Goal: Task Accomplishment & Management: Complete application form

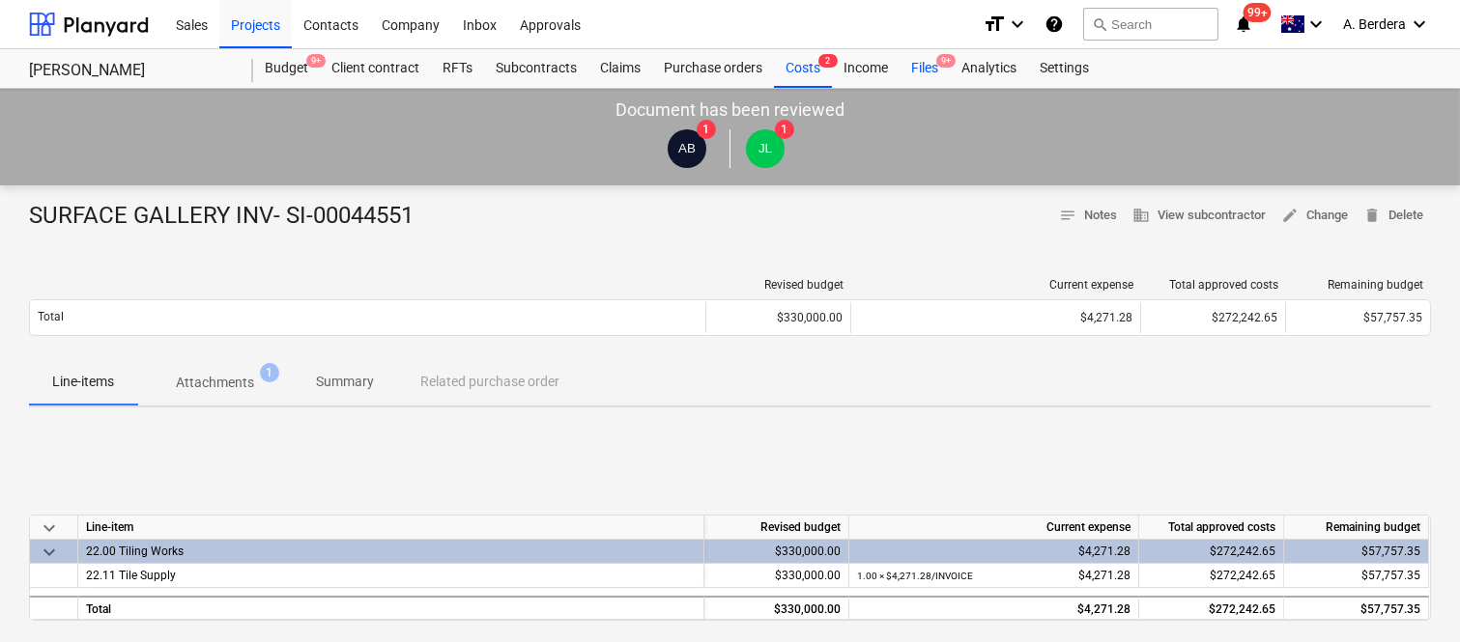
click at [925, 66] on div "Files 9+" at bounding box center [924, 68] width 50 height 39
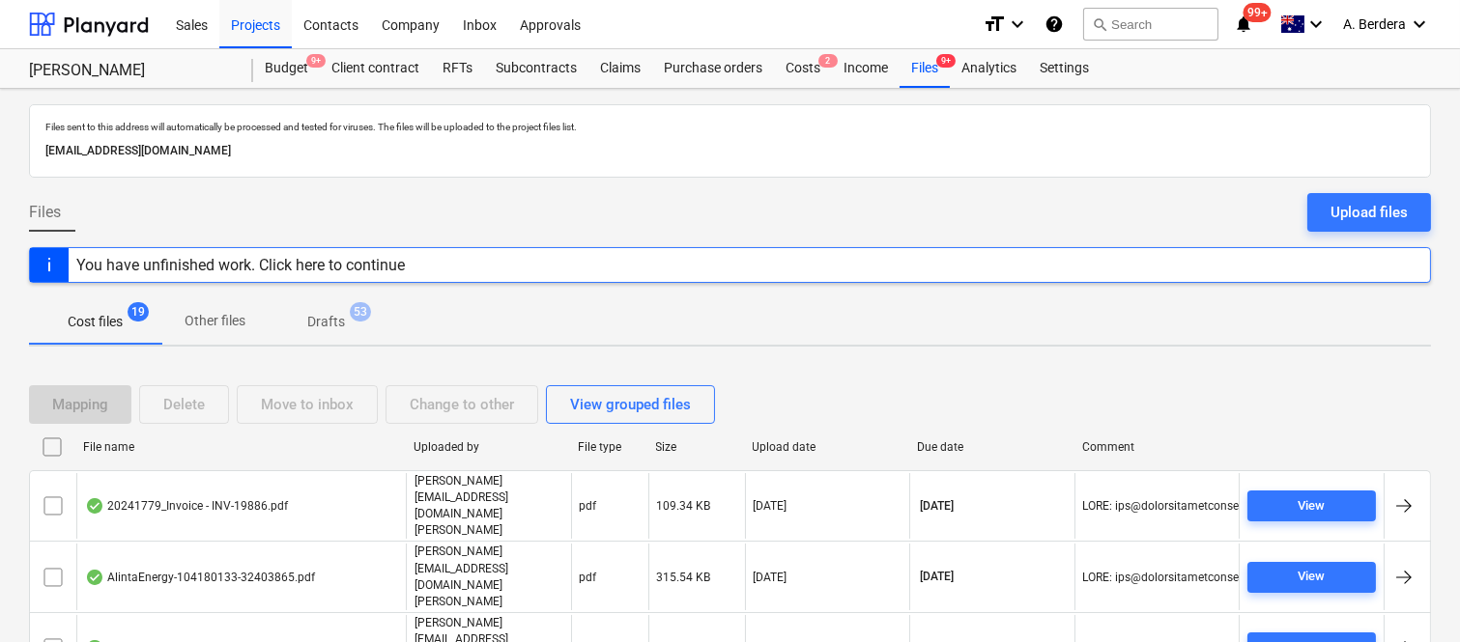
scroll to position [562, 0]
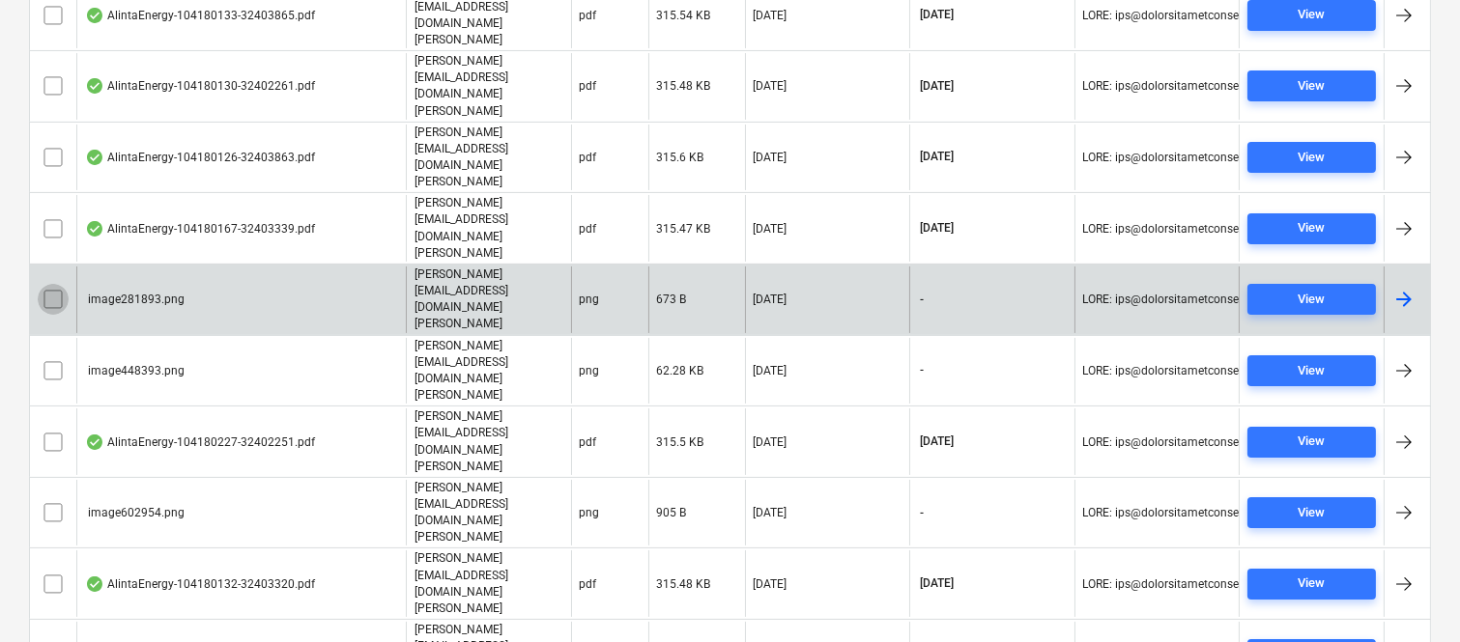
click at [48, 284] on input "checkbox" at bounding box center [53, 299] width 31 height 31
click at [51, 355] on input "checkbox" at bounding box center [53, 370] width 31 height 31
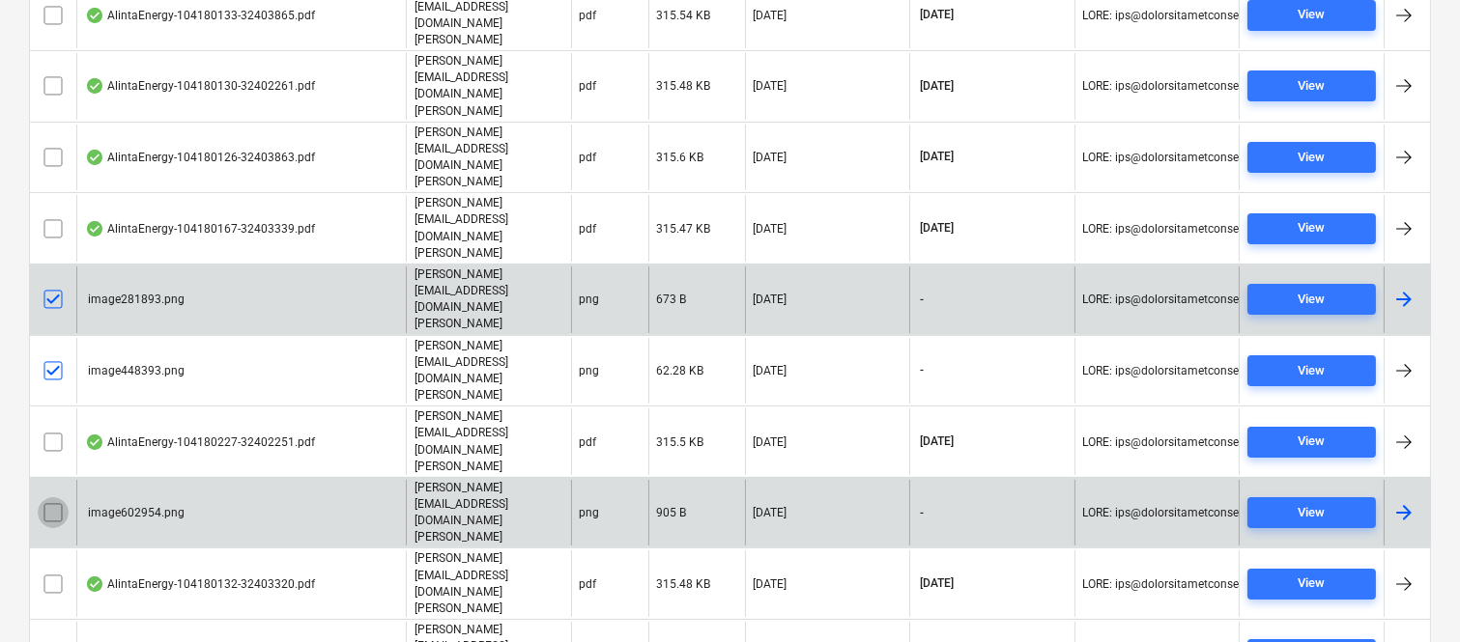
click at [53, 497] on input "checkbox" at bounding box center [53, 512] width 31 height 31
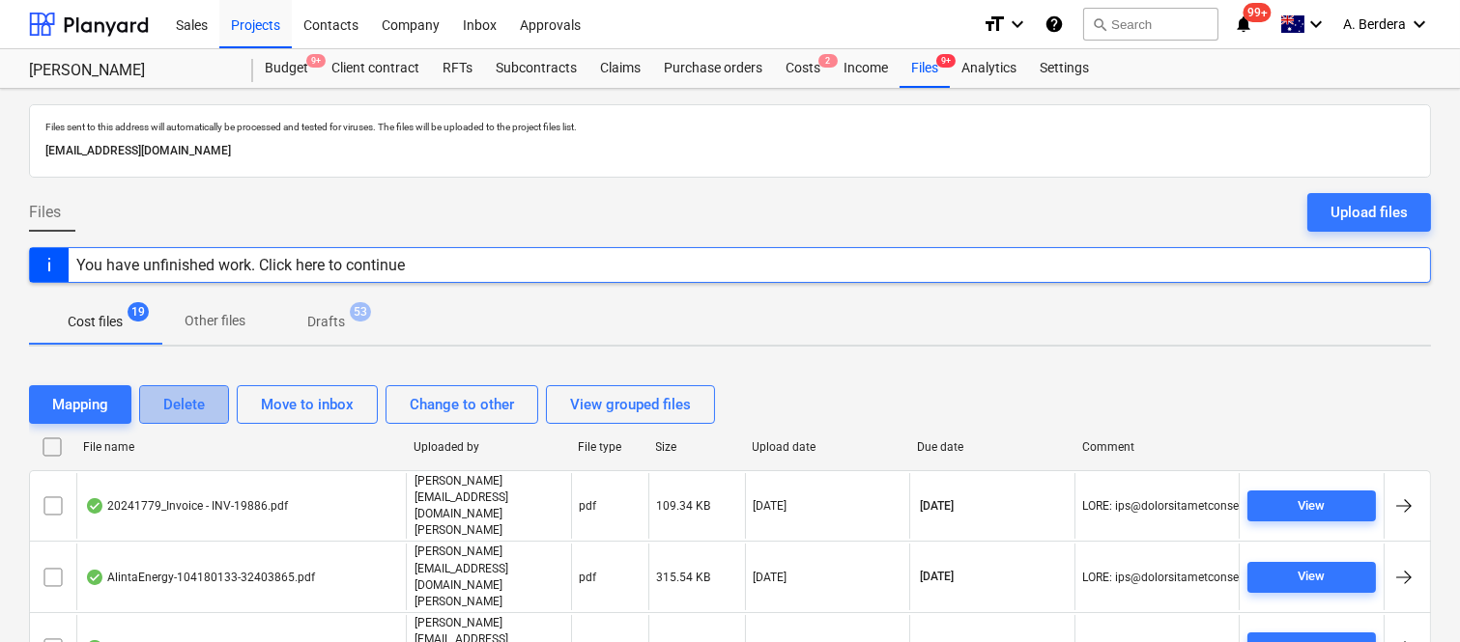
click at [199, 390] on button "Delete" at bounding box center [184, 404] width 90 height 39
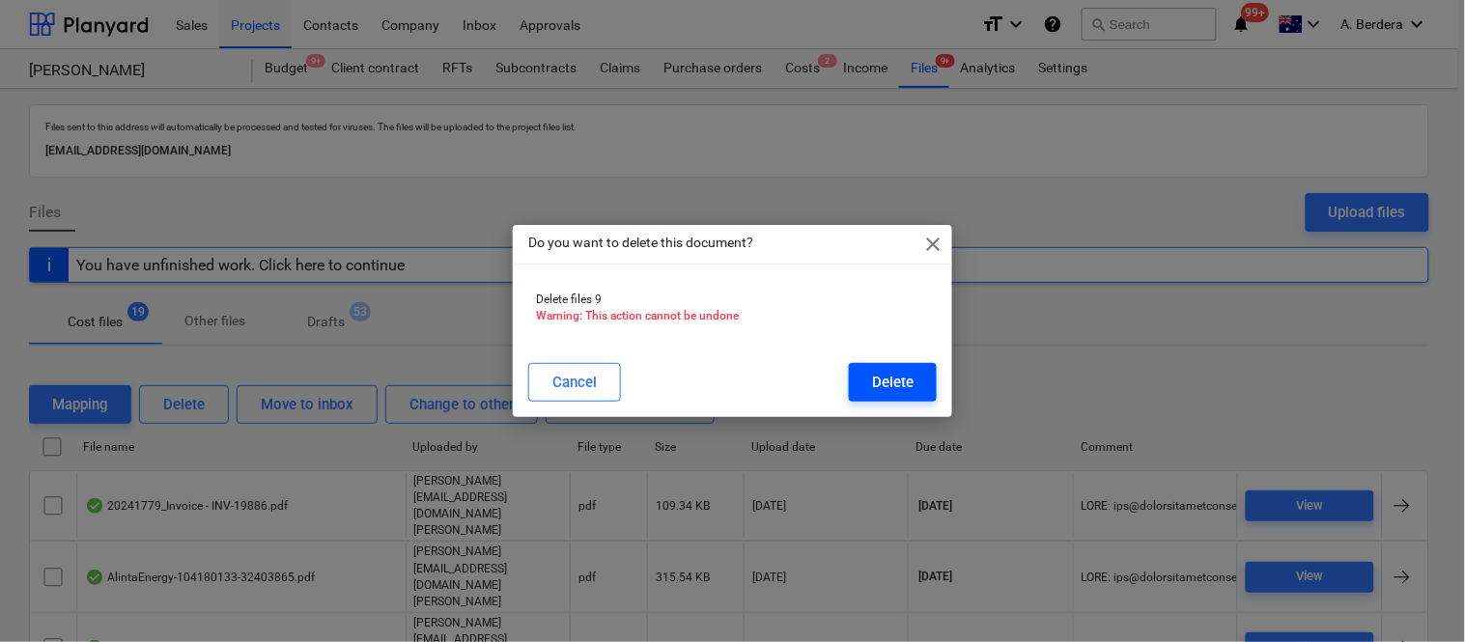
click at [887, 393] on div "Delete" at bounding box center [893, 382] width 42 height 25
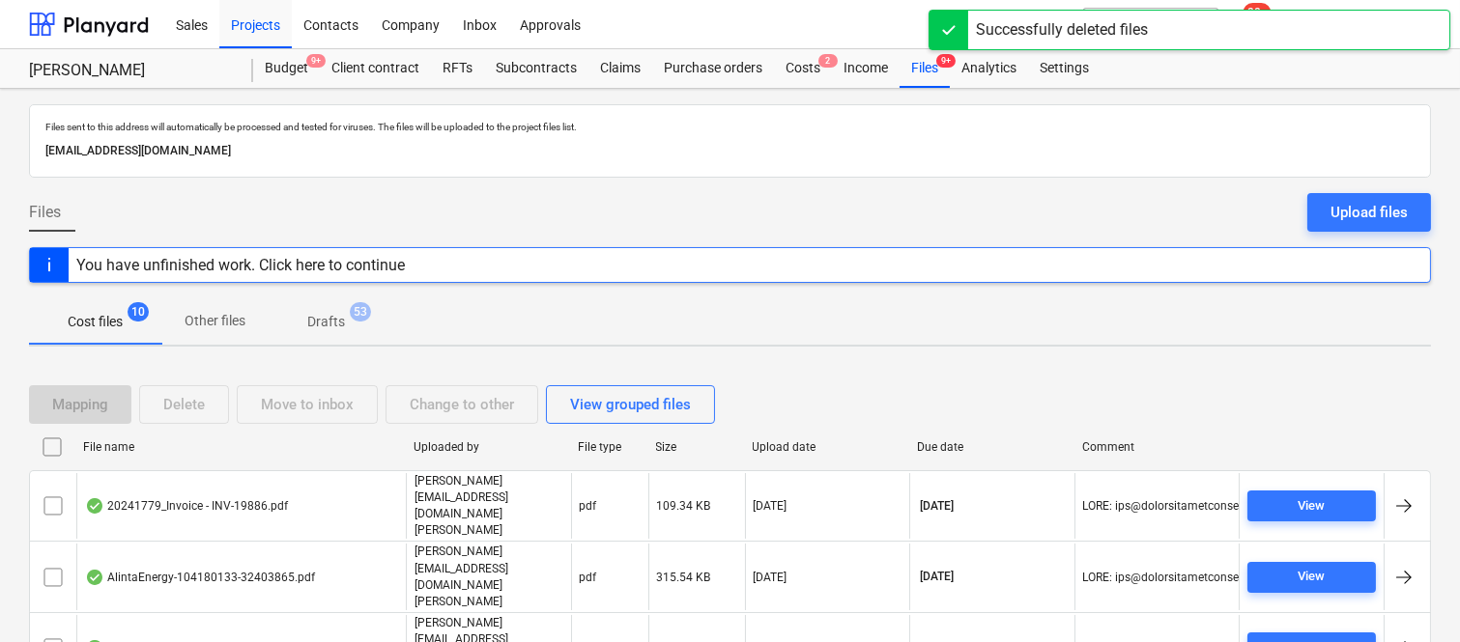
scroll to position [256, 0]
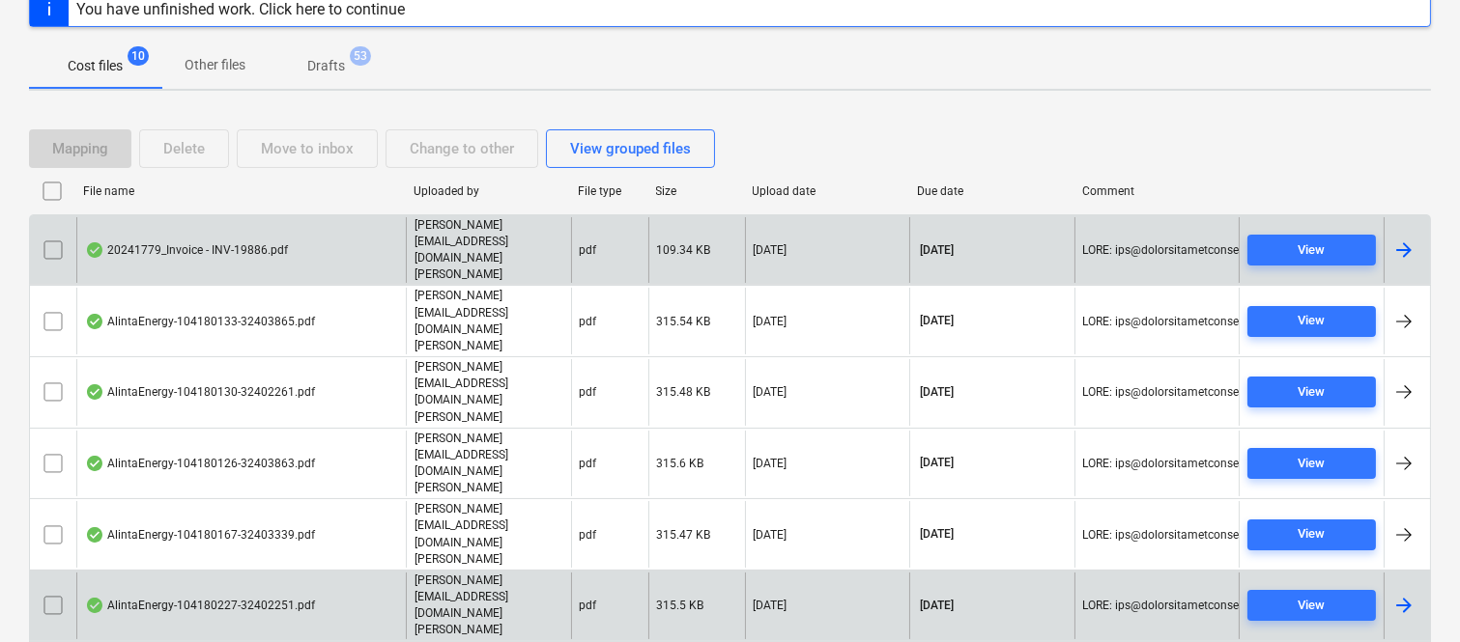
click at [319, 228] on div "20241779_Invoice - INV-19886.pdf" at bounding box center [240, 250] width 329 height 67
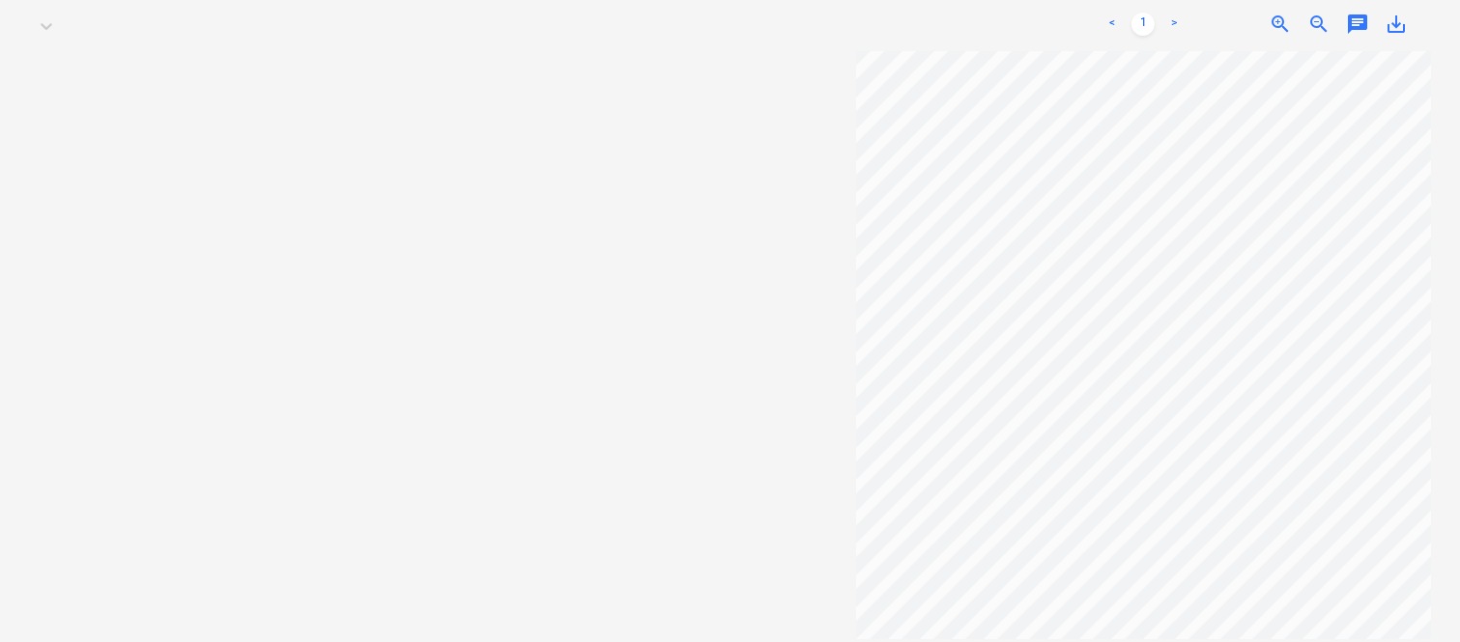
scroll to position [400, 223]
click at [1321, 10] on div "Getting notes failed" at bounding box center [1189, 20] width 522 height 41
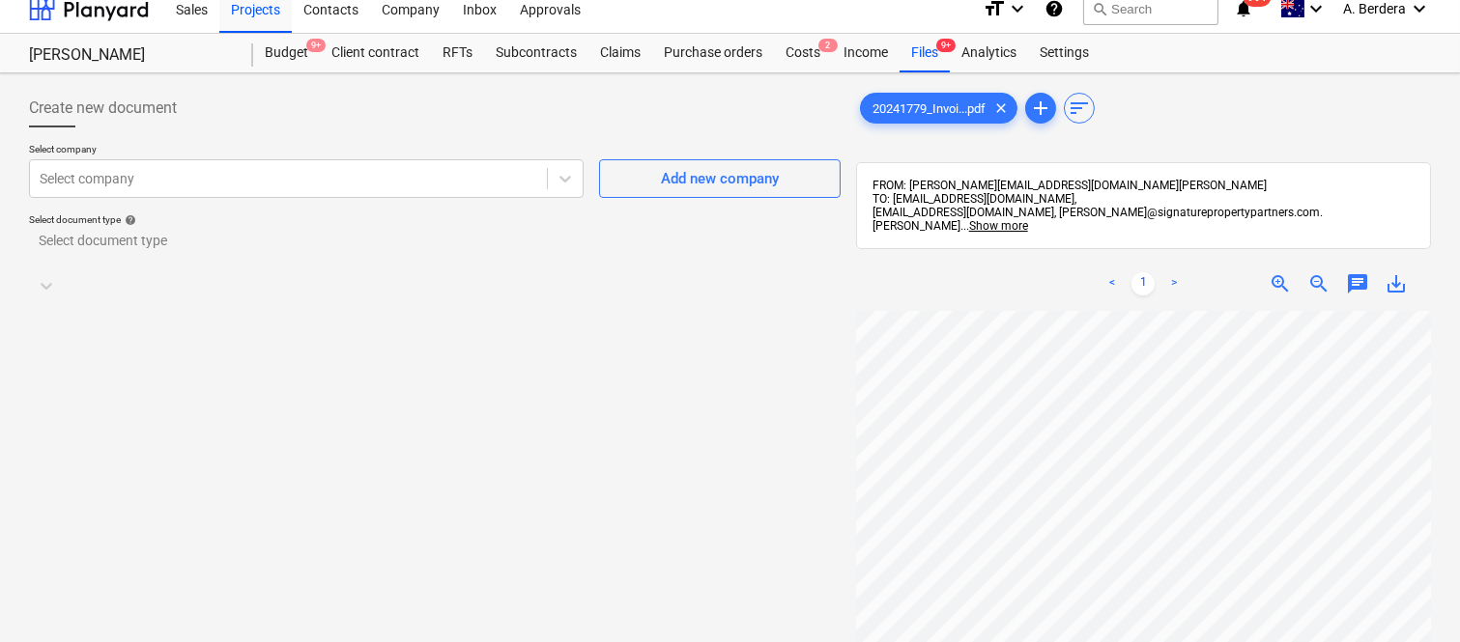
scroll to position [0, 0]
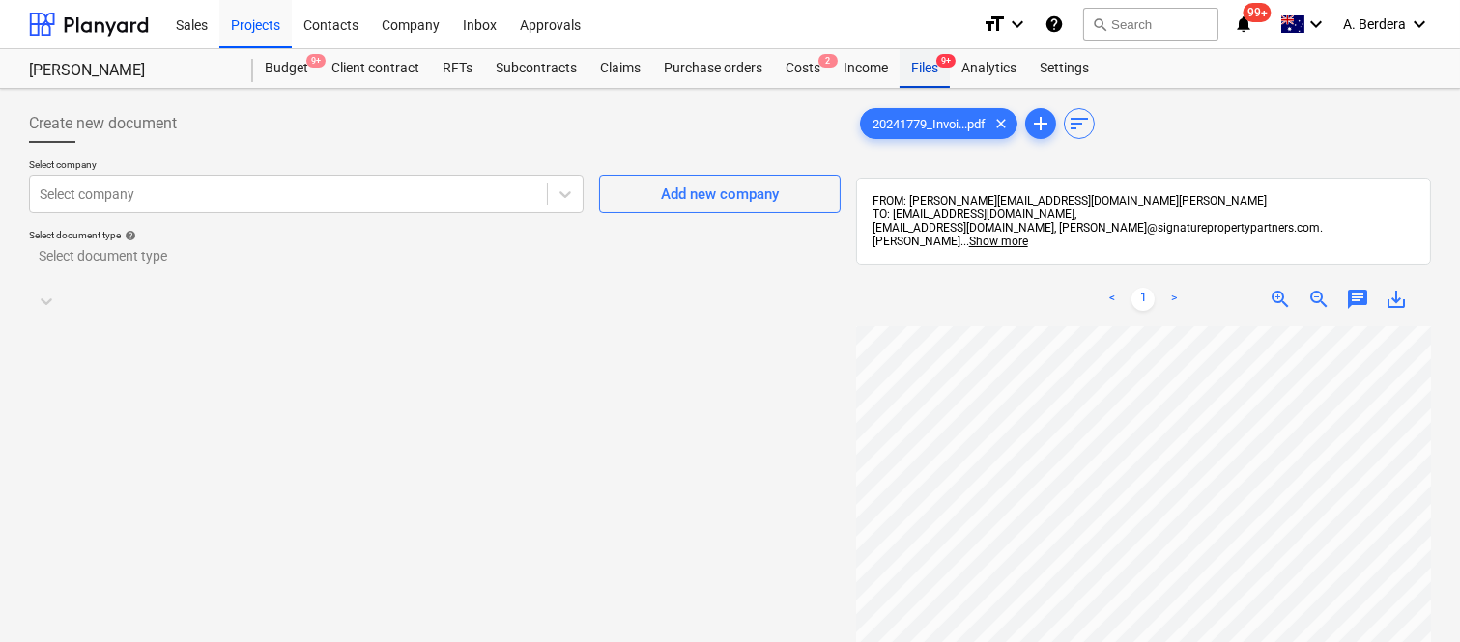
click at [925, 68] on div "Files 9+" at bounding box center [924, 68] width 50 height 39
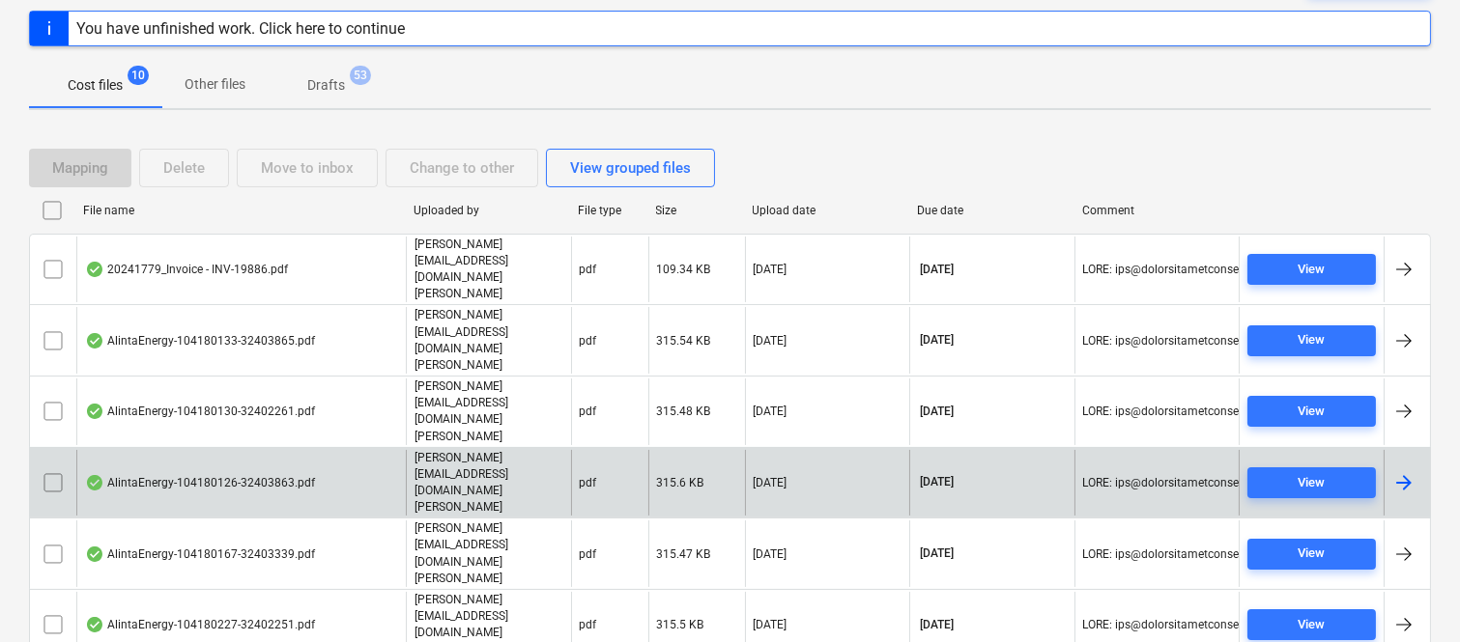
scroll to position [256, 0]
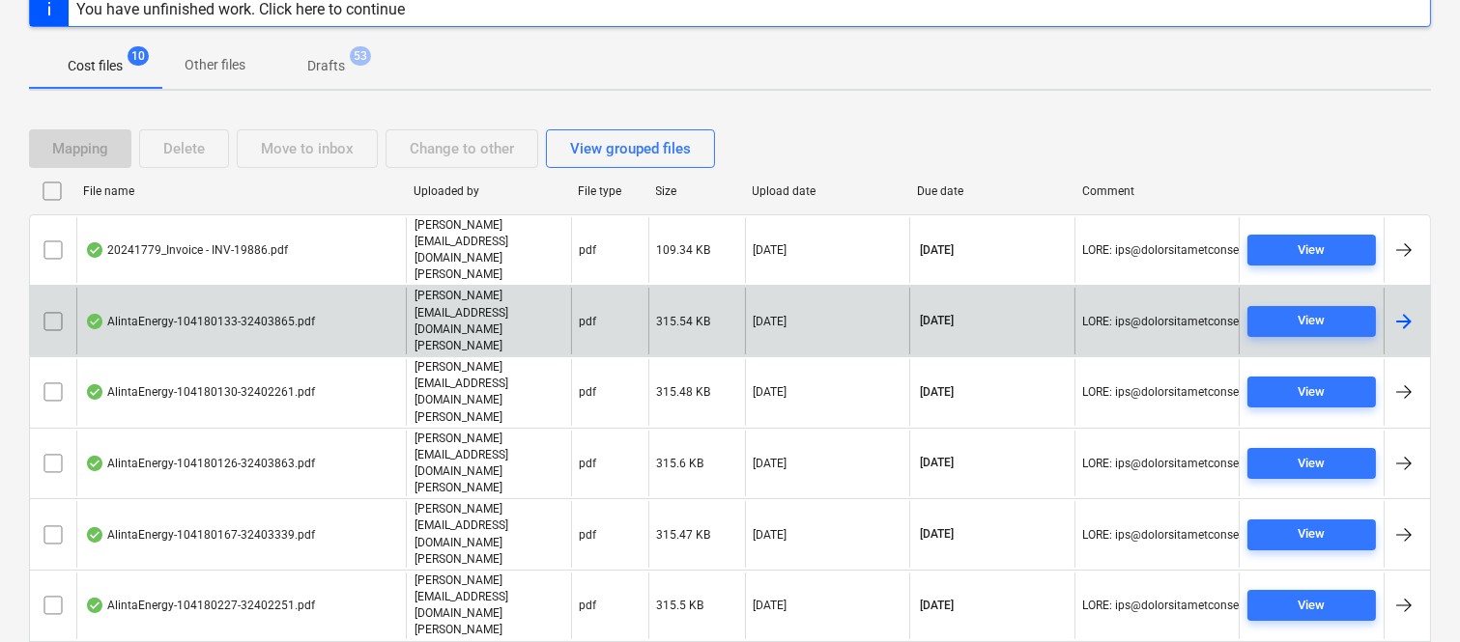
click at [294, 314] on div "AlintaEnergy-104180133-32403865.pdf" at bounding box center [200, 321] width 230 height 15
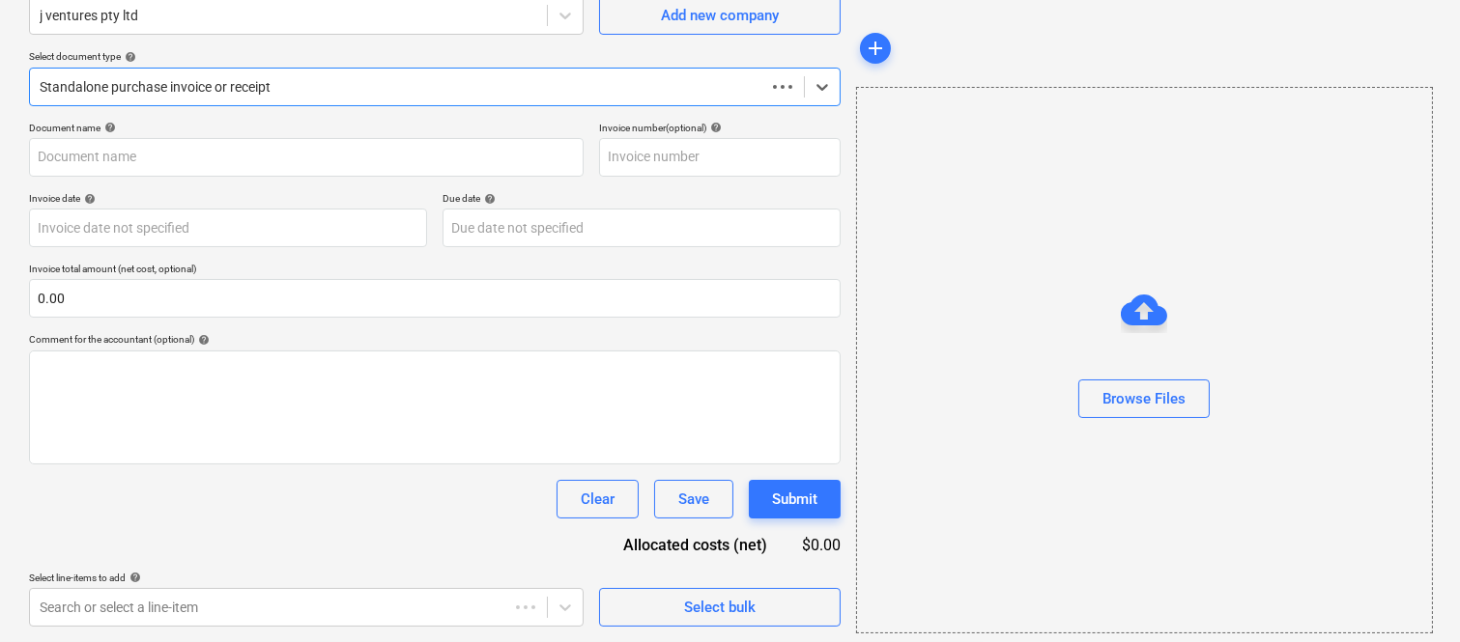
scroll to position [179, 0]
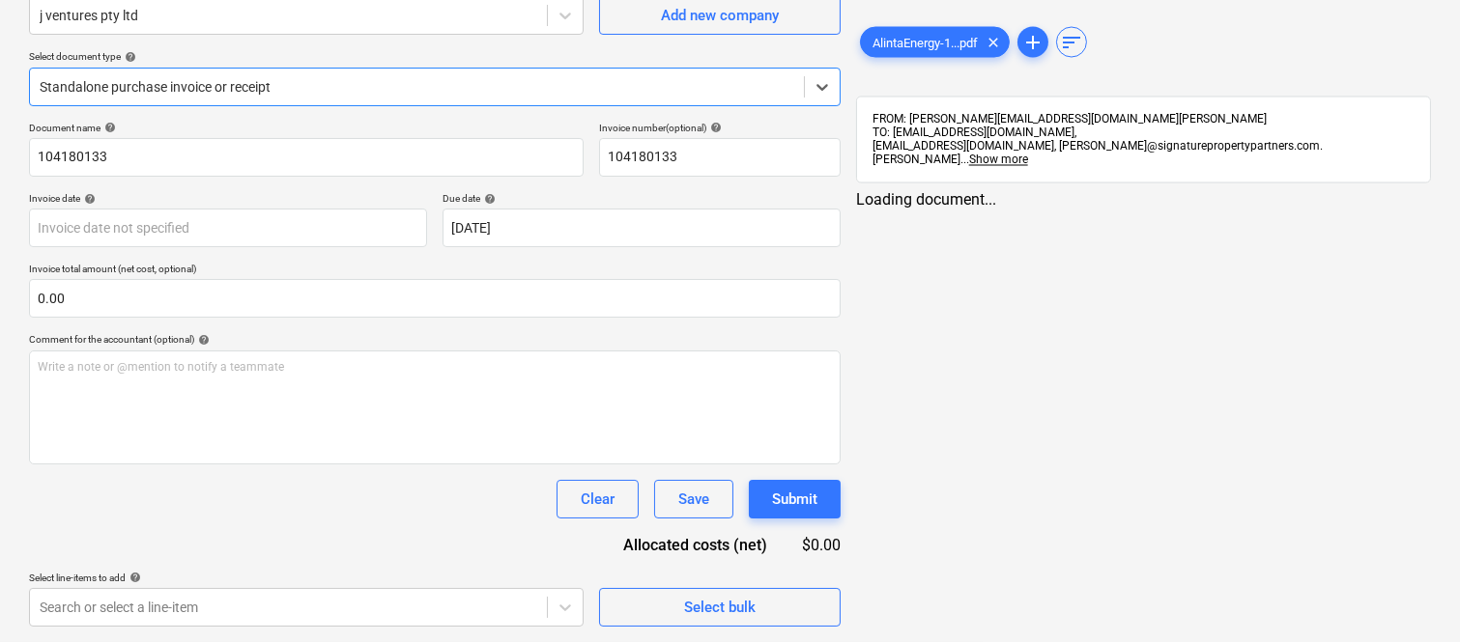
type input "104180133"
type input "[DATE]"
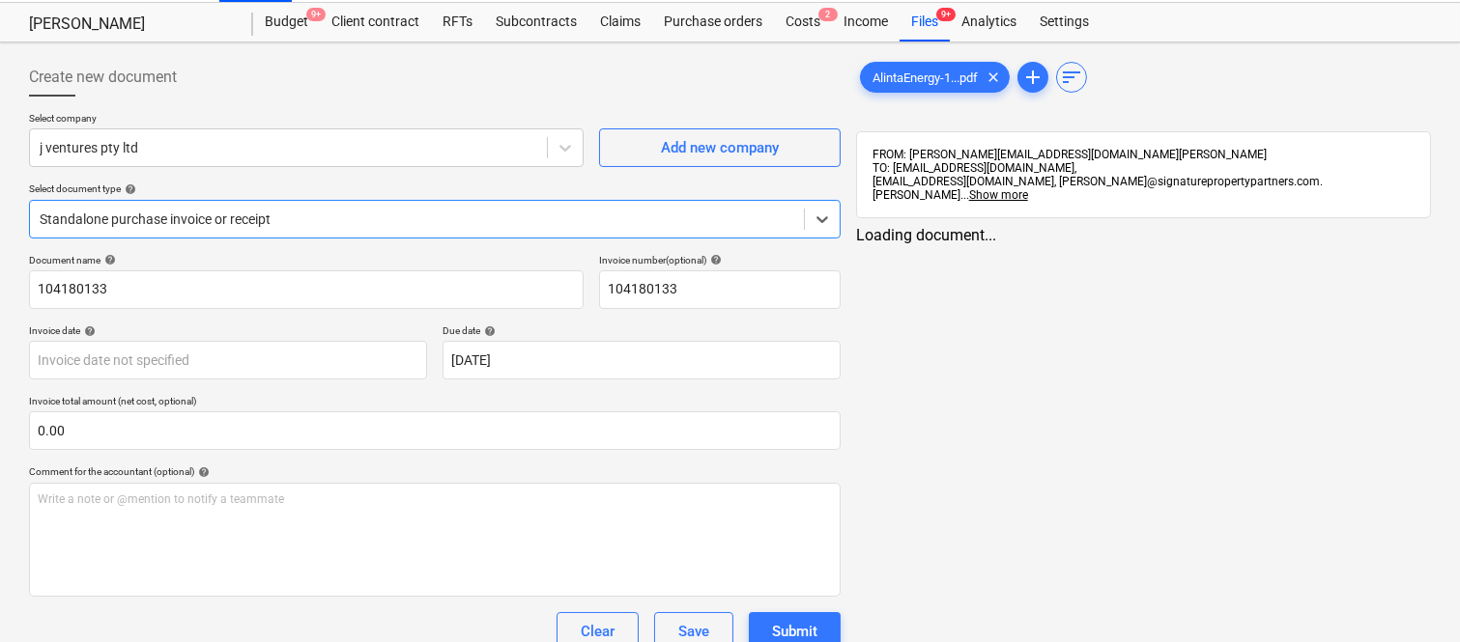
scroll to position [0, 0]
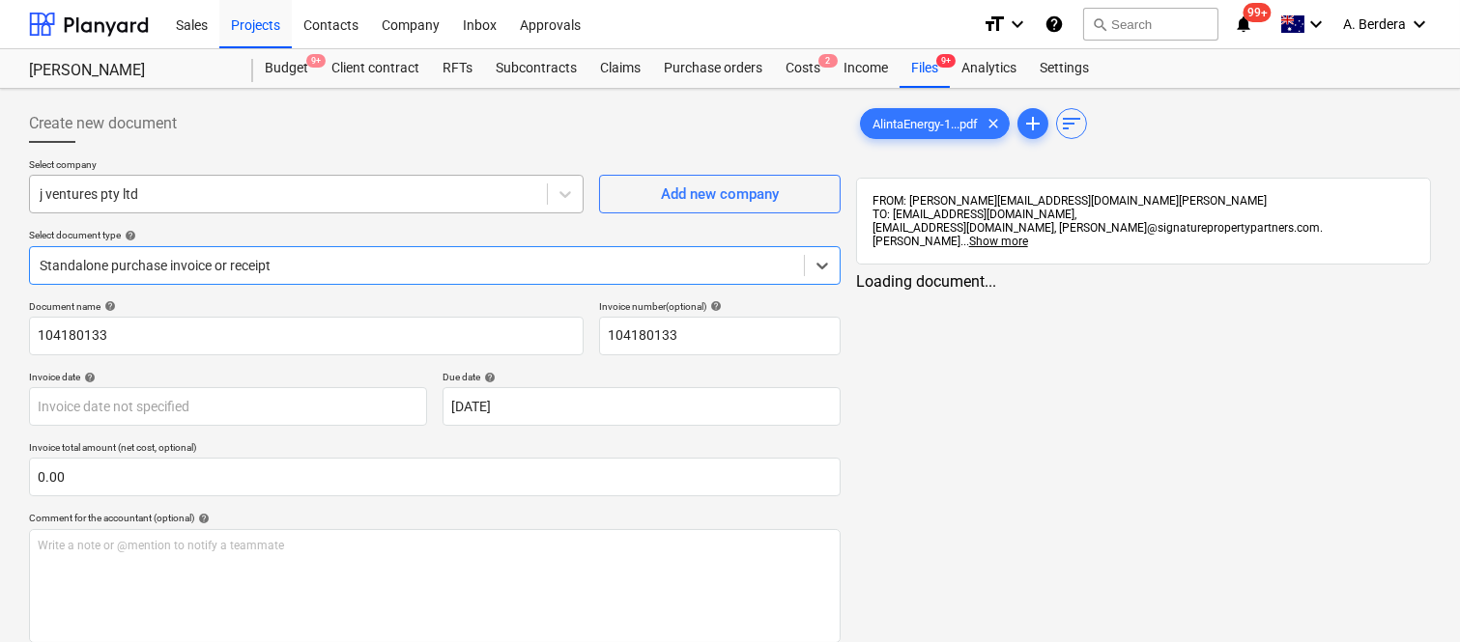
click at [316, 191] on div at bounding box center [288, 193] width 497 height 19
type input "alinta"
click at [284, 268] on div at bounding box center [398, 265] width 716 height 19
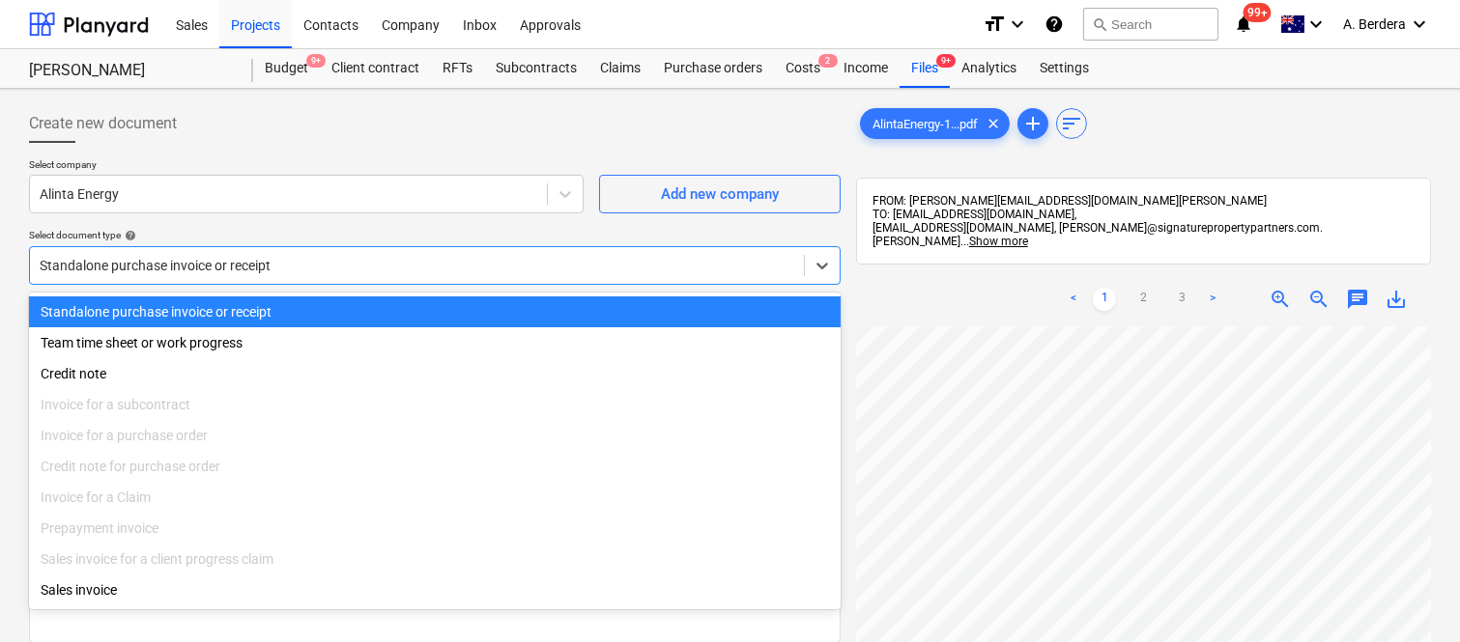
click at [297, 311] on div "Standalone purchase invoice or receipt" at bounding box center [434, 312] width 811 height 31
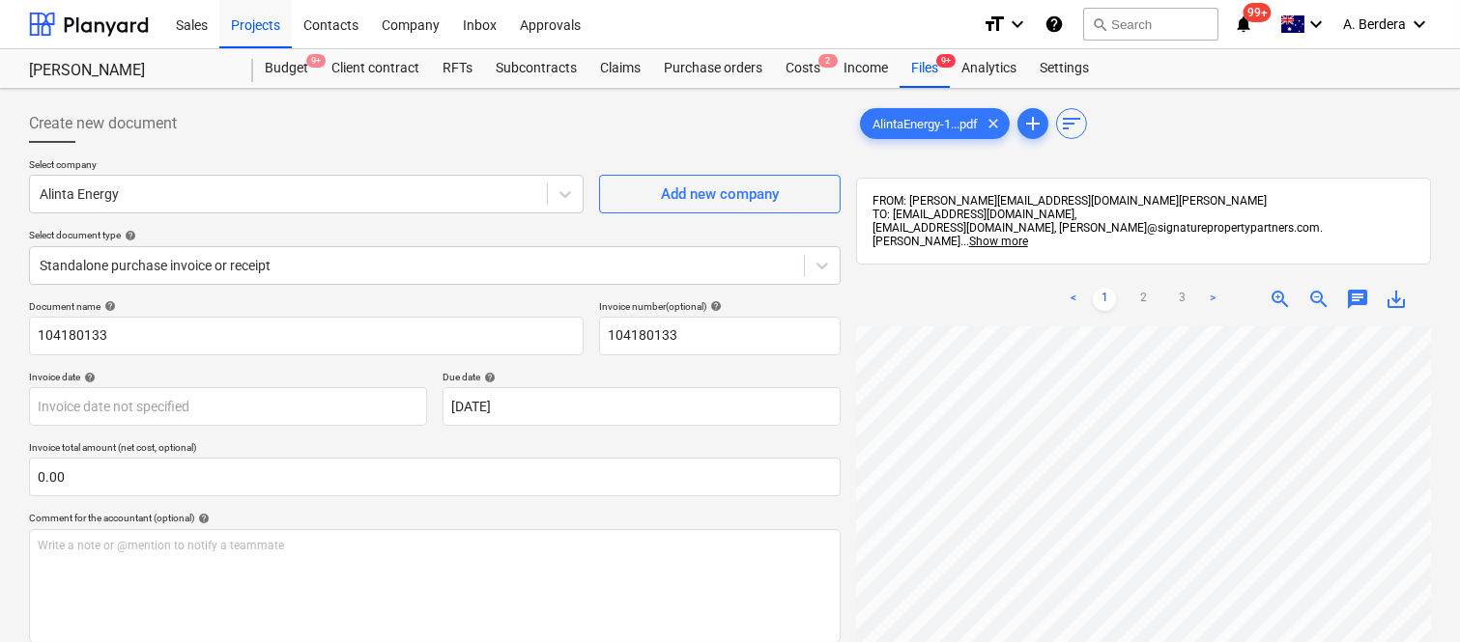
scroll to position [40, 156]
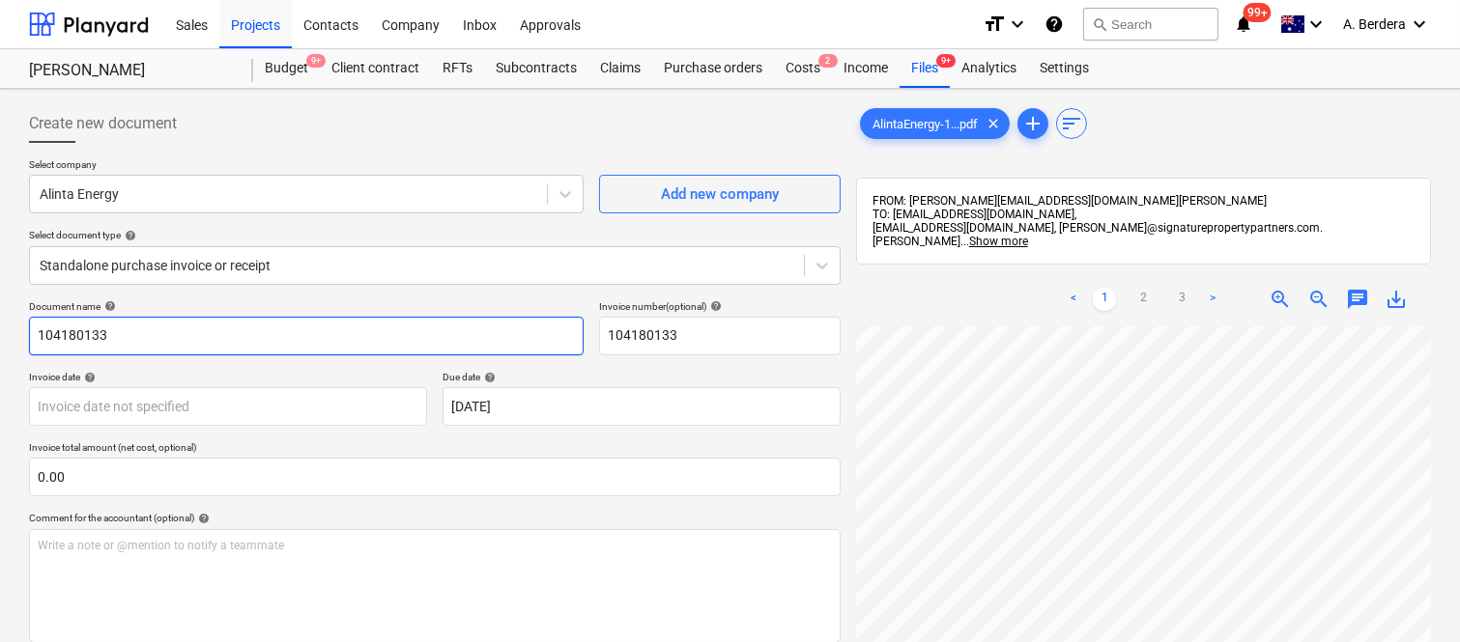
click at [30, 326] on input "104180133" at bounding box center [306, 336] width 554 height 39
type input "ALINTA ENERGY INV- 104180133"
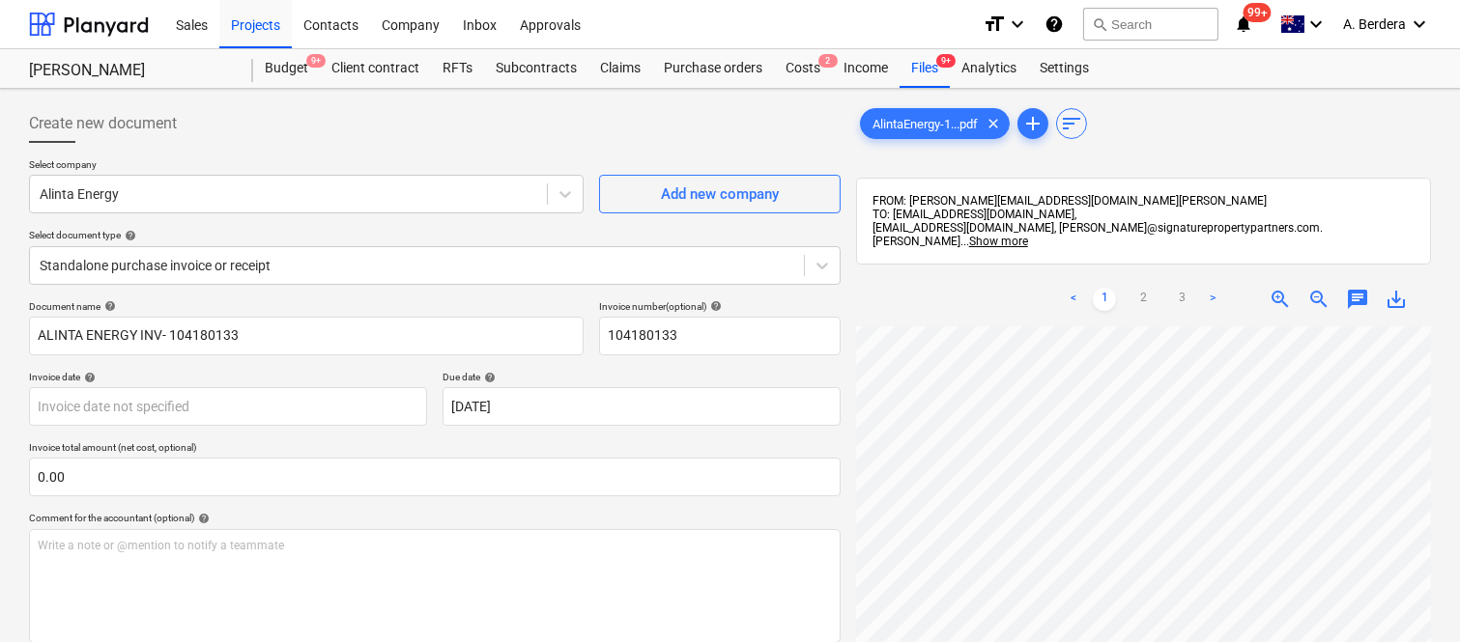
scroll to position [251, 297]
click at [1311, 288] on span "zoom_out" at bounding box center [1318, 299] width 23 height 23
click at [302, 406] on body "Sales Projects Contacts Company Inbox Approvals format_size keyboard_arrow_down…" at bounding box center [730, 321] width 1460 height 642
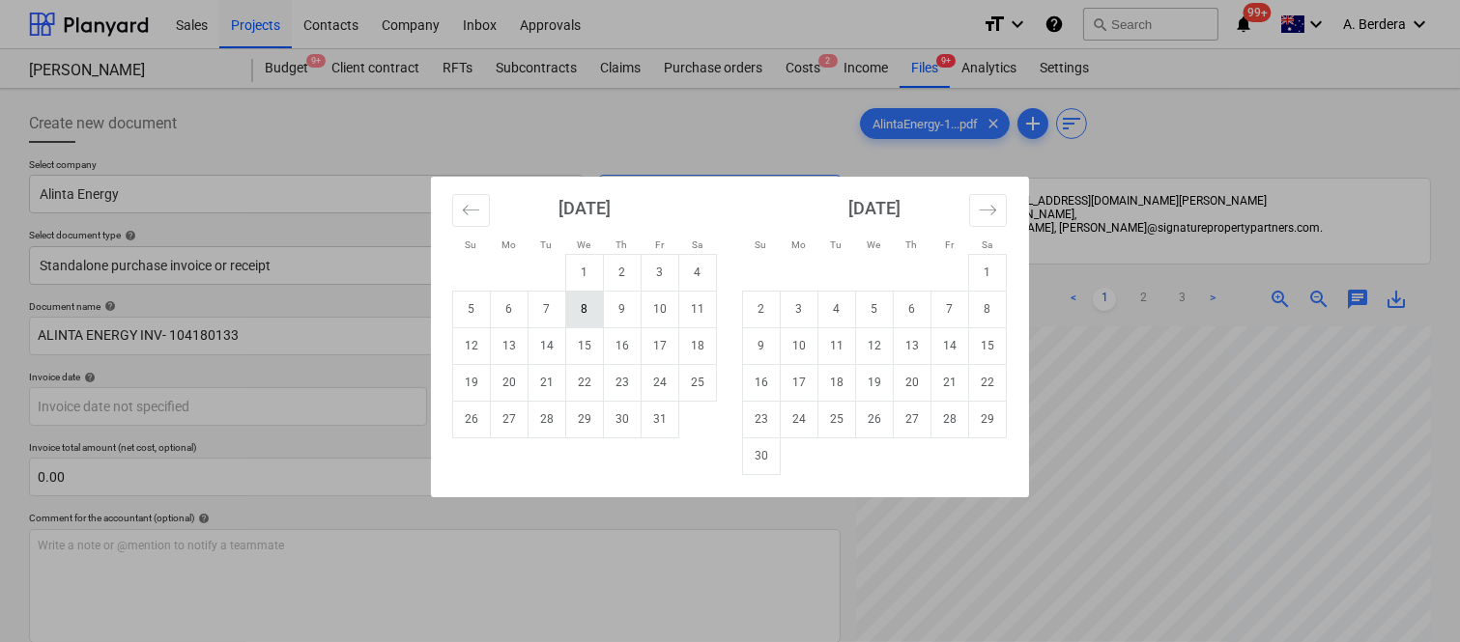
click at [591, 309] on td "8" at bounding box center [585, 309] width 38 height 37
type input "[DATE]"
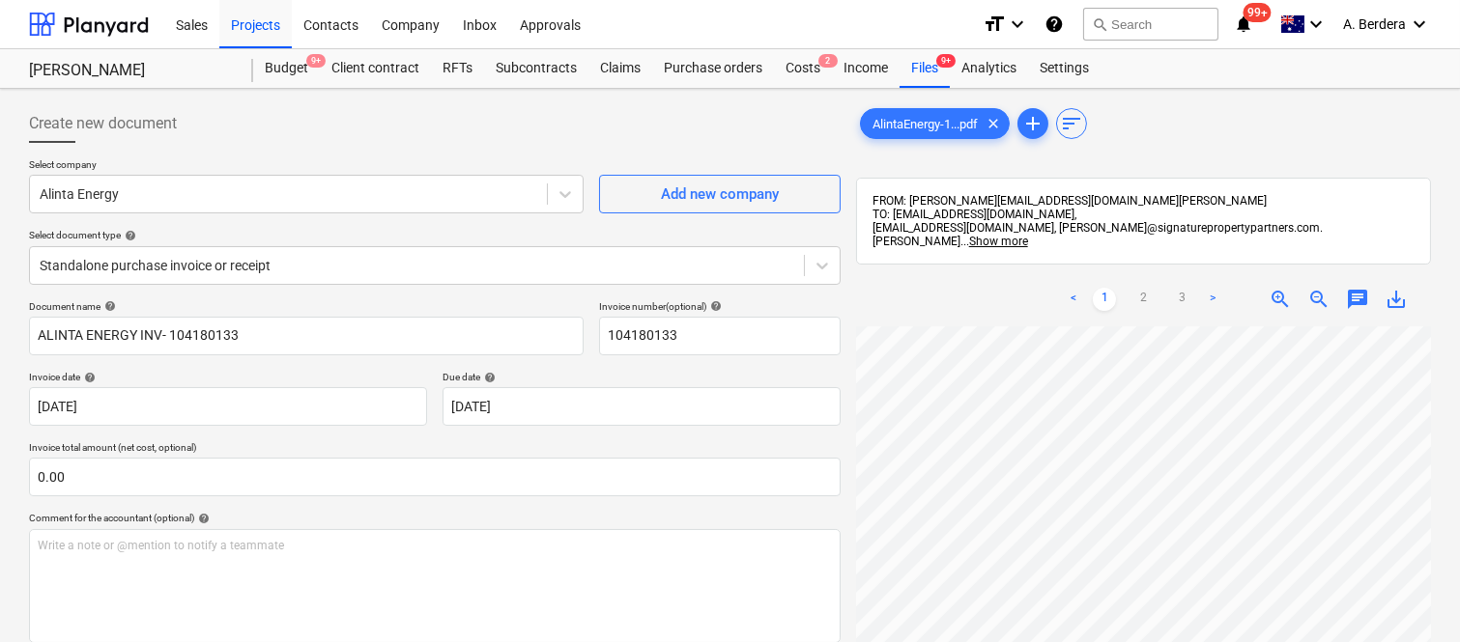
scroll to position [128, 0]
click at [1127, 310] on div "< 1 2 3 > zoom_in zoom_out chat 0 save_alt" at bounding box center [1143, 593] width 575 height 642
click at [1145, 288] on link "2" at bounding box center [1142, 299] width 23 height 23
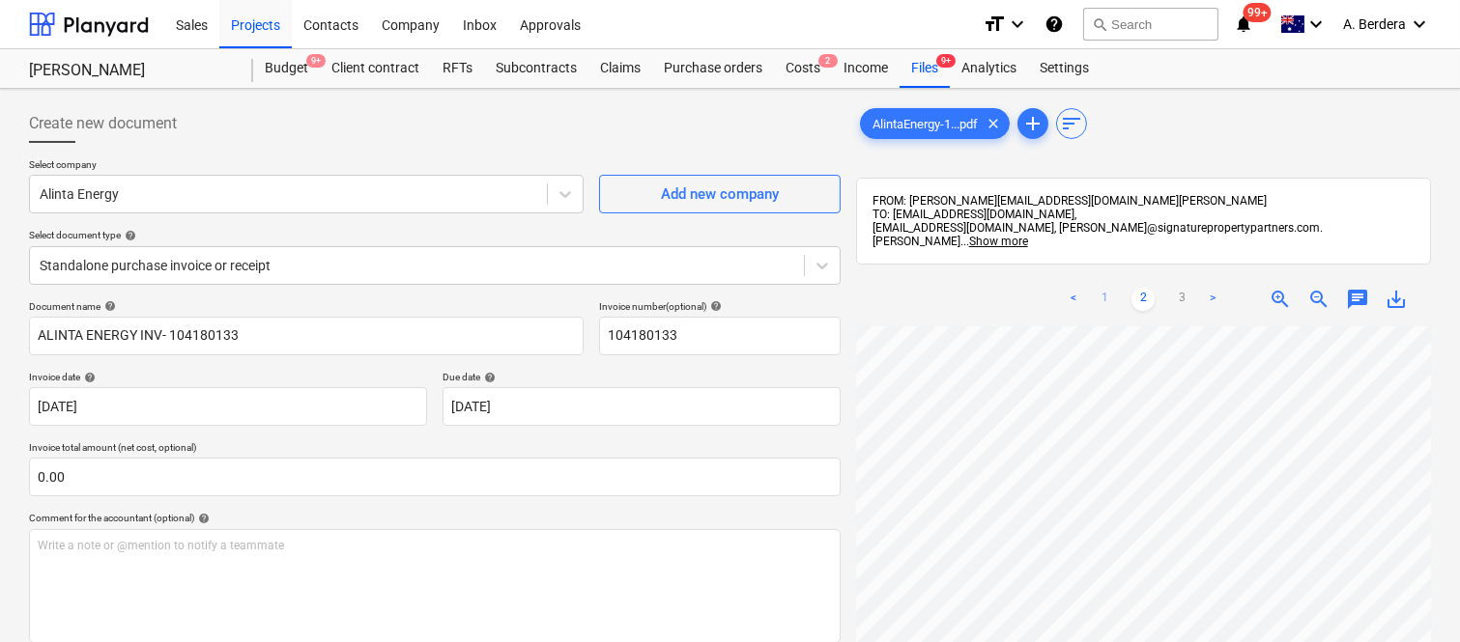
click at [1096, 288] on link "1" at bounding box center [1103, 299] width 23 height 23
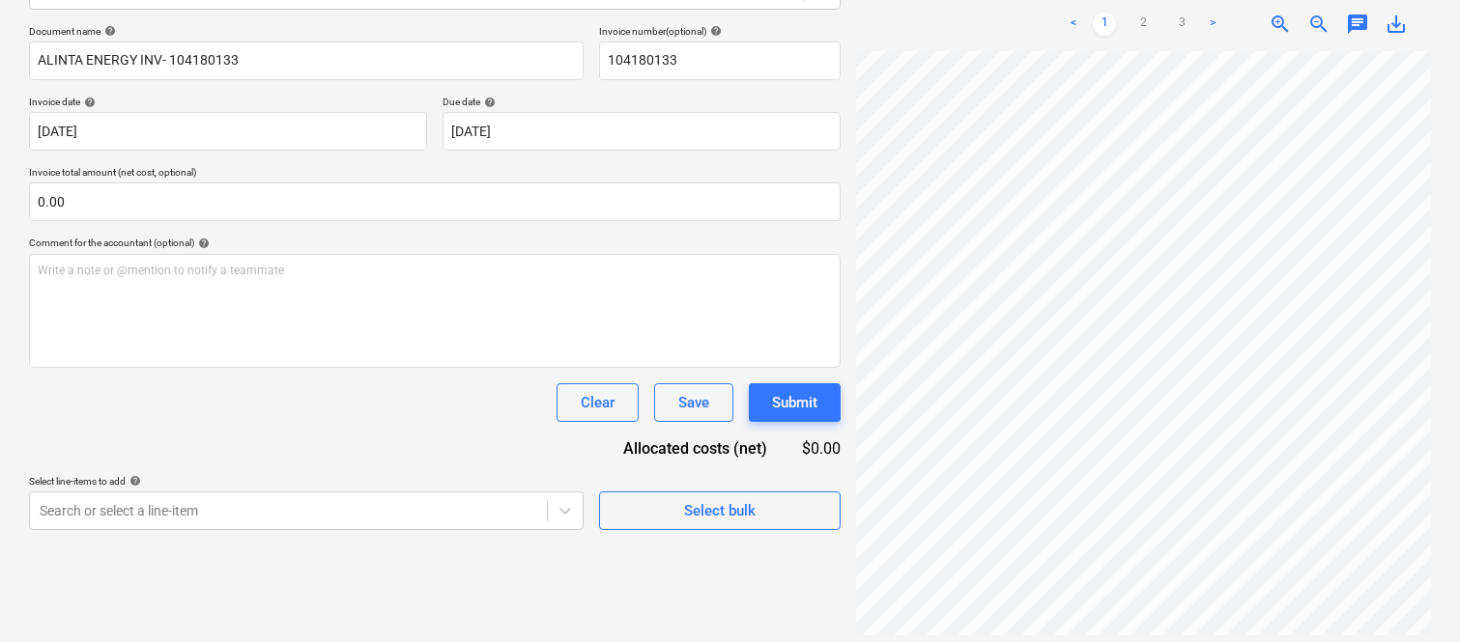
scroll to position [0, 153]
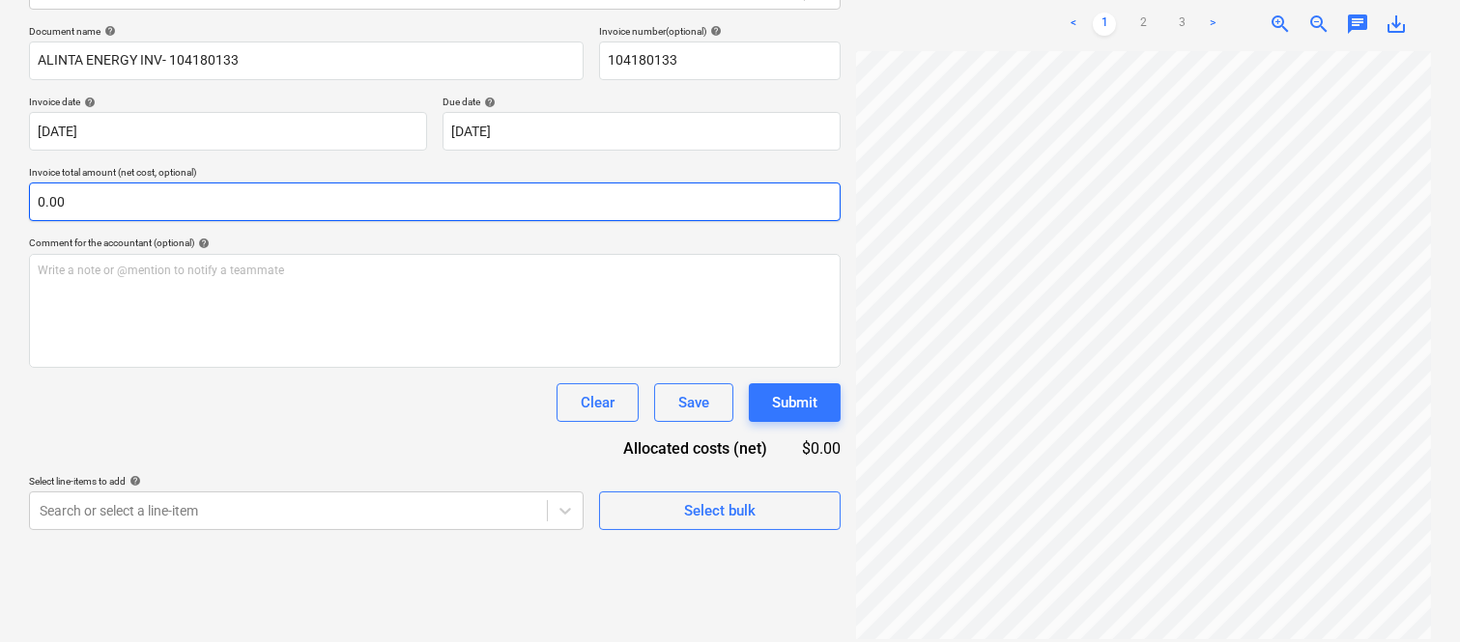
click at [475, 203] on input "0.00" at bounding box center [434, 202] width 811 height 39
paste input "32.90"
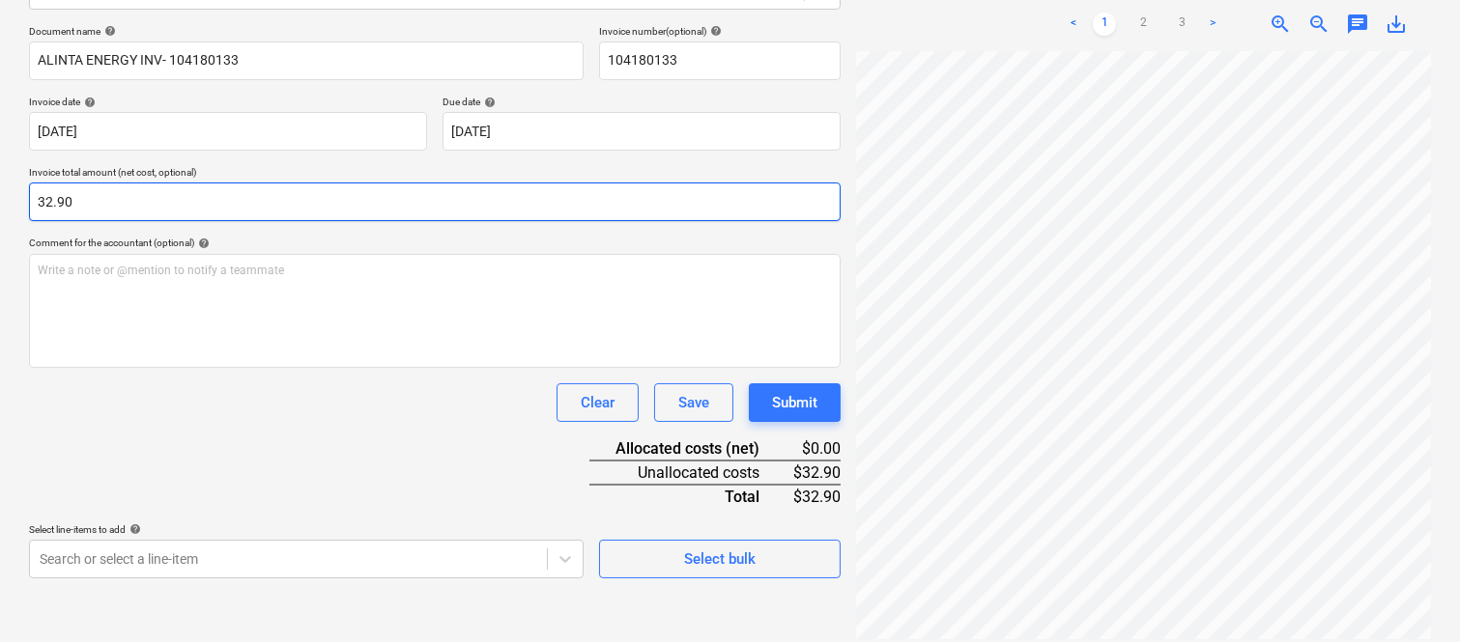
type input "32.90"
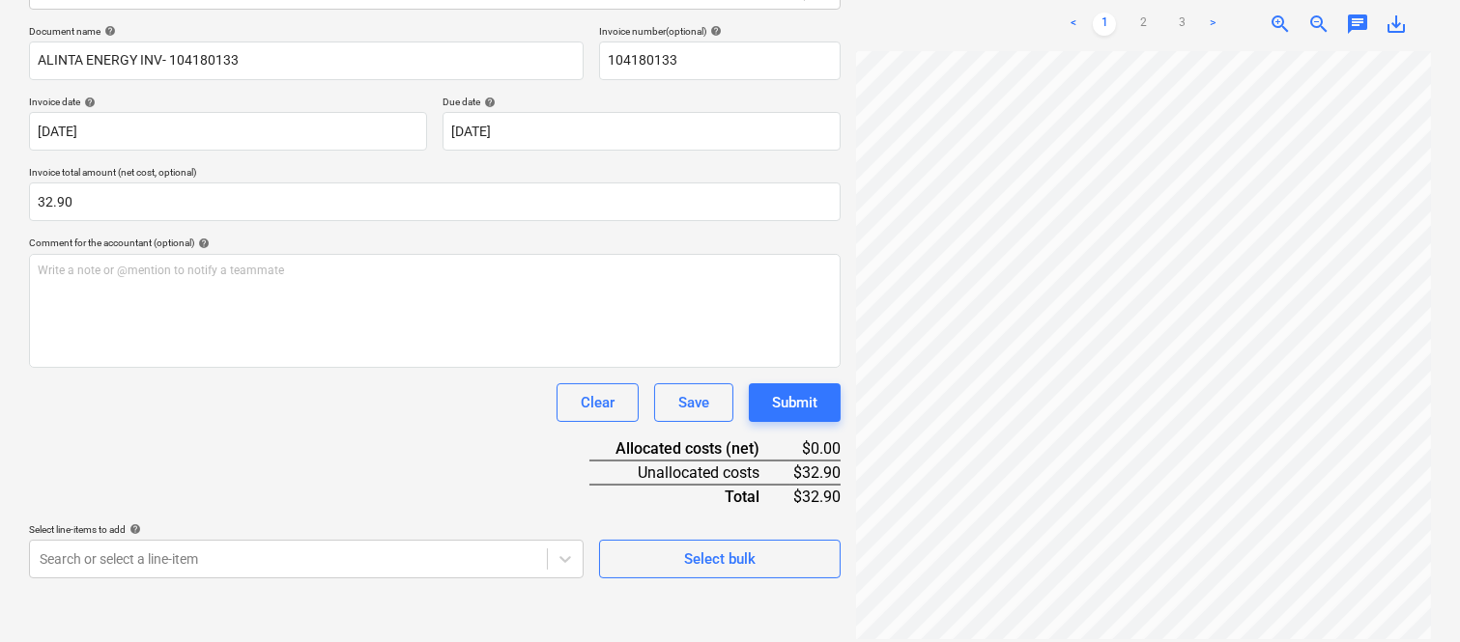
click at [330, 422] on div "Document name help ALINTA ENERGY INV- 104180133 Invoice number (optional) help …" at bounding box center [434, 301] width 811 height 553
click at [241, 367] on body "Sales Projects Contacts Company Inbox Approvals format_size keyboard_arrow_down…" at bounding box center [730, 46] width 1460 height 642
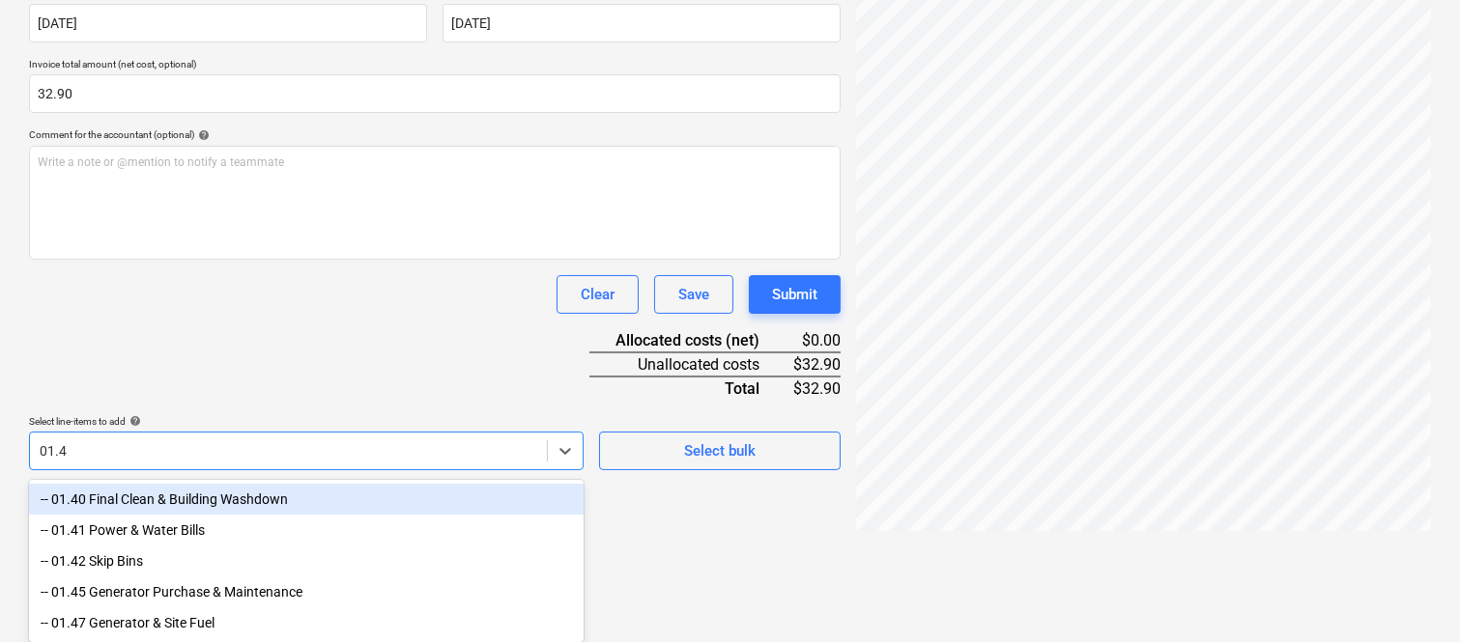
scroll to position [275, 0]
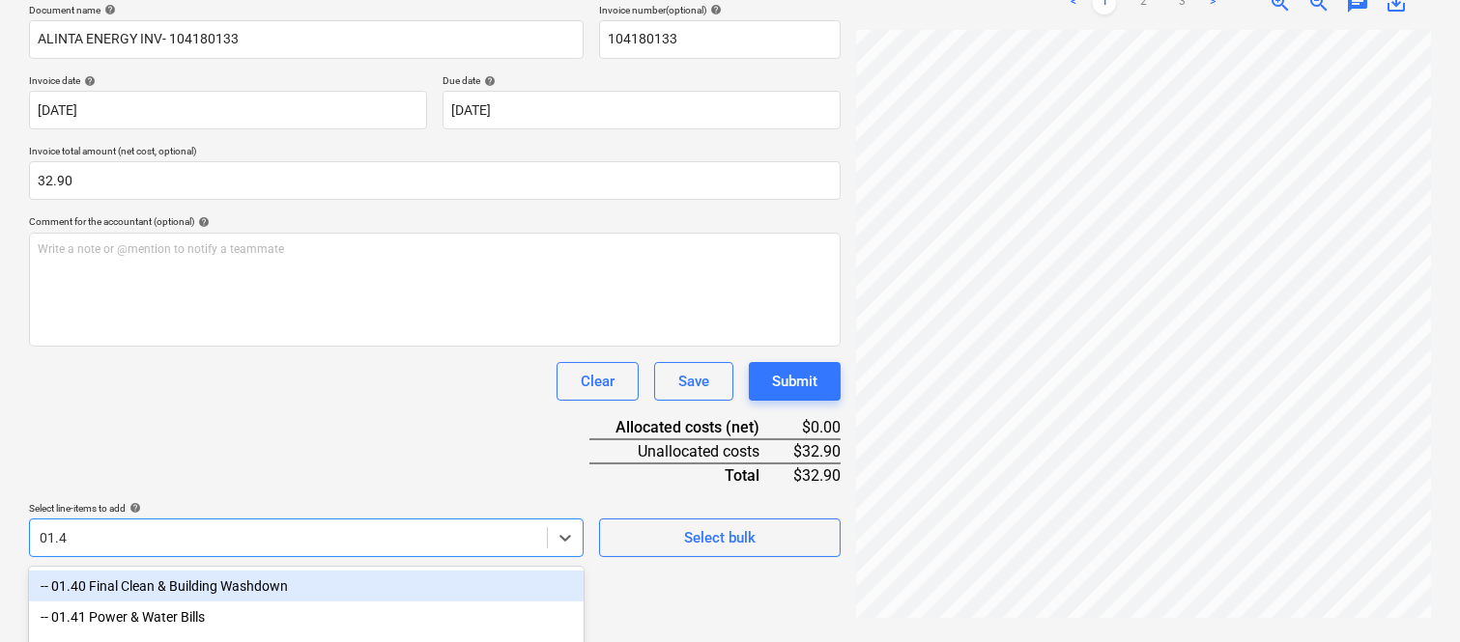
type input "01.41"
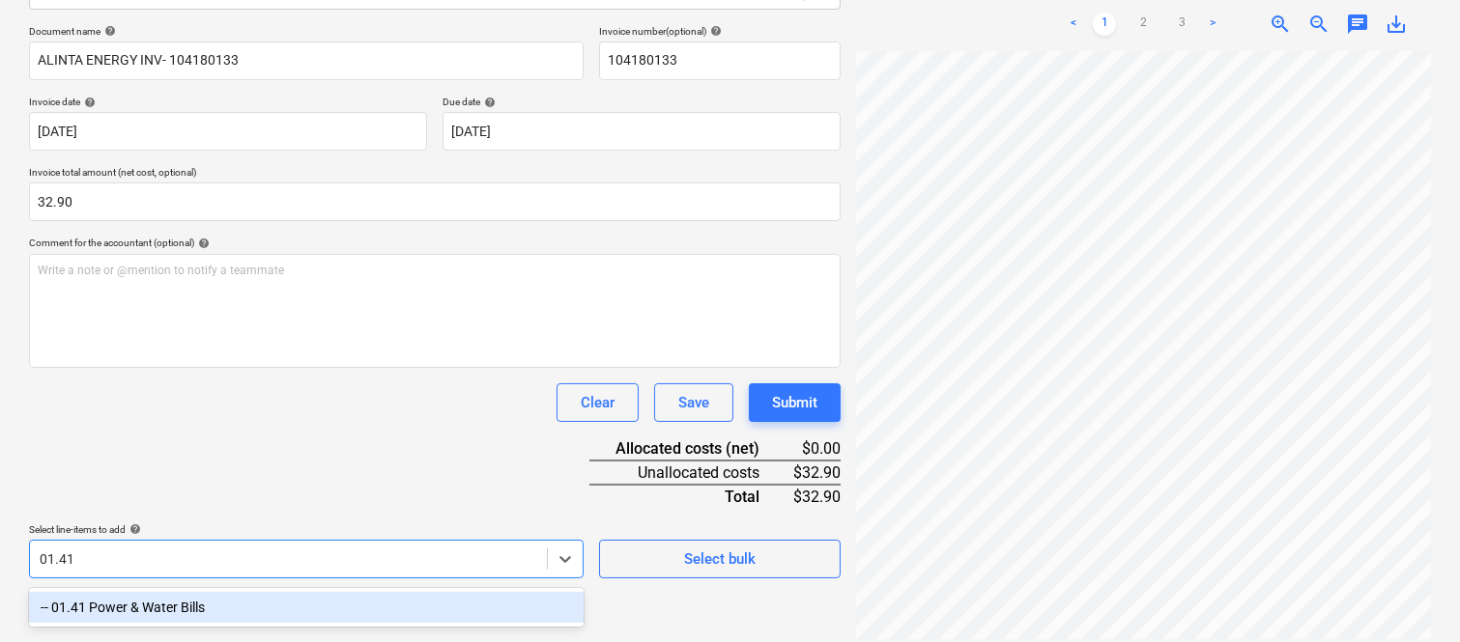
drag, startPoint x: 174, startPoint y: 604, endPoint x: 330, endPoint y: 441, distance: 225.4
click at [175, 602] on div "-- 01.41 Power & Water Bills" at bounding box center [306, 607] width 554 height 31
click at [329, 444] on div "Document name help ALINTA ENERGY INV- 104180133 Invoice number (optional) help …" at bounding box center [434, 301] width 811 height 553
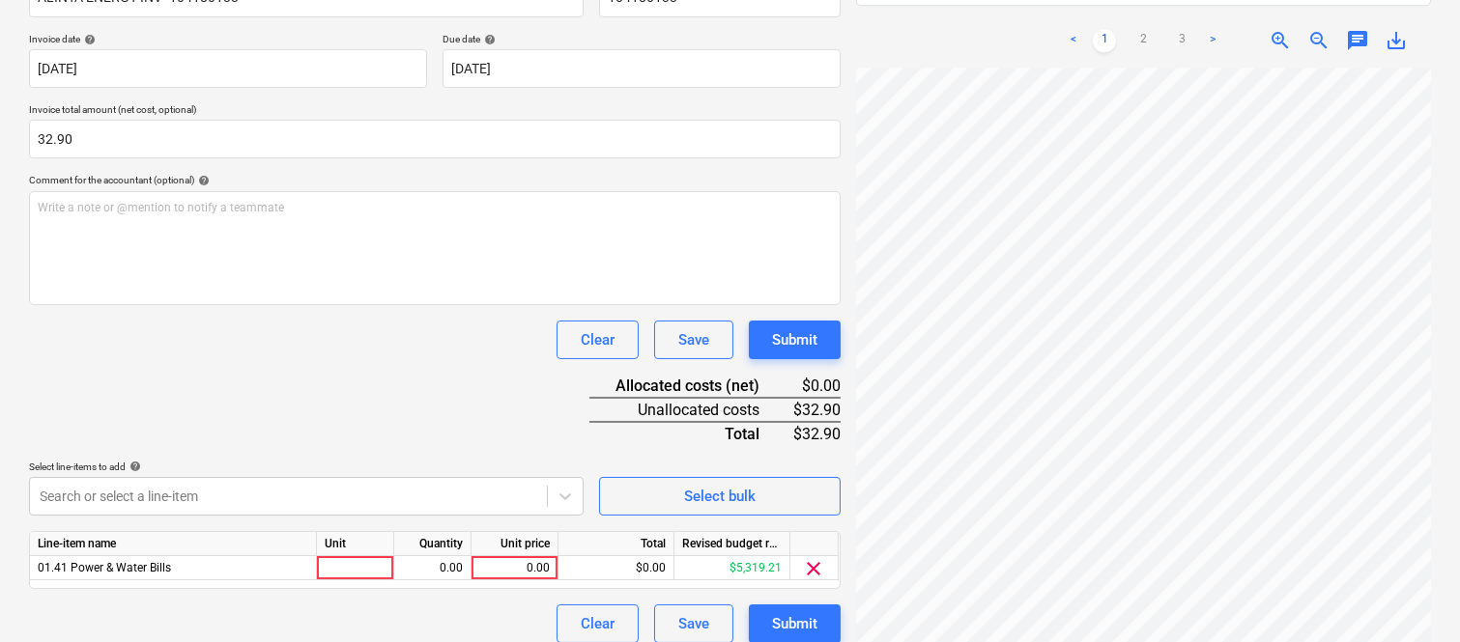
scroll to position [354, 0]
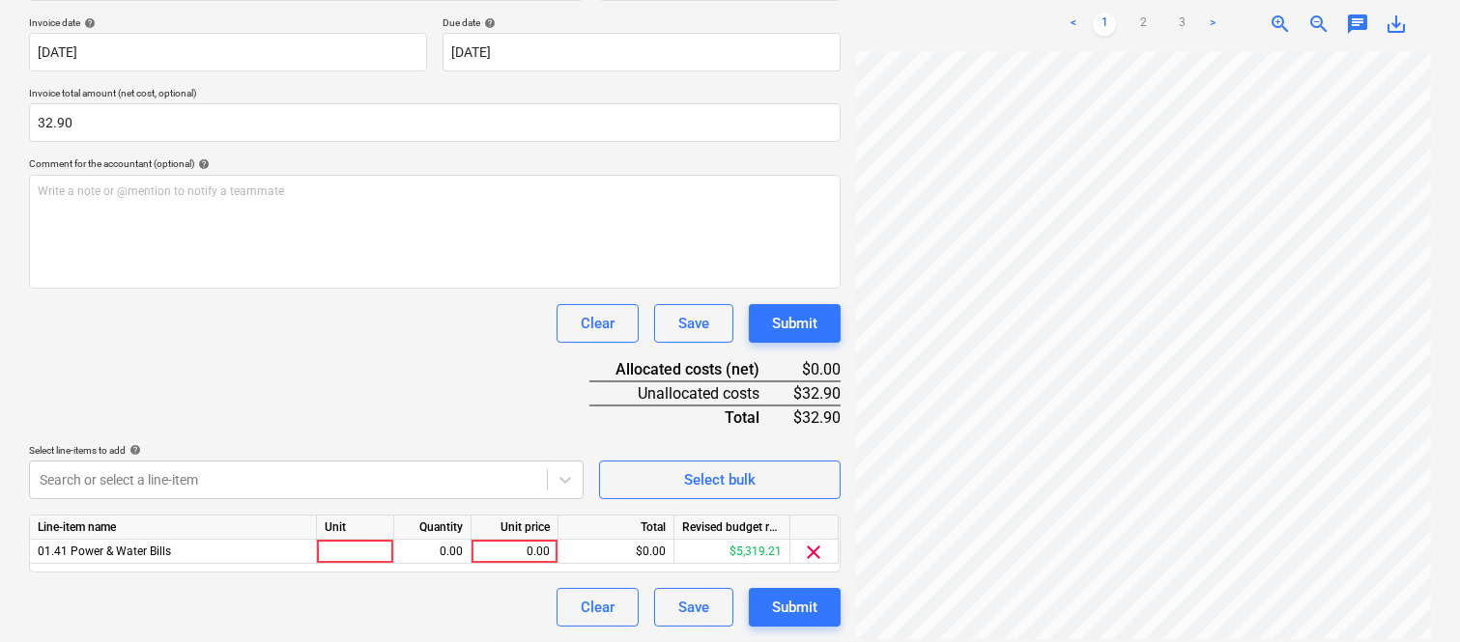
click at [354, 545] on div at bounding box center [355, 552] width 77 height 24
type input "INVOICE"
click at [448, 557] on div "0.00" at bounding box center [432, 552] width 61 height 24
type input "1"
click at [520, 552] on div "0.00" at bounding box center [514, 552] width 71 height 24
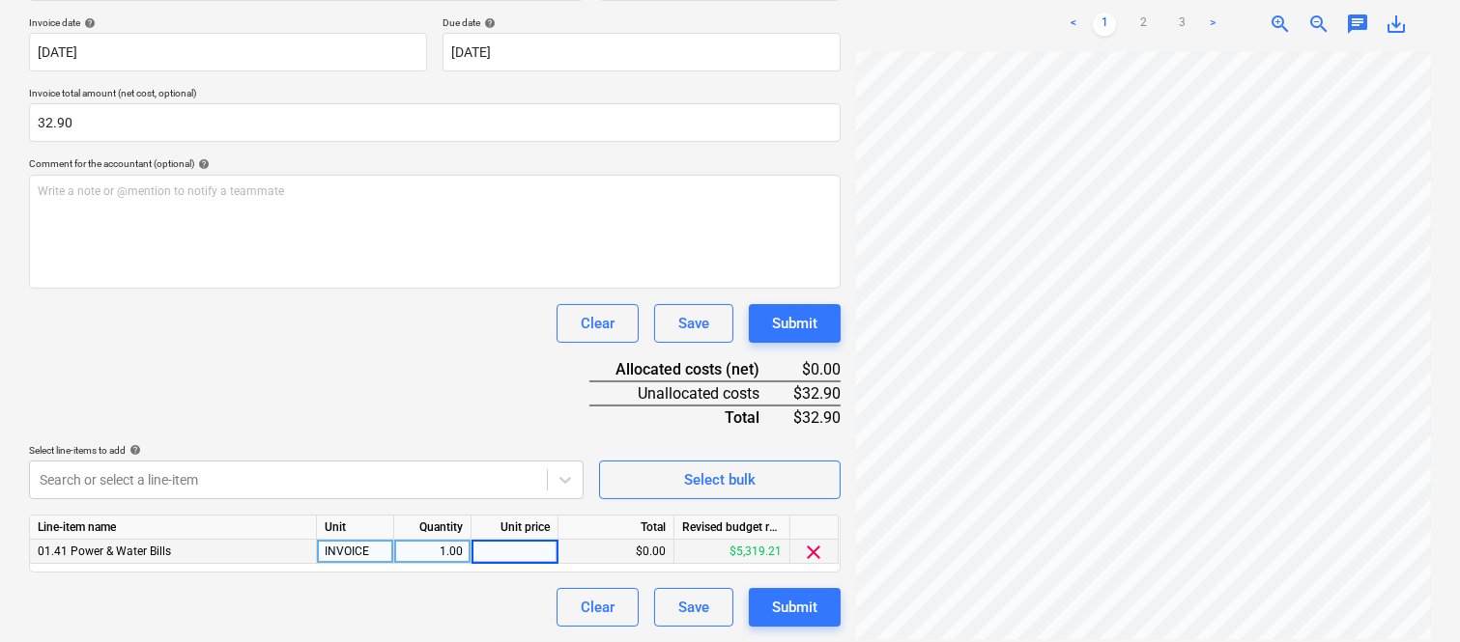
type input "32.90"
click at [545, 592] on div "Clear Save Submit" at bounding box center [690, 607] width 299 height 39
drag, startPoint x: 285, startPoint y: 339, endPoint x: 292, endPoint y: 325, distance: 16.0
click at [288, 334] on div "Clear Save Submit" at bounding box center [434, 323] width 811 height 39
click at [785, 601] on div "Submit" at bounding box center [794, 607] width 45 height 25
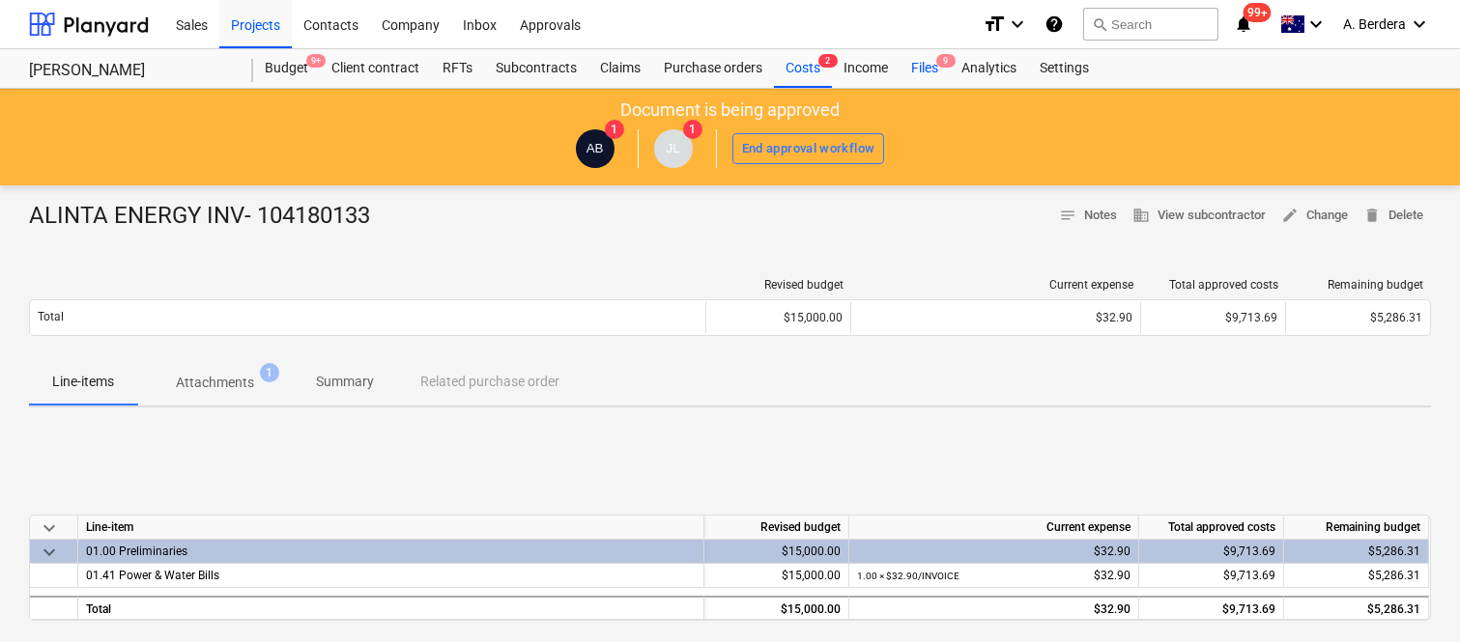
click at [929, 60] on div "Files 9" at bounding box center [924, 68] width 50 height 39
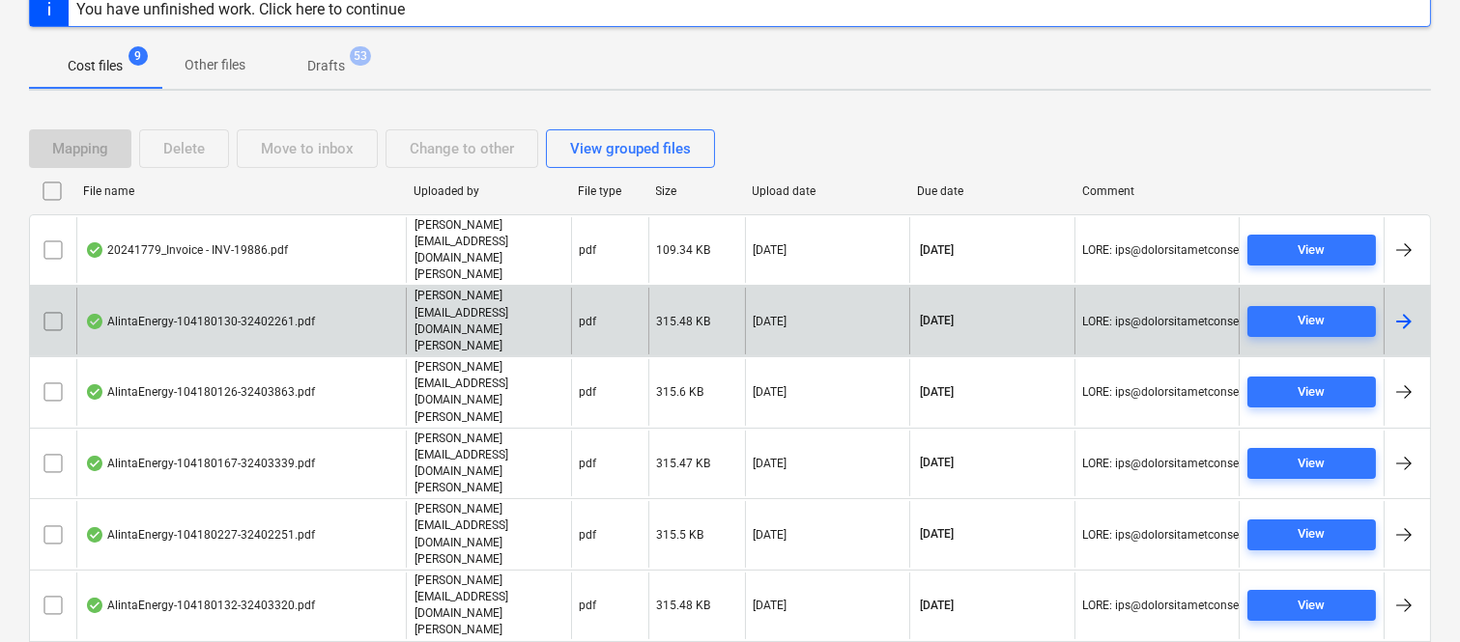
scroll to position [220, 0]
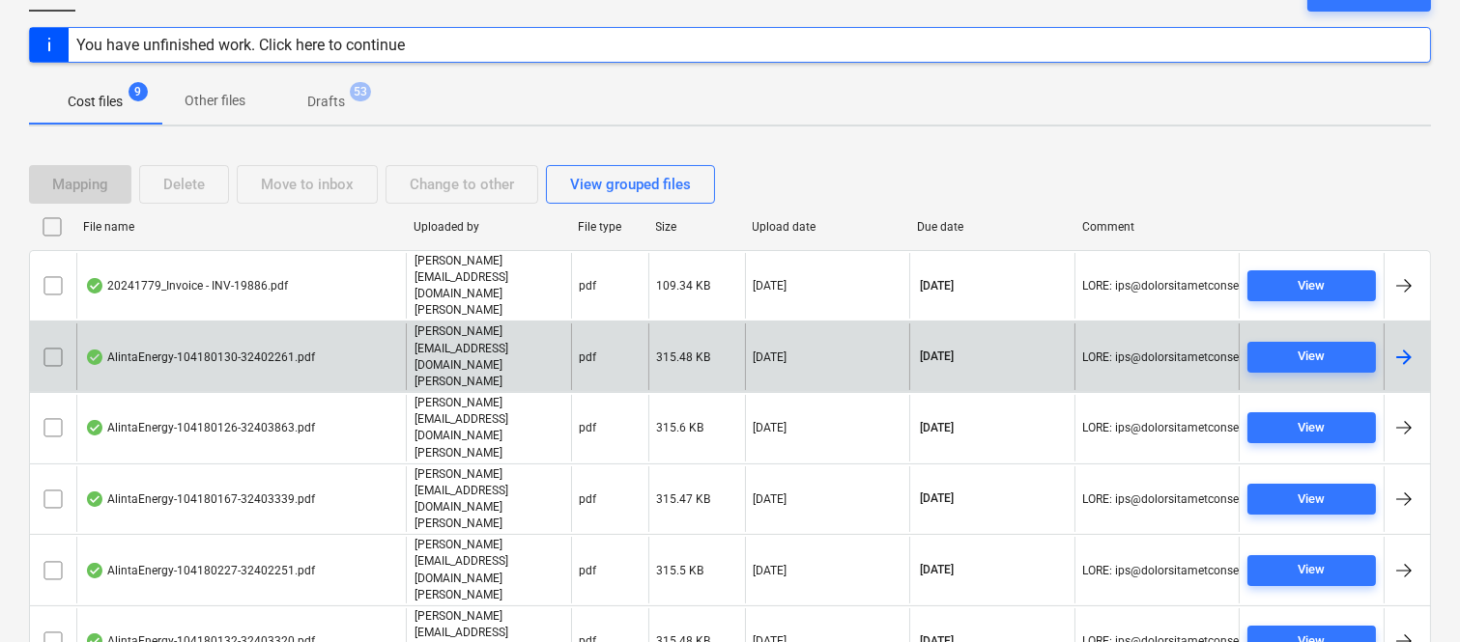
click at [389, 324] on div "AlintaEnergy-104180130-32402261.pdf" at bounding box center [240, 357] width 329 height 67
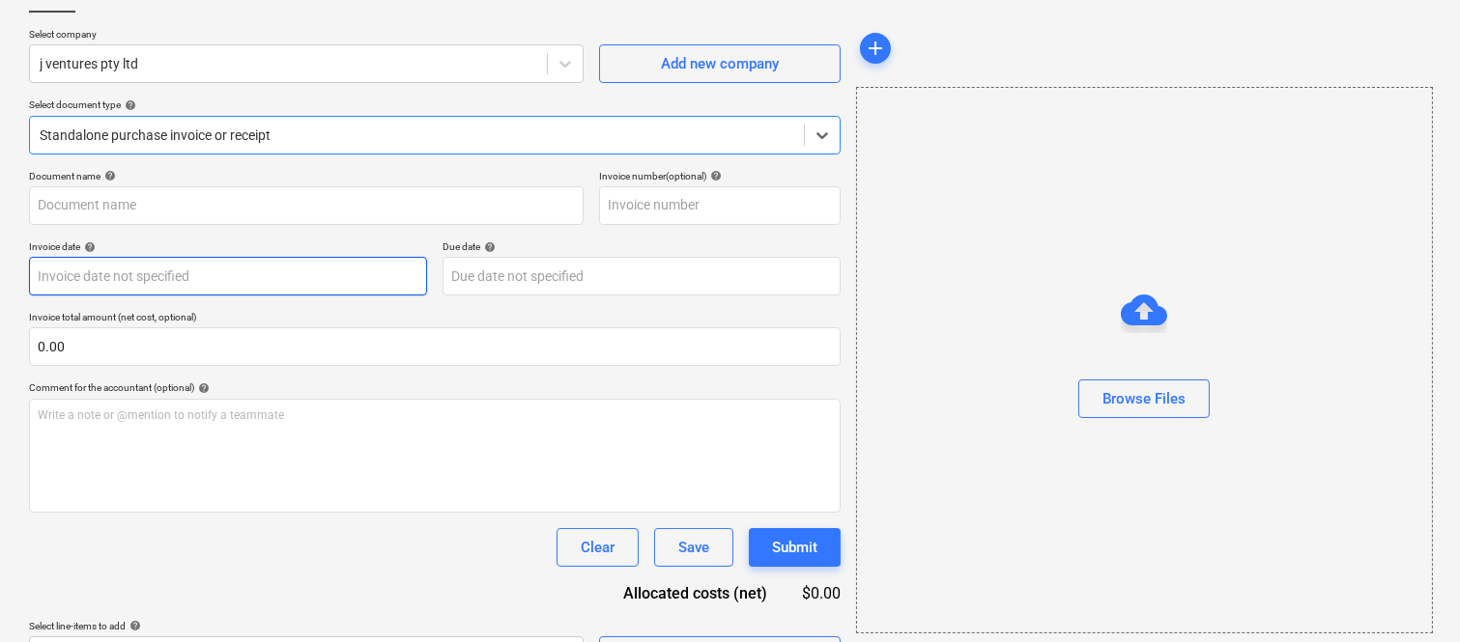
scroll to position [51, 0]
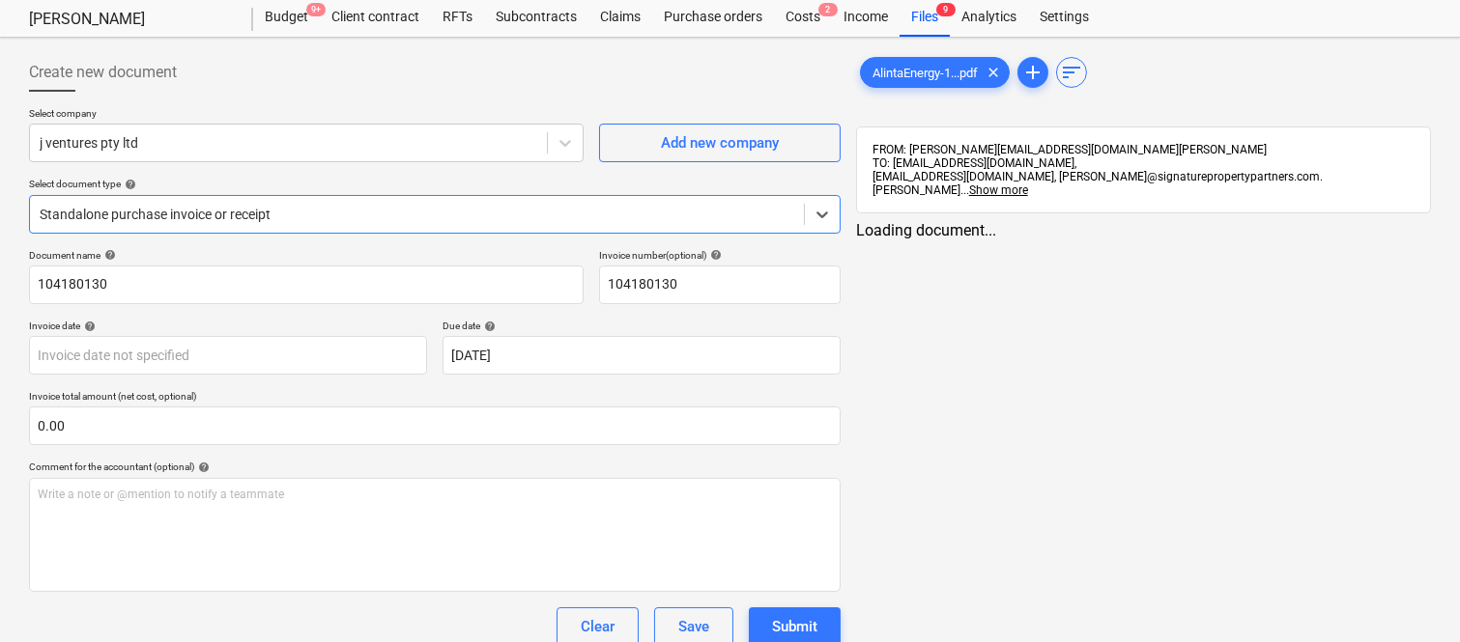
type input "104180130"
type input "[DATE]"
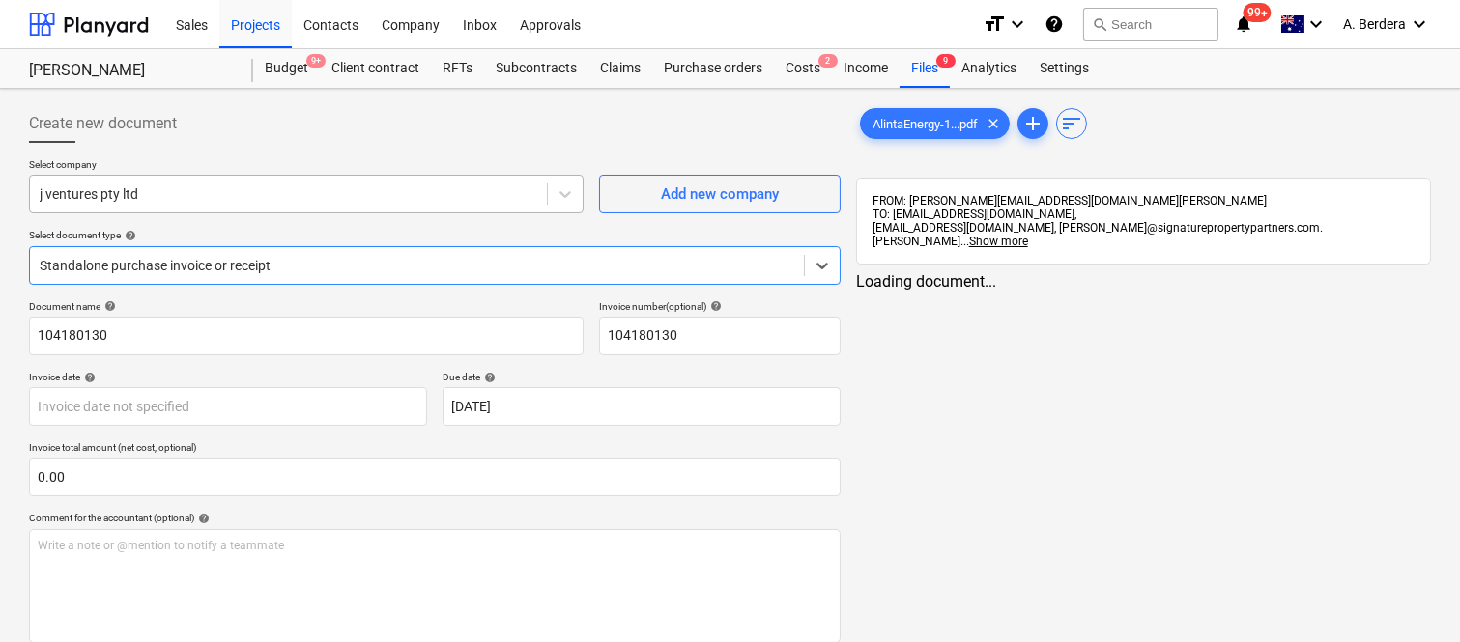
click at [273, 199] on div at bounding box center [288, 193] width 497 height 19
click at [287, 184] on div "j ventures pty ltd" at bounding box center [288, 194] width 517 height 27
type input "ALIN"
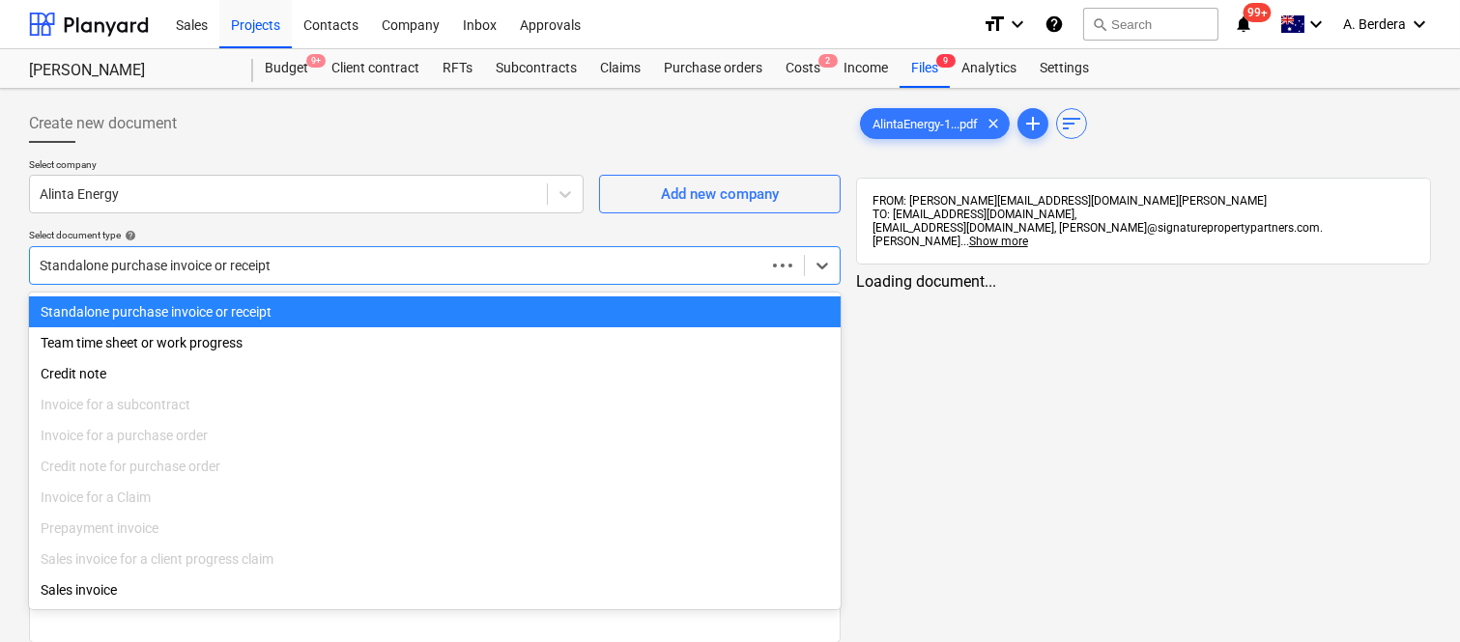
click at [348, 249] on div "Standalone purchase invoice or receipt" at bounding box center [434, 265] width 811 height 39
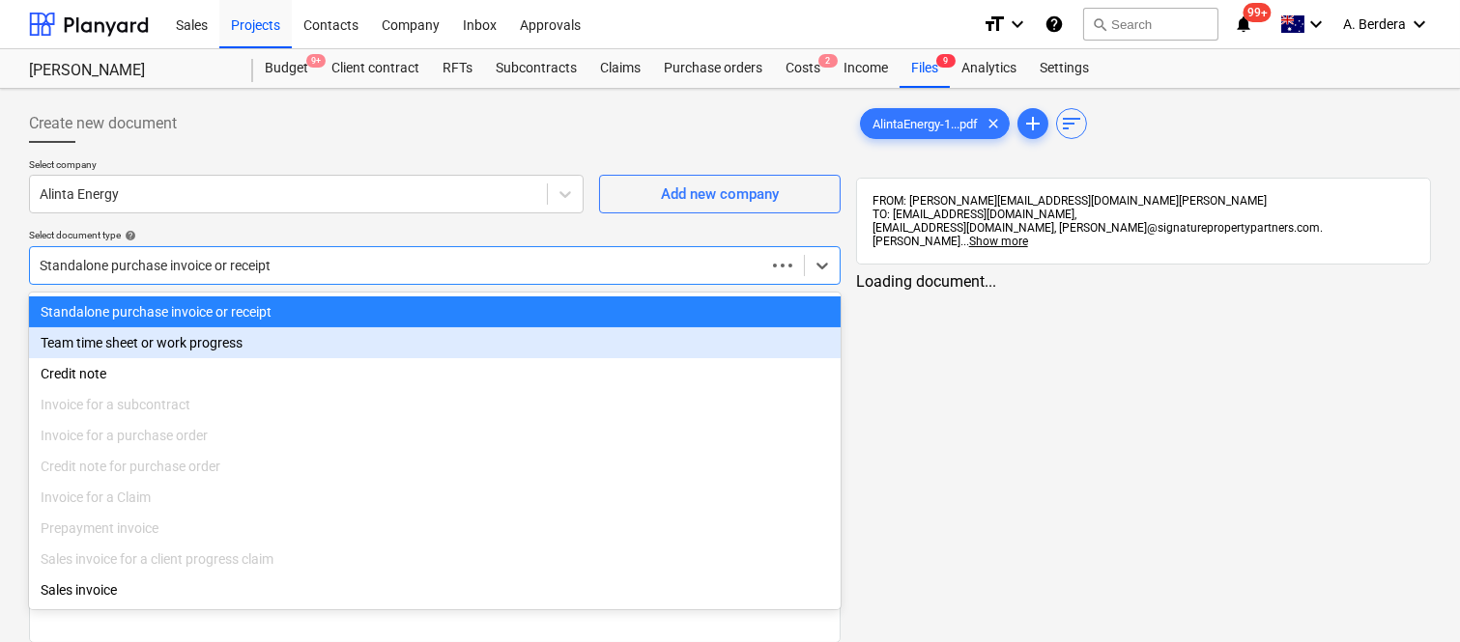
drag, startPoint x: 377, startPoint y: 282, endPoint x: 369, endPoint y: 291, distance: 11.6
click at [372, 288] on div "Select company Alinta Energy Add new company Select document type help option T…" at bounding box center [434, 229] width 811 height 142
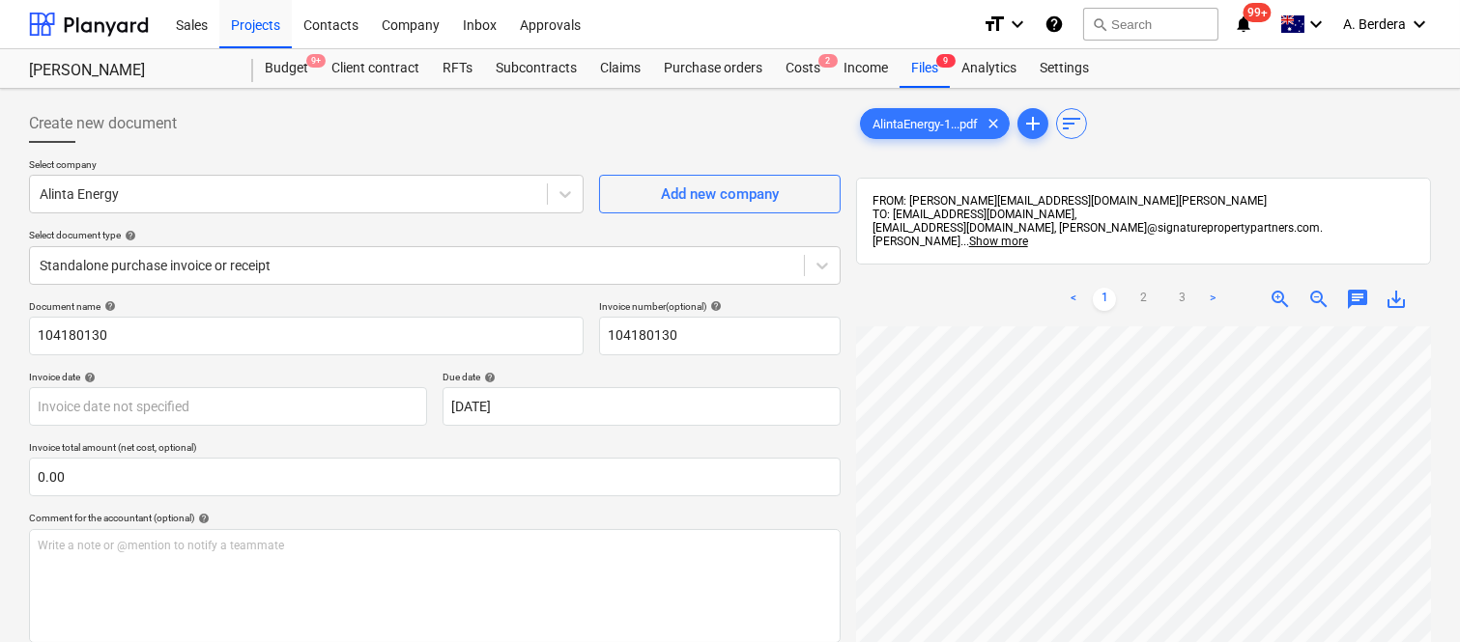
scroll to position [0, 153]
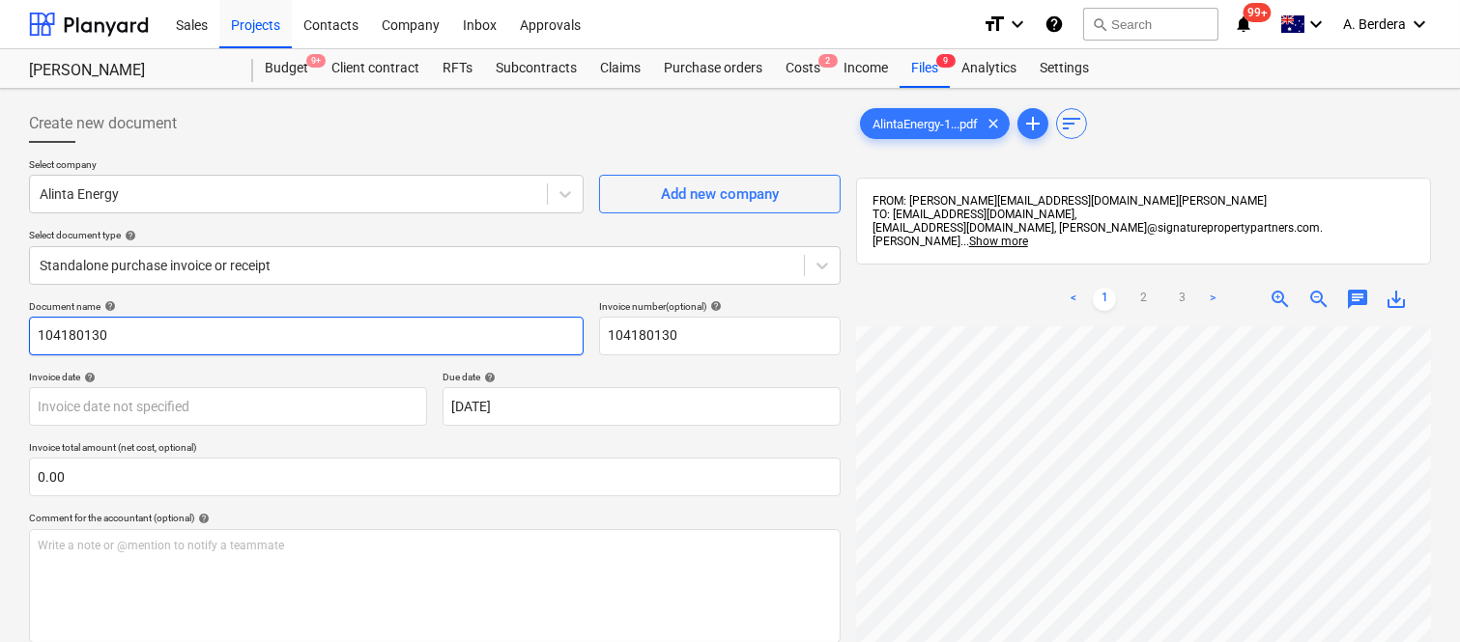
click at [39, 340] on input "104180130" at bounding box center [306, 336] width 554 height 39
type input "ALINTA ENERGY INV- 104180130"
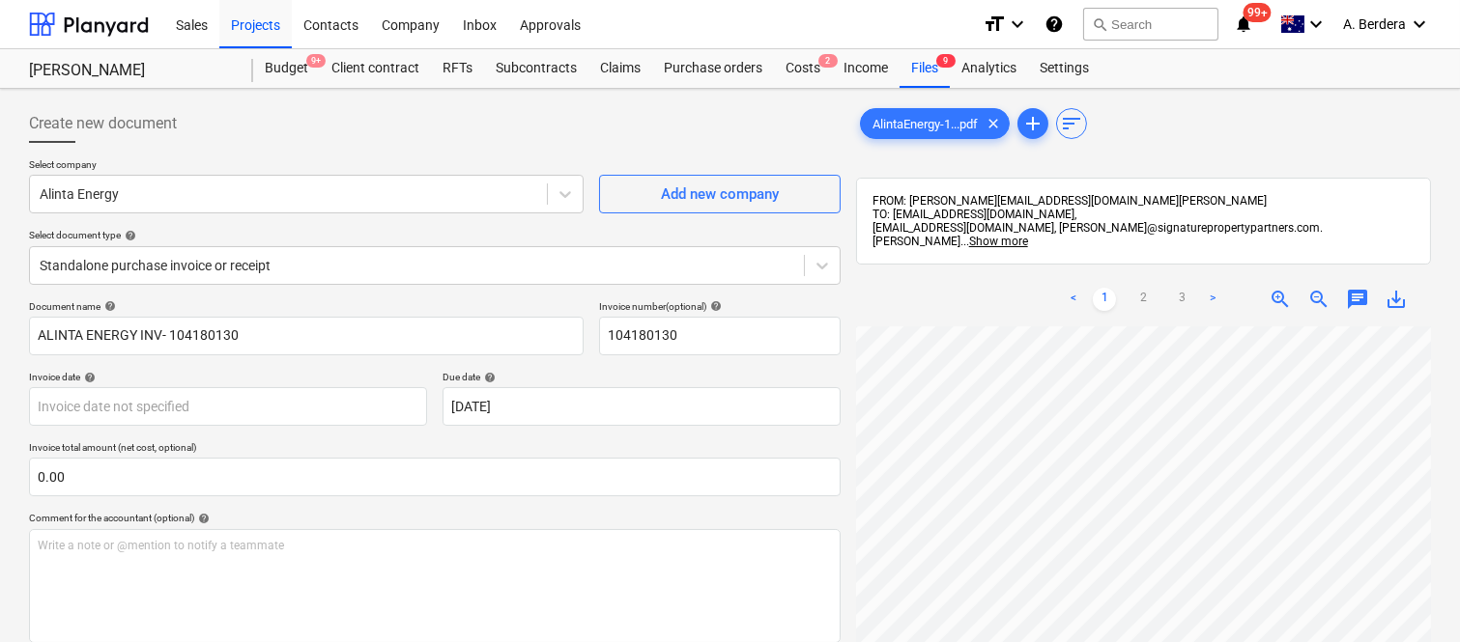
click at [1281, 288] on span "zoom_in" at bounding box center [1279, 299] width 23 height 23
click at [230, 398] on body "Sales Projects Contacts Company Inbox Approvals format_size keyboard_arrow_down…" at bounding box center [730, 321] width 1460 height 642
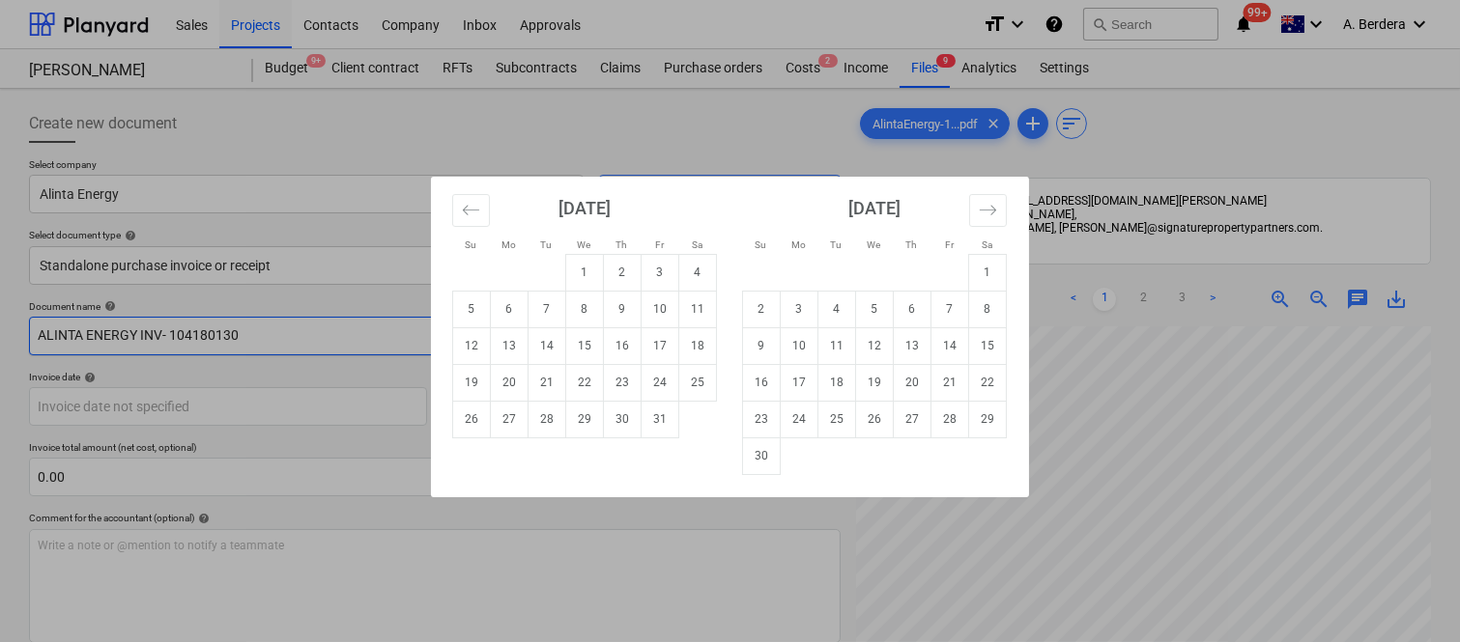
drag, startPoint x: 583, startPoint y: 306, endPoint x: 580, endPoint y: 320, distance: 14.1
click at [584, 307] on td "8" at bounding box center [585, 309] width 38 height 37
type input "[DATE]"
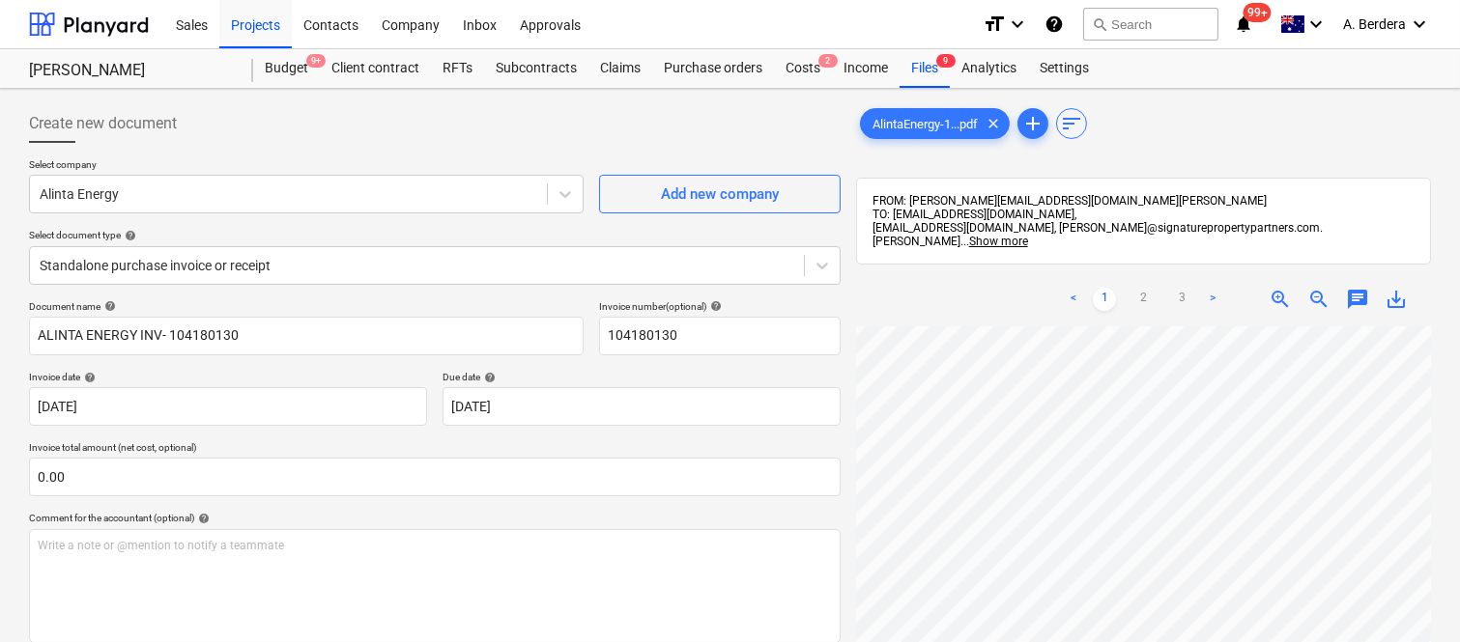
scroll to position [386, 281]
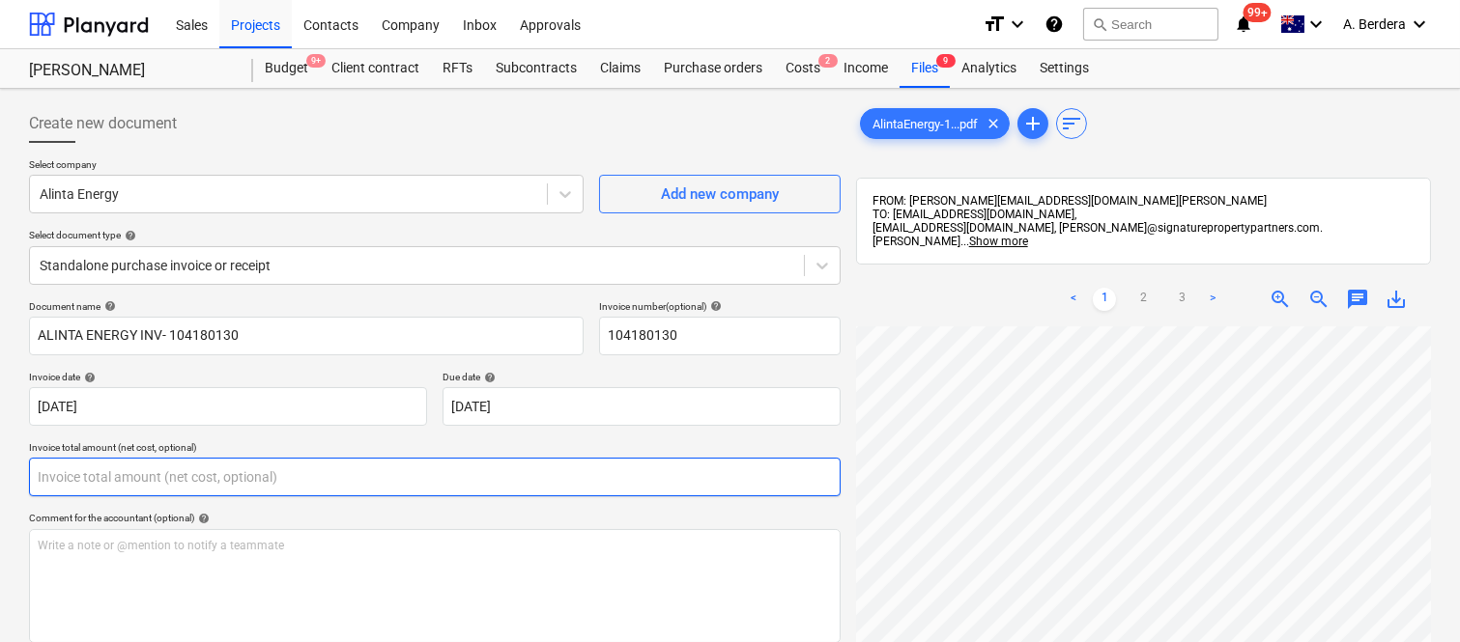
click at [145, 465] on input "text" at bounding box center [434, 477] width 811 height 39
paste input "32.90"
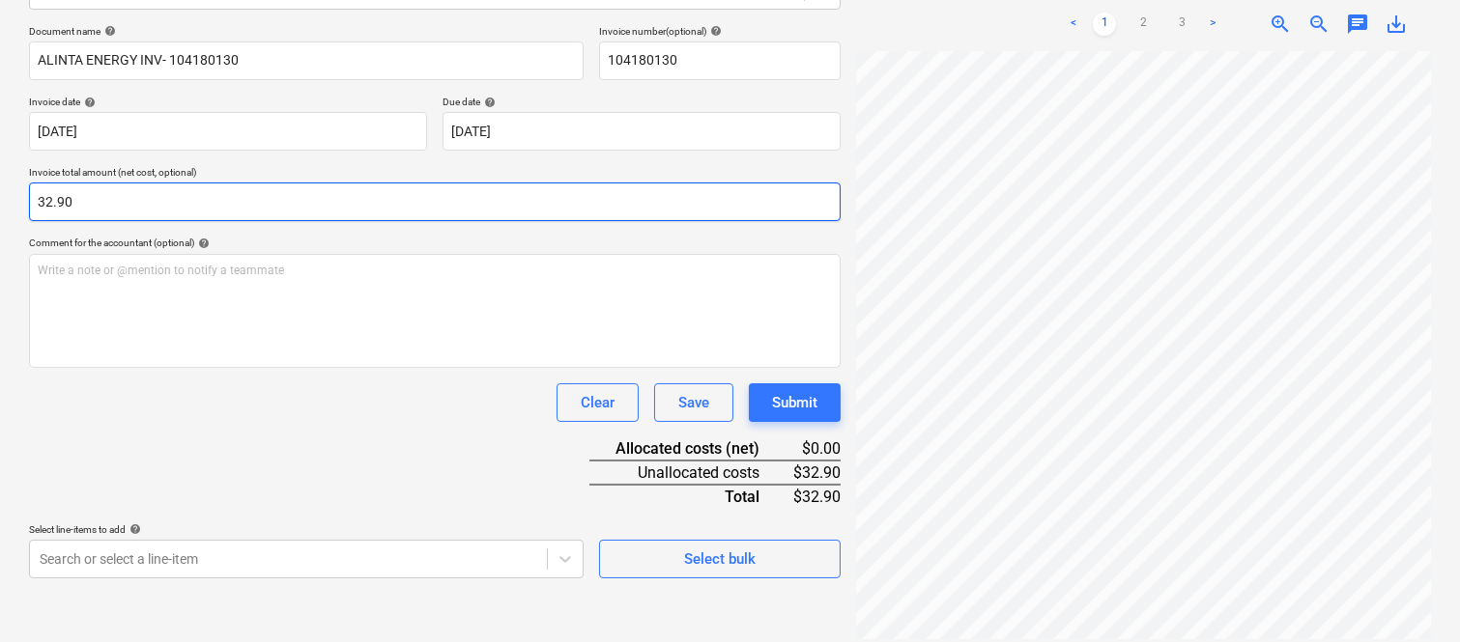
type input "32.90"
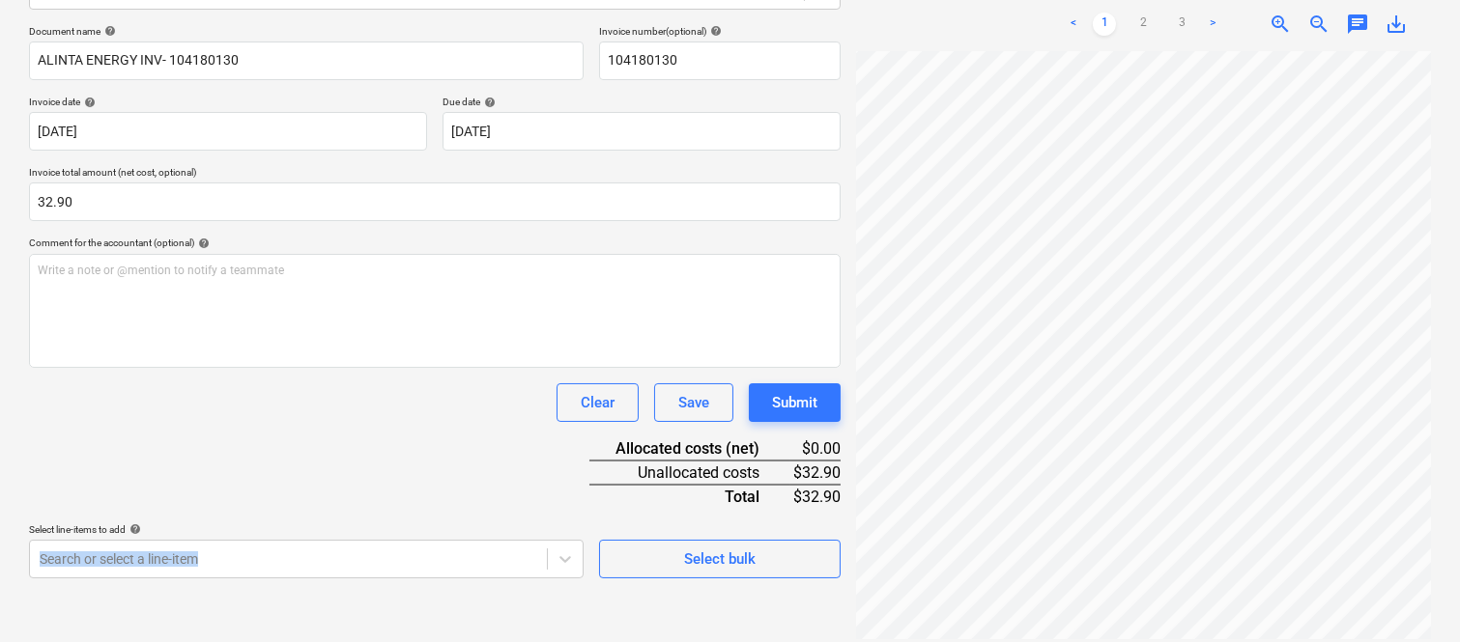
drag, startPoint x: 264, startPoint y: 520, endPoint x: 264, endPoint y: 536, distance: 16.4
click at [265, 552] on div "Select line-items to add help Search or select a line-item" at bounding box center [306, 551] width 554 height 55
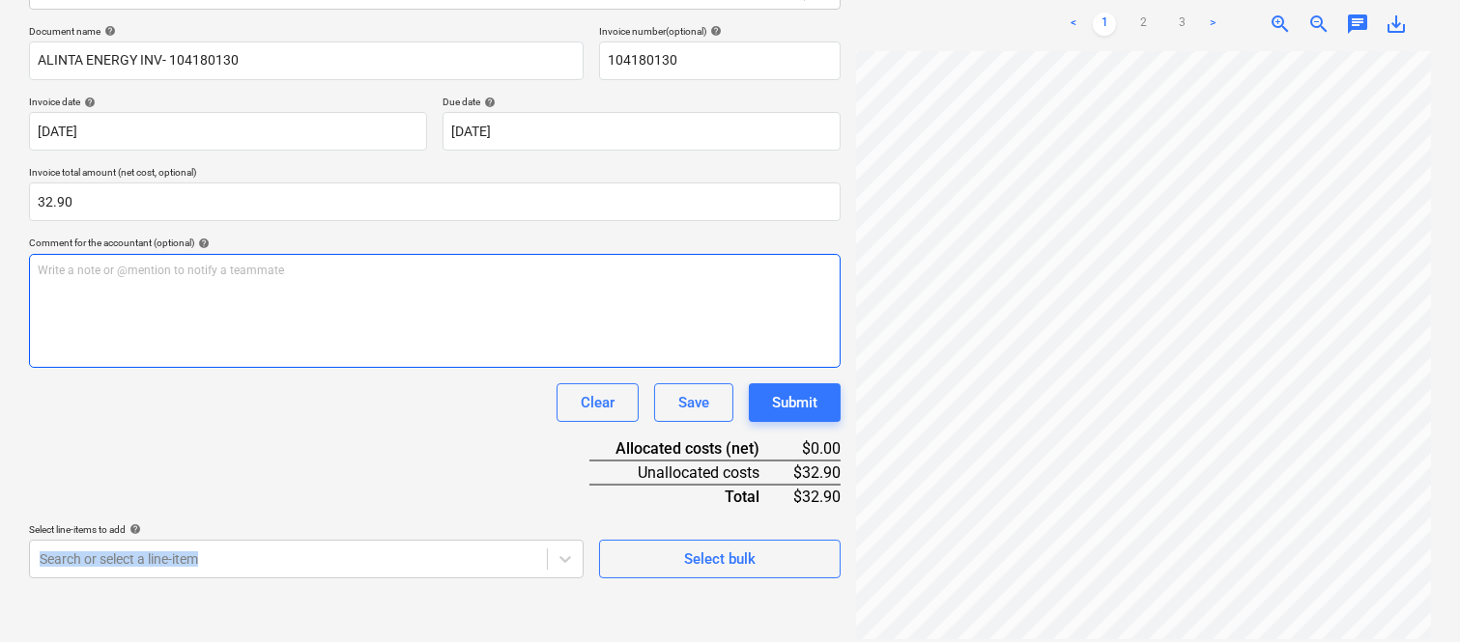
click at [345, 367] on div "Write a note or @mention to notify a teammate ﻿" at bounding box center [434, 311] width 811 height 114
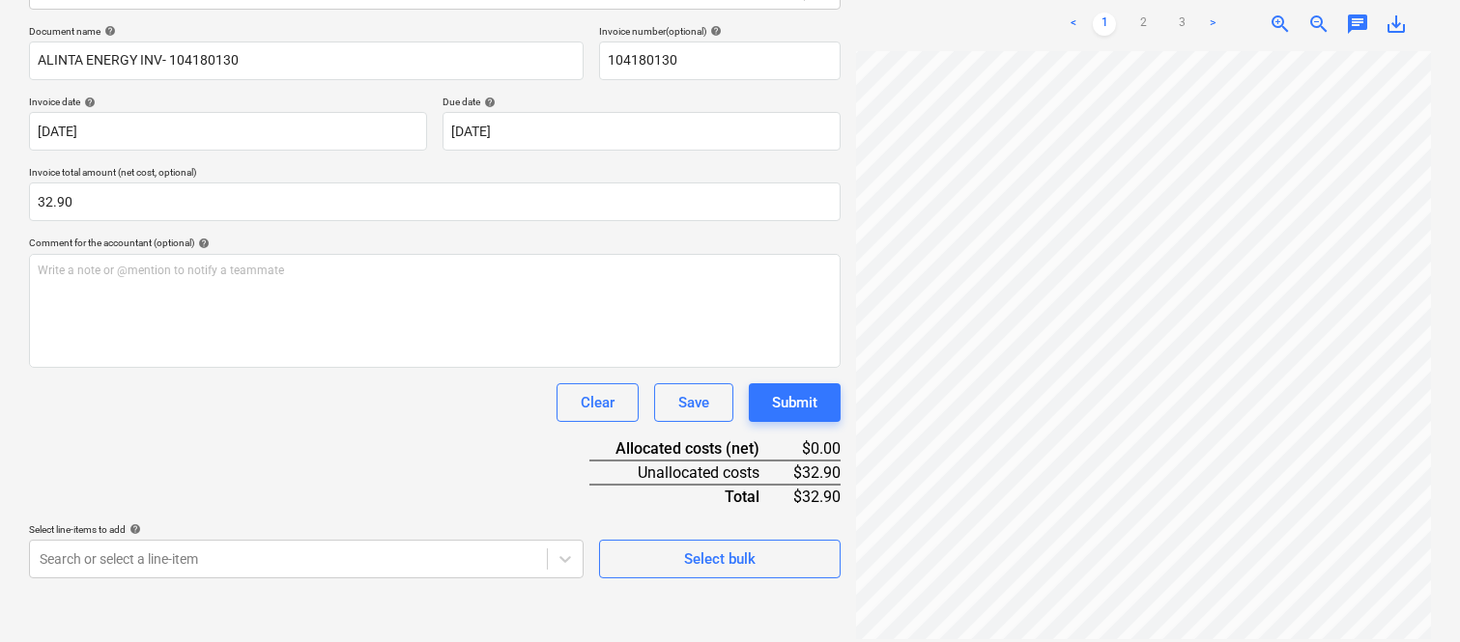
click at [300, 430] on div "Document name help ALINTA ENERGY INV- 104180130 Invoice number (optional) help …" at bounding box center [434, 301] width 811 height 553
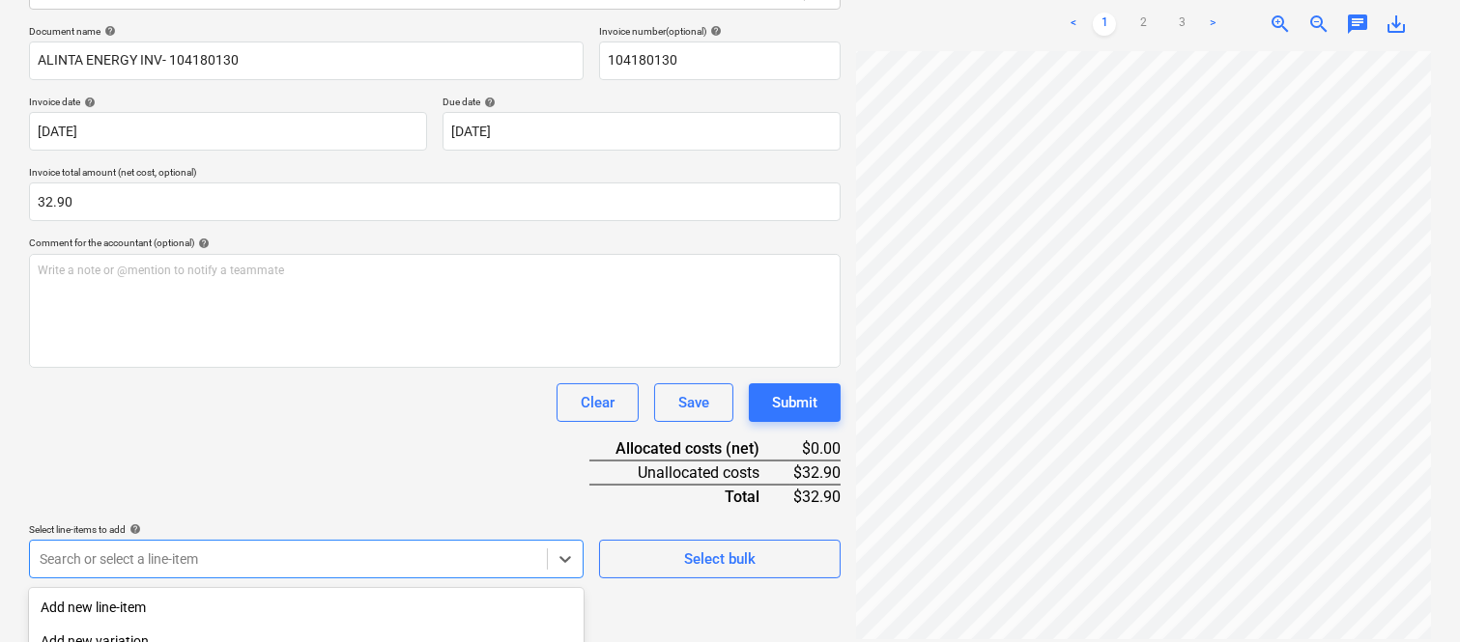
click at [249, 367] on body "Sales Projects Contacts Company Inbox Approvals format_size keyboard_arrow_down…" at bounding box center [730, 46] width 1460 height 642
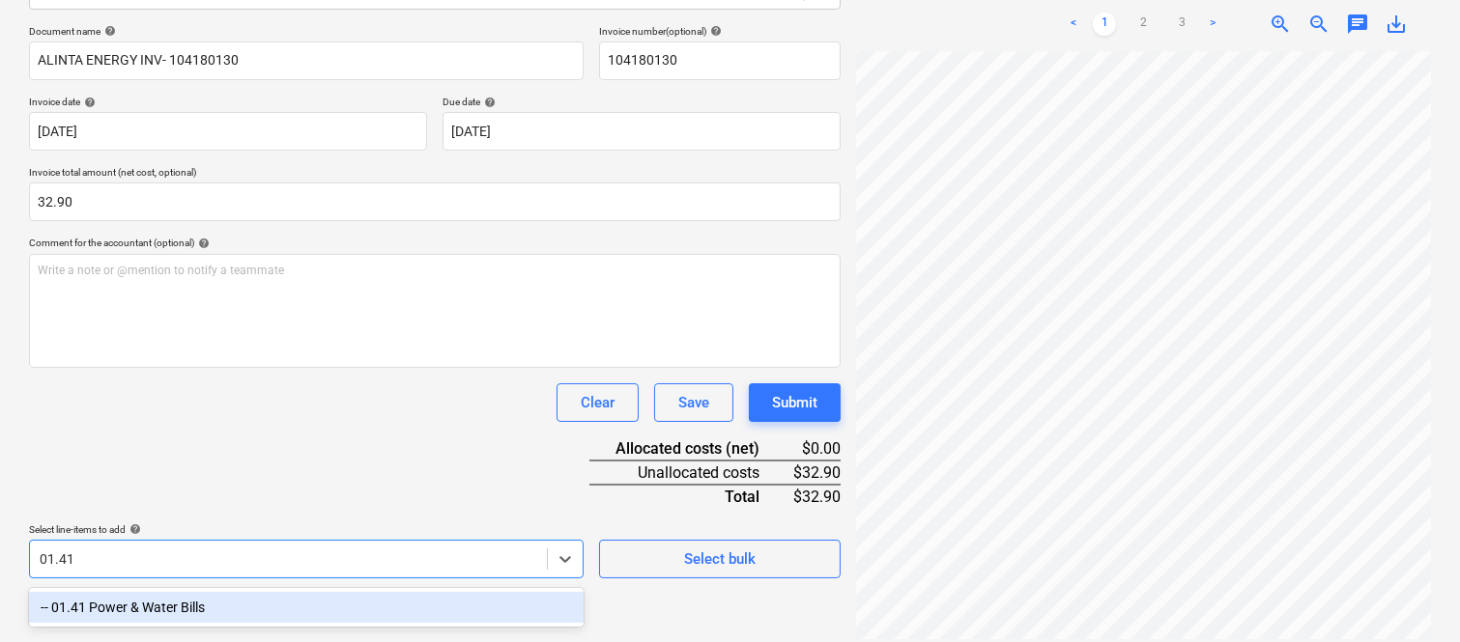
type input "01.41"
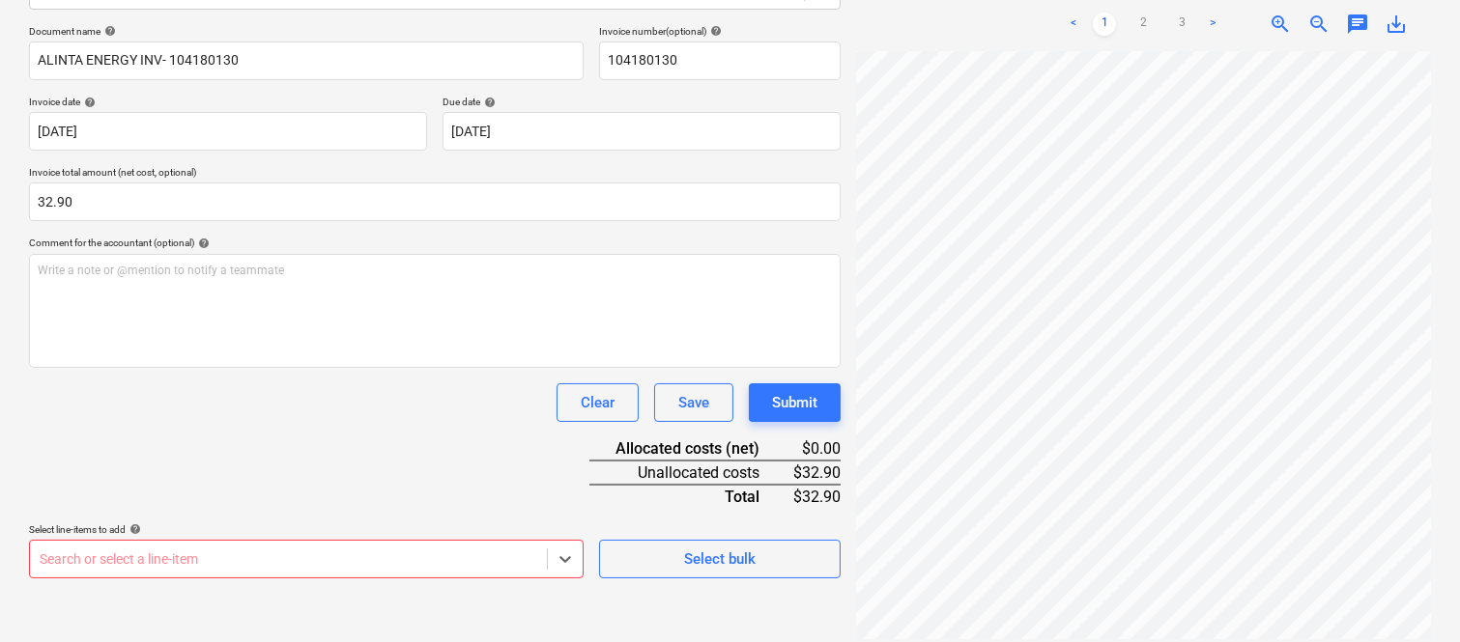
click at [252, 367] on body "Sales Projects Contacts Company Inbox Approvals format_size keyboard_arrow_down…" at bounding box center [730, 46] width 1460 height 642
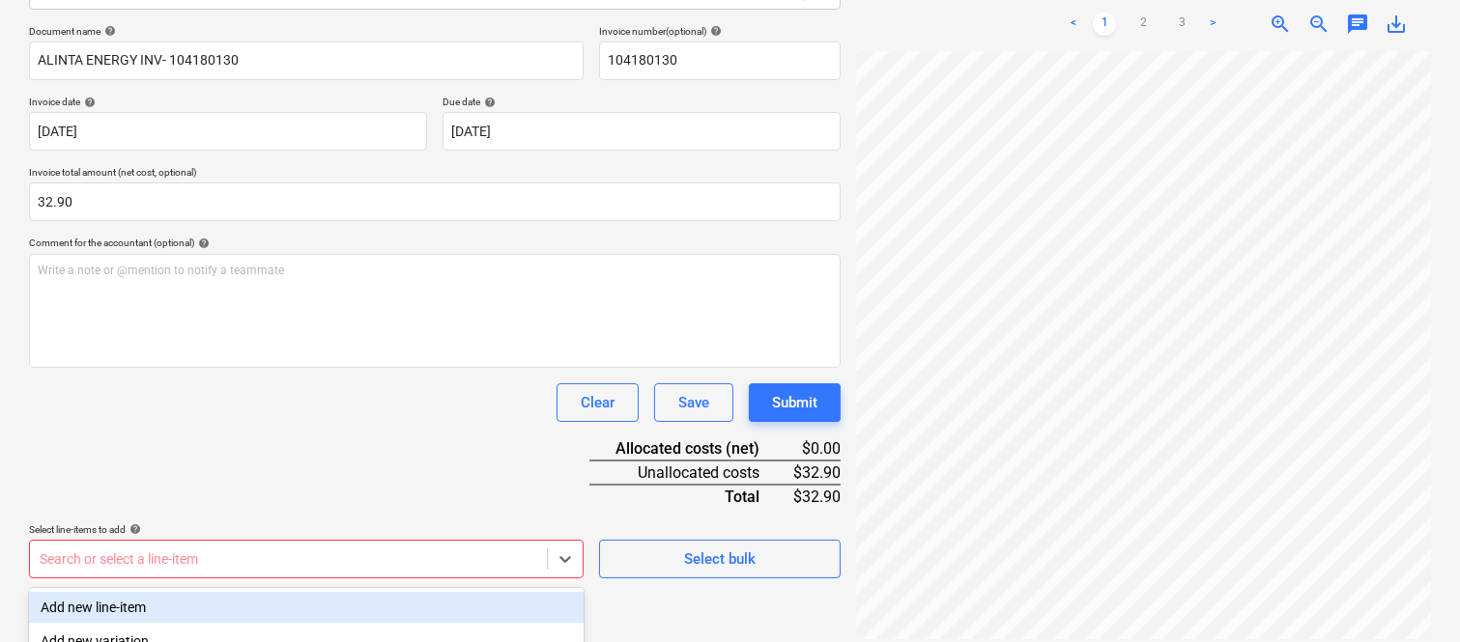
scroll to position [514, 0]
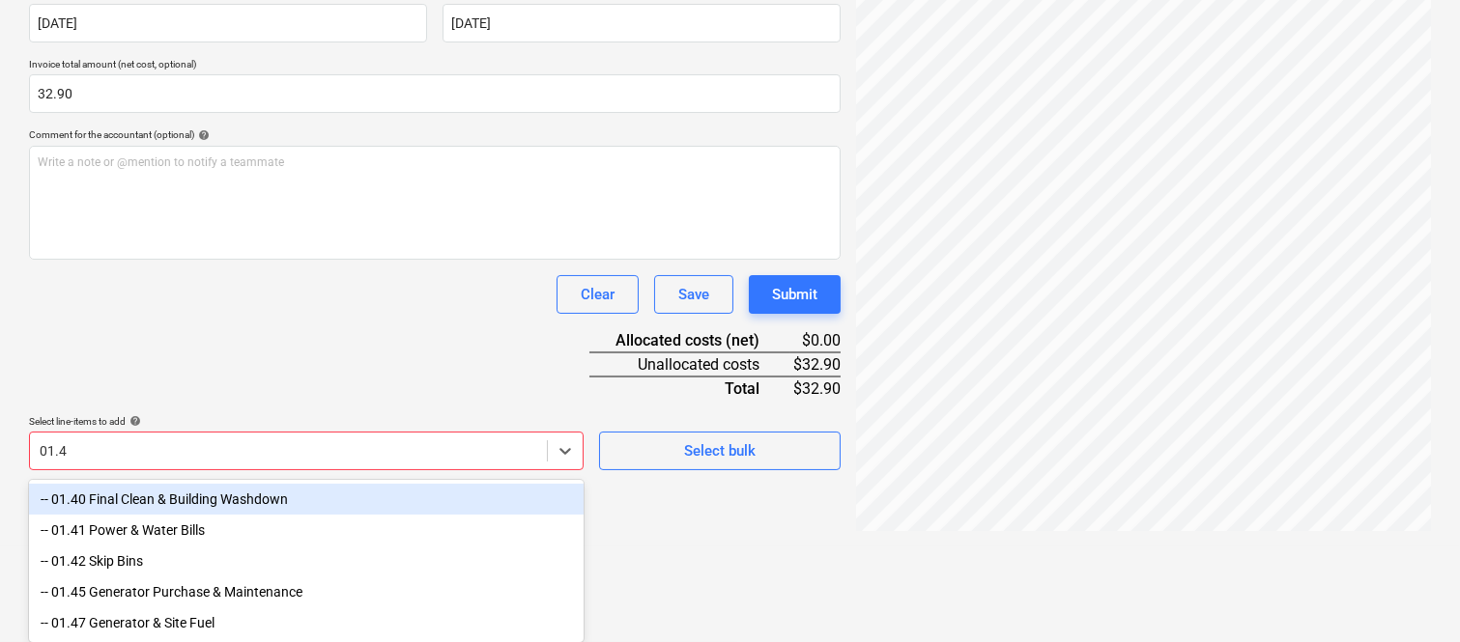
type input "01.41"
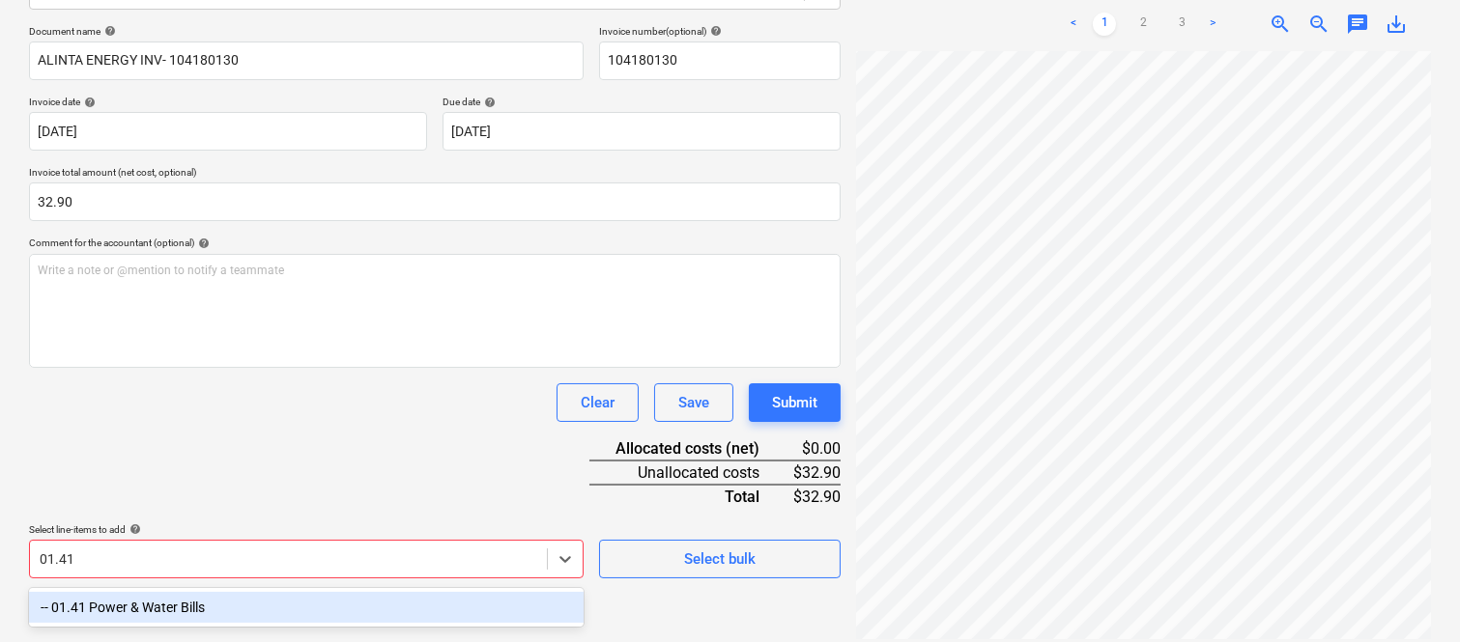
click at [254, 596] on div "-- 01.41 Power & Water Bills" at bounding box center [306, 607] width 554 height 31
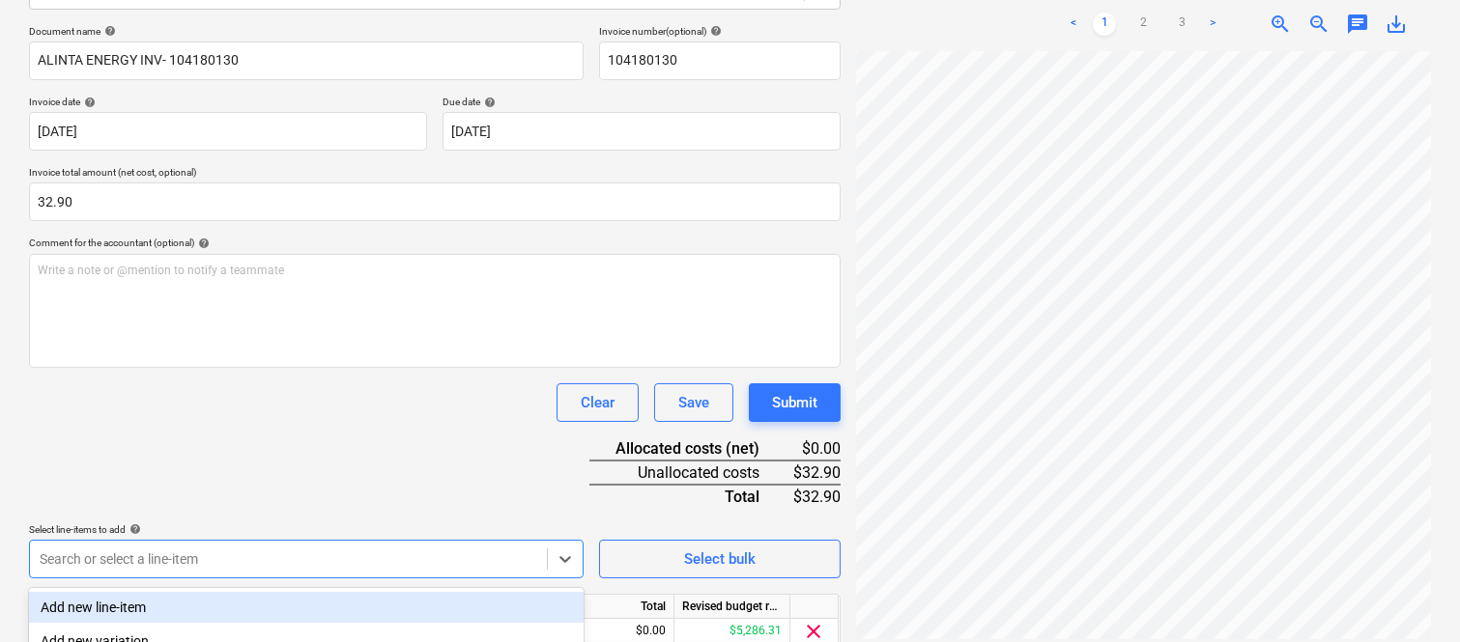
click at [290, 442] on div "Document name help ALINTA ENERGY INV- 104180130 Invoice number (optional) help …" at bounding box center [434, 365] width 811 height 681
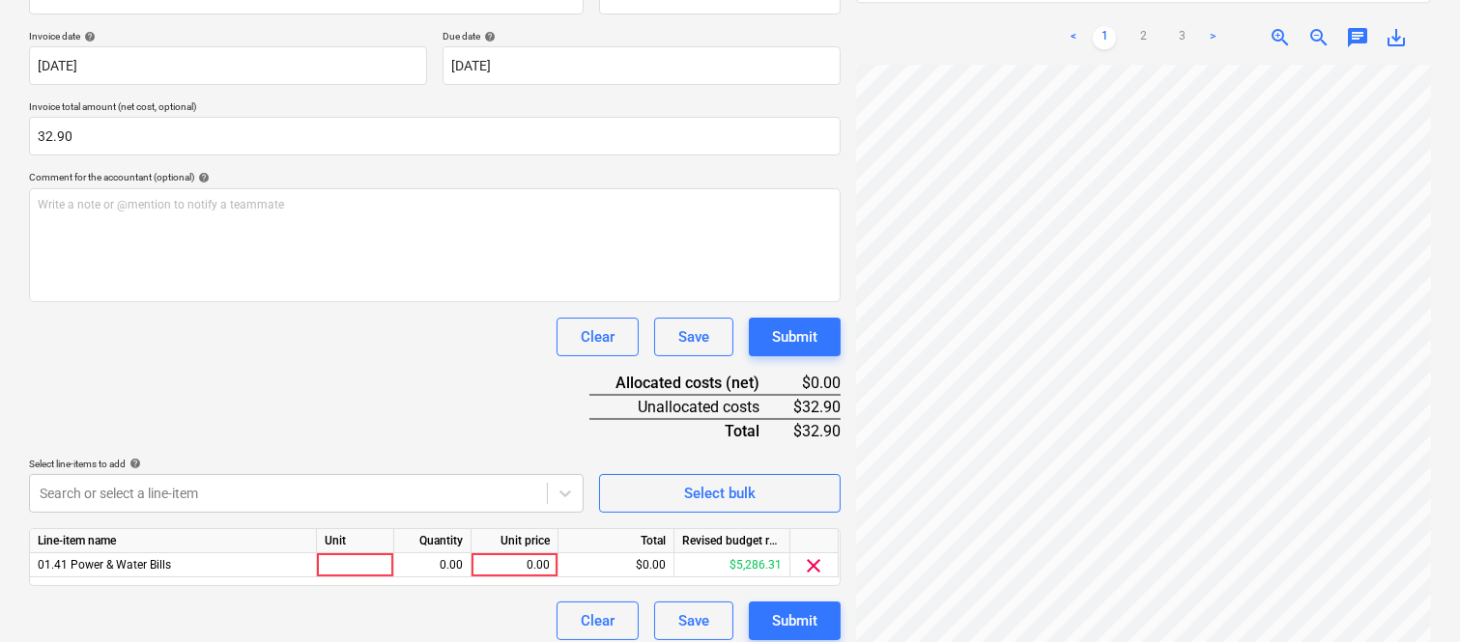
scroll to position [354, 0]
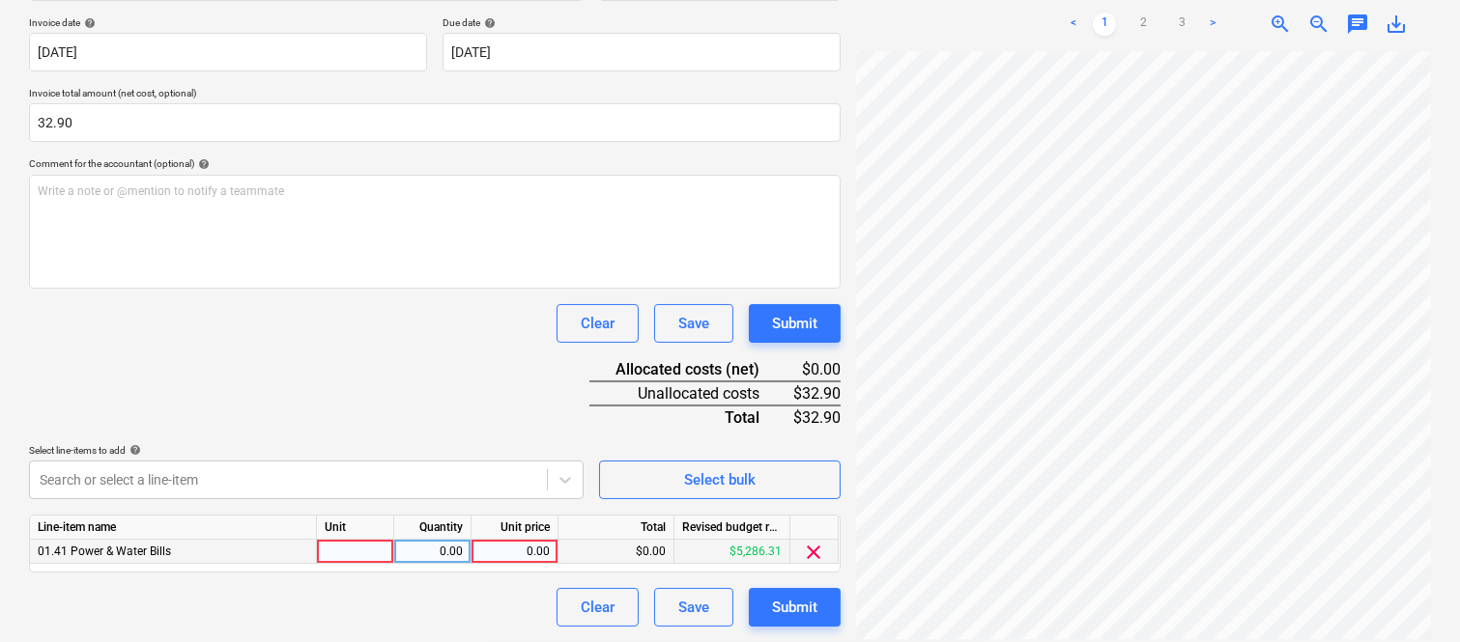
click at [361, 553] on div at bounding box center [355, 552] width 77 height 24
click at [346, 539] on div "Unit" at bounding box center [355, 528] width 77 height 24
click at [352, 552] on div at bounding box center [355, 552] width 77 height 24
type input "INVOICE"
click at [455, 546] on div "0.00" at bounding box center [432, 552] width 61 height 24
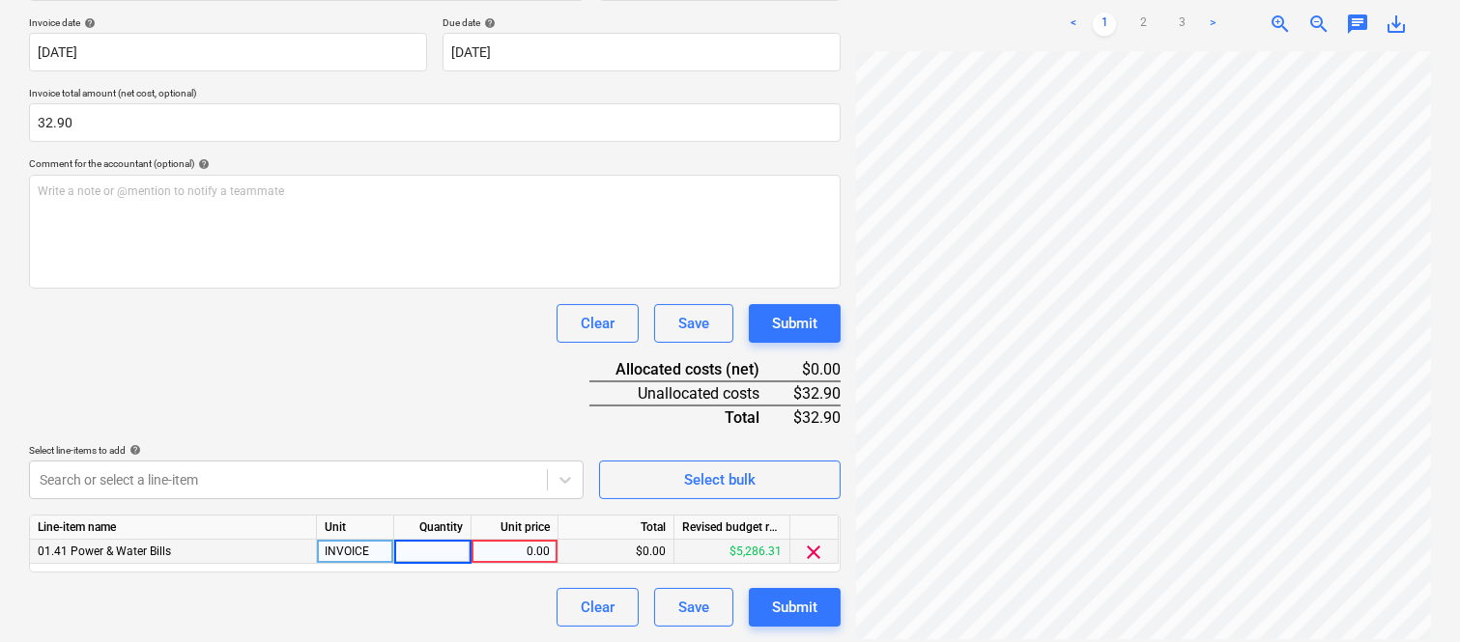
type input "1"
click at [496, 554] on div "0.00" at bounding box center [514, 552] width 71 height 24
paste input "32.90"
type input "32.90"
click at [450, 383] on div "Document name help ALINTA ENERGY INV- 104180130 Invoice number (optional) help …" at bounding box center [434, 286] width 811 height 681
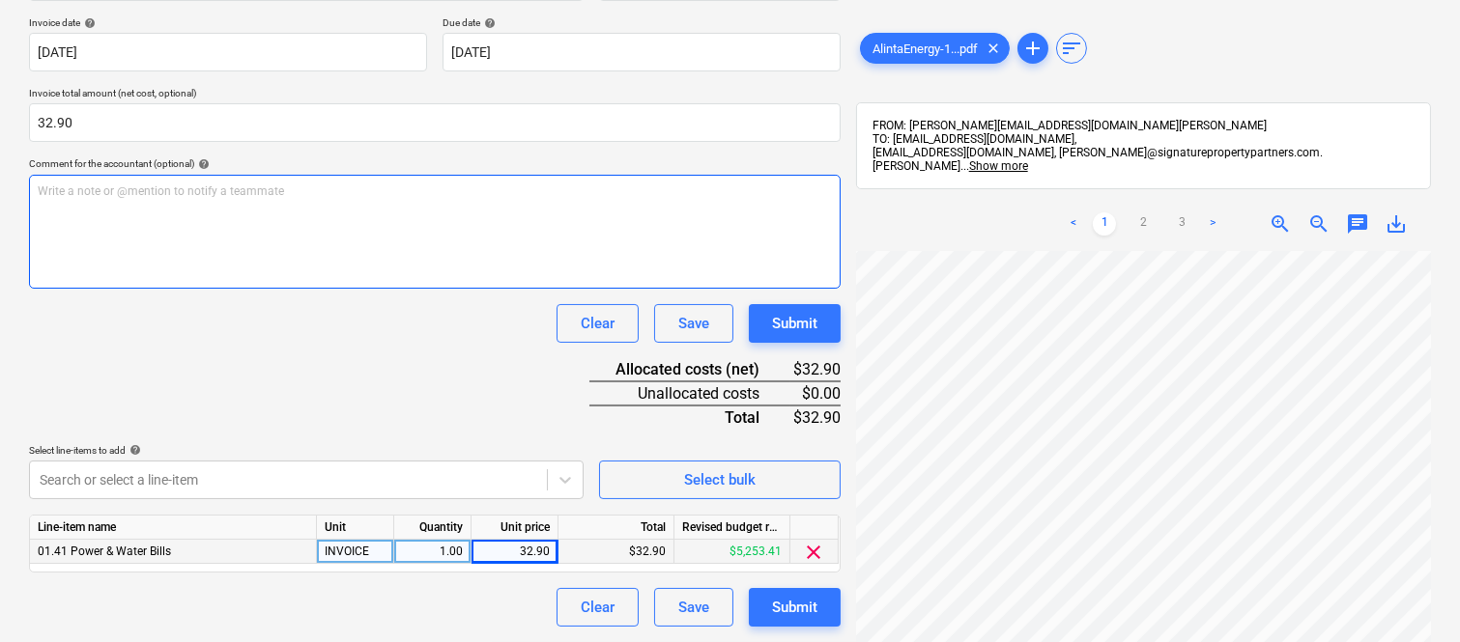
scroll to position [0, 0]
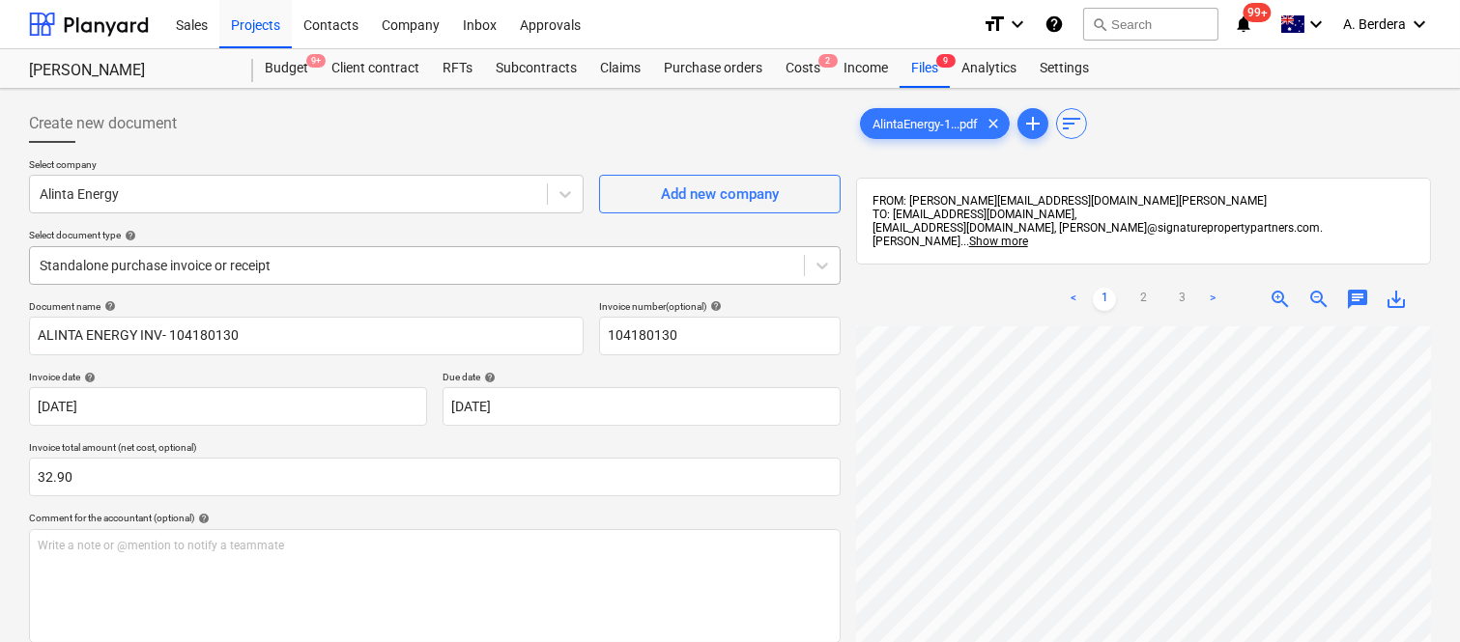
click at [467, 262] on div at bounding box center [417, 265] width 754 height 19
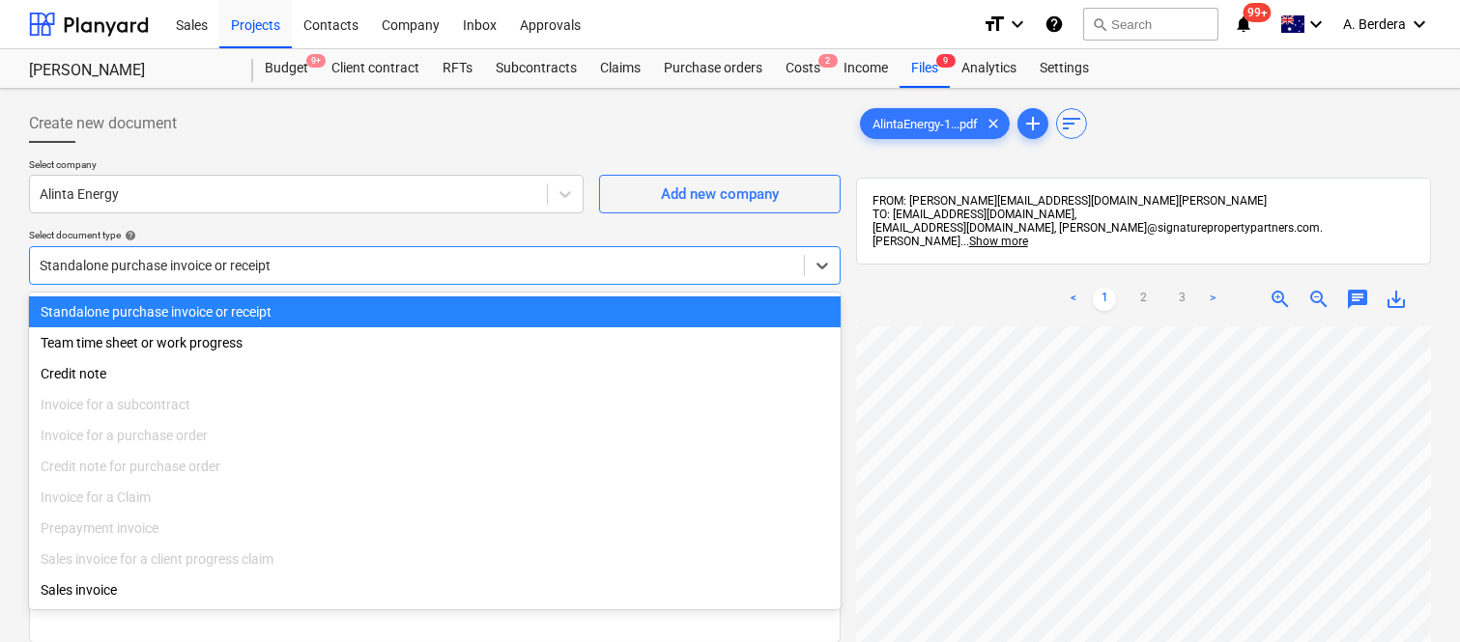
click at [462, 310] on div "Standalone purchase invoice or receipt" at bounding box center [434, 312] width 811 height 31
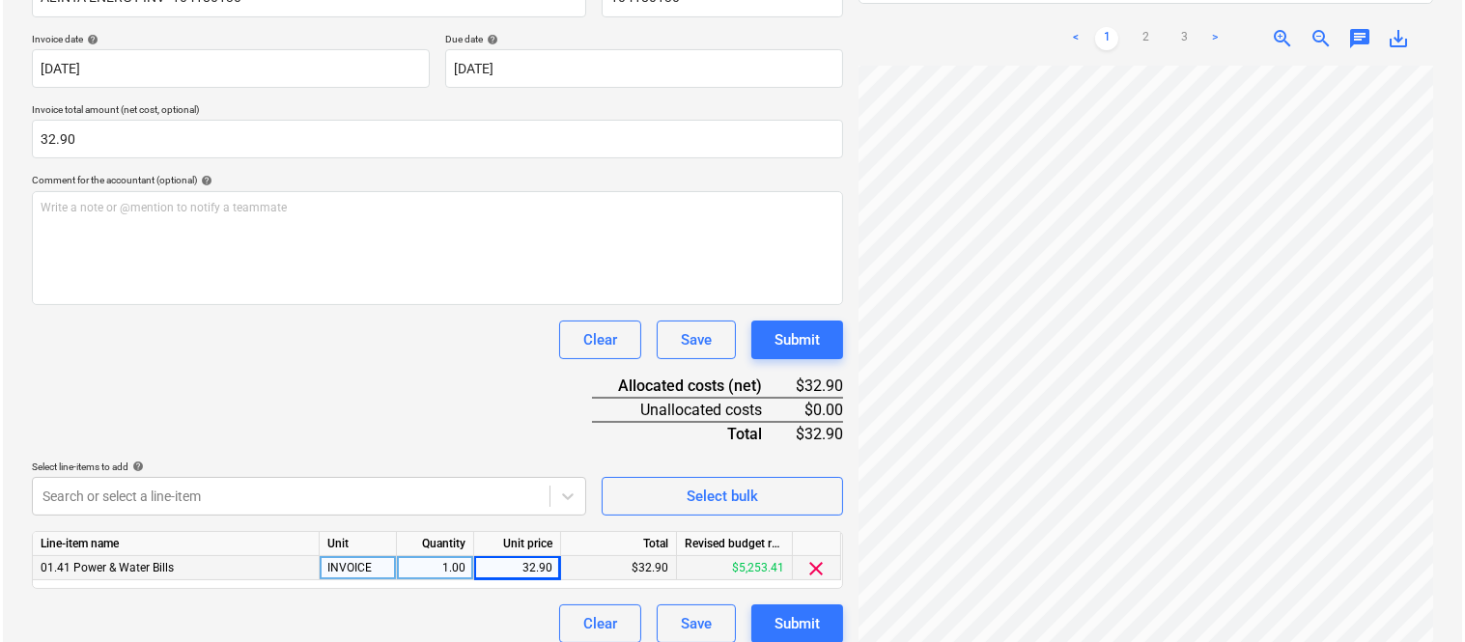
scroll to position [354, 0]
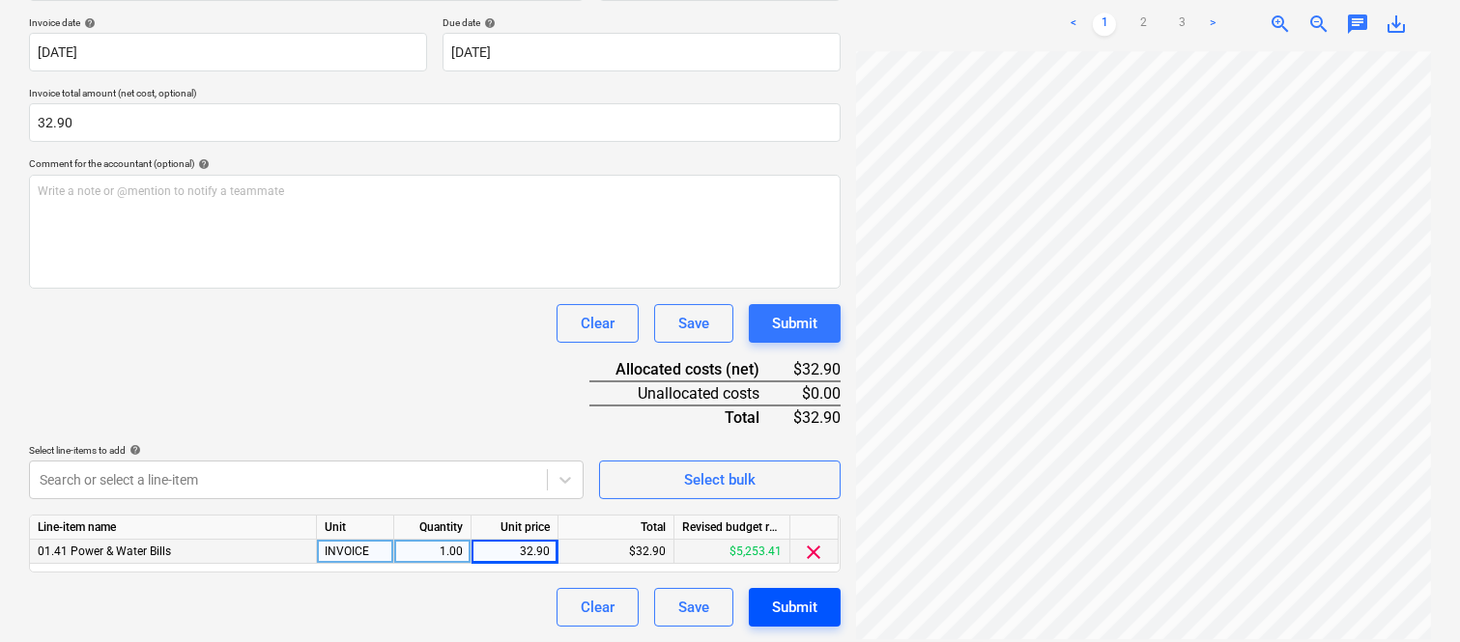
click at [808, 602] on div "Submit" at bounding box center [794, 607] width 45 height 25
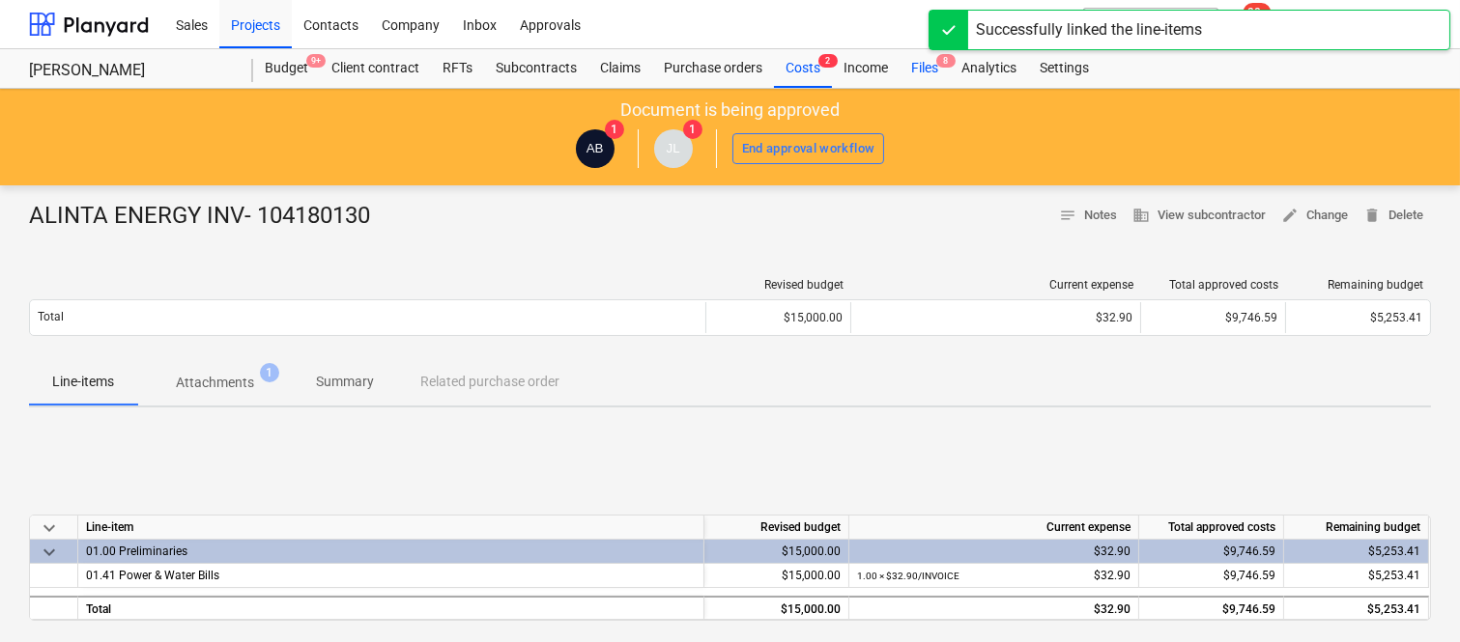
click at [922, 64] on div "Files 8" at bounding box center [924, 68] width 50 height 39
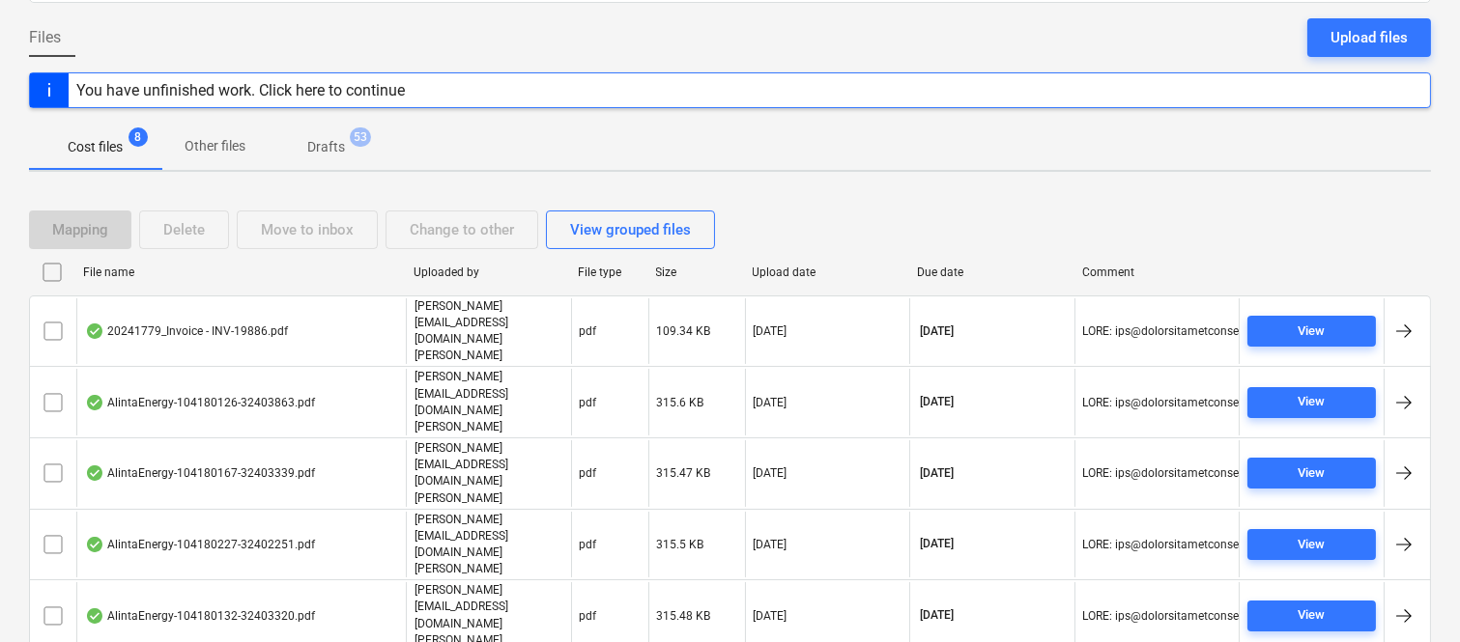
scroll to position [184, 0]
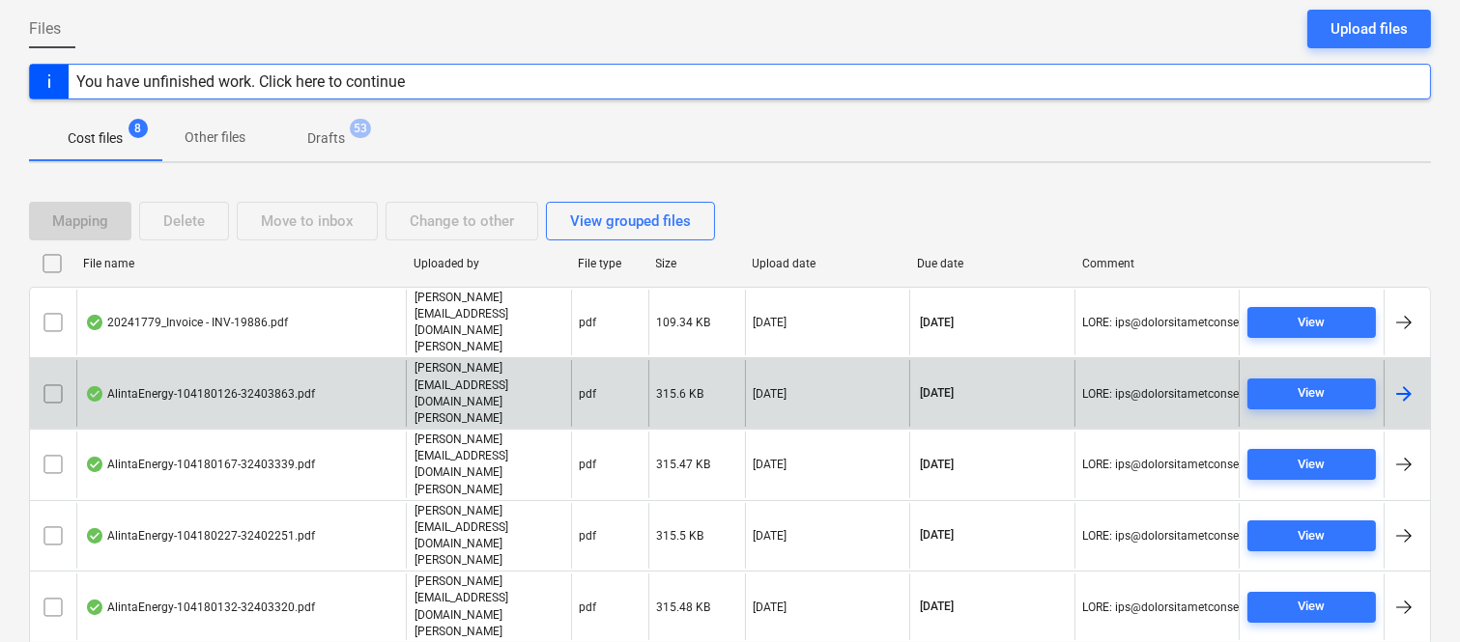
click at [367, 360] on div "AlintaEnergy-104180126-32403863.pdf" at bounding box center [240, 393] width 329 height 67
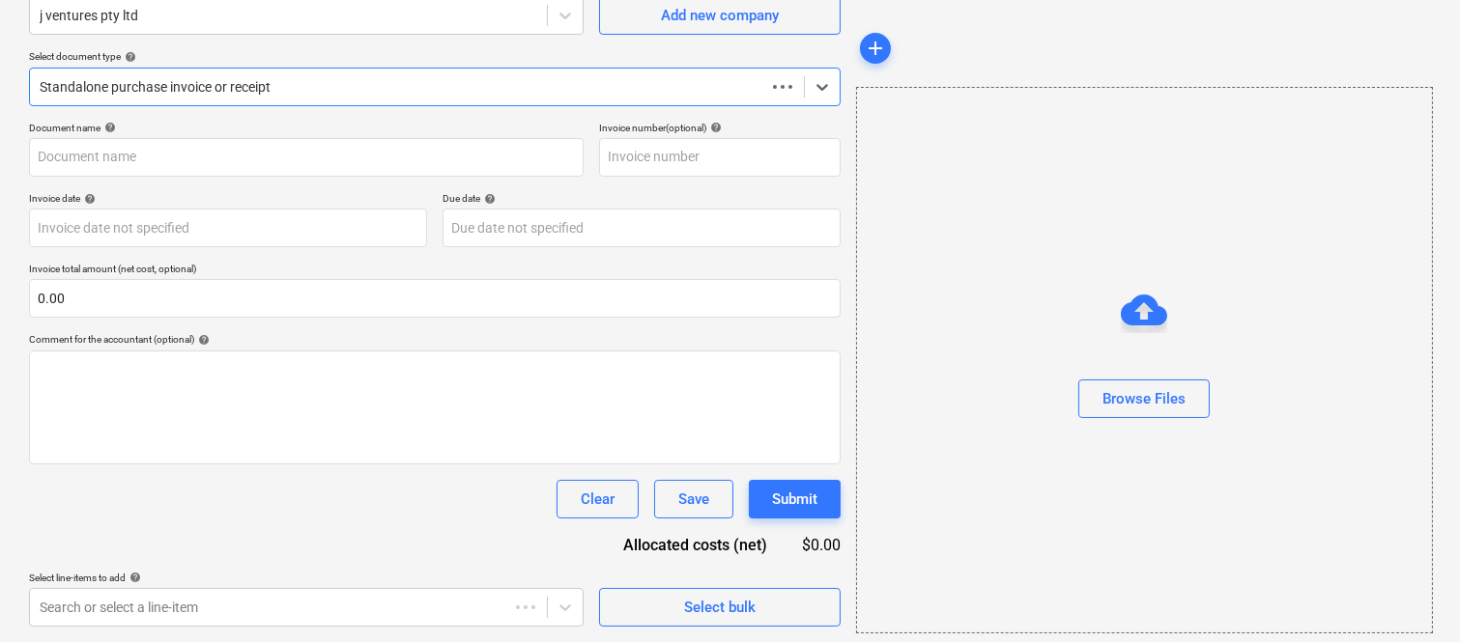
scroll to position [179, 0]
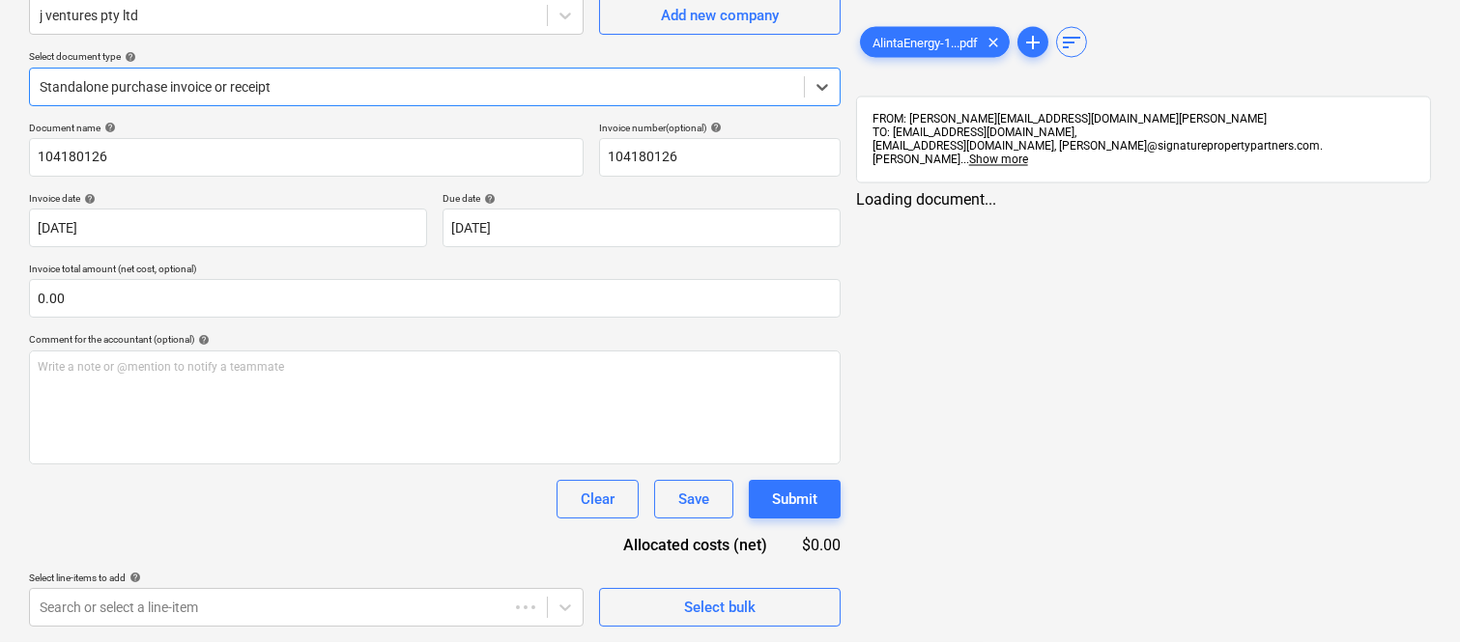
type input "104180126"
type input "[DATE]"
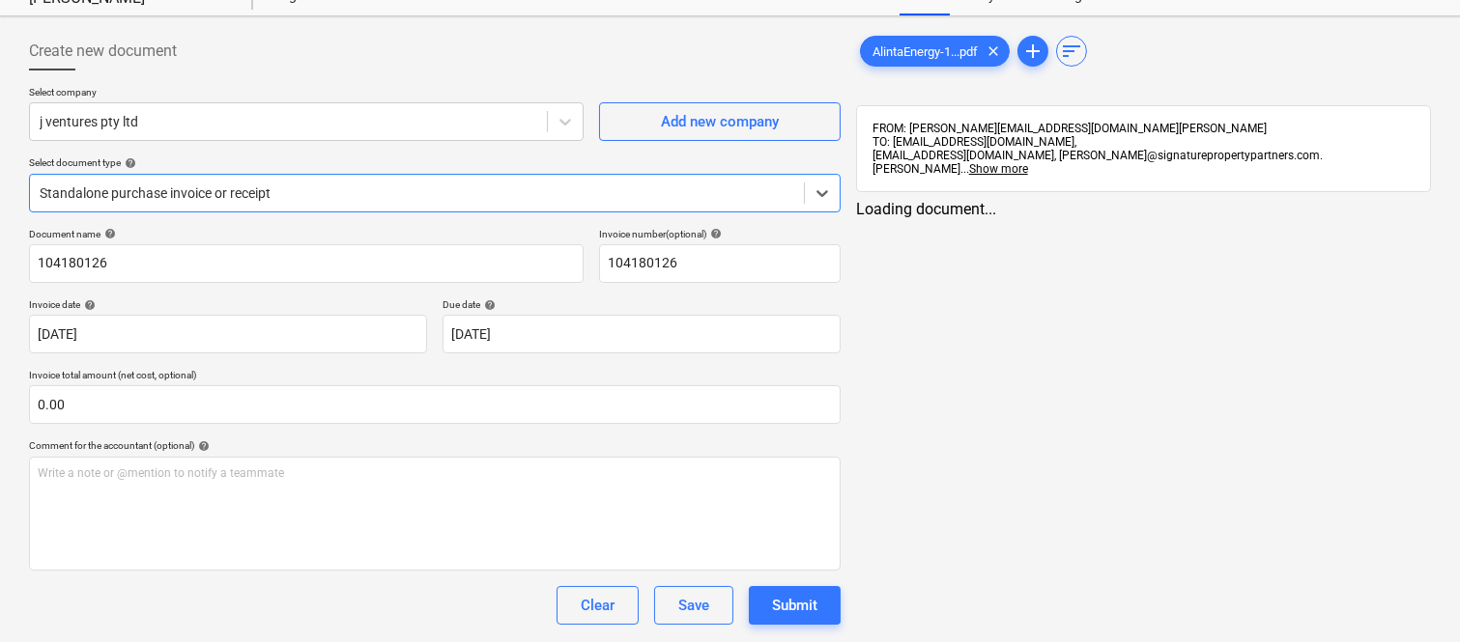
scroll to position [0, 0]
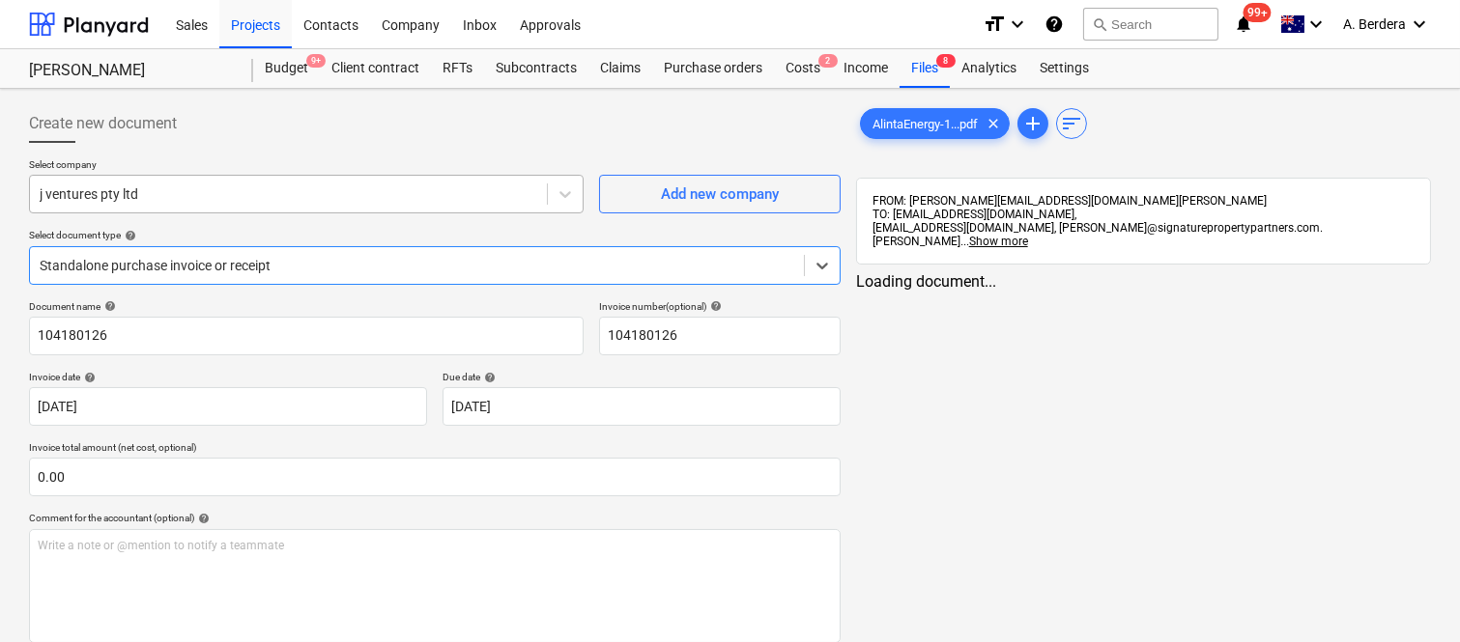
click at [315, 205] on div "j ventures pty ltd" at bounding box center [288, 194] width 517 height 27
type input "ALINTA"
click at [272, 256] on div at bounding box center [417, 265] width 754 height 19
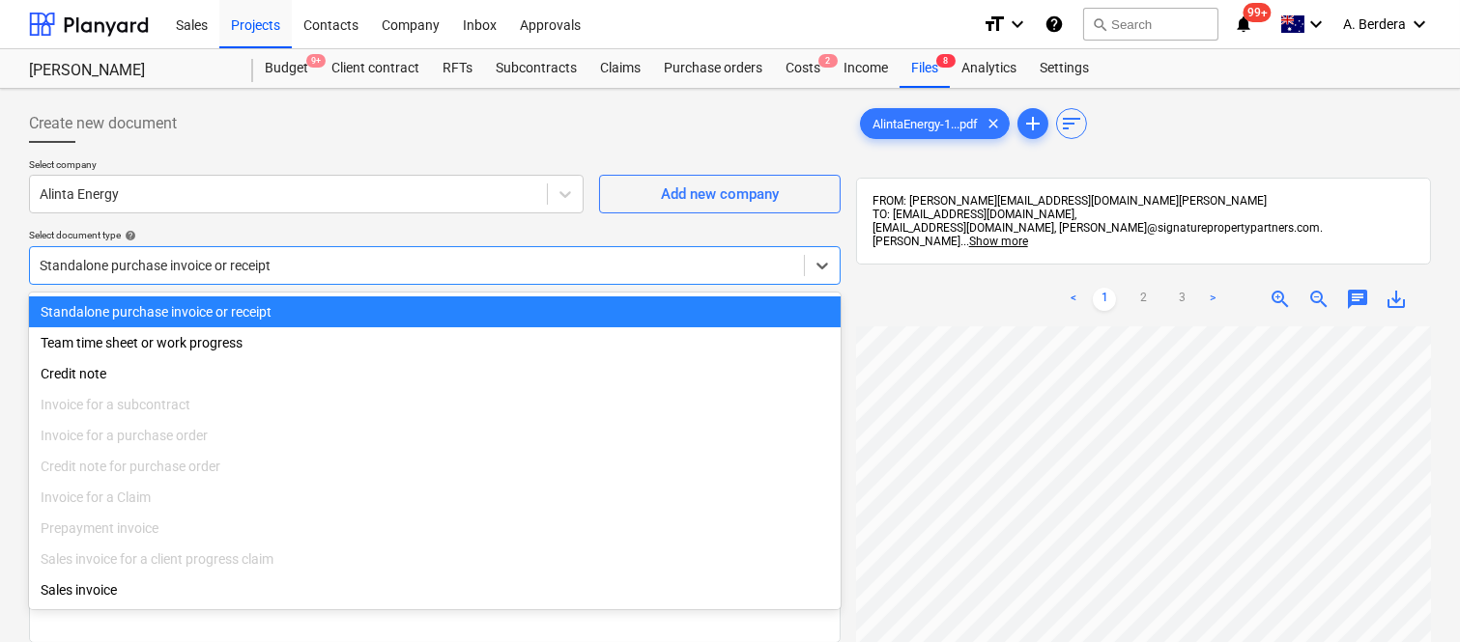
click at [275, 304] on div "Standalone purchase invoice or receipt" at bounding box center [434, 312] width 811 height 31
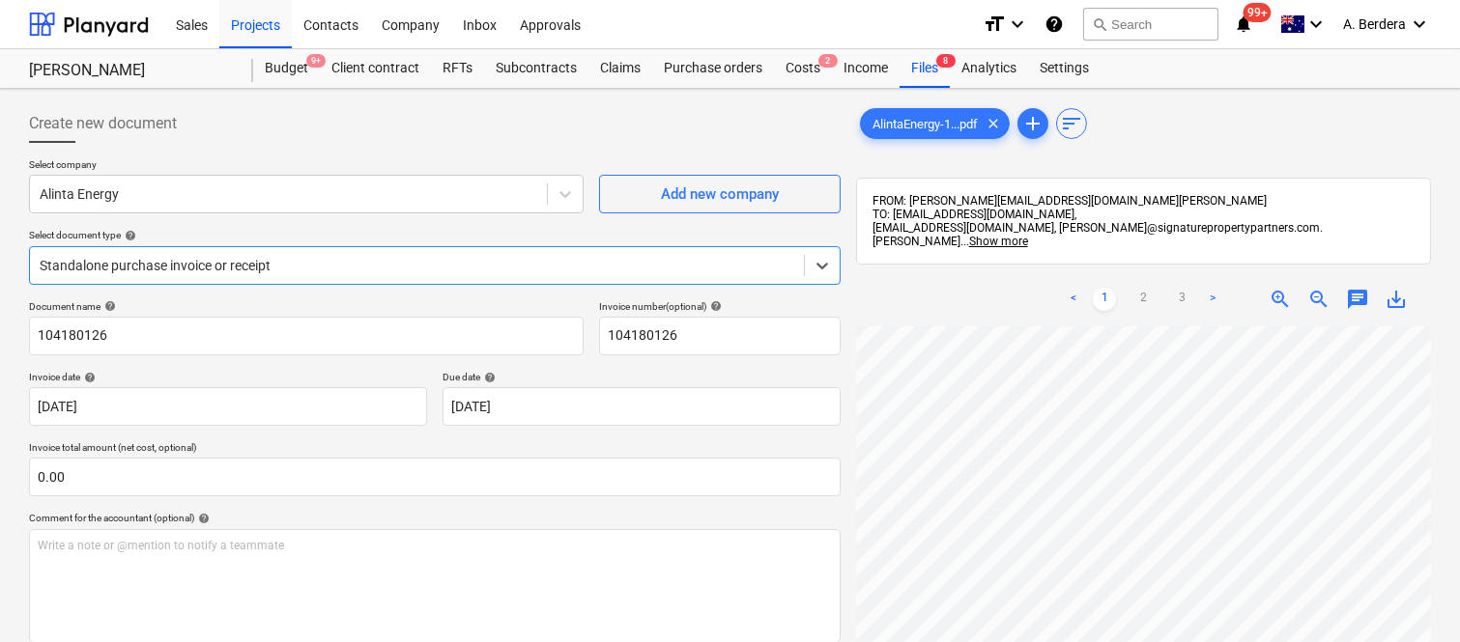
click at [809, 519] on div "Create new document Select company Alinta Energy Add new company Select documen…" at bounding box center [729, 510] width 1417 height 826
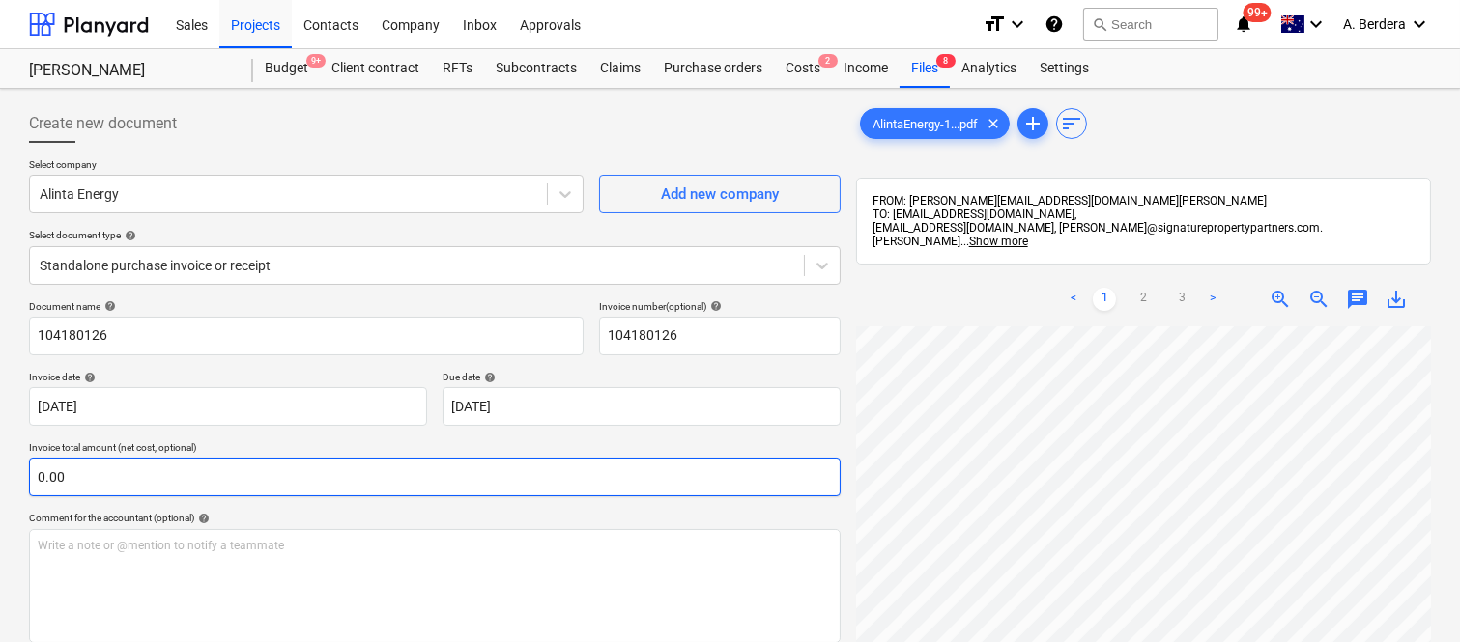
scroll to position [0, 210]
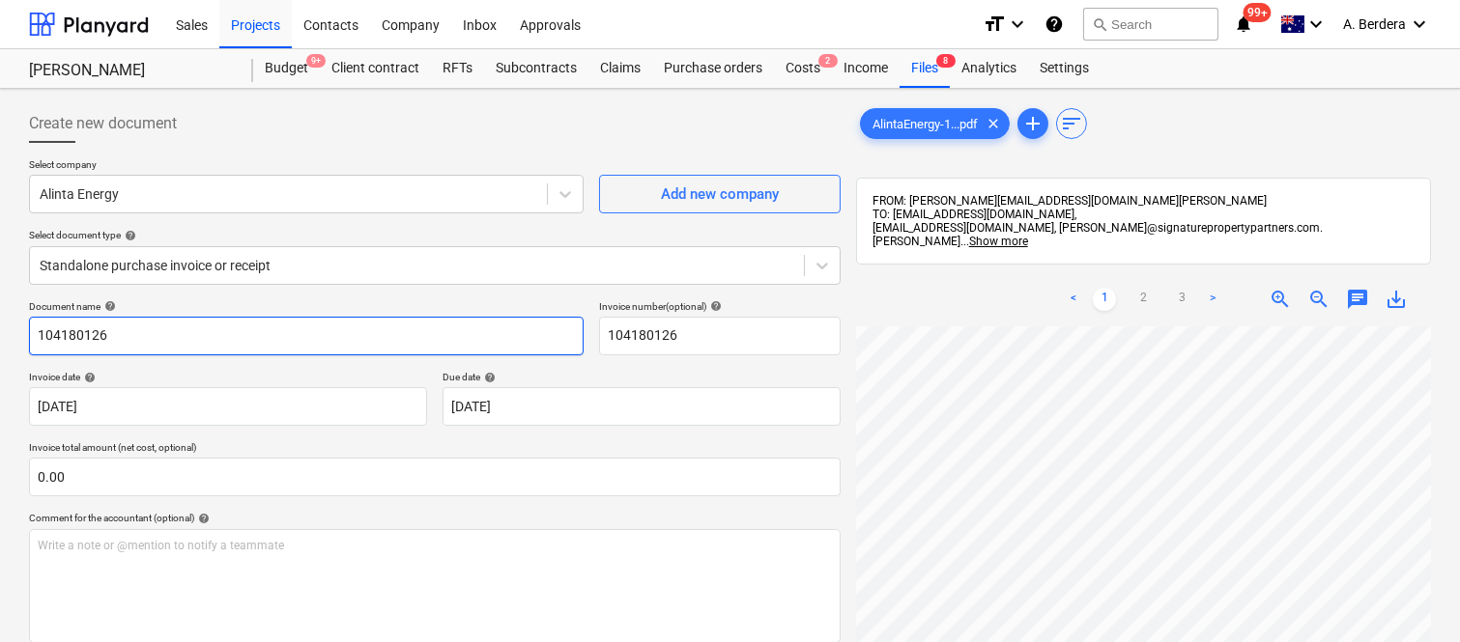
click at [37, 320] on input "104180126" at bounding box center [306, 336] width 554 height 39
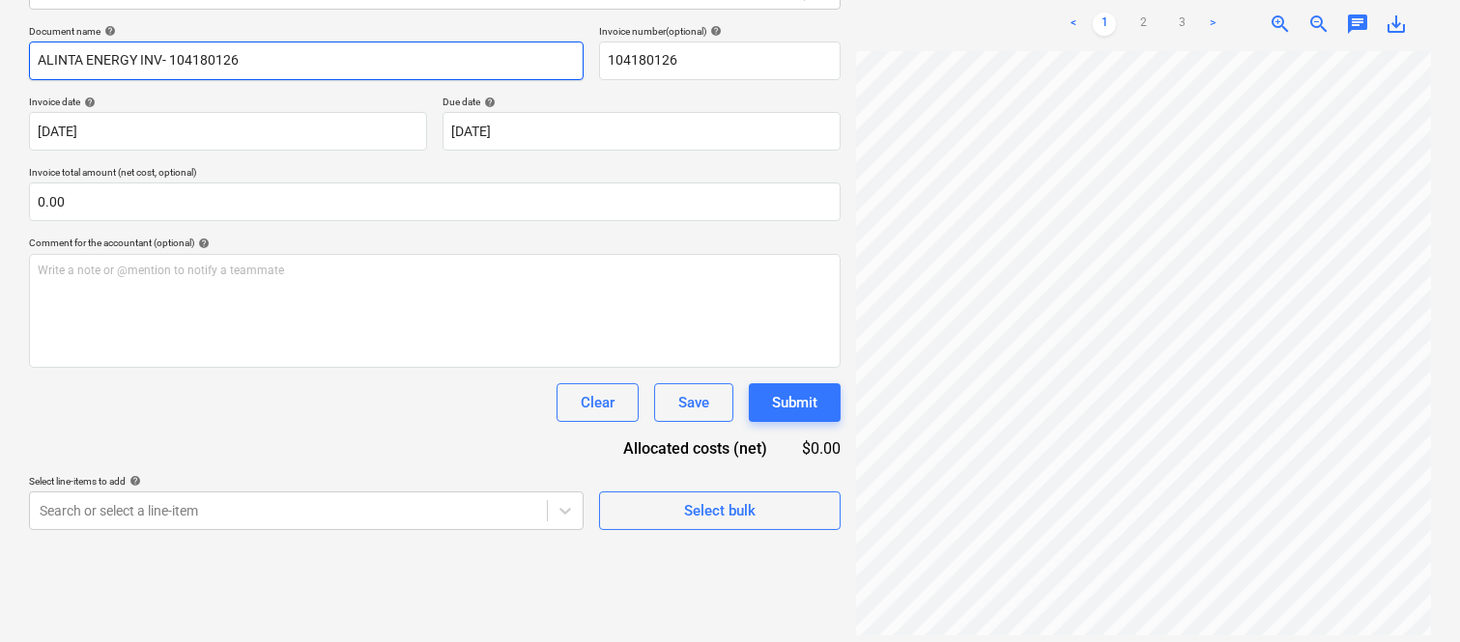
type input "ALINTA ENERGY INV- 104180126"
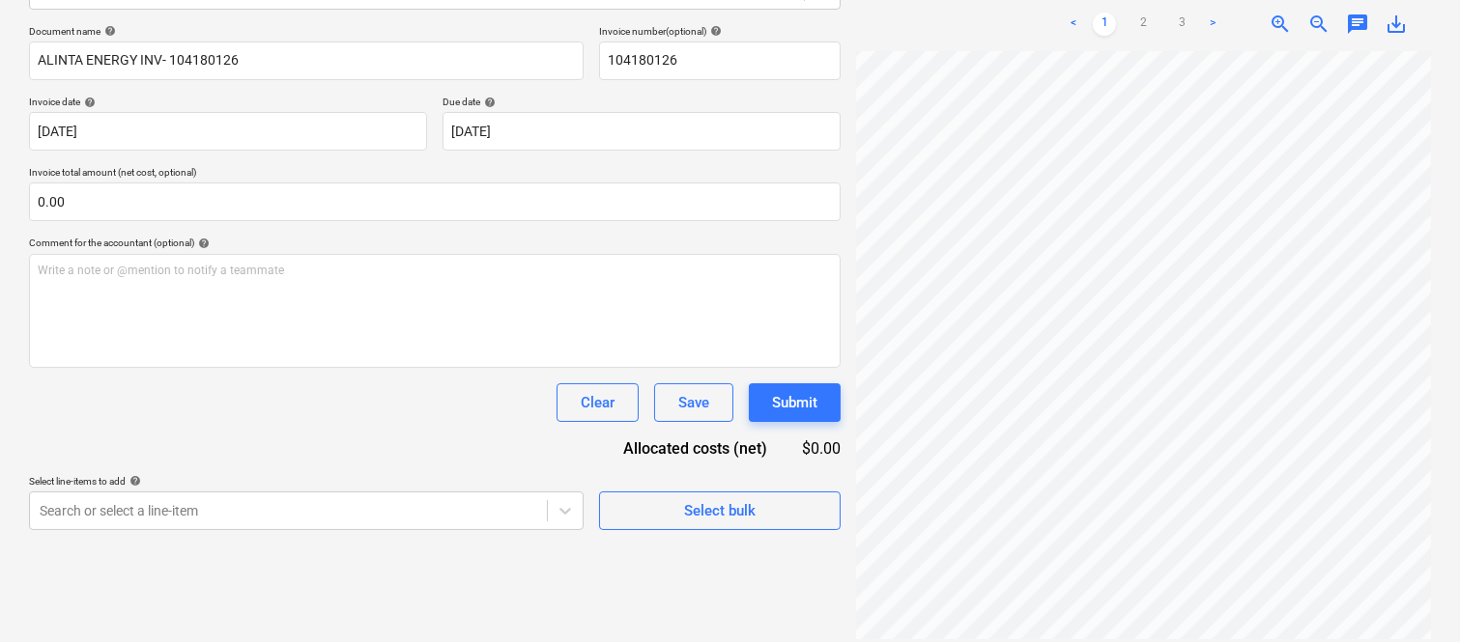
scroll to position [142, 297]
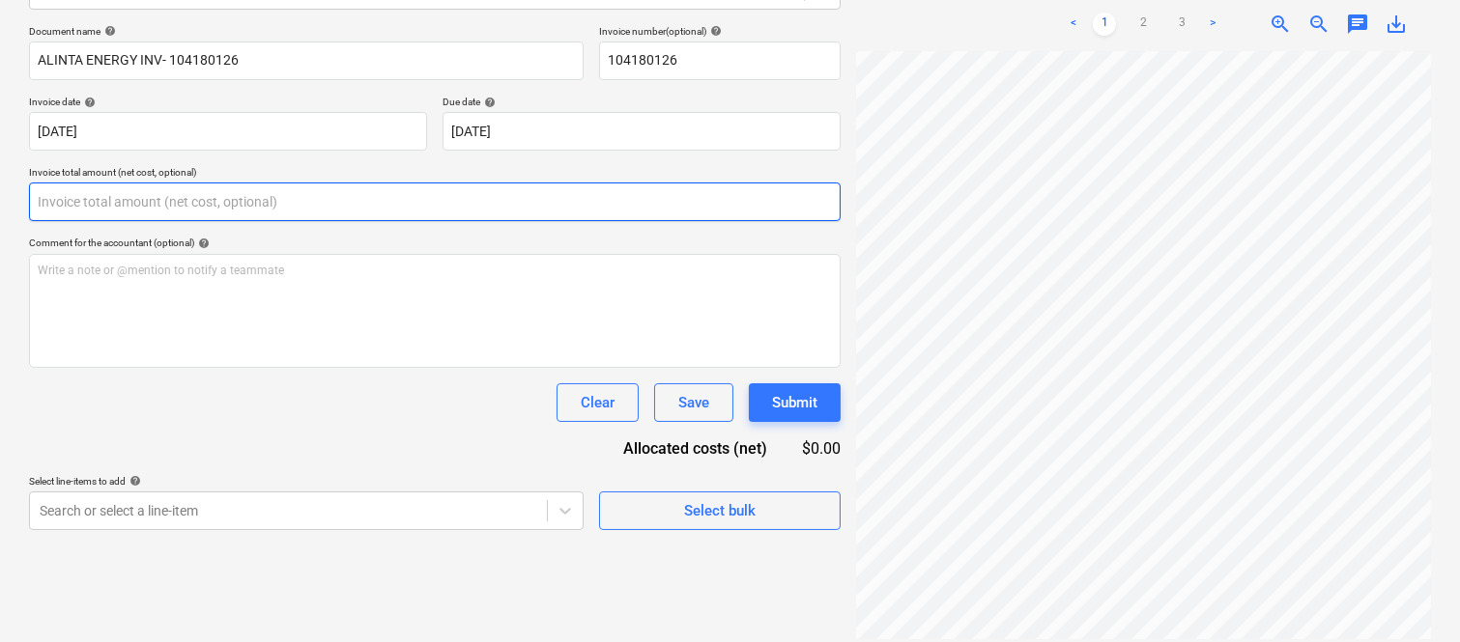
click at [261, 199] on input "text" at bounding box center [434, 202] width 811 height 39
paste input "32.90"
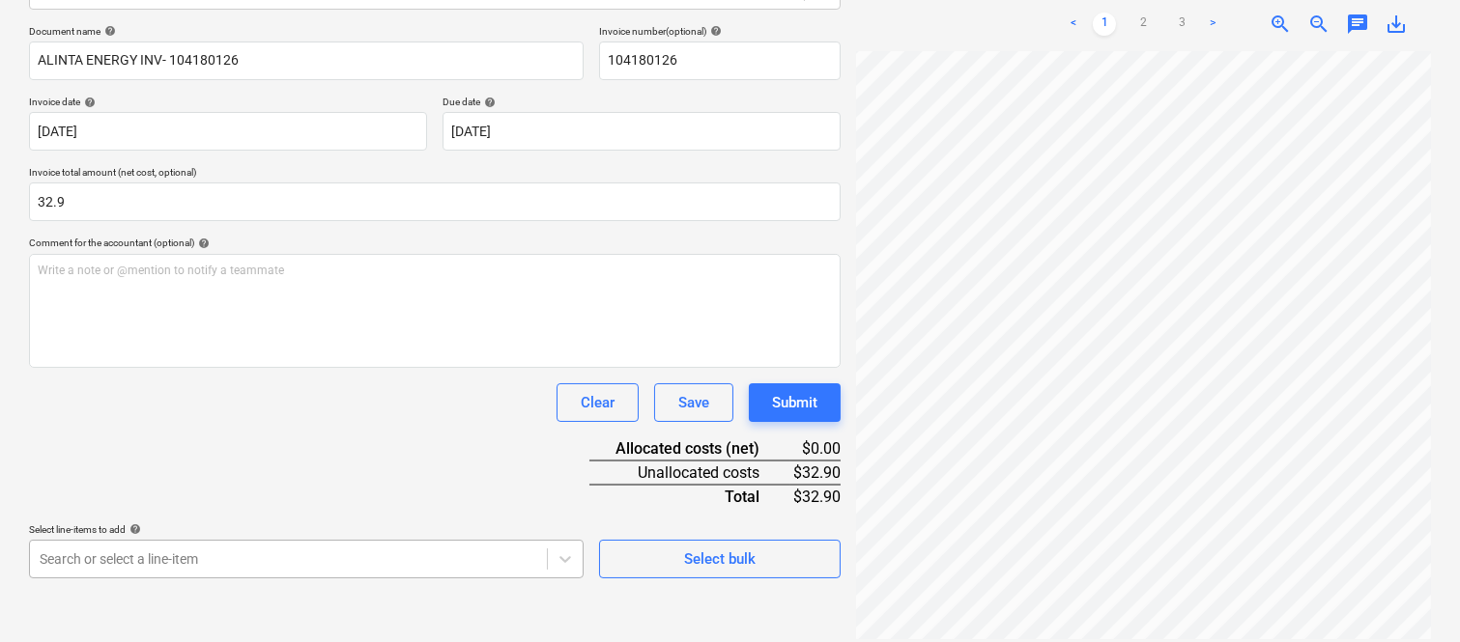
click at [179, 367] on body "Sales Projects Contacts Company Inbox Approvals format_size keyboard_arrow_down…" at bounding box center [730, 46] width 1460 height 642
type input "32.90"
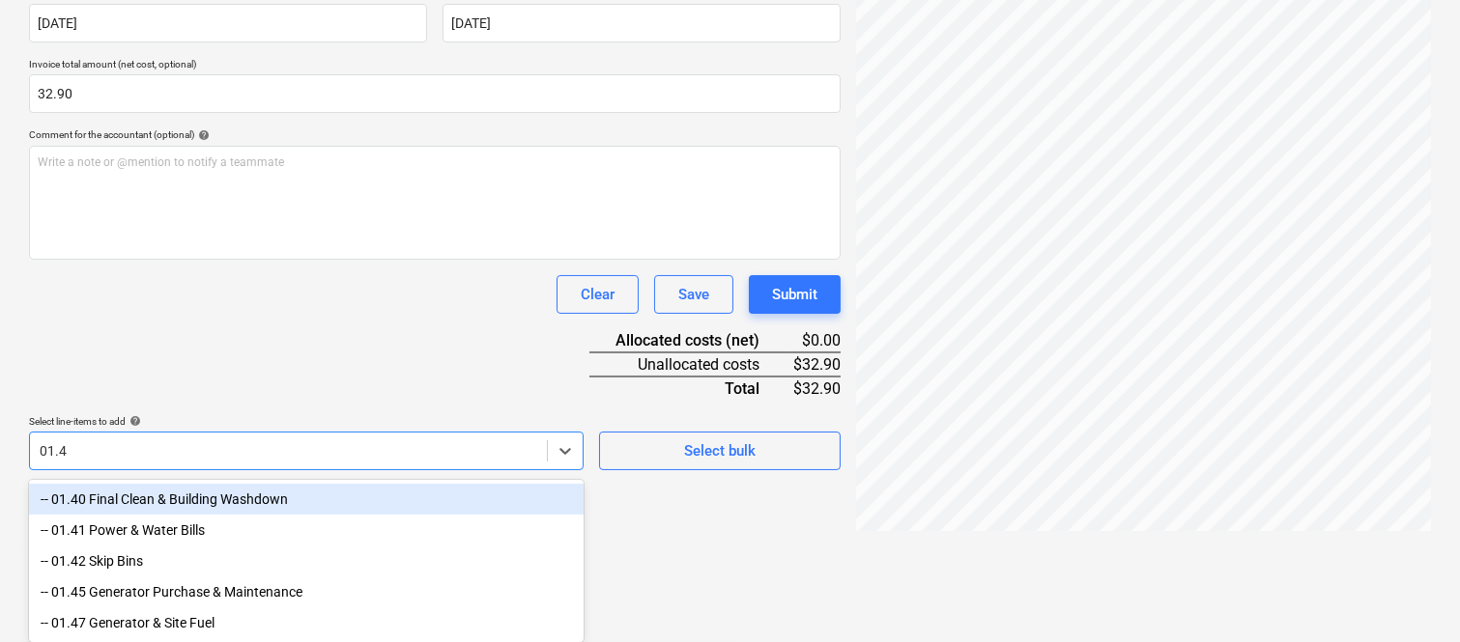
type input "01.41"
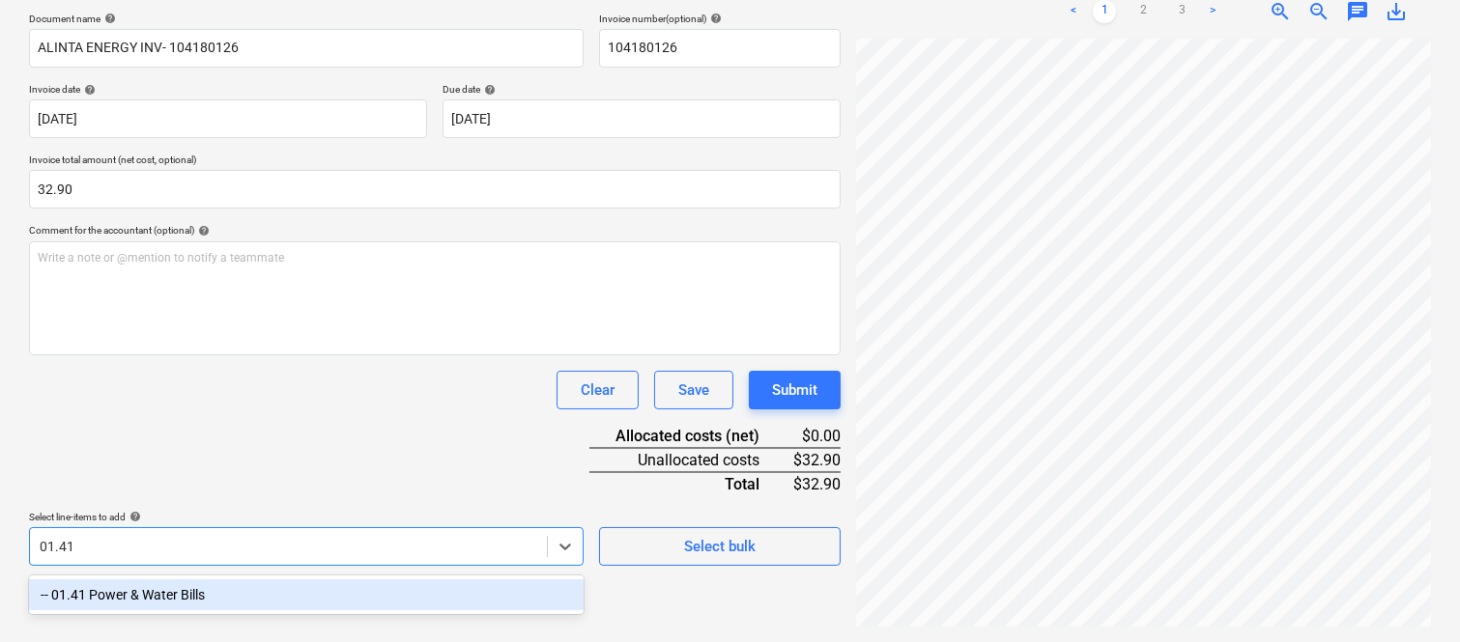
scroll to position [275, 0]
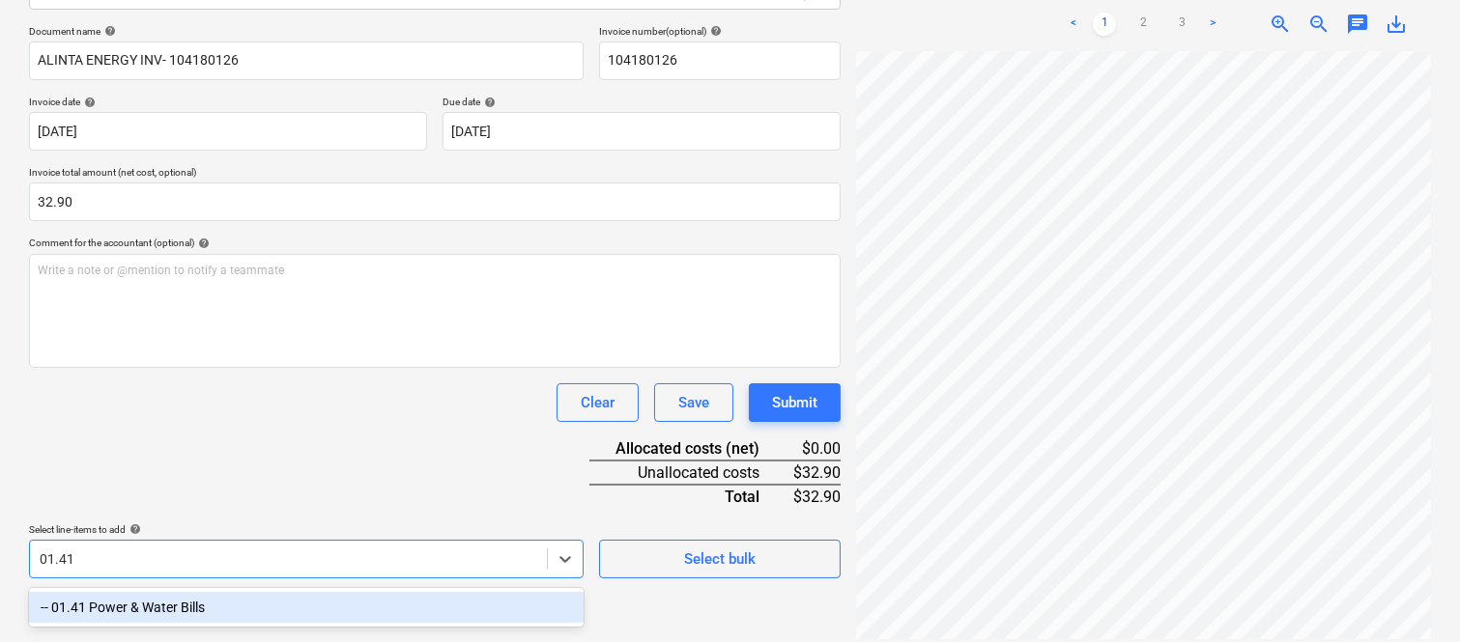
click at [208, 599] on div "-- 01.41 Power & Water Bills" at bounding box center [306, 607] width 554 height 31
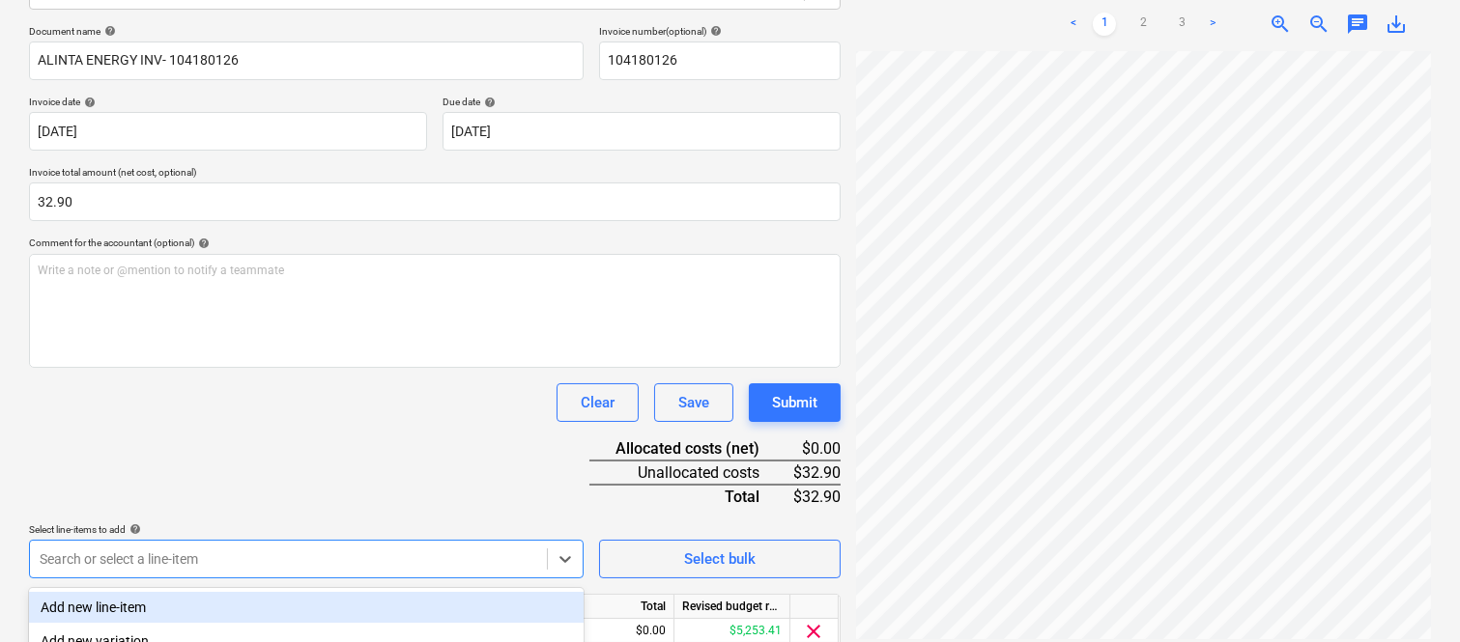
click at [305, 379] on div "Document name help ALINTA ENERGY INV- 104180126 Invoice number (optional) help …" at bounding box center [434, 365] width 811 height 681
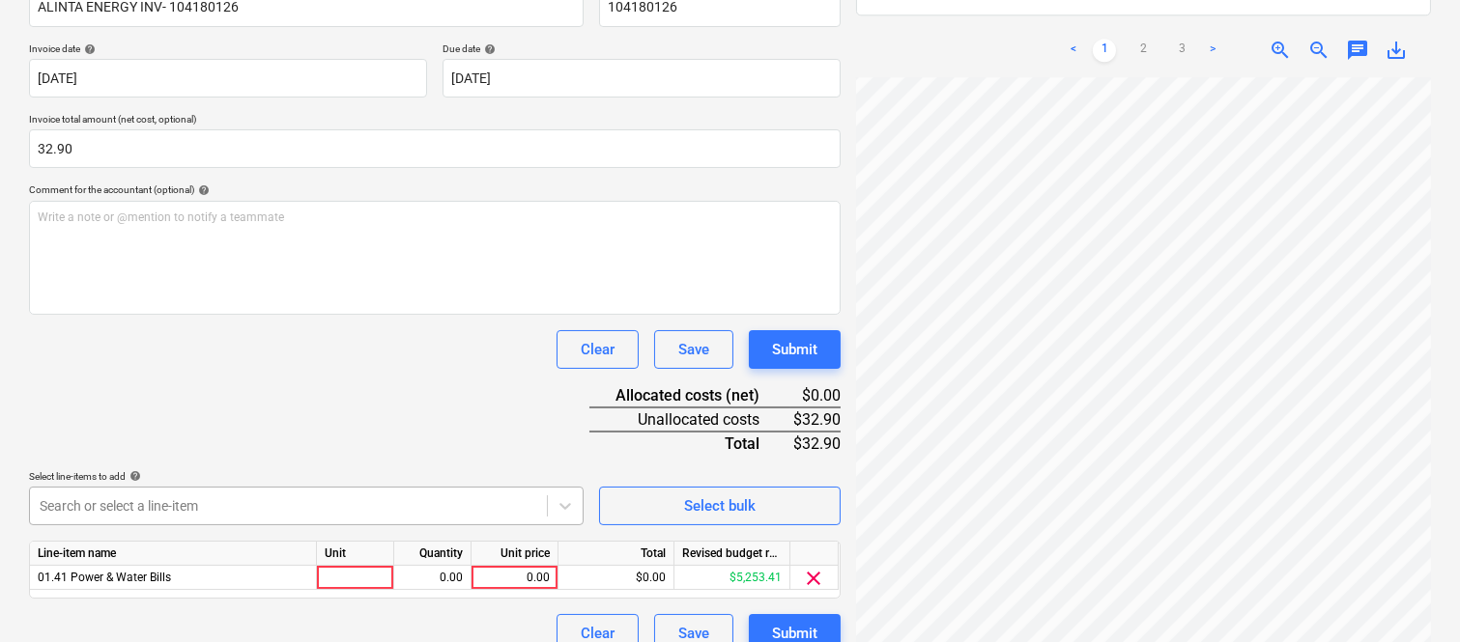
scroll to position [354, 0]
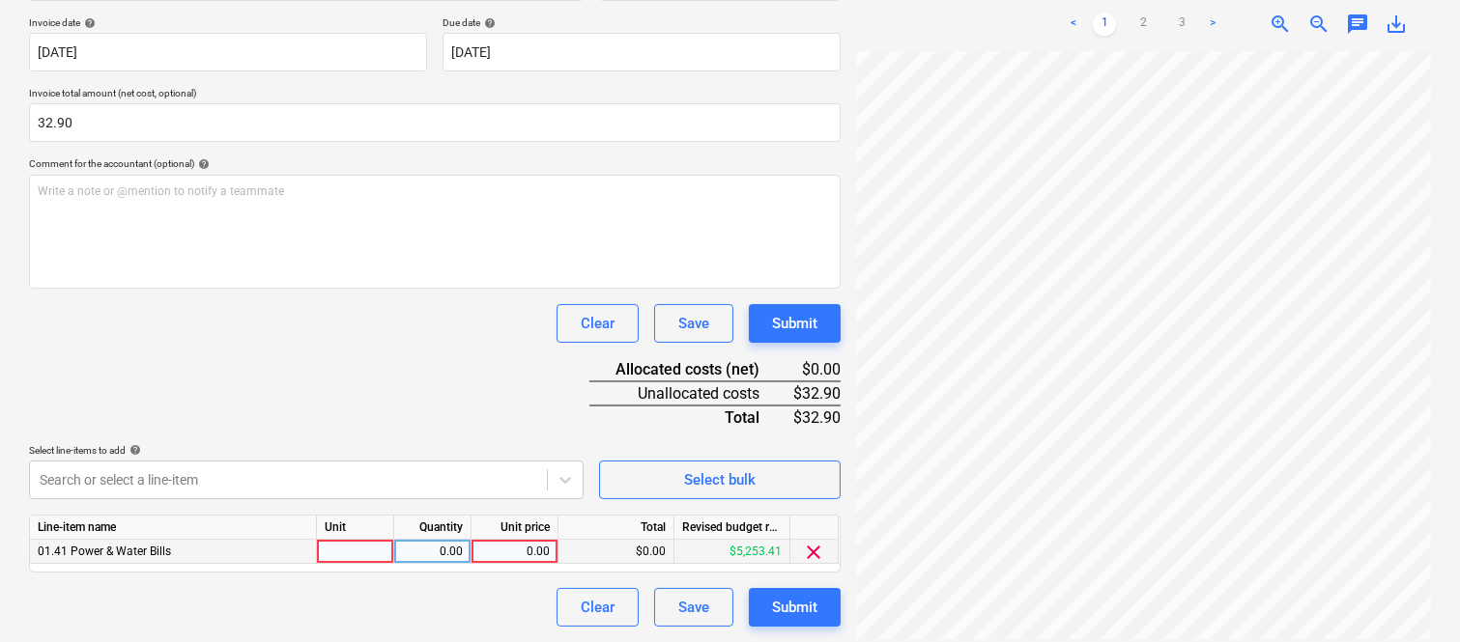
click at [359, 551] on div at bounding box center [355, 552] width 77 height 24
type input "INVOICE"
click at [436, 553] on div "0.00" at bounding box center [432, 552] width 61 height 24
type input "1"
click at [512, 558] on div "0.00" at bounding box center [514, 552] width 71 height 24
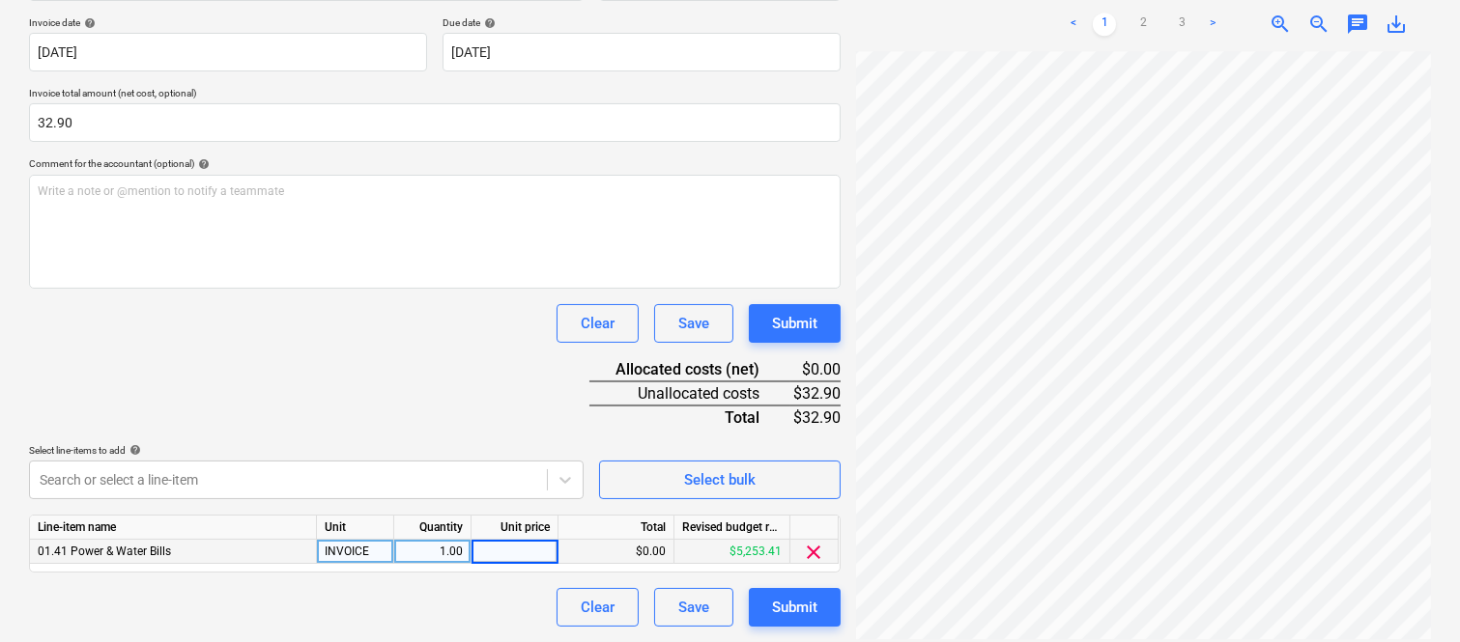
type input "32.90"
click at [437, 346] on div "Document name help ALINTA ENERGY INV- 104180126 Invoice number (optional) help …" at bounding box center [434, 286] width 811 height 681
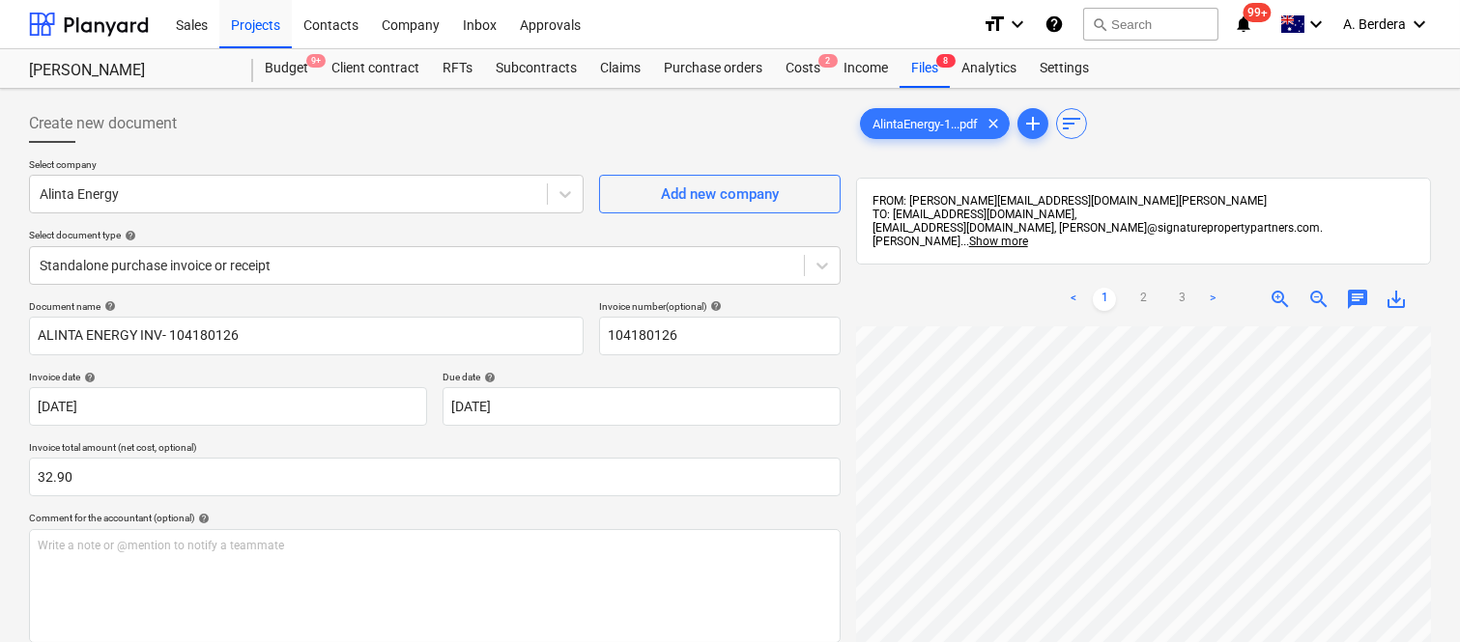
scroll to position [644, 297]
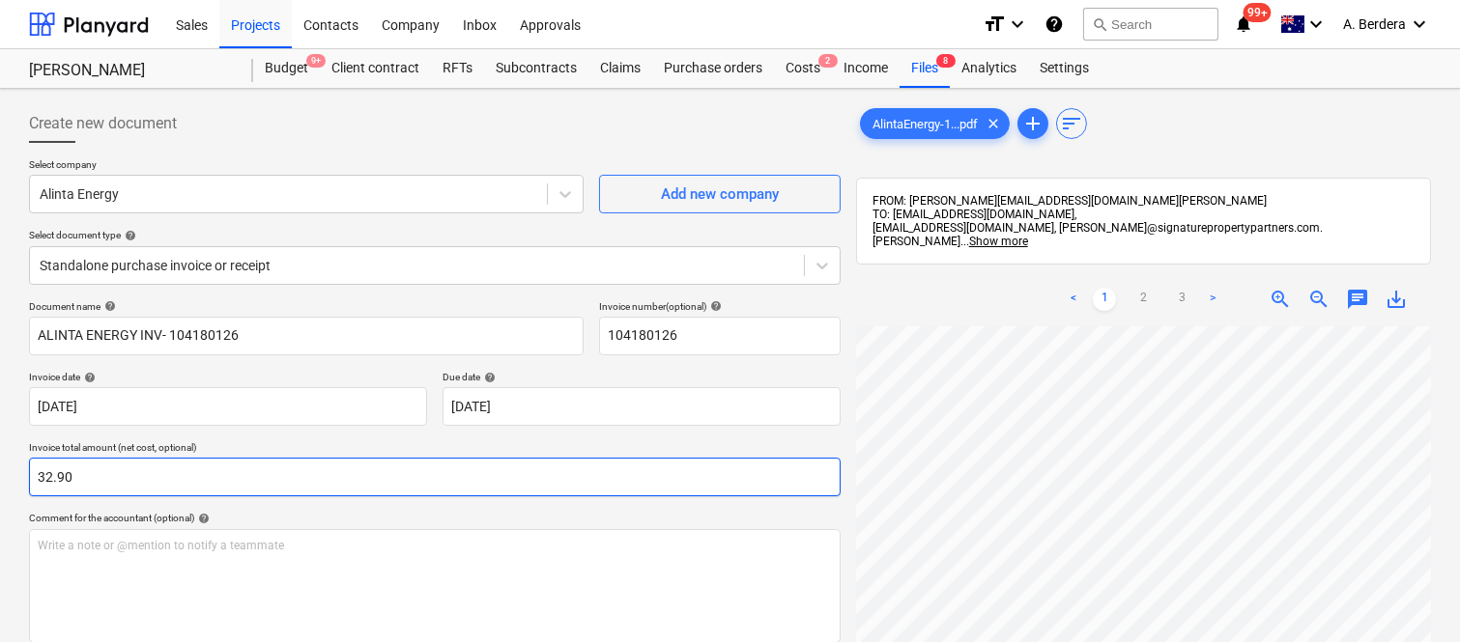
click at [500, 491] on div "Document name help ALINTA ENERGY INV- 104180126 Invoice number (optional) help …" at bounding box center [434, 640] width 811 height 681
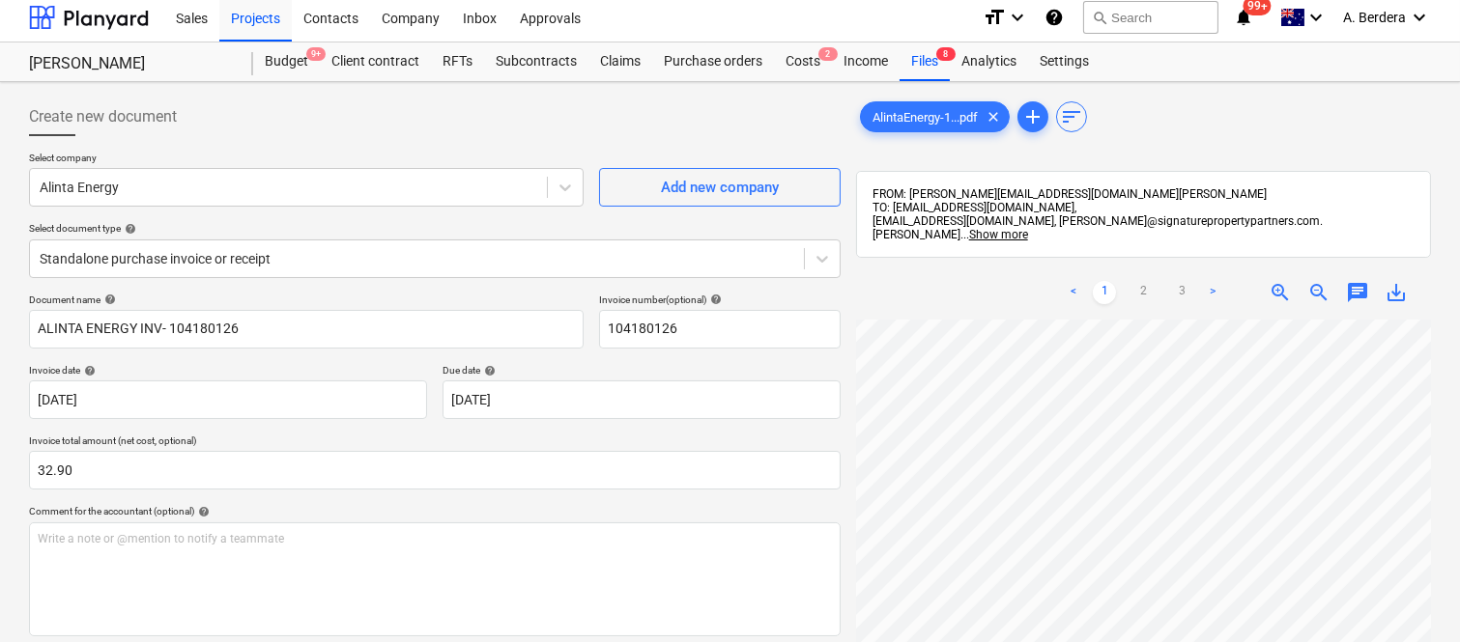
scroll to position [0, 0]
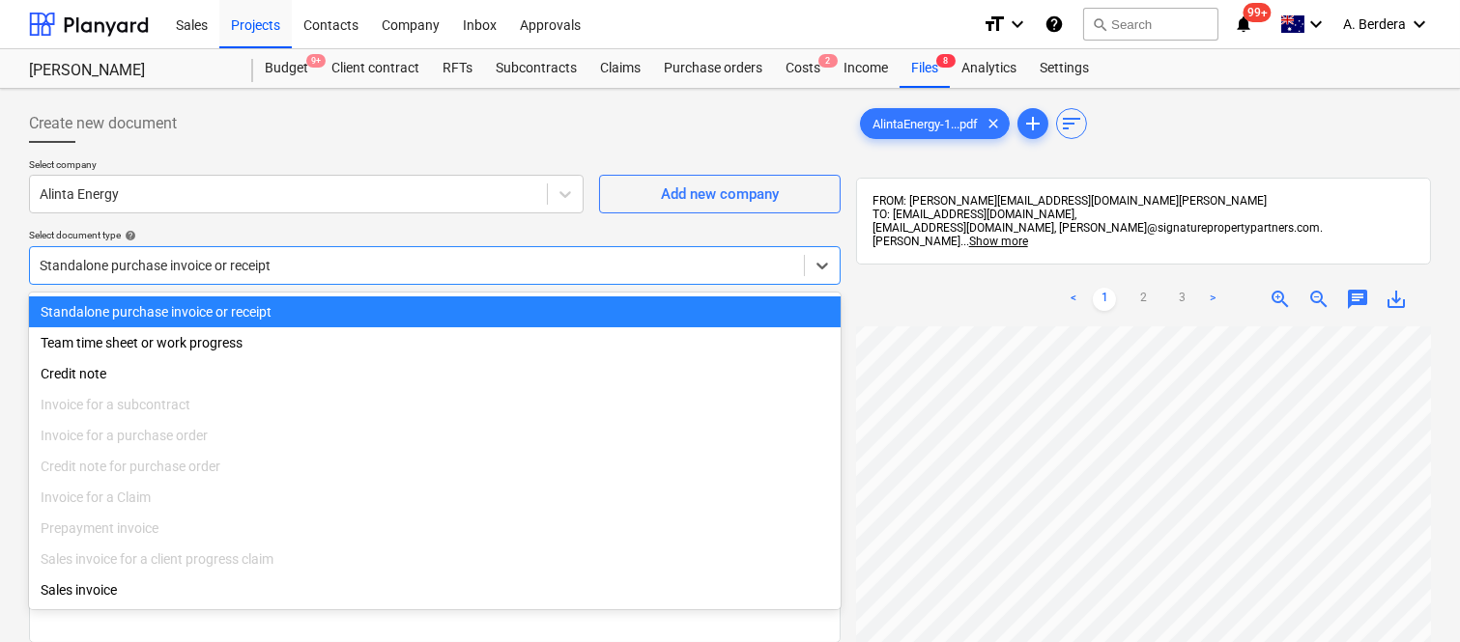
click at [514, 263] on div at bounding box center [417, 265] width 754 height 19
click at [497, 310] on div "Standalone purchase invoice or receipt" at bounding box center [434, 312] width 811 height 31
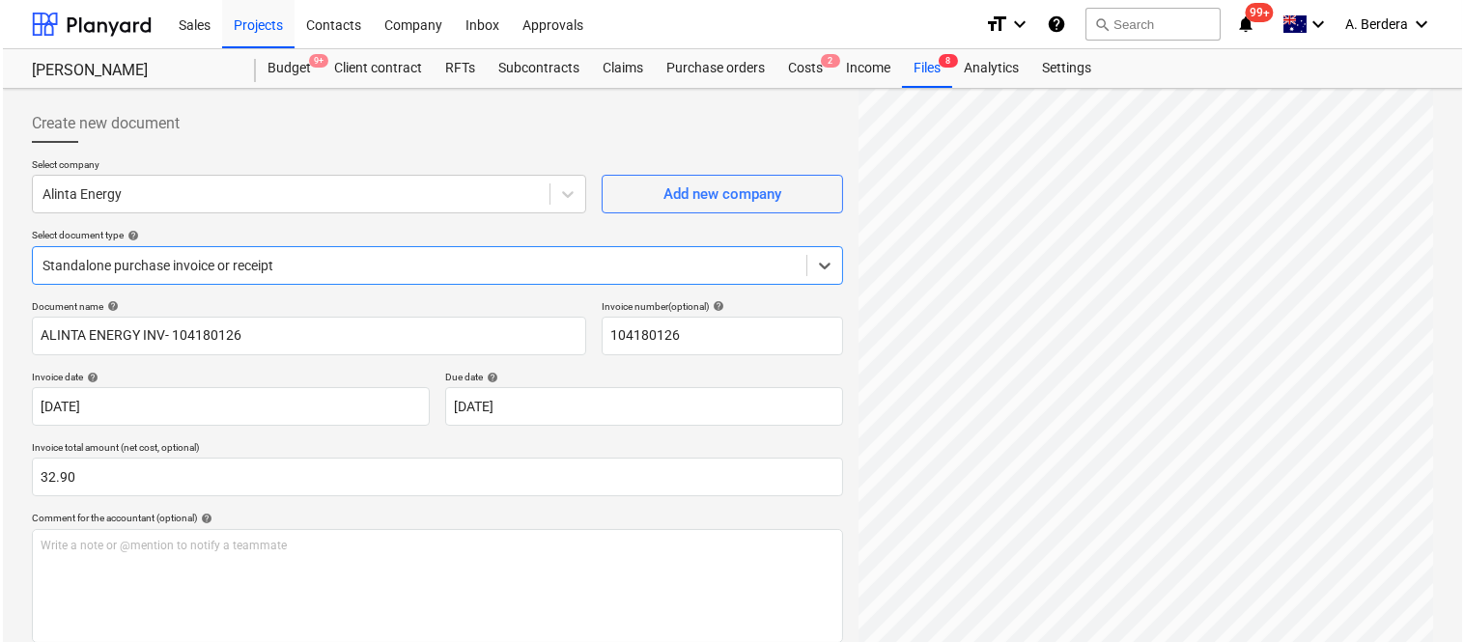
scroll to position [354, 0]
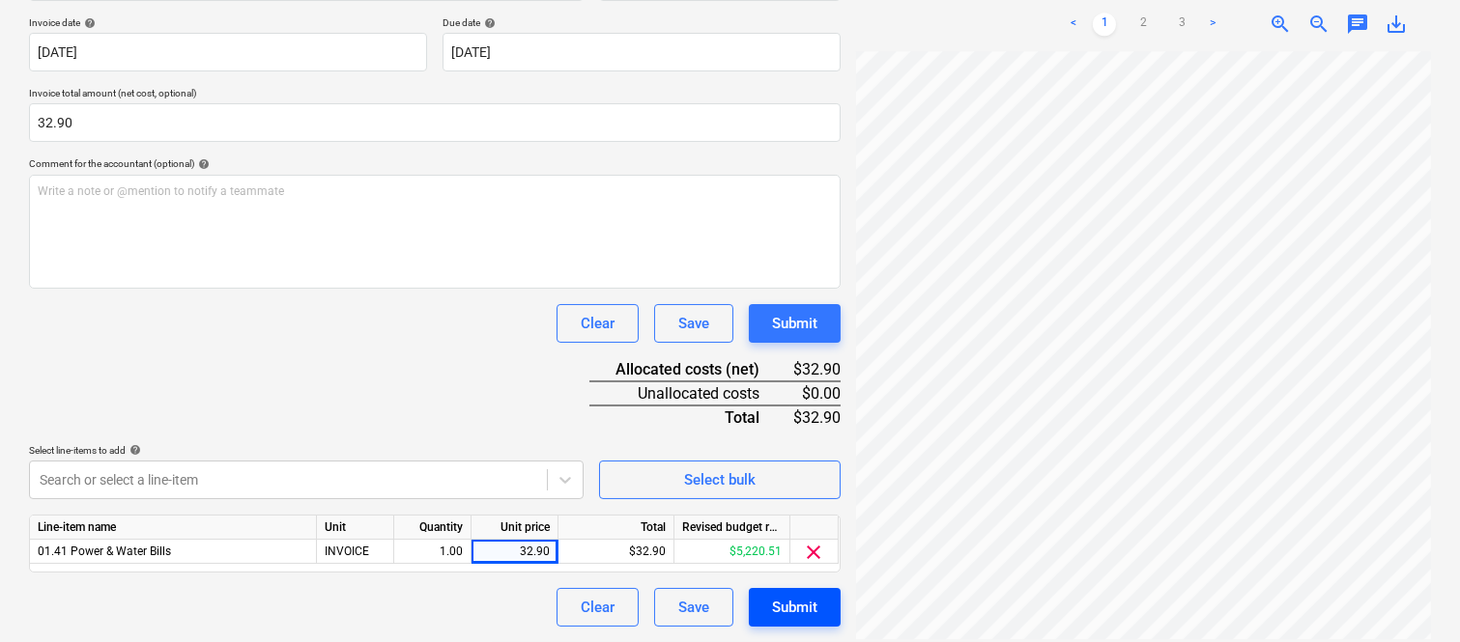
click at [808, 618] on div "Submit" at bounding box center [794, 607] width 45 height 25
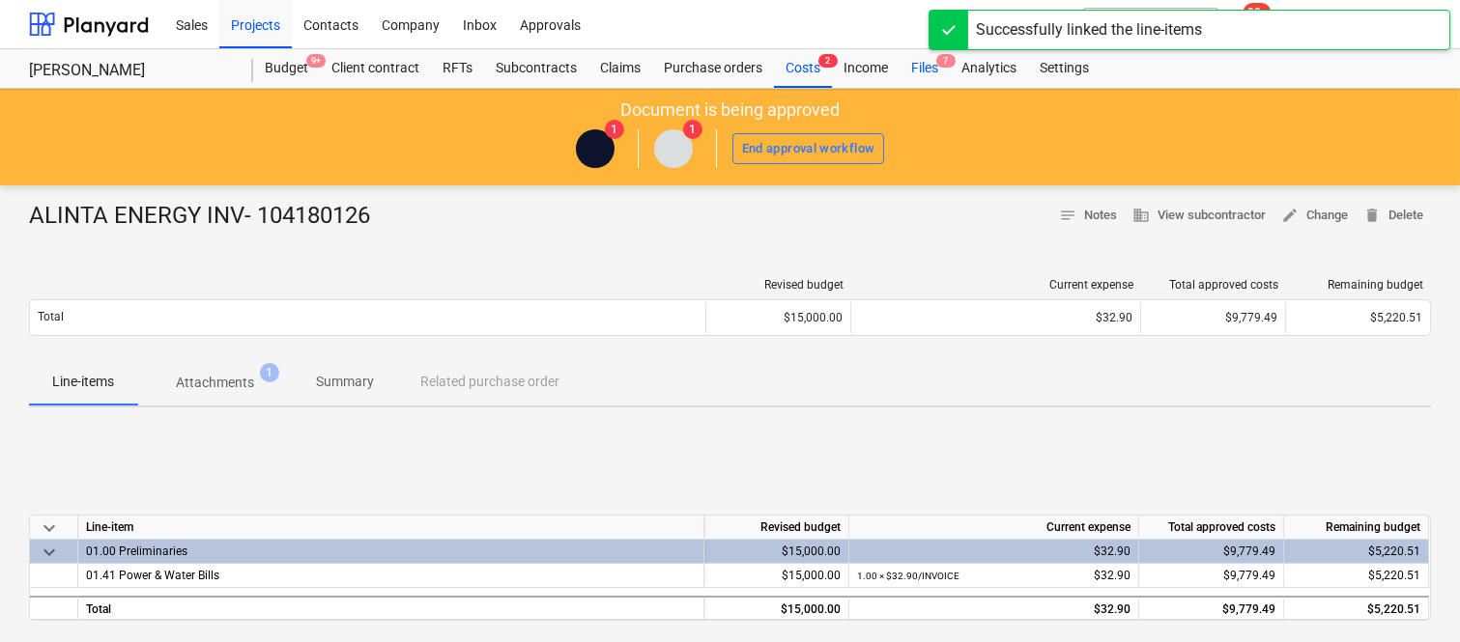
click at [932, 64] on div "Files 7" at bounding box center [924, 68] width 50 height 39
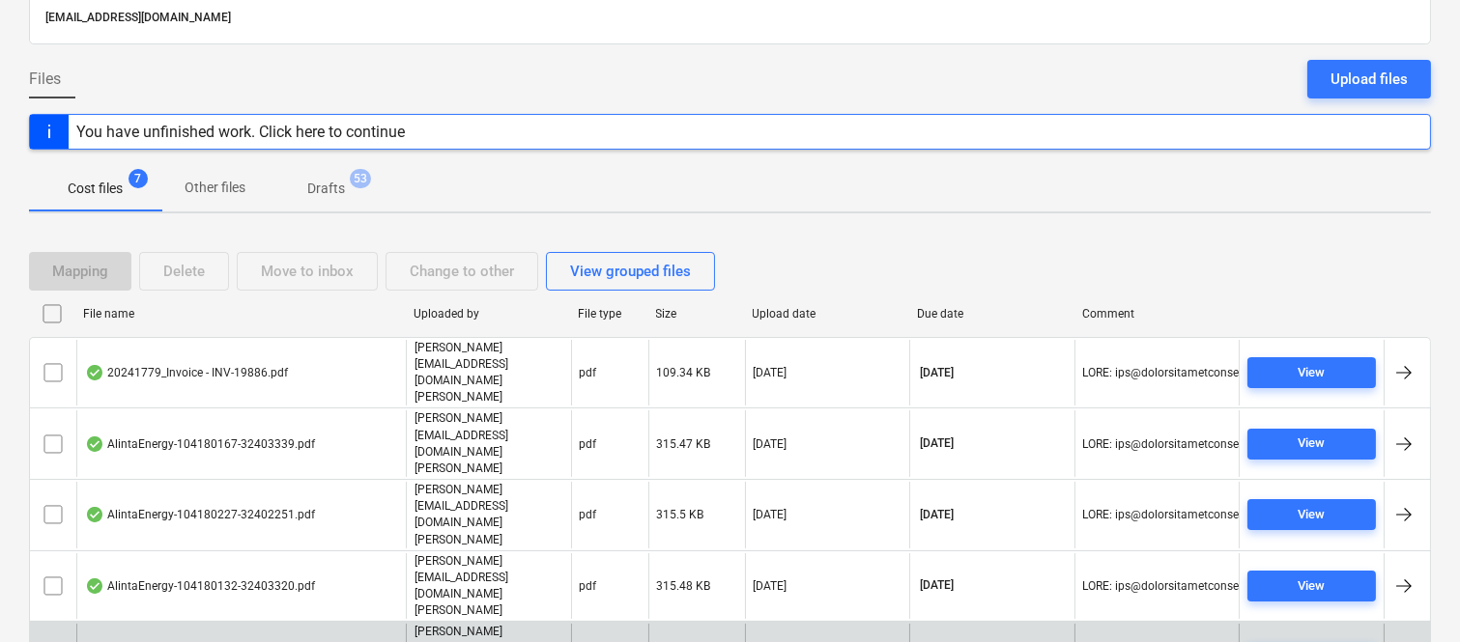
scroll to position [149, 0]
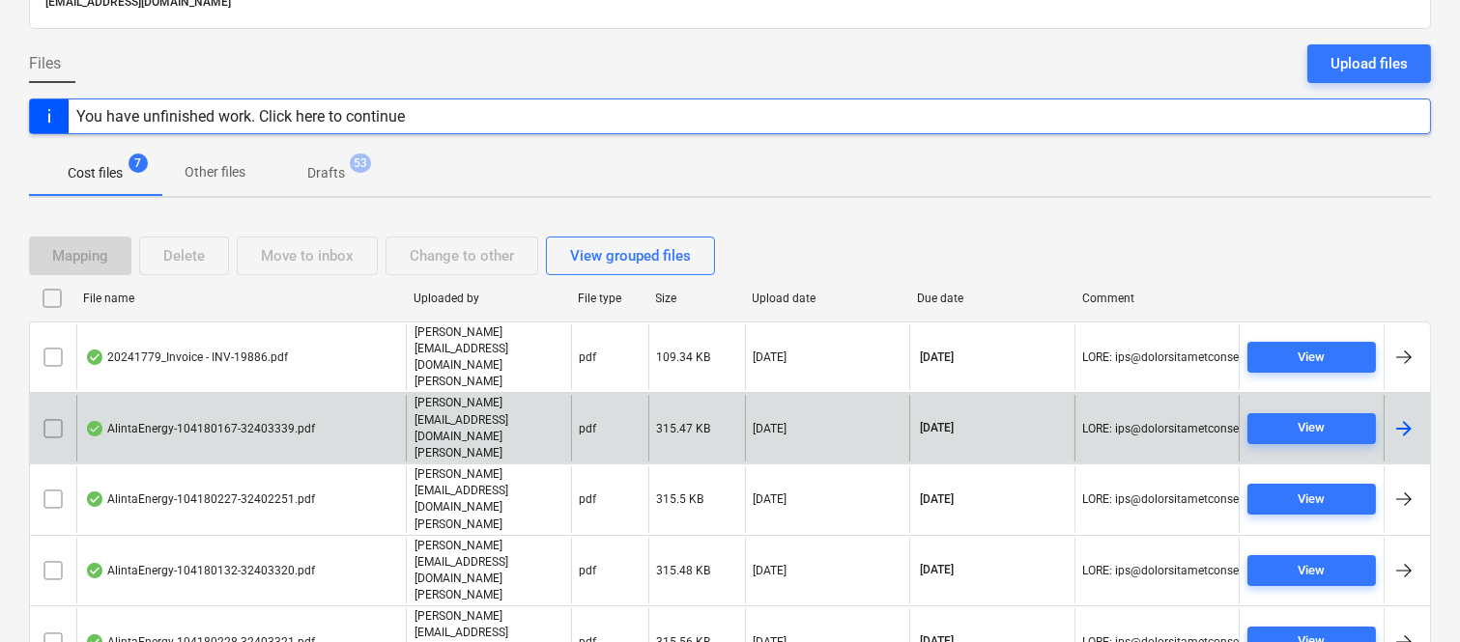
drag, startPoint x: 378, startPoint y: 369, endPoint x: 375, endPoint y: 383, distance: 14.8
click at [375, 395] on div "AlintaEnergy-104180167-32403339.pdf" at bounding box center [240, 428] width 329 height 67
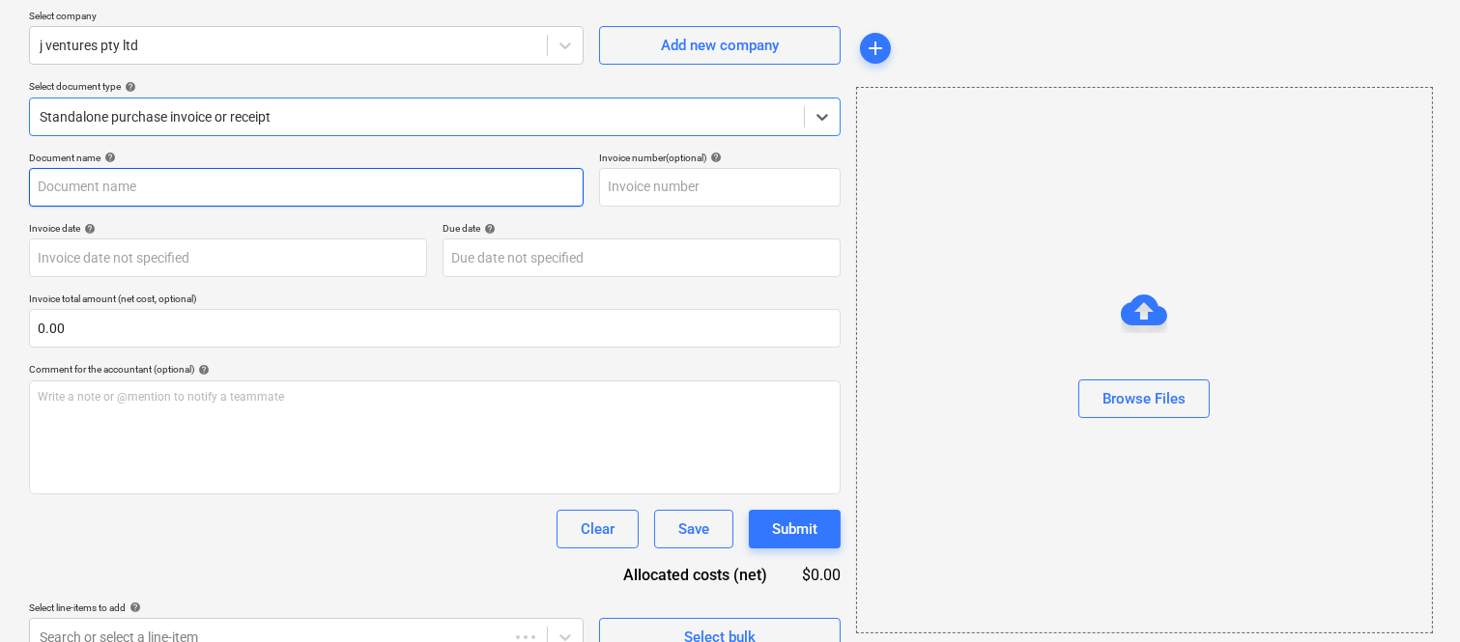
type input "104180167"
type input "[DATE]"
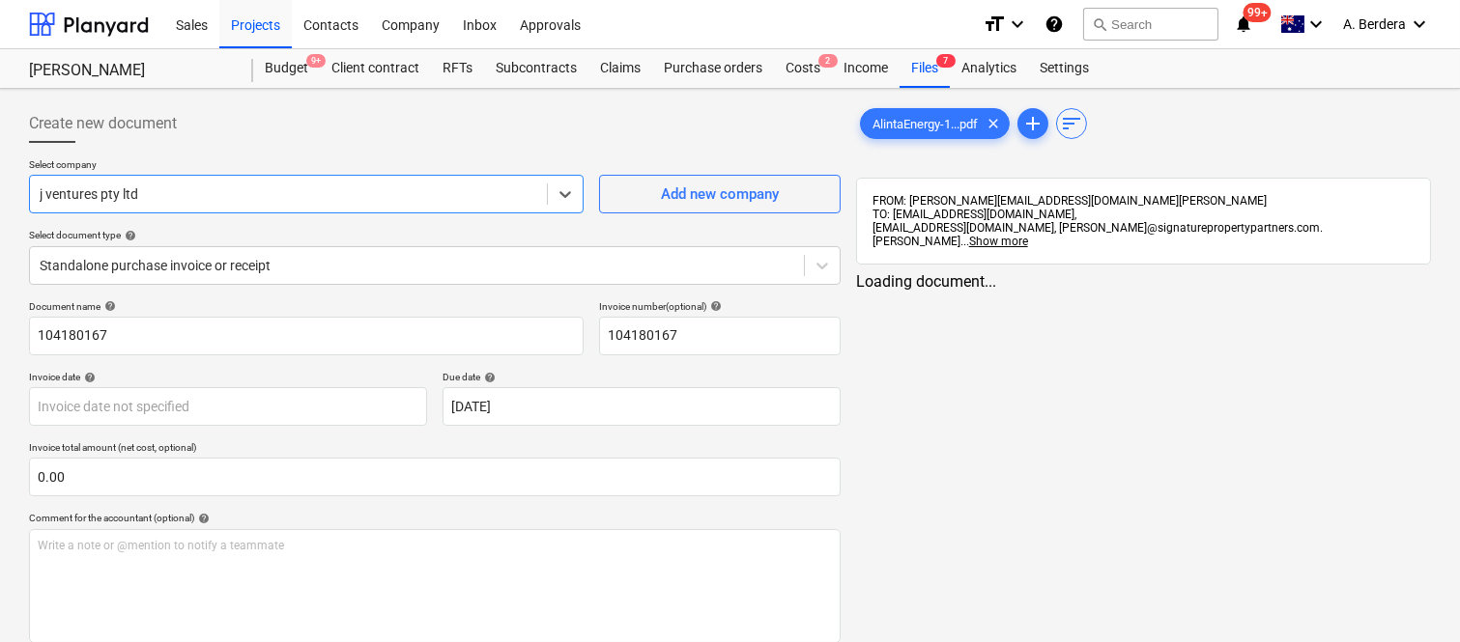
click at [281, 196] on div at bounding box center [288, 193] width 497 height 19
type input "ALINTA"
drag, startPoint x: 351, startPoint y: 238, endPoint x: 343, endPoint y: 288, distance: 50.8
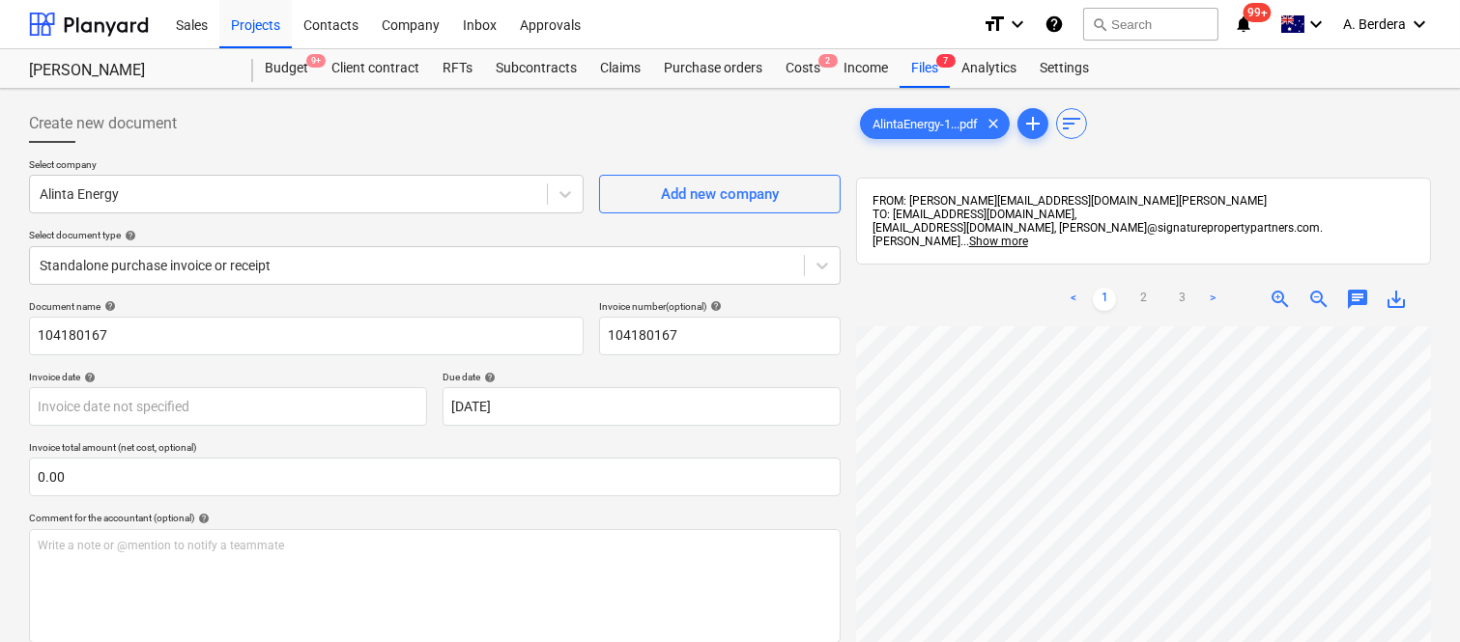
click at [343, 285] on div "Select company Alinta Energy Add new company Select document type help Standalo…" at bounding box center [434, 229] width 811 height 142
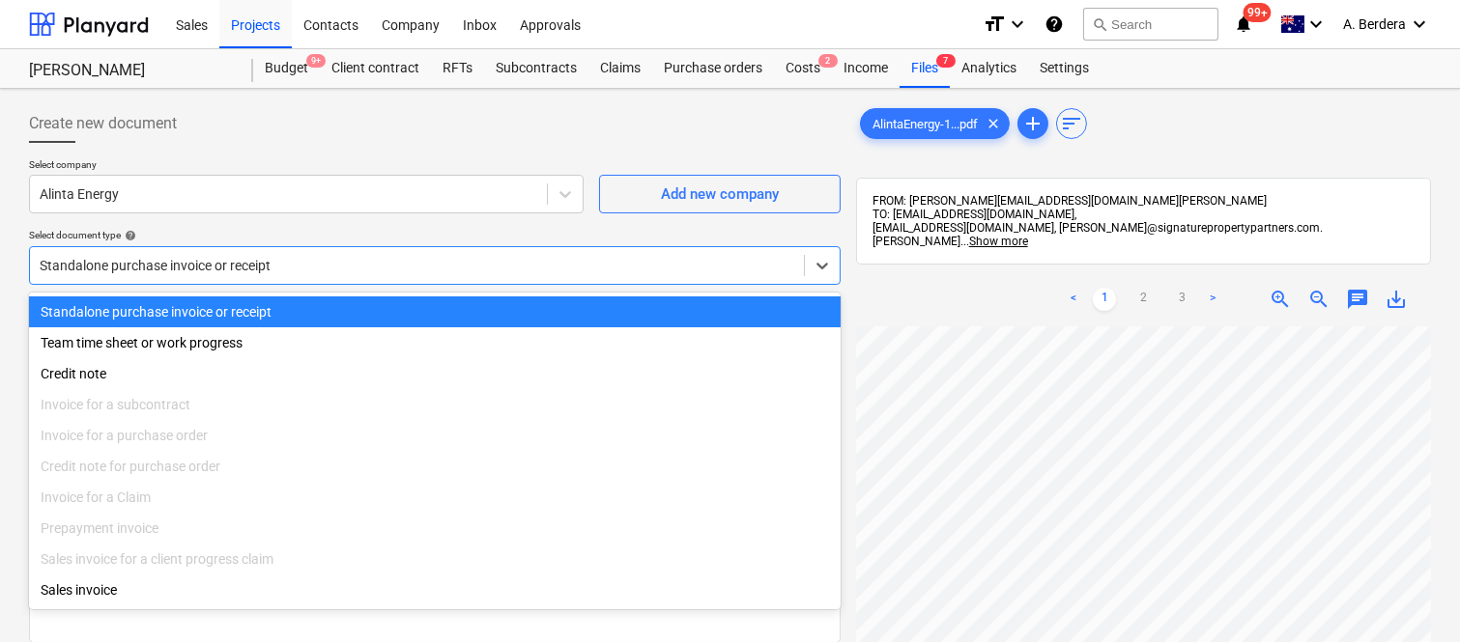
drag, startPoint x: 411, startPoint y: 264, endPoint x: 408, endPoint y: 277, distance: 14.1
click at [411, 281] on div "Standalone purchase invoice or receipt" at bounding box center [434, 265] width 811 height 39
drag, startPoint x: 378, startPoint y: 315, endPoint x: 381, endPoint y: 302, distance: 12.9
click at [378, 314] on div "Standalone purchase invoice or receipt" at bounding box center [434, 312] width 811 height 31
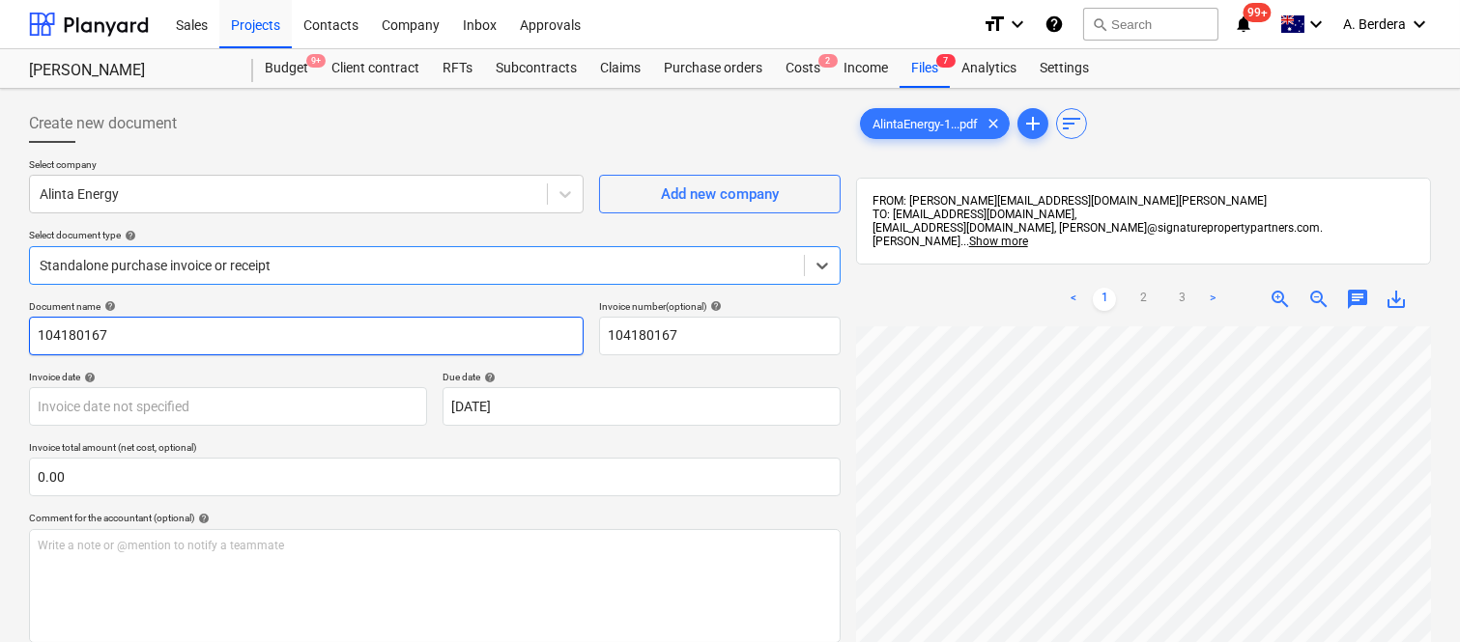
drag, startPoint x: 35, startPoint y: 332, endPoint x: 0, endPoint y: 393, distance: 70.1
click at [34, 338] on input "104180167" at bounding box center [306, 336] width 554 height 39
type input "ALINTA ENERGY INV- 104180167"
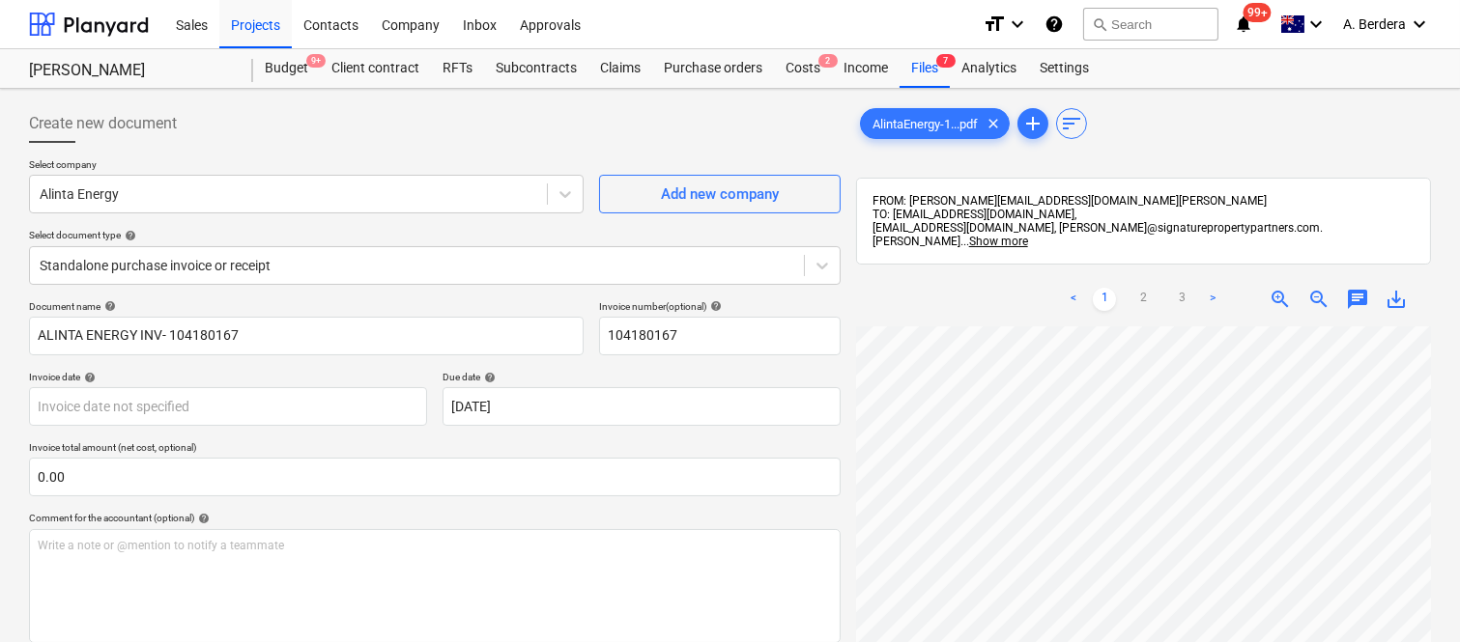
scroll to position [27, 201]
click at [203, 390] on body "Sales Projects Contacts Company Inbox Approvals format_size keyboard_arrow_down…" at bounding box center [730, 321] width 1460 height 642
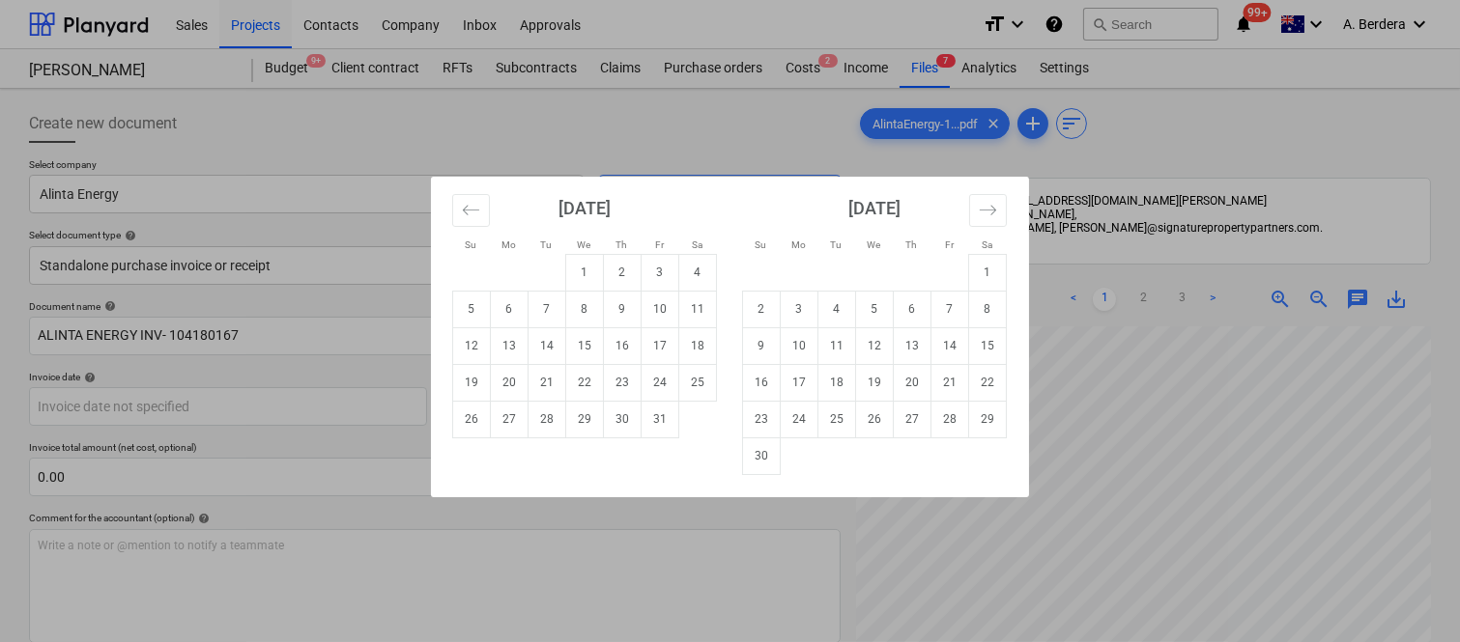
click at [593, 296] on td "8" at bounding box center [585, 309] width 38 height 37
type input "[DATE]"
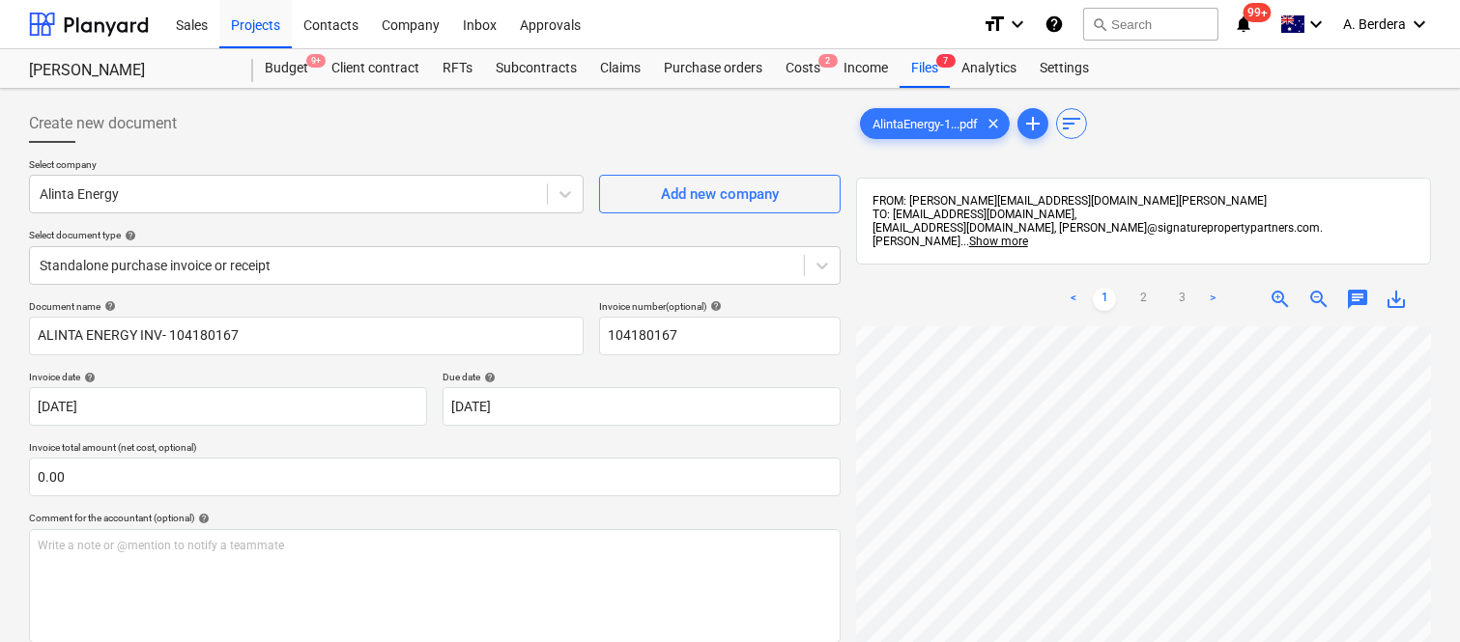
click at [1050, 641] on html "Sales Projects Contacts Company Inbox Approvals format_size keyboard_arrow_down…" at bounding box center [730, 321] width 1460 height 642
click at [1325, 641] on html "Sales Projects Contacts Company Inbox Approvals format_size keyboard_arrow_down…" at bounding box center [730, 321] width 1460 height 642
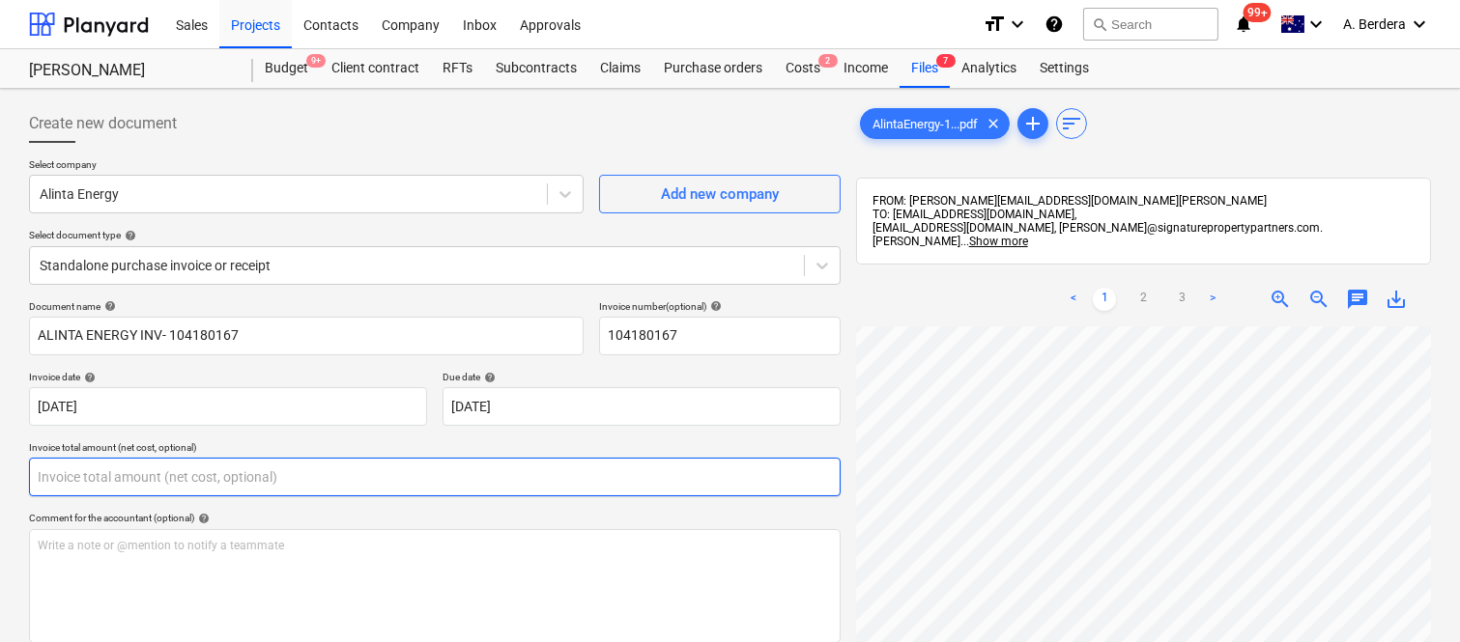
click at [131, 439] on div "Document name help ALINTA ENERGY INV- 104180167 Invoice number (optional) help …" at bounding box center [434, 552] width 811 height 505
paste input "32.90"
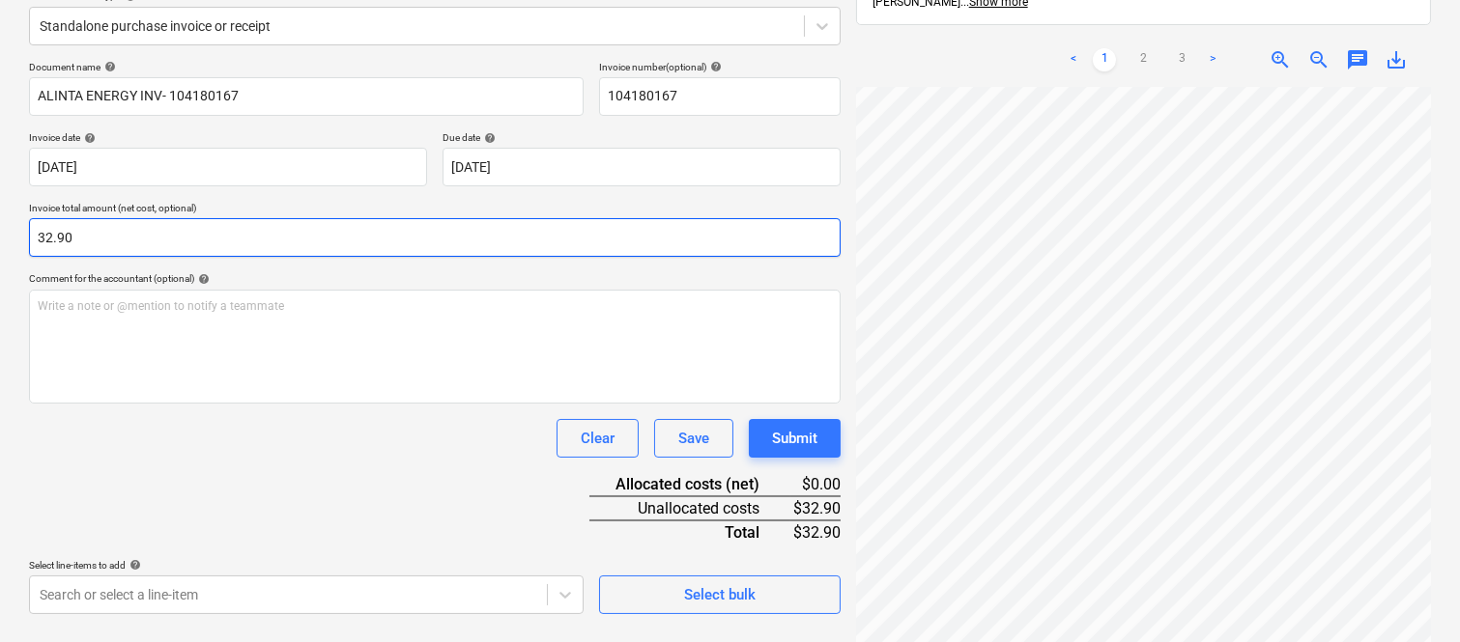
scroll to position [275, 0]
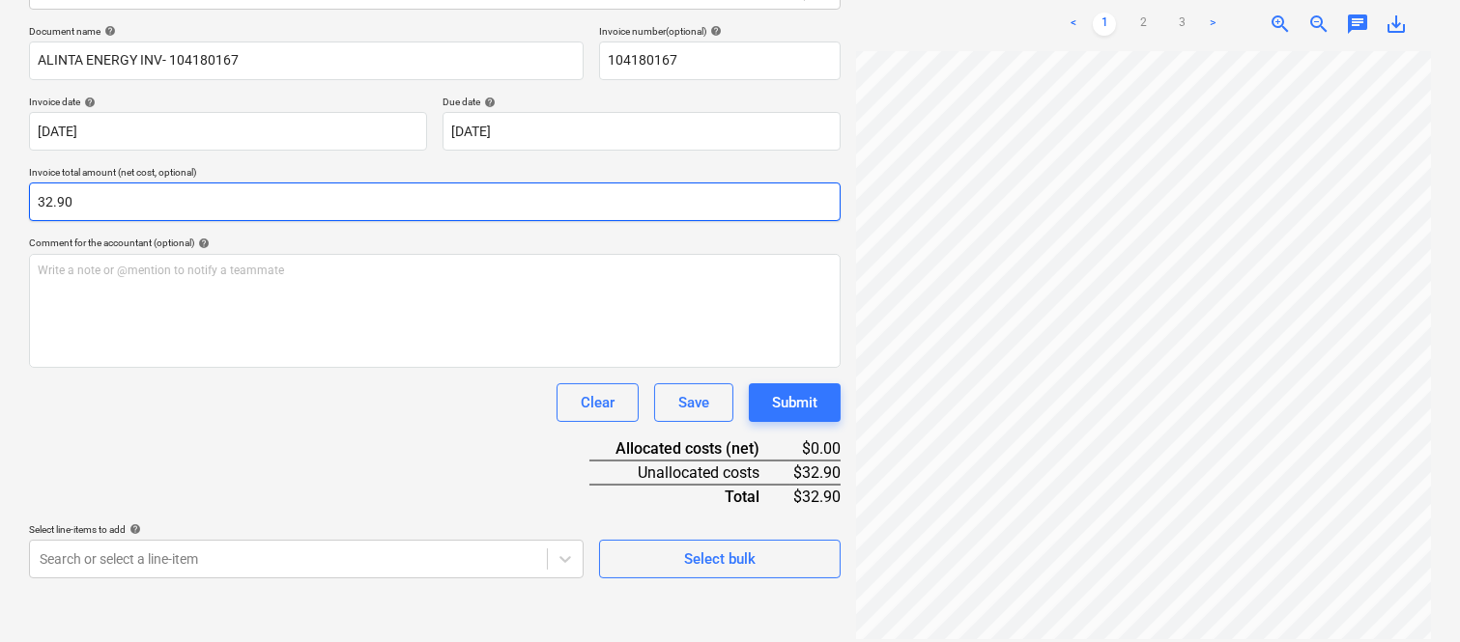
type input "32.90"
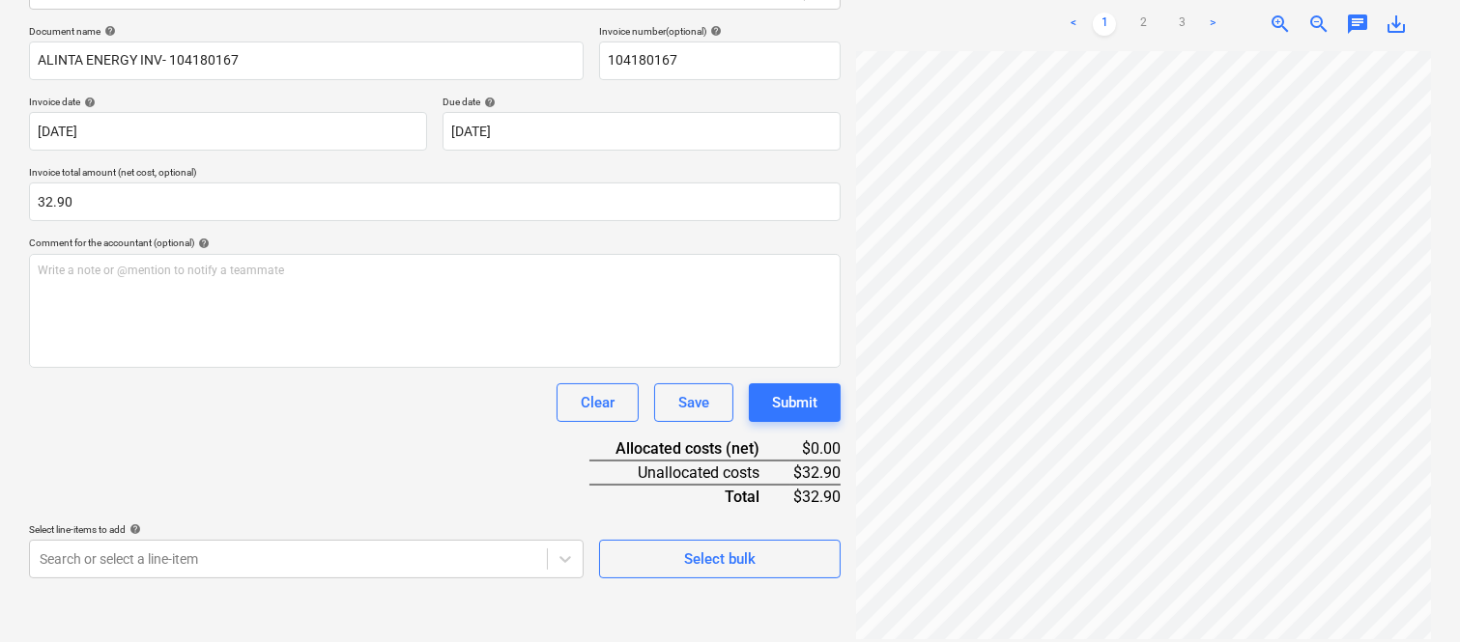
click at [368, 430] on div "Document name help ALINTA ENERGY INV- 104180167 Invoice number (optional) help …" at bounding box center [434, 301] width 811 height 553
drag, startPoint x: 320, startPoint y: 515, endPoint x: 222, endPoint y: 639, distance: 158.3
click at [316, 526] on div "Document name help ALINTA ENERGY INV- 104180167 Invoice number (optional) help …" at bounding box center [434, 301] width 811 height 553
click at [249, 367] on body "Sales Projects Contacts Company Inbox Approvals format_size keyboard_arrow_down…" at bounding box center [730, 46] width 1460 height 642
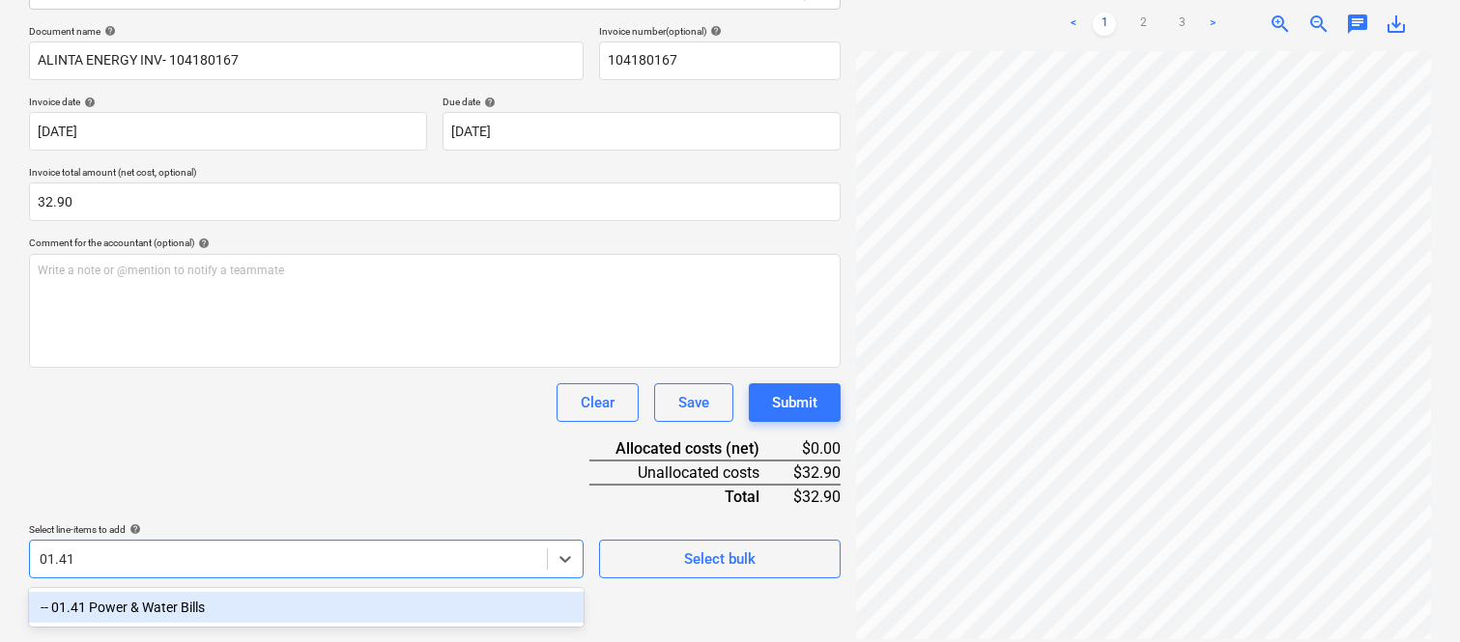
click at [235, 367] on body "Sales Projects Contacts Company Inbox Approvals format_size keyboard_arrow_down…" at bounding box center [730, 46] width 1460 height 642
type input "01.41"
click at [269, 415] on div "Document name help ALINTA ENERGY INV- 104180167 Invoice number (optional) help …" at bounding box center [434, 301] width 811 height 553
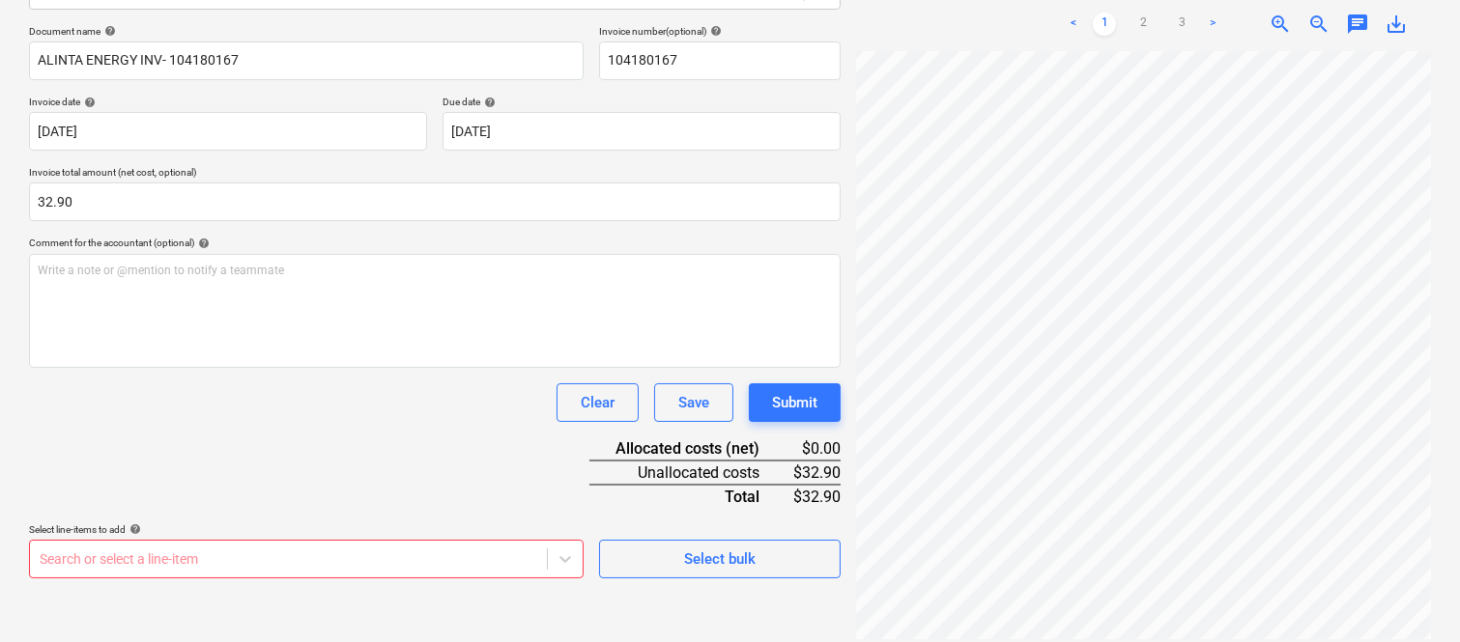
click at [230, 526] on div "Select line-items to add help" at bounding box center [306, 530] width 554 height 13
click at [228, 367] on body "Sales Projects Contacts Company Inbox Approvals format_size keyboard_arrow_down…" at bounding box center [730, 46] width 1460 height 642
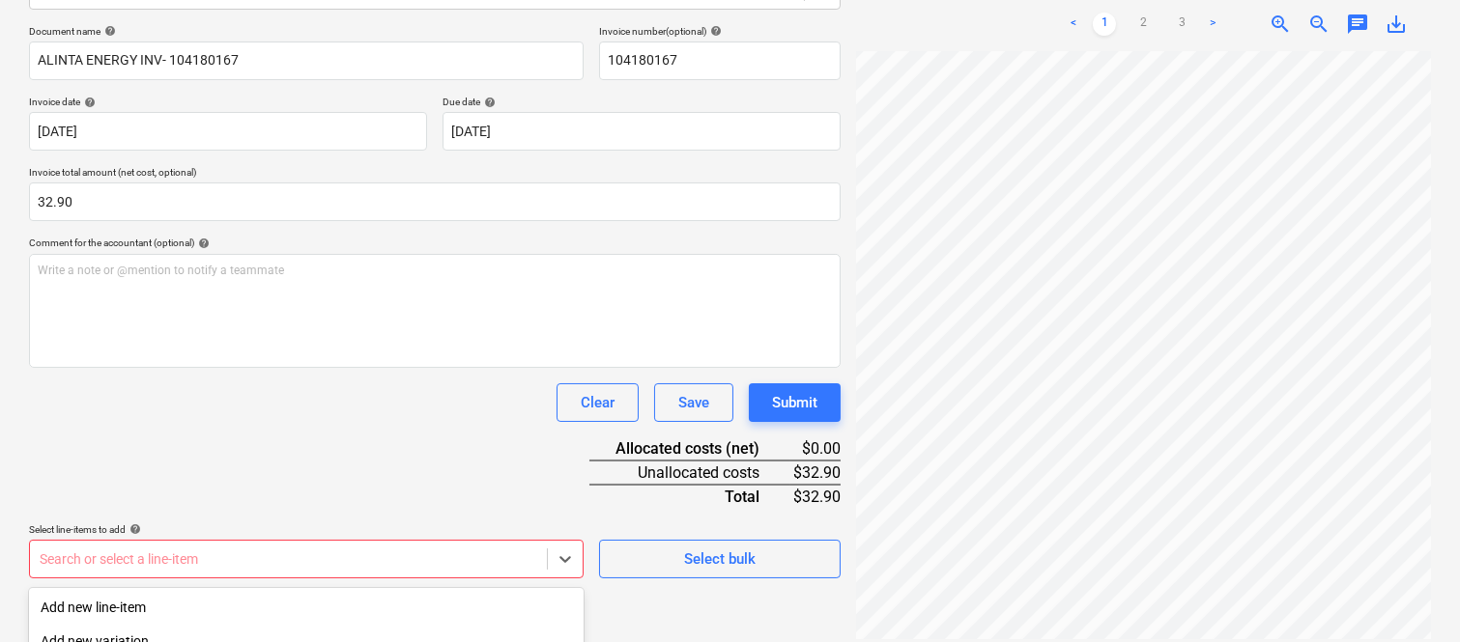
scroll to position [514, 0]
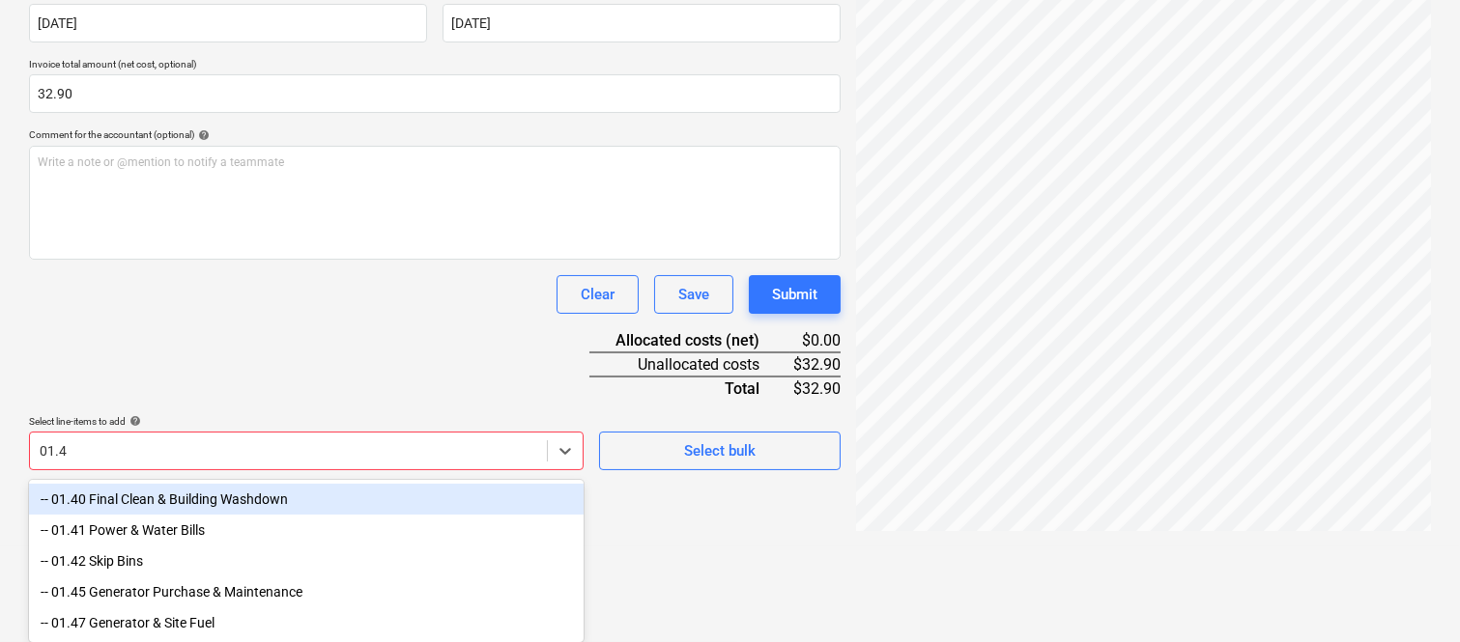
type input "01.41"
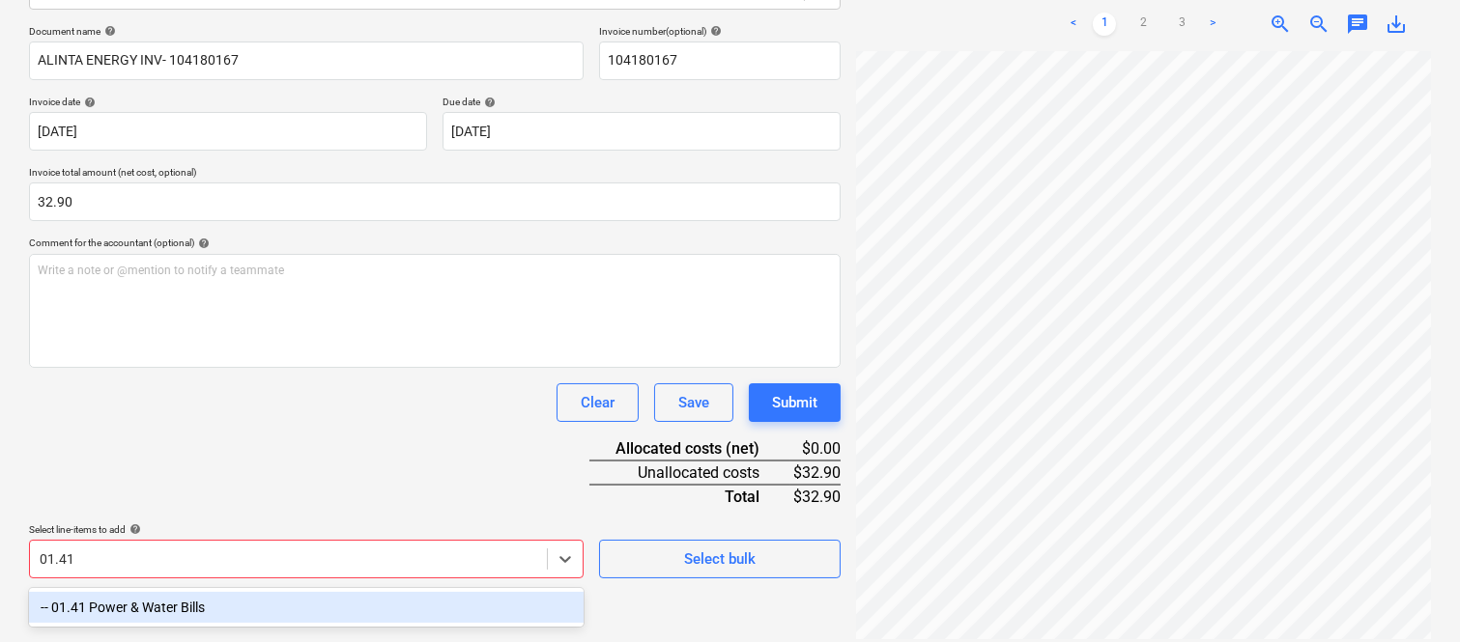
click at [254, 600] on div "-- 01.41 Power & Water Bills" at bounding box center [306, 607] width 554 height 31
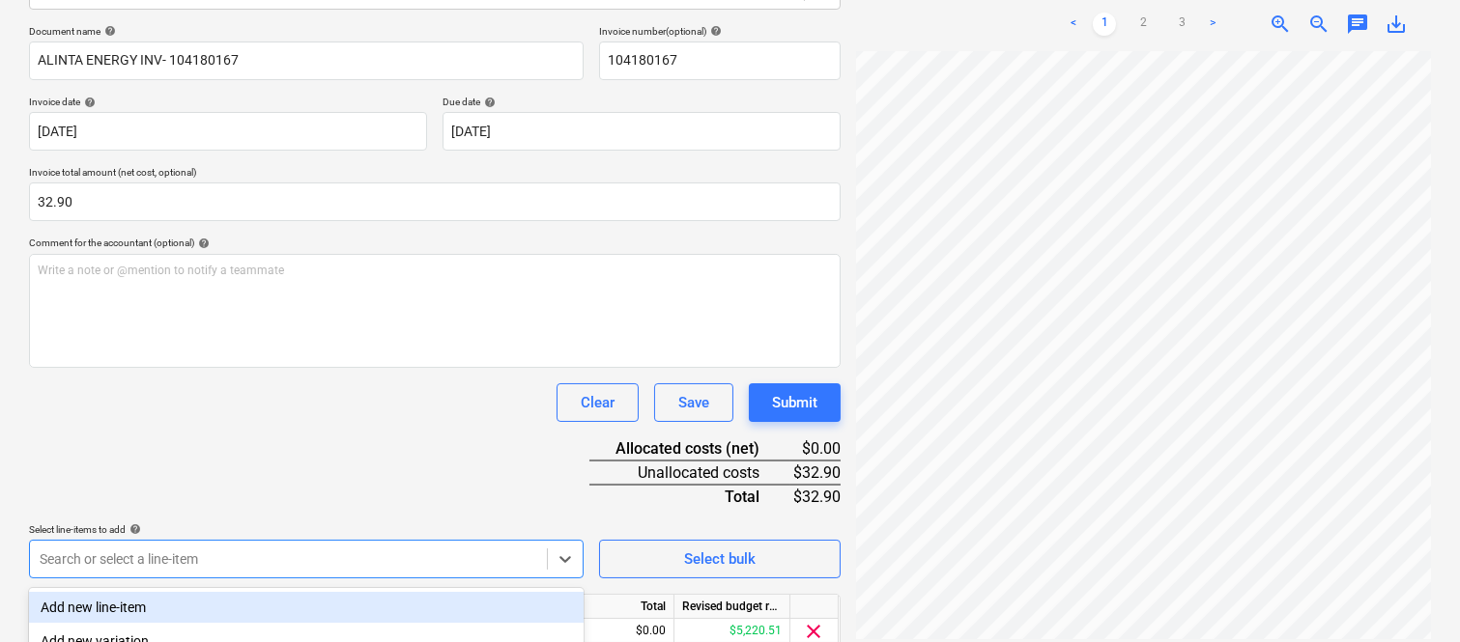
drag, startPoint x: 174, startPoint y: 481, endPoint x: 234, endPoint y: 411, distance: 92.5
click at [222, 427] on div "Document name help ALINTA ENERGY INV- 104180167 Invoice number (optional) help …" at bounding box center [434, 365] width 811 height 681
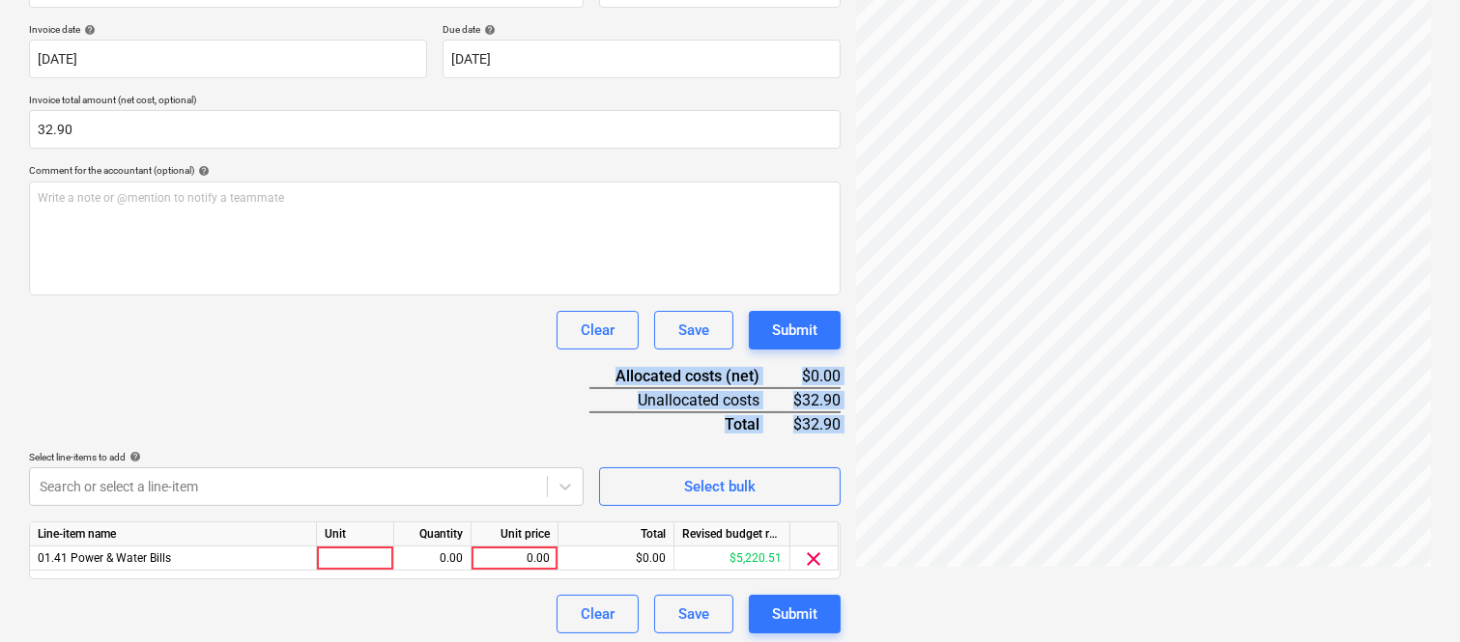
scroll to position [354, 0]
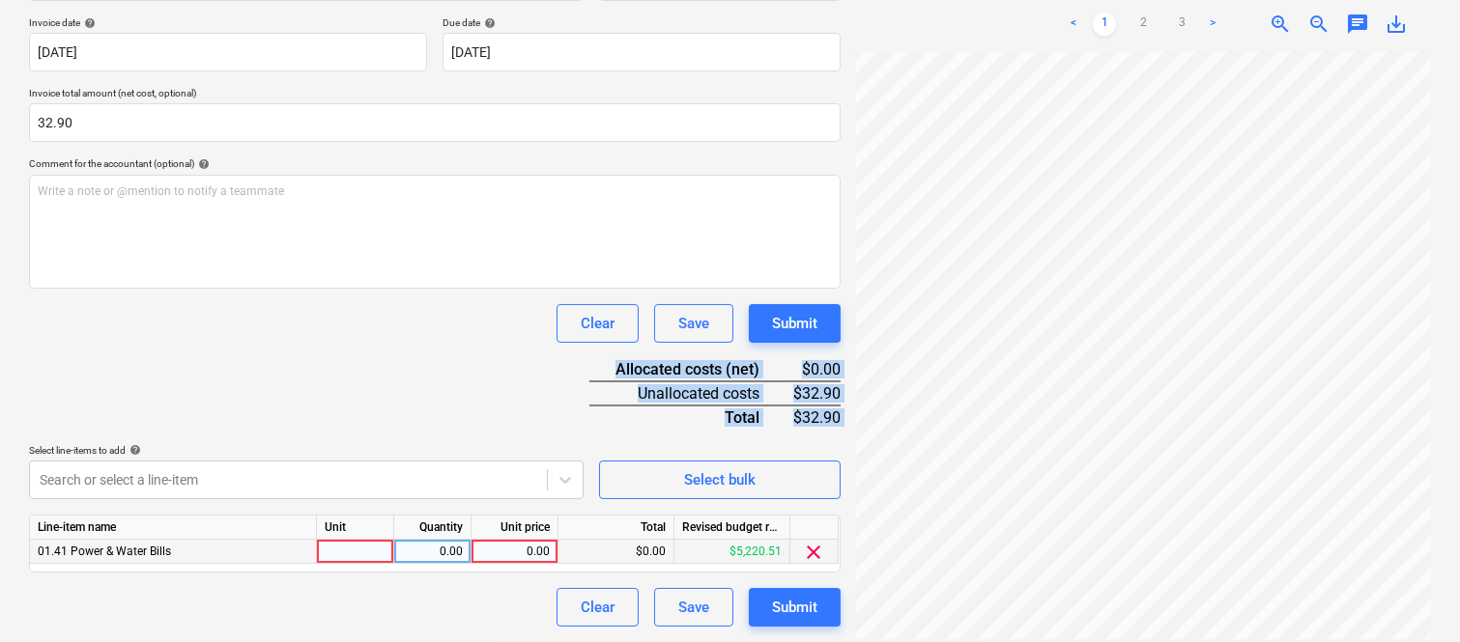
click at [349, 553] on div at bounding box center [355, 552] width 77 height 24
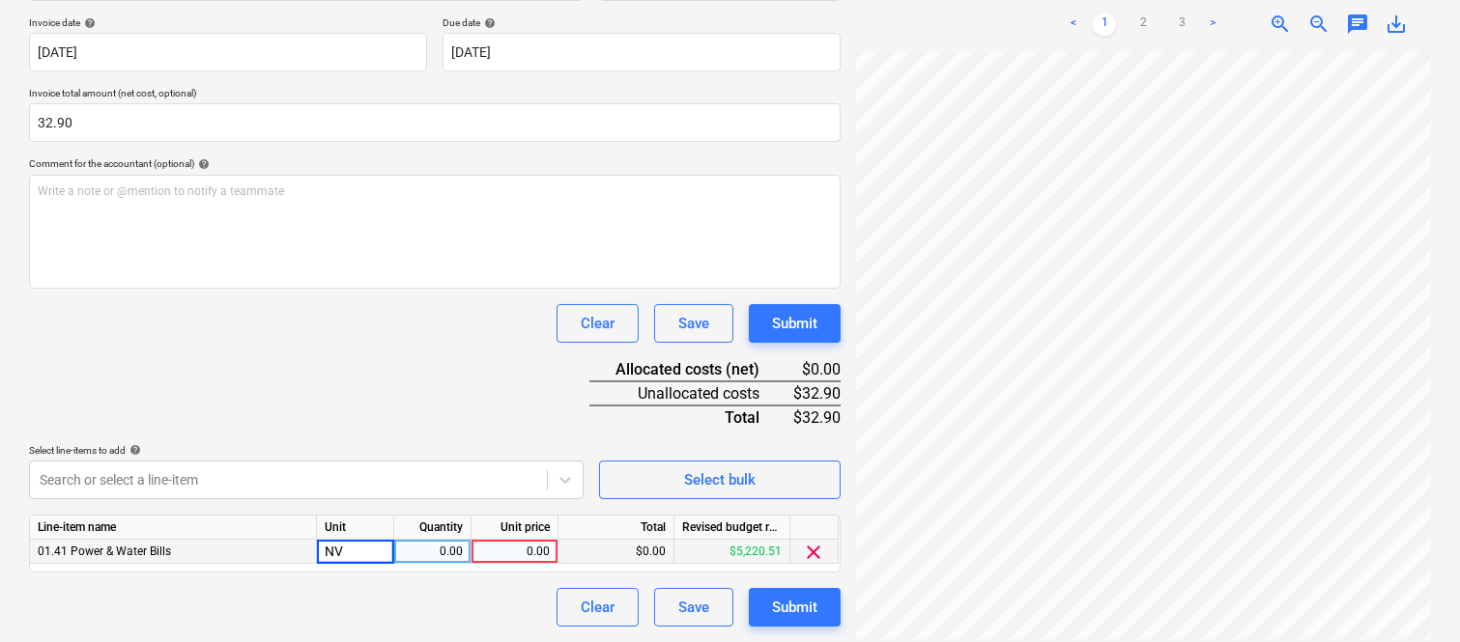
type input "N"
type input "INVOICE"
click at [441, 547] on div "0.00" at bounding box center [432, 552] width 61 height 24
type input "1"
click at [524, 546] on div "0.00" at bounding box center [514, 552] width 71 height 24
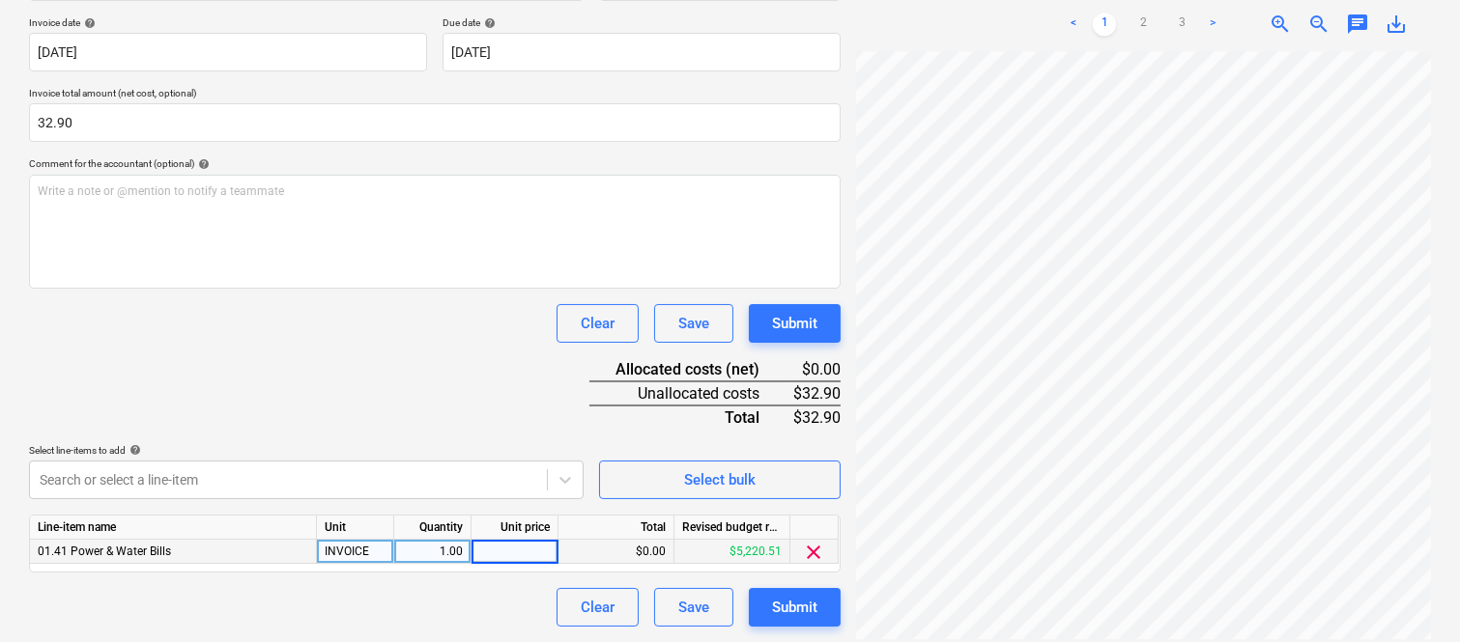
type input "32.90"
click at [336, 355] on div "Document name help ALINTA ENERGY INV- 104180167 Invoice number (optional) help …" at bounding box center [434, 286] width 811 height 681
click at [797, 610] on div "Submit" at bounding box center [794, 607] width 45 height 25
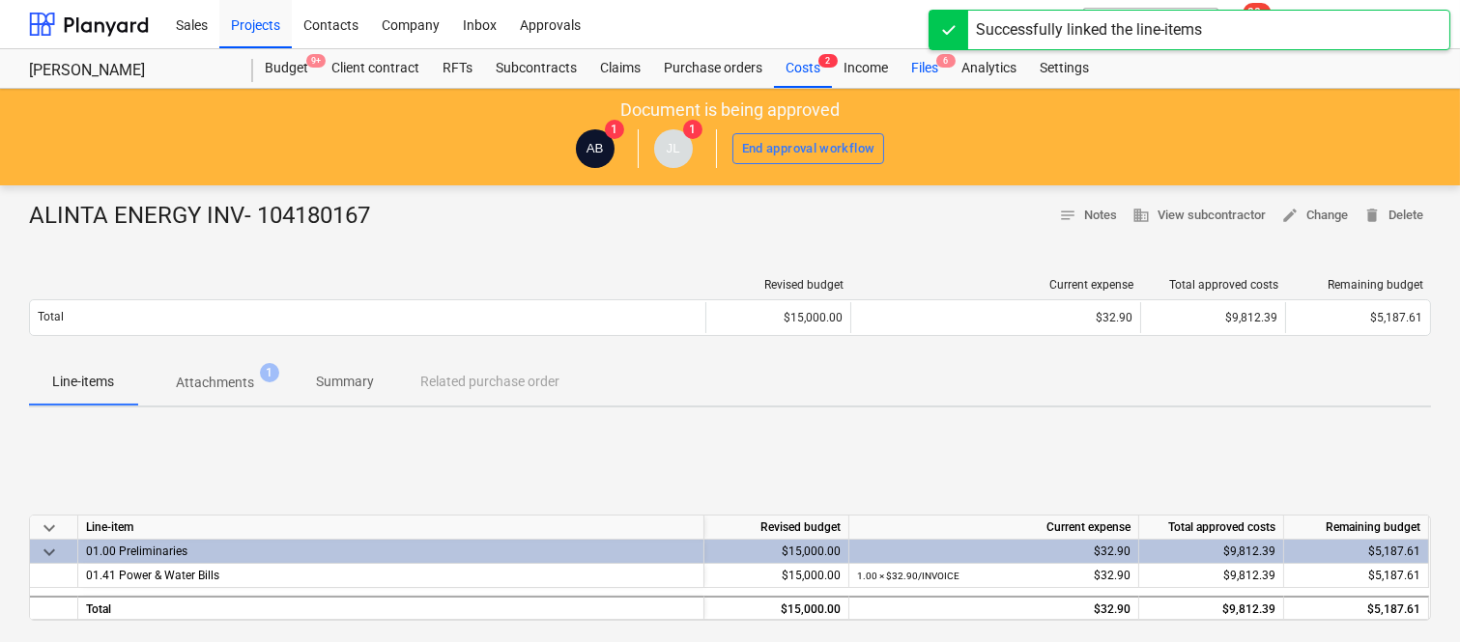
click at [927, 59] on div "Files 6" at bounding box center [924, 68] width 50 height 39
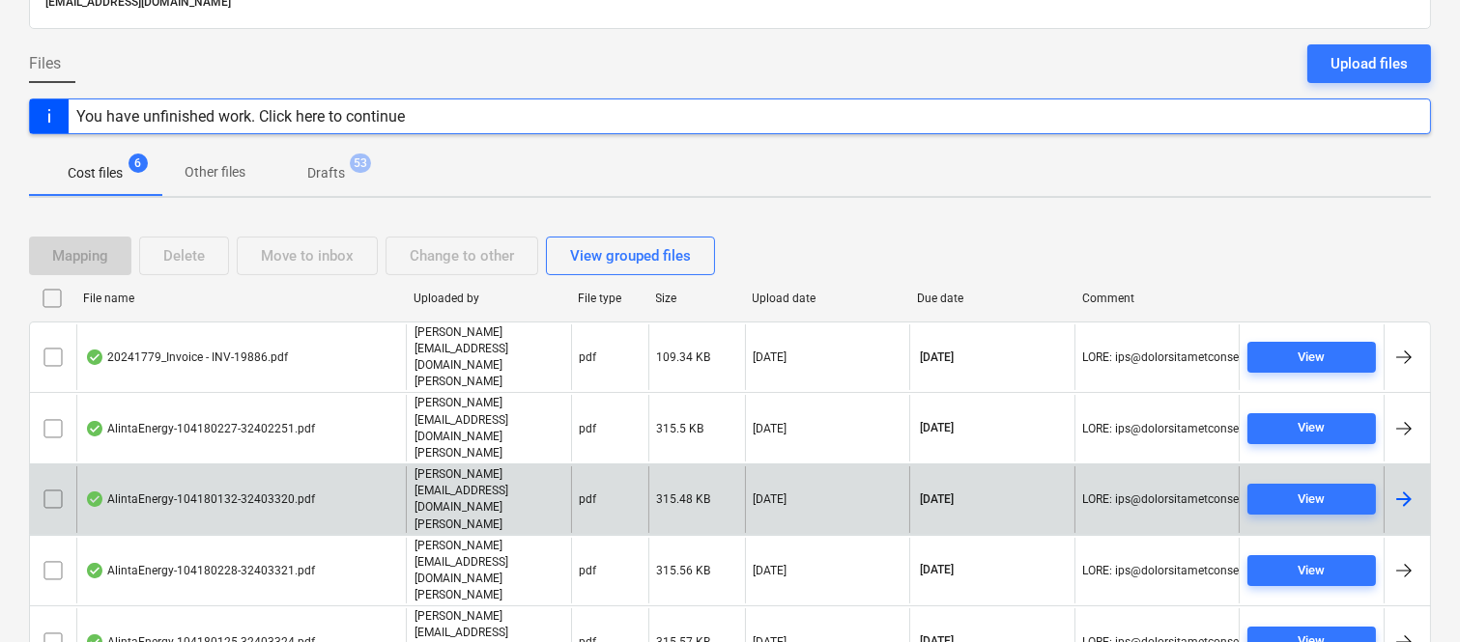
scroll to position [113, 0]
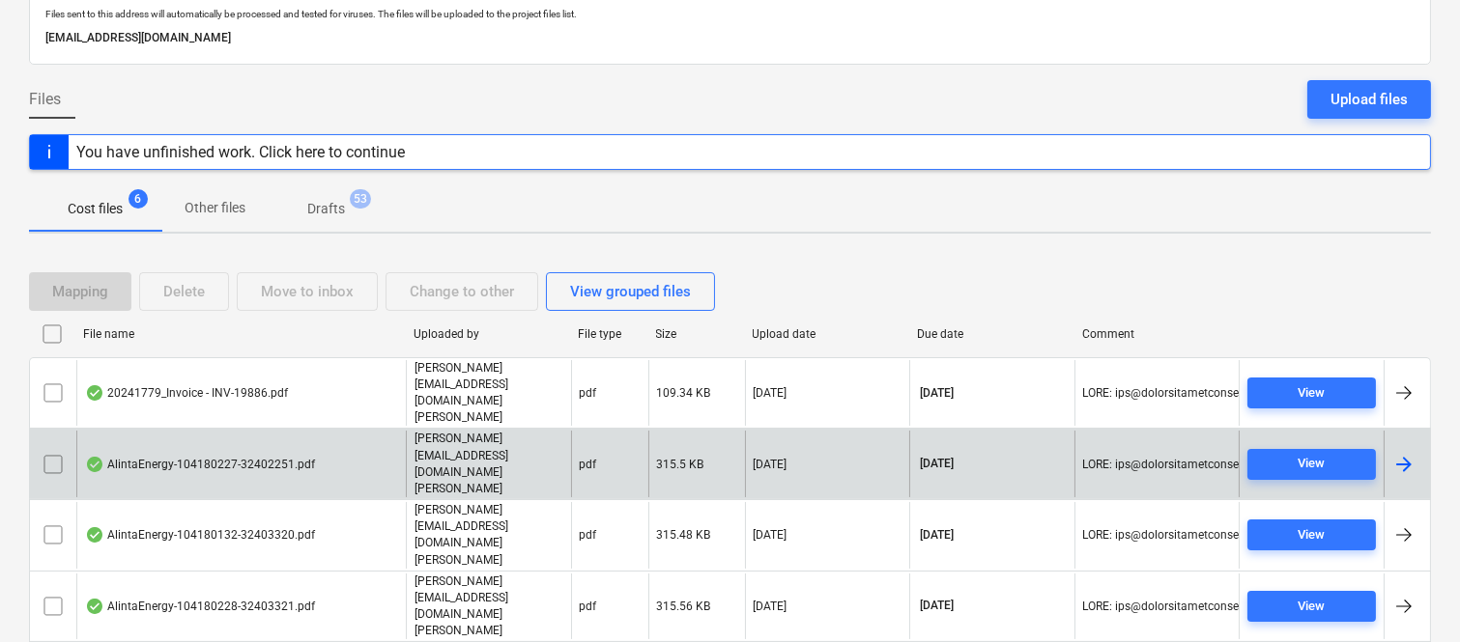
click at [342, 431] on div "AlintaEnergy-104180227-32402251.pdf" at bounding box center [240, 464] width 329 height 67
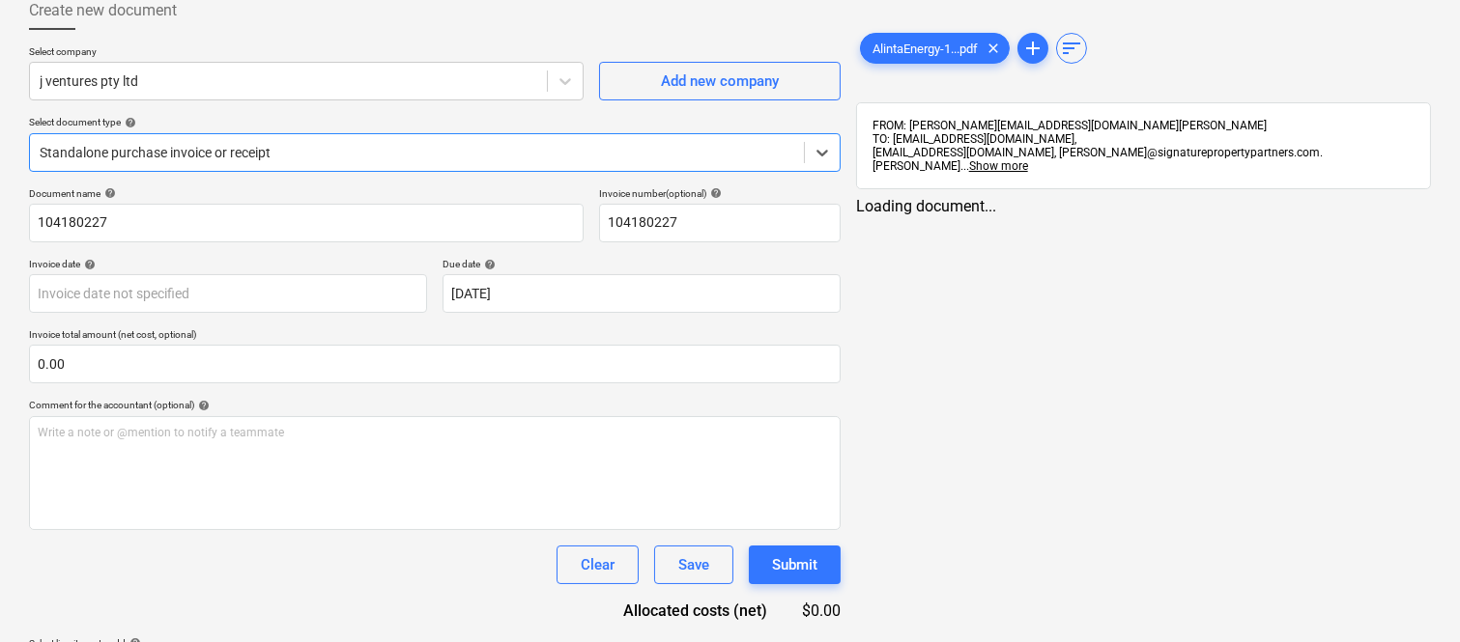
type input "104180227"
type input "[DATE]"
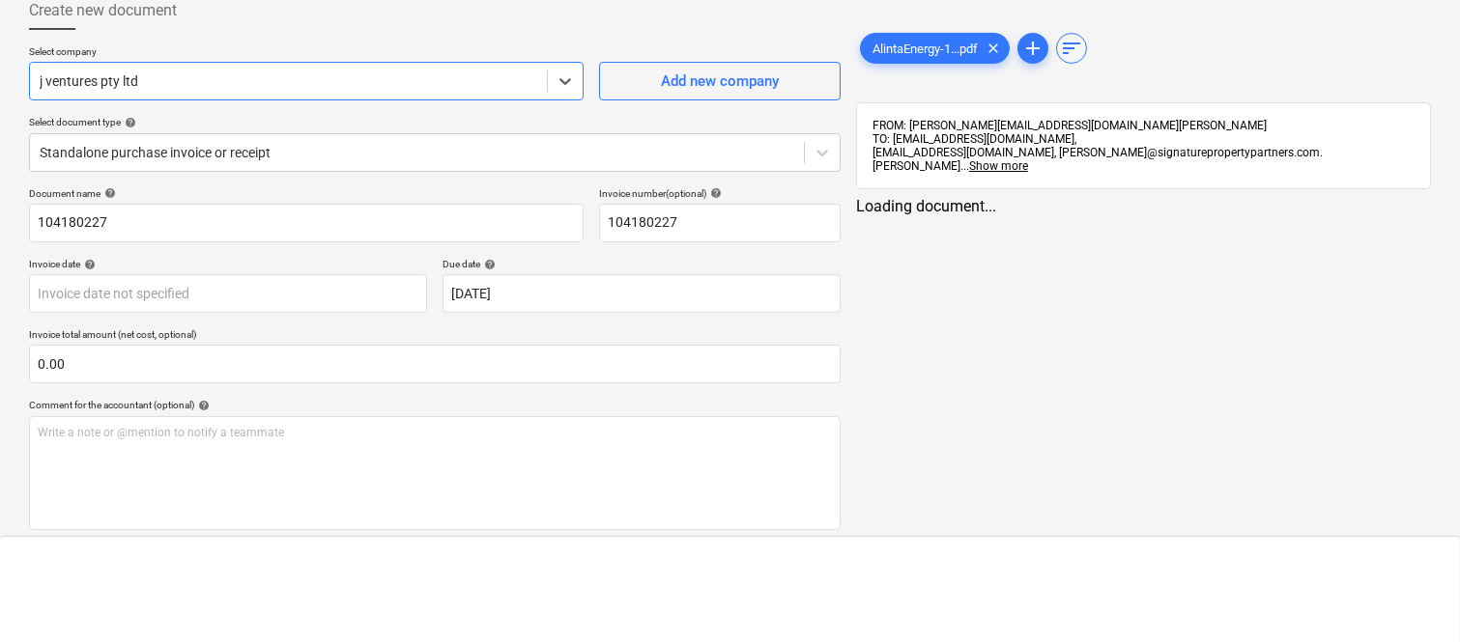
click at [304, 71] on div at bounding box center [288, 80] width 497 height 19
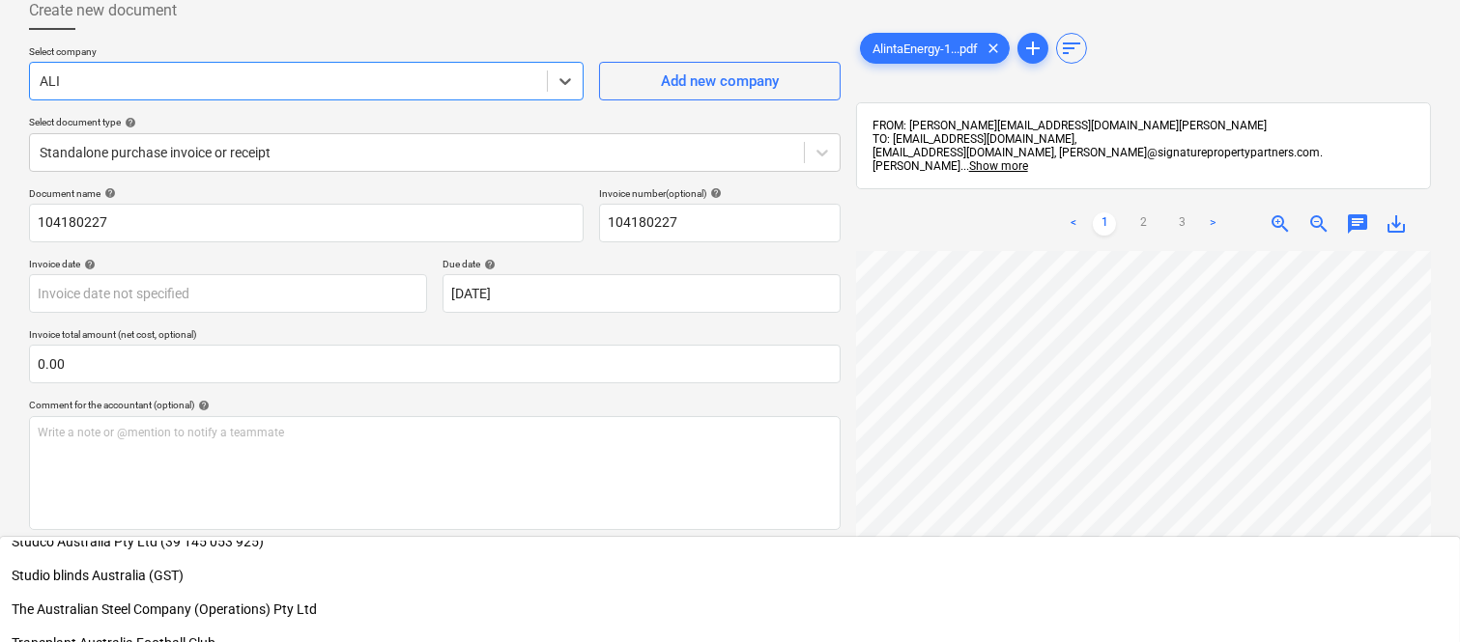
scroll to position [1063, 0]
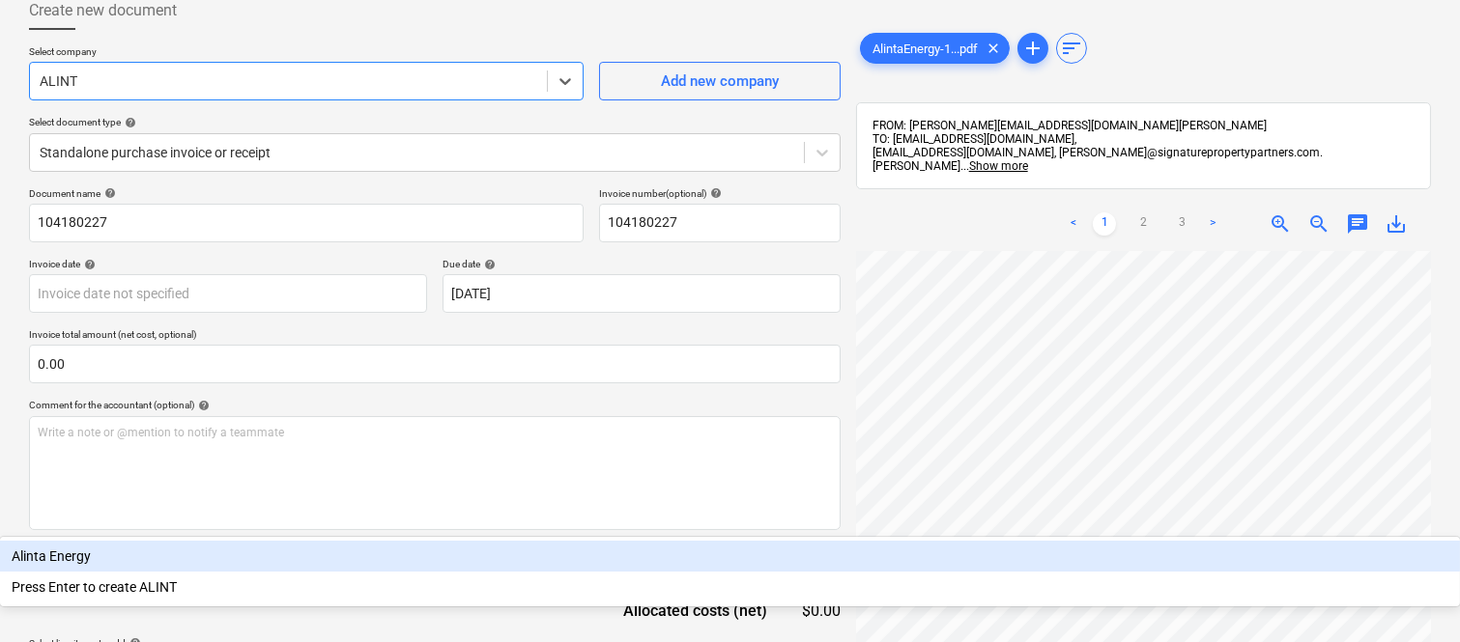
type input "ALINTA"
click at [128, 541] on div "Alinta Energy" at bounding box center [730, 556] width 1460 height 31
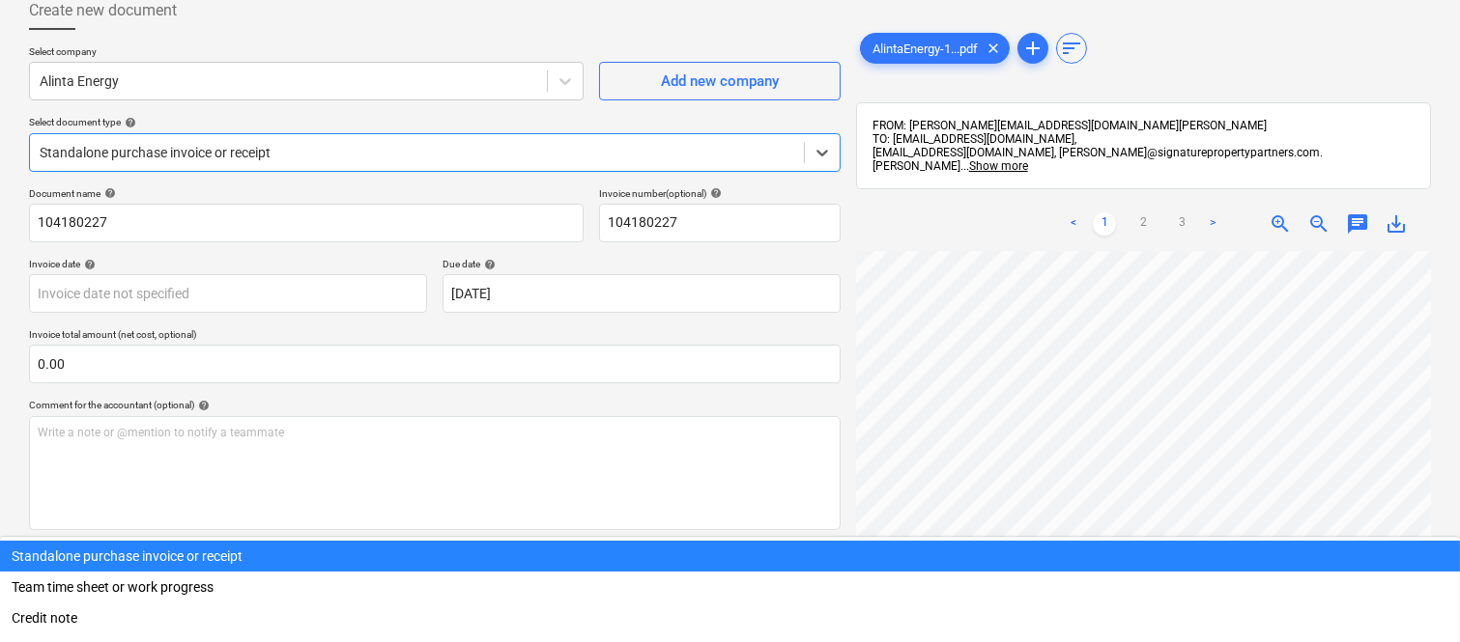
click at [239, 139] on div "Standalone purchase invoice or receipt" at bounding box center [417, 152] width 774 height 27
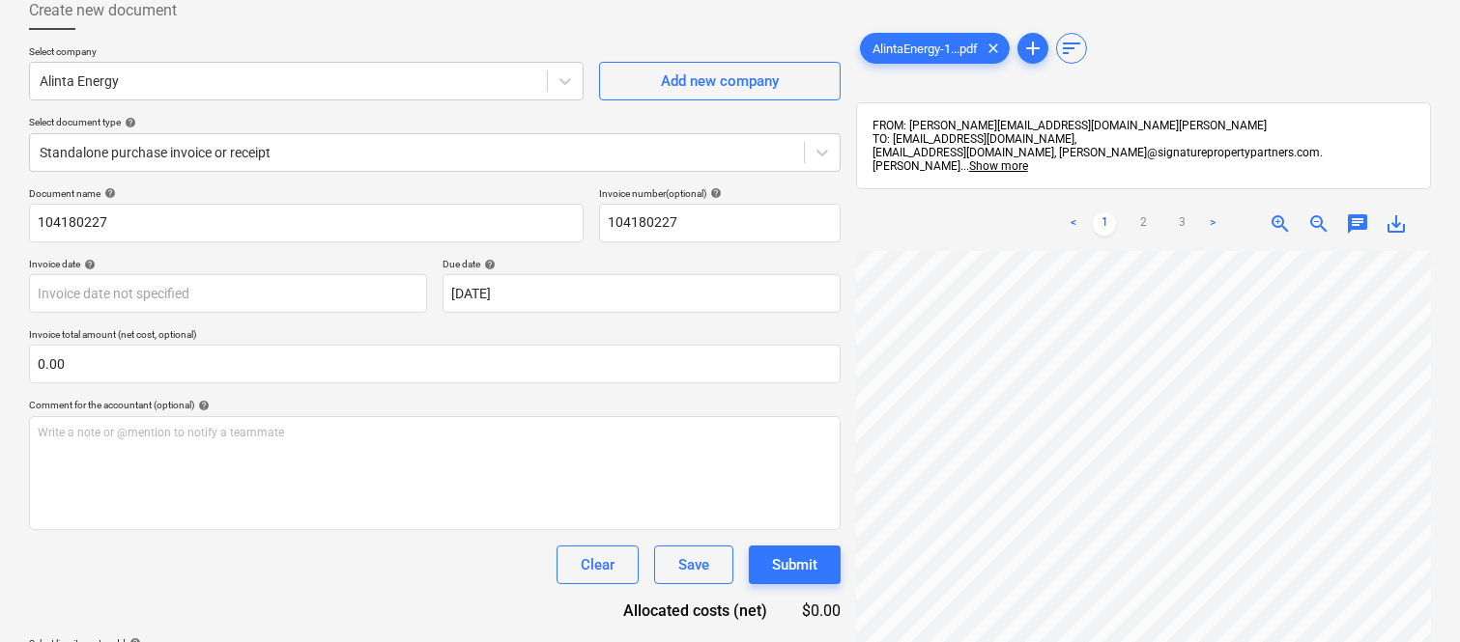
click at [306, 175] on div "Select company Alinta Energy Add new company Select document type help Standalo…" at bounding box center [434, 116] width 811 height 142
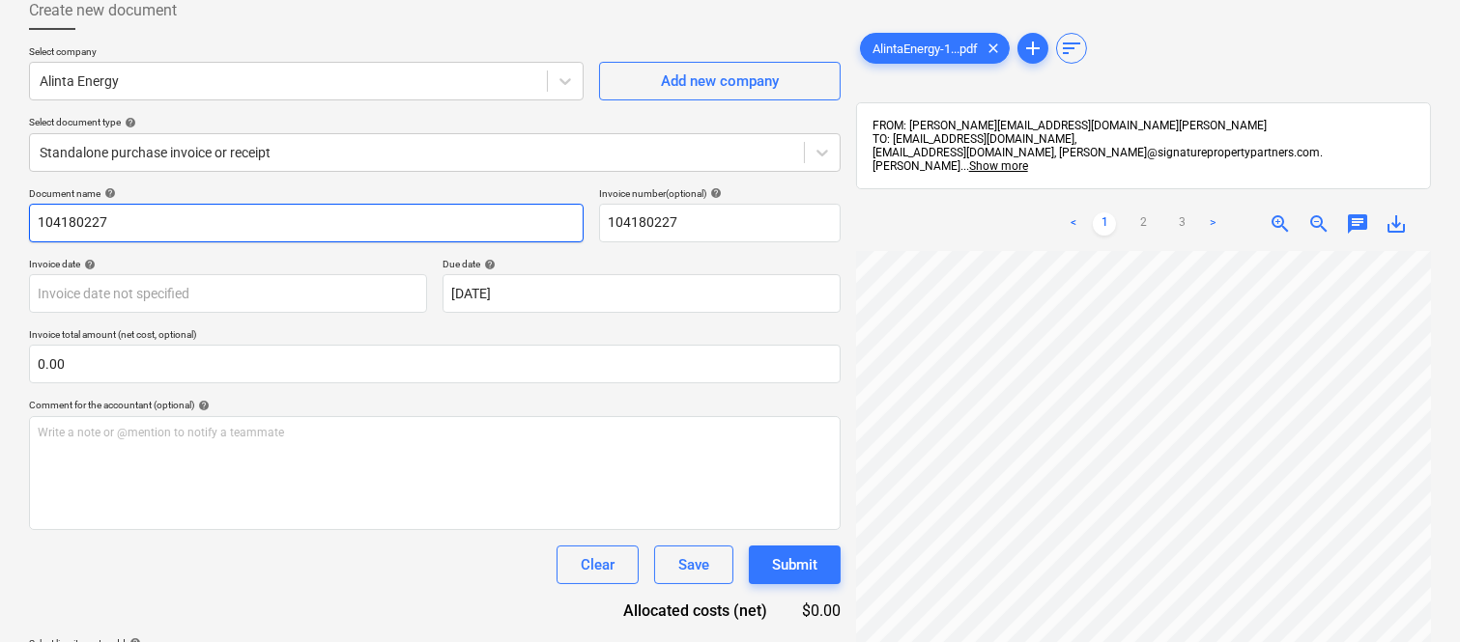
click at [35, 227] on input "104180227" at bounding box center [306, 223] width 554 height 39
type input "ALINTA ENERGY INV- 104180227"
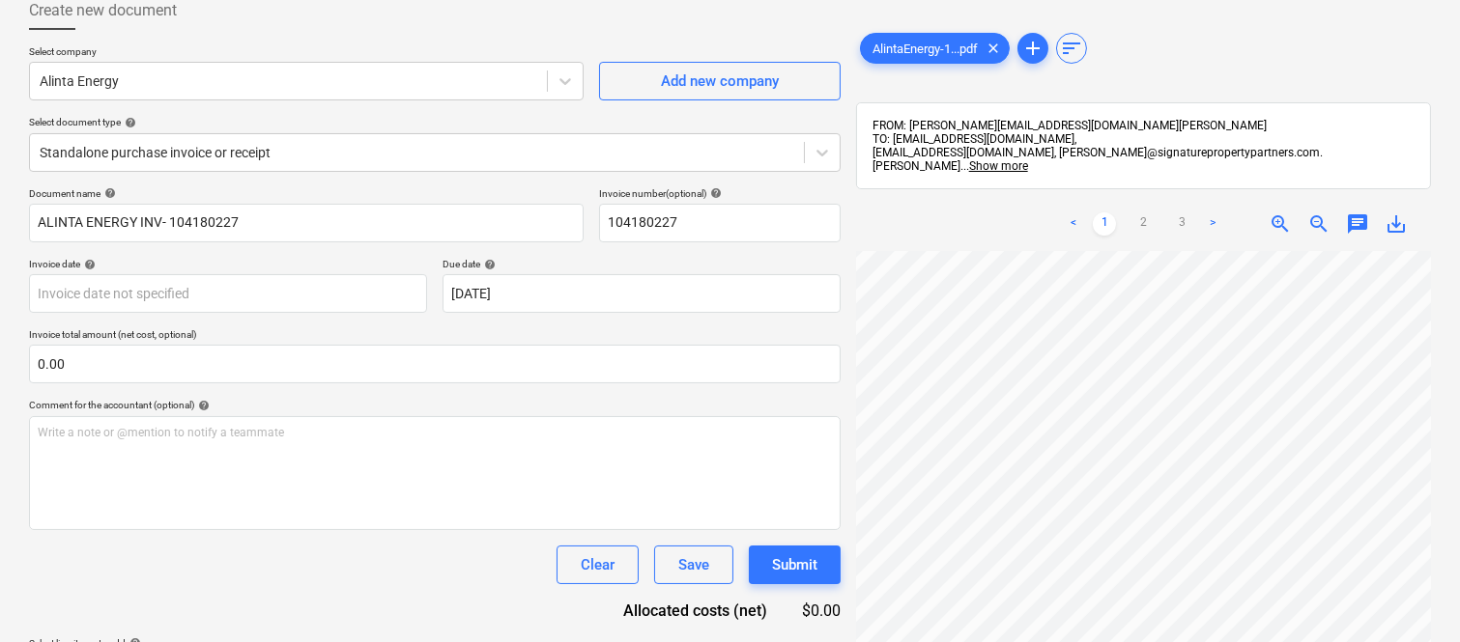
scroll to position [33, 120]
click at [116, 278] on body "Sales Projects Contacts Company Inbox Approvals format_size keyboard_arrow_down…" at bounding box center [730, 208] width 1460 height 642
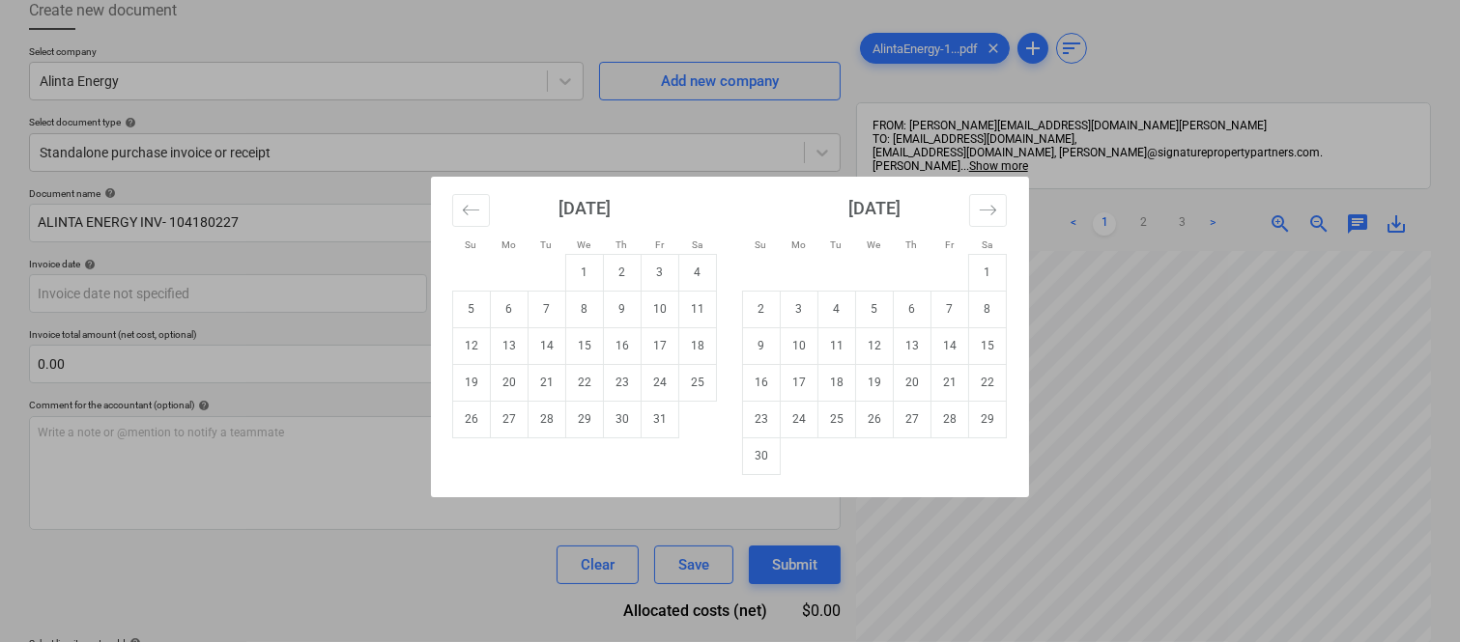
click at [595, 312] on td "8" at bounding box center [585, 309] width 38 height 37
type input "[DATE]"
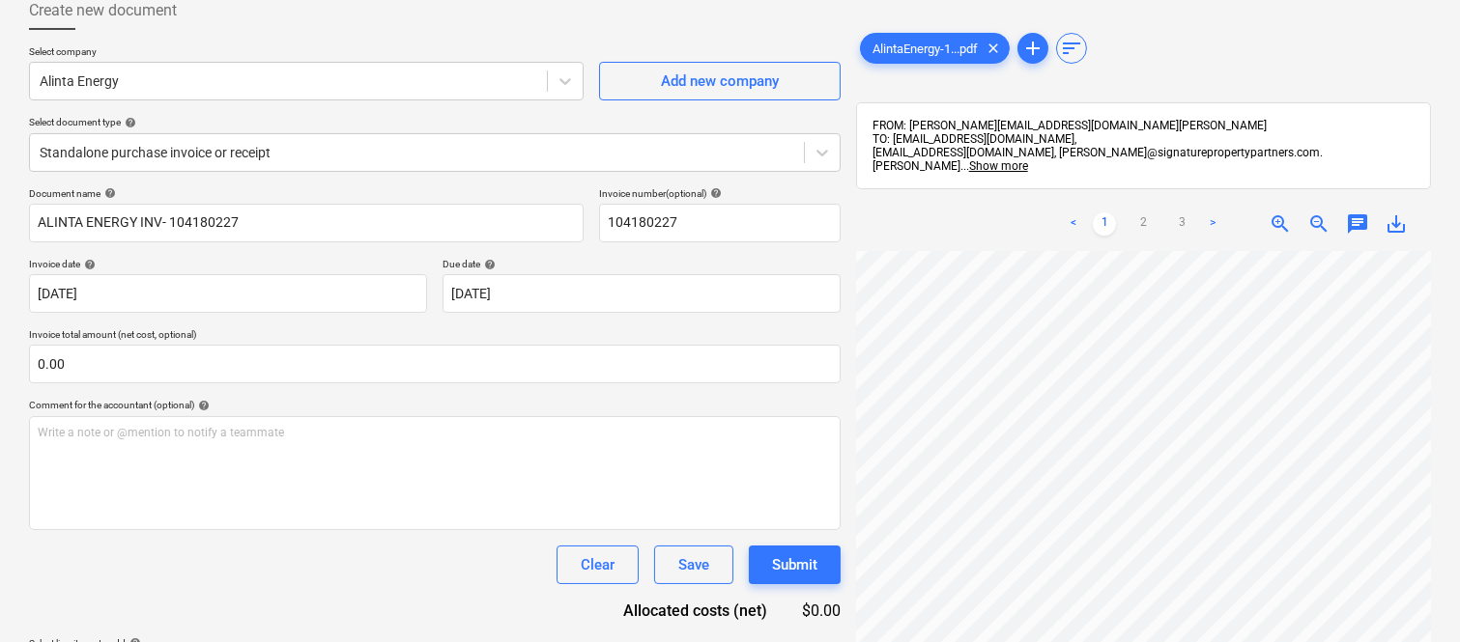
scroll to position [410, 297]
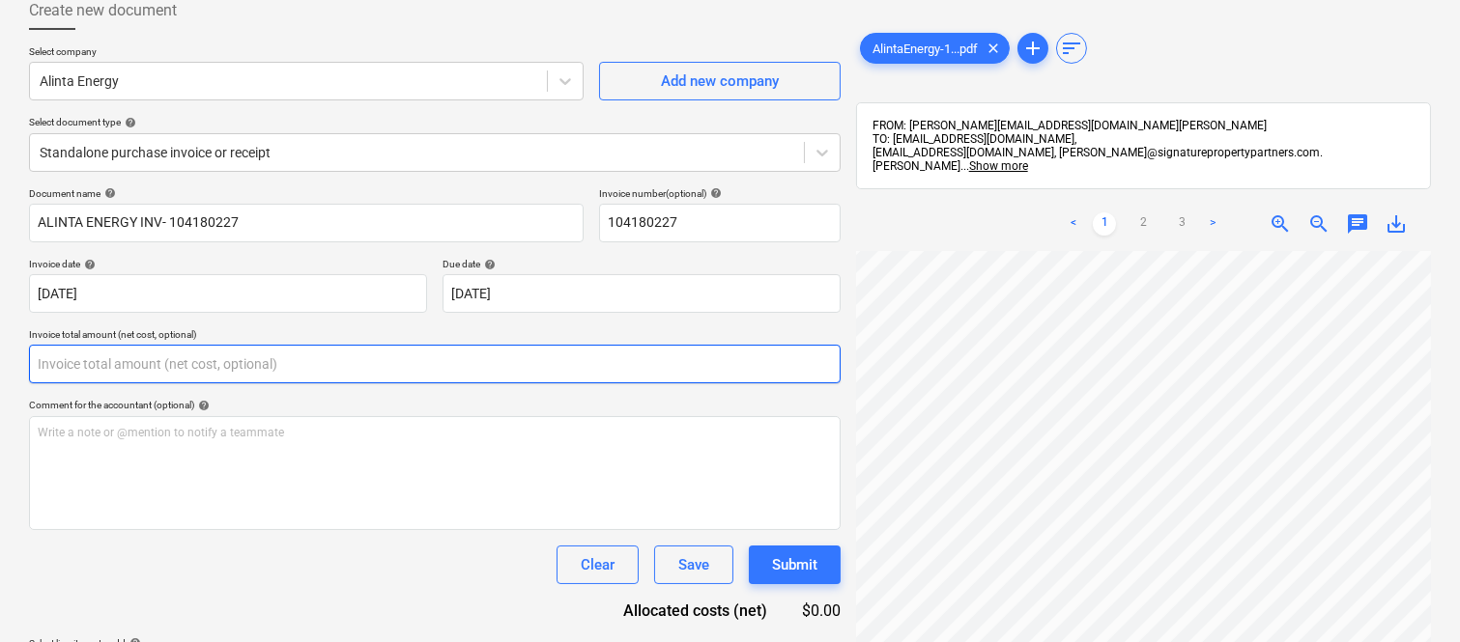
click at [121, 368] on input "text" at bounding box center [434, 364] width 811 height 39
paste input "32.90"
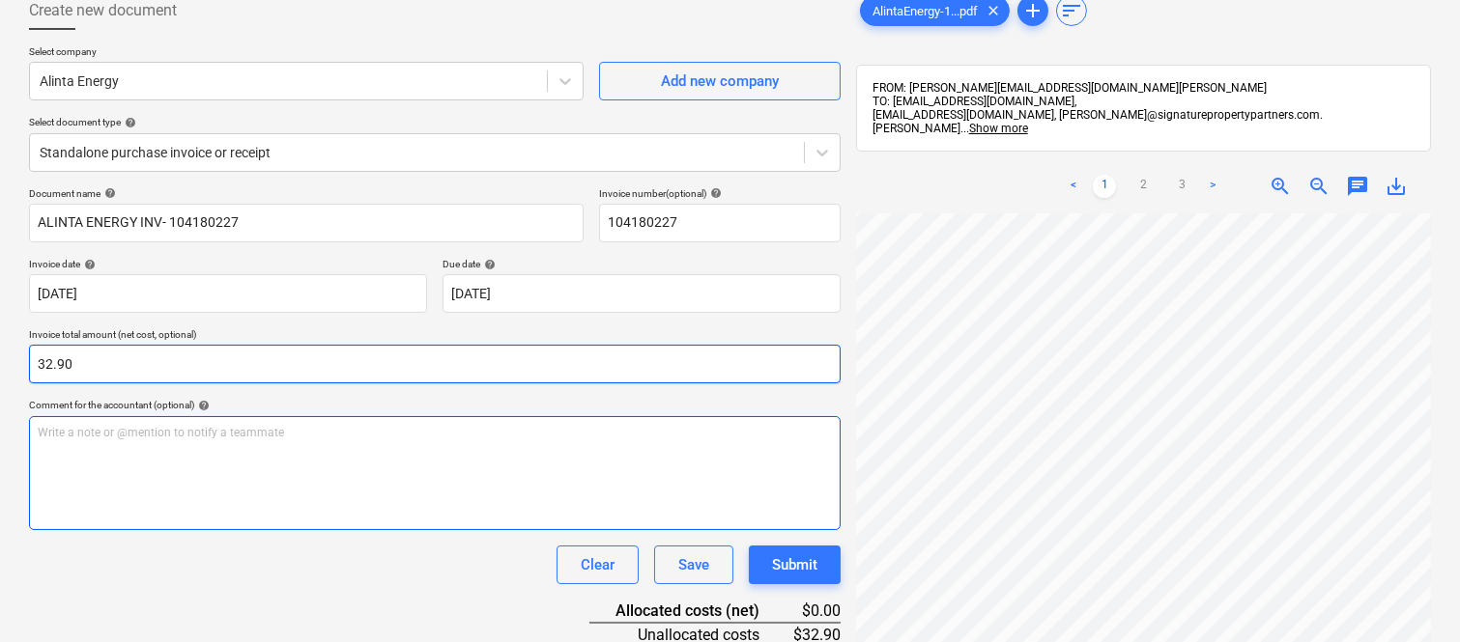
scroll to position [275, 0]
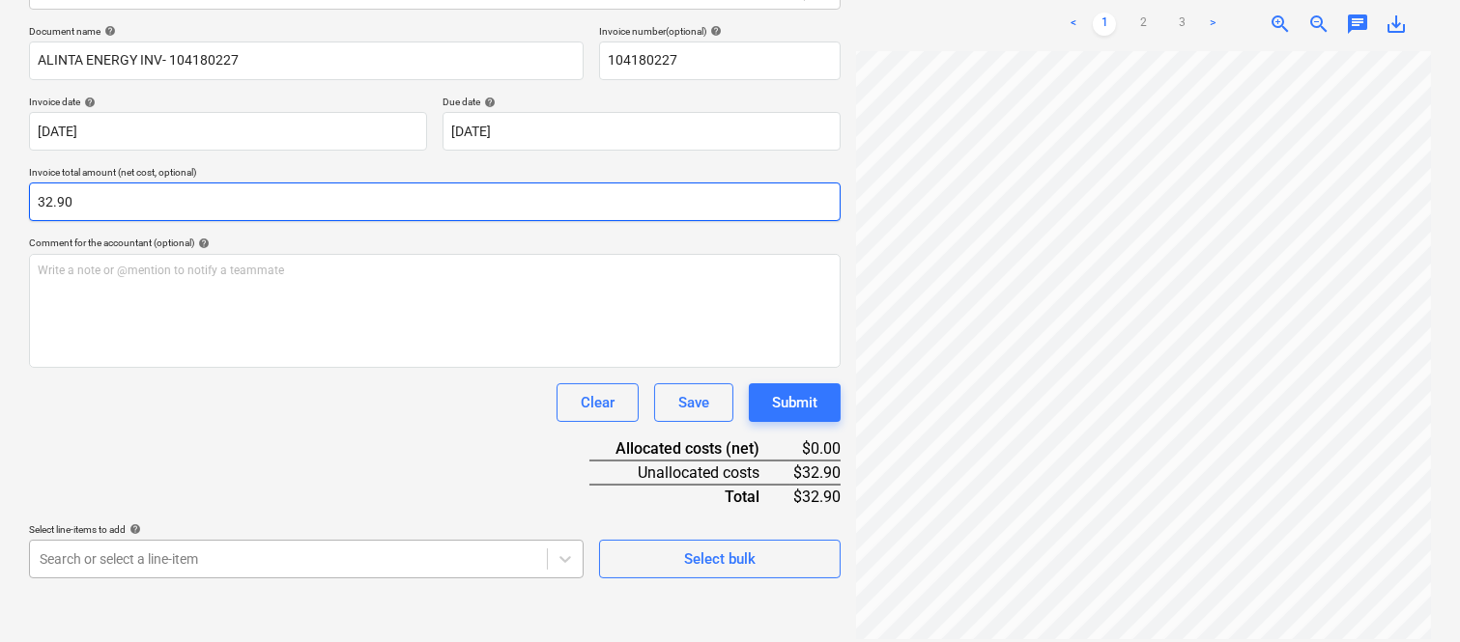
type input "32.90"
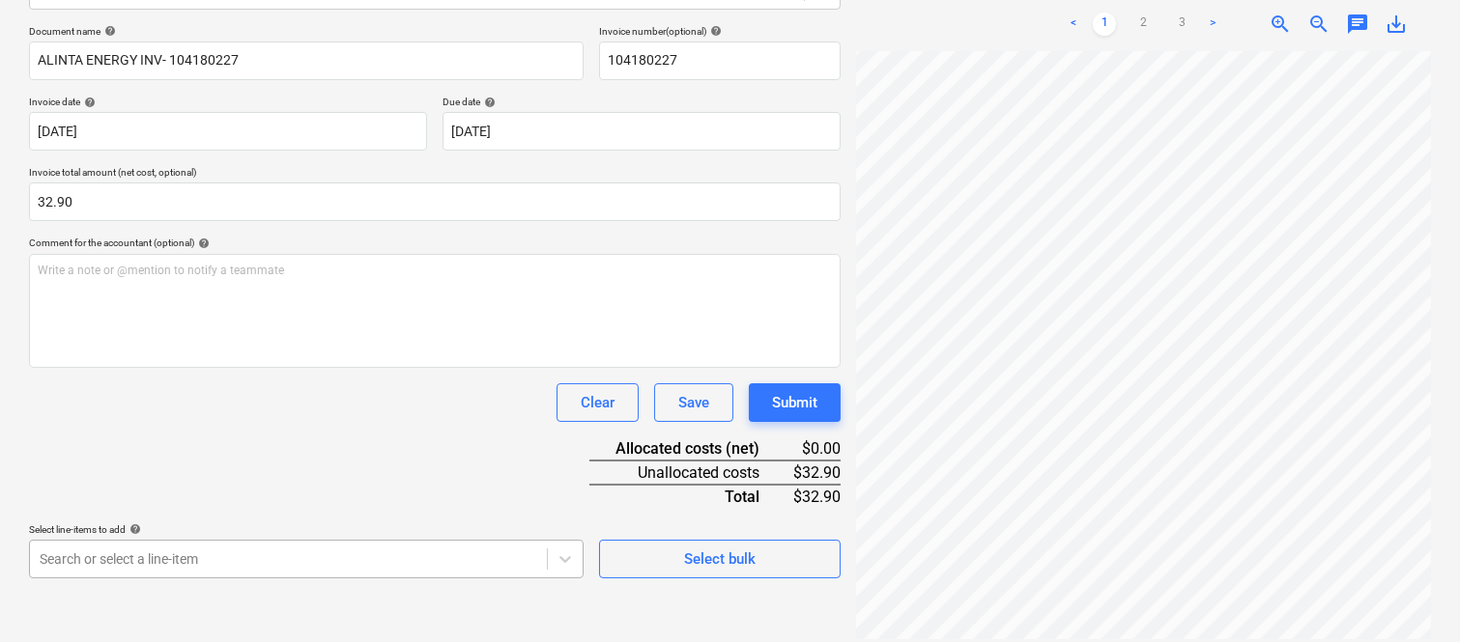
click at [169, 367] on body "Sales Projects Contacts Company Inbox Approvals format_size keyboard_arrow_down…" at bounding box center [730, 46] width 1460 height 642
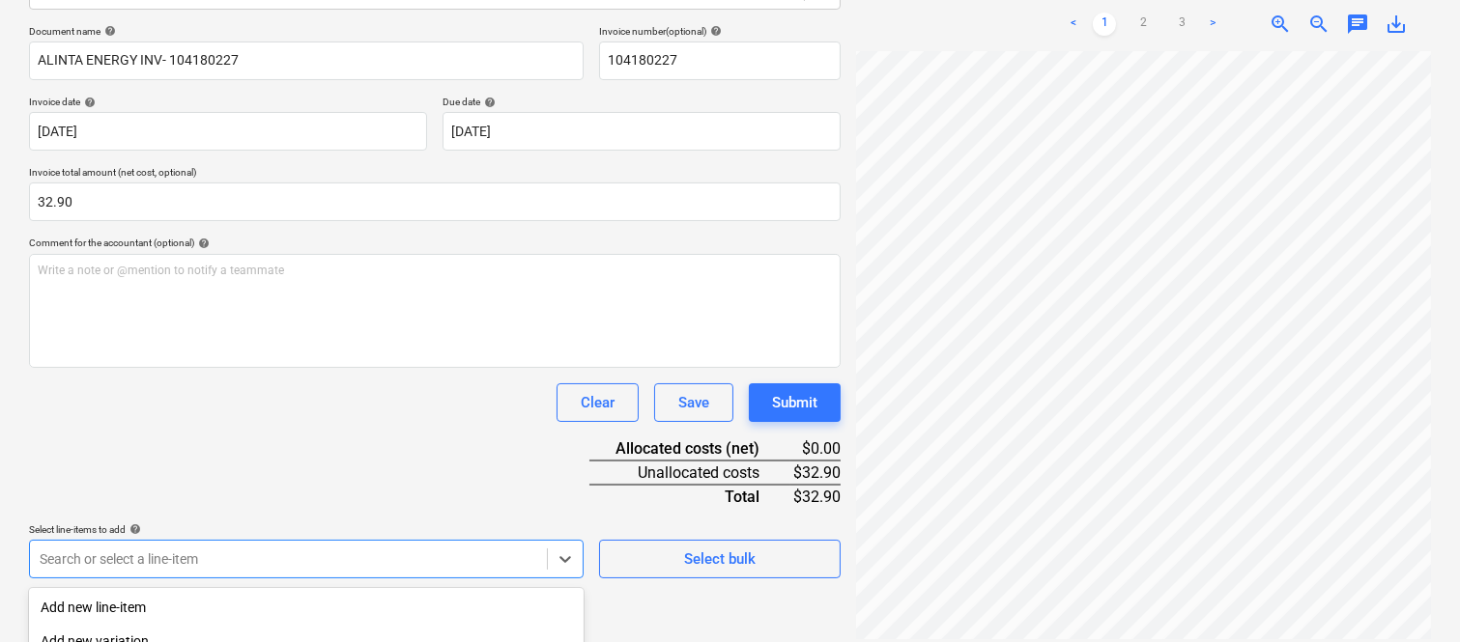
scroll to position [514, 0]
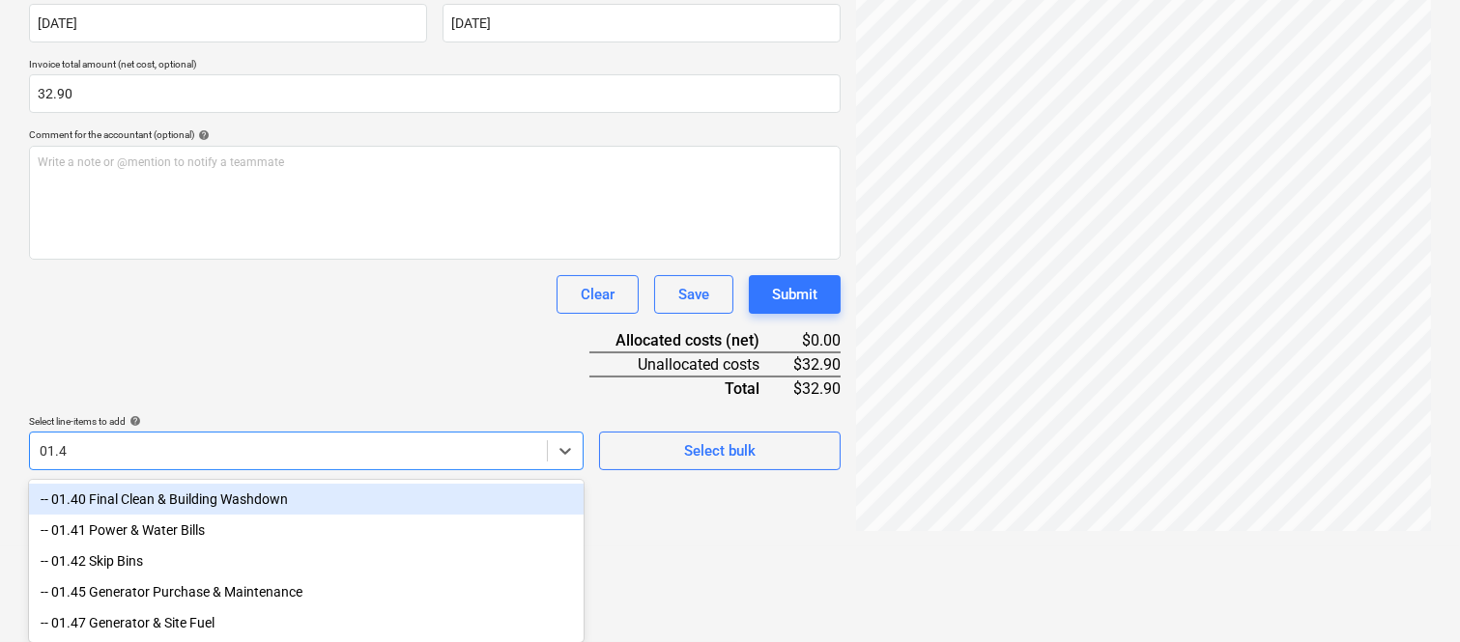
type input "01.41"
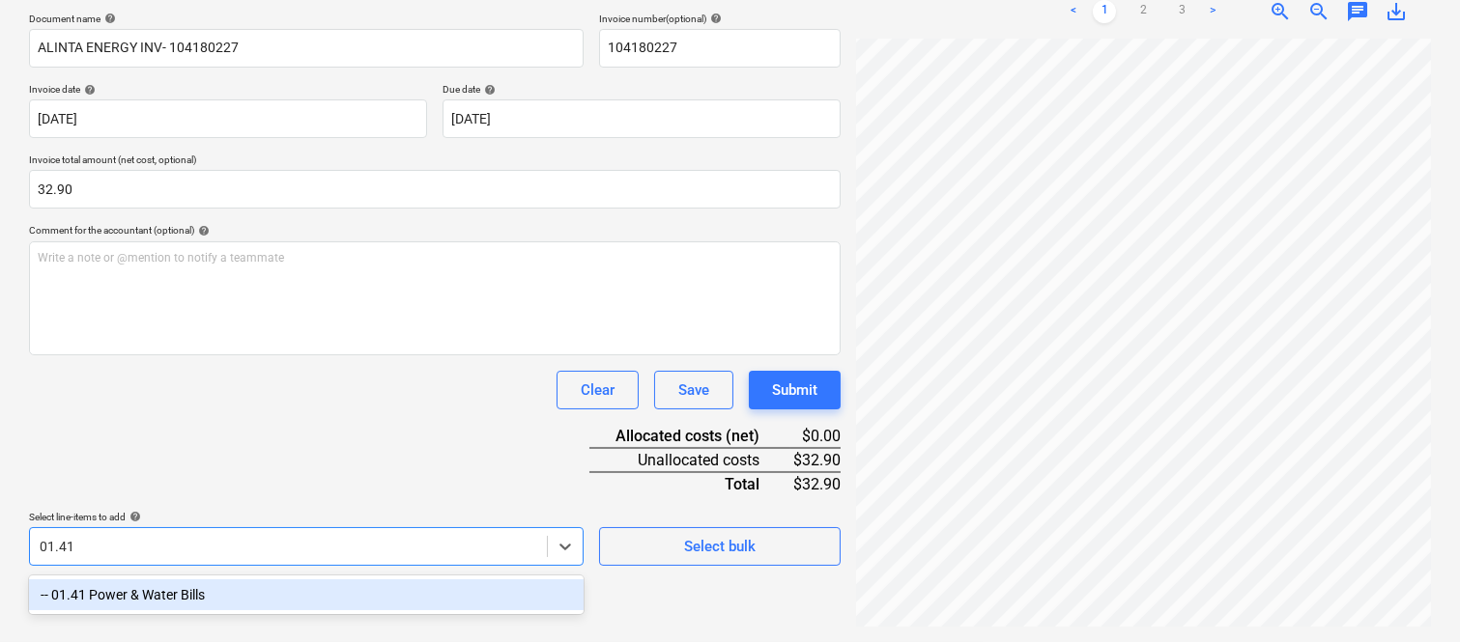
scroll to position [275, 0]
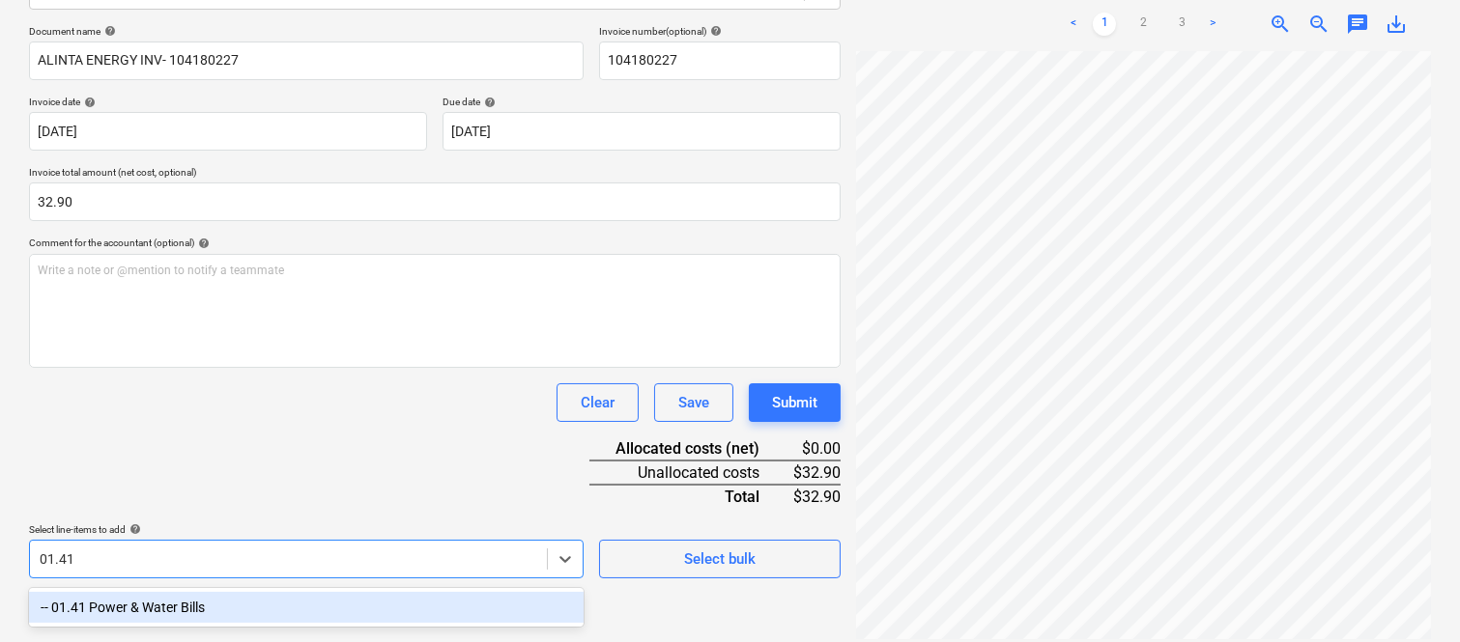
drag, startPoint x: 116, startPoint y: 592, endPoint x: 177, endPoint y: 473, distance: 133.5
click at [117, 592] on div "-- 01.41 Power & Water Bills" at bounding box center [306, 607] width 554 height 31
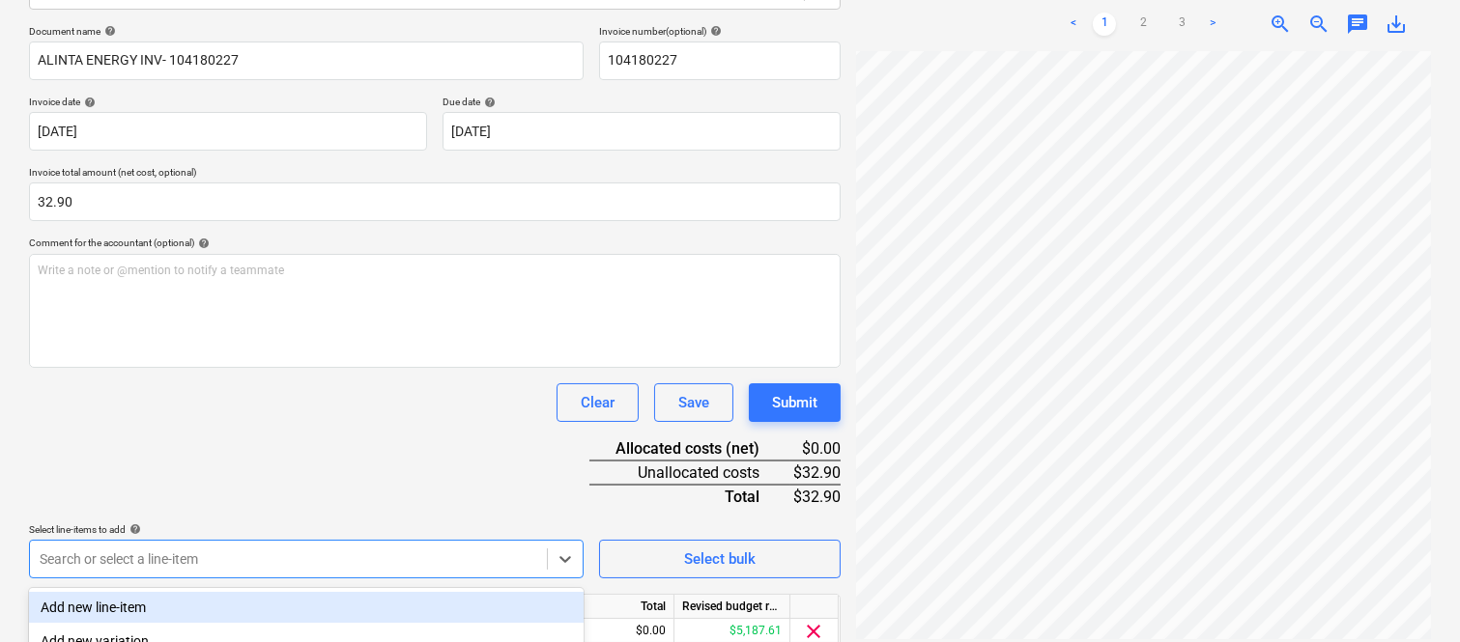
click at [191, 425] on div "Document name help ALINTA ENERGY INV- 104180227 Invoice number (optional) help …" at bounding box center [434, 365] width 811 height 681
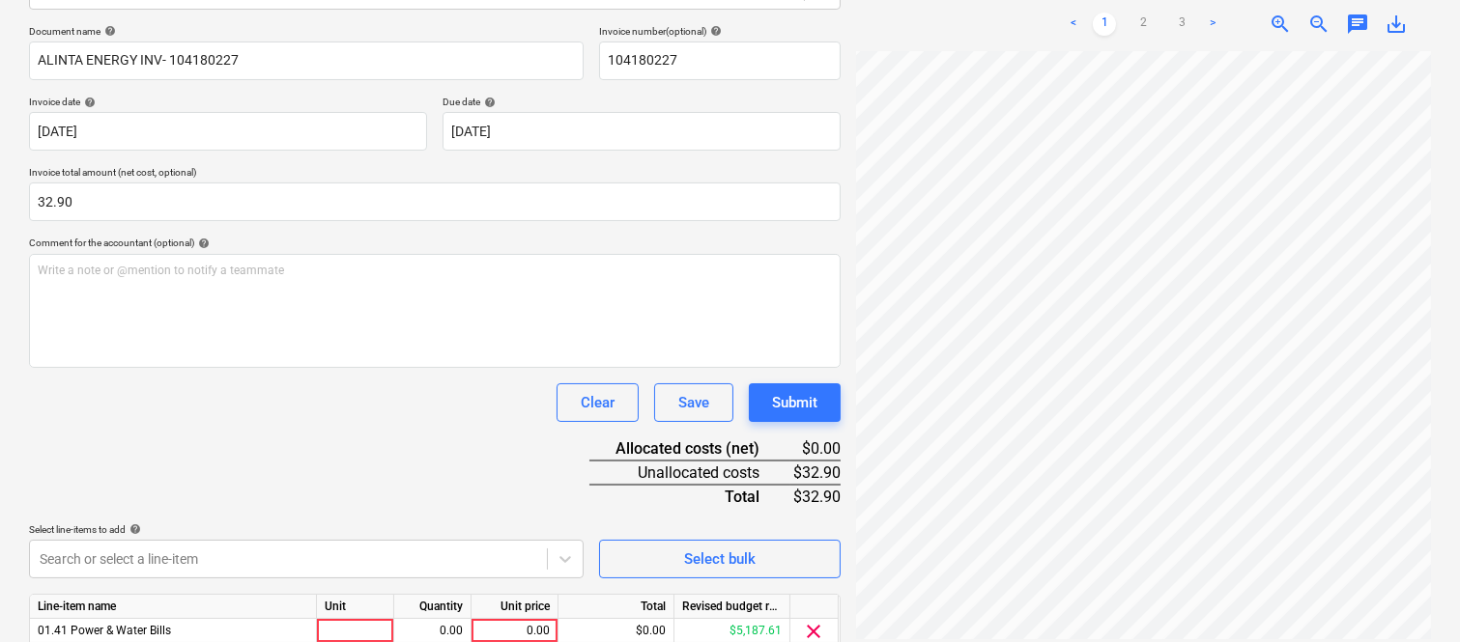
scroll to position [354, 0]
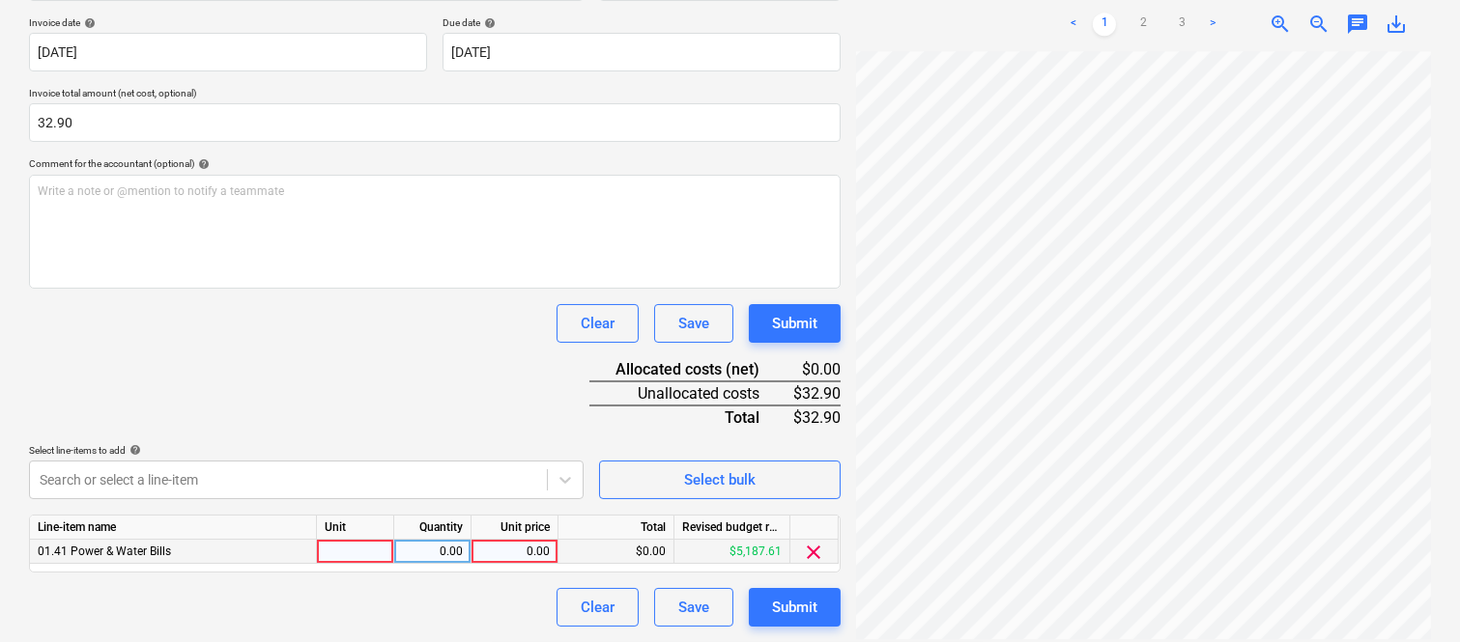
click at [379, 553] on div at bounding box center [355, 552] width 77 height 24
type input "INVOICE"
click at [430, 549] on div "0.00" at bounding box center [432, 552] width 61 height 24
type input "1"
click at [538, 553] on div "0.00" at bounding box center [514, 552] width 71 height 24
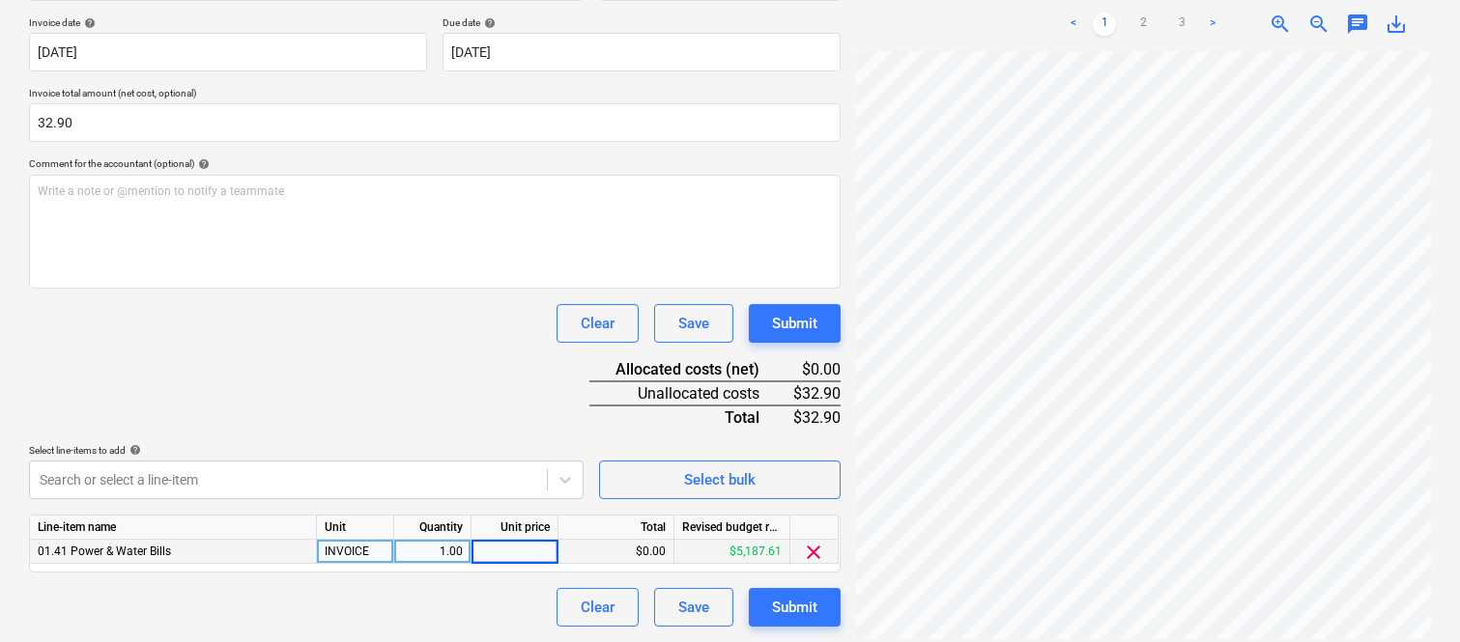
type input "32.90"
click at [256, 307] on div "Document name help ALINTA ENERGY INV- 104180227 Invoice number (optional) help …" at bounding box center [434, 286] width 811 height 681
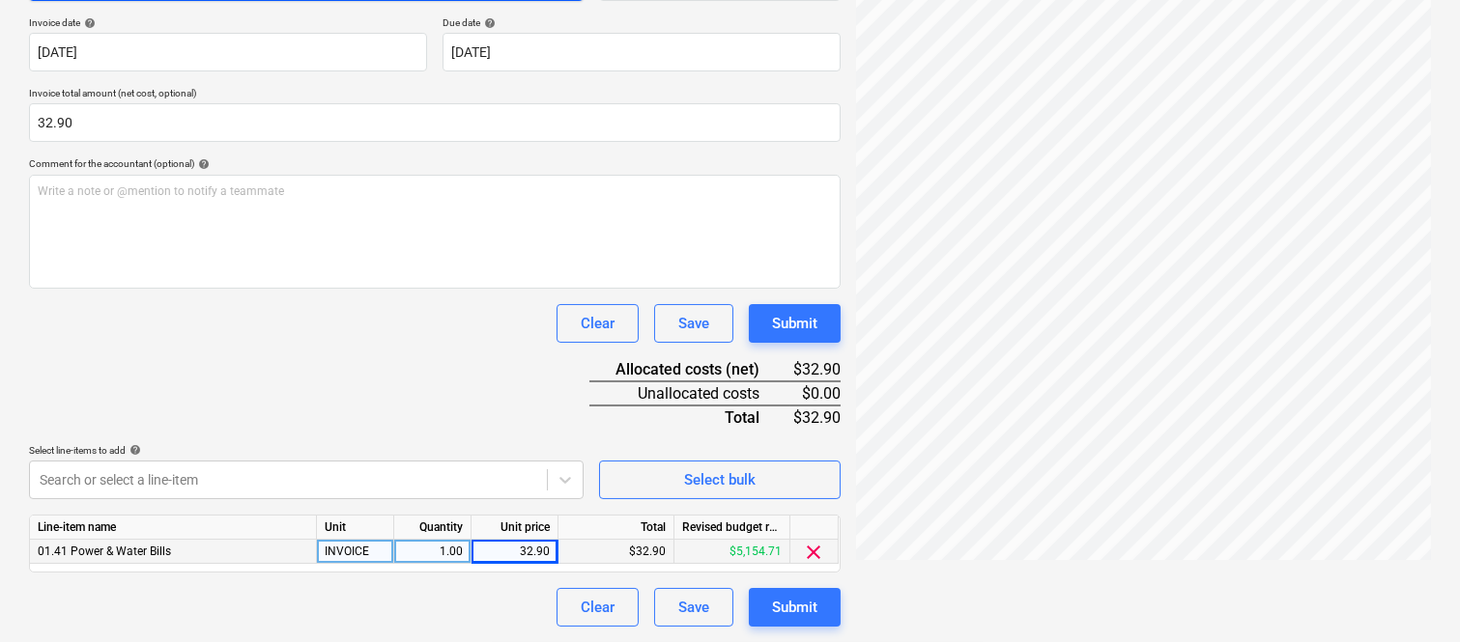
scroll to position [0, 0]
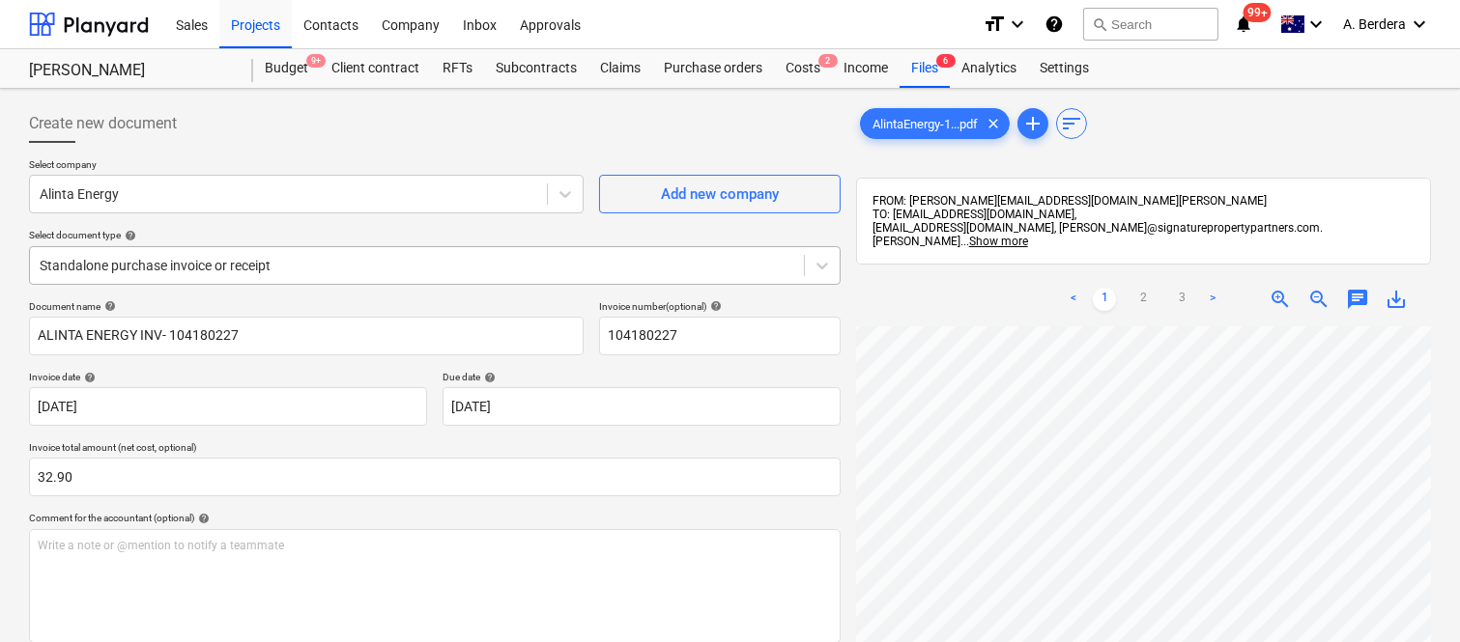
click at [383, 248] on div "Standalone purchase invoice or receipt" at bounding box center [434, 265] width 811 height 39
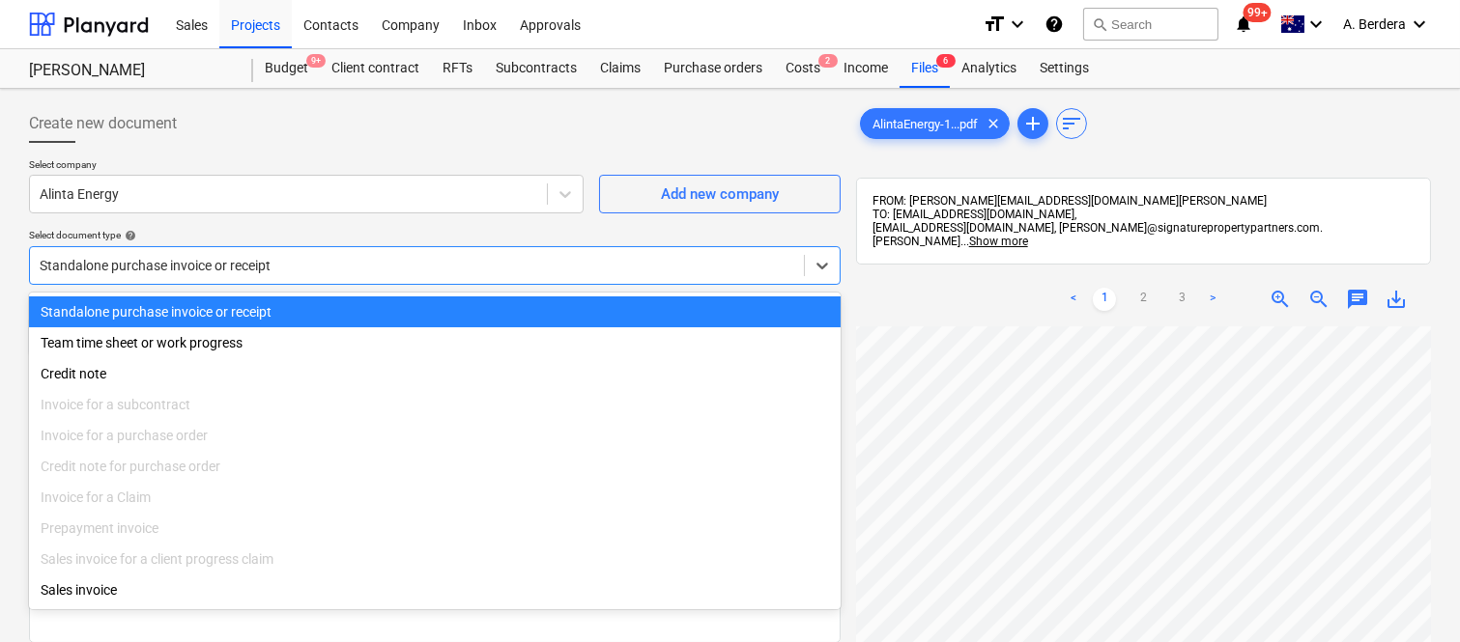
drag, startPoint x: 381, startPoint y: 312, endPoint x: 367, endPoint y: 325, distance: 18.5
click at [379, 312] on div "Standalone purchase invoice or receipt" at bounding box center [434, 312] width 811 height 31
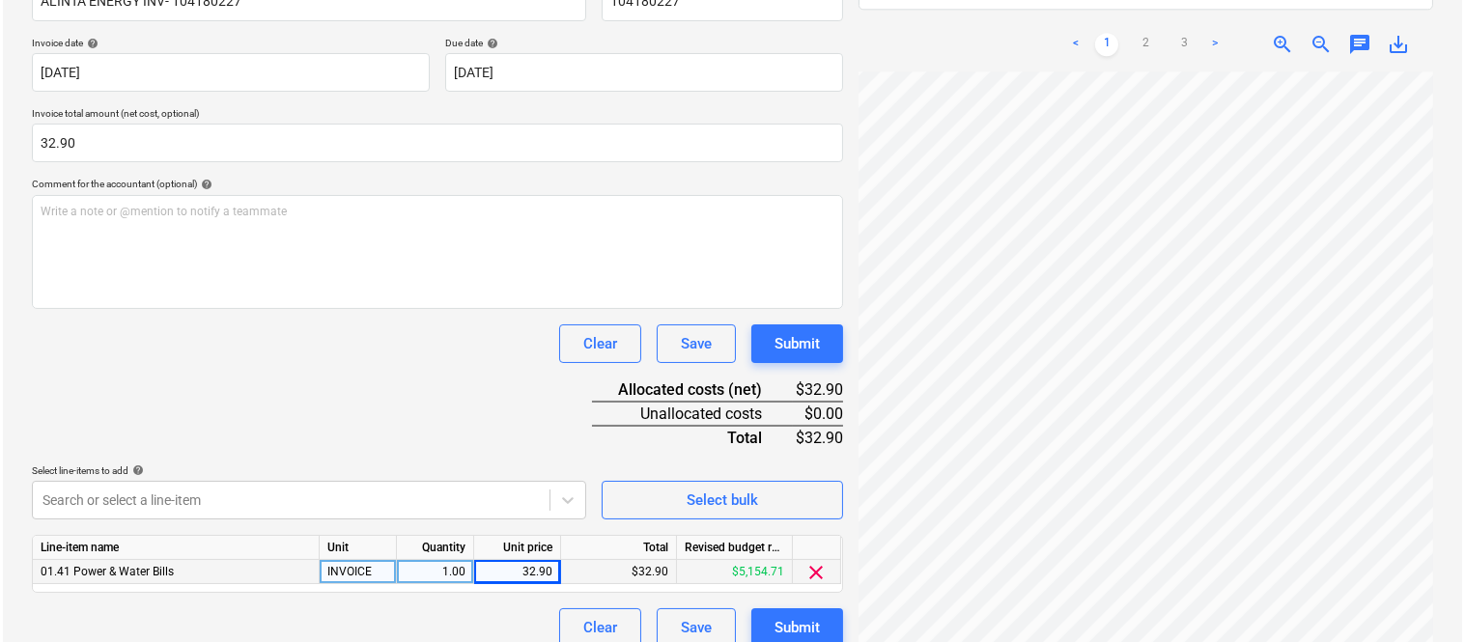
scroll to position [354, 0]
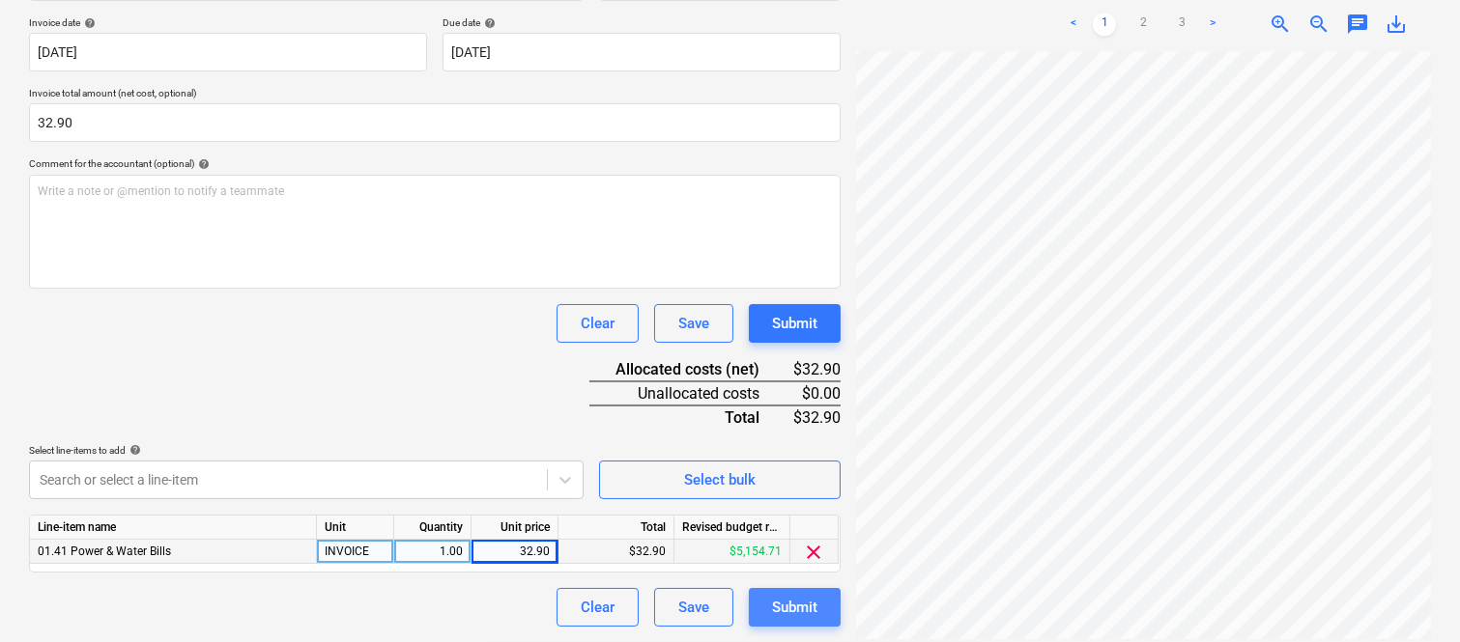
click at [800, 605] on div "Submit" at bounding box center [794, 607] width 45 height 25
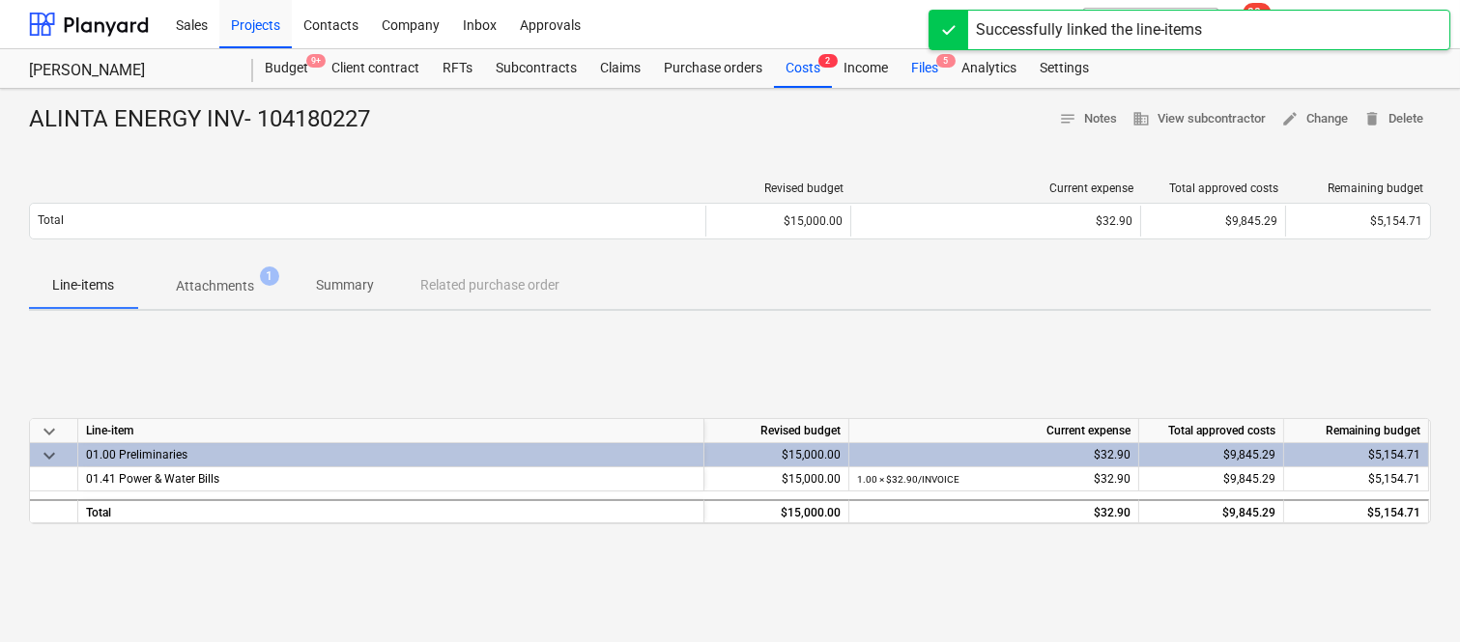
click at [929, 66] on div "Files 5" at bounding box center [924, 68] width 50 height 39
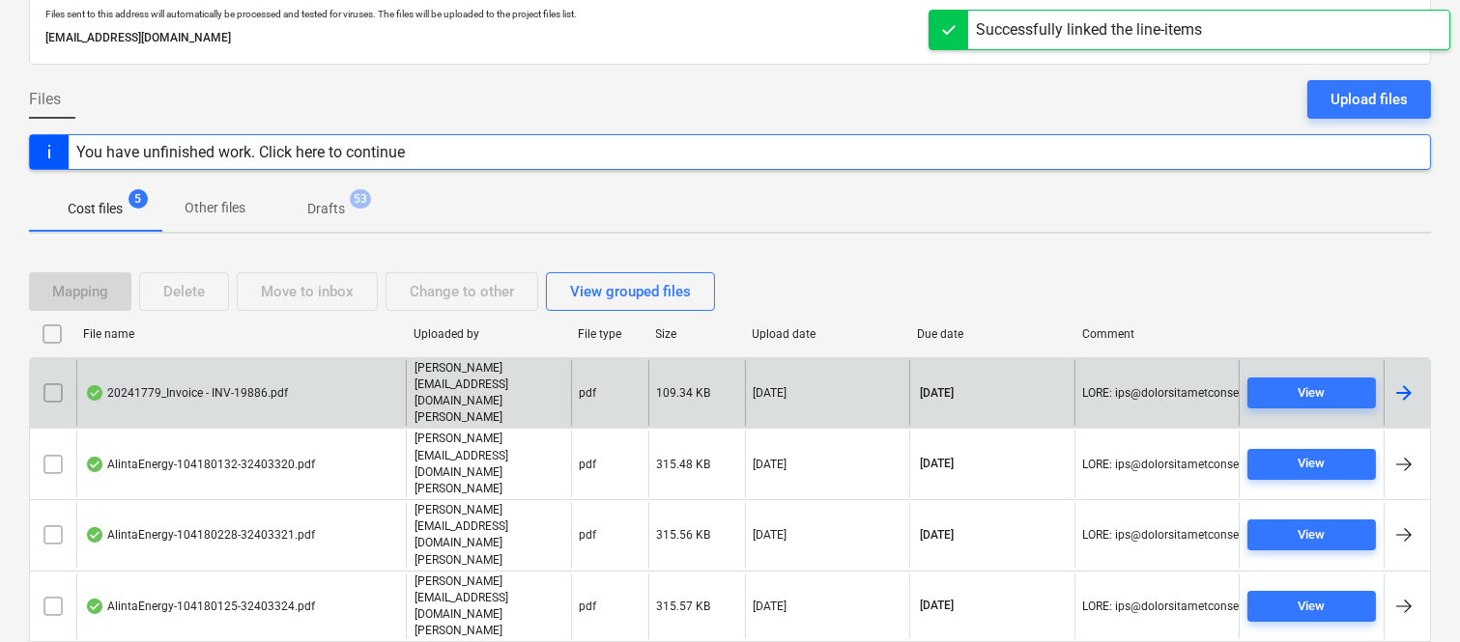
scroll to position [77, 0]
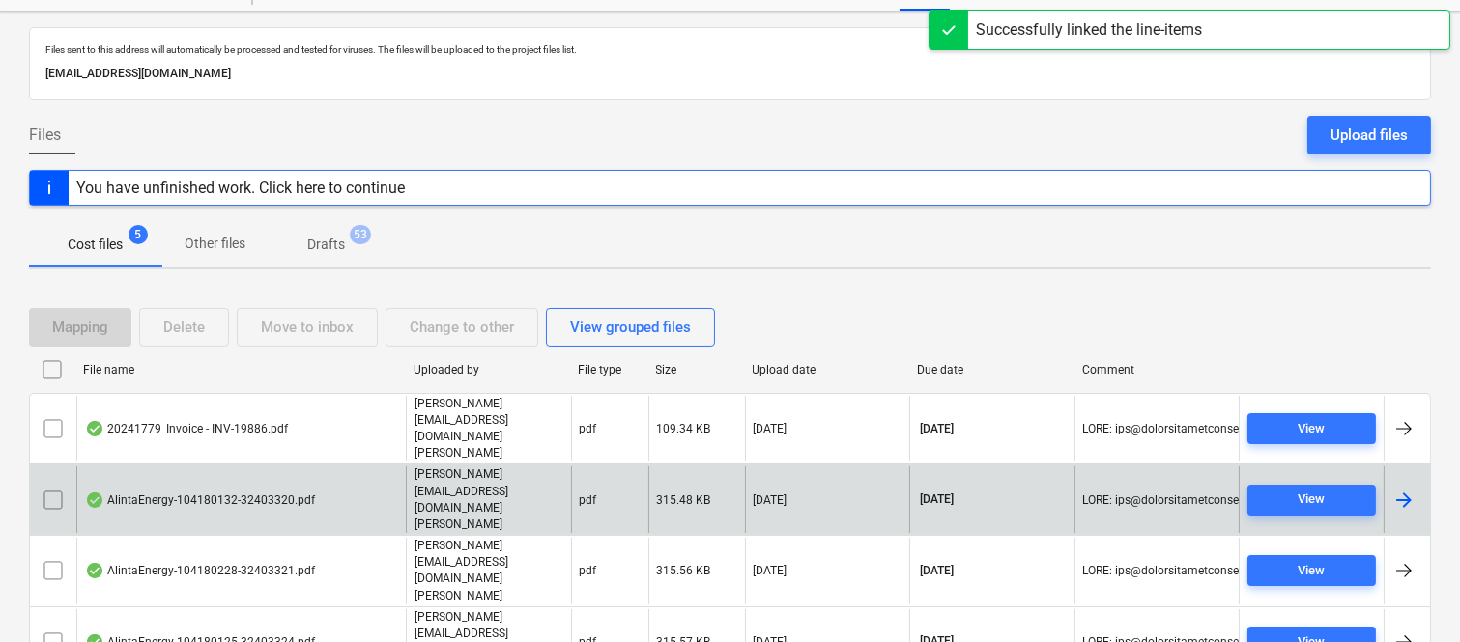
click at [346, 467] on div "AlintaEnergy-104180132-32403320.pdf" at bounding box center [240, 500] width 329 height 67
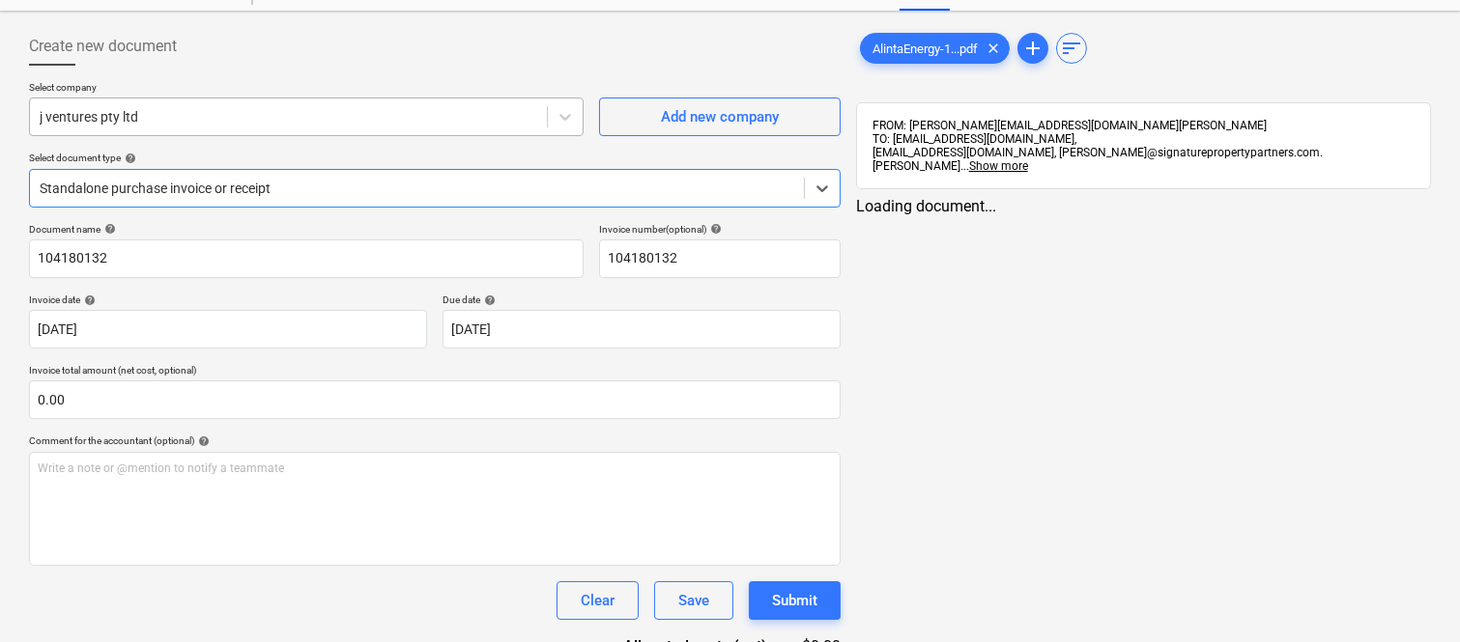
type input "104180132"
type input "[DATE]"
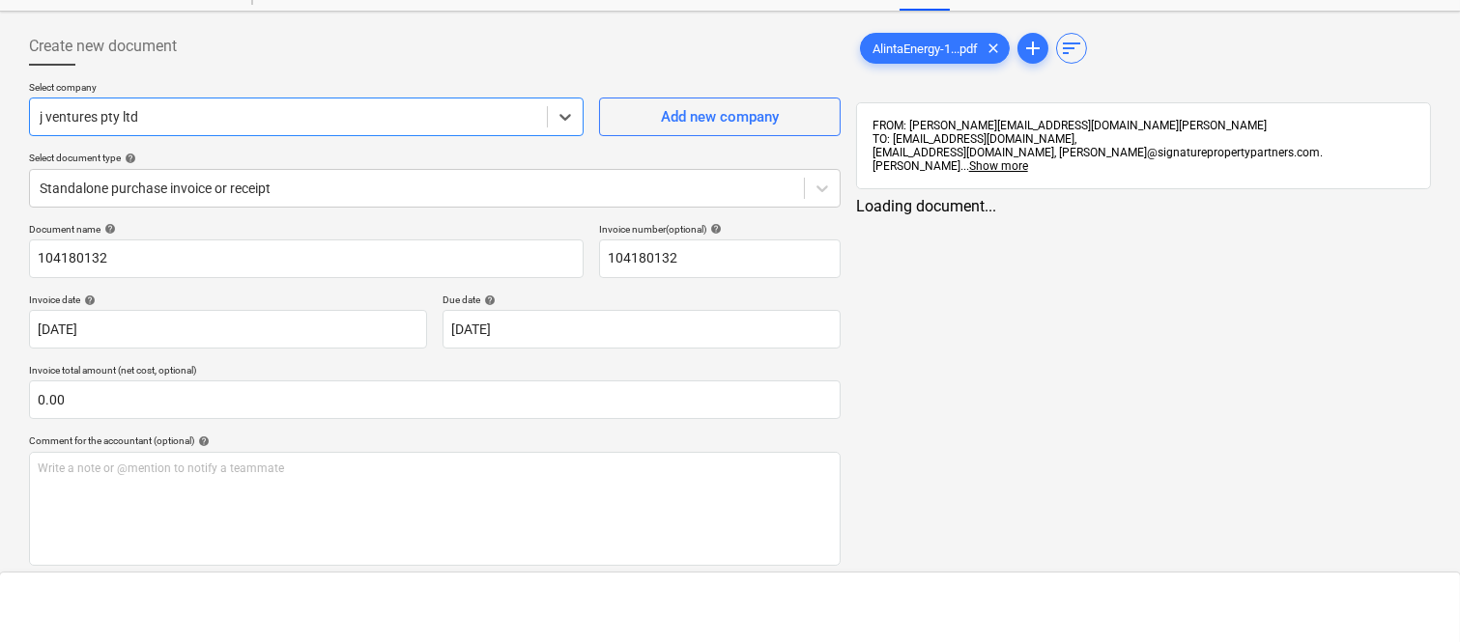
click at [240, 118] on div at bounding box center [288, 116] width 497 height 19
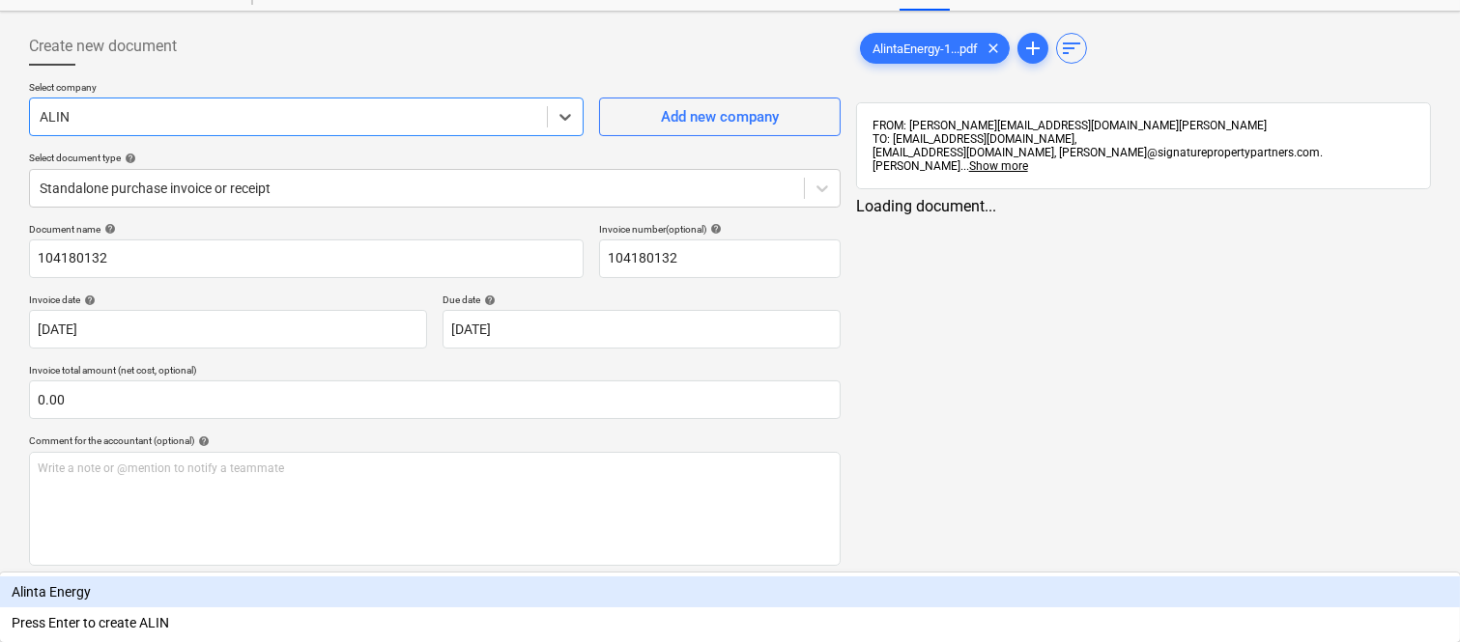
type input "ALINT"
drag, startPoint x: 238, startPoint y: 148, endPoint x: 240, endPoint y: 162, distance: 14.6
click at [240, 577] on div "Alinta Energy" at bounding box center [730, 592] width 1460 height 31
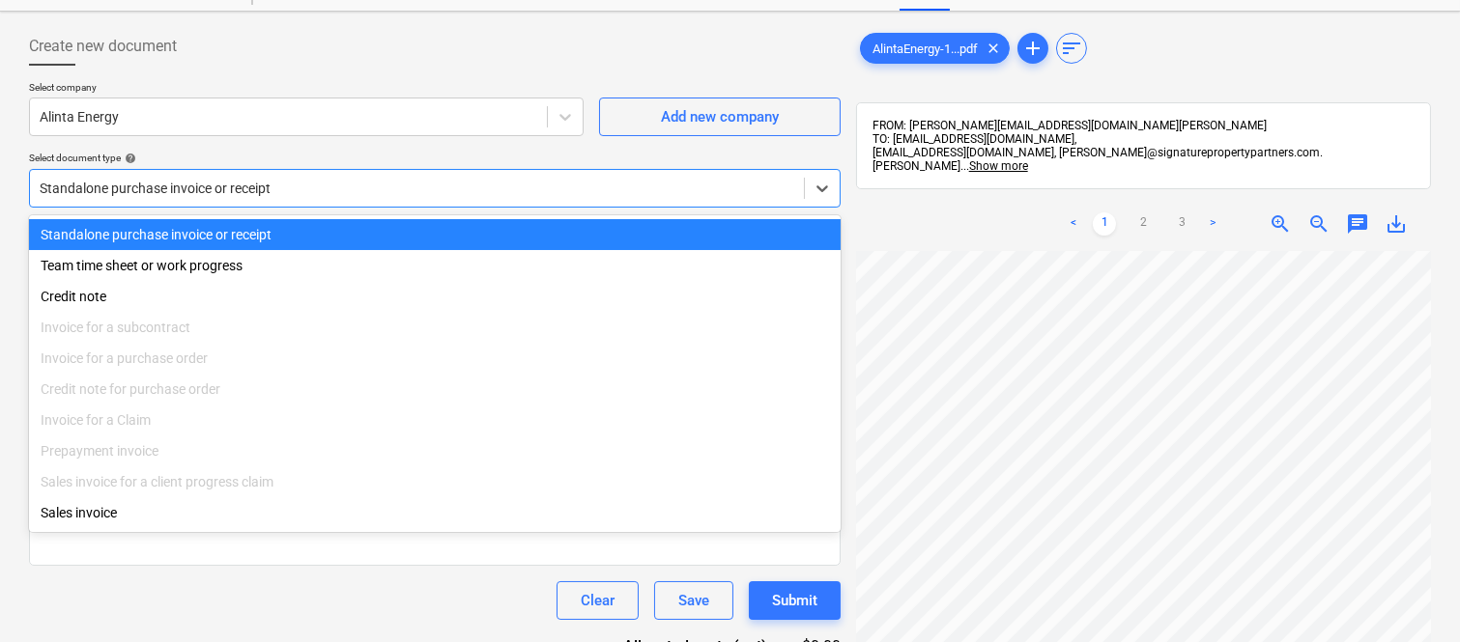
click at [256, 190] on div at bounding box center [417, 188] width 754 height 19
click at [274, 226] on div "Standalone purchase invoice or receipt" at bounding box center [434, 234] width 811 height 31
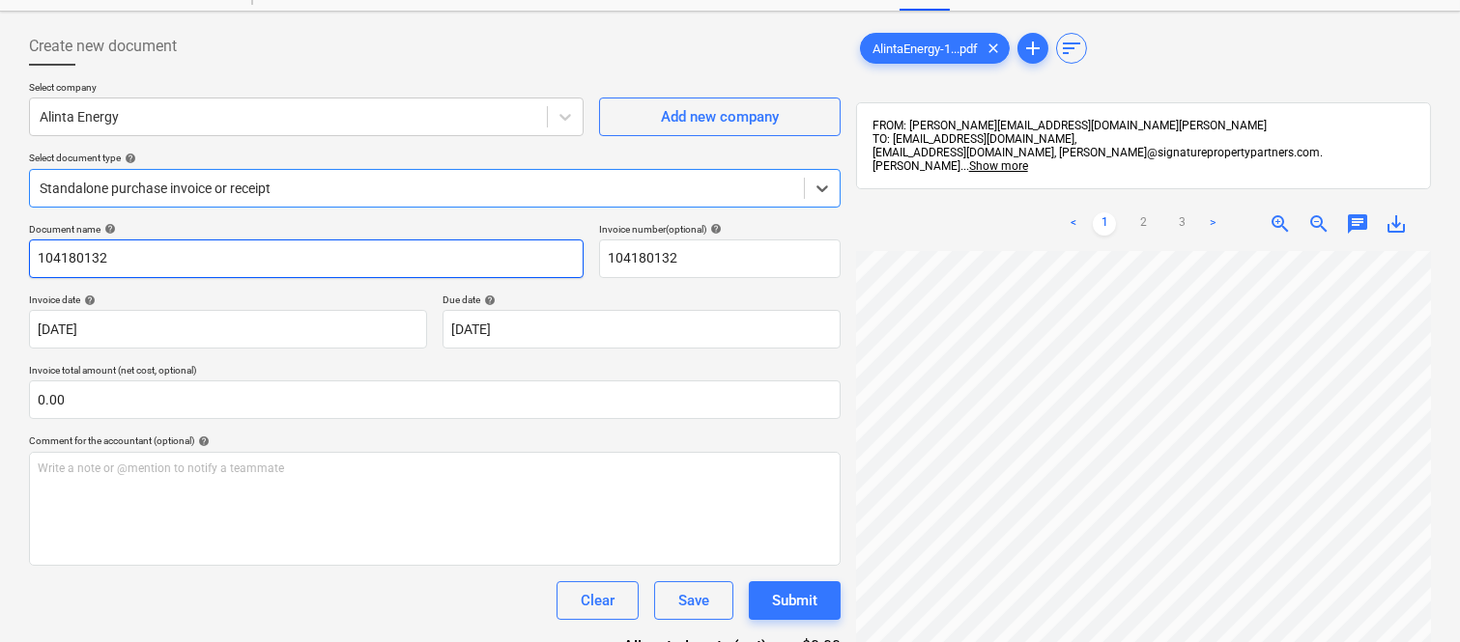
click at [34, 268] on input "104180132" at bounding box center [306, 259] width 554 height 39
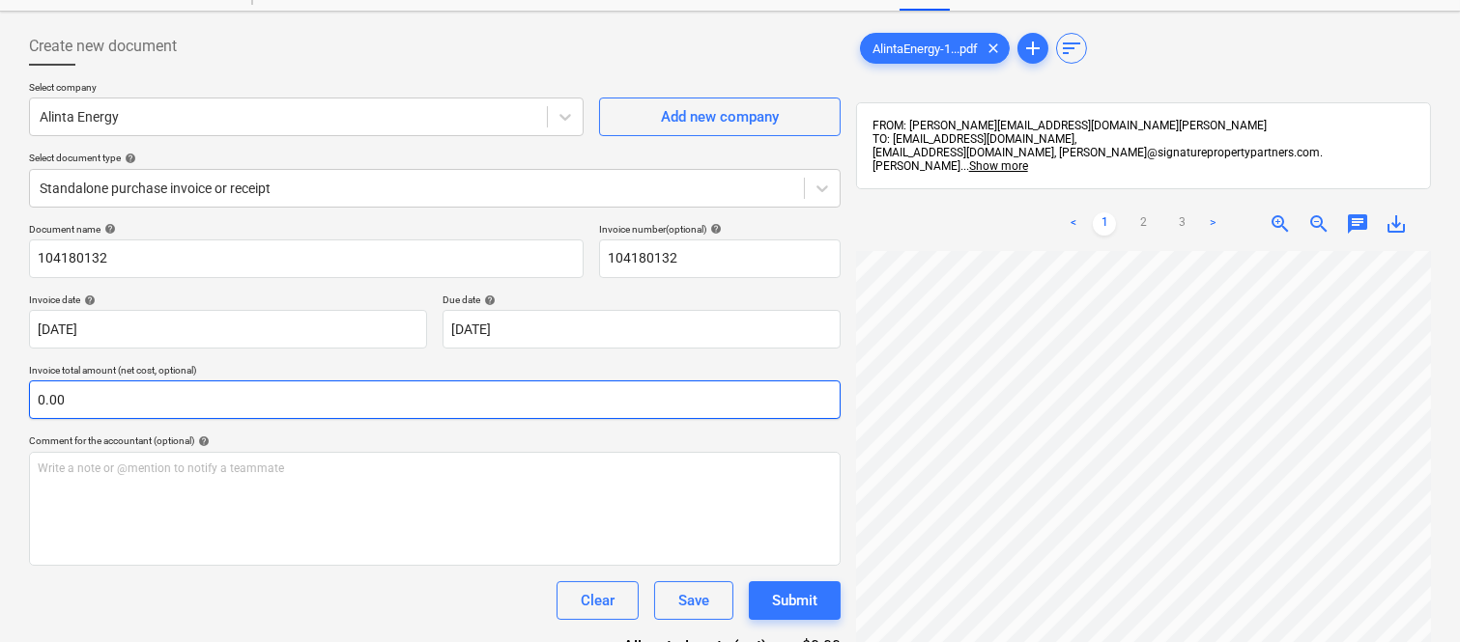
scroll to position [1, 297]
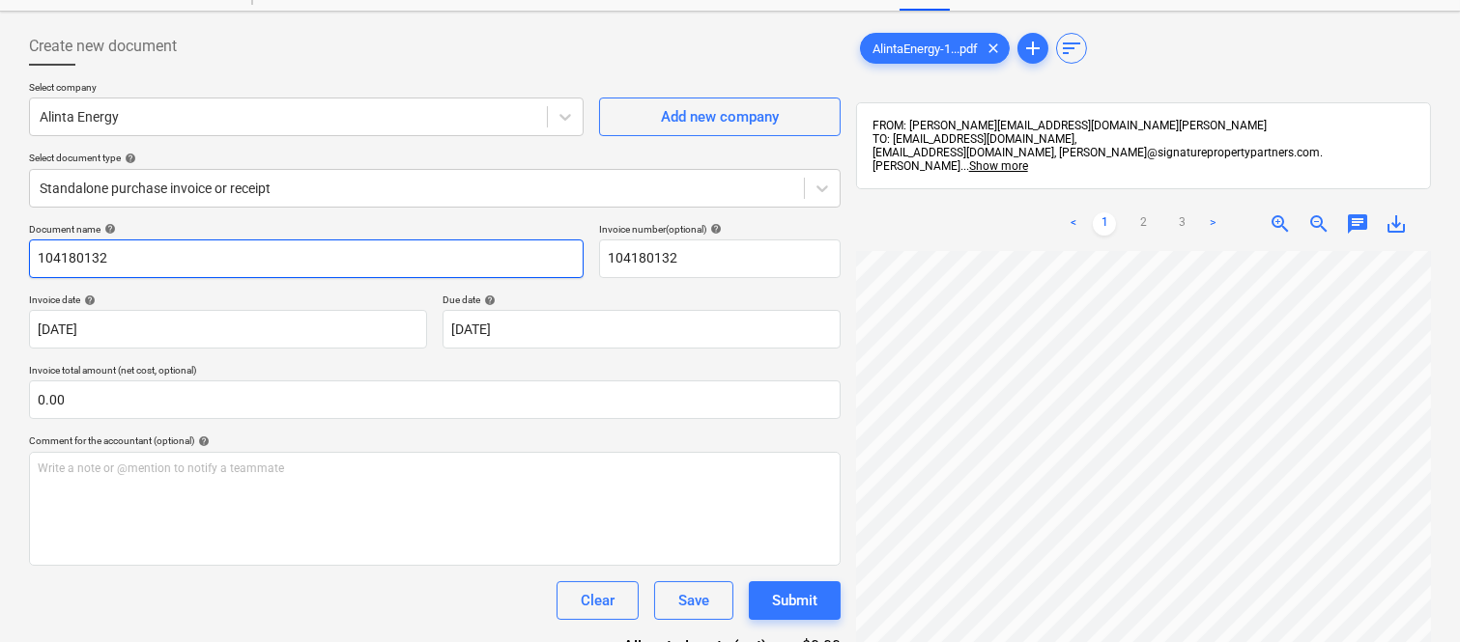
click at [32, 249] on input "104180132" at bounding box center [306, 259] width 554 height 39
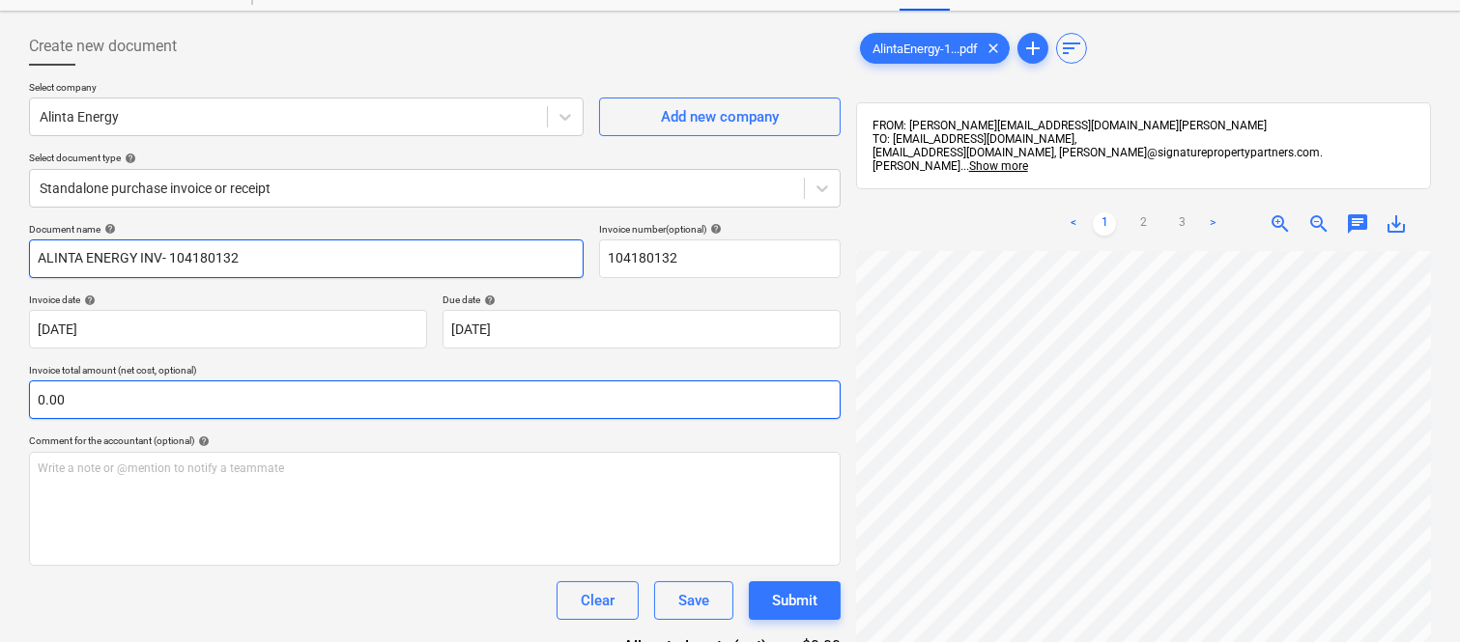
type input "ALINTA ENERGY INV- 104180132"
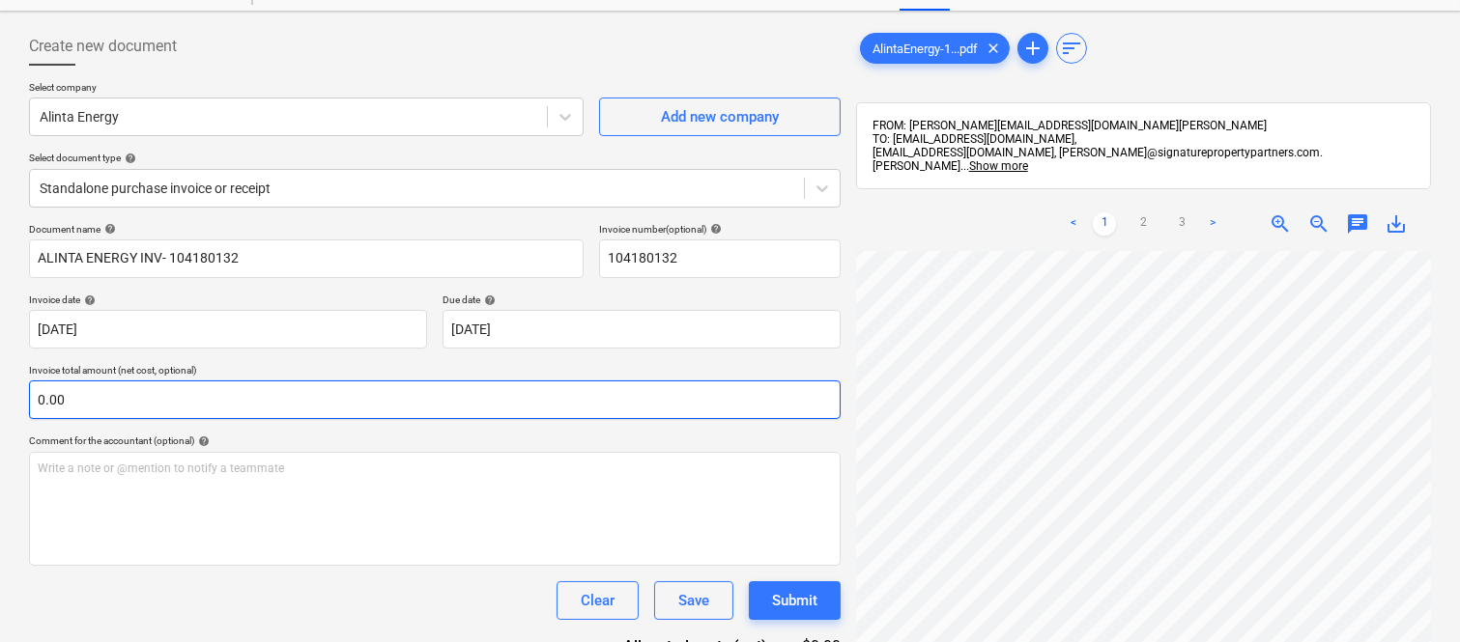
scroll to position [348, 297]
click at [326, 400] on input "text" at bounding box center [434, 400] width 811 height 39
paste input "32.90"
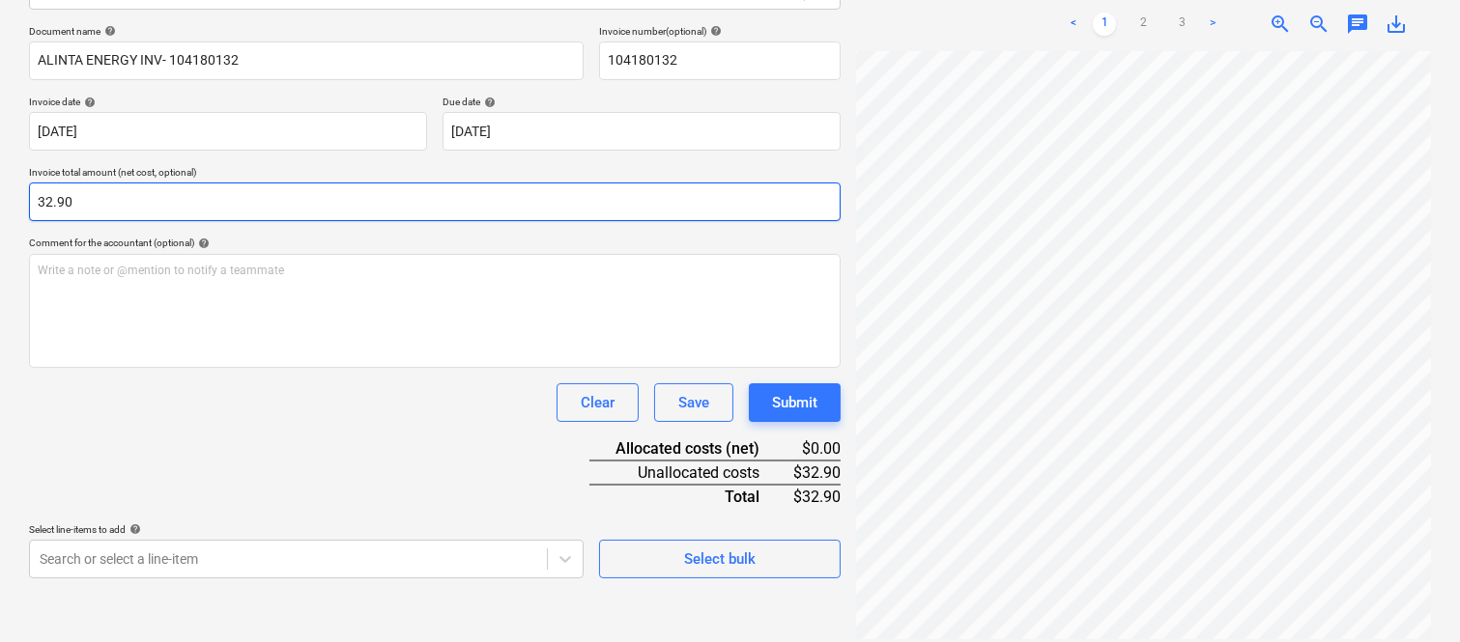
type input "32.90"
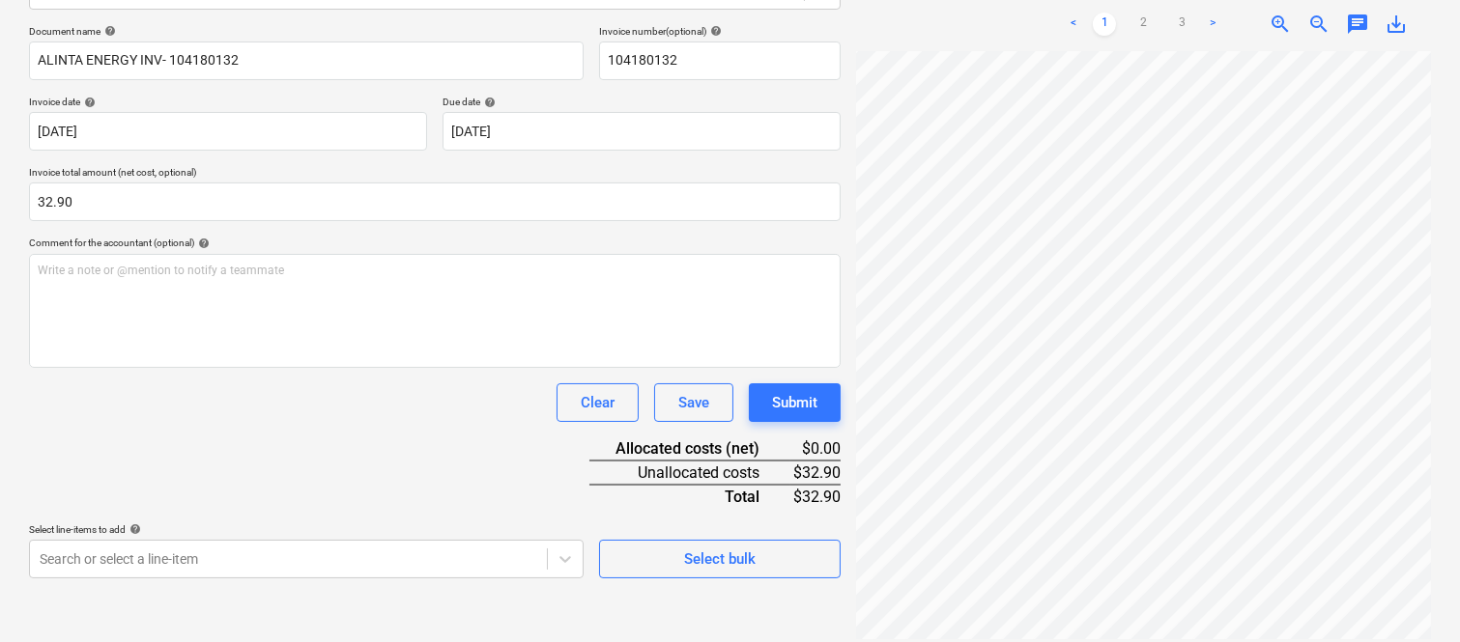
drag, startPoint x: 243, startPoint y: 433, endPoint x: 241, endPoint y: 452, distance: 19.4
click at [243, 432] on div "Document name help ALINTA ENERGY INV- 104180132 Invoice number (optional) help …" at bounding box center [434, 301] width 811 height 553
click at [210, 367] on body "Sales Projects Contacts Company Inbox Approvals format_size keyboard_arrow_down…" at bounding box center [730, 46] width 1460 height 642
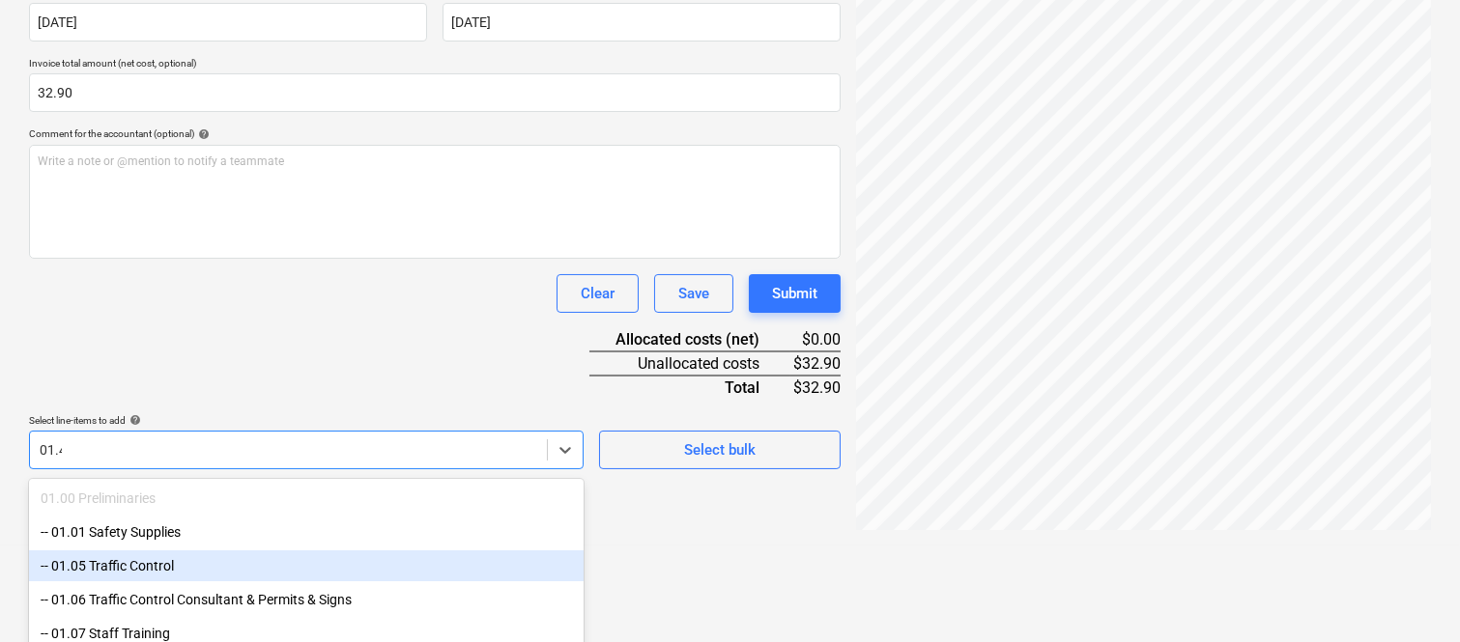
type input "01.41"
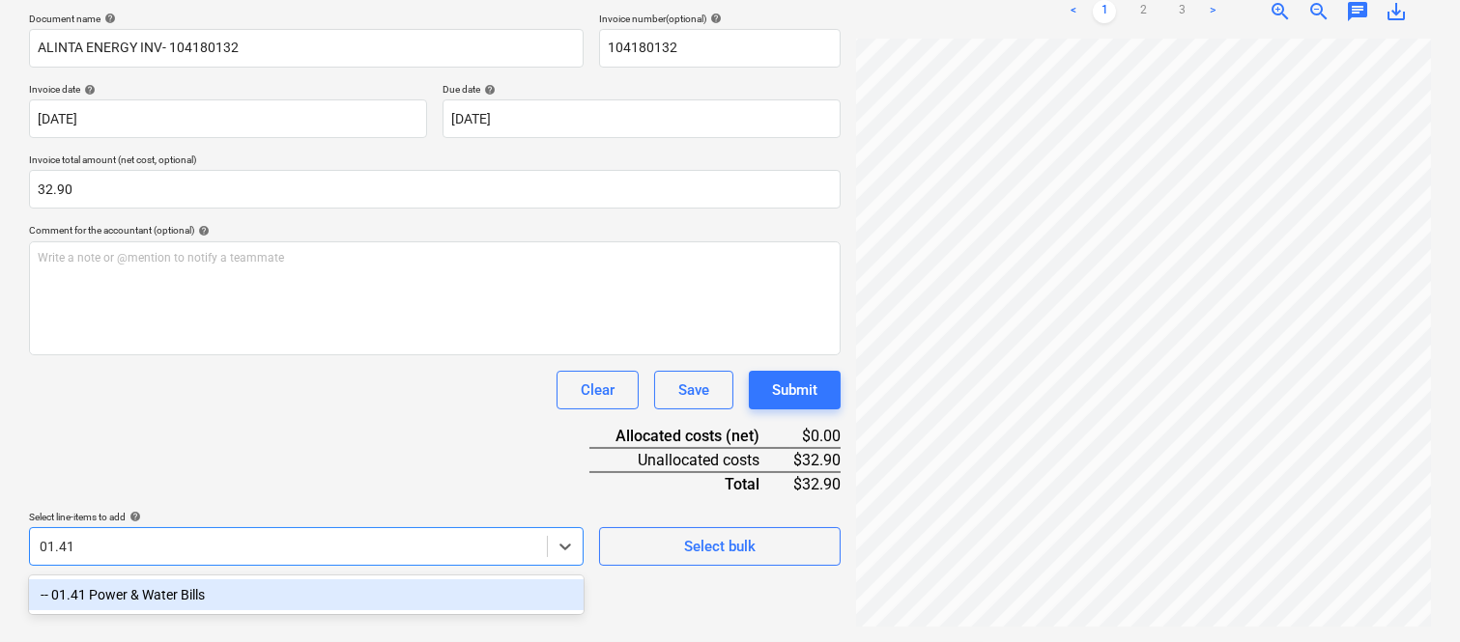
scroll to position [275, 0]
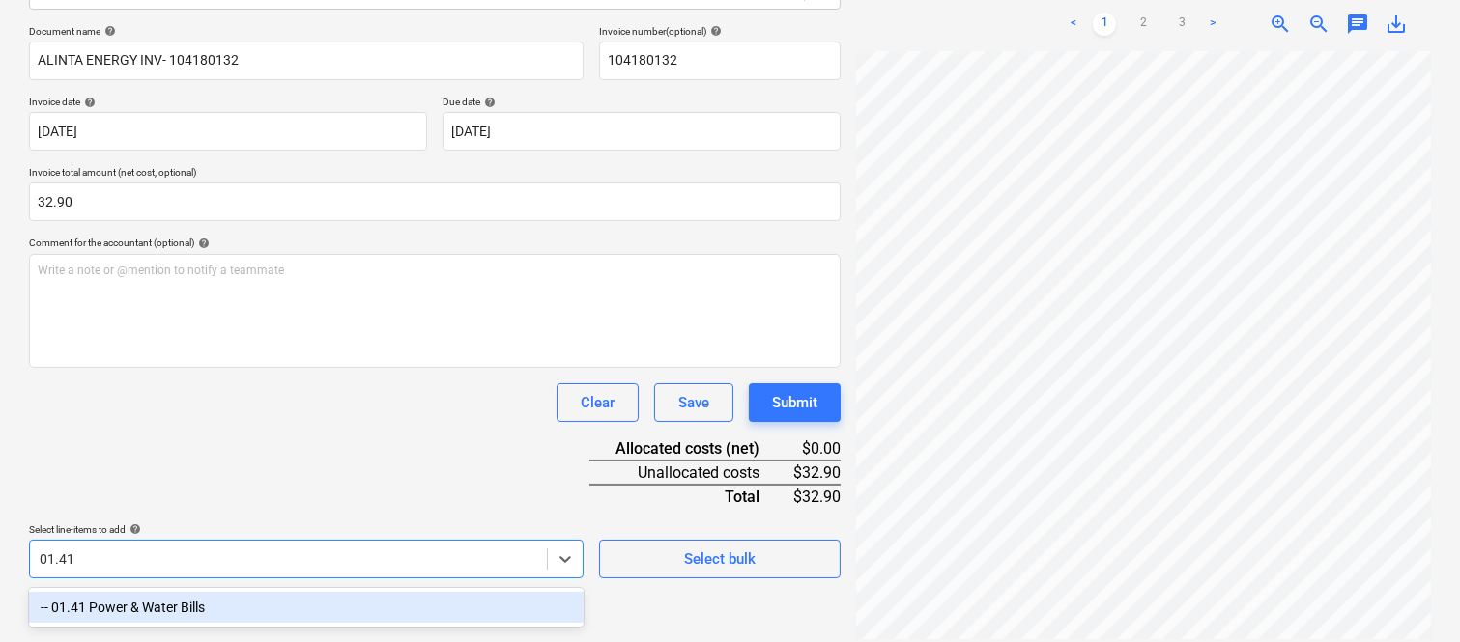
drag, startPoint x: 224, startPoint y: 600, endPoint x: 238, endPoint y: 471, distance: 129.2
click at [224, 597] on div "-- 01.41 Power & Water Bills" at bounding box center [306, 607] width 554 height 31
click at [237, 471] on div "Document name help ALINTA ENERGY INV- 104180132 Invoice number (optional) help …" at bounding box center [434, 301] width 811 height 553
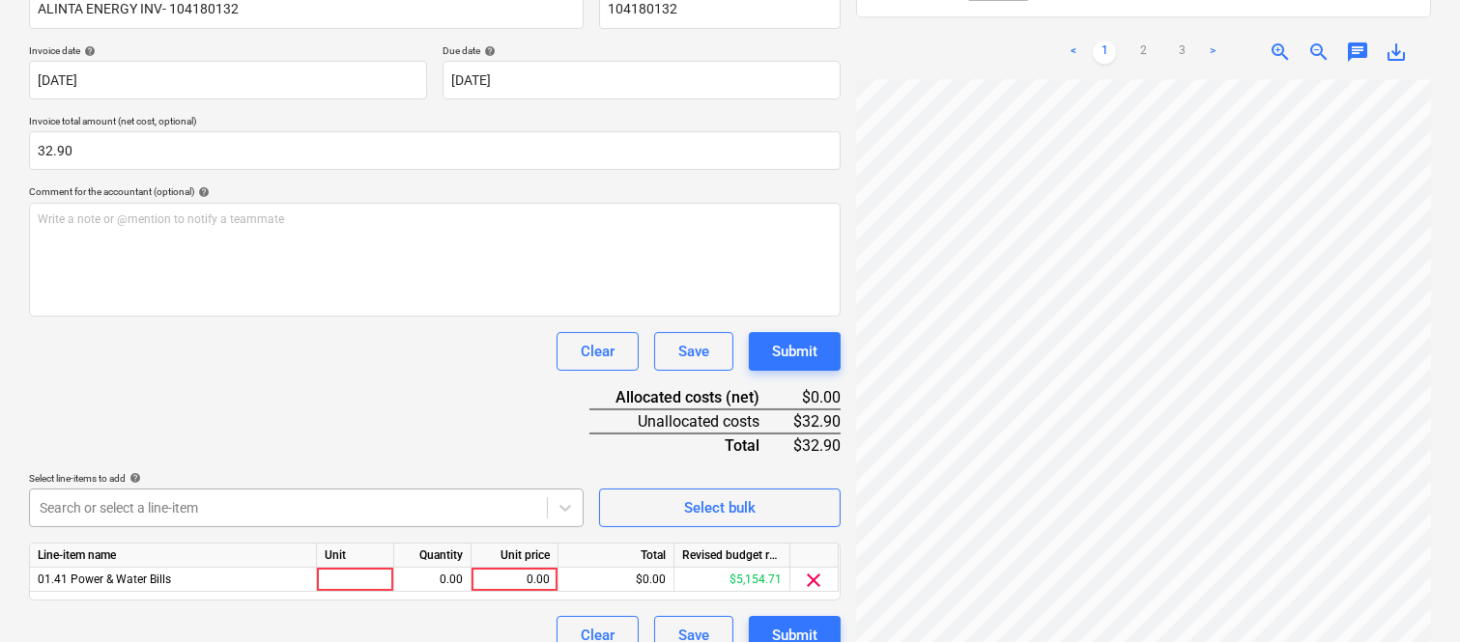
scroll to position [354, 0]
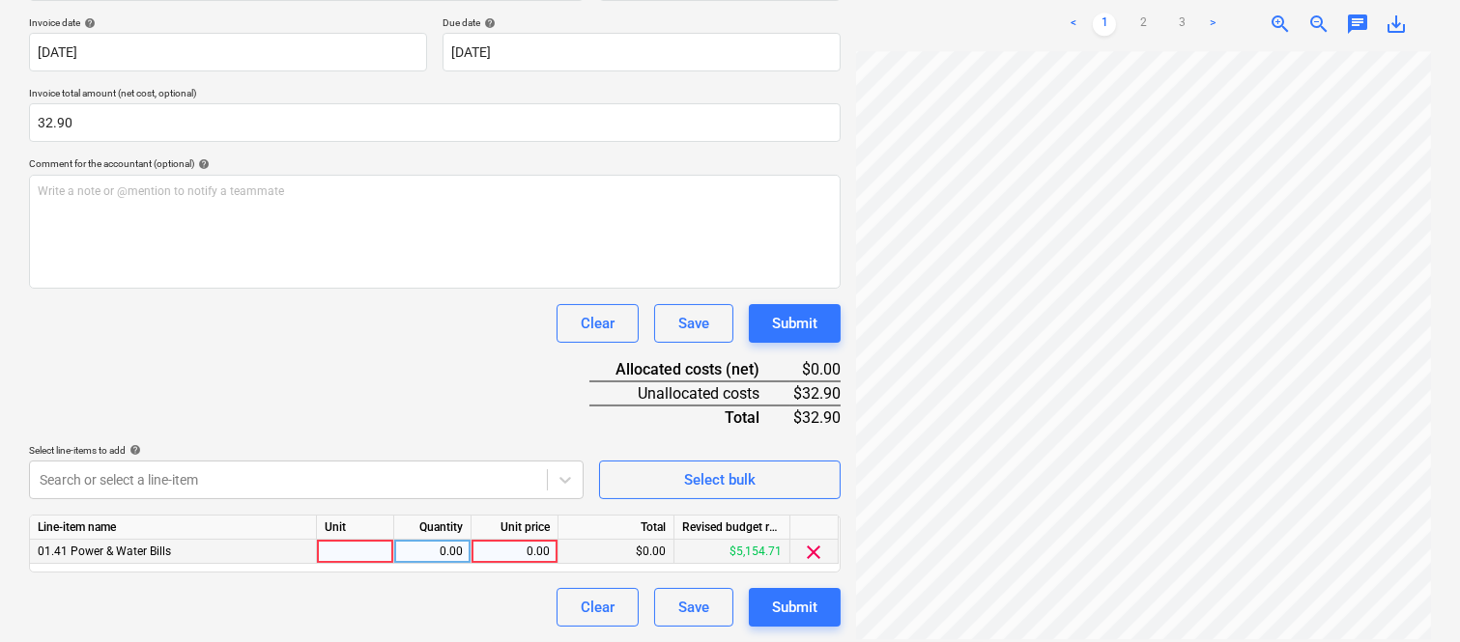
click at [330, 545] on div at bounding box center [355, 552] width 77 height 24
type input "N"
type input "INVOICE"
click at [435, 553] on div "0.00" at bounding box center [432, 552] width 61 height 24
type input "1"
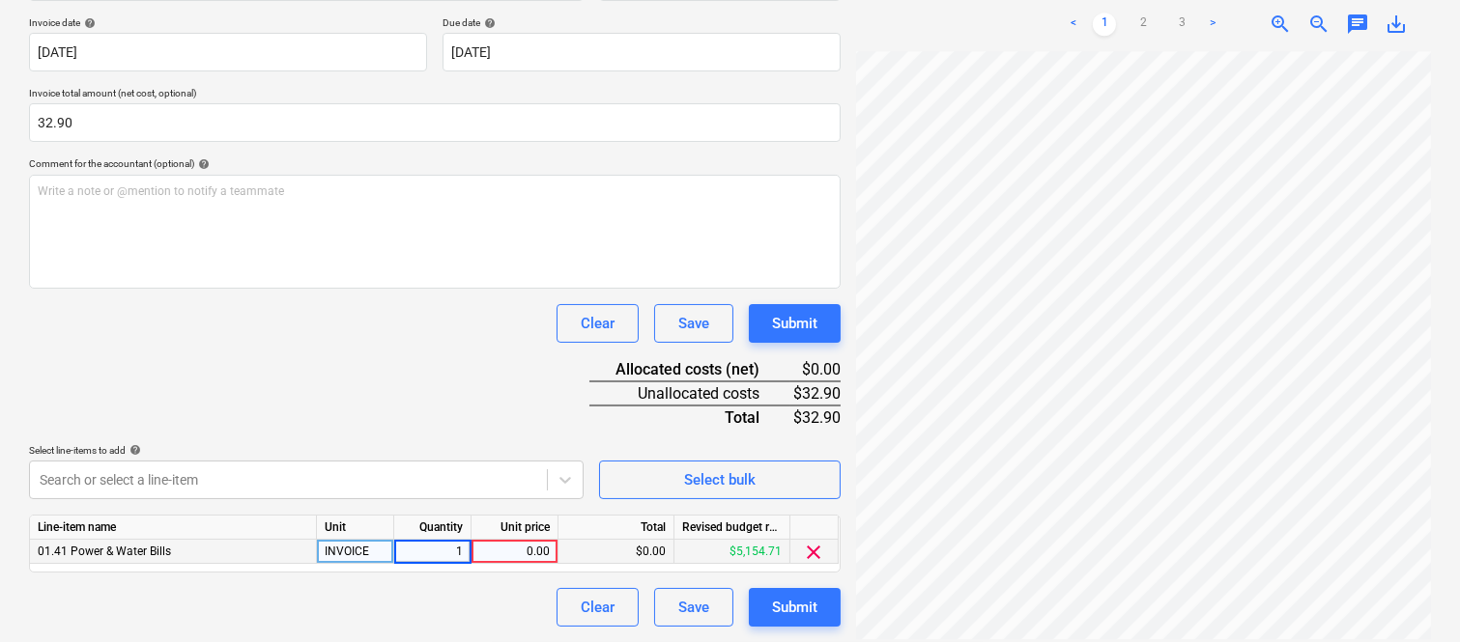
click at [503, 553] on div "0.00" at bounding box center [514, 552] width 71 height 24
type input "32.90"
click at [220, 336] on div "Clear Save Submit" at bounding box center [434, 323] width 811 height 39
click at [807, 601] on div "Submit" at bounding box center [794, 607] width 45 height 25
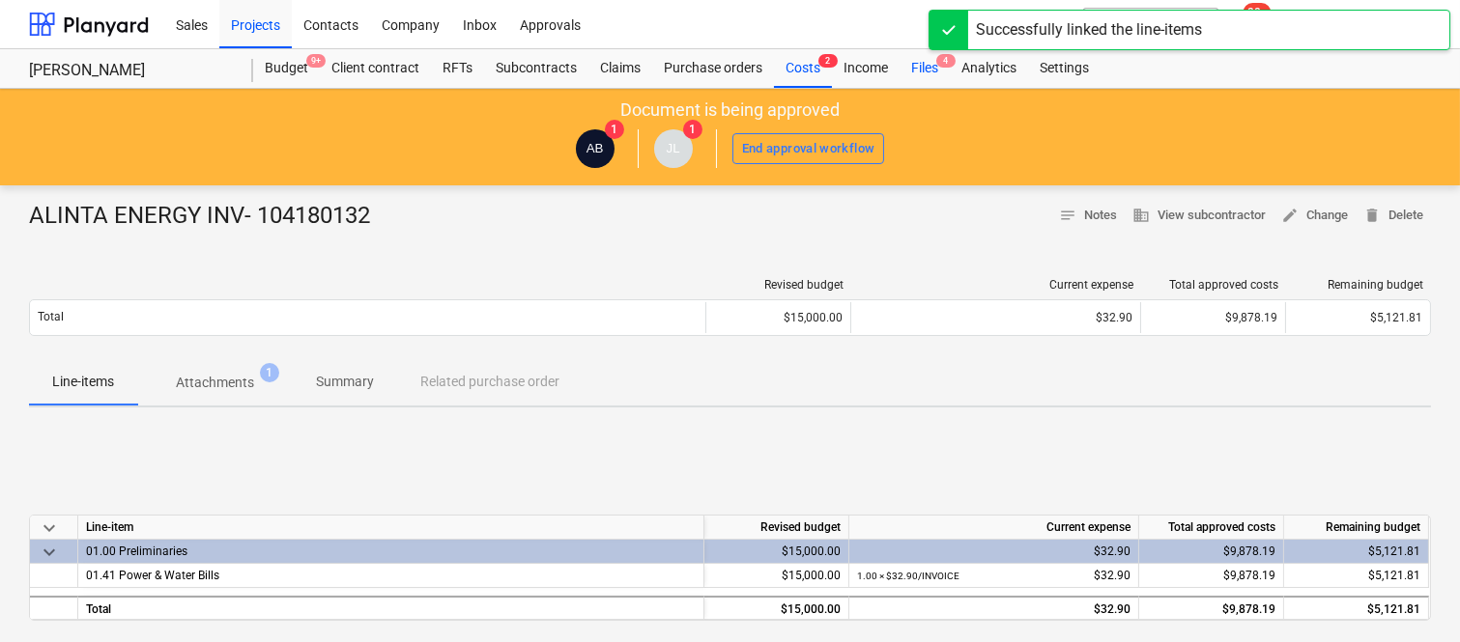
click at [934, 64] on div "Files 4" at bounding box center [924, 68] width 50 height 39
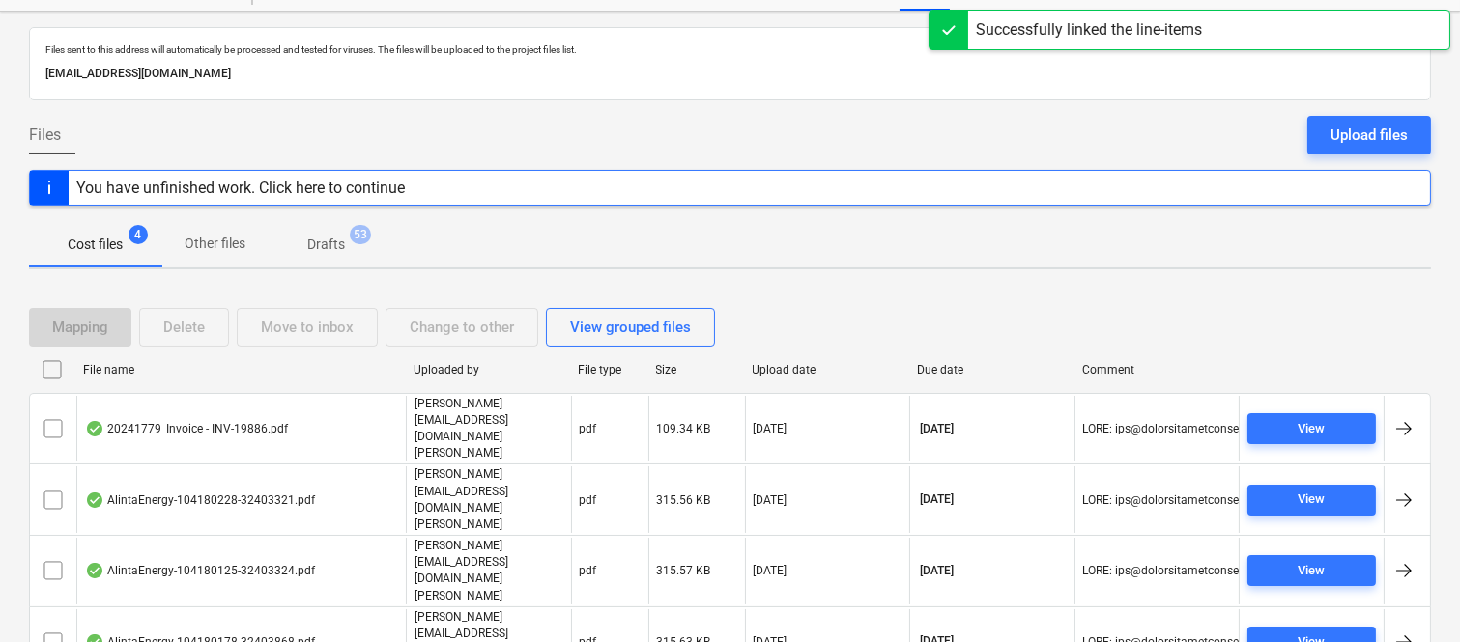
scroll to position [42, 0]
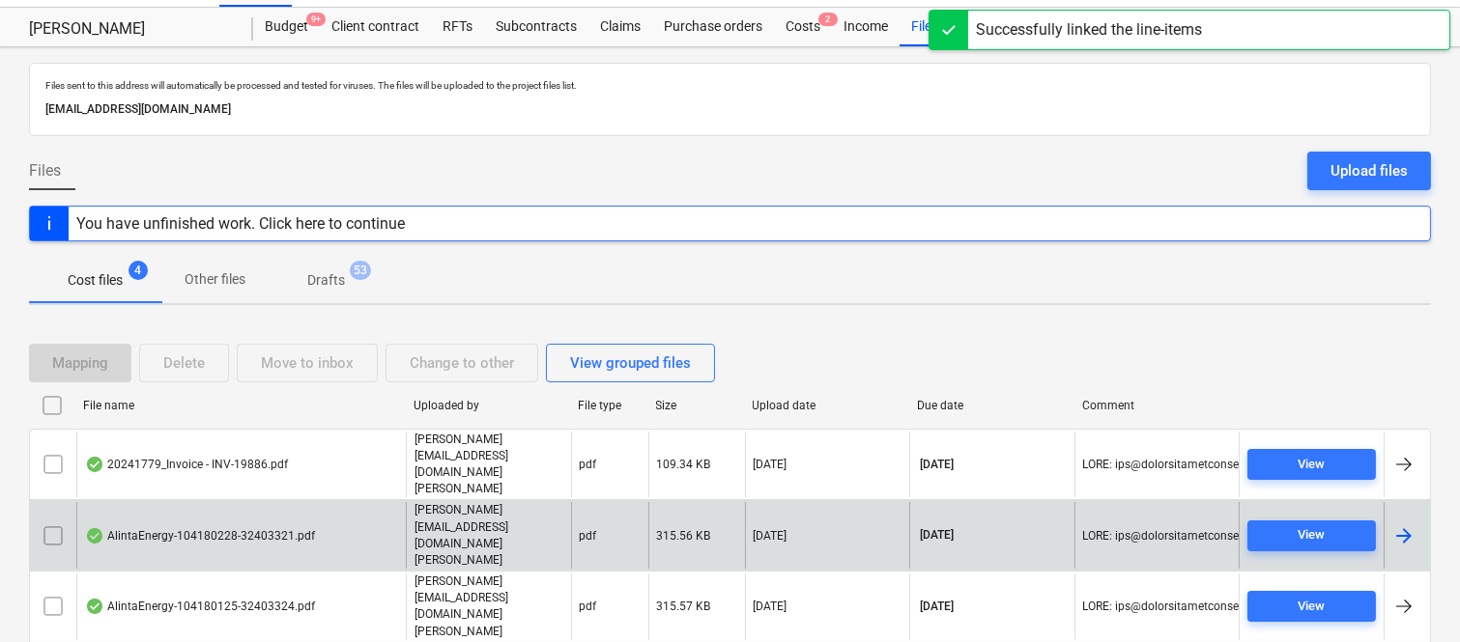
click at [329, 502] on div "AlintaEnergy-104180228-32403321.pdf" at bounding box center [240, 535] width 329 height 67
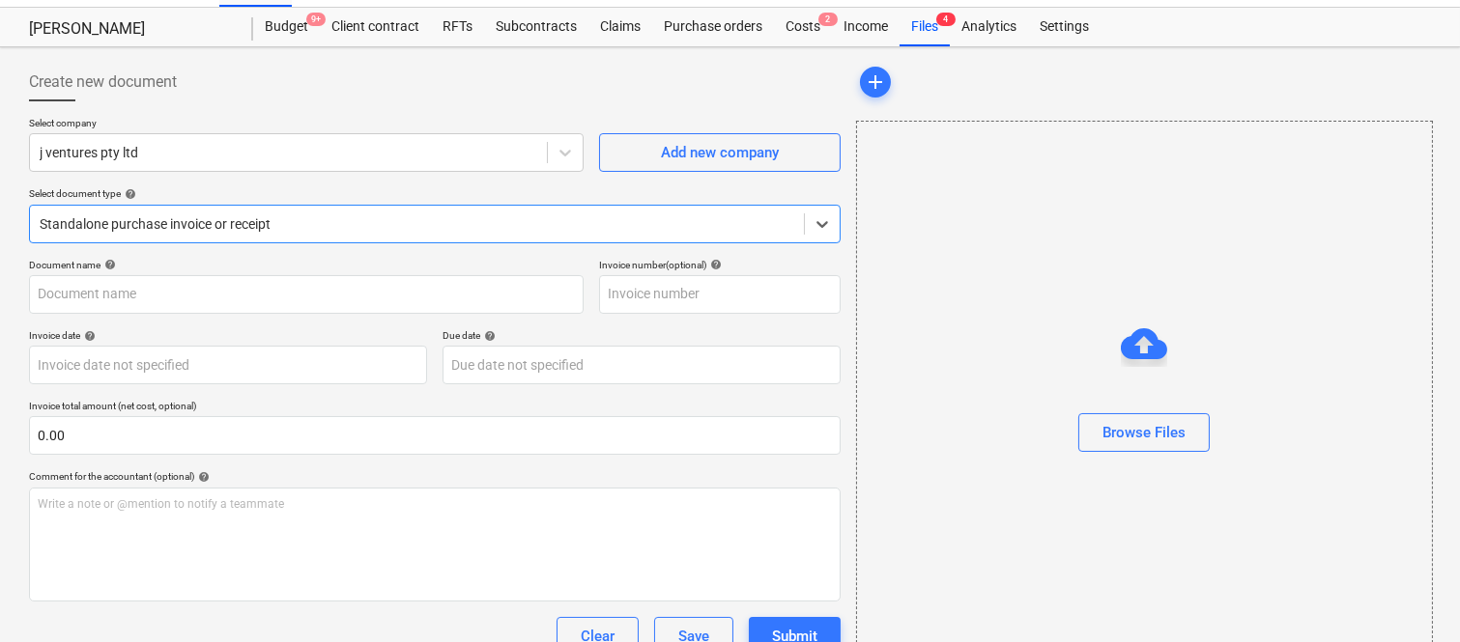
type input "104180228"
type input "[DATE]"
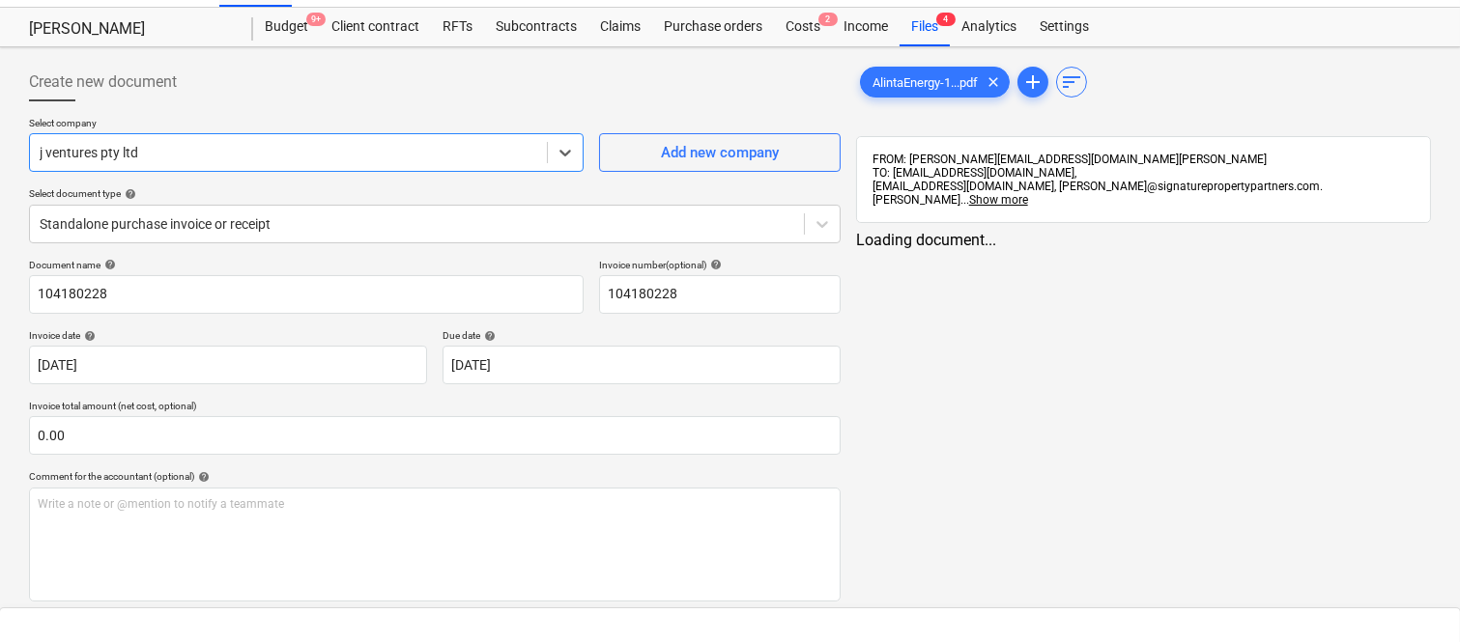
click at [377, 156] on div at bounding box center [288, 152] width 497 height 19
type input "ALIN"
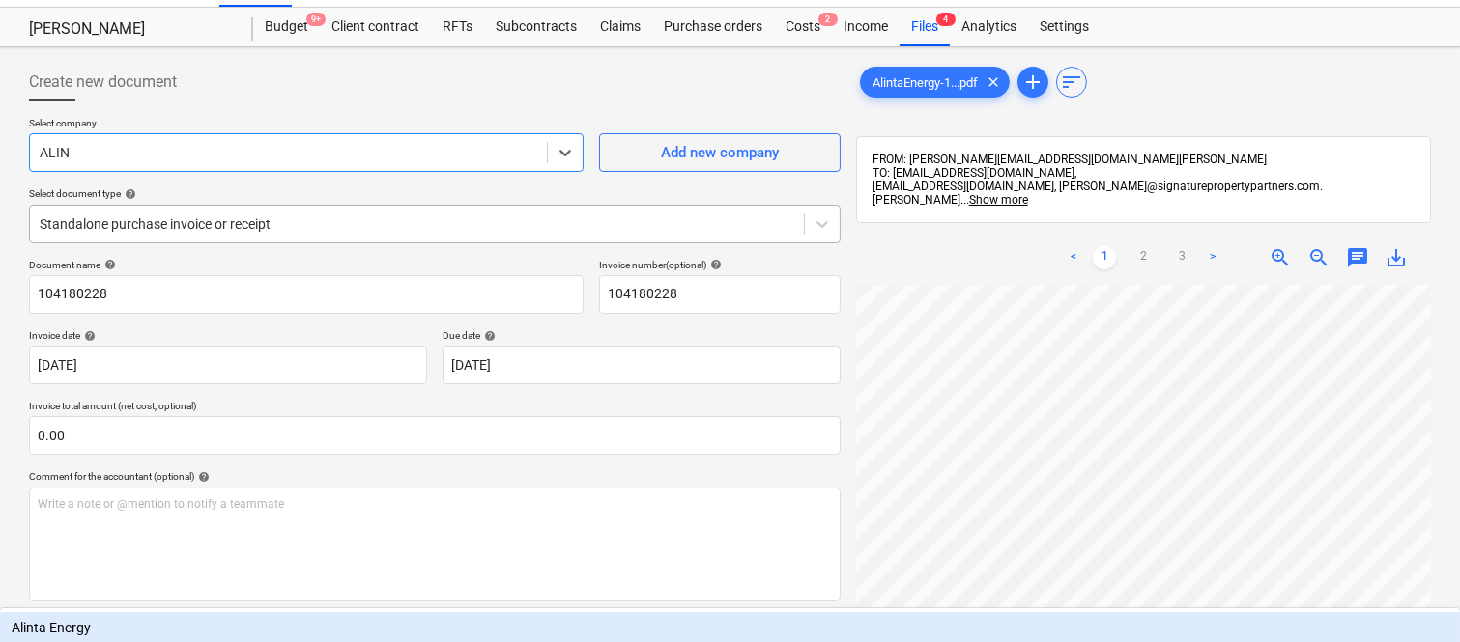
click at [313, 612] on div "Alinta Energy" at bounding box center [730, 627] width 1460 height 31
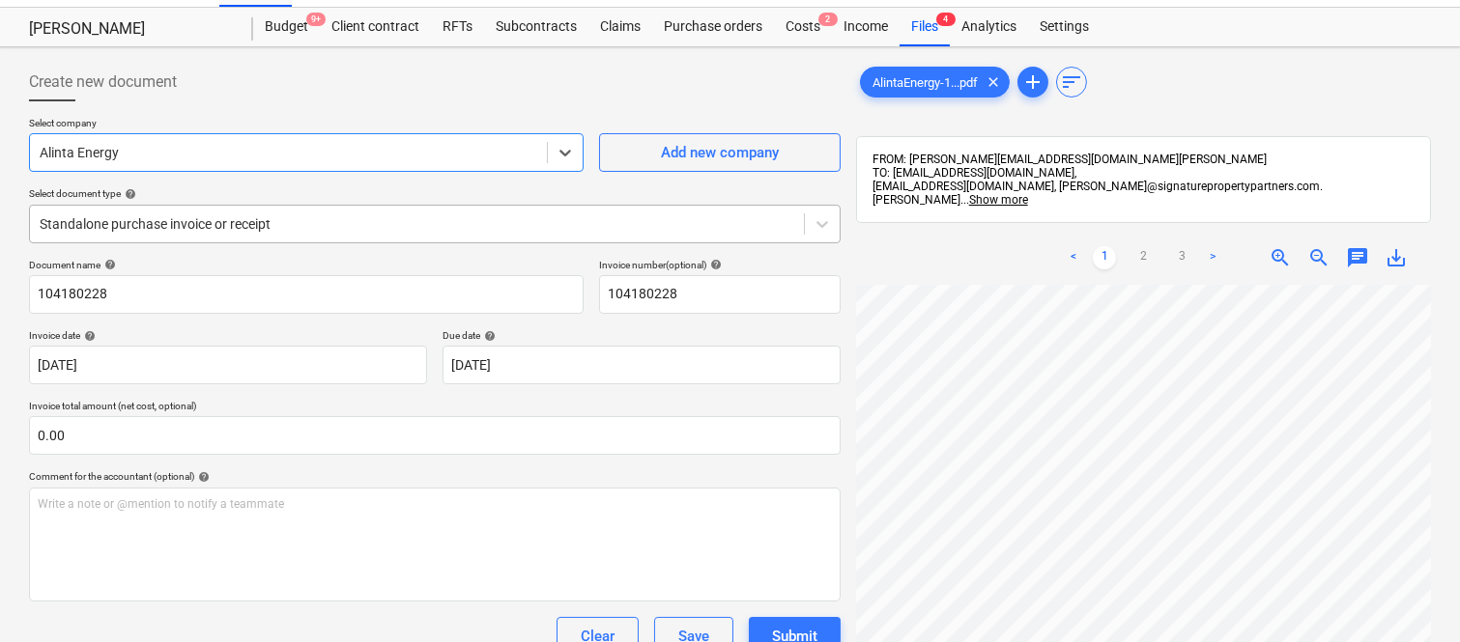
click at [312, 214] on div at bounding box center [417, 223] width 754 height 19
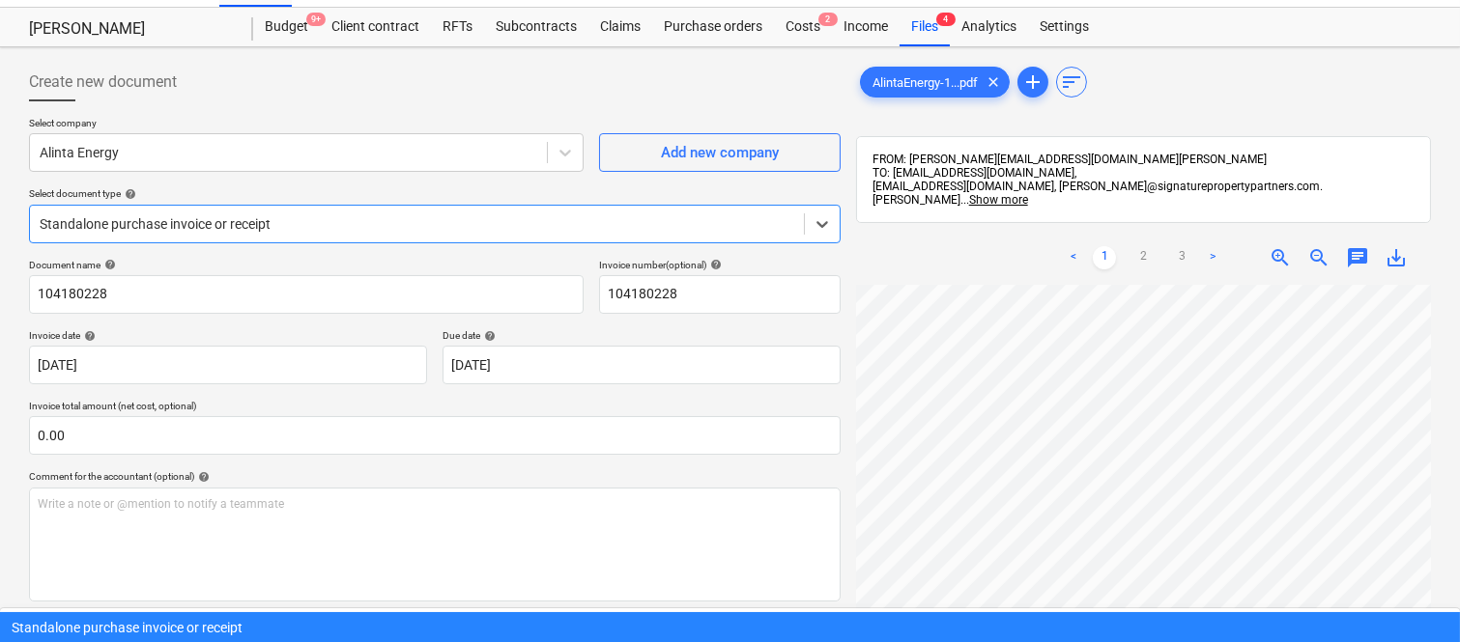
drag, startPoint x: 303, startPoint y: 263, endPoint x: 304, endPoint y: 248, distance: 14.5
click at [305, 612] on div "Standalone purchase invoice or receipt" at bounding box center [730, 627] width 1460 height 31
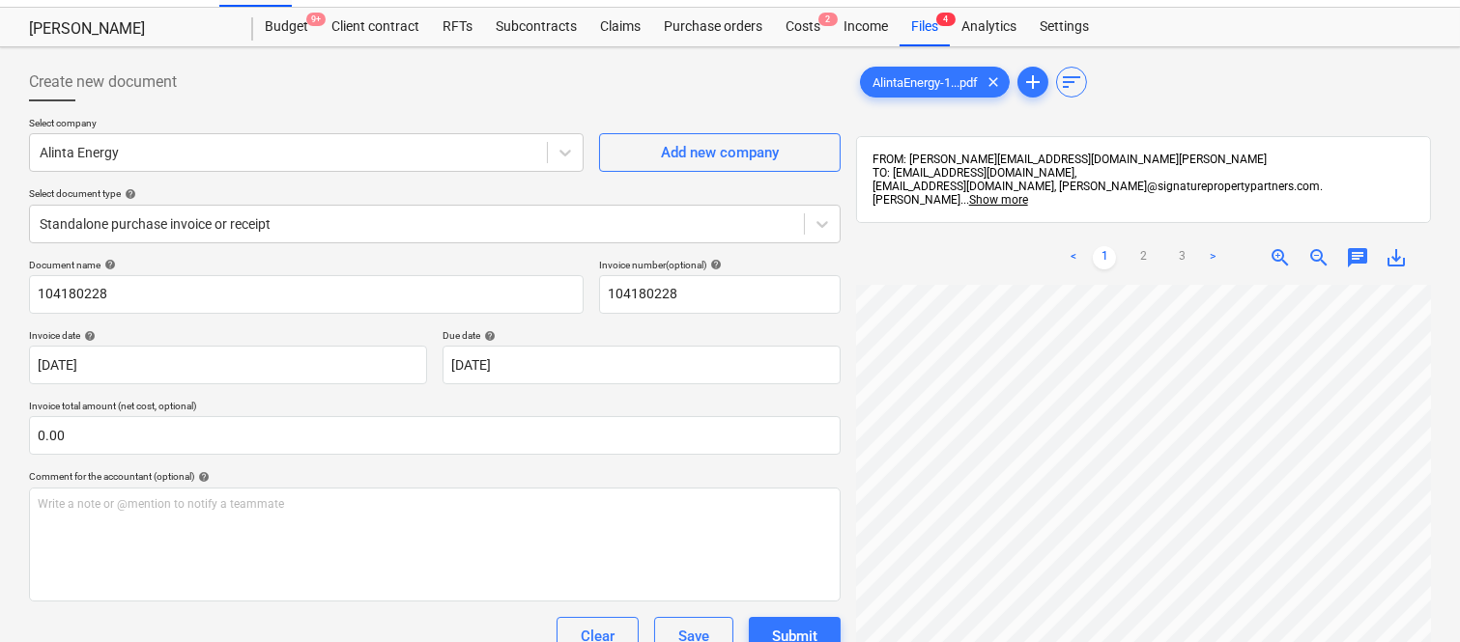
scroll to position [0, 227]
click at [34, 285] on input "104180228" at bounding box center [306, 294] width 554 height 39
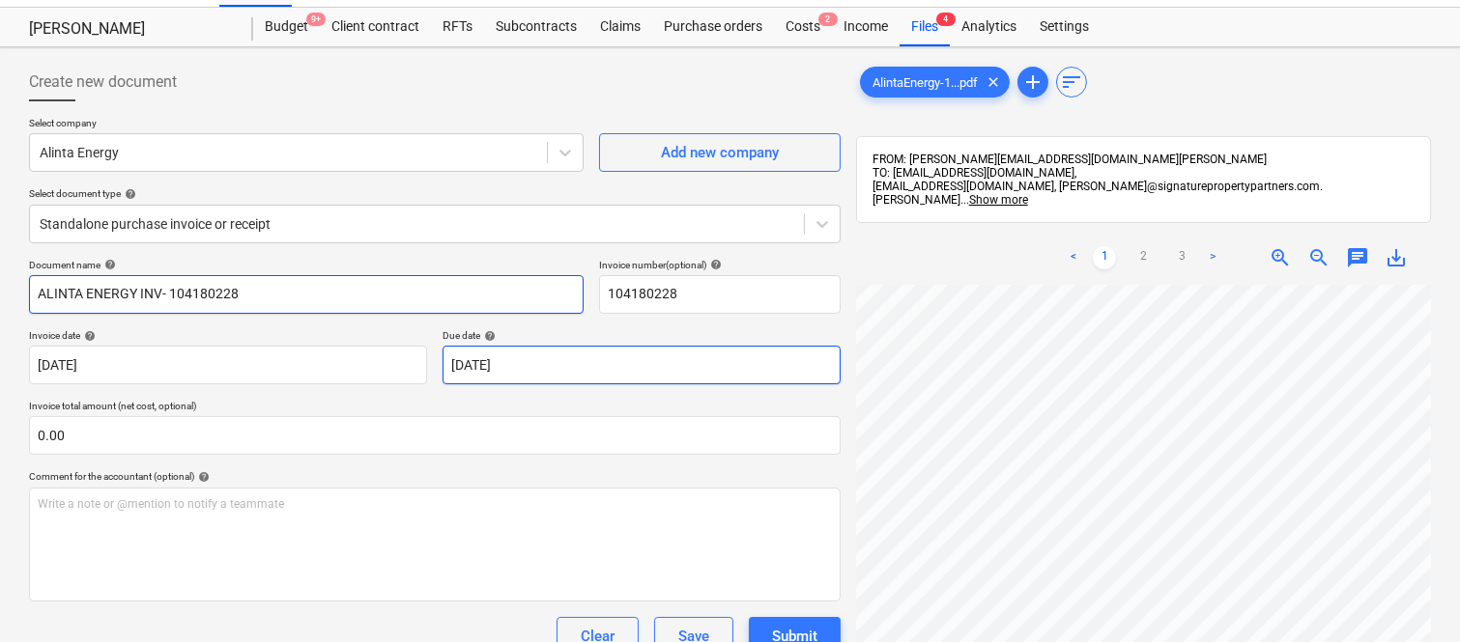
scroll to position [507, 227]
type input "ALINTA ENERGY INV- 104180228"
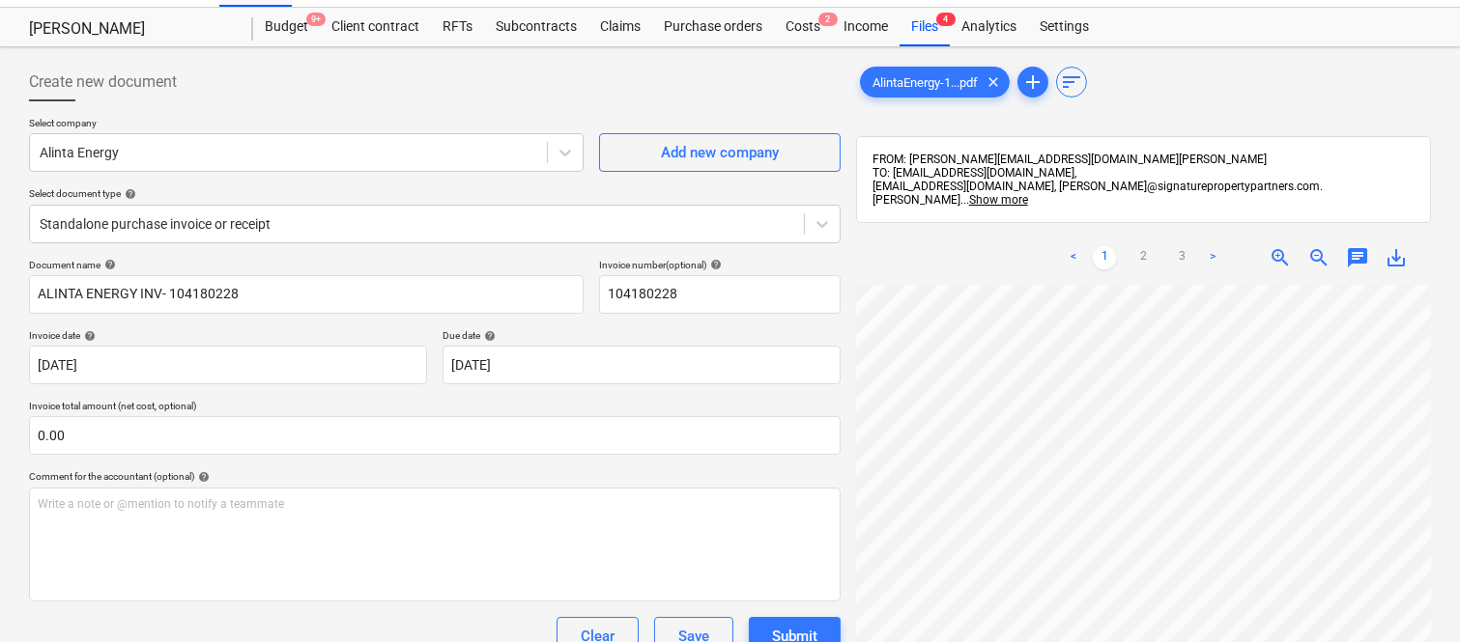
scroll to position [345, 297]
click at [216, 411] on p "Invoice total amount (net cost, optional)" at bounding box center [434, 408] width 811 height 16
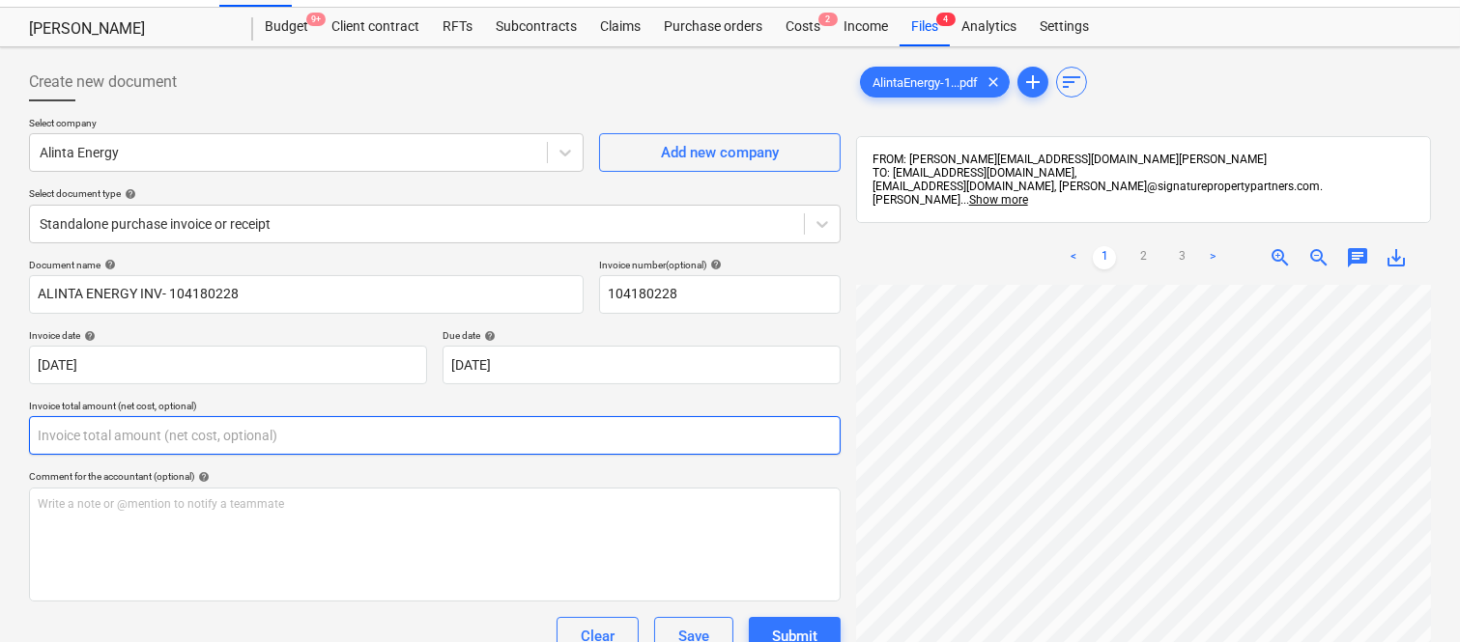
click at [258, 442] on input "text" at bounding box center [434, 435] width 811 height 39
paste input "32.90"
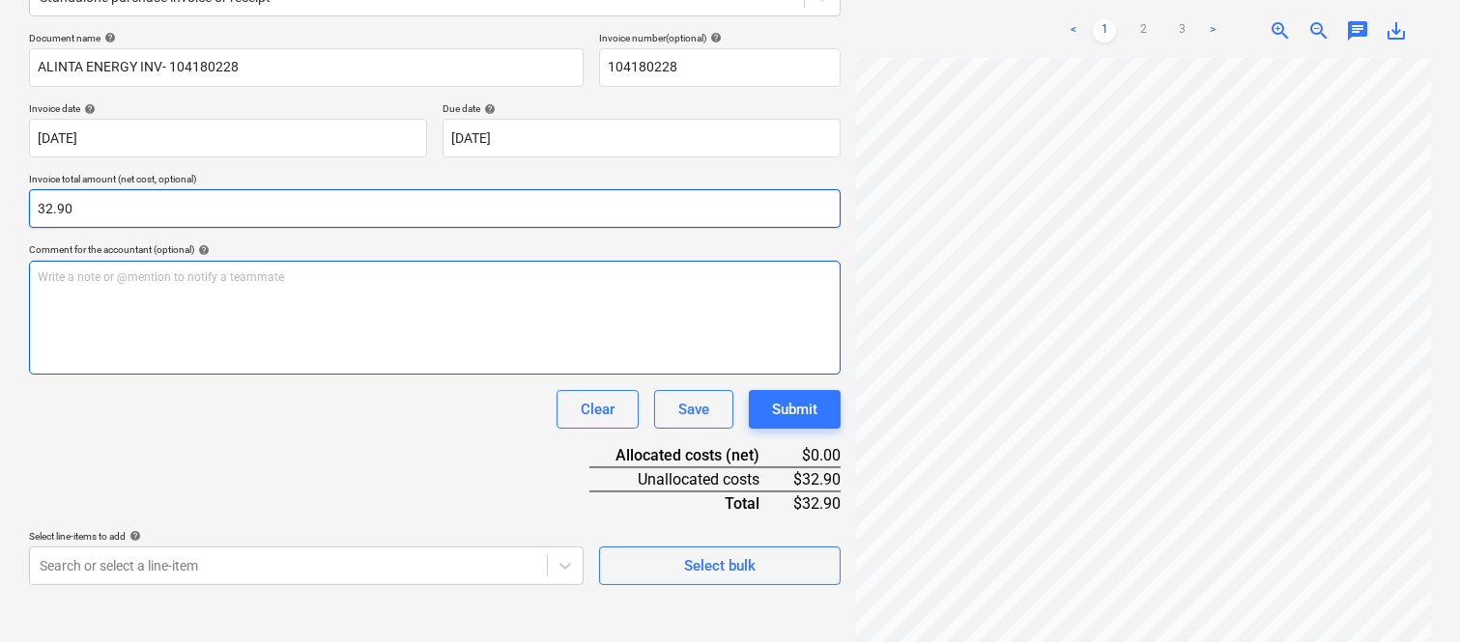
scroll to position [275, 0]
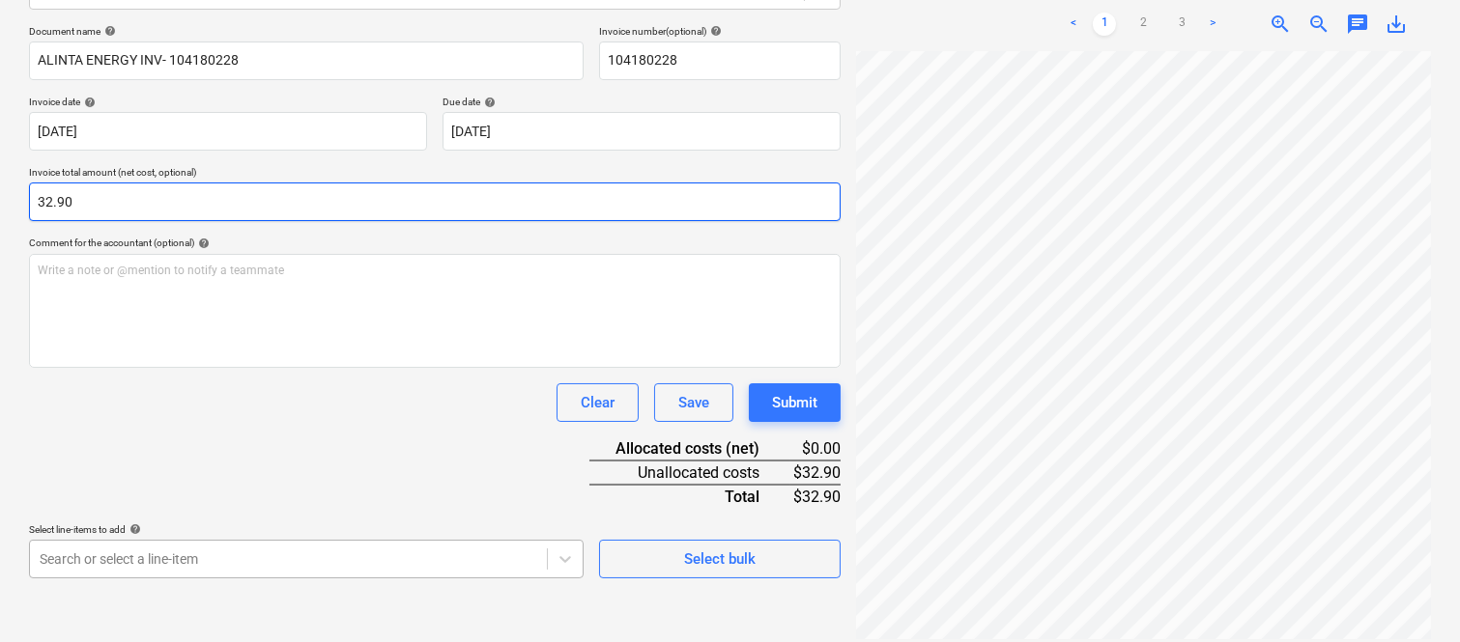
type input "32.90"
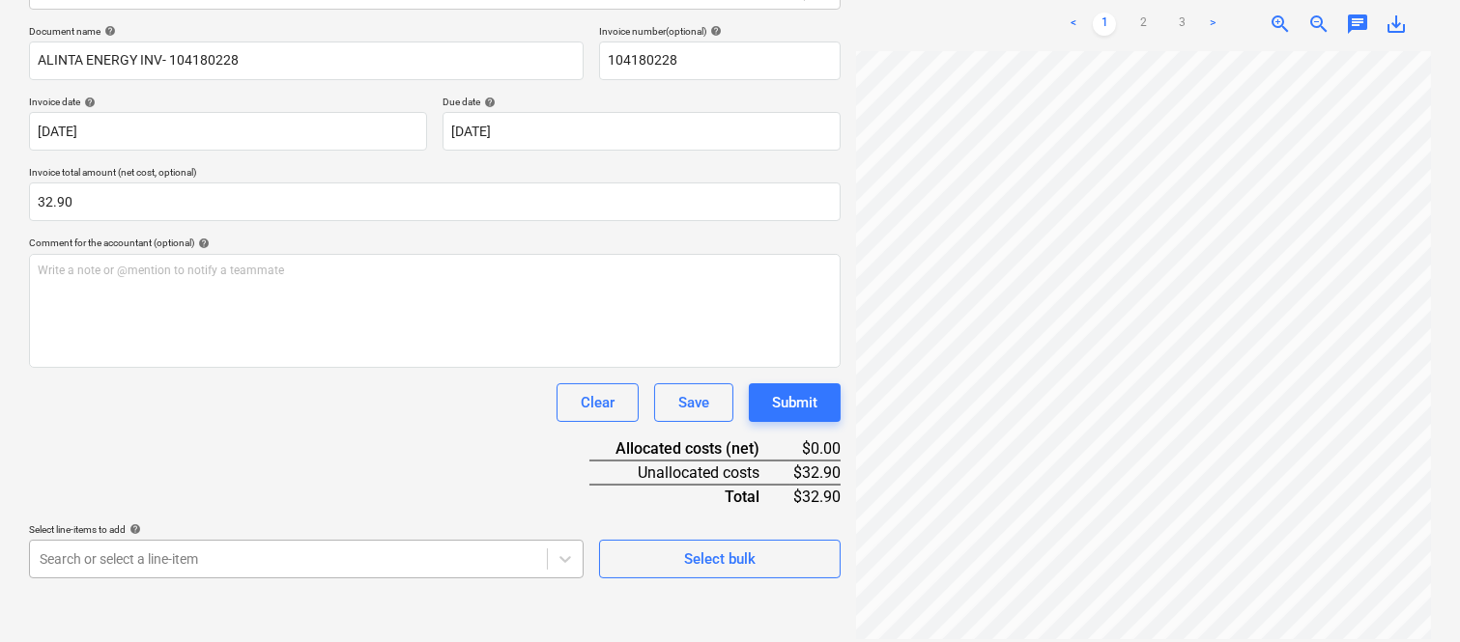
click at [252, 367] on body "Sales Projects Contacts Company Inbox Approvals format_size keyboard_arrow_down…" at bounding box center [730, 46] width 1460 height 642
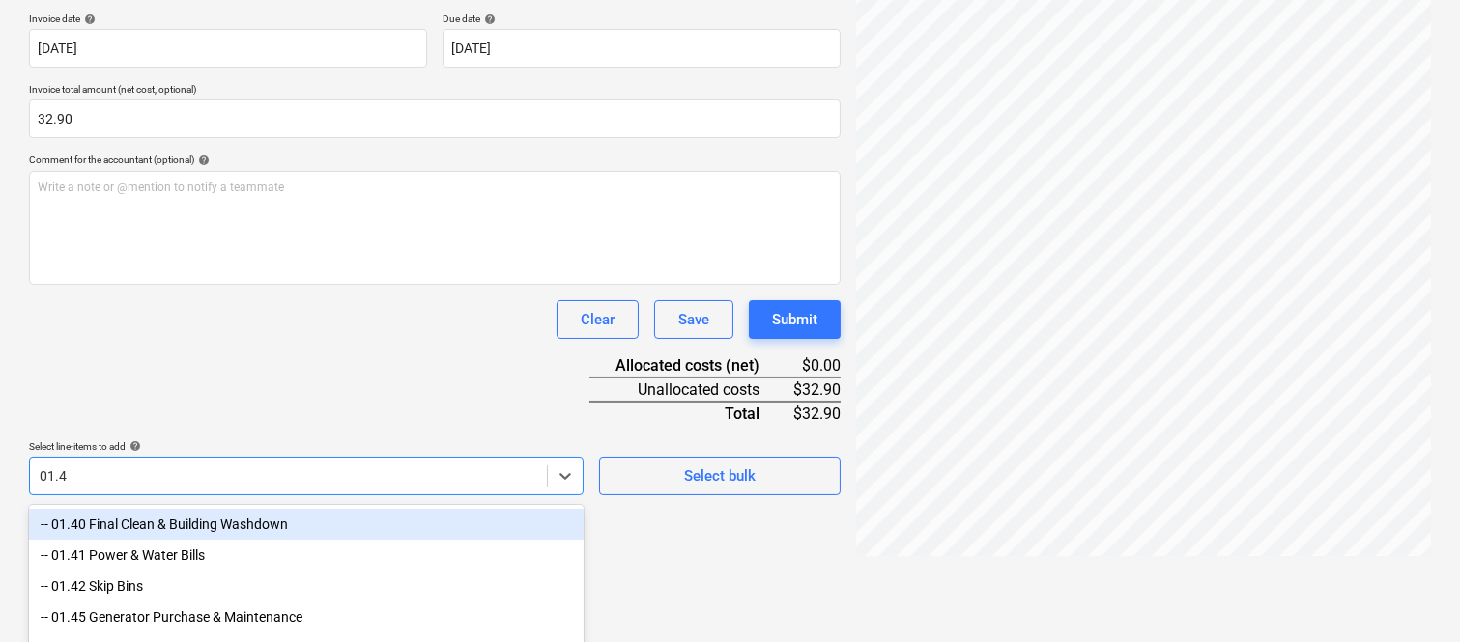
type input "01.41"
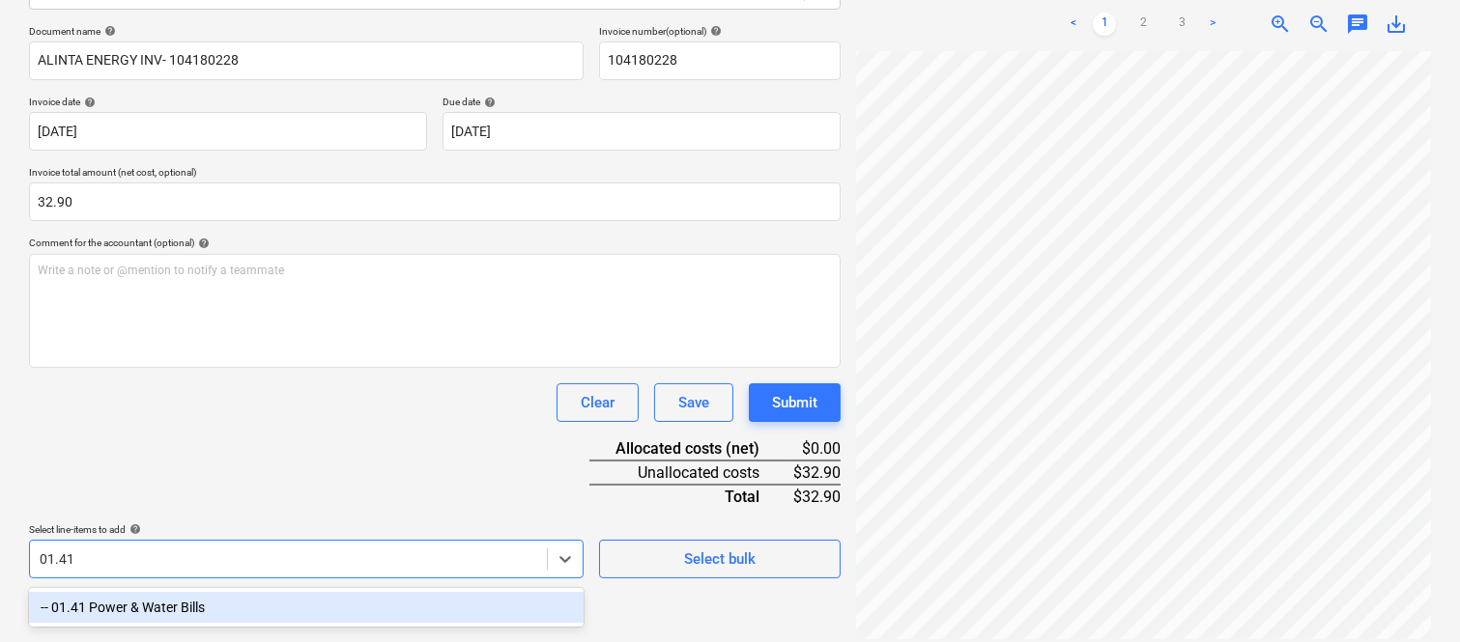
drag, startPoint x: 224, startPoint y: 604, endPoint x: 205, endPoint y: 433, distance: 172.1
click at [226, 604] on div "-- 01.41 Power & Water Bills" at bounding box center [306, 607] width 554 height 31
click at [205, 433] on div "Document name help ALINTA ENERGY INV- 104180228 Invoice number (optional) help …" at bounding box center [434, 301] width 811 height 553
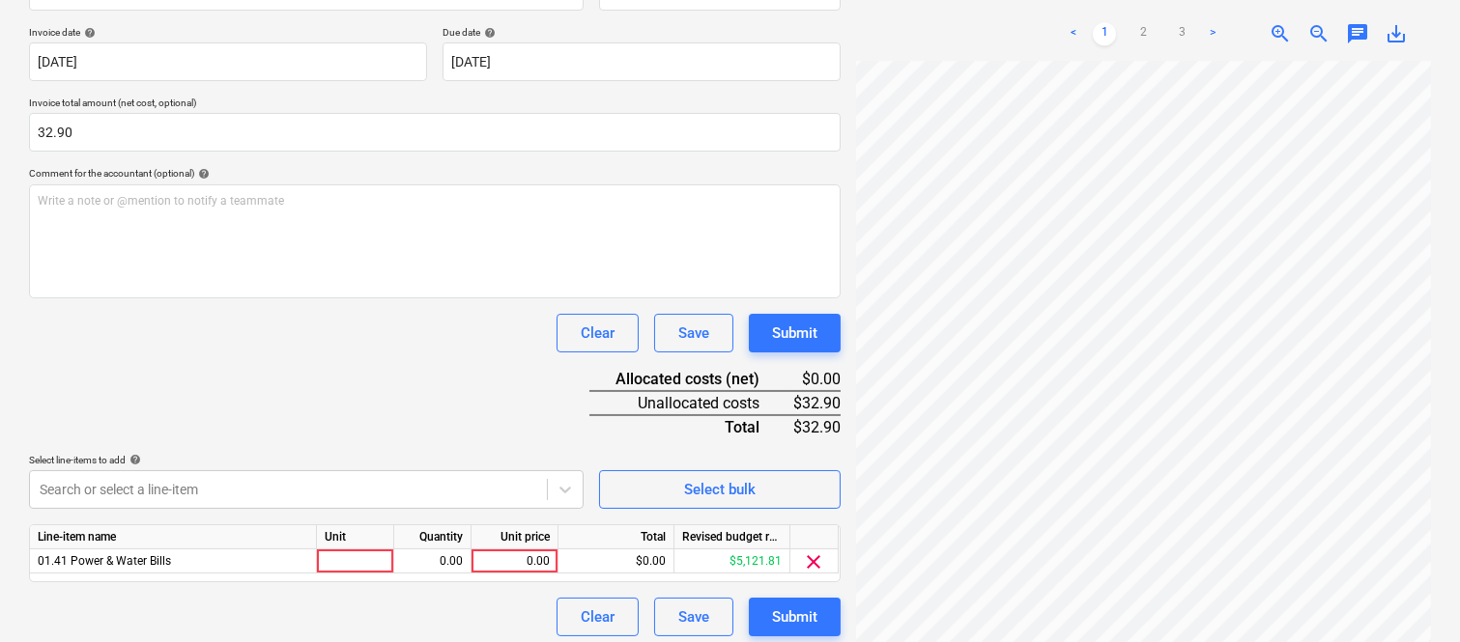
scroll to position [354, 0]
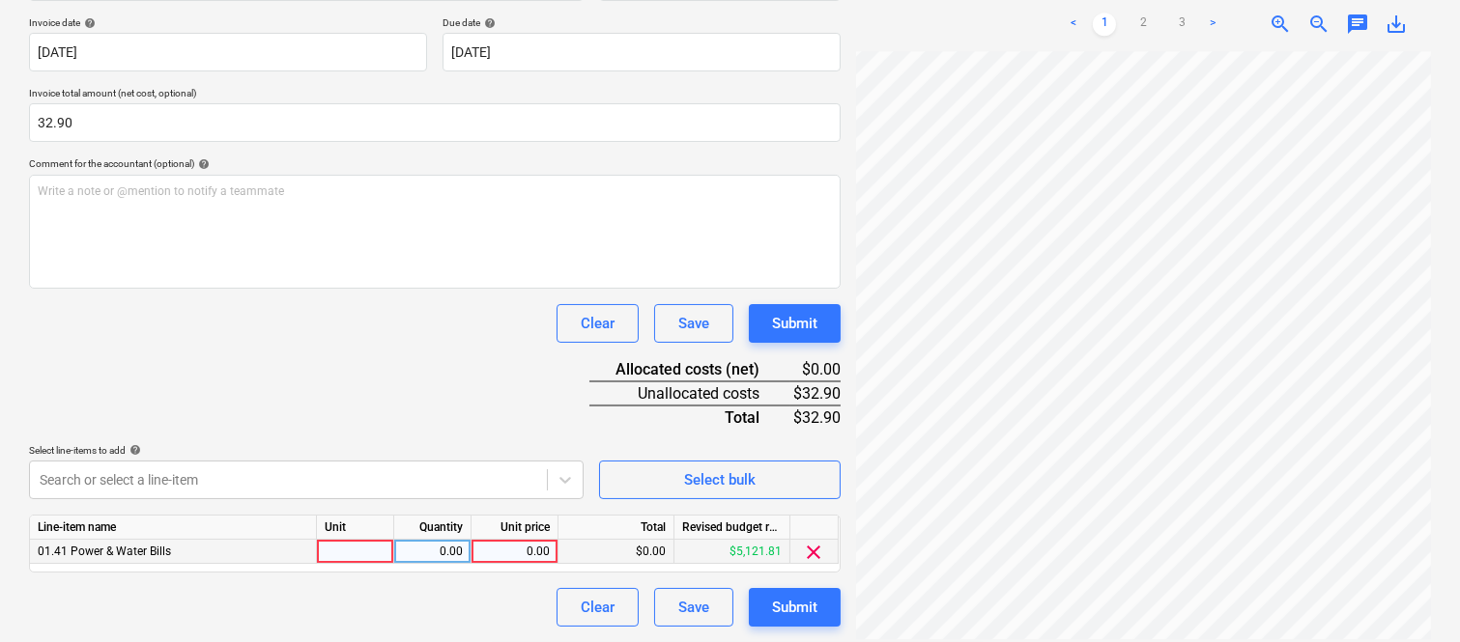
click at [354, 548] on div at bounding box center [355, 552] width 77 height 24
type input "INVOICE"
click at [439, 555] on div "0.00" at bounding box center [432, 552] width 61 height 24
type input "1"
click at [503, 555] on div "0.00" at bounding box center [514, 552] width 71 height 24
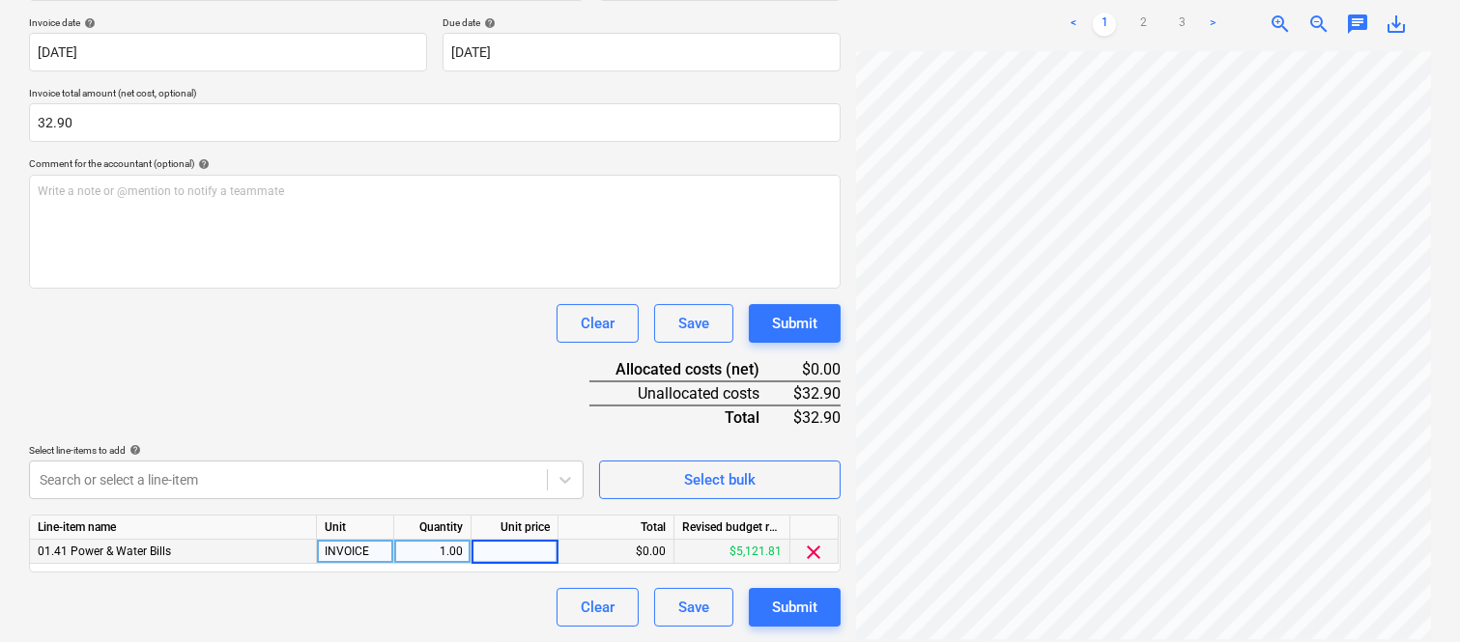
type input "32.90"
click at [290, 343] on div "Document name help ALINTA ENERGY INV- 104180228 Invoice number (optional) help …" at bounding box center [434, 286] width 811 height 681
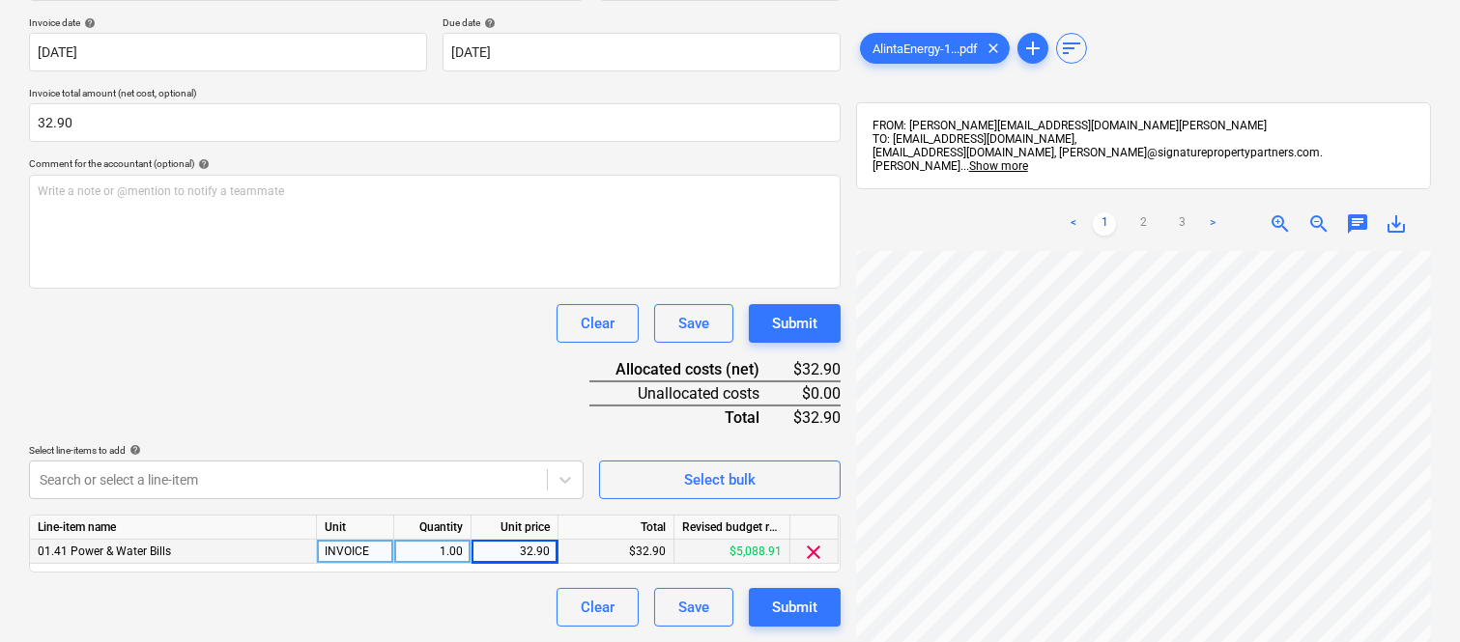
scroll to position [0, 0]
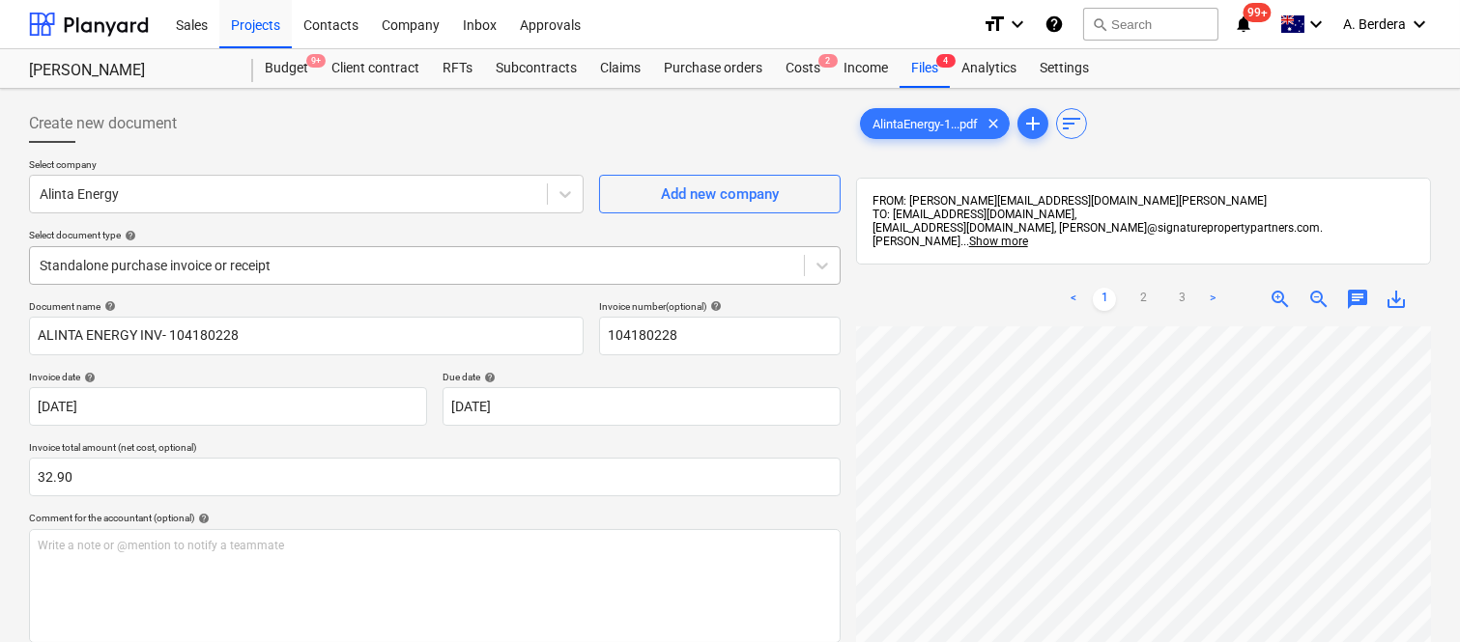
click at [400, 263] on div at bounding box center [417, 265] width 754 height 19
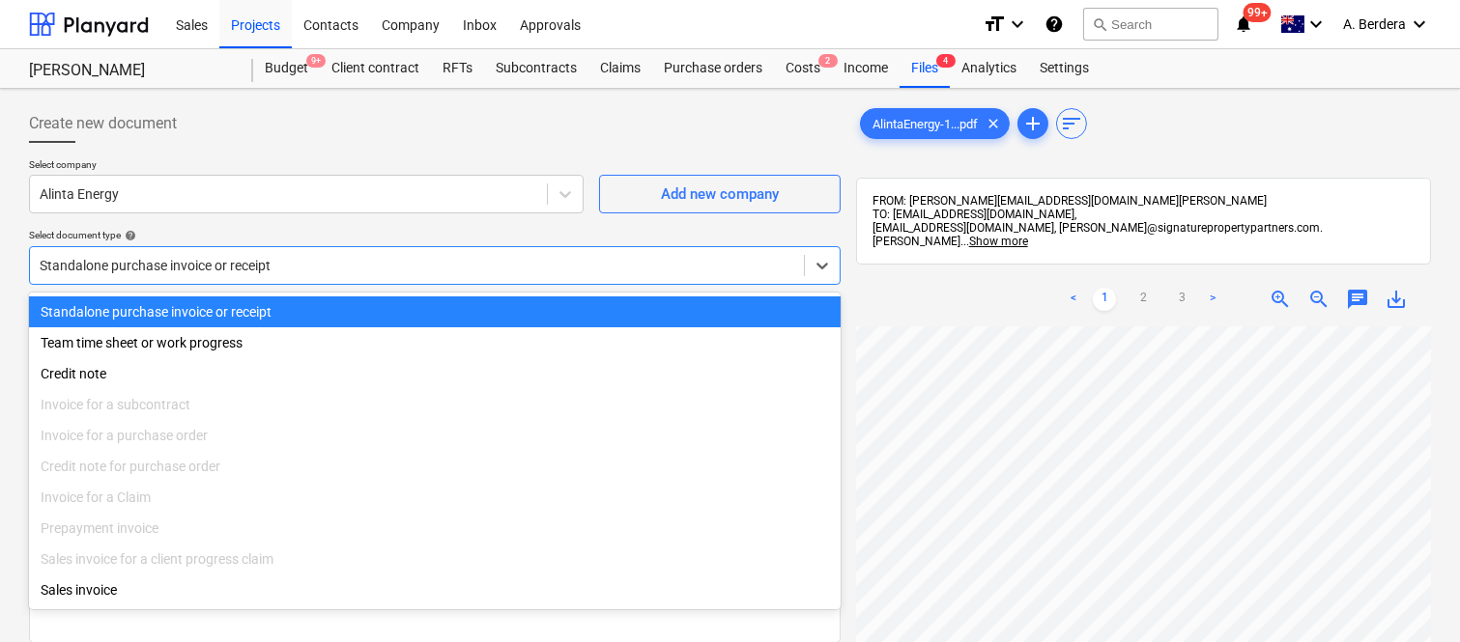
click at [416, 305] on div "Standalone purchase invoice or receipt" at bounding box center [434, 312] width 811 height 31
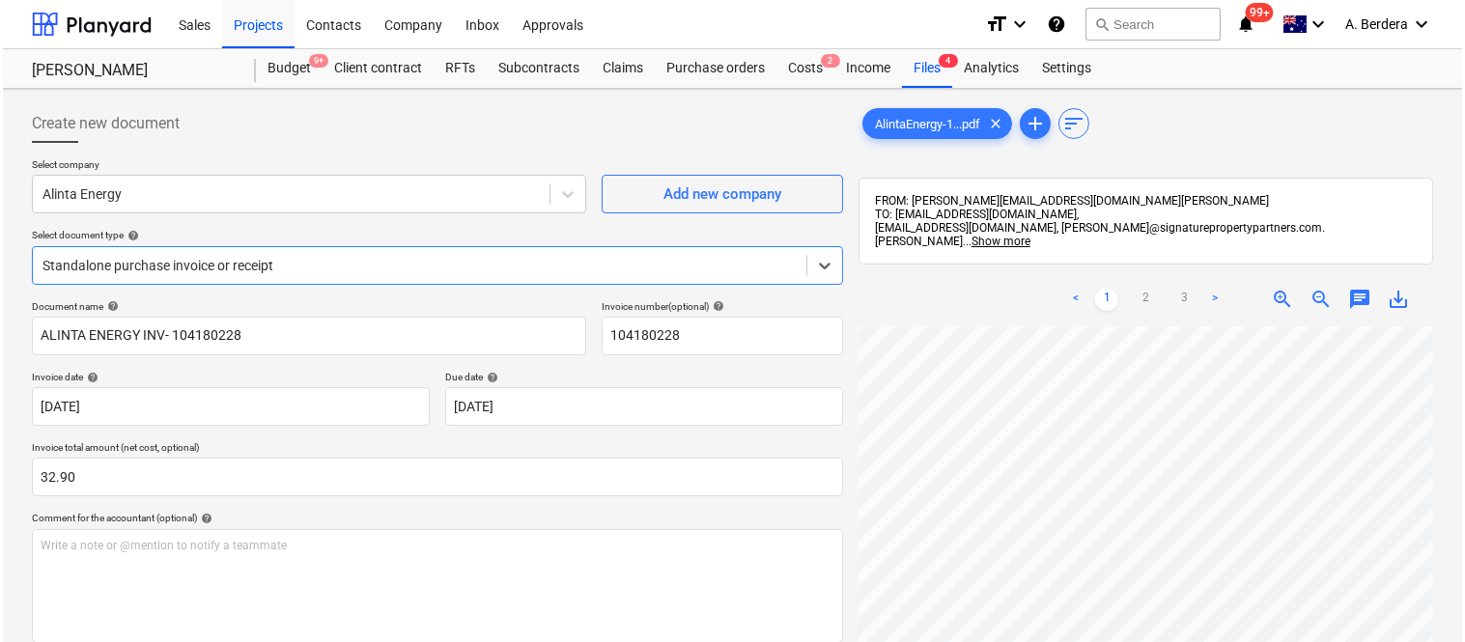
scroll to position [354, 0]
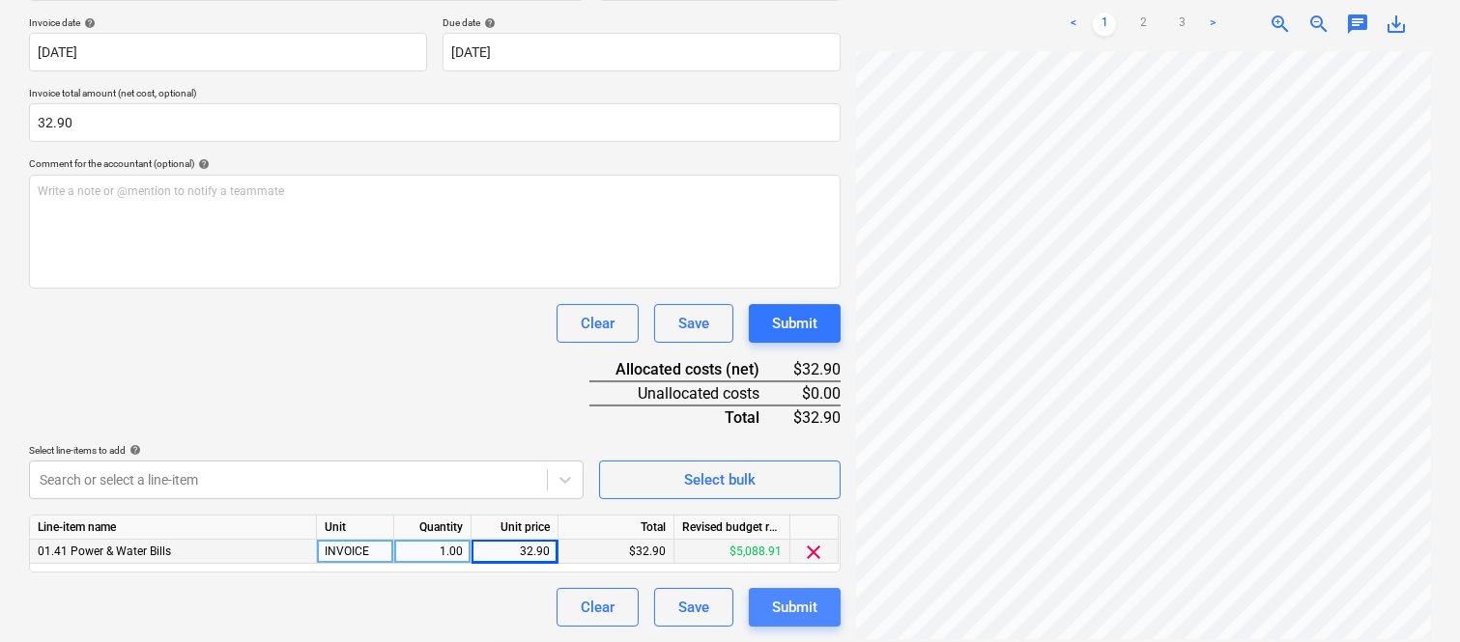
click at [812, 606] on div "Submit" at bounding box center [794, 607] width 45 height 25
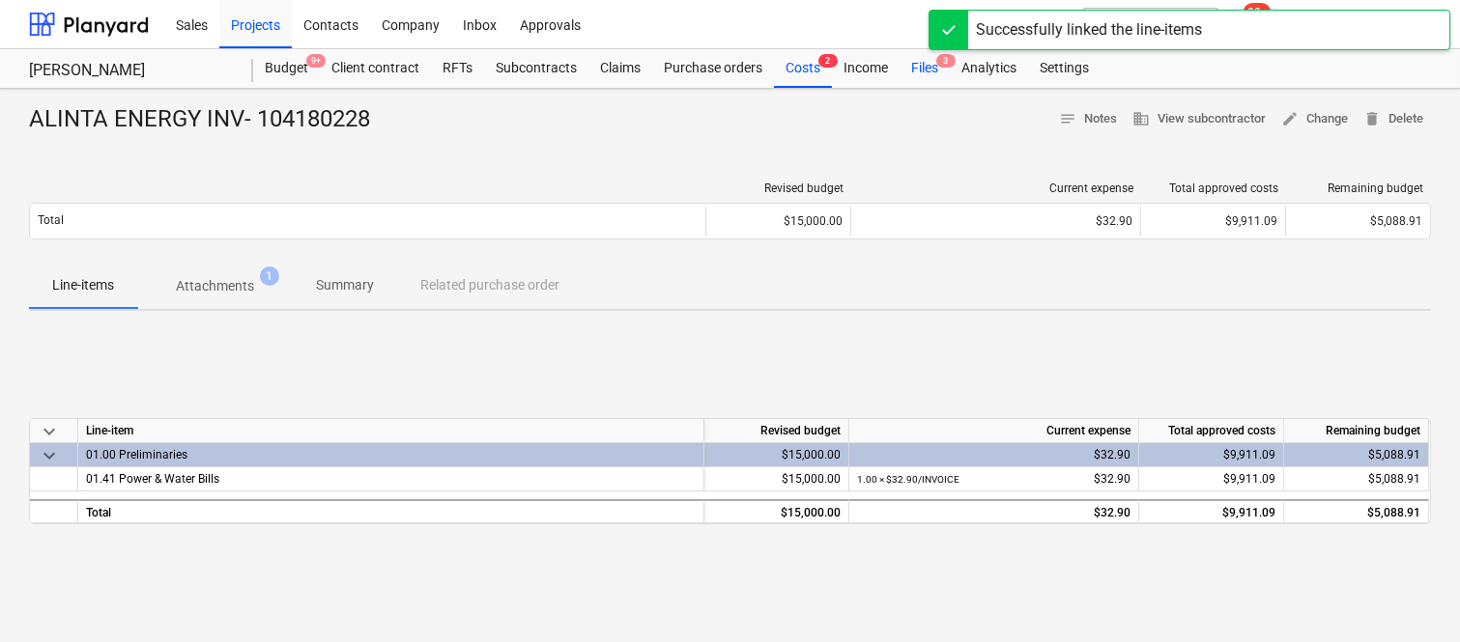
click at [923, 75] on div "Files 3" at bounding box center [924, 68] width 50 height 39
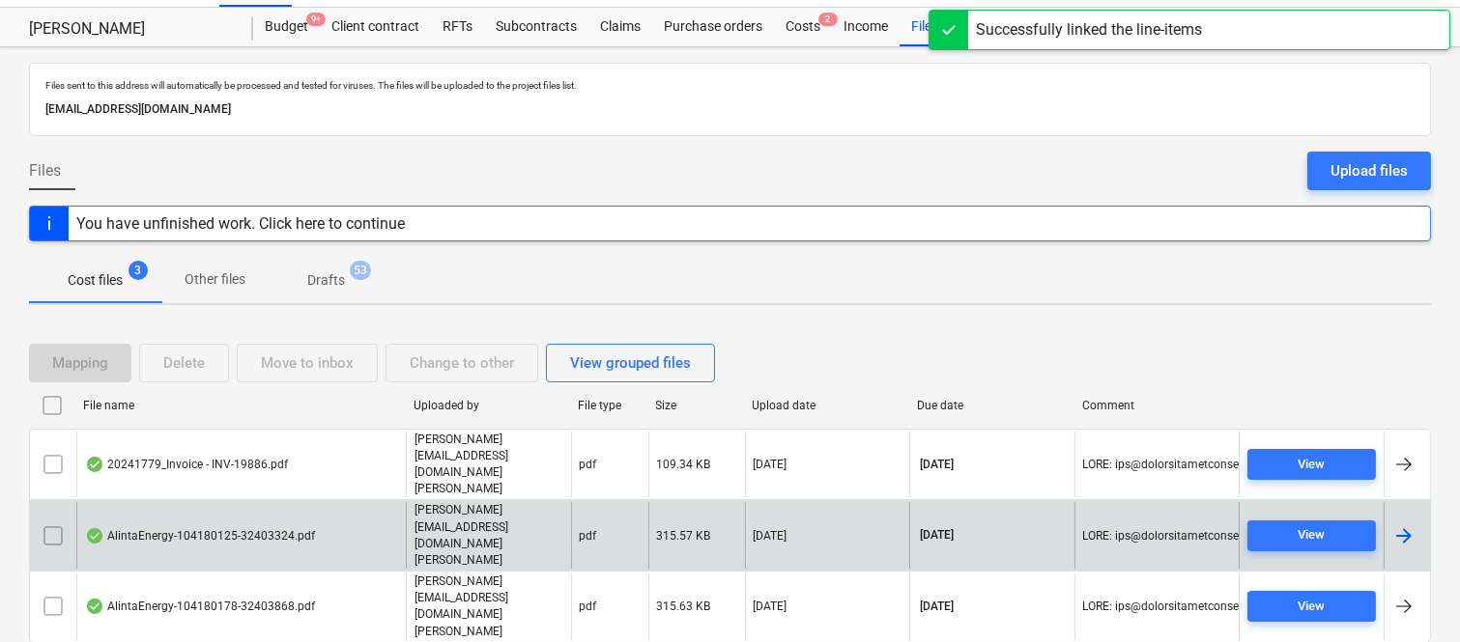
scroll to position [41, 0]
click at [259, 529] on div "AlintaEnergy-104180125-32403324.pdf" at bounding box center [200, 536] width 230 height 15
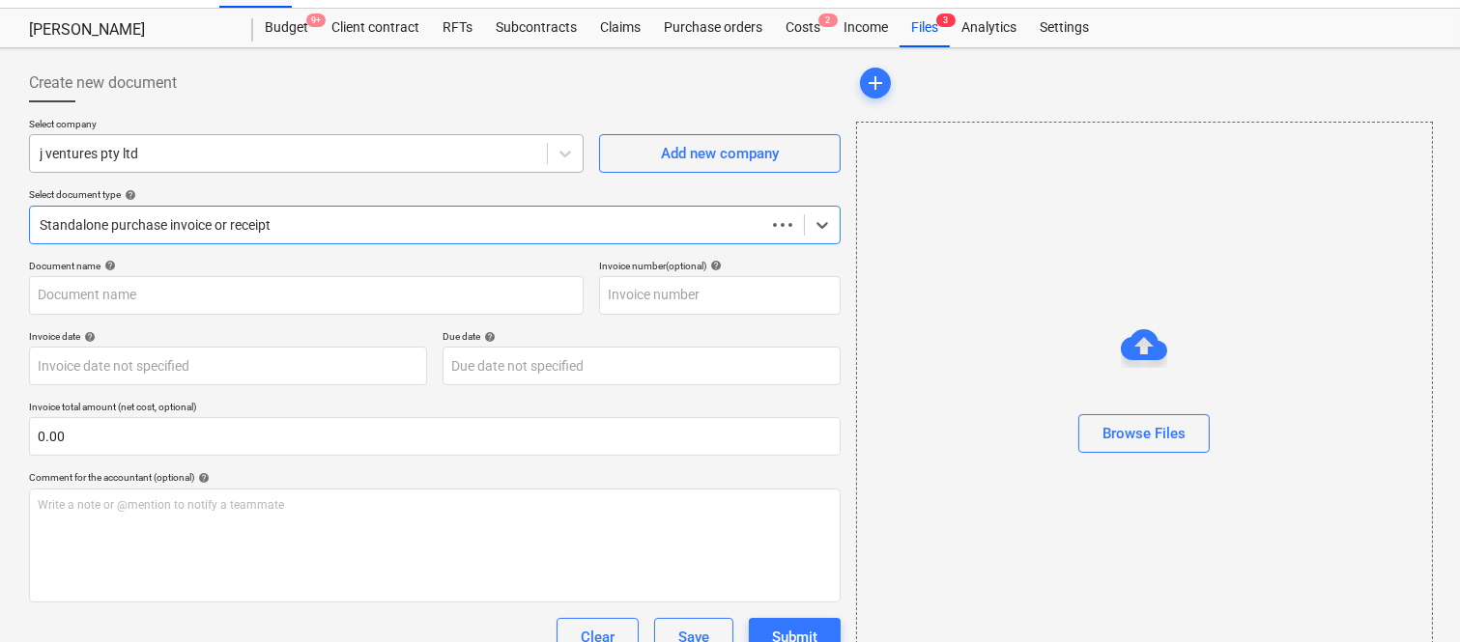
click at [295, 150] on div at bounding box center [288, 153] width 497 height 19
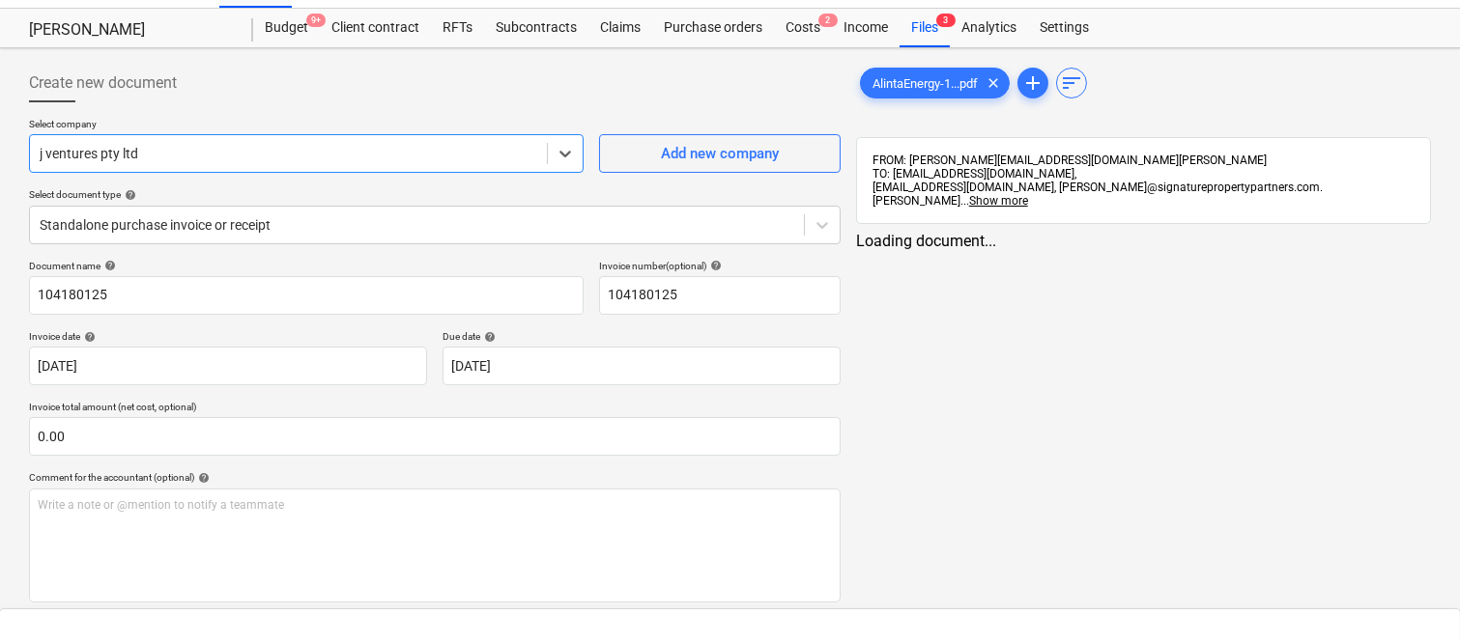
type input "104180125"
type input "[DATE]"
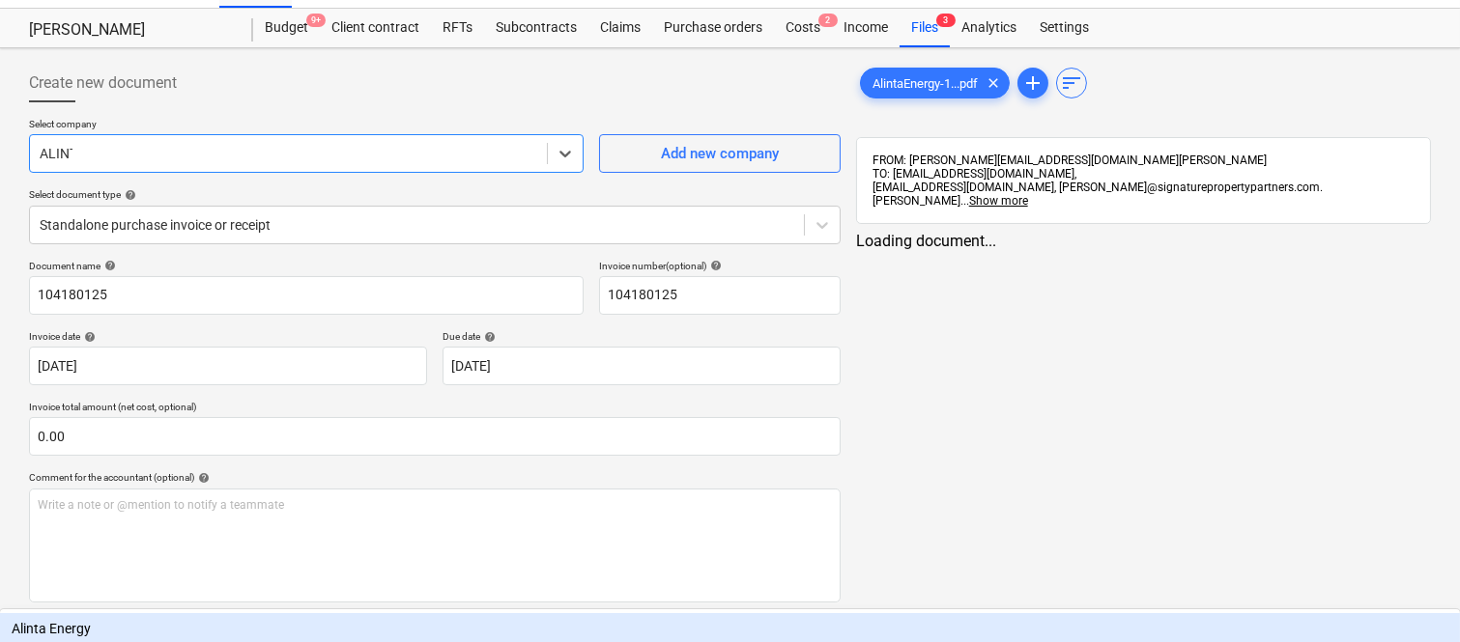
type input "ALINTA"
click at [243, 613] on div "Alinta Energy" at bounding box center [730, 628] width 1460 height 31
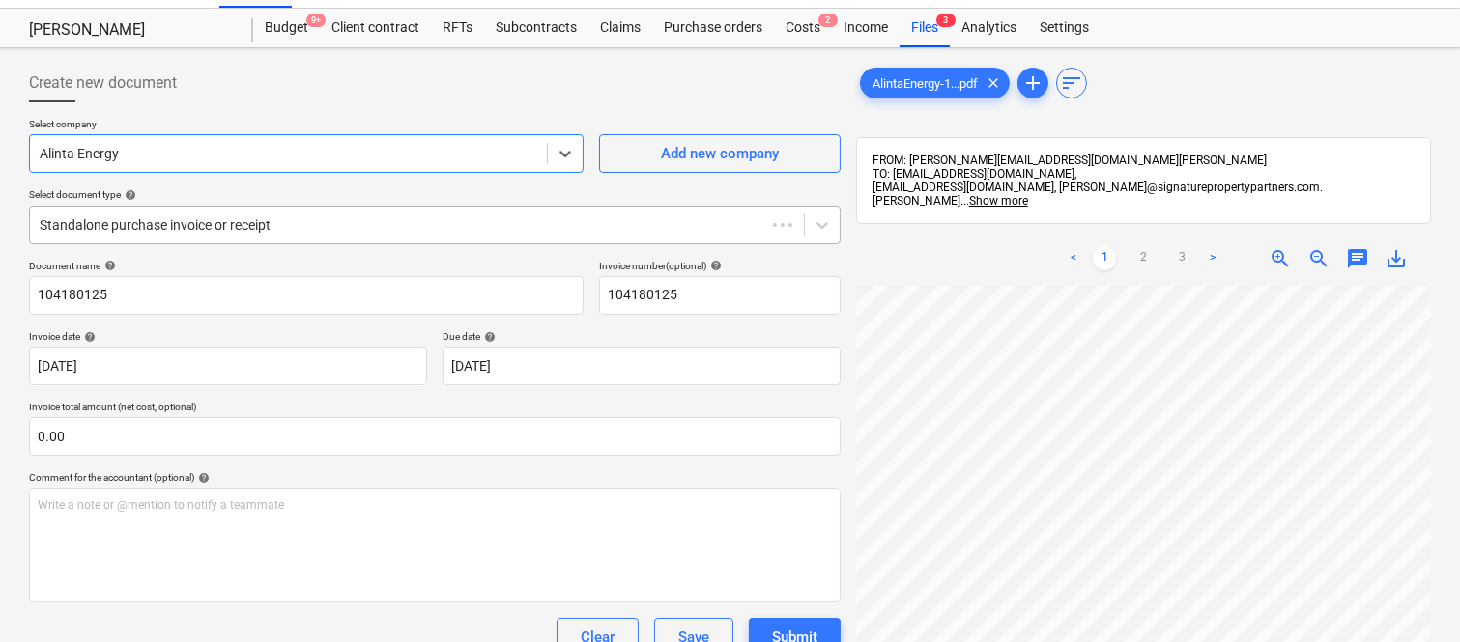
click at [258, 215] on div at bounding box center [398, 224] width 716 height 19
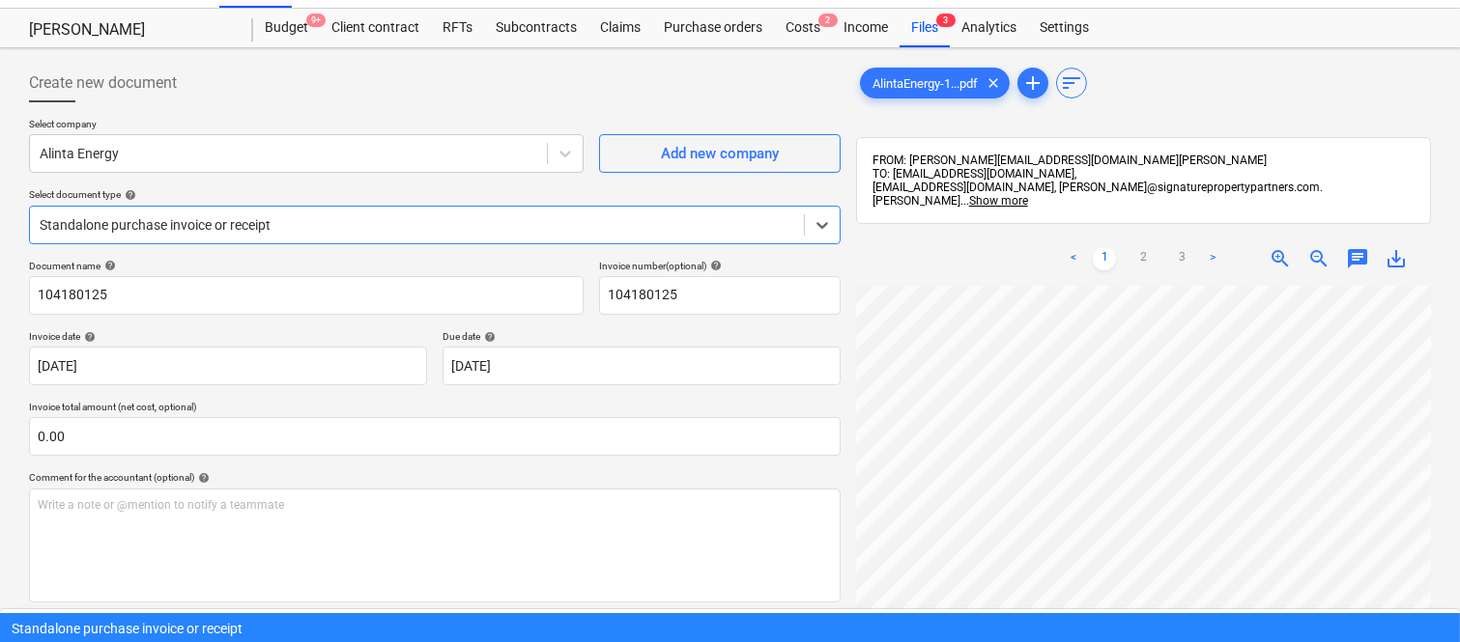
click at [281, 613] on div "Standalone purchase invoice or receipt" at bounding box center [730, 628] width 1460 height 31
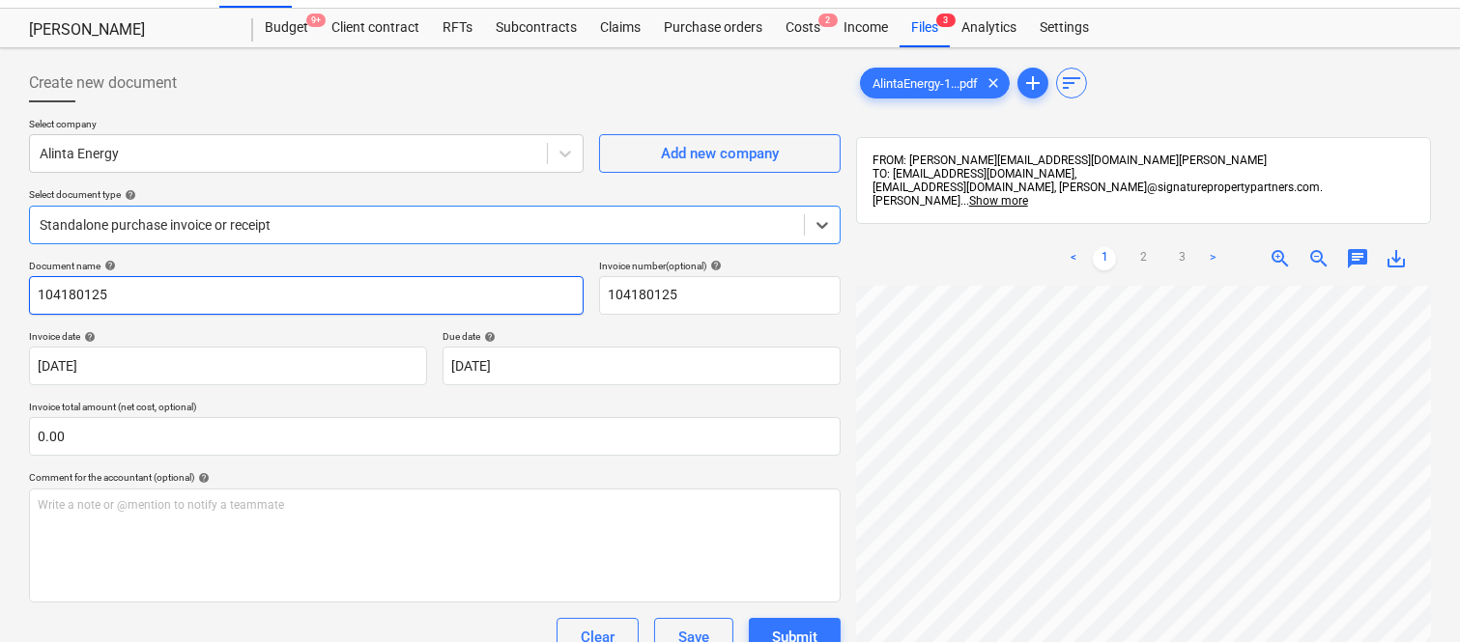
click at [33, 291] on input "104180125" at bounding box center [306, 295] width 554 height 39
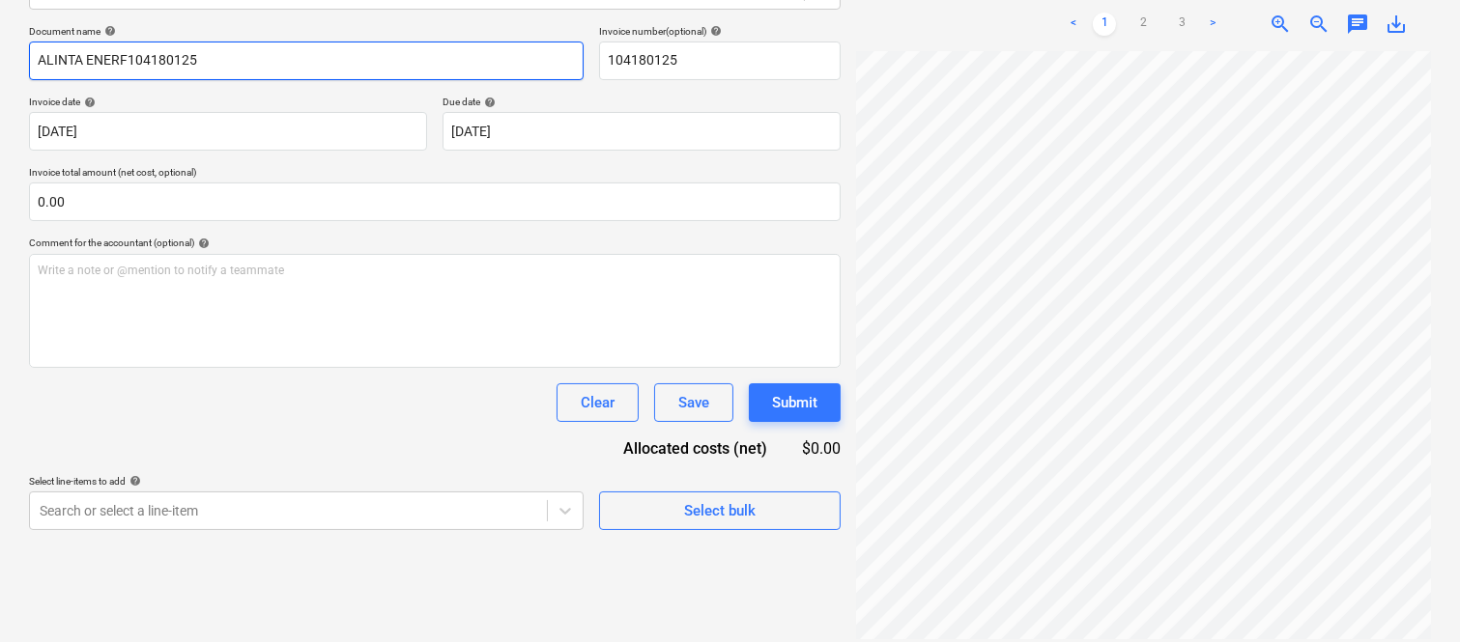
drag, startPoint x: 247, startPoint y: 404, endPoint x: 130, endPoint y: 53, distance: 369.6
click at [123, 56] on input "ALINTA ENERF104180125" at bounding box center [306, 61] width 554 height 39
click at [131, 56] on input "ALINTA ENERF104180125" at bounding box center [306, 61] width 554 height 39
click at [127, 55] on input "ALINTA ENERF104180125" at bounding box center [306, 61] width 554 height 39
type input "ALINTA ENERGY INV- 104180125"
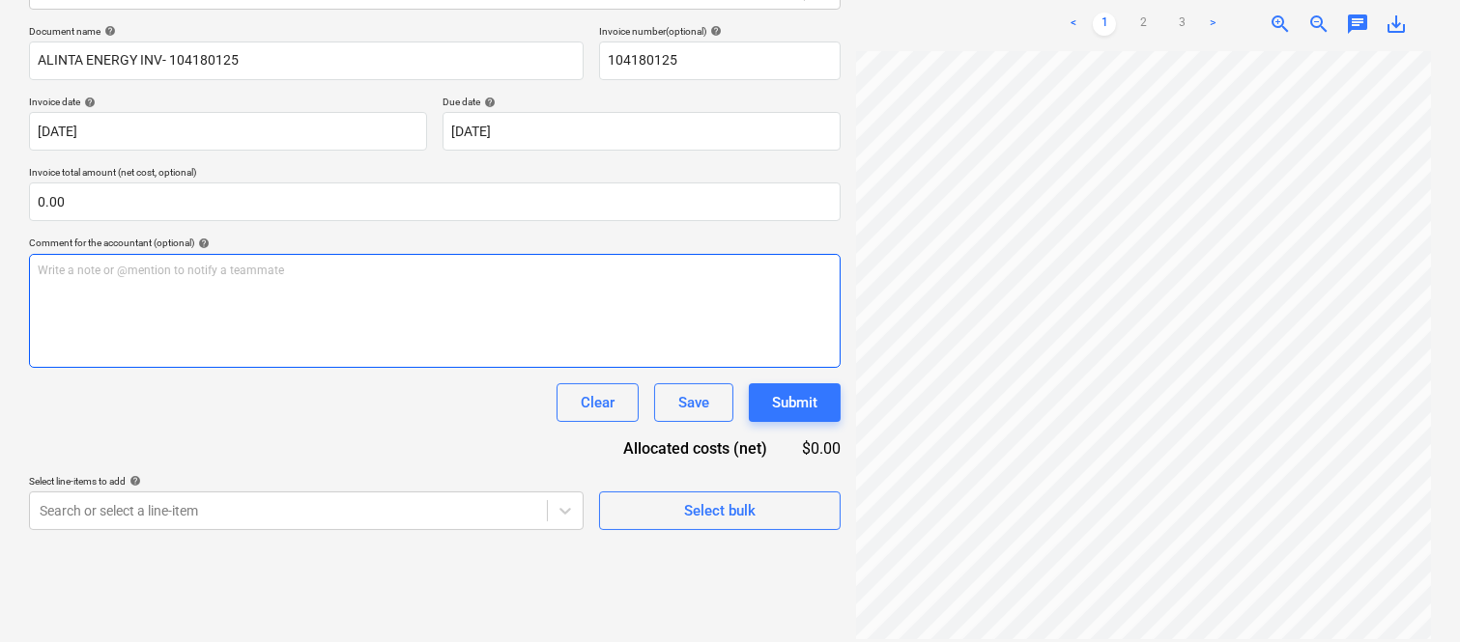
scroll to position [98, 297]
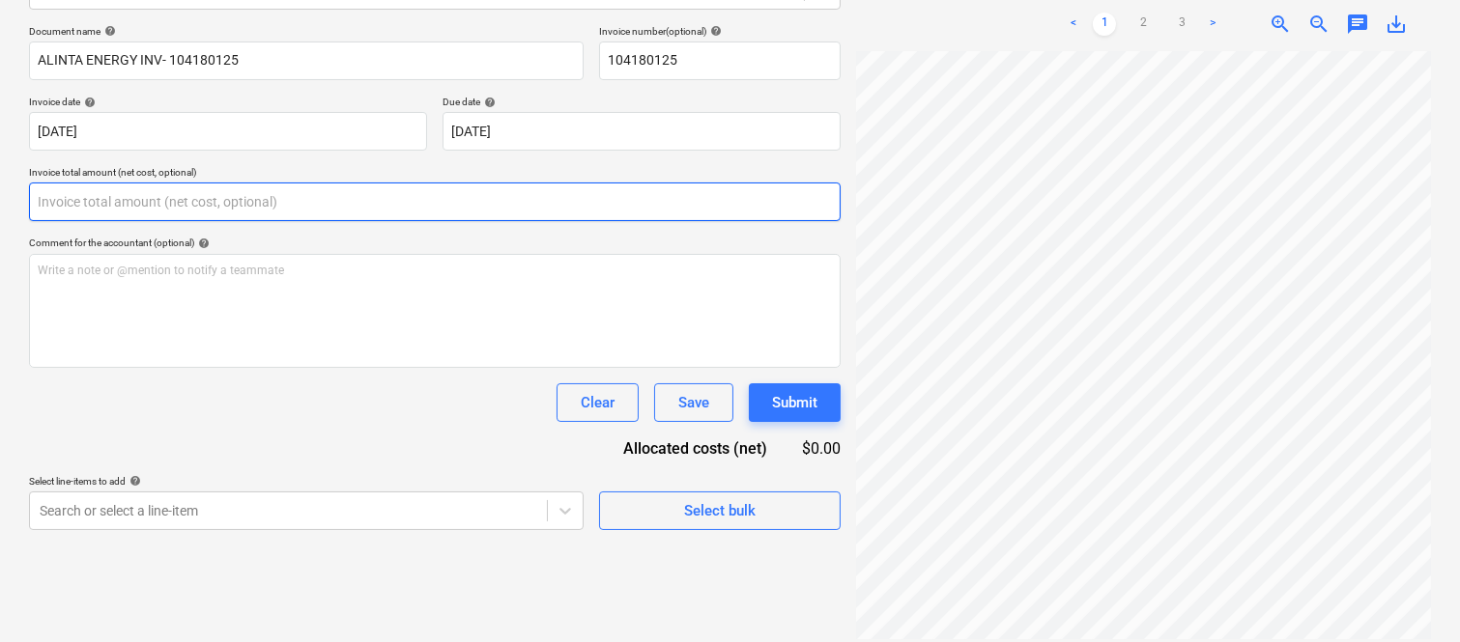
click at [246, 206] on input "text" at bounding box center [434, 202] width 811 height 39
paste input "32.90"
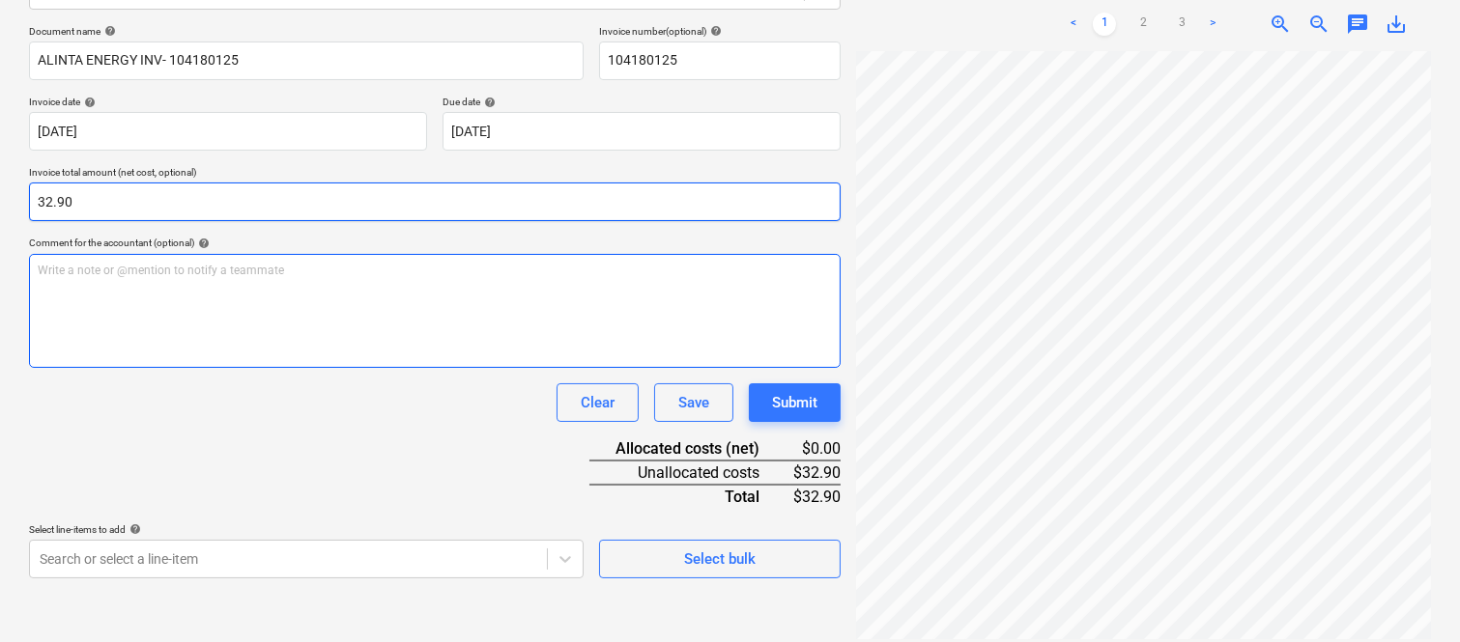
type input "32.90"
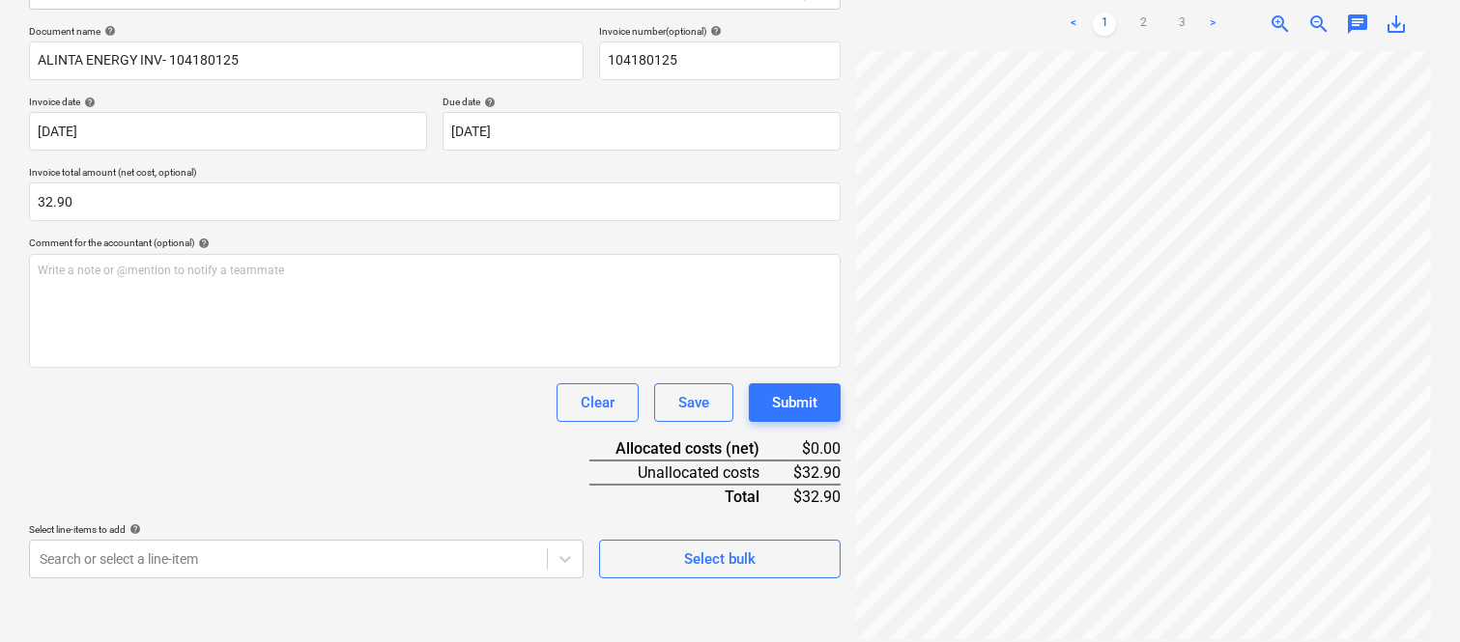
drag, startPoint x: 208, startPoint y: 328, endPoint x: 126, endPoint y: 408, distance: 114.1
click at [124, 407] on div "Clear Save Submit" at bounding box center [434, 402] width 811 height 39
click at [162, 367] on body "Sales Projects Contacts Company Inbox Approvals format_size keyboard_arrow_down…" at bounding box center [730, 46] width 1460 height 642
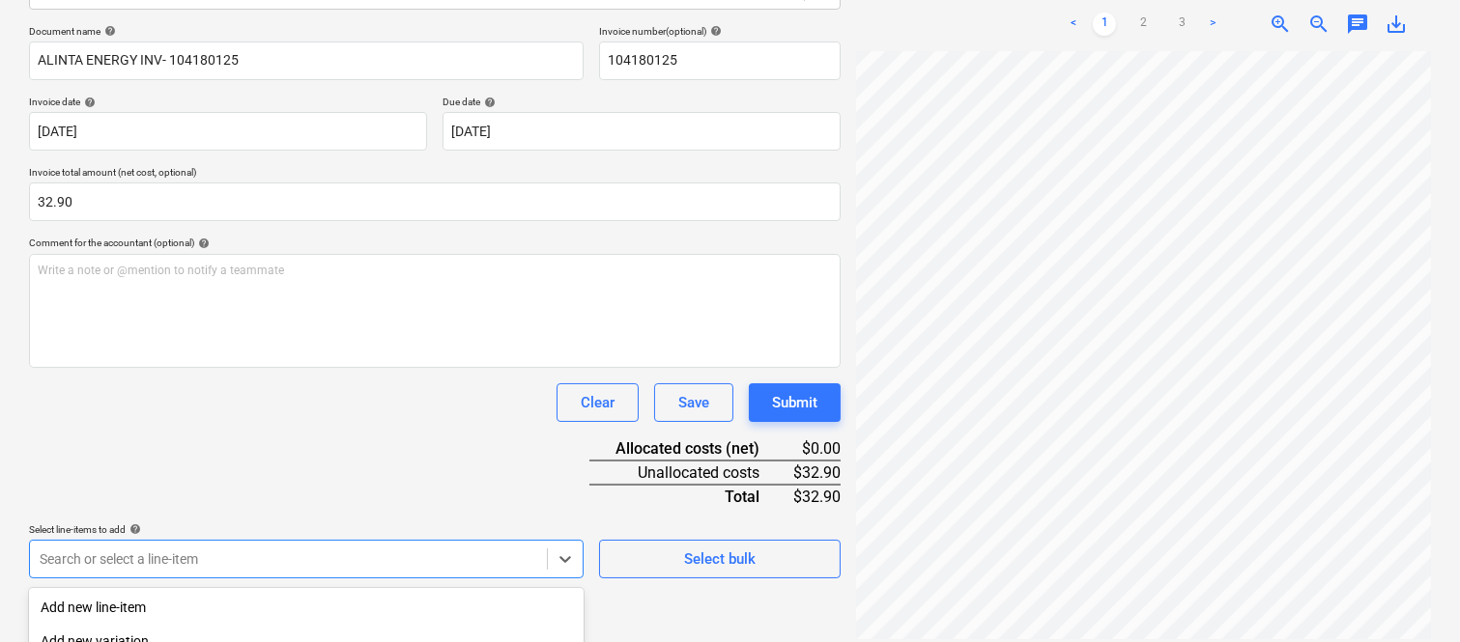
scroll to position [514, 0]
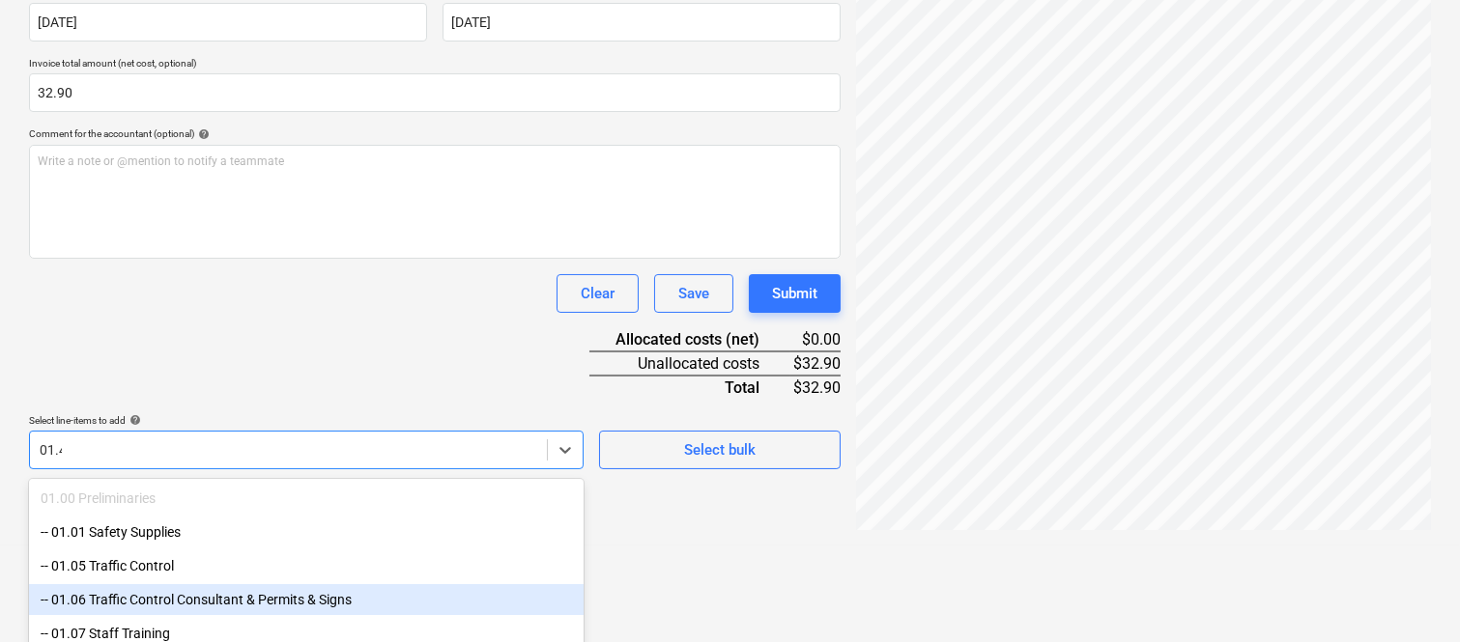
type input "01.41"
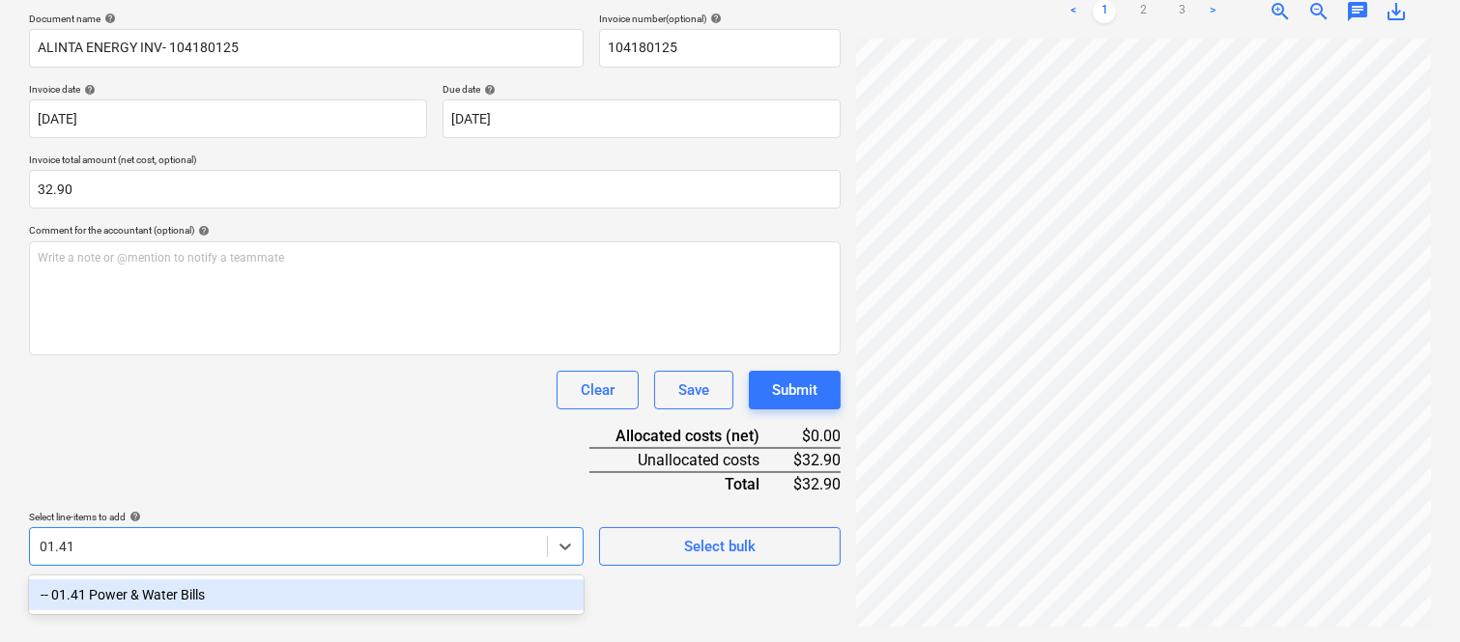
scroll to position [275, 0]
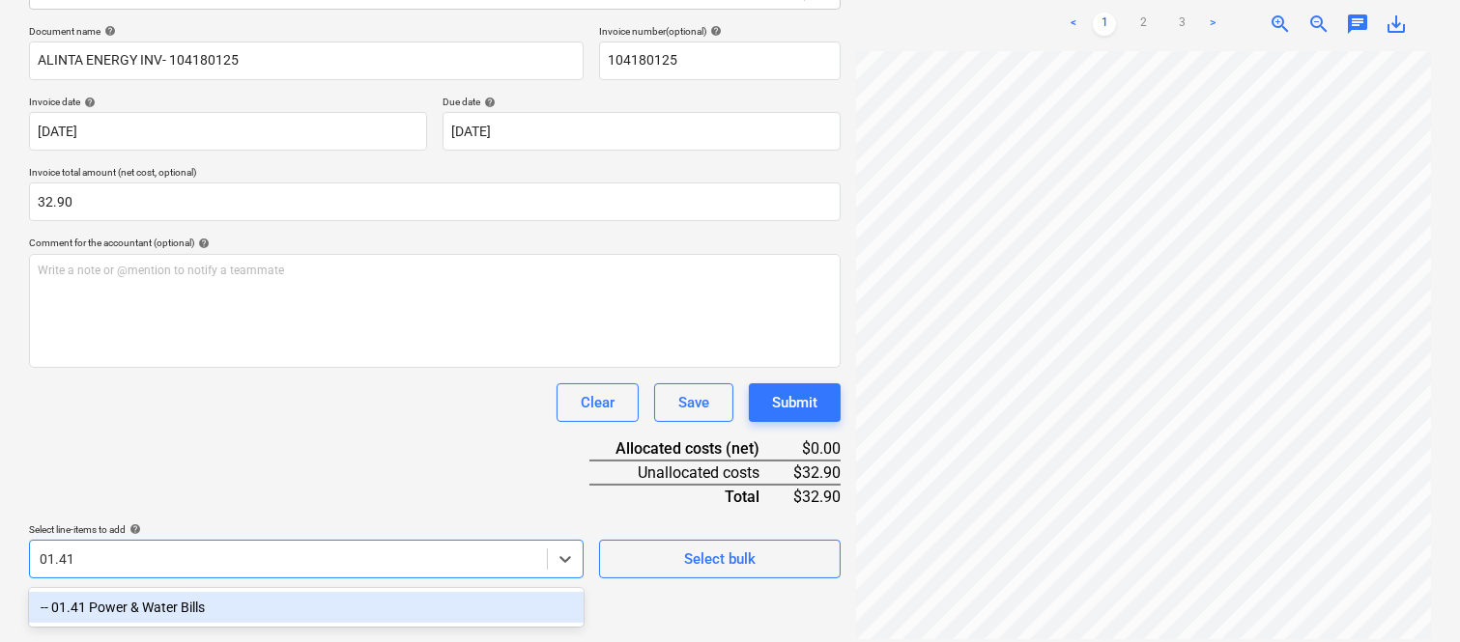
drag, startPoint x: 158, startPoint y: 601, endPoint x: 137, endPoint y: 423, distance: 179.0
click at [160, 601] on div "-- 01.41 Power & Water Bills" at bounding box center [306, 607] width 554 height 31
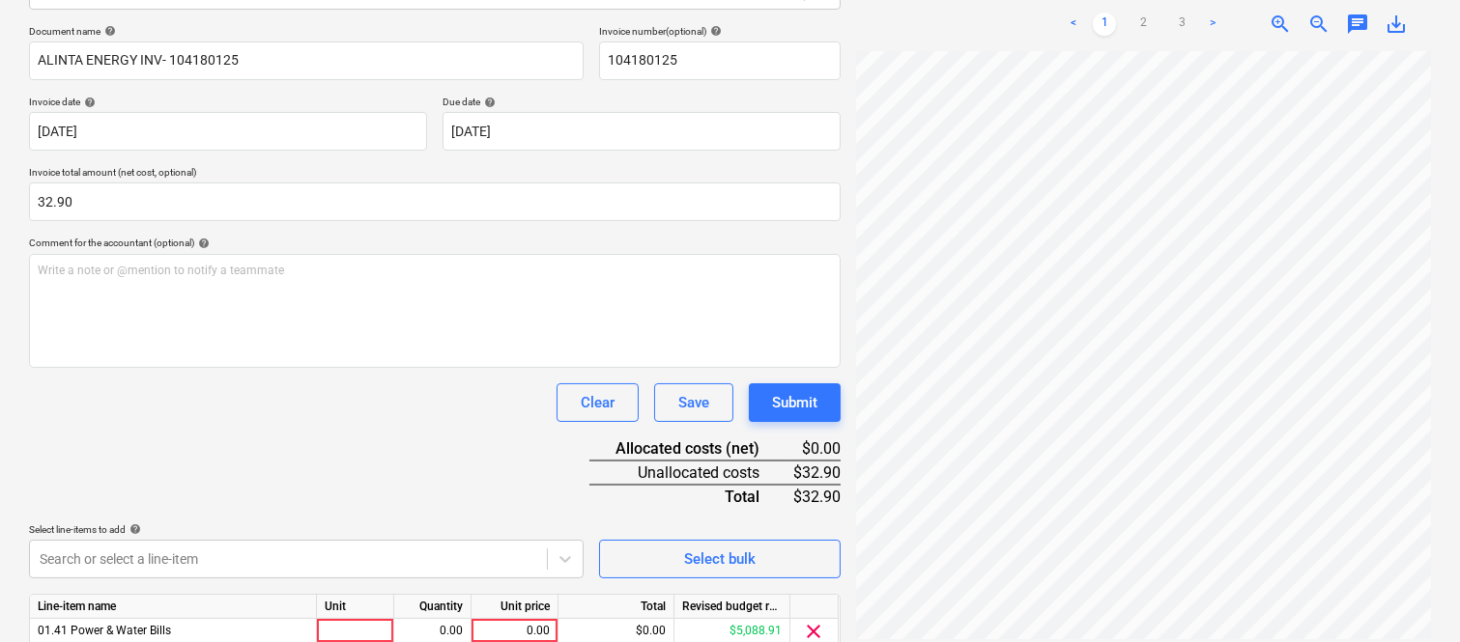
click at [137, 423] on div "Document name help ALINTA ENERGY INV- 104180125 Invoice number (optional) help …" at bounding box center [434, 365] width 811 height 681
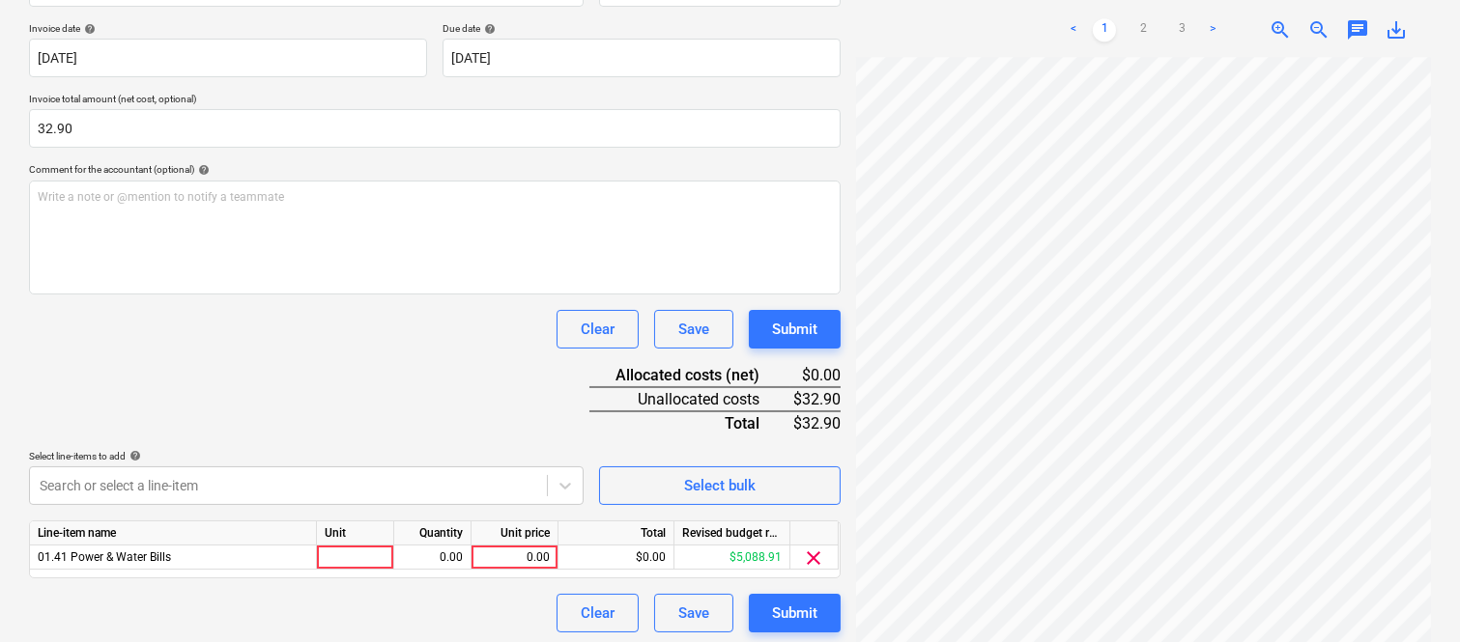
scroll to position [354, 0]
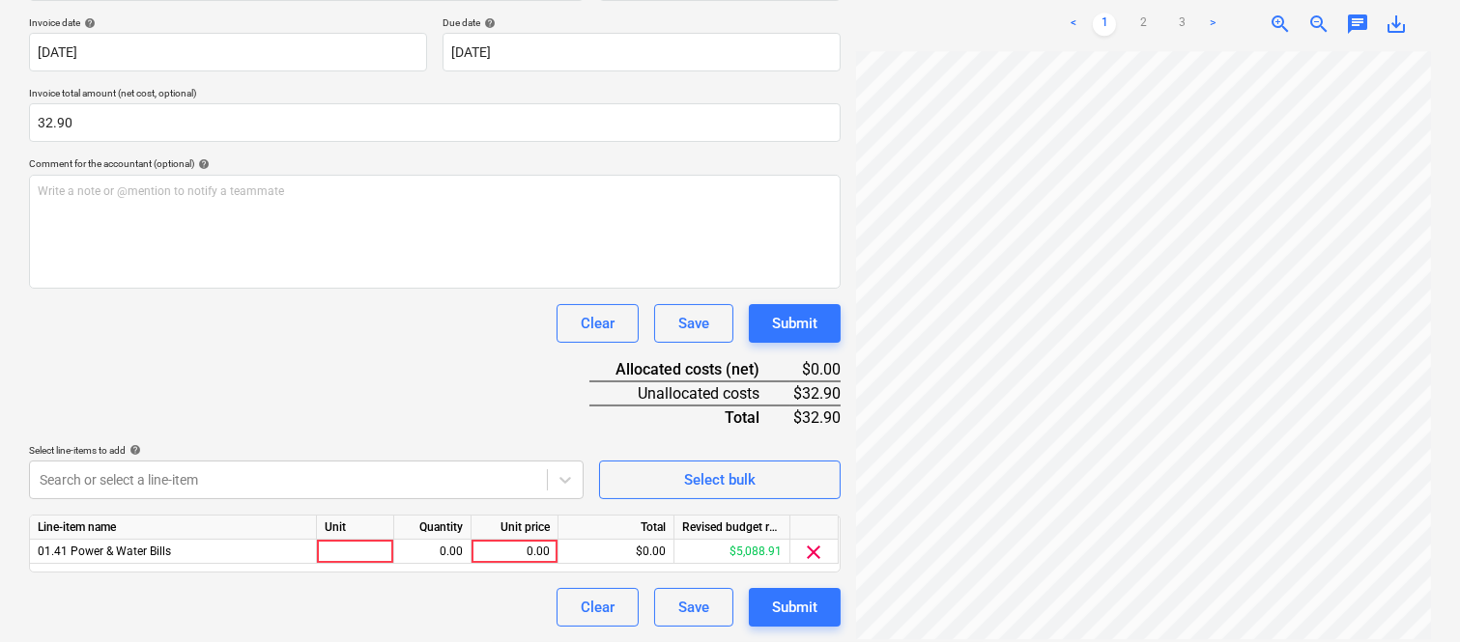
drag, startPoint x: 359, startPoint y: 553, endPoint x: 345, endPoint y: 606, distance: 55.1
click at [360, 553] on div at bounding box center [355, 552] width 77 height 24
type input "INVOICE"
click at [444, 553] on div "0.00" at bounding box center [432, 552] width 61 height 24
type input "1"
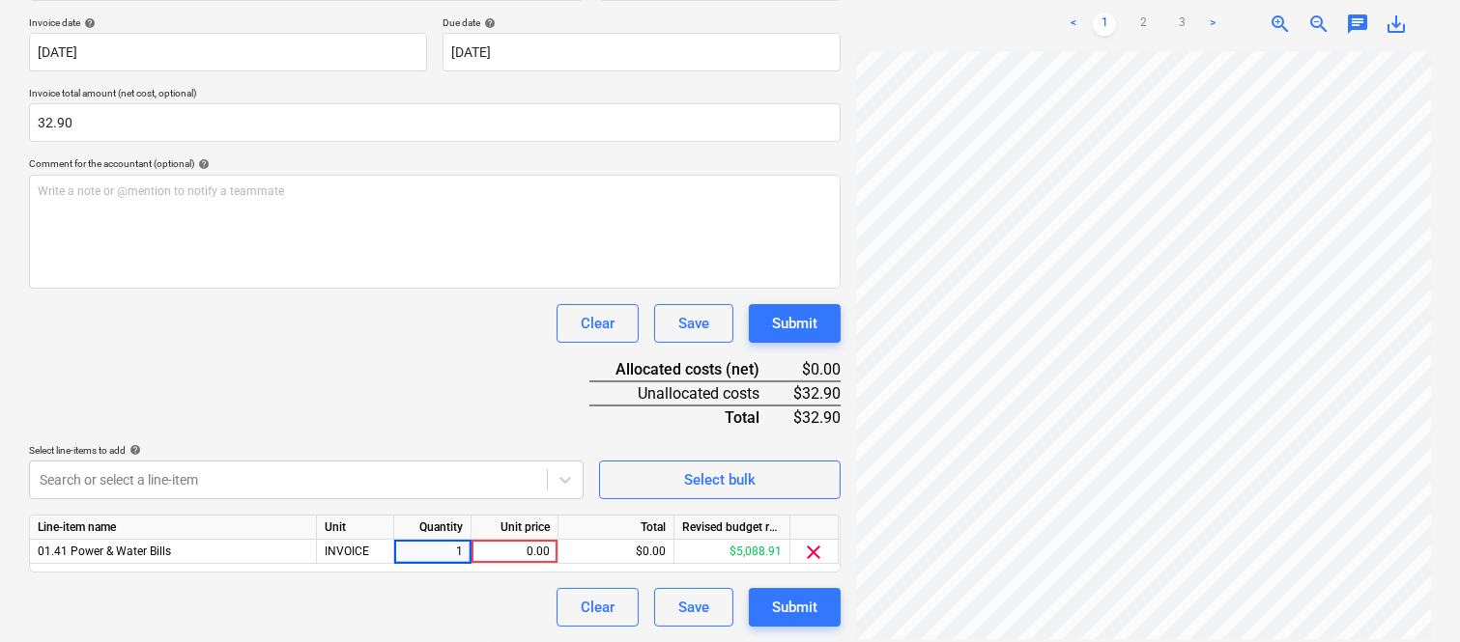
drag, startPoint x: 489, startPoint y: 553, endPoint x: 493, endPoint y: 568, distance: 15.0
click at [491, 553] on div "0.00" at bounding box center [514, 552] width 71 height 24
type input "V"
type input "32.90"
click at [349, 379] on div "Document name help ALINTA ENERGY INV- 104180125 Invoice number (optional) help …" at bounding box center [434, 286] width 811 height 681
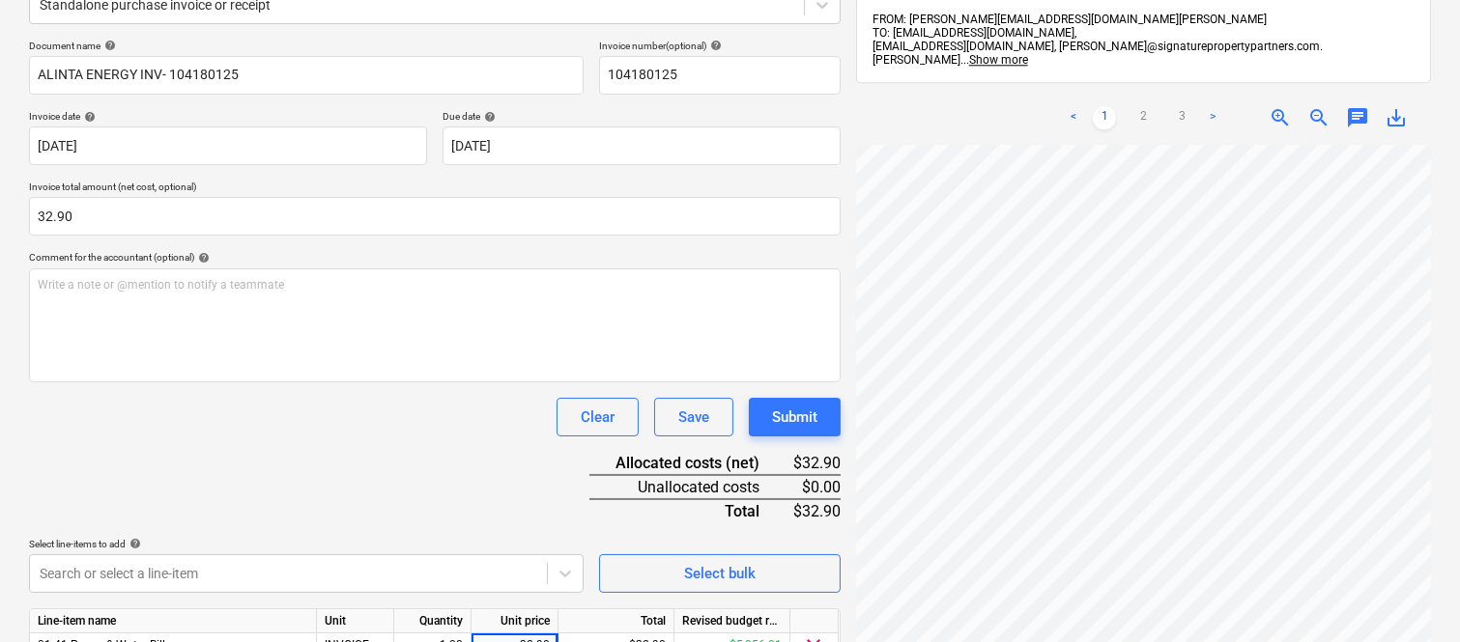
scroll to position [0, 0]
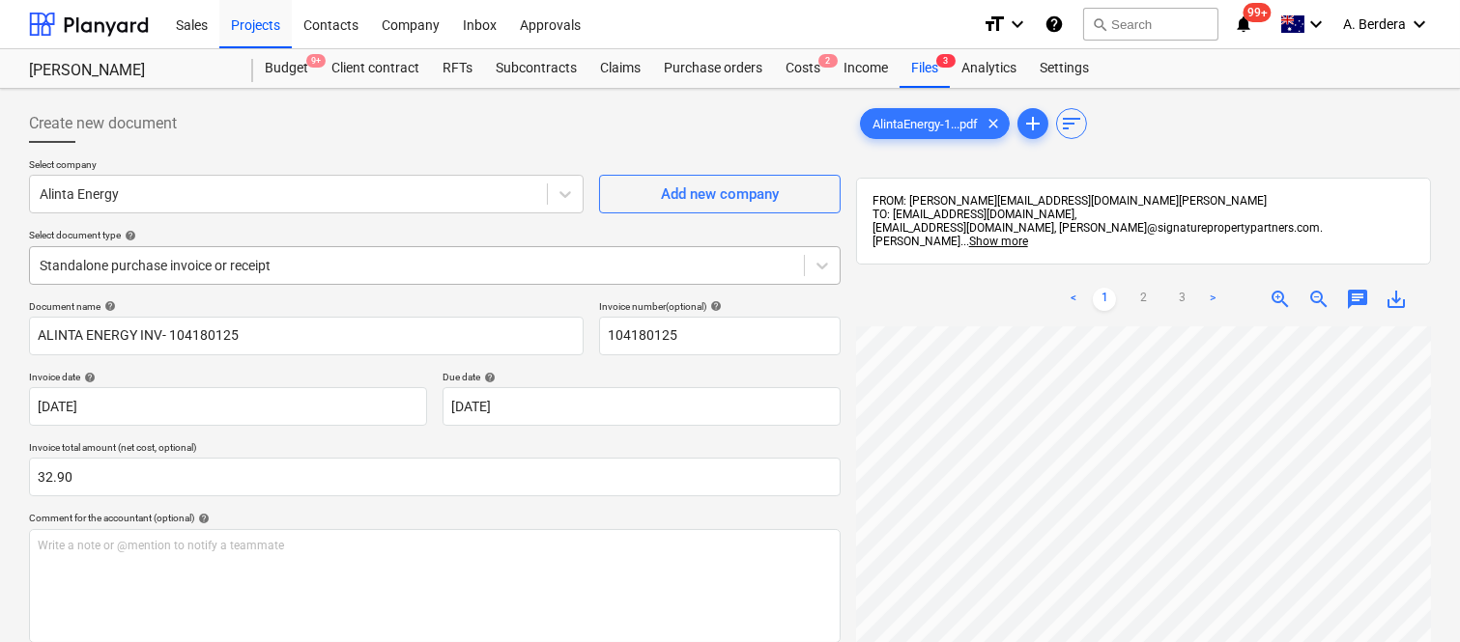
click at [354, 263] on div at bounding box center [417, 265] width 754 height 19
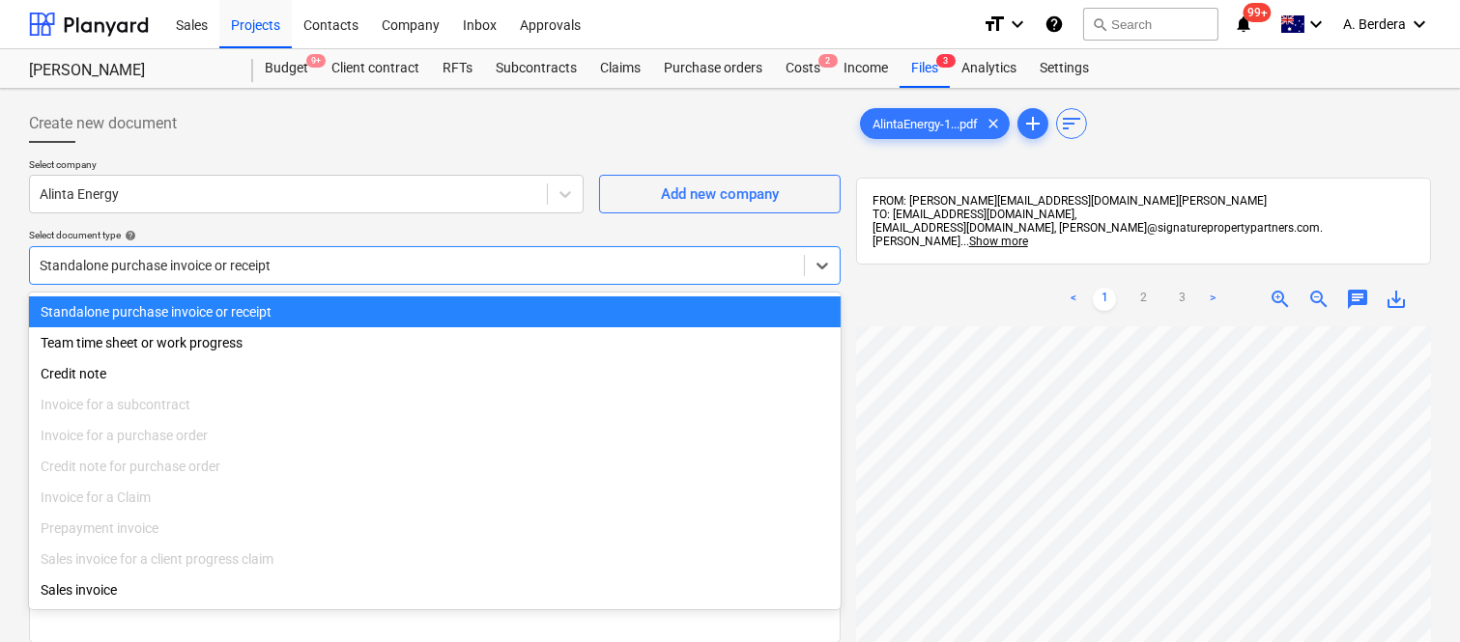
click at [357, 310] on div "Standalone purchase invoice or receipt" at bounding box center [434, 312] width 811 height 31
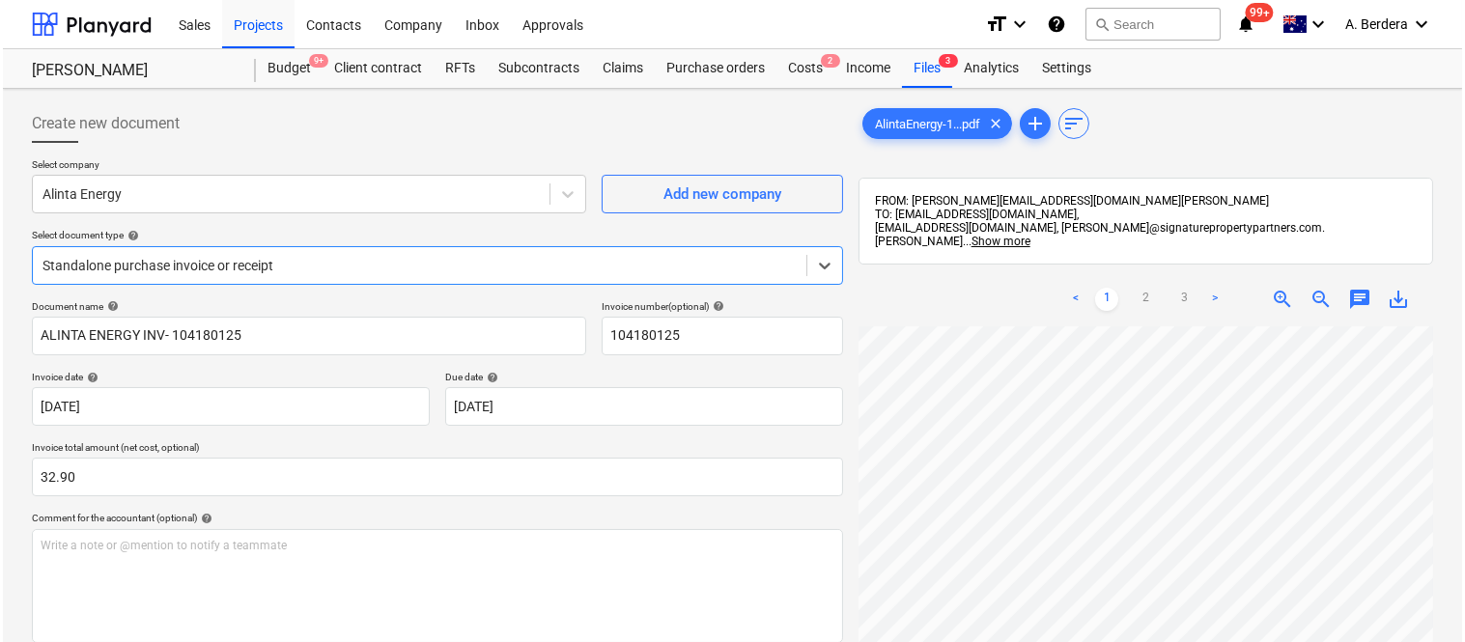
scroll to position [354, 0]
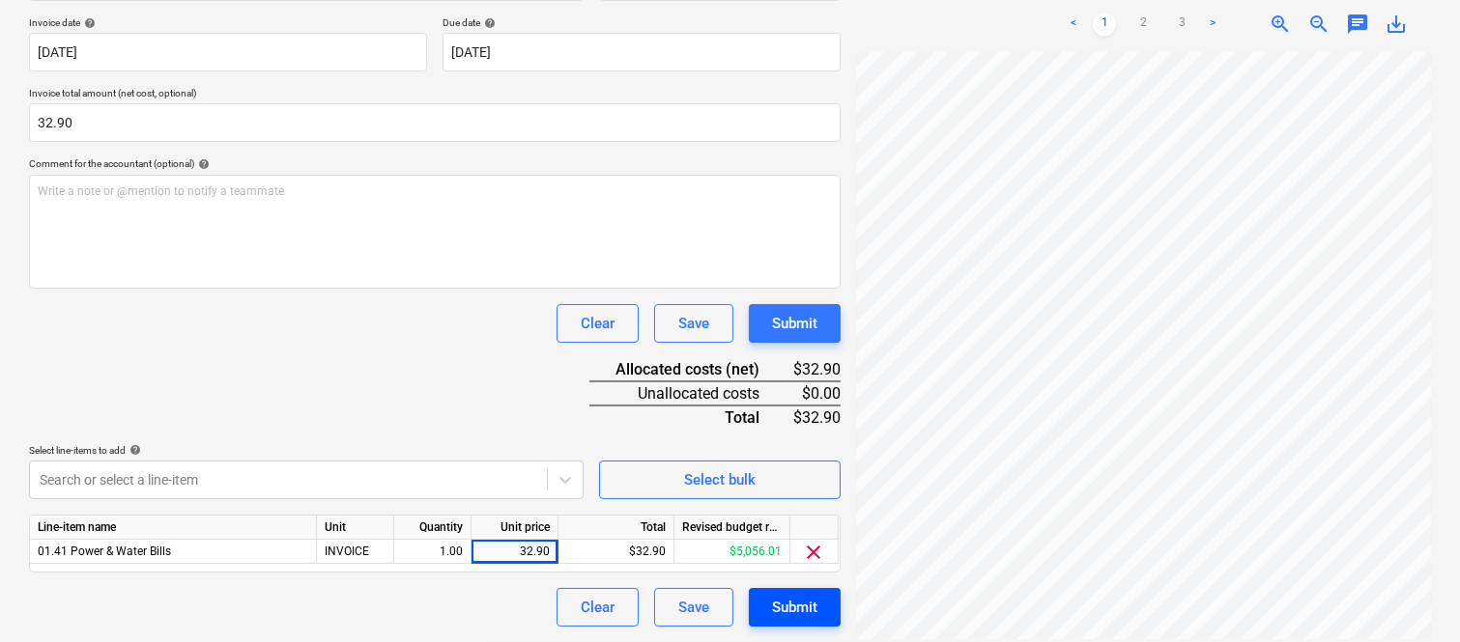
click at [770, 601] on button "Submit" at bounding box center [795, 607] width 92 height 39
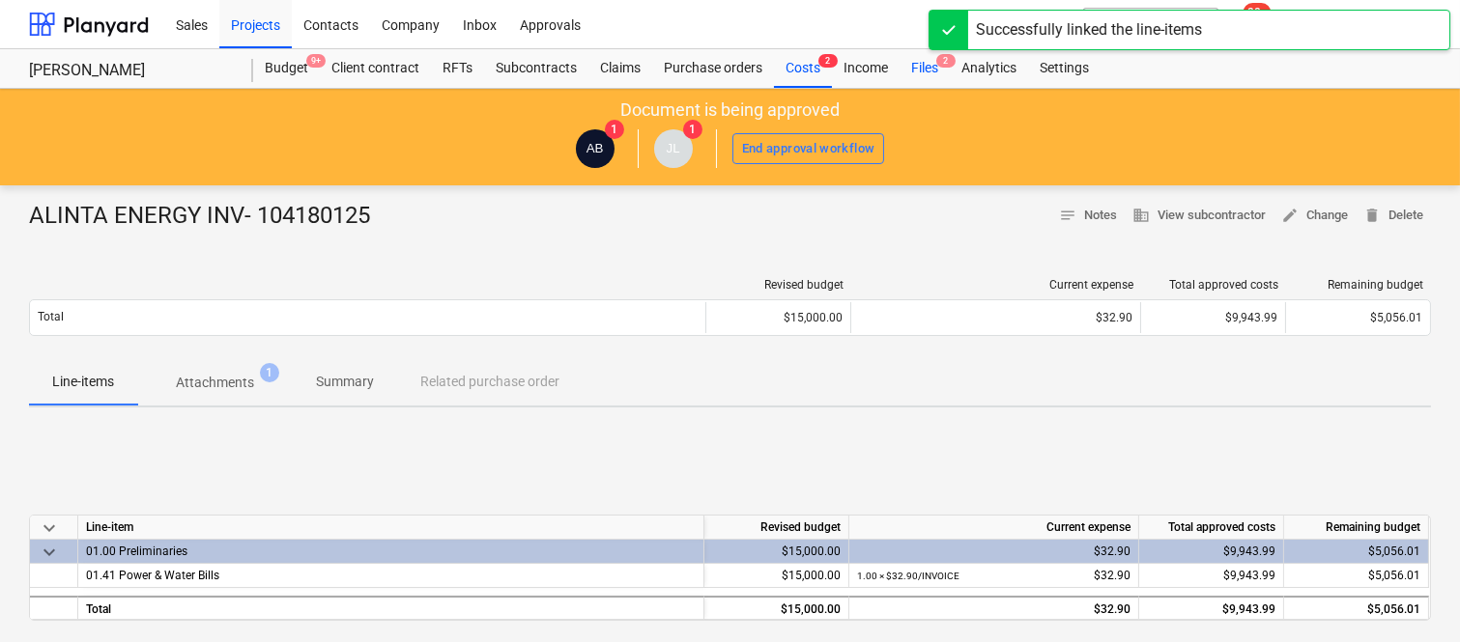
click at [935, 69] on div "Files 2" at bounding box center [924, 68] width 50 height 39
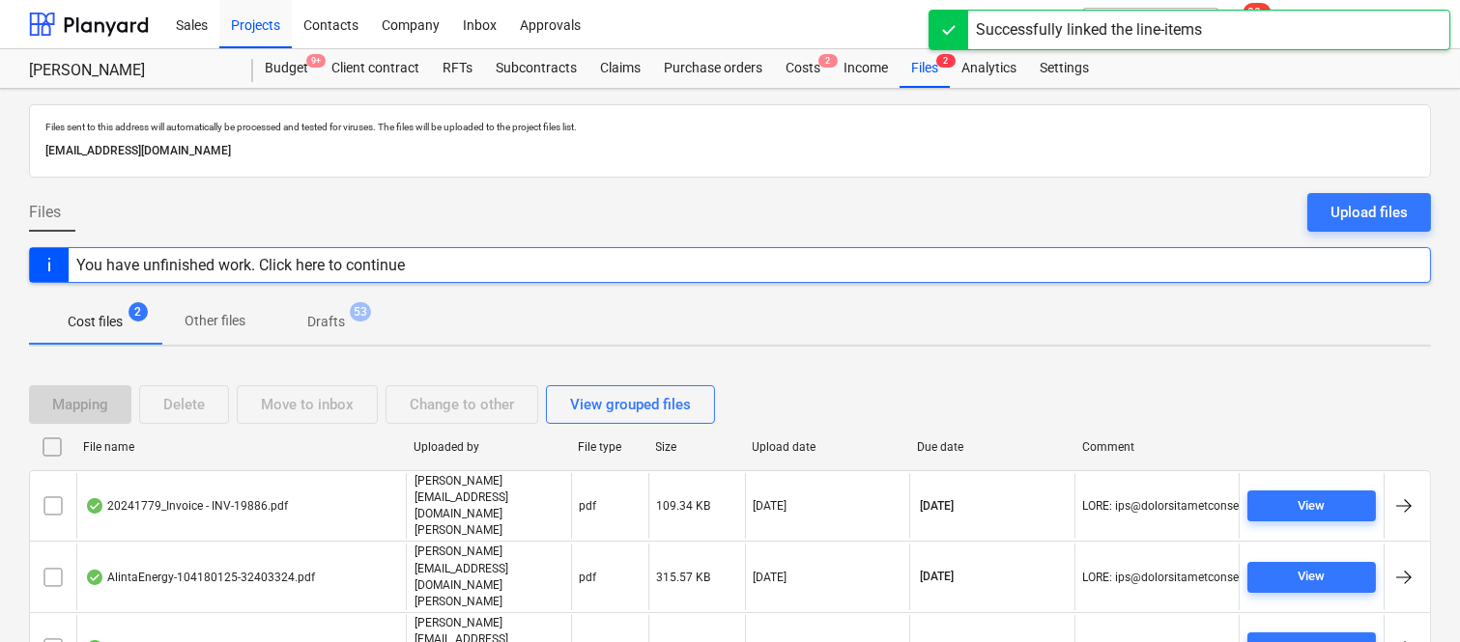
scroll to position [41, 0]
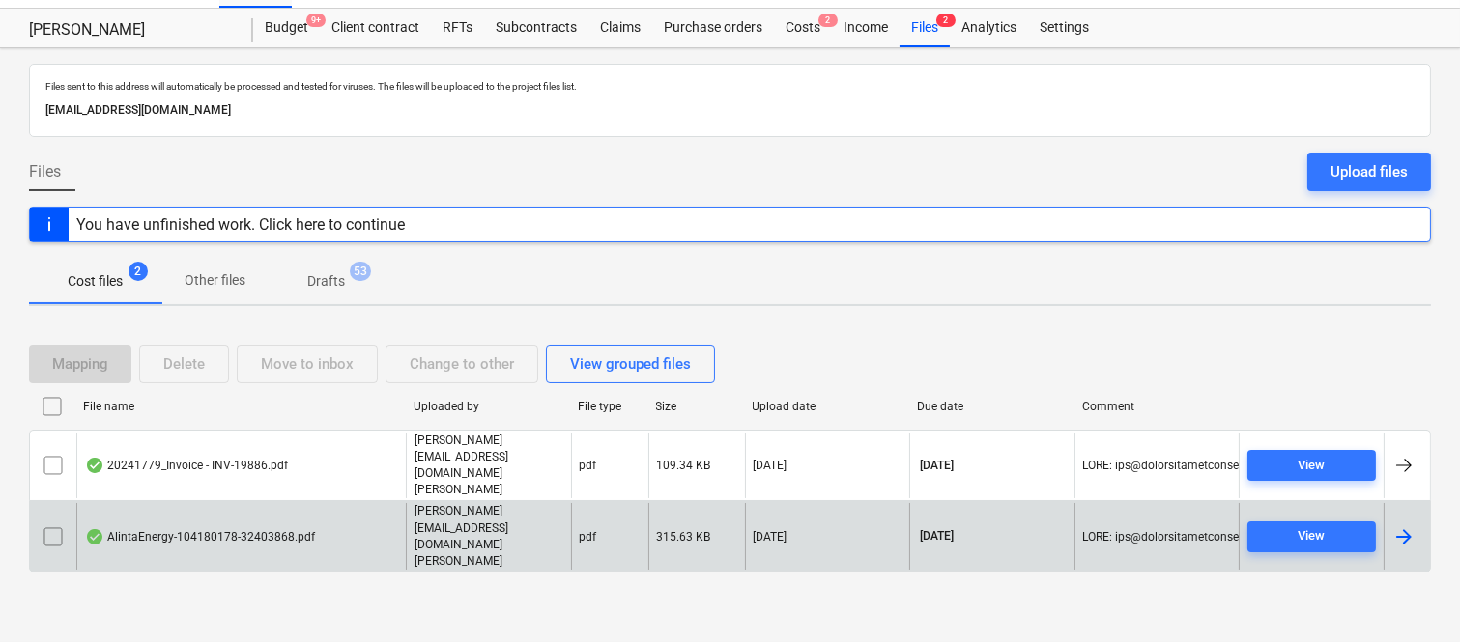
click at [242, 529] on div "AlintaEnergy-104180178-32403868.pdf" at bounding box center [200, 536] width 230 height 15
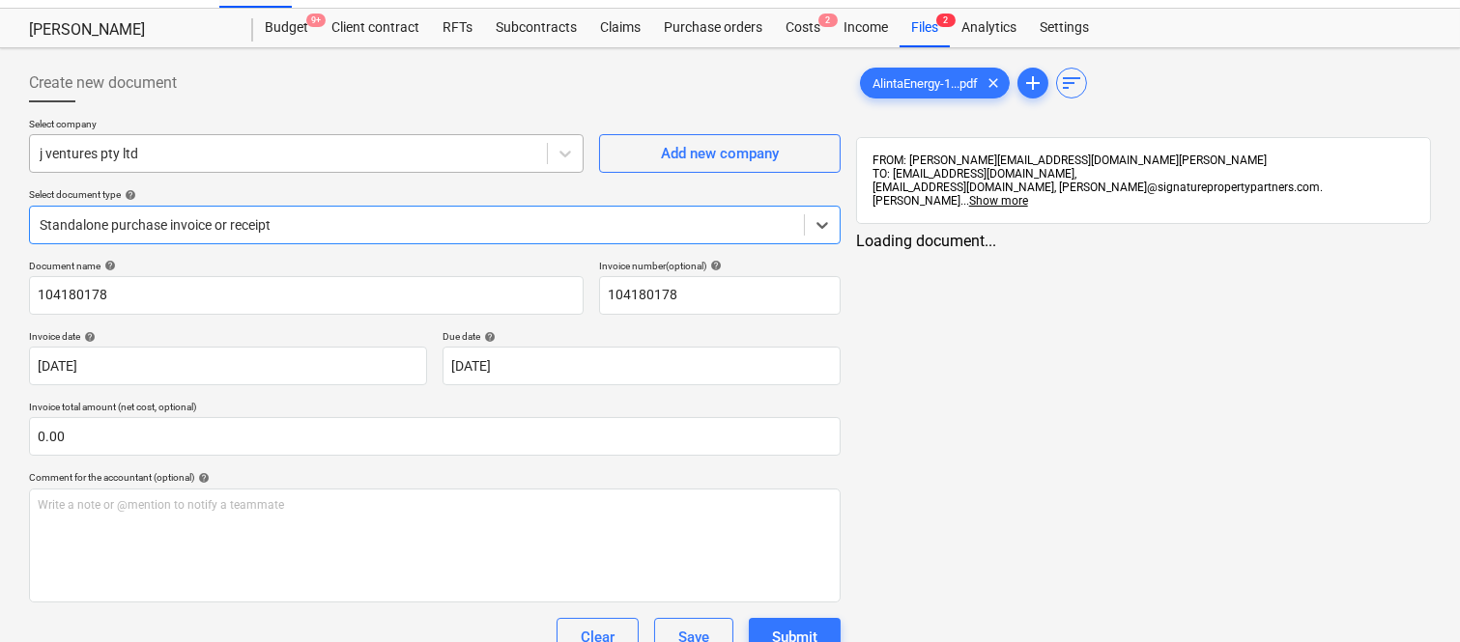
type input "104180178"
type input "[DATE]"
click at [276, 153] on div at bounding box center [288, 153] width 497 height 19
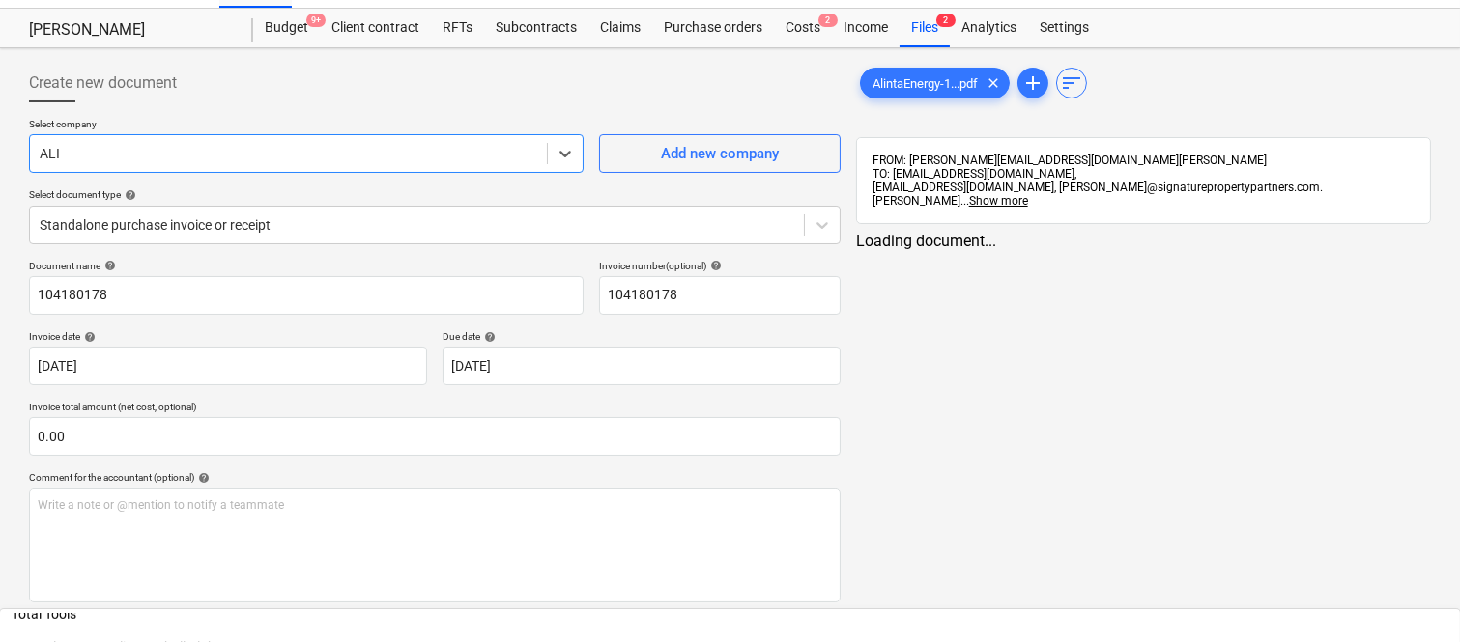
scroll to position [1063, 0]
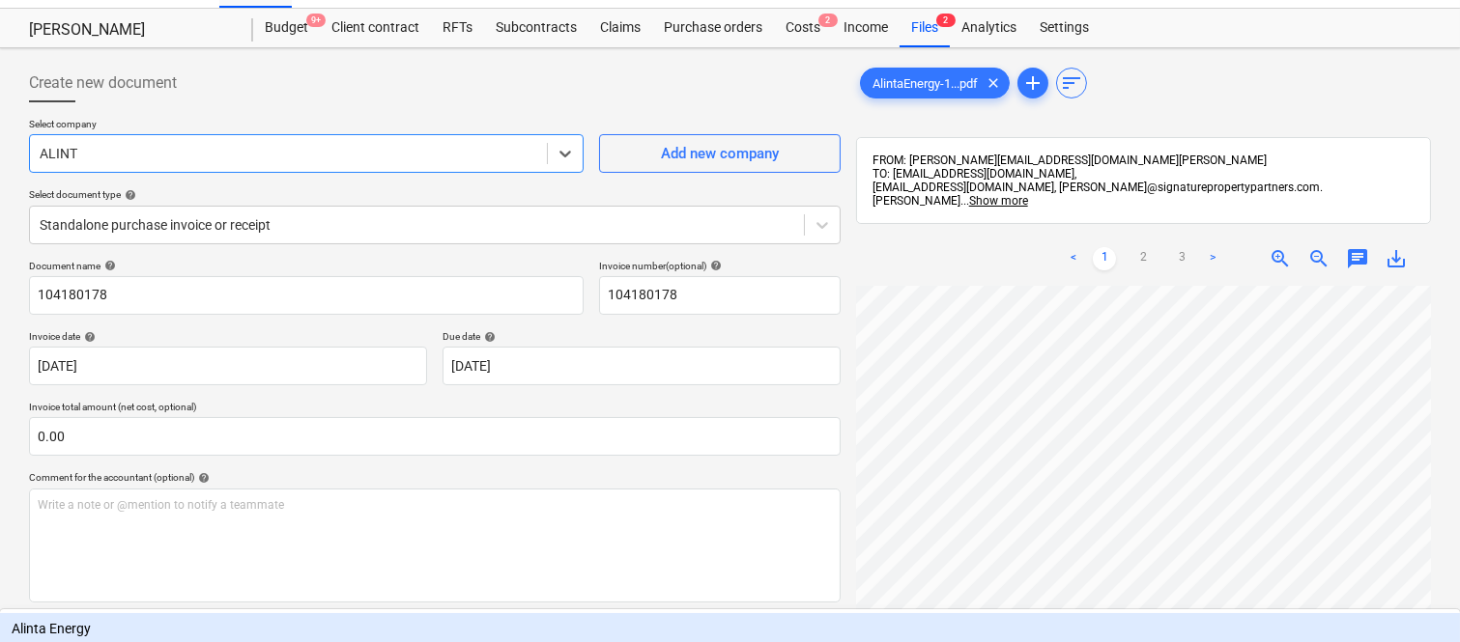
type input "ALINTA"
click at [241, 610] on div "Alinta Energy Press Enter to create ALINTA" at bounding box center [730, 645] width 1460 height 70
click at [217, 613] on div "Alinta Energy" at bounding box center [730, 628] width 1460 height 31
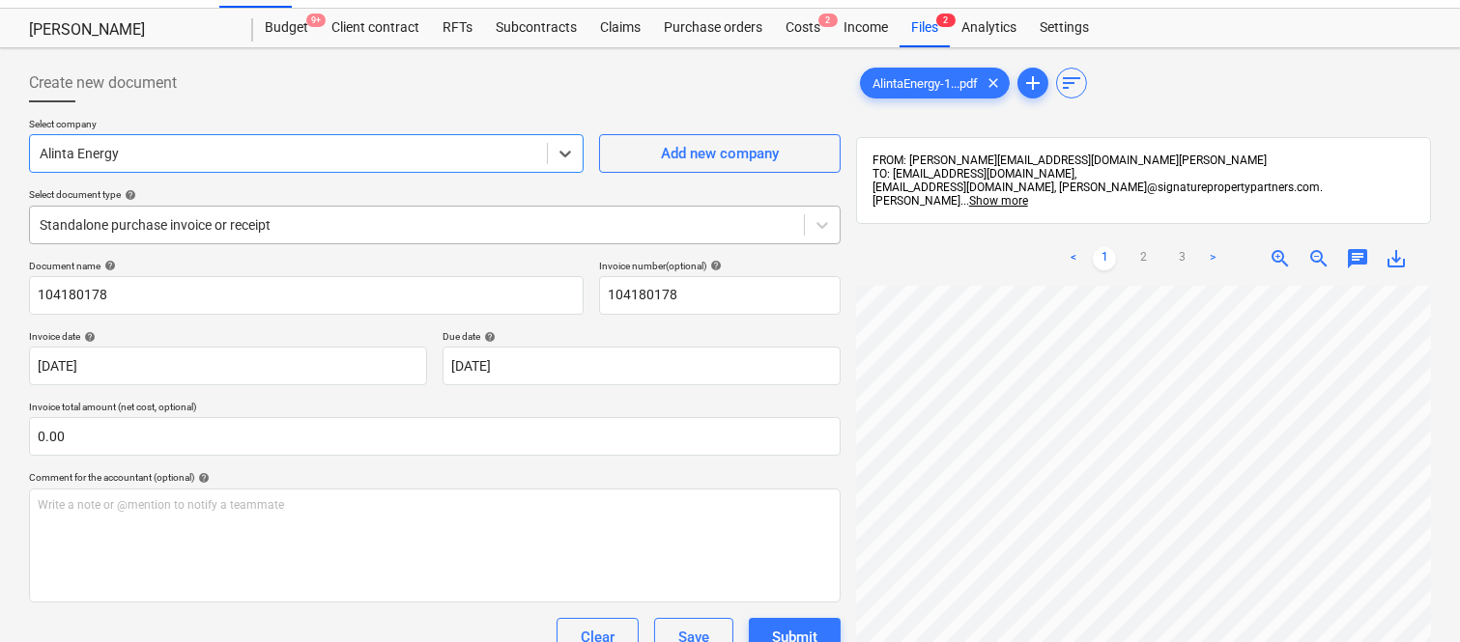
click at [249, 216] on div at bounding box center [417, 224] width 754 height 19
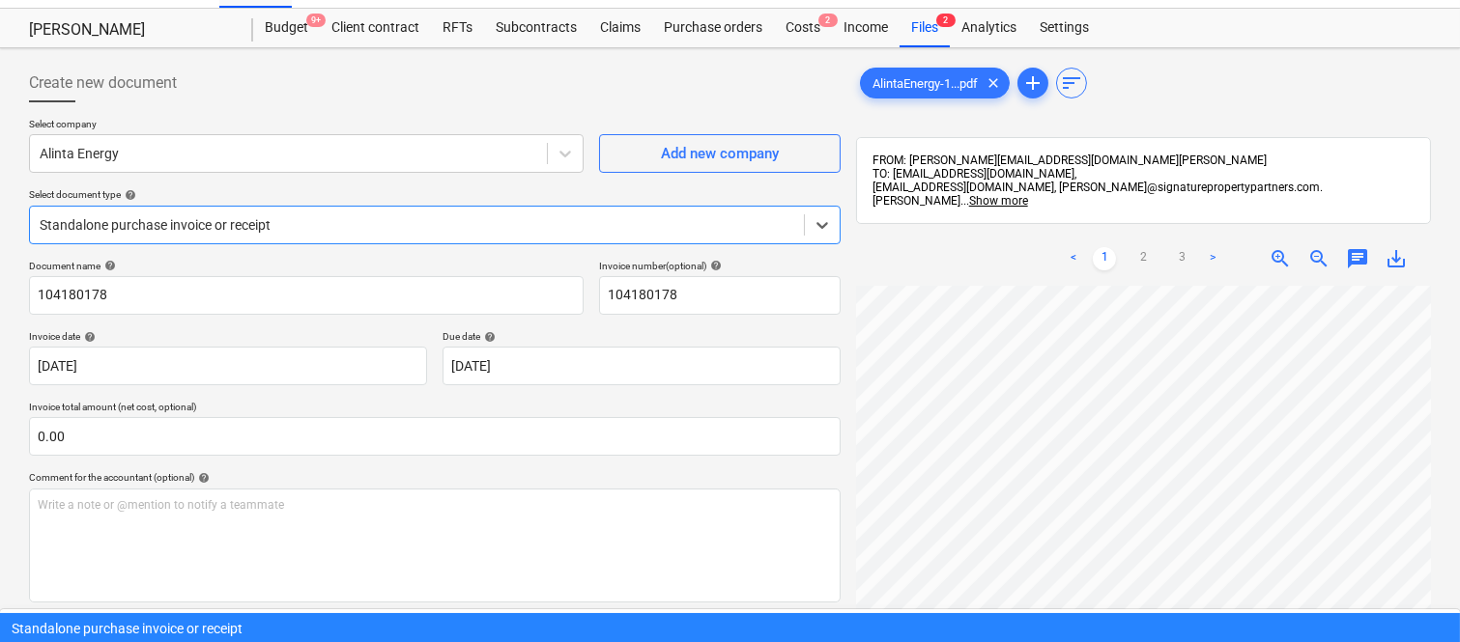
click at [280, 613] on div "Standalone purchase invoice or receipt" at bounding box center [730, 628] width 1460 height 31
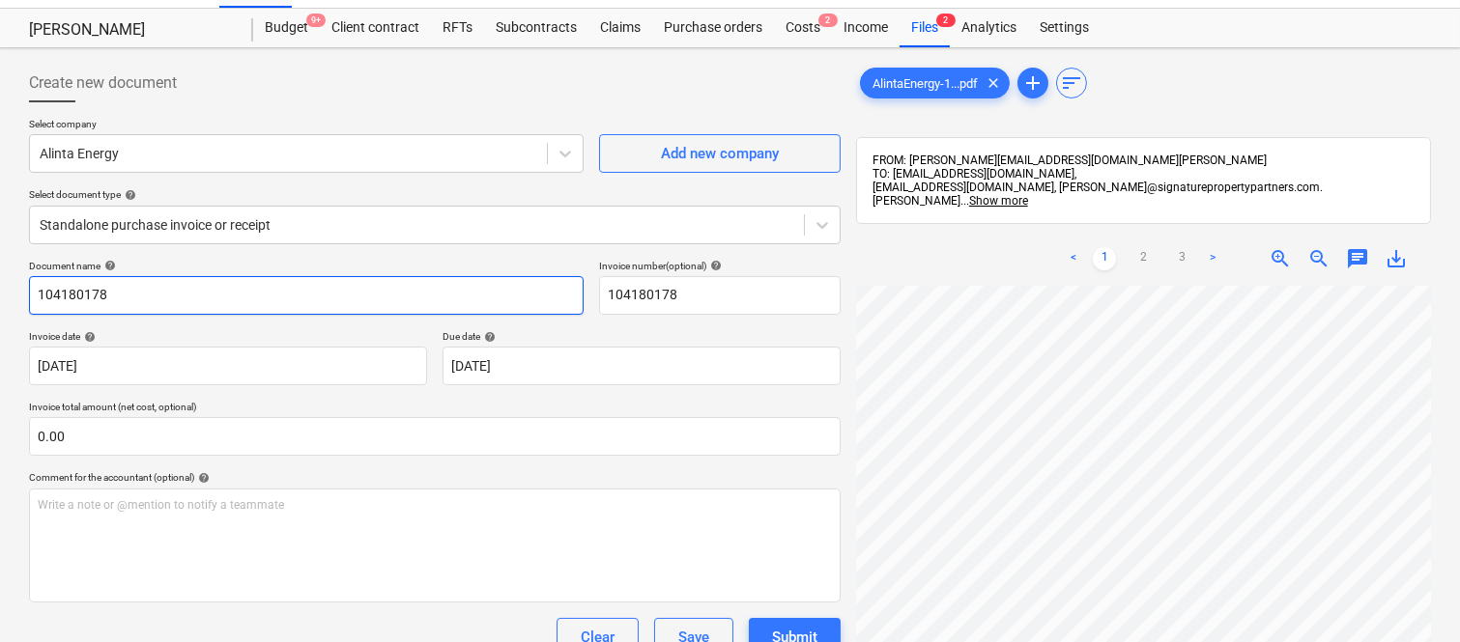
click at [36, 287] on input "104180178" at bounding box center [306, 295] width 554 height 39
type input "ALINTA ENERGY INV- 104180178"
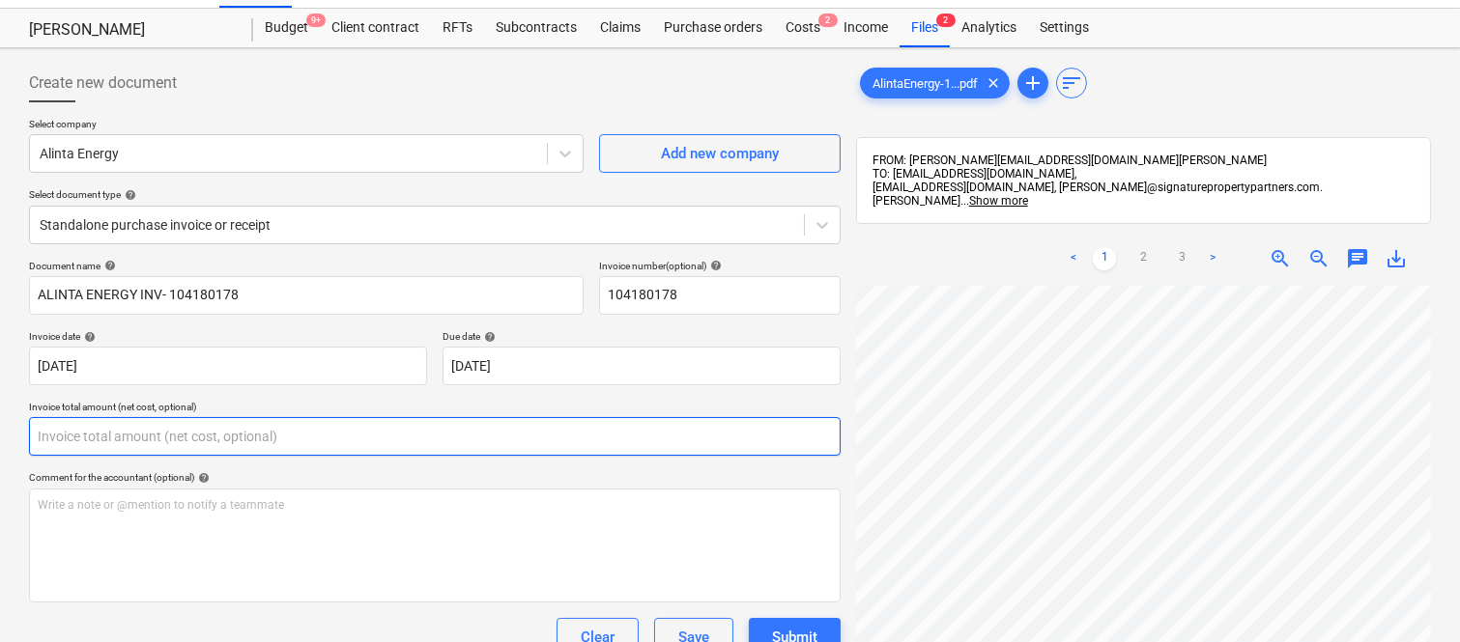
click at [360, 429] on input "text" at bounding box center [434, 436] width 811 height 39
paste input "32.90"
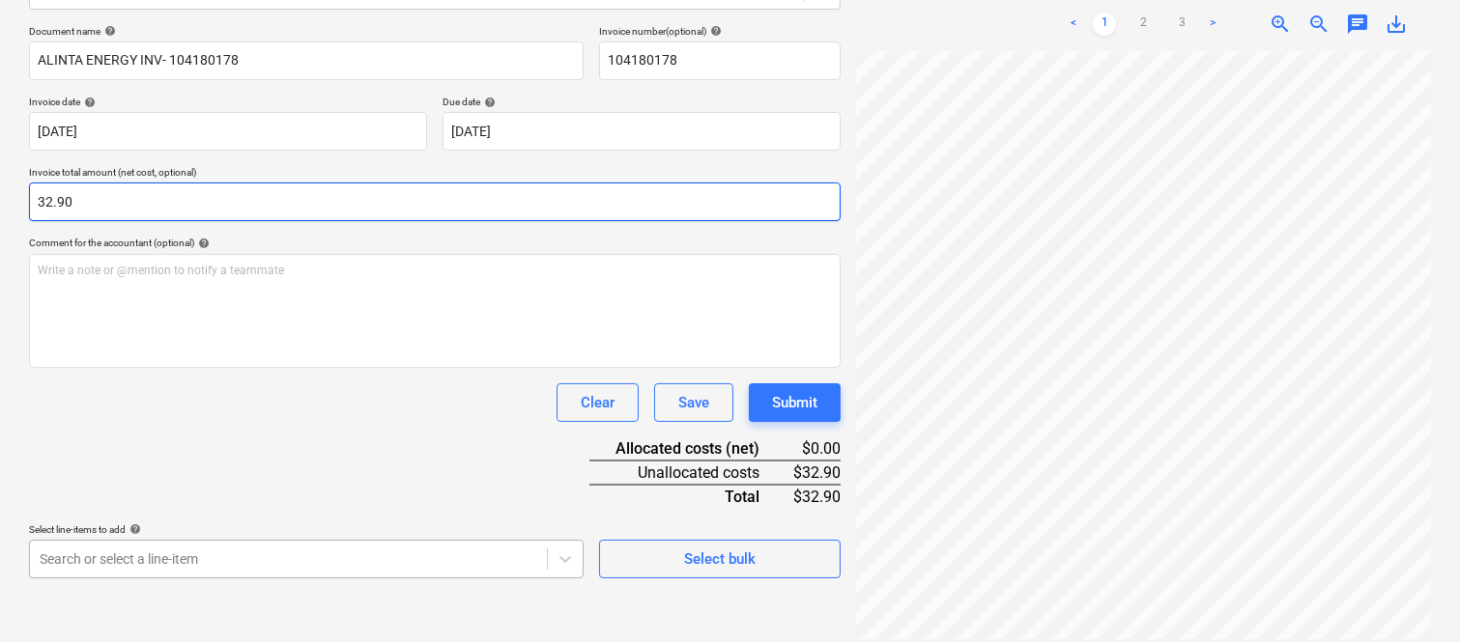
type input "32.90"
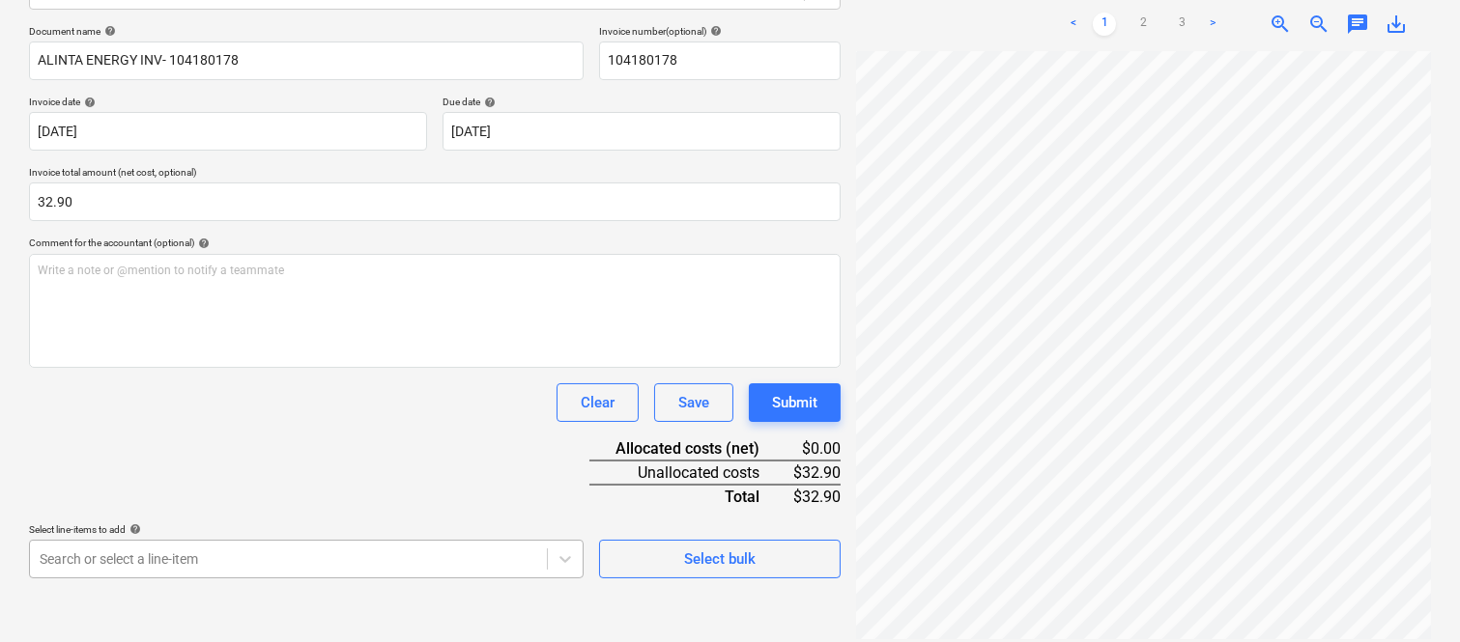
click at [284, 367] on body "Sales Projects Contacts Company Inbox Approvals format_size keyboard_arrow_down…" at bounding box center [730, 46] width 1460 height 642
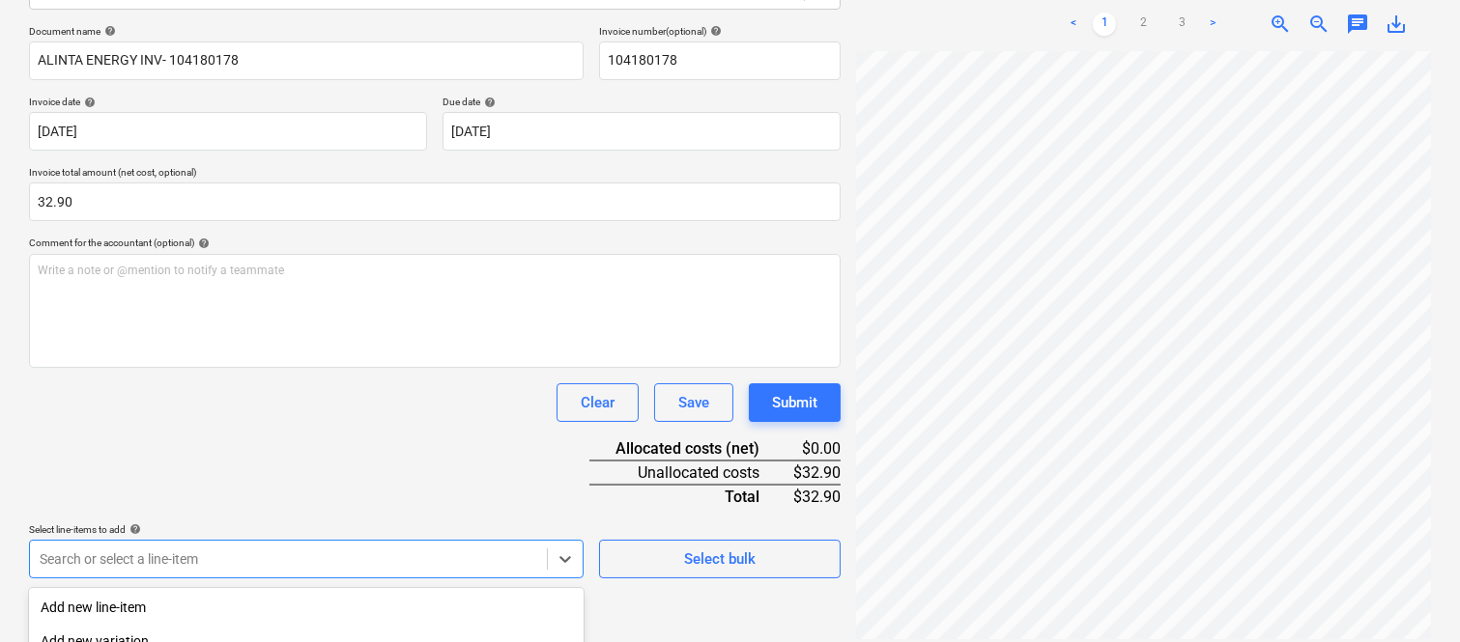
scroll to position [514, 0]
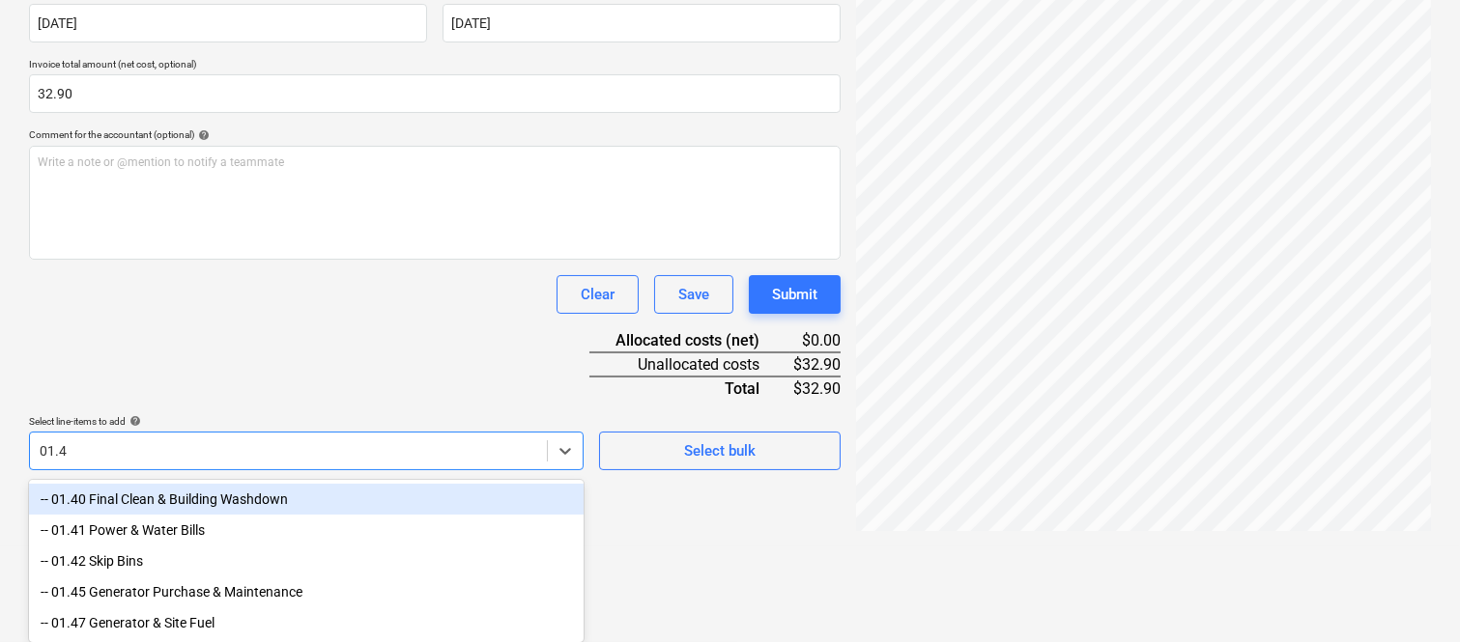
type input "01.41"
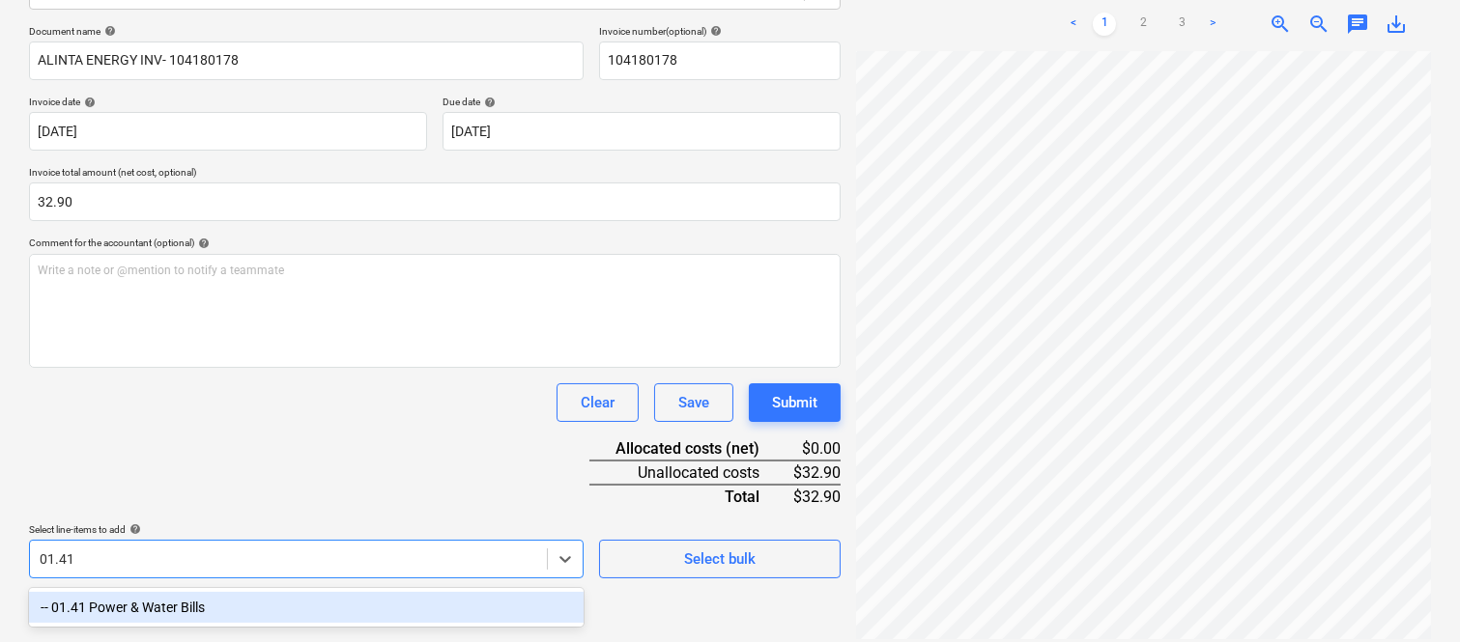
drag, startPoint x: 263, startPoint y: 600, endPoint x: 222, endPoint y: 421, distance: 183.2
click at [261, 599] on div "-- 01.41 Power & Water Bills" at bounding box center [306, 607] width 554 height 31
click at [222, 420] on div "Document name help ALINTA ENERGY INV- 104180178 Invoice number (optional) help …" at bounding box center [434, 301] width 811 height 553
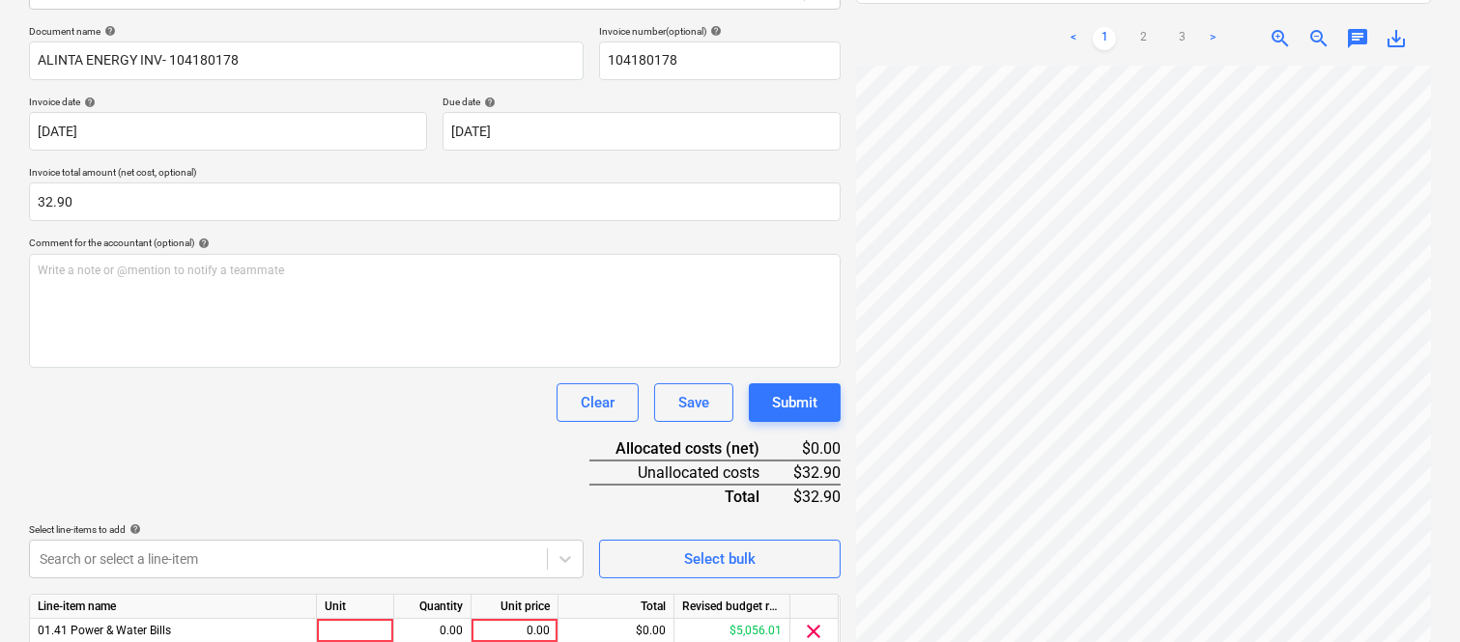
scroll to position [354, 0]
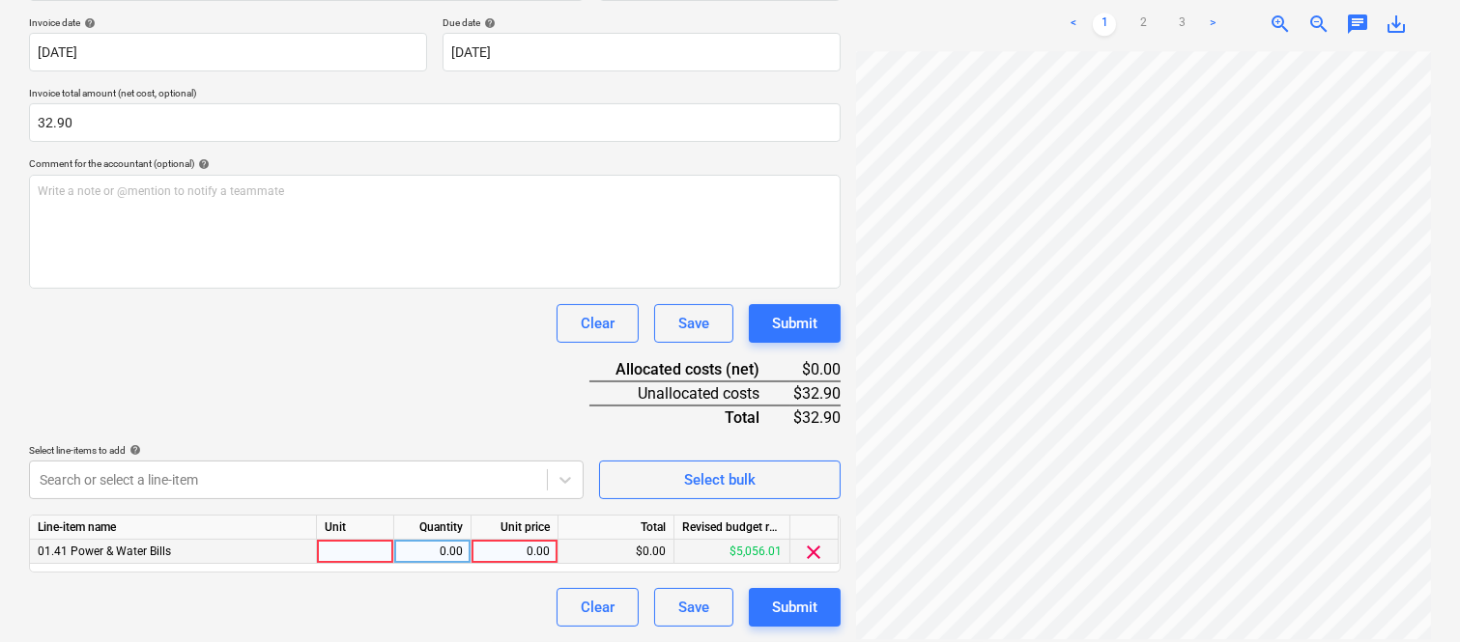
click at [355, 552] on div at bounding box center [355, 552] width 77 height 24
type input "INVOICE"
click at [438, 557] on div "0.00" at bounding box center [432, 552] width 61 height 24
type input "1"
click at [503, 549] on div "0.00" at bounding box center [514, 552] width 71 height 24
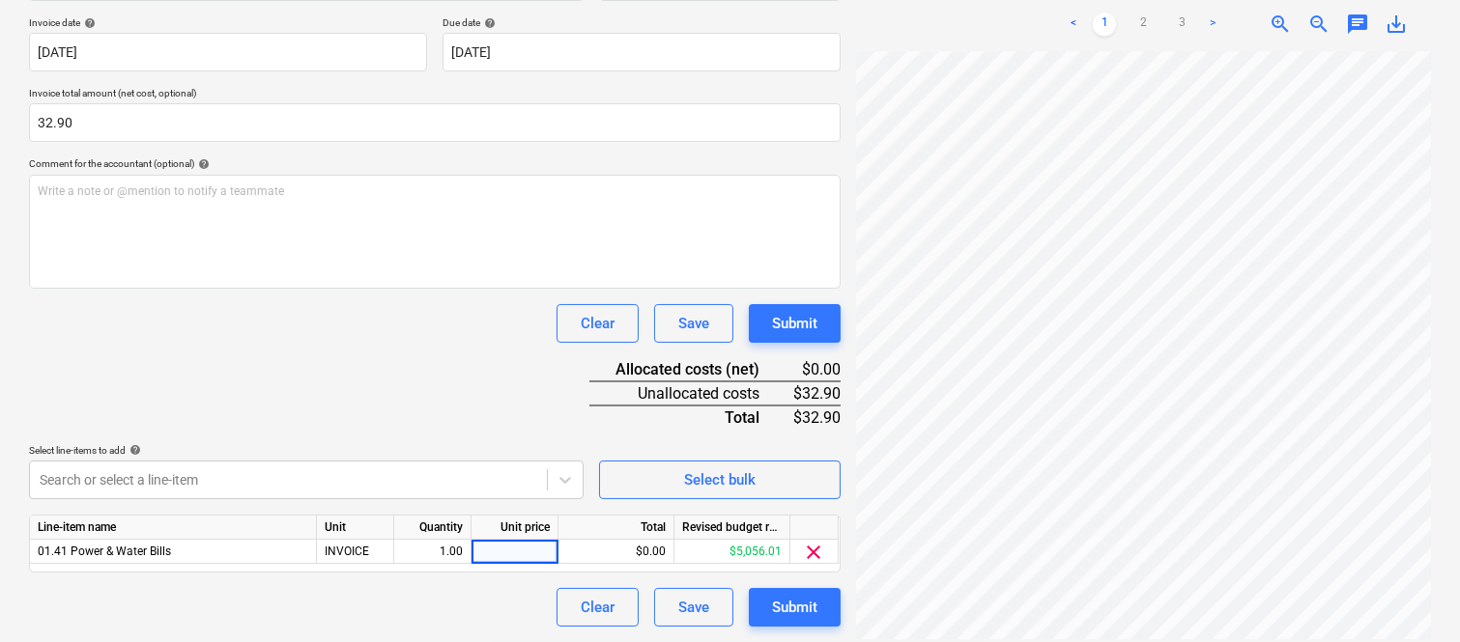
type input "32.90"
click at [369, 328] on div "Clear Save Submit" at bounding box center [434, 323] width 811 height 39
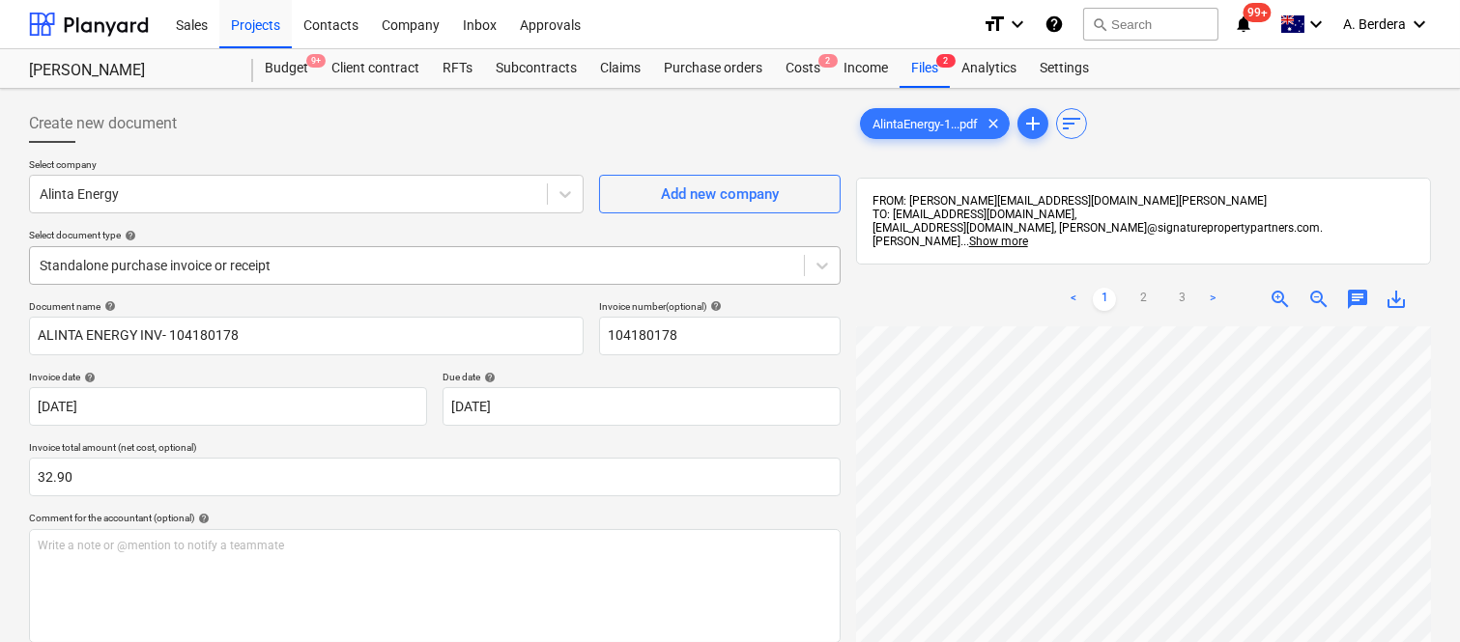
click at [334, 262] on div at bounding box center [417, 265] width 754 height 19
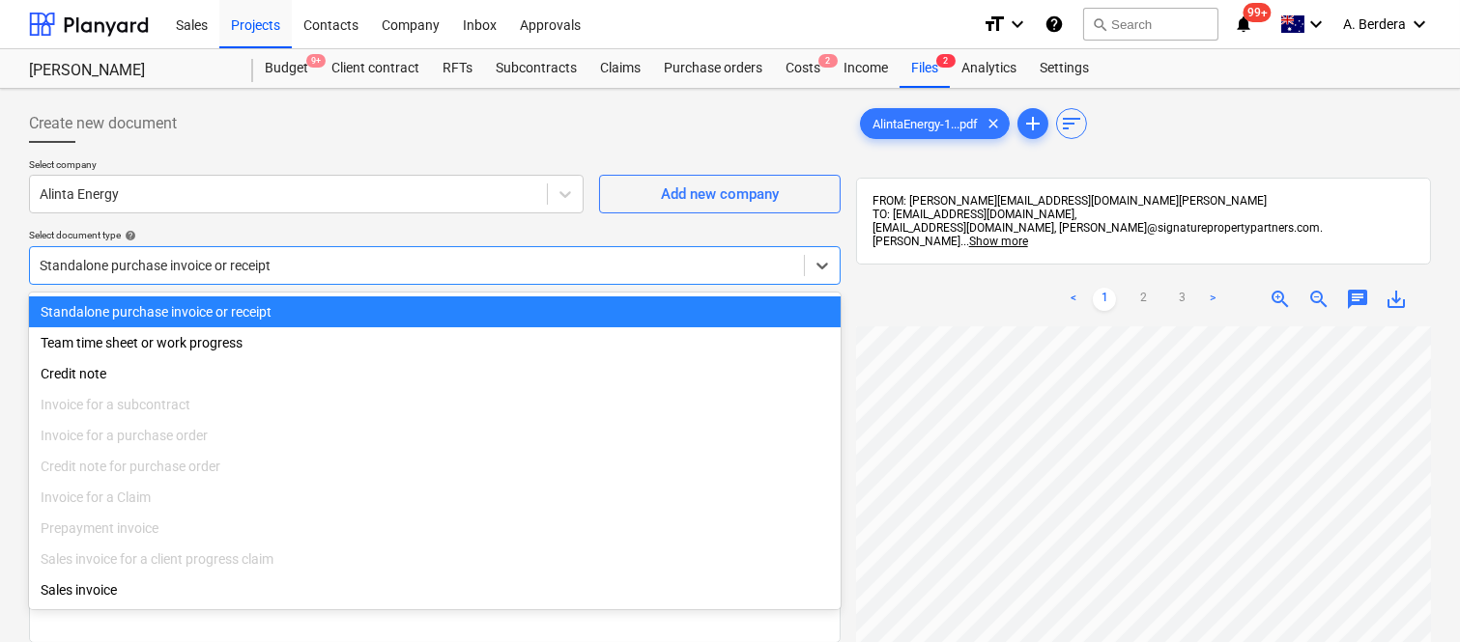
click at [362, 300] on div "Standalone purchase invoice or receipt" at bounding box center [434, 312] width 811 height 31
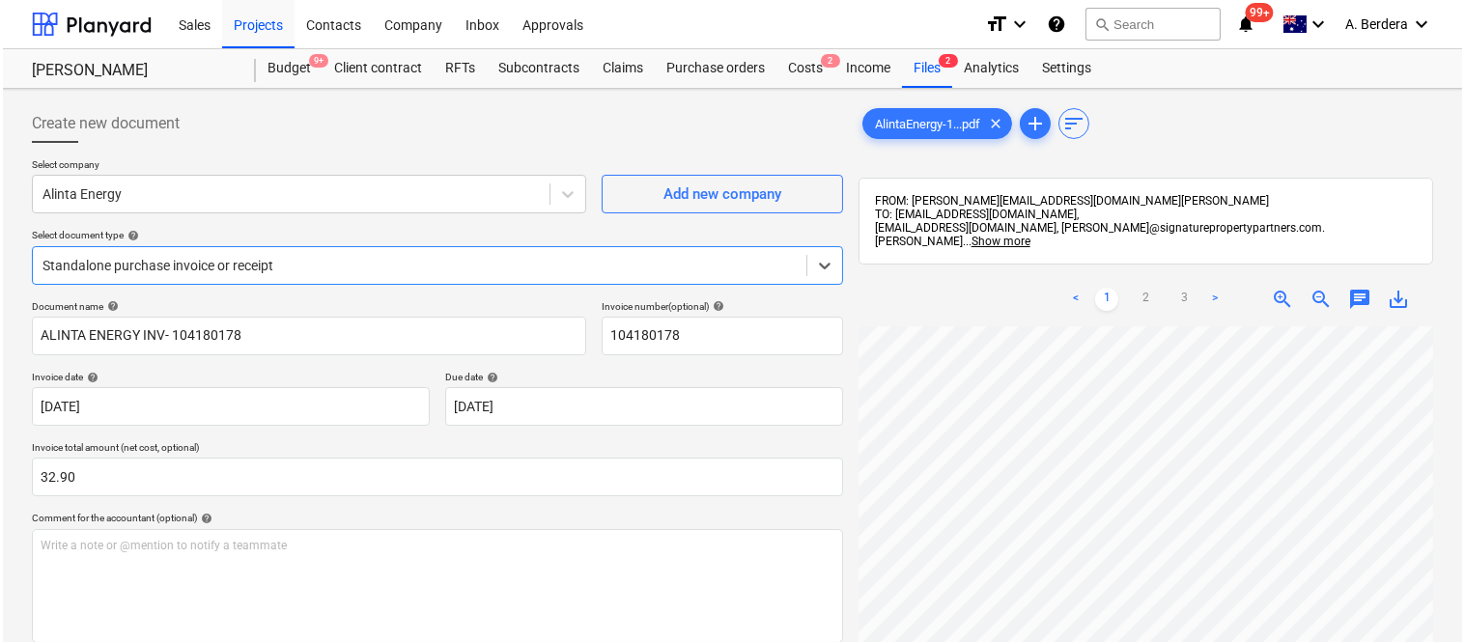
scroll to position [354, 0]
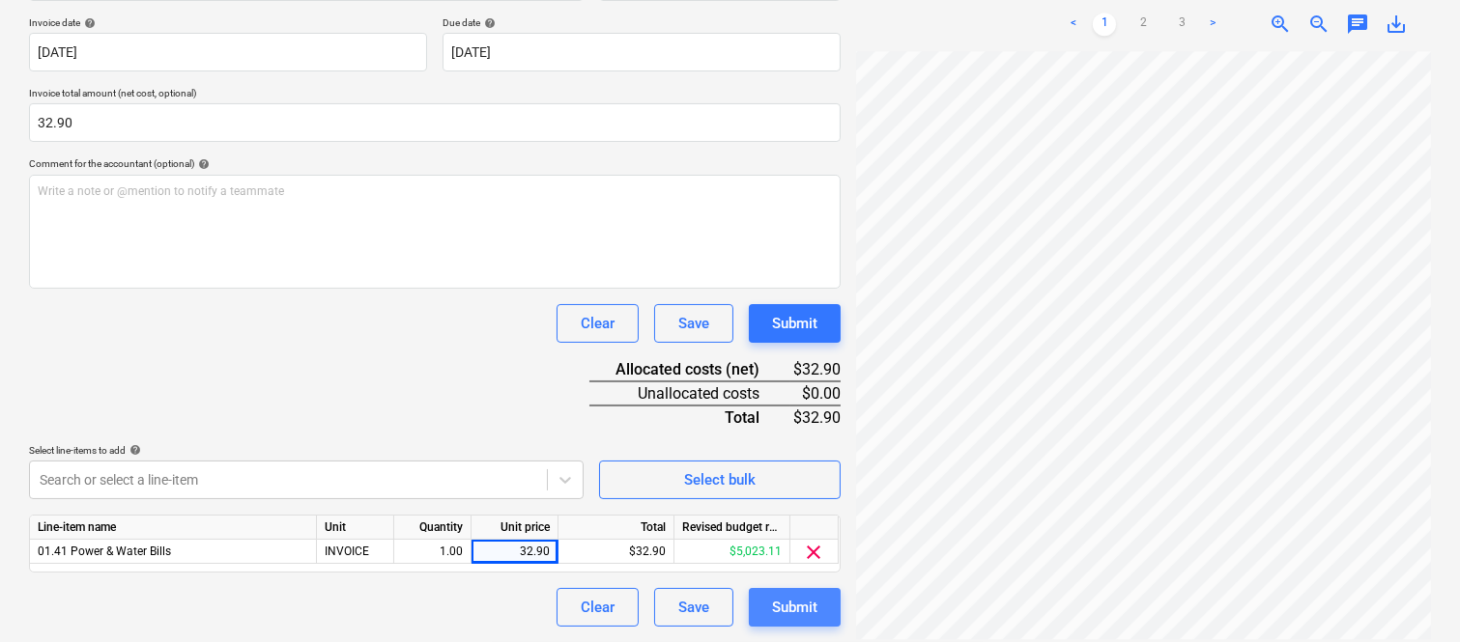
click at [808, 605] on div "Submit" at bounding box center [794, 607] width 45 height 25
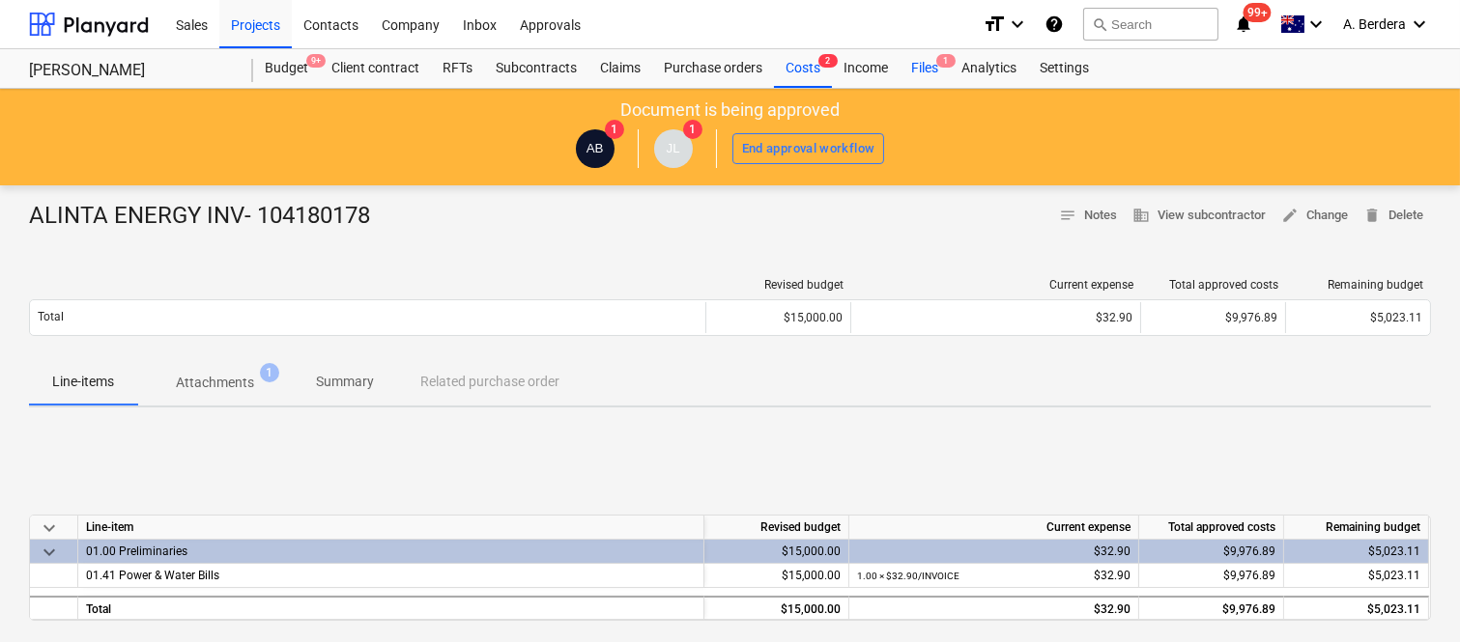
click at [923, 65] on div "Files 1" at bounding box center [924, 68] width 50 height 39
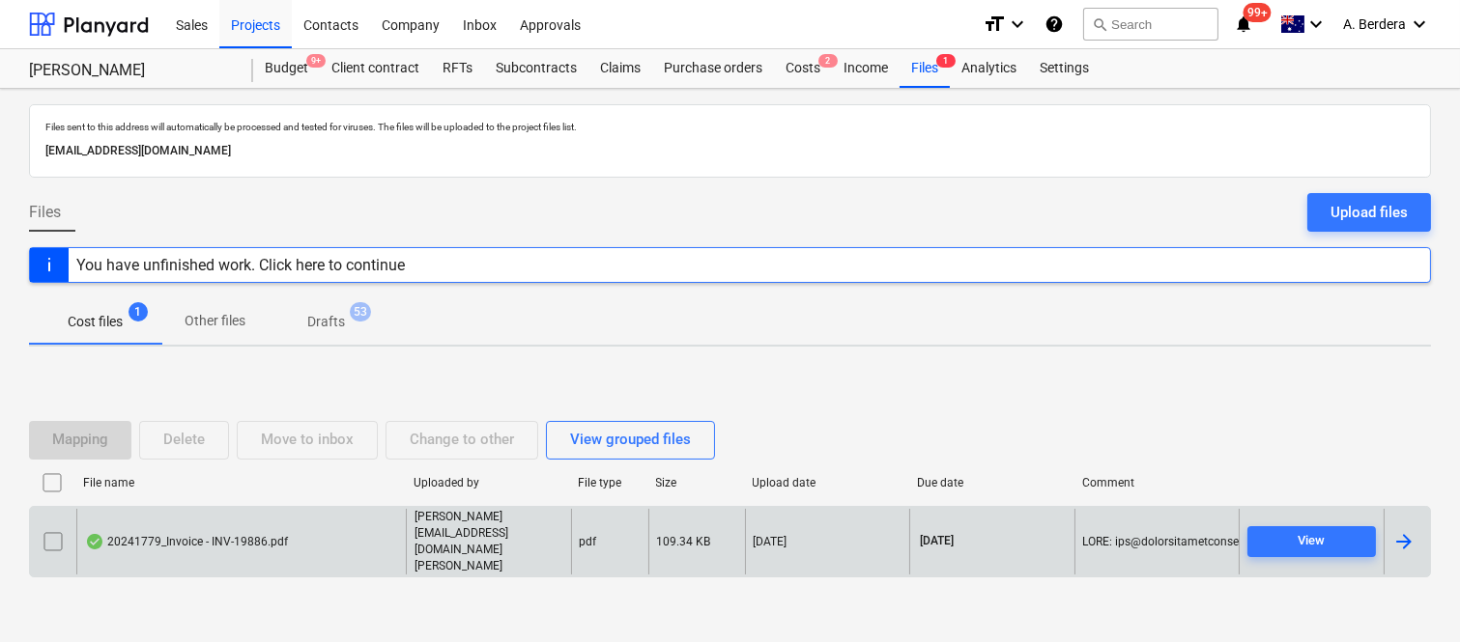
click at [297, 541] on div "20241779_Invoice - INV-19886.pdf" at bounding box center [240, 542] width 329 height 67
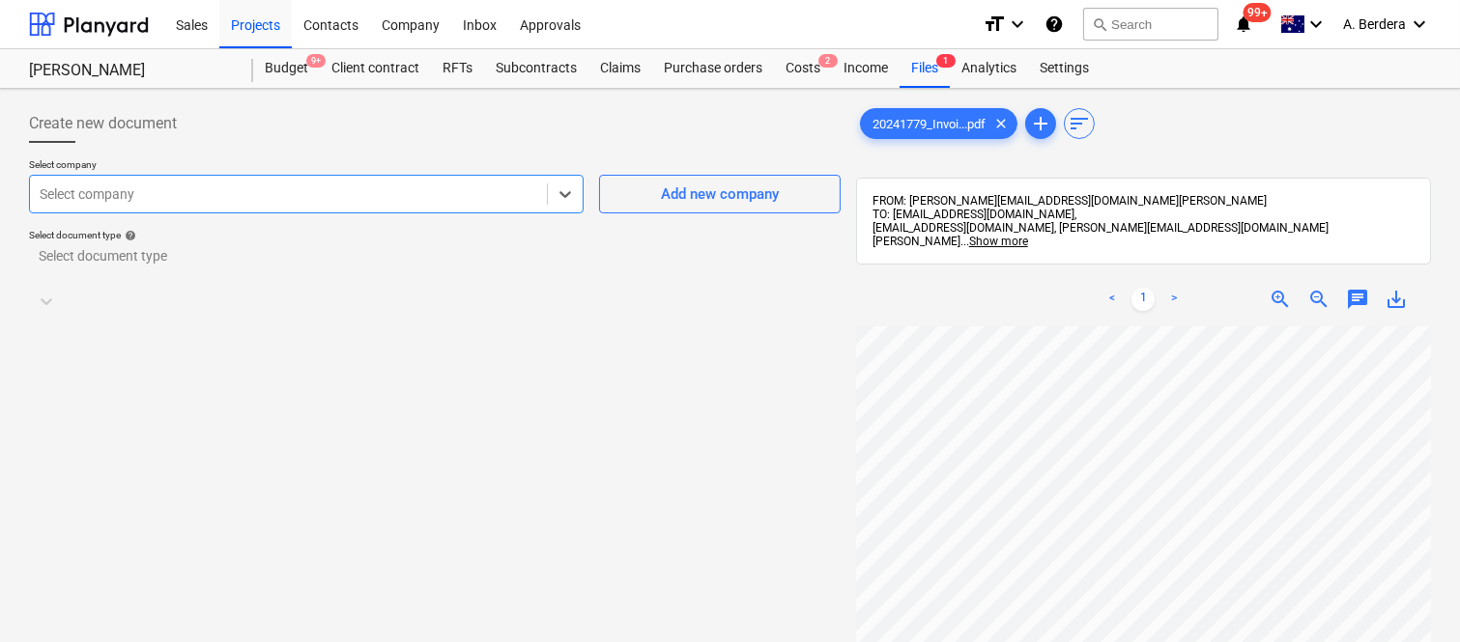
click at [210, 190] on div at bounding box center [288, 193] width 497 height 19
click at [775, 198] on div "Add new company" at bounding box center [720, 194] width 118 height 25
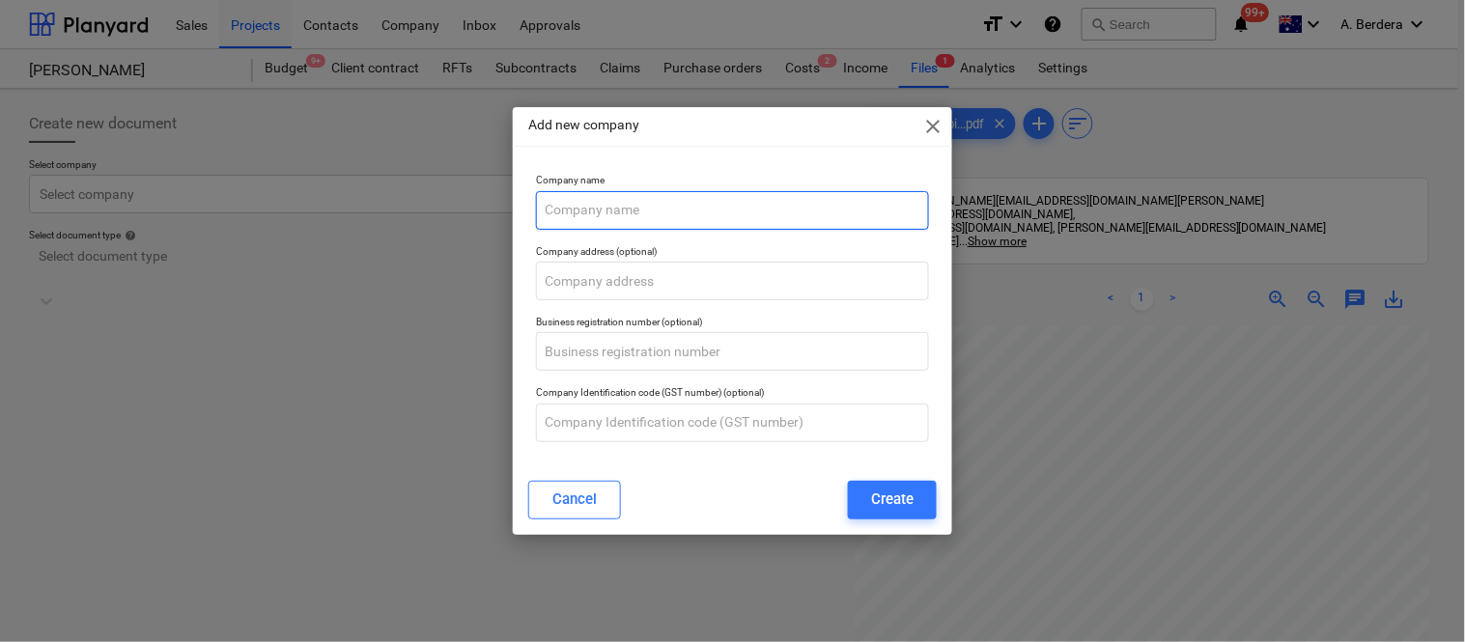
click at [645, 219] on input "text" at bounding box center [732, 210] width 393 height 39
paste input "BUILDABLE APPROVALS PTY LTD"
type input "BUILDABLE APPROVALS PTY LTD"
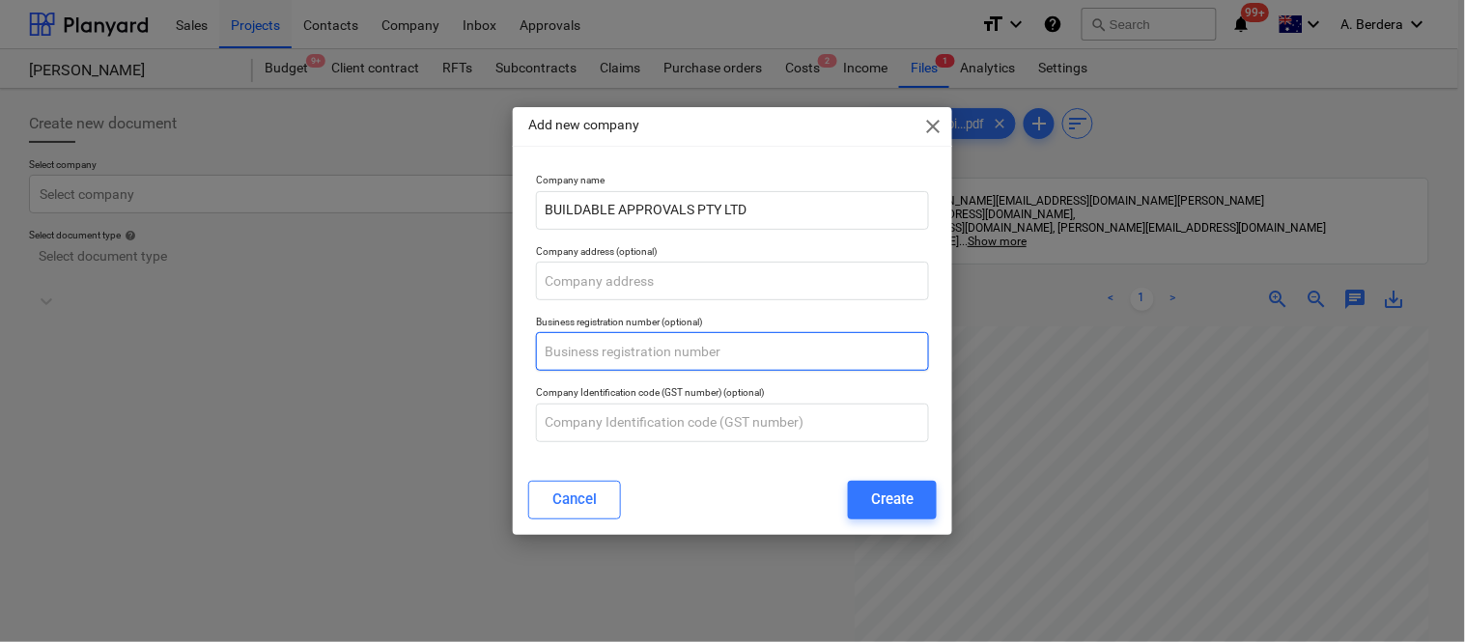
click at [560, 349] on input "text" at bounding box center [732, 351] width 393 height 39
paste input "92 616 054 141"
type input "92 616 054 141"
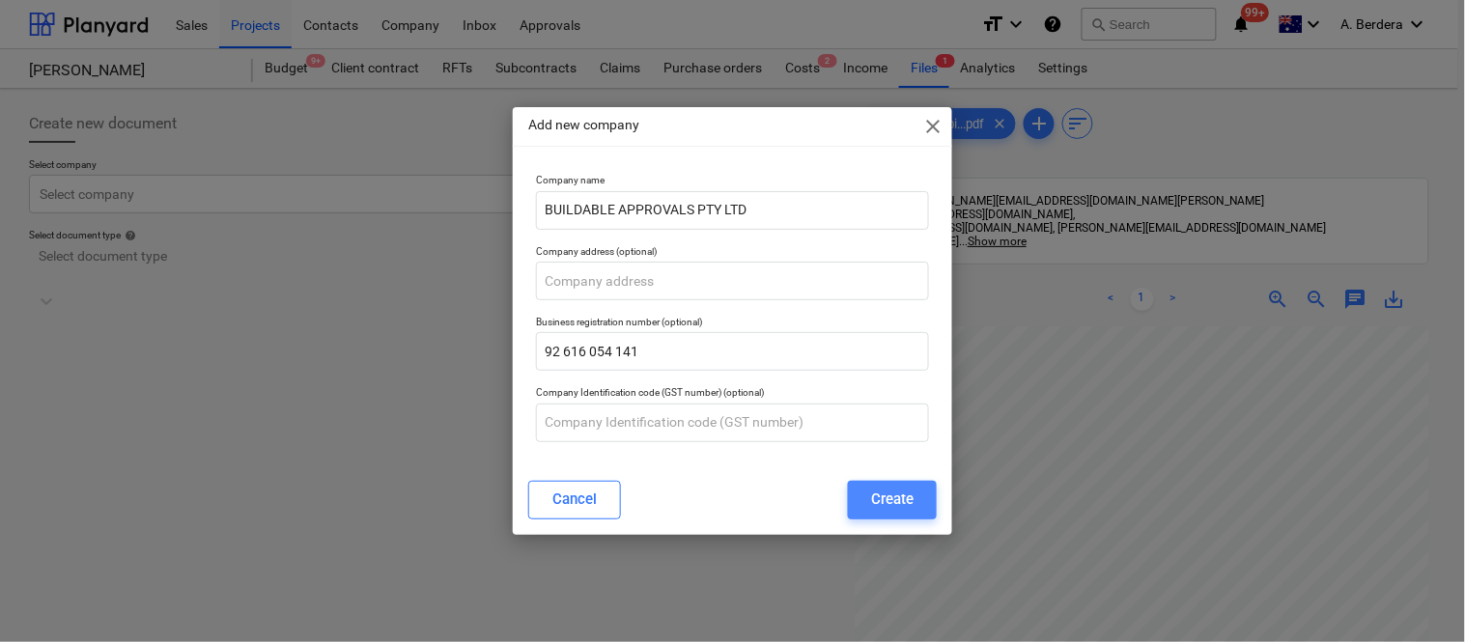
click at [870, 506] on button "Create" at bounding box center [892, 500] width 89 height 39
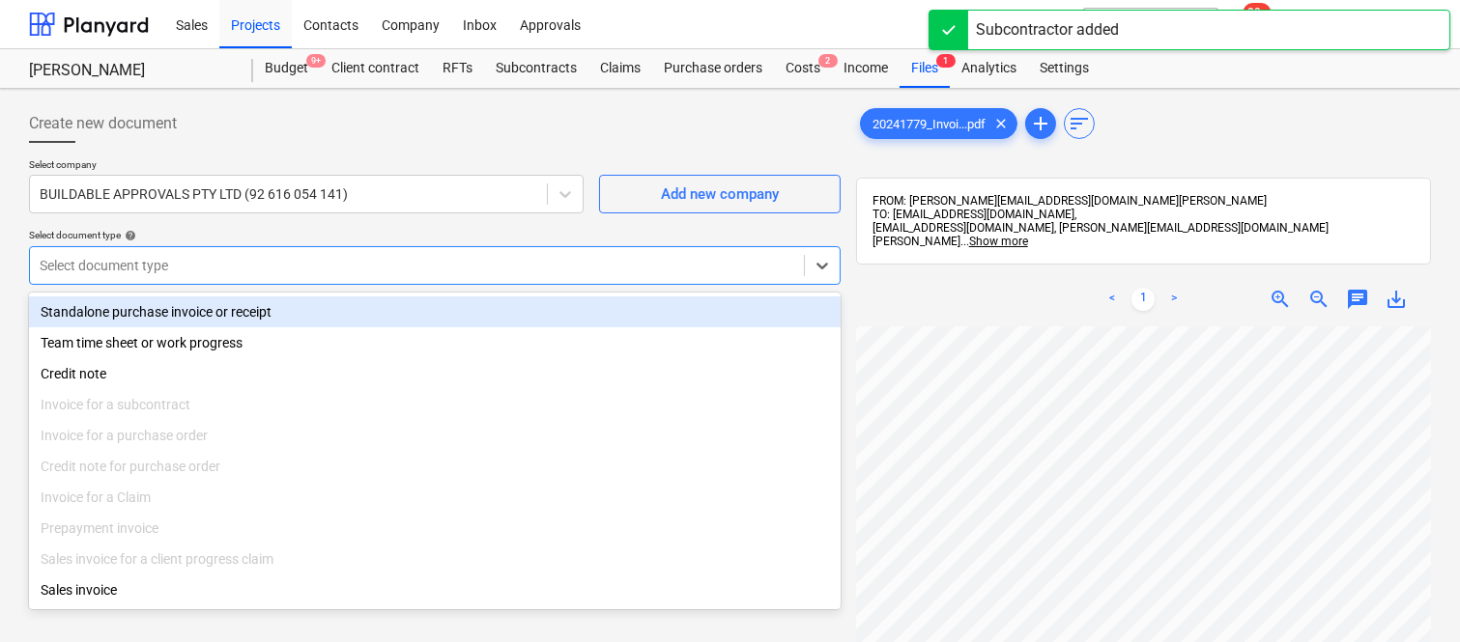
click at [346, 264] on div at bounding box center [417, 265] width 754 height 19
click at [341, 302] on div "Standalone purchase invoice or receipt" at bounding box center [434, 312] width 811 height 31
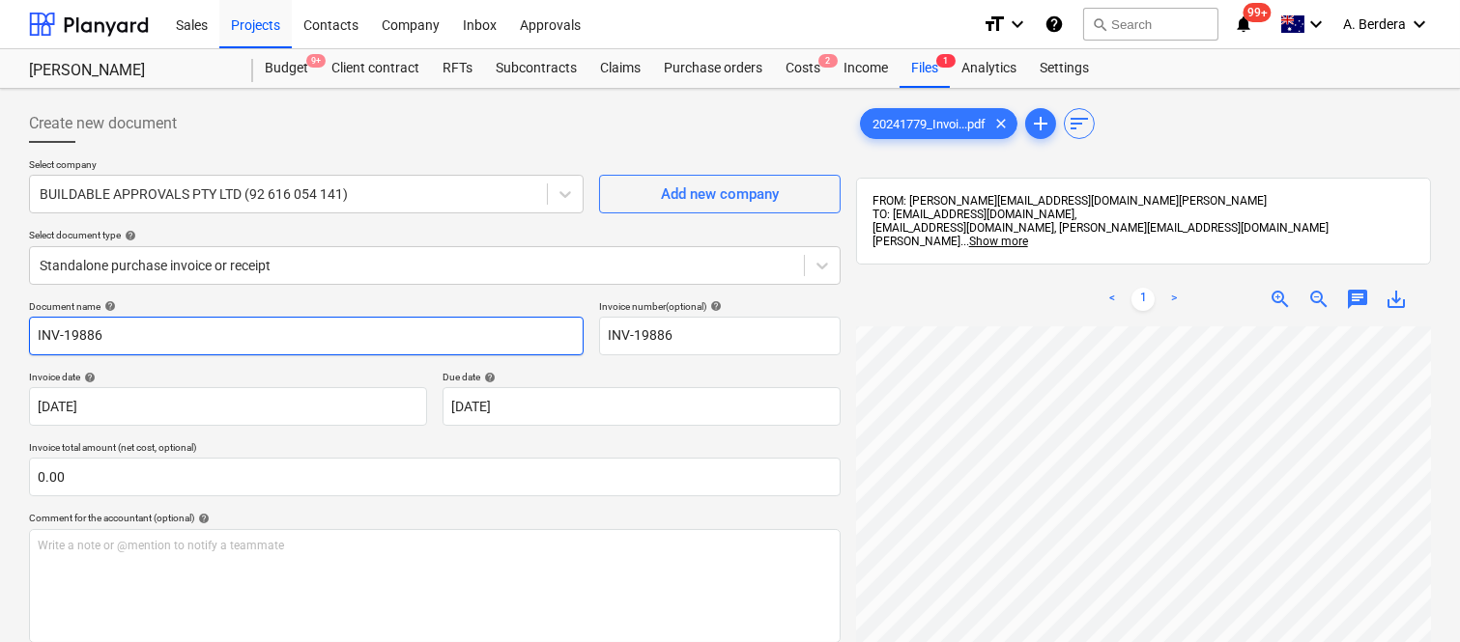
click at [34, 332] on input "INV-19886" at bounding box center [306, 336] width 554 height 39
type input "BUILDABLE APPROVALS INV-19886"
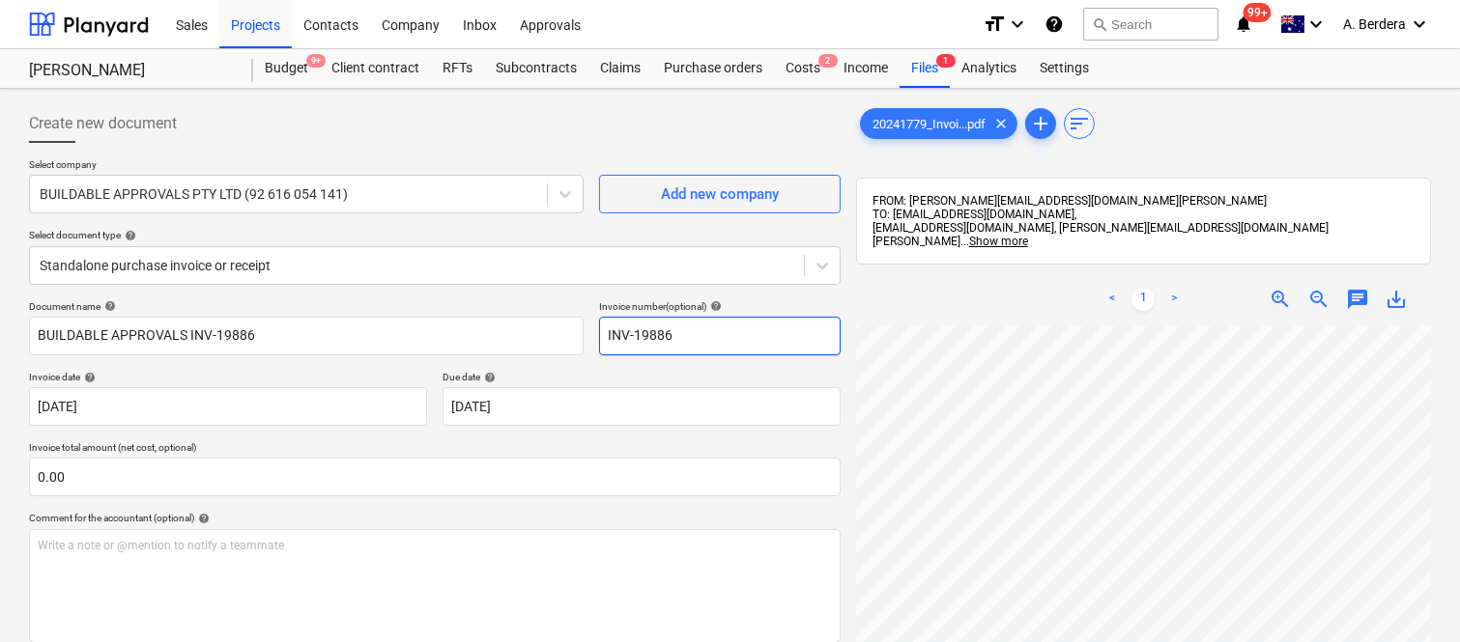
scroll to position [89, 297]
click at [1318, 296] on span "zoom_out" at bounding box center [1318, 299] width 23 height 23
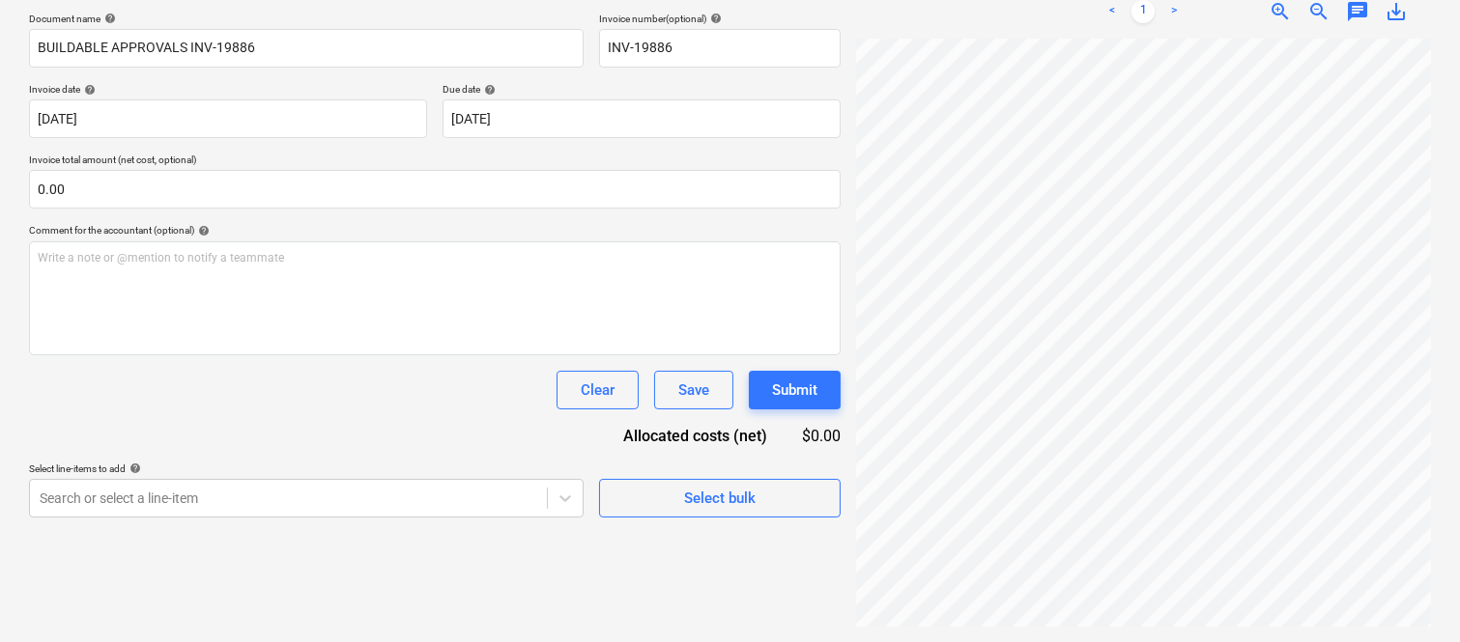
scroll to position [224, 99]
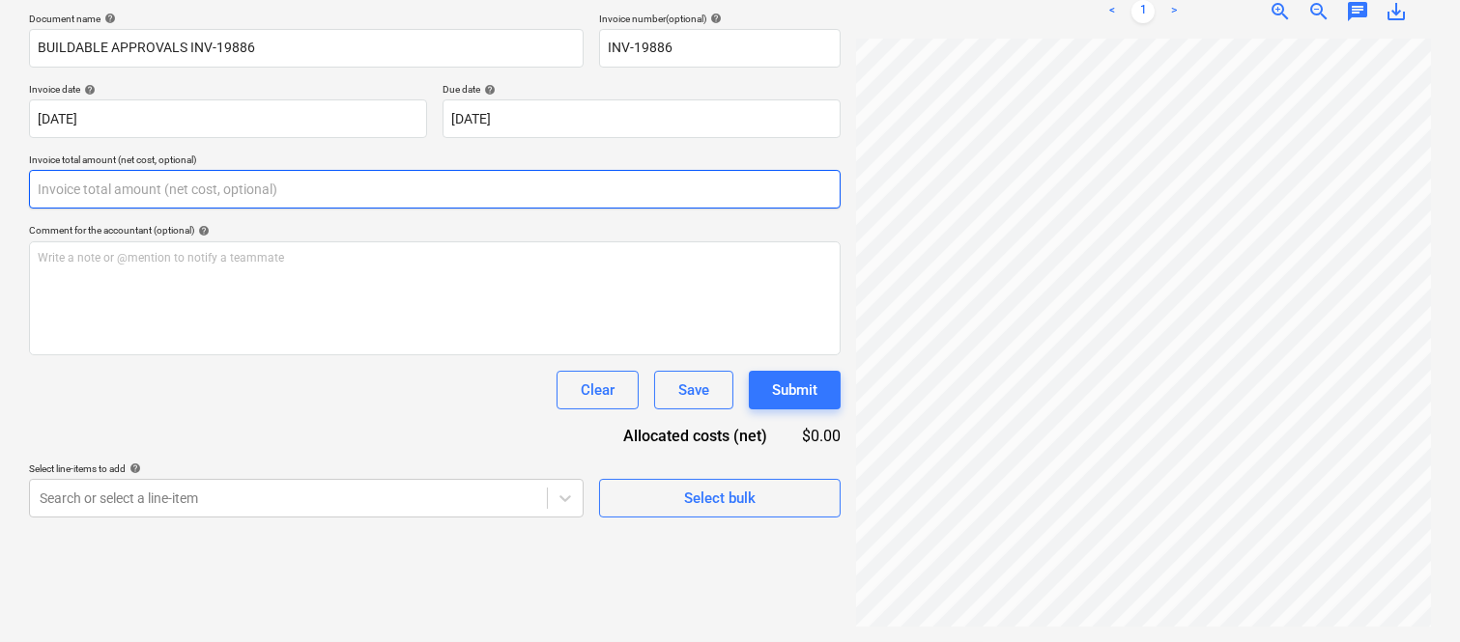
click at [387, 181] on input "text" at bounding box center [434, 189] width 811 height 39
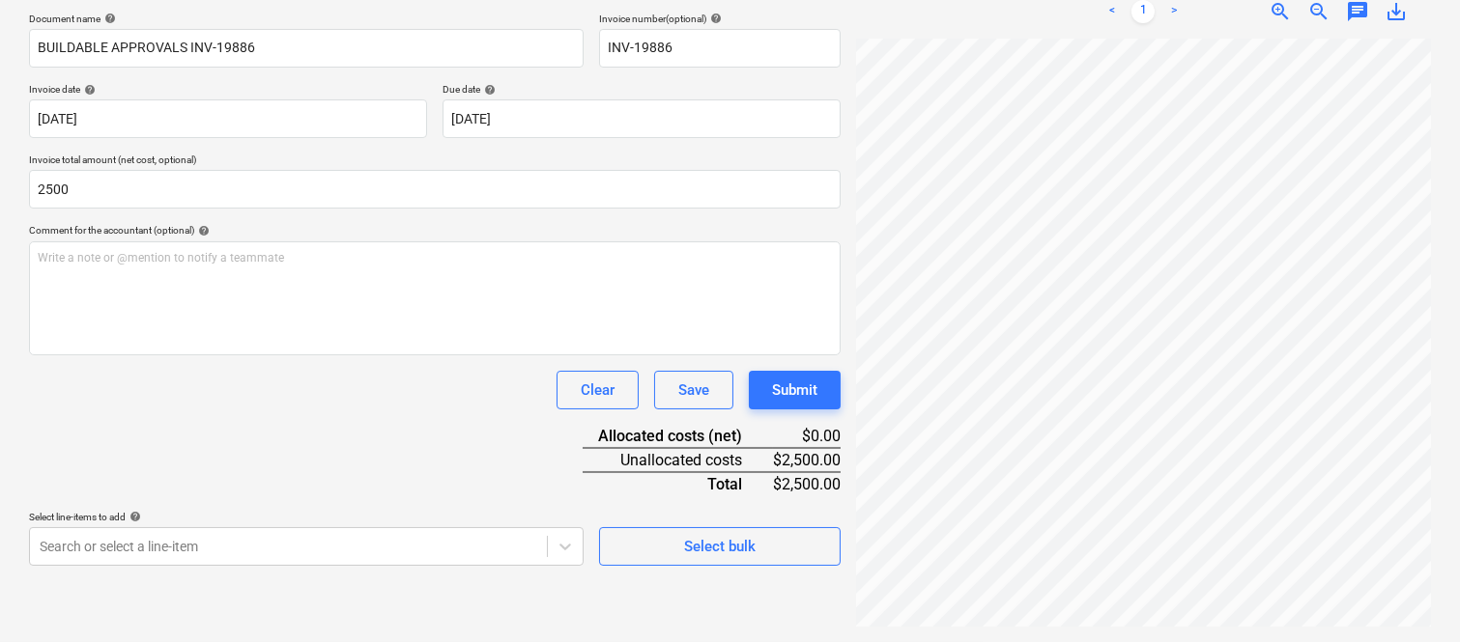
type input "2,500.00"
click at [208, 432] on div "Document name help BUILDABLE APPROVALS INV-19886 Invoice number (optional) help…" at bounding box center [434, 289] width 811 height 553
click at [184, 354] on body "Sales Projects Contacts Company Inbox Approvals format_size keyboard_arrow_down…" at bounding box center [730, 33] width 1460 height 642
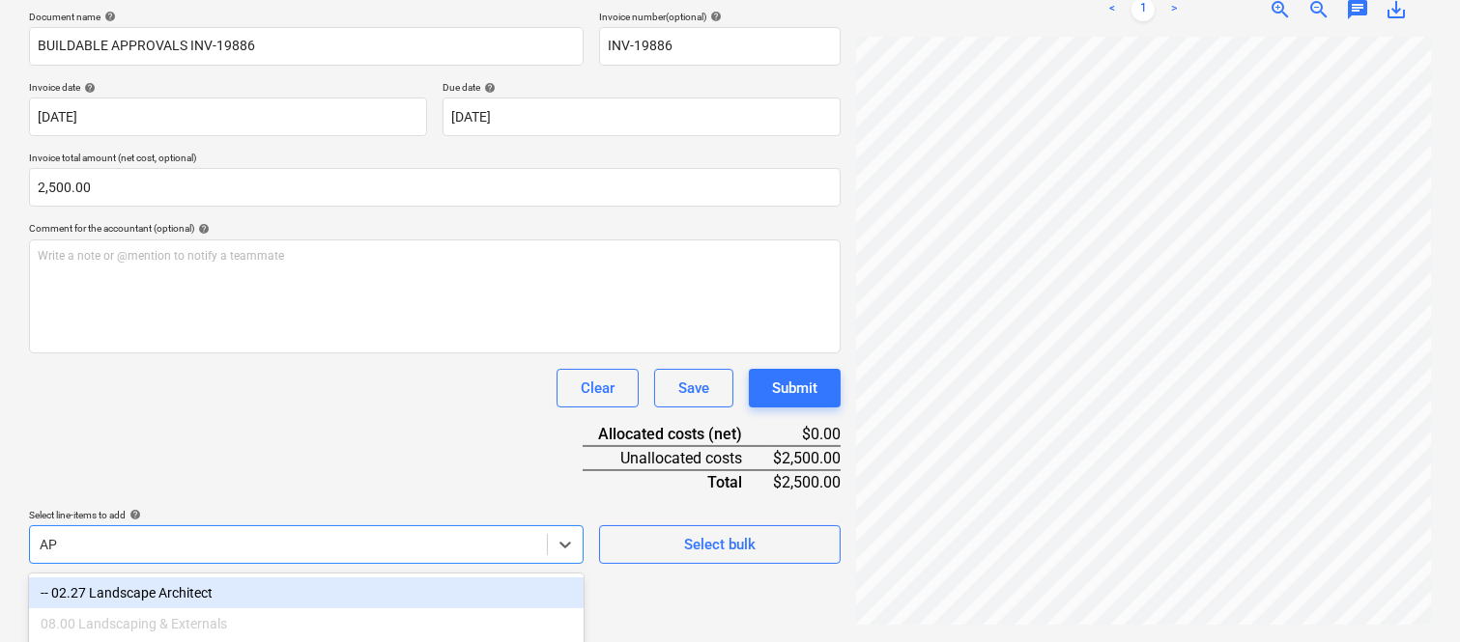
scroll to position [354, 0]
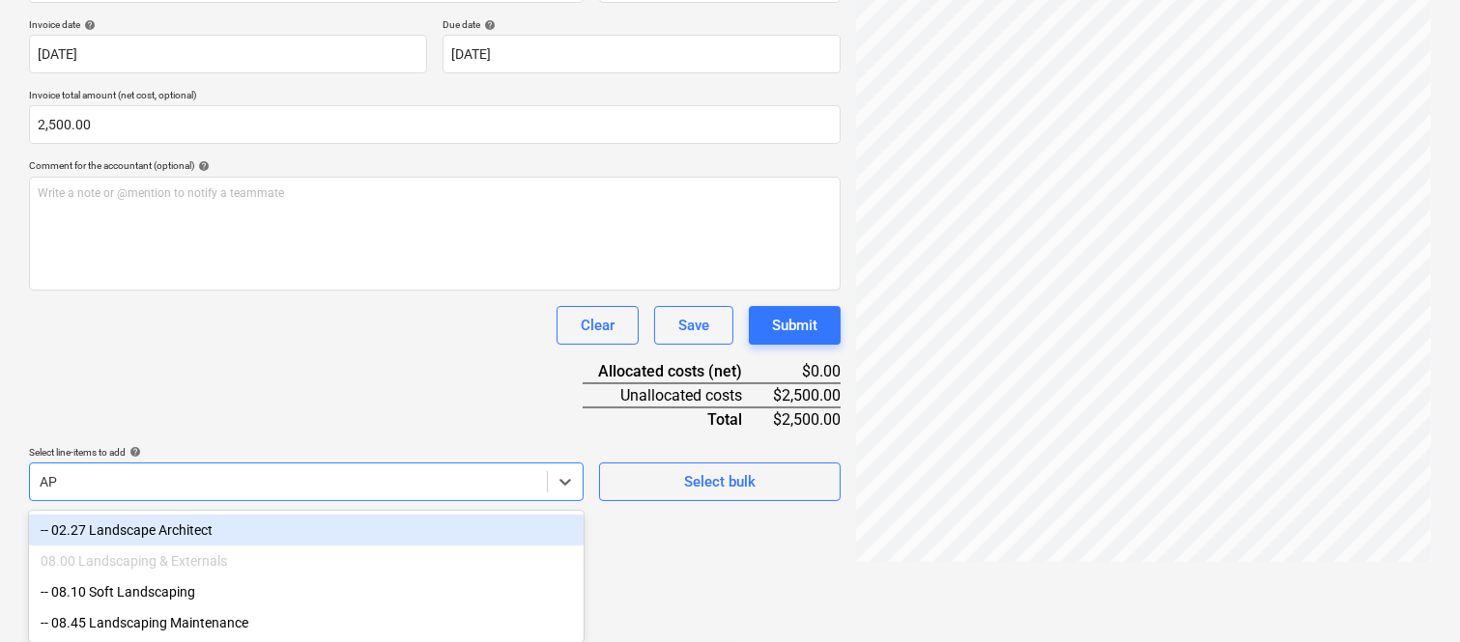
type input "A"
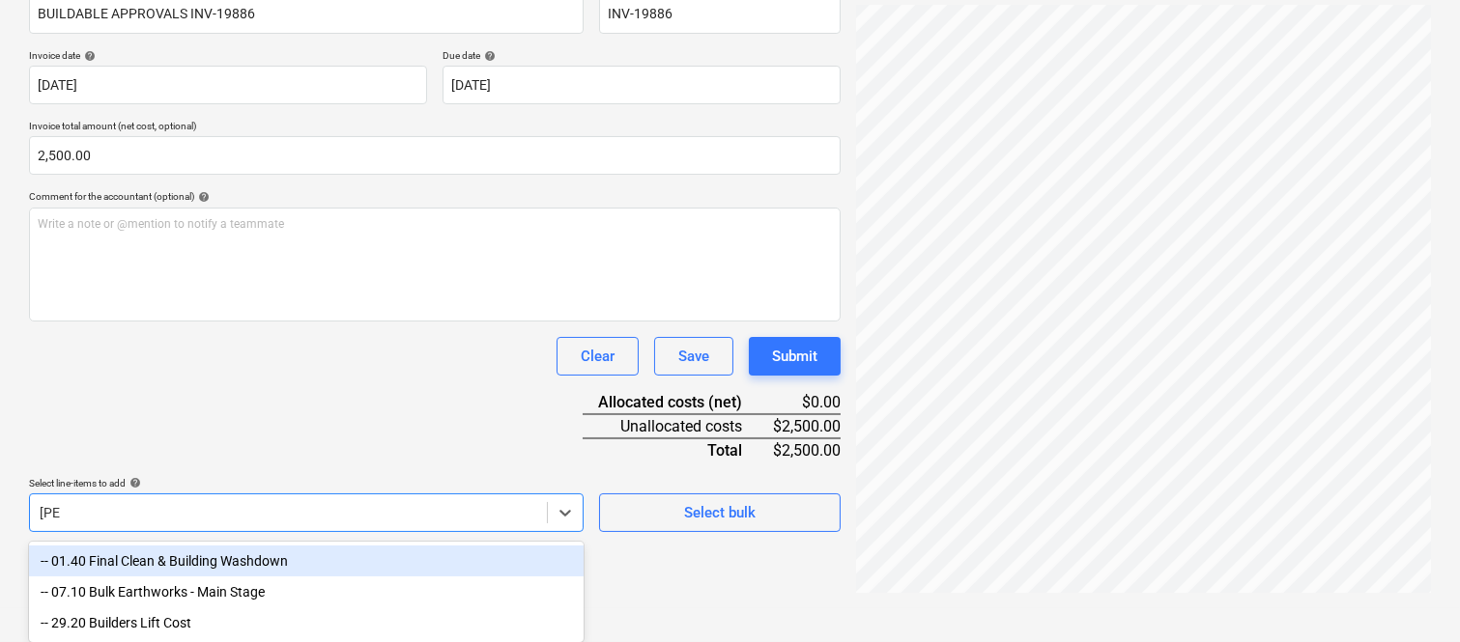
scroll to position [291, 0]
type input "B"
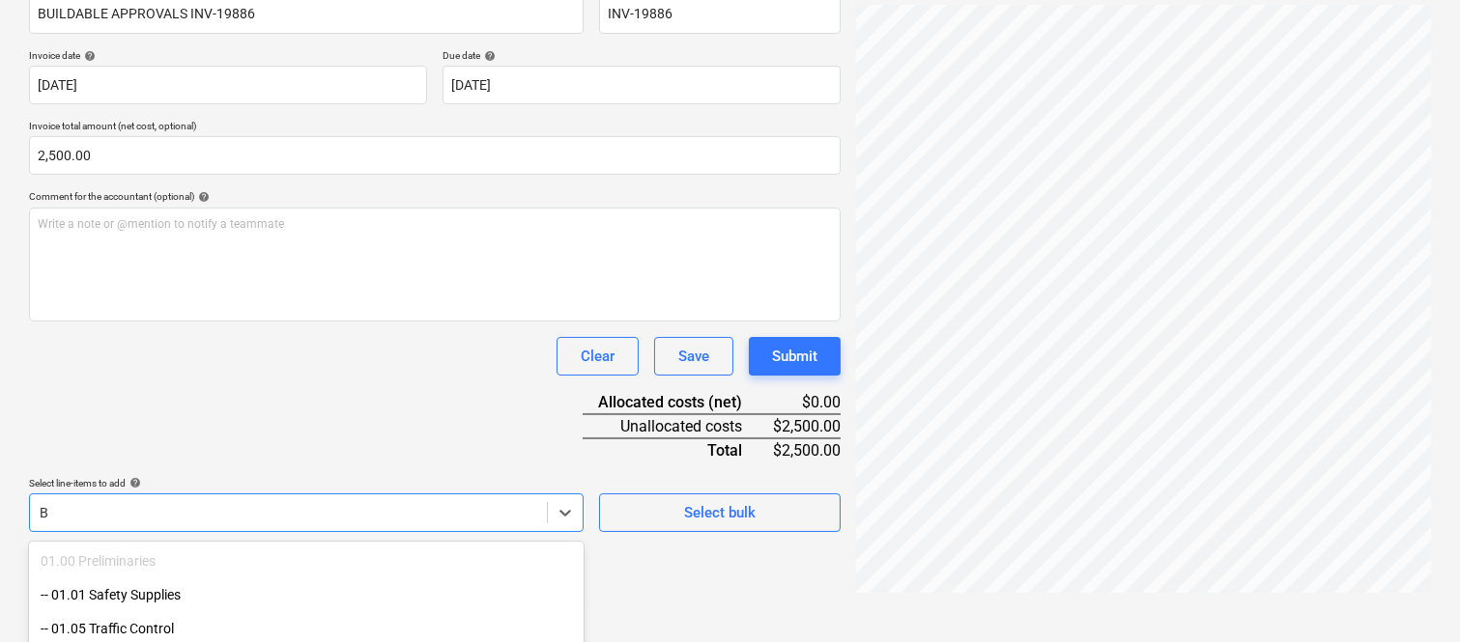
scroll to position [514, 0]
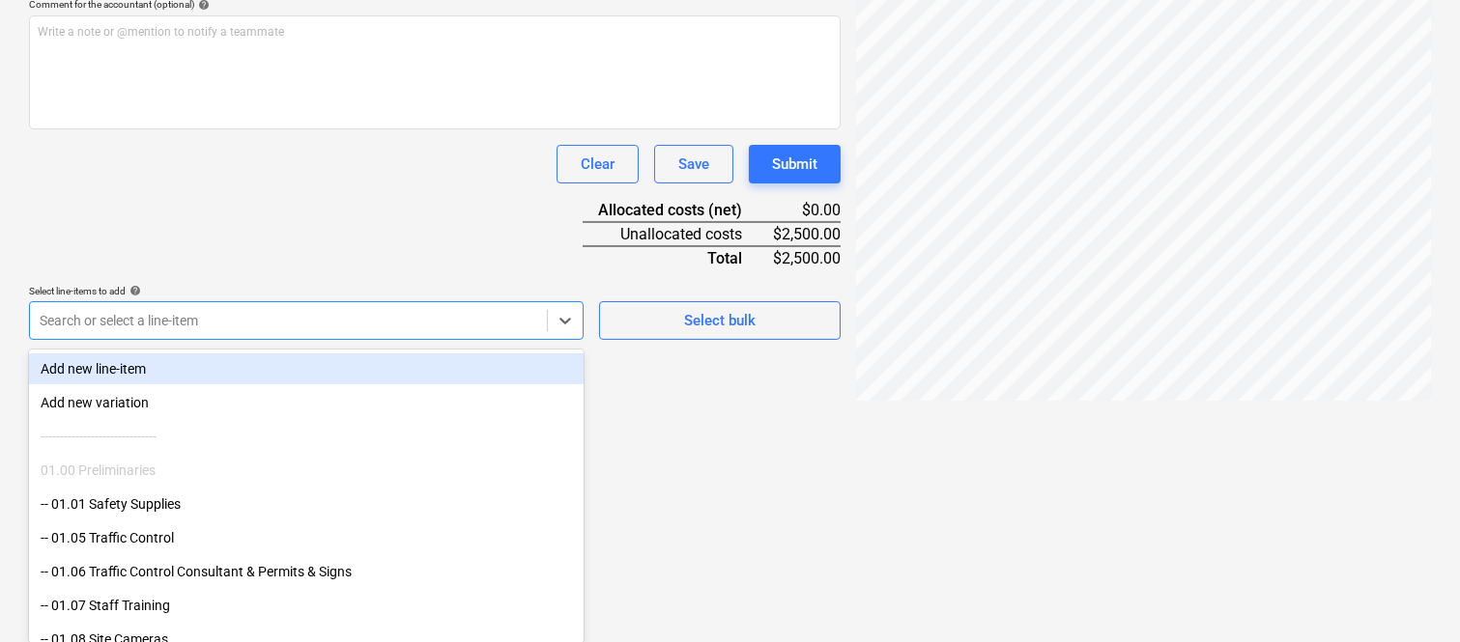
click at [306, 157] on div "Document name help BUILDABLE APPROVALS INV-19886 Invoice number (optional) help…" at bounding box center [434, 63] width 811 height 553
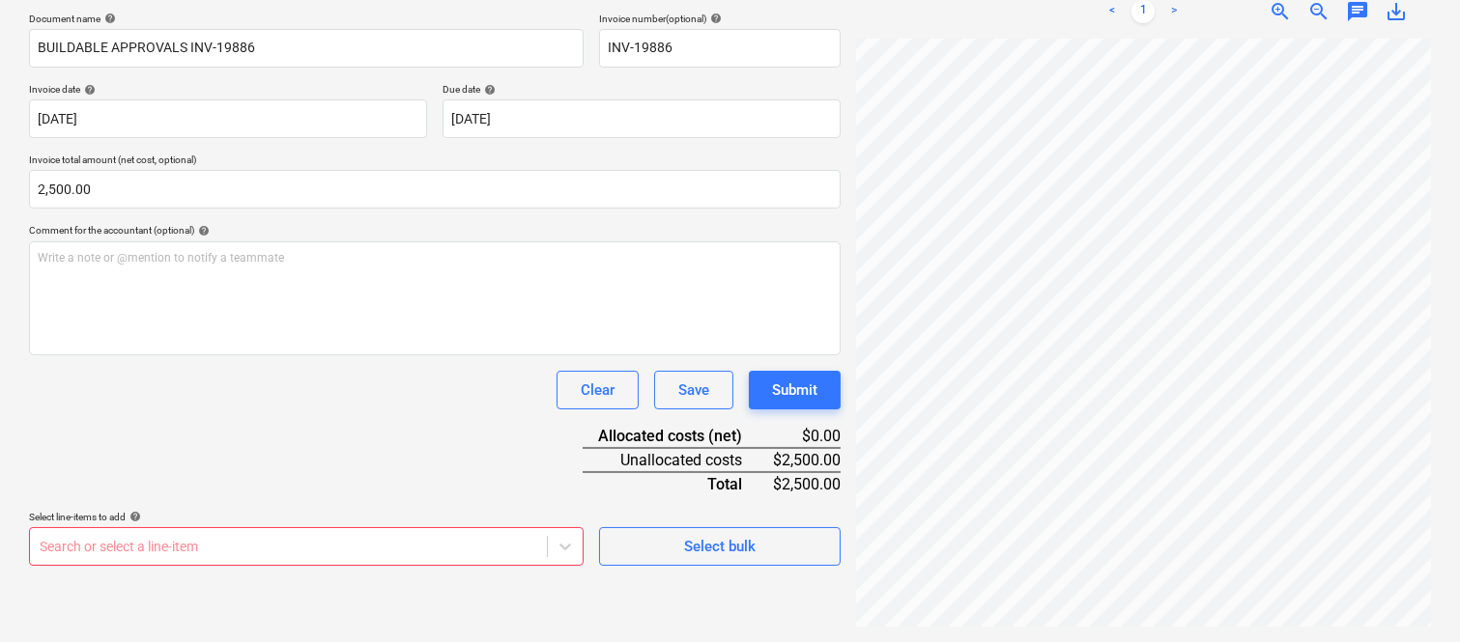
scroll to position [275, 20]
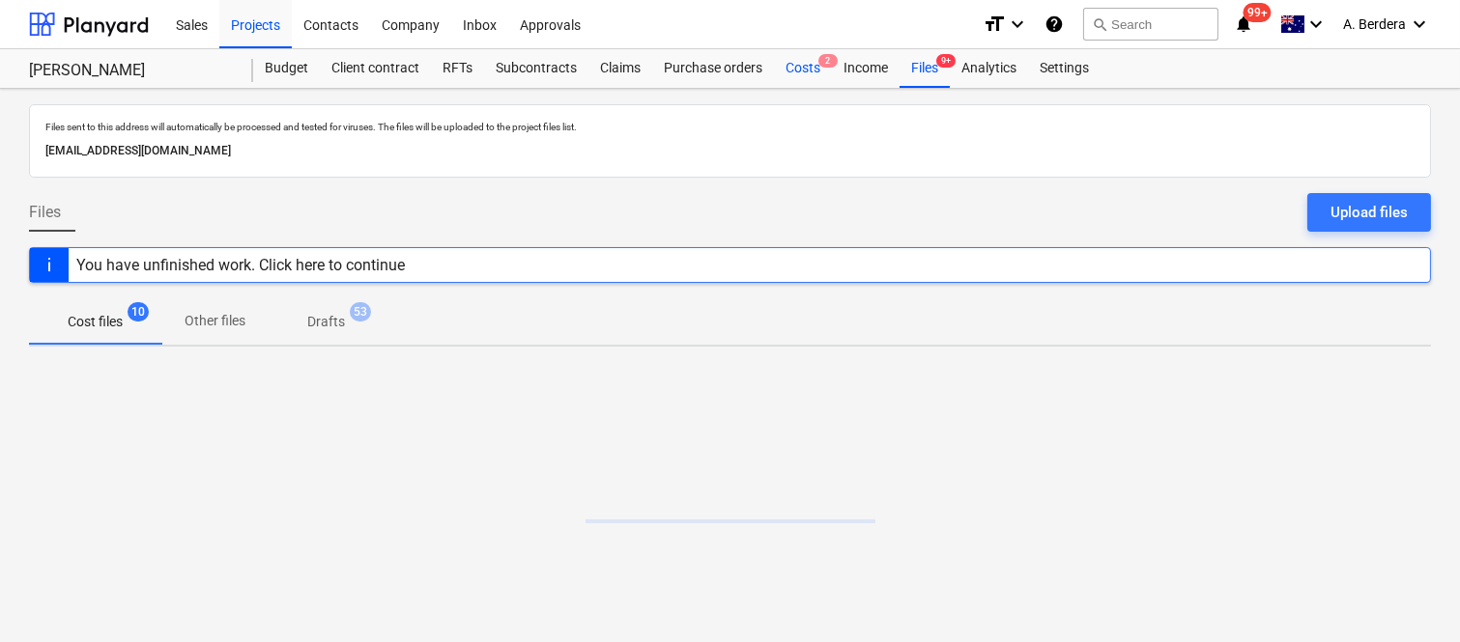
click at [802, 62] on div "Costs 2" at bounding box center [803, 68] width 58 height 39
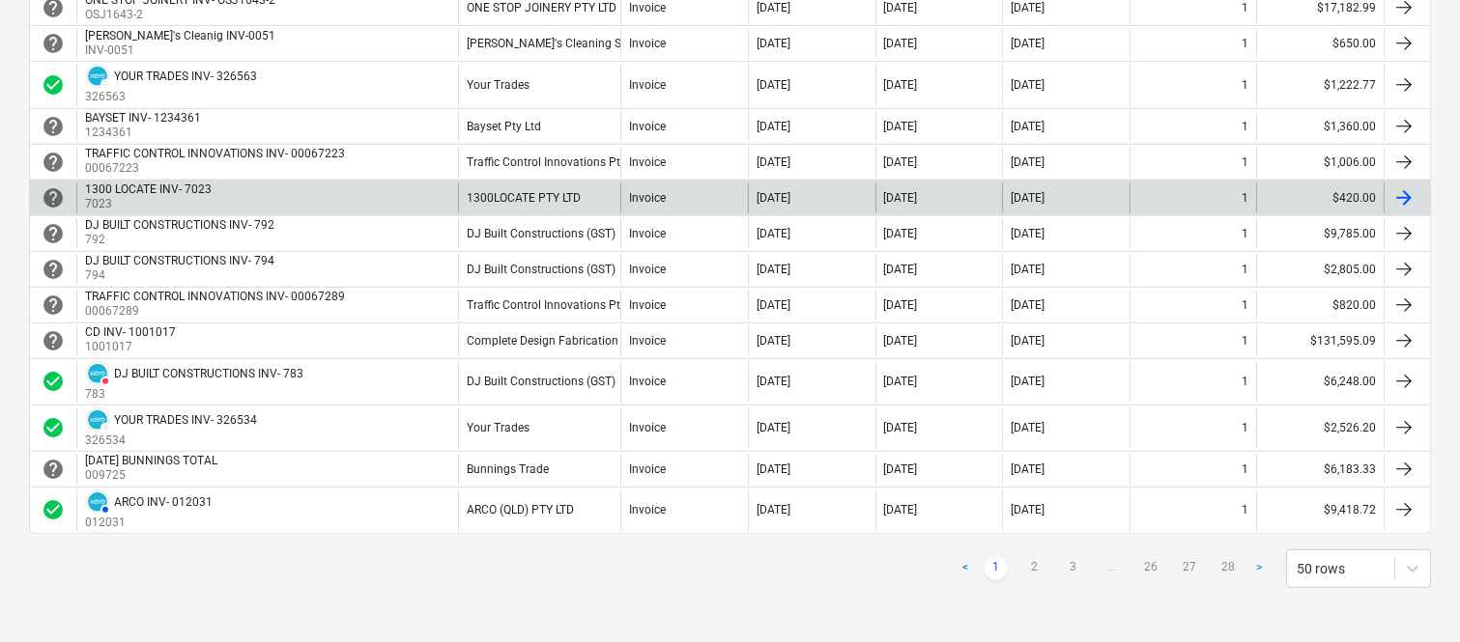
scroll to position [1763, 0]
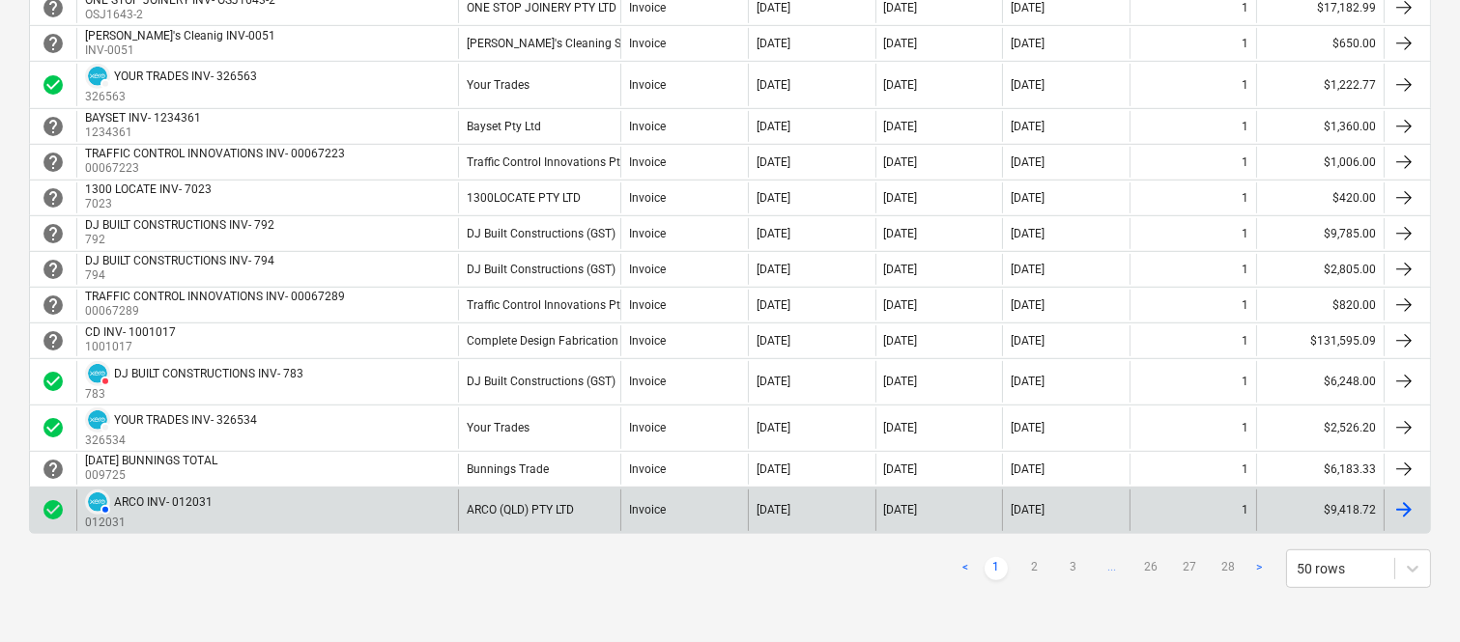
click at [1044, 557] on link "2" at bounding box center [1034, 568] width 23 height 23
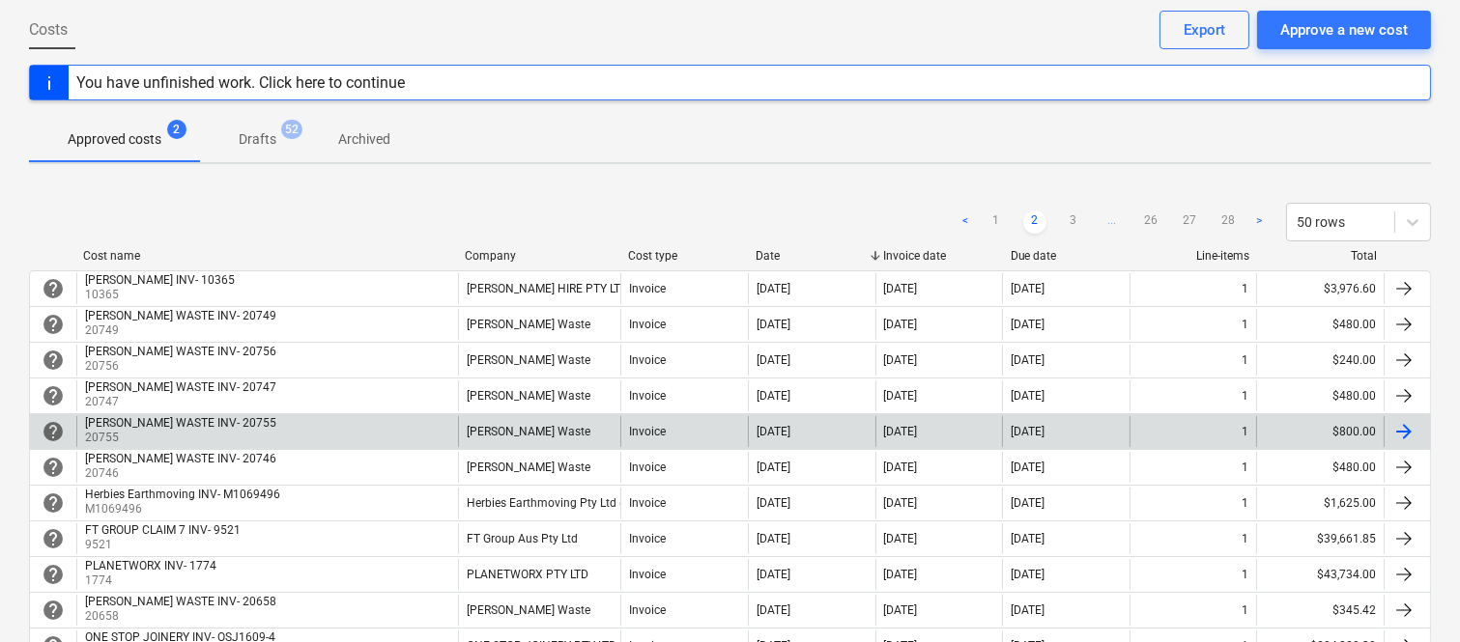
scroll to position [51, 0]
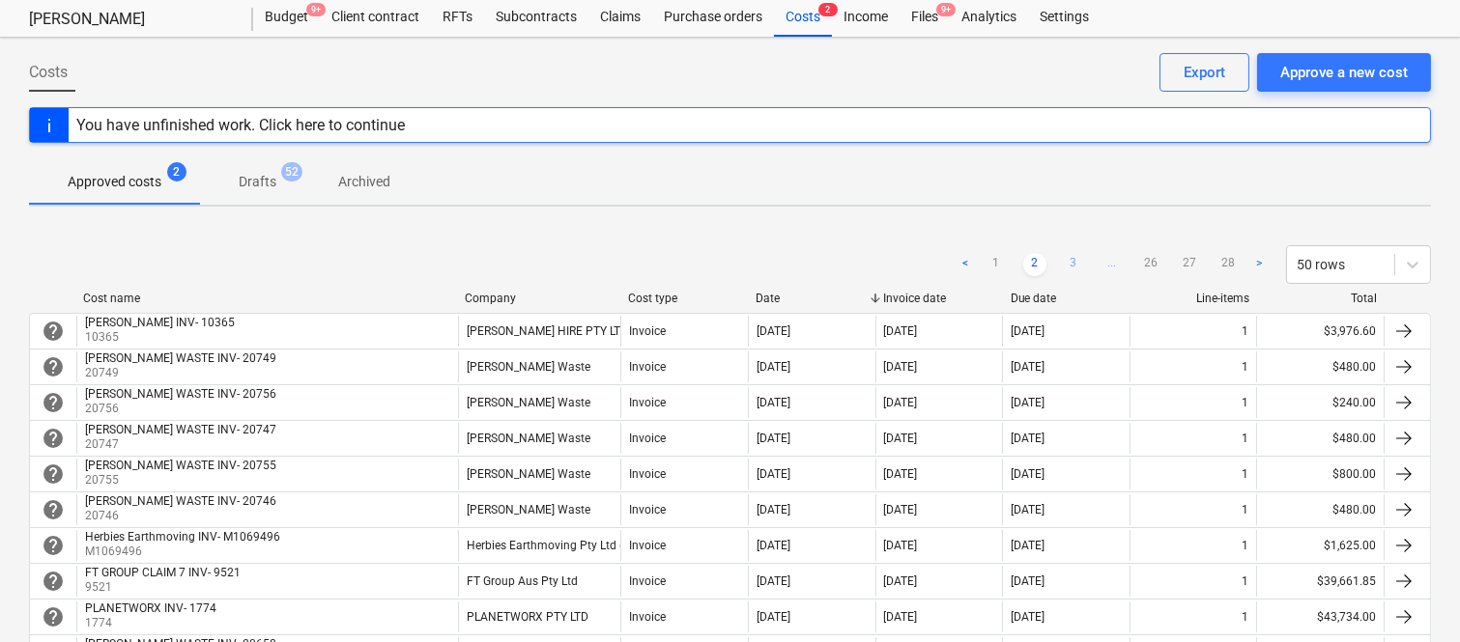
click at [1075, 255] on link "3" at bounding box center [1073, 264] width 23 height 23
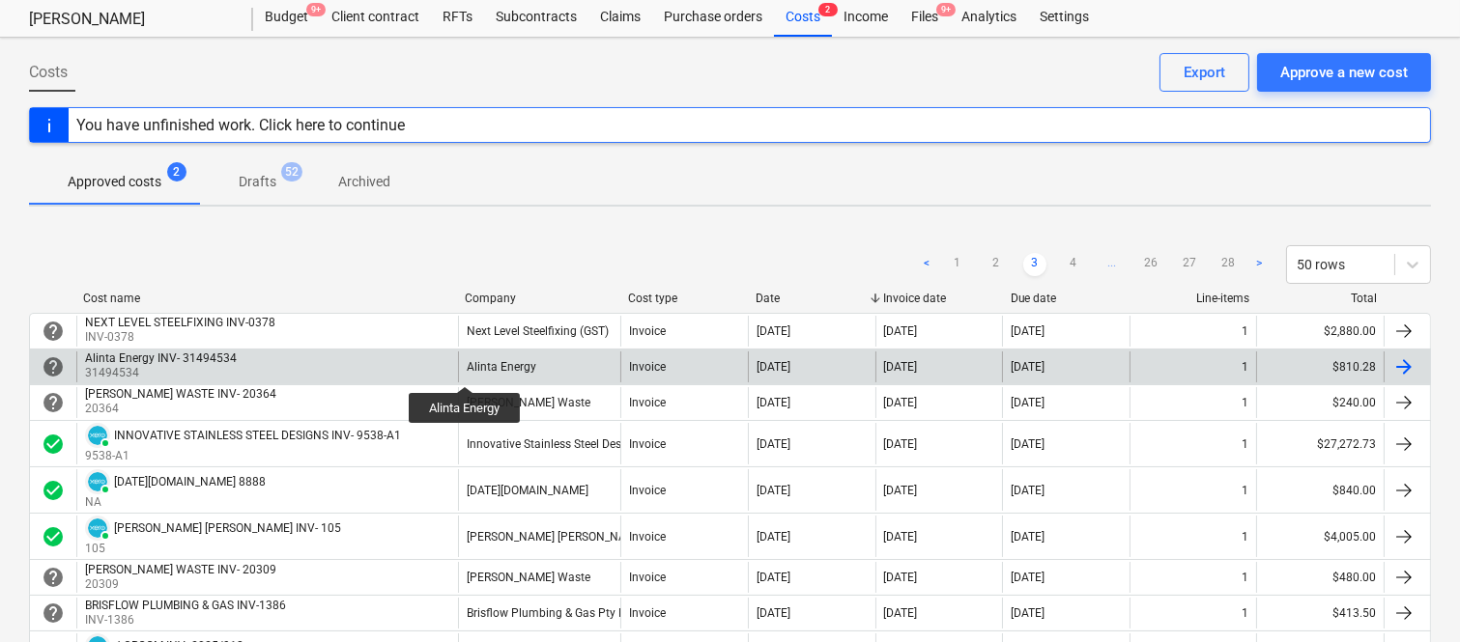
click at [467, 369] on div "Alinta Energy" at bounding box center [502, 367] width 70 height 14
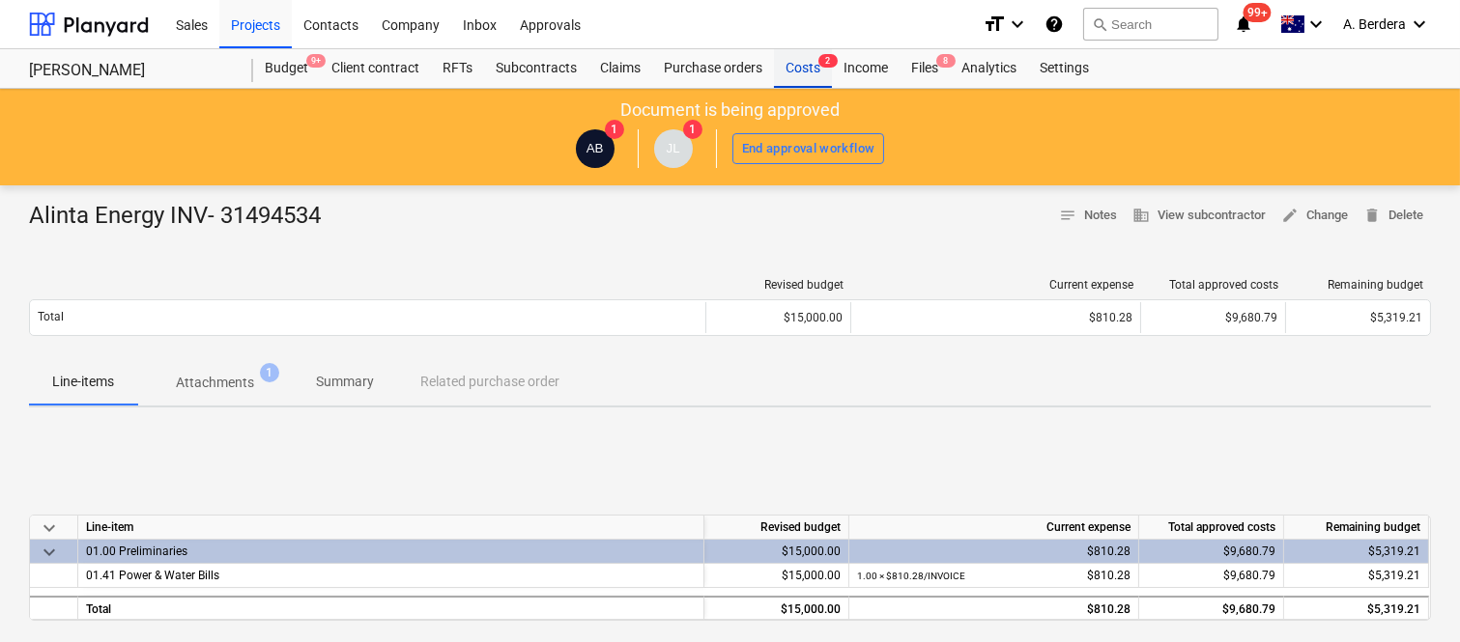
click at [807, 50] on div "Costs 2" at bounding box center [803, 68] width 58 height 39
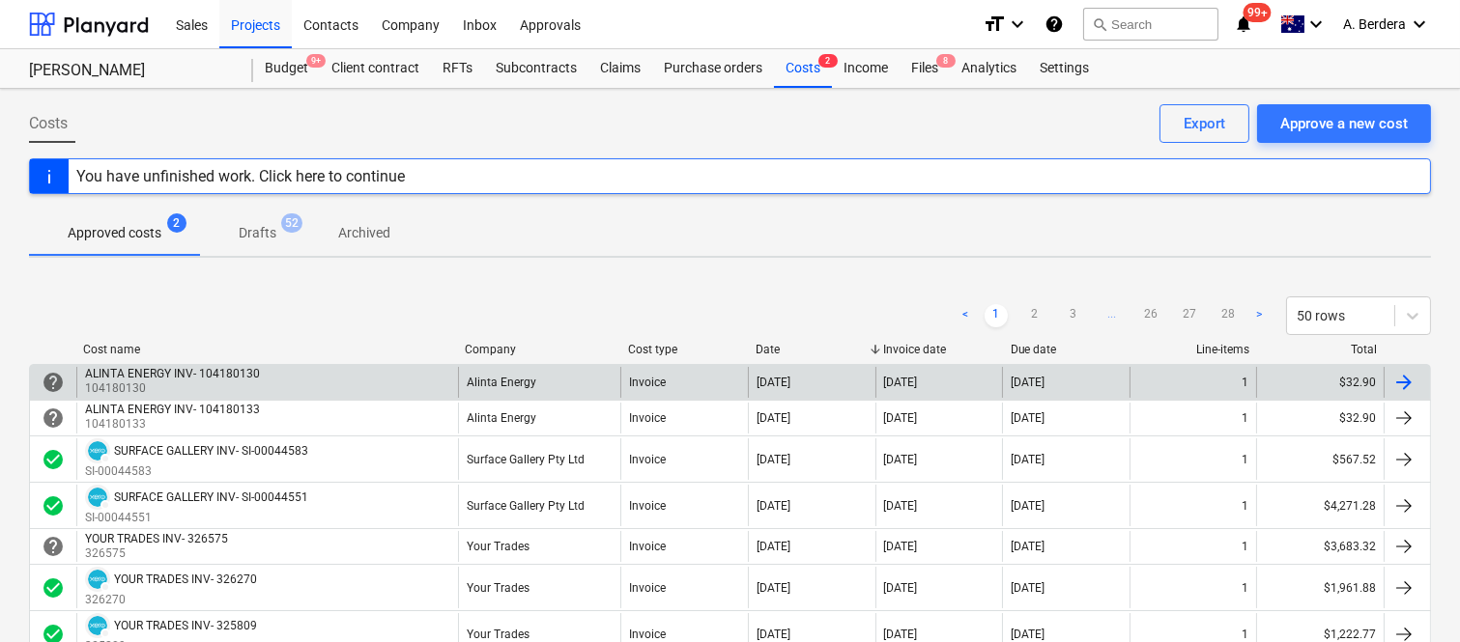
click at [389, 387] on div "ALINTA ENERGY INV- 104180130 104180130" at bounding box center [267, 382] width 382 height 31
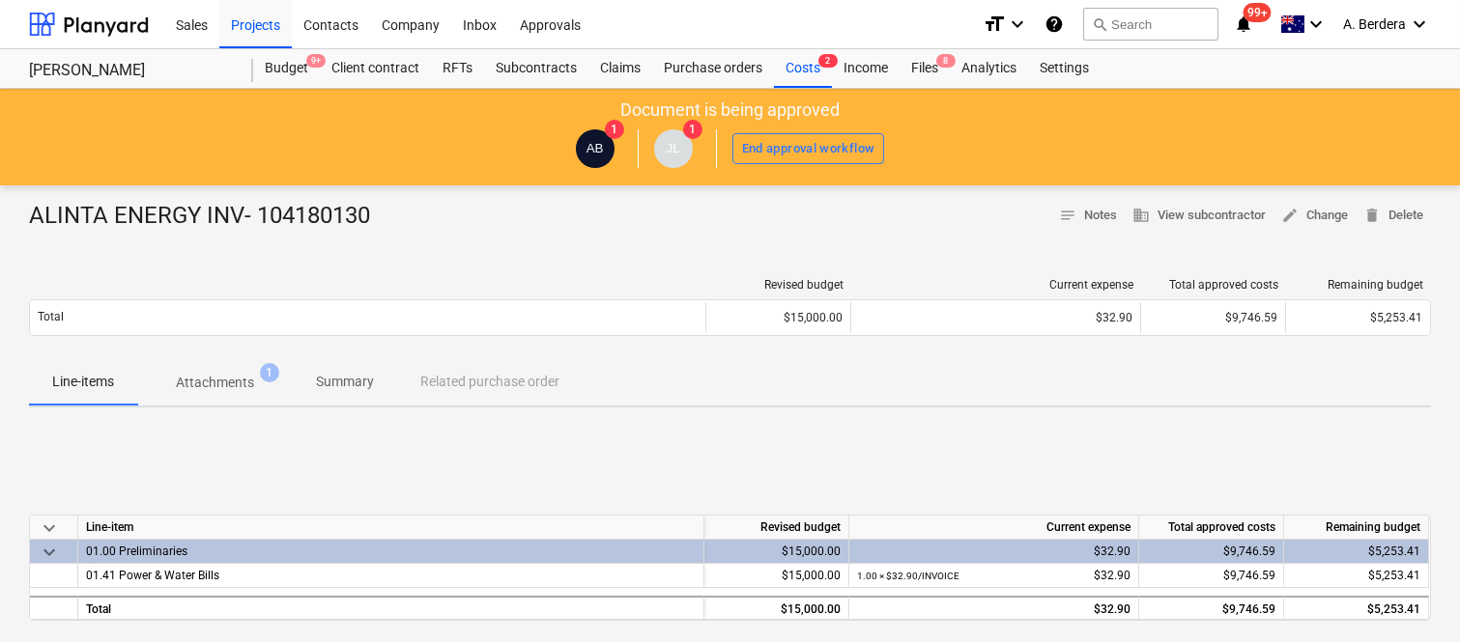
click at [351, 374] on p "Summary" at bounding box center [345, 382] width 58 height 20
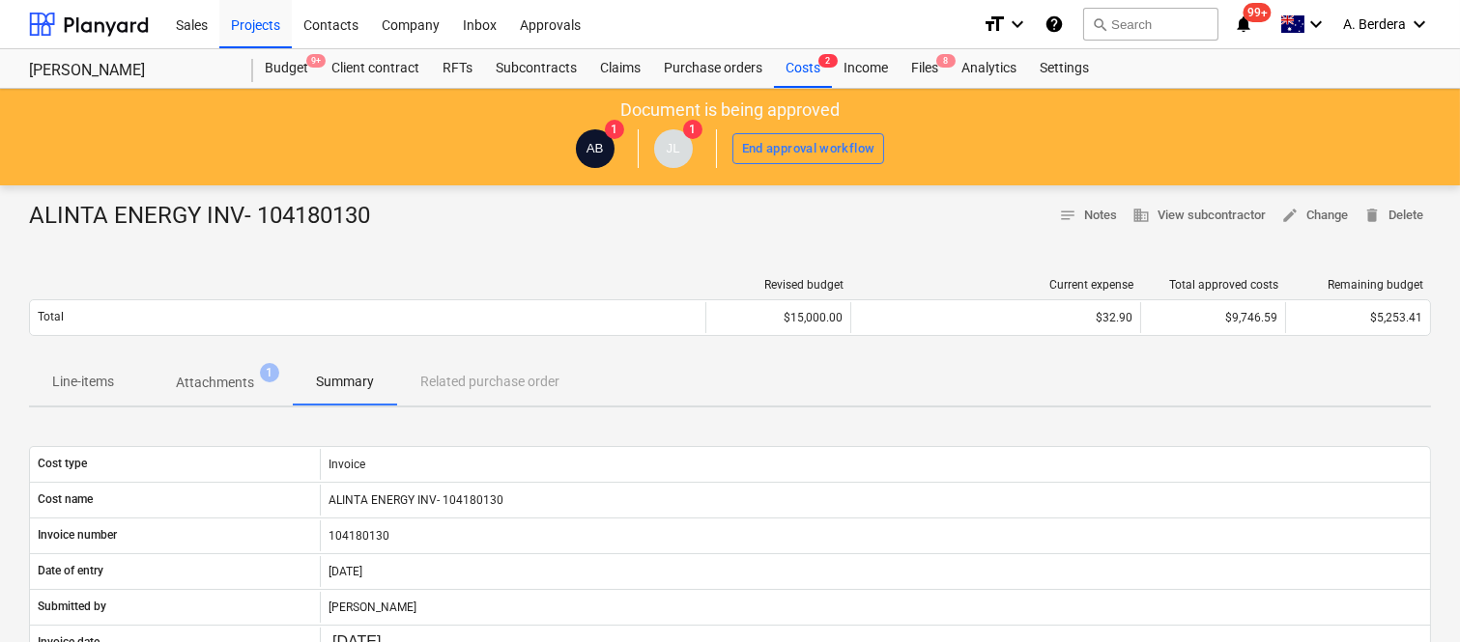
click at [102, 384] on p "Line-items" at bounding box center [83, 382] width 62 height 20
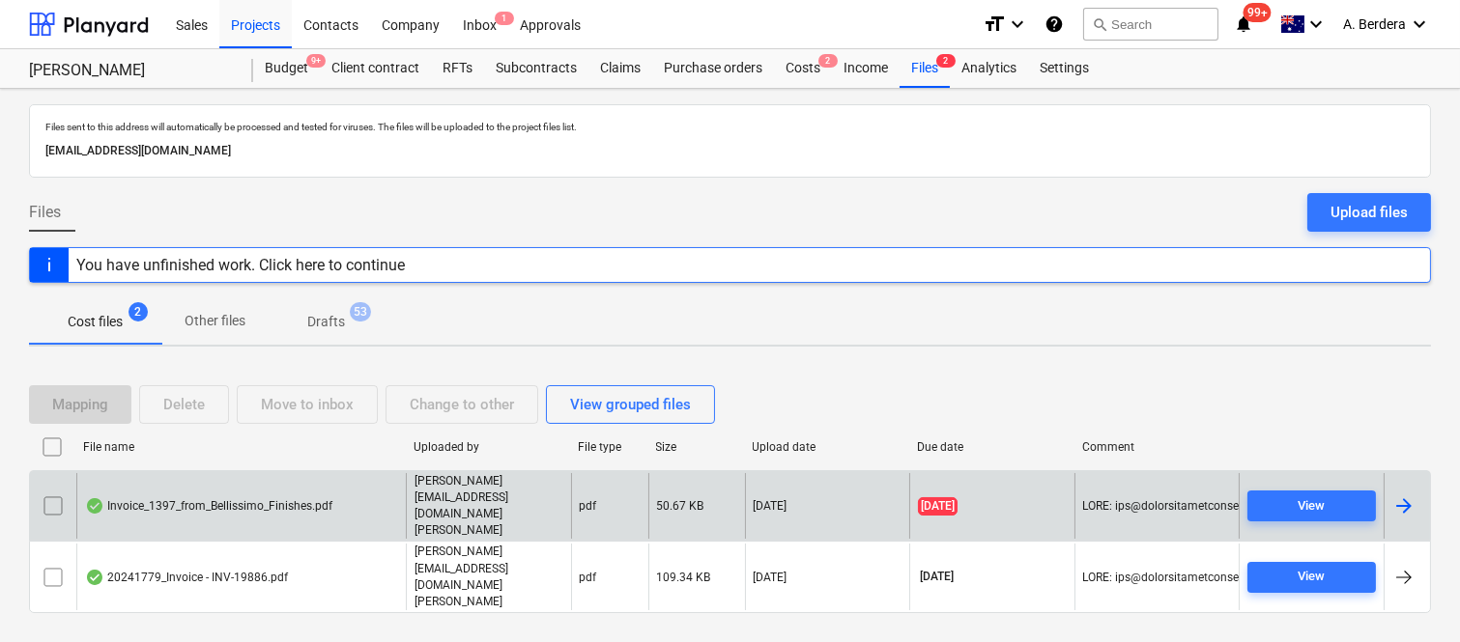
click at [377, 512] on div "Invoice_1397_from_Bellissimo_Finishes.pdf" at bounding box center [240, 506] width 329 height 67
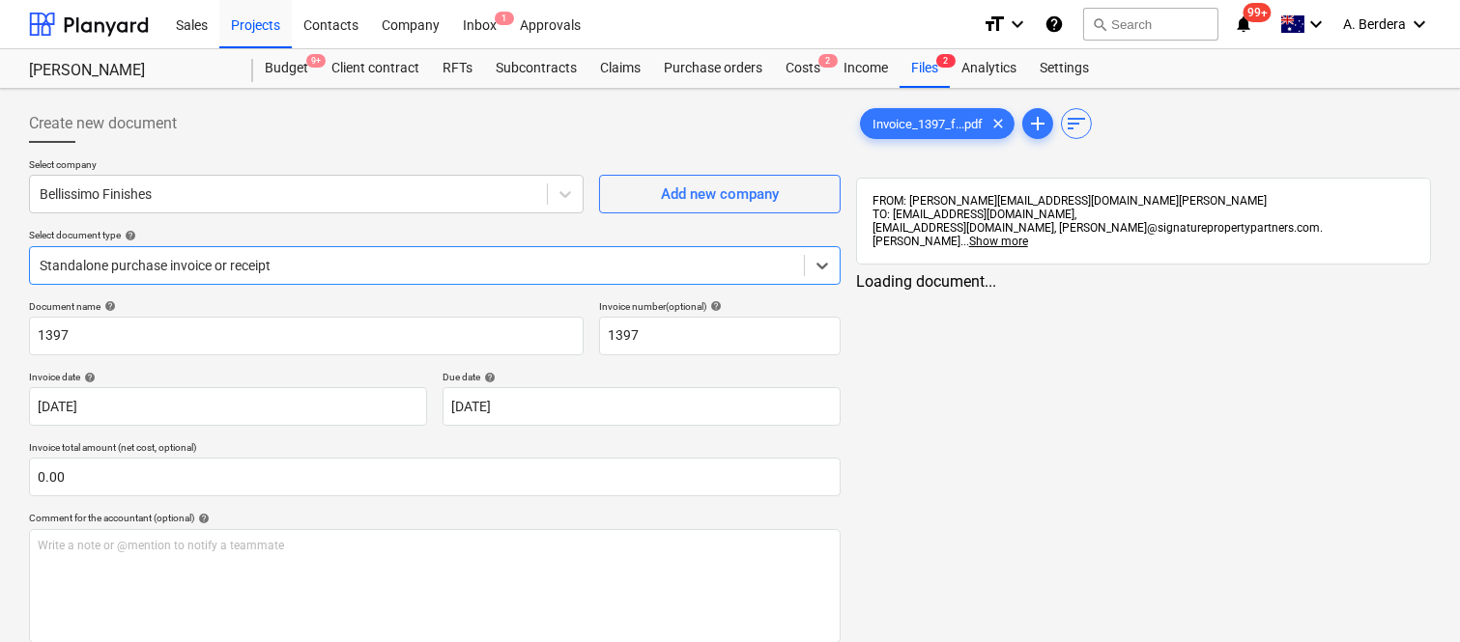
type input "1397"
type input "[DATE]"
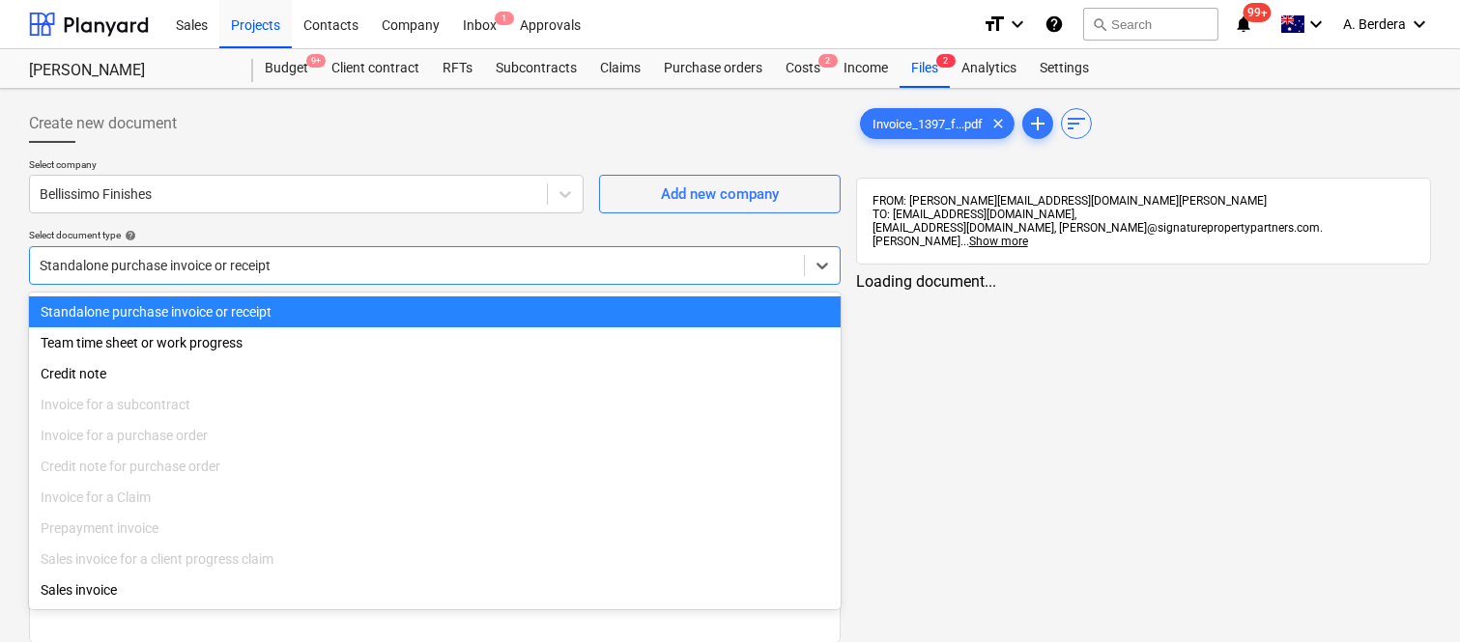
click at [317, 252] on div "Standalone purchase invoice or receipt" at bounding box center [417, 265] width 774 height 27
click at [315, 310] on div "Standalone purchase invoice or receipt" at bounding box center [434, 312] width 811 height 31
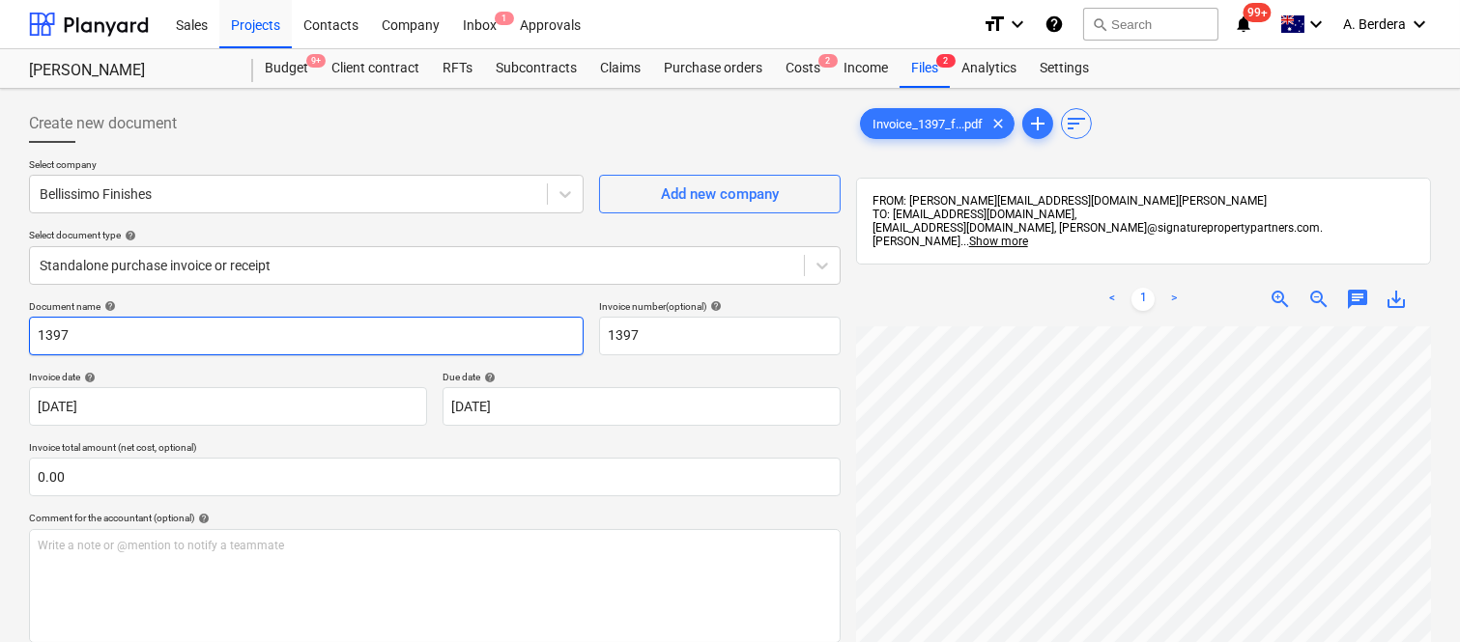
click at [32, 343] on input "1397" at bounding box center [306, 336] width 554 height 39
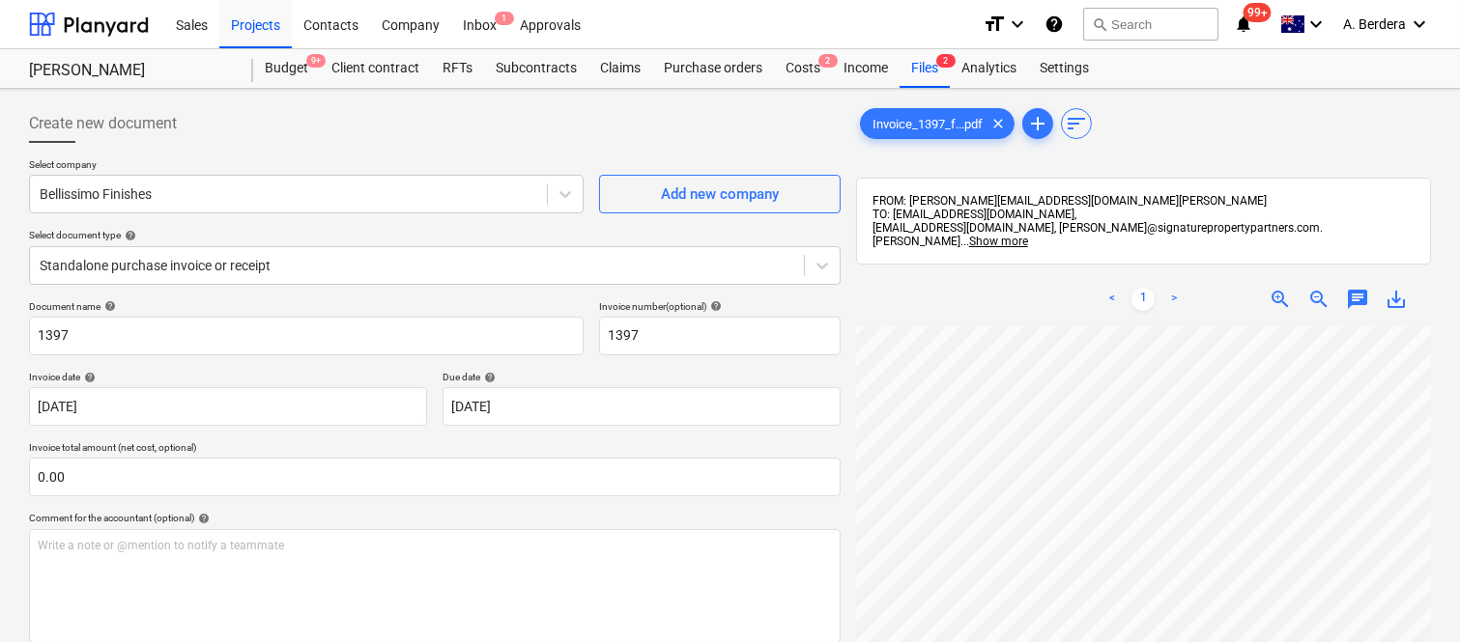
scroll to position [49, 137]
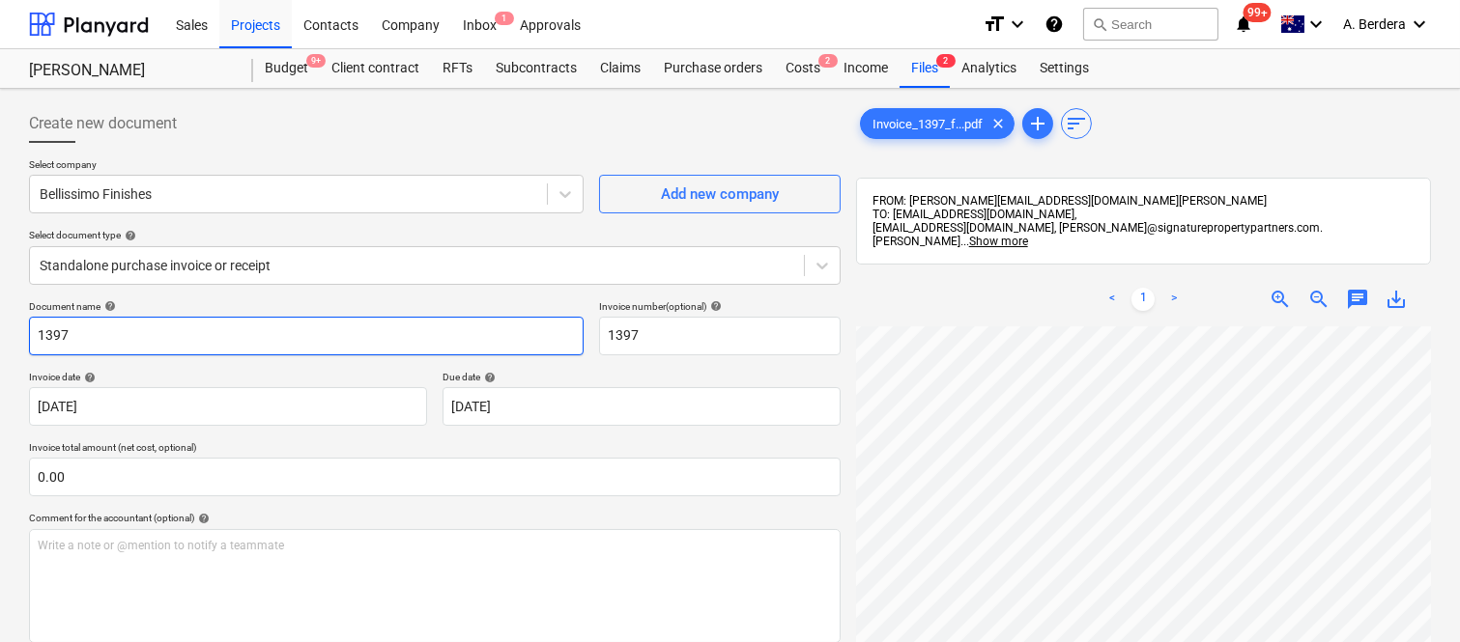
click at [34, 331] on input "1397" at bounding box center [306, 336] width 554 height 39
type input "BELLISSIMO FINISHES INV- 1397"
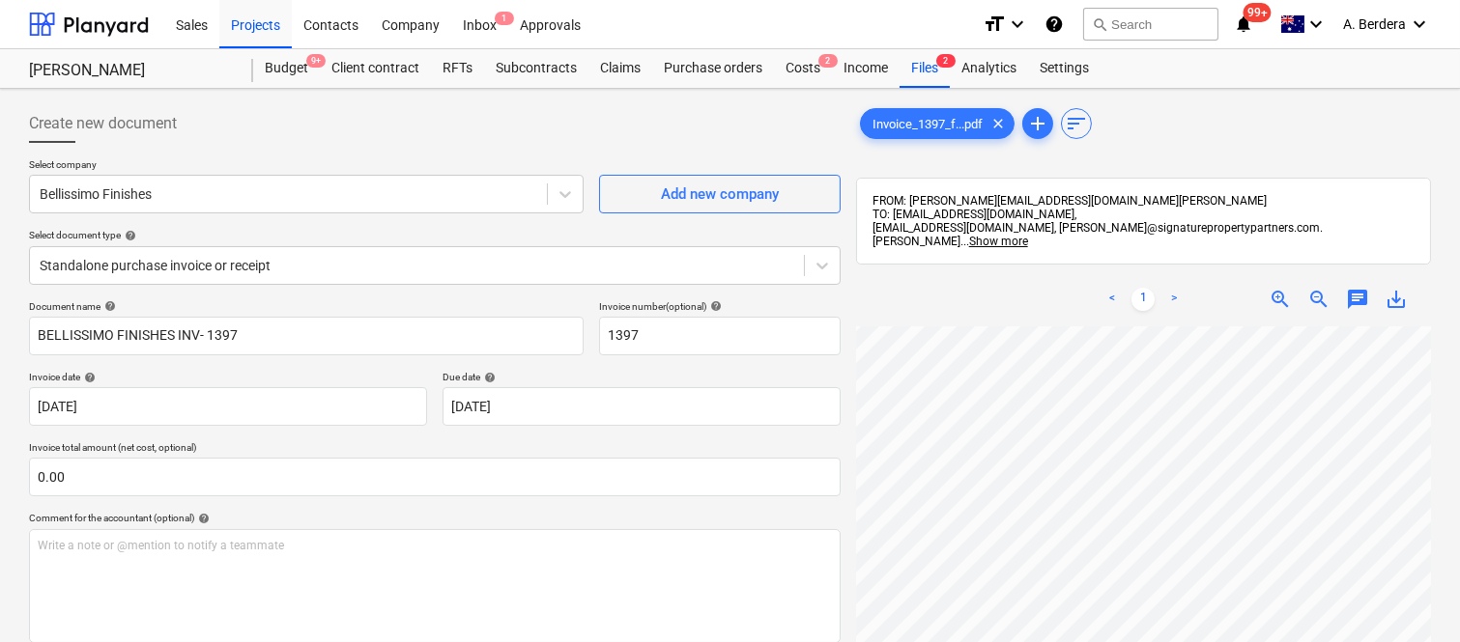
click at [1454, 508] on div "Create new document Select company Bellissimo Finishes Add new company Select d…" at bounding box center [730, 509] width 1460 height 841
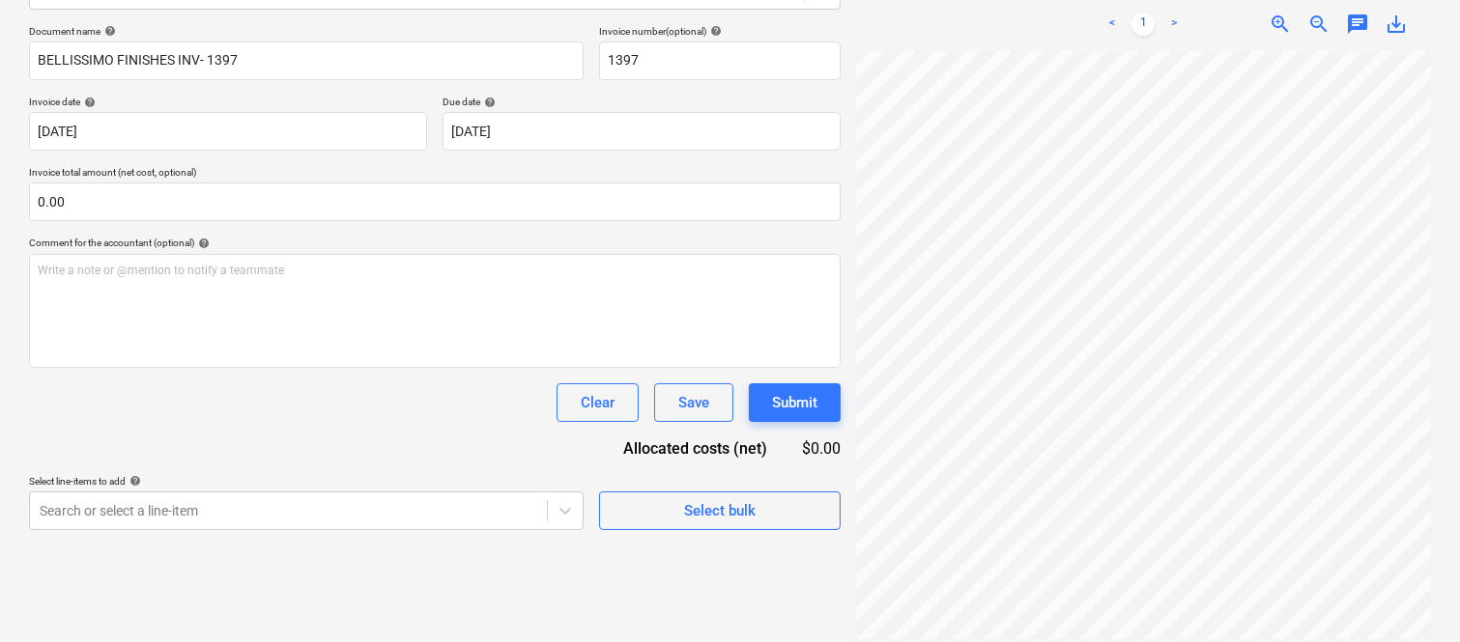
scroll to position [128, 174]
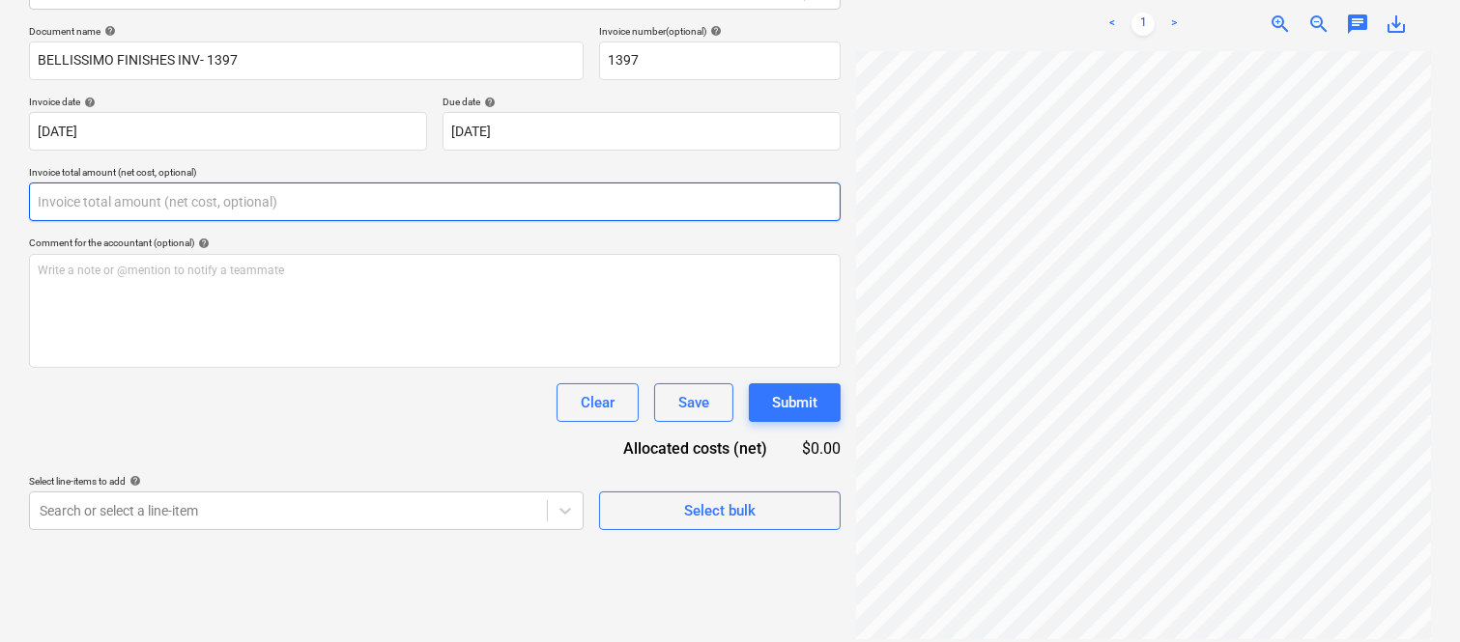
click at [254, 200] on input "text" at bounding box center [434, 202] width 811 height 39
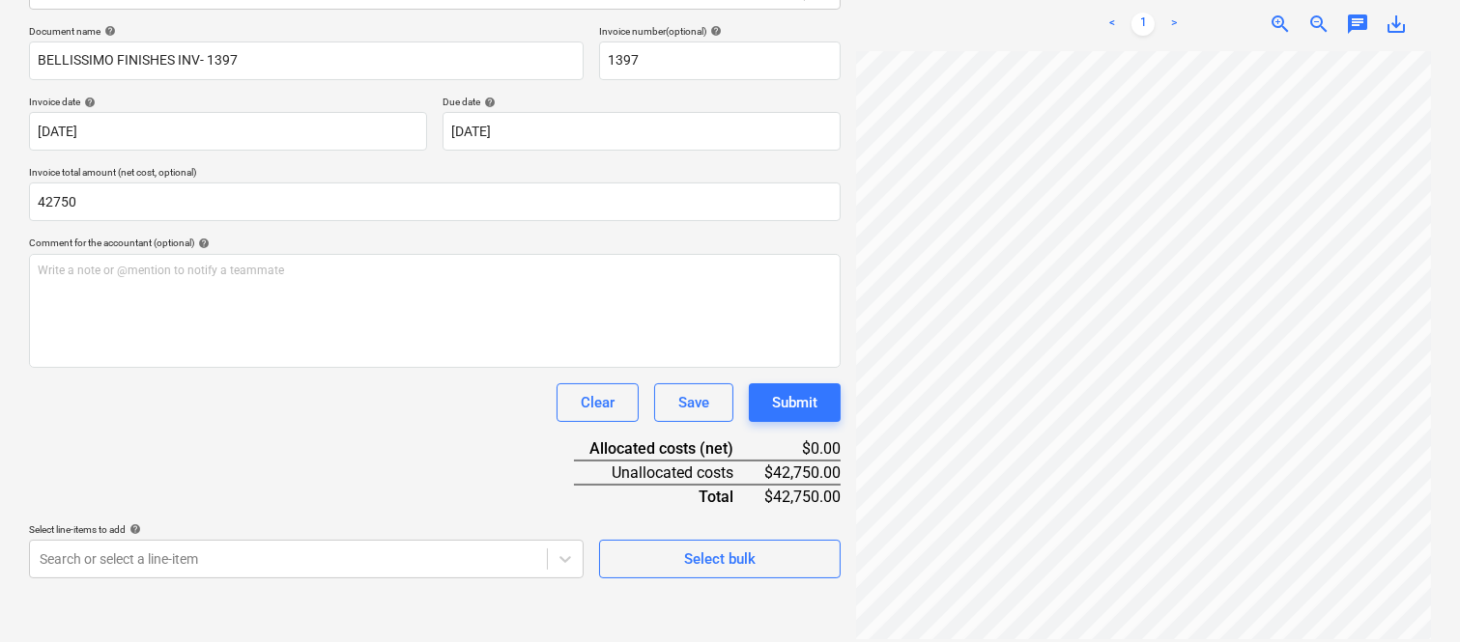
type input "42,750.00"
click at [295, 392] on div "Clear Save Submit" at bounding box center [434, 402] width 811 height 39
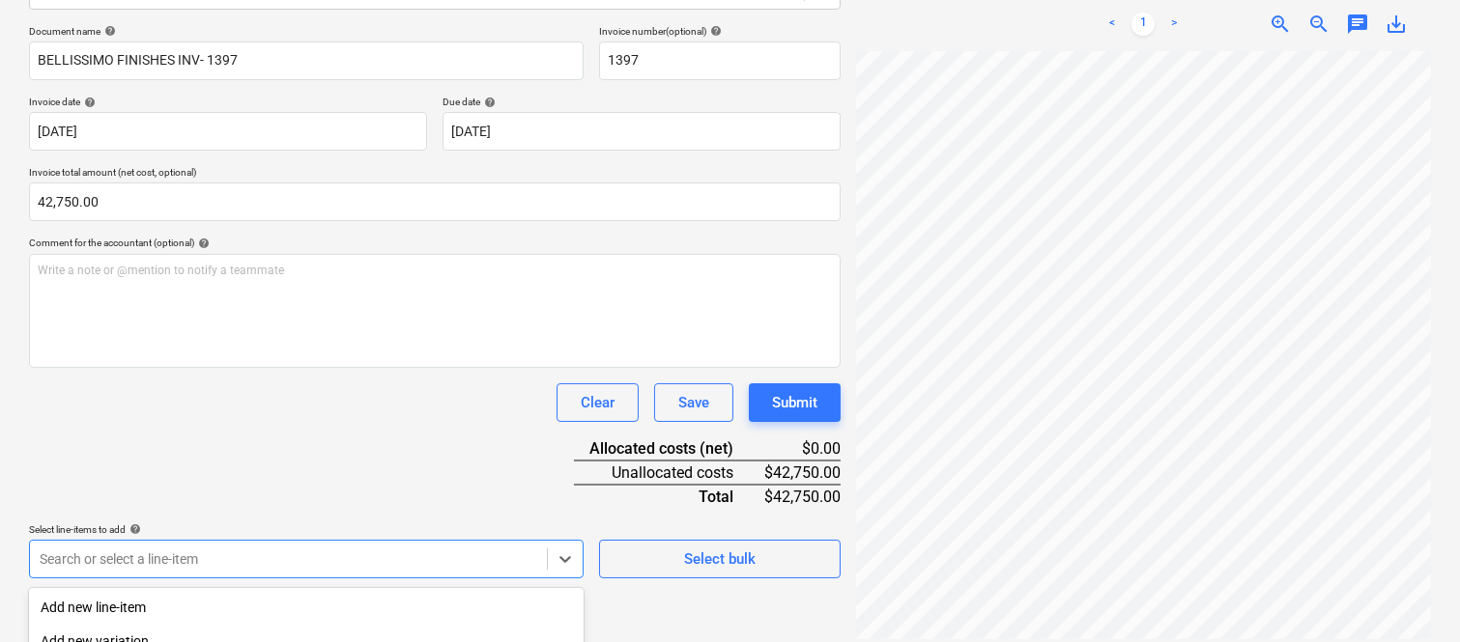
scroll to position [514, 0]
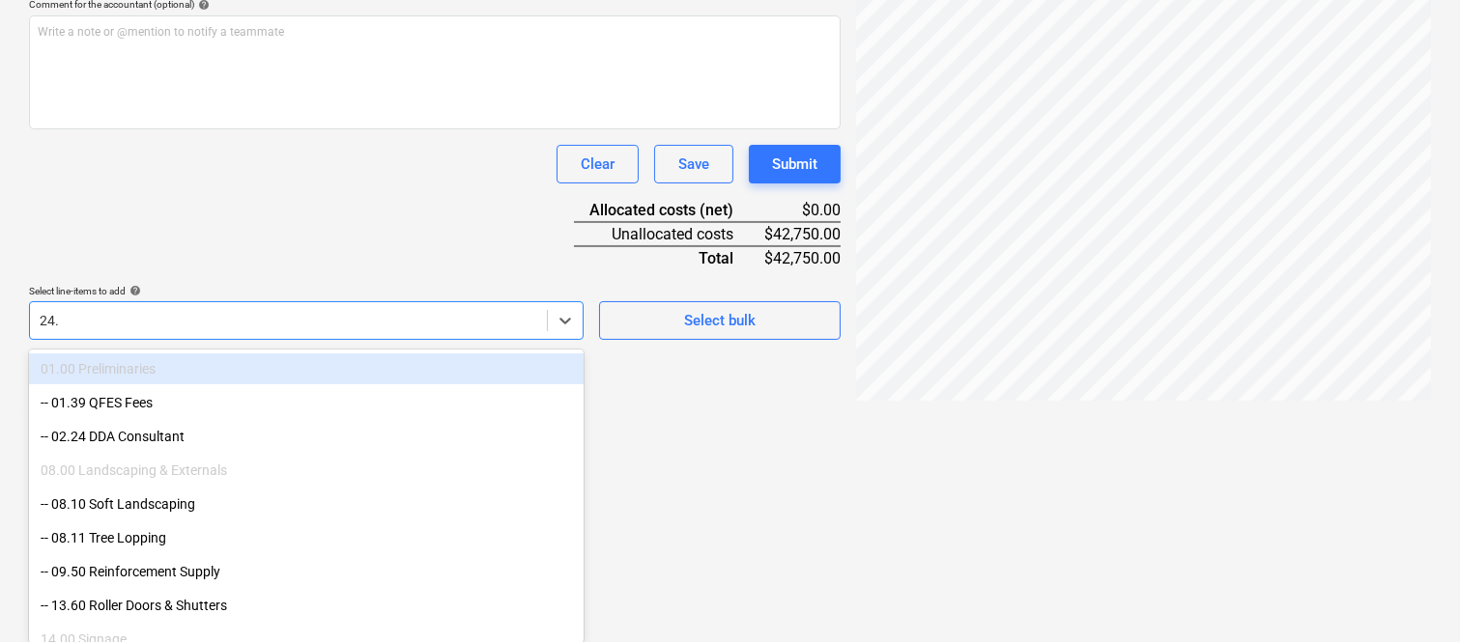
scroll to position [384, 0]
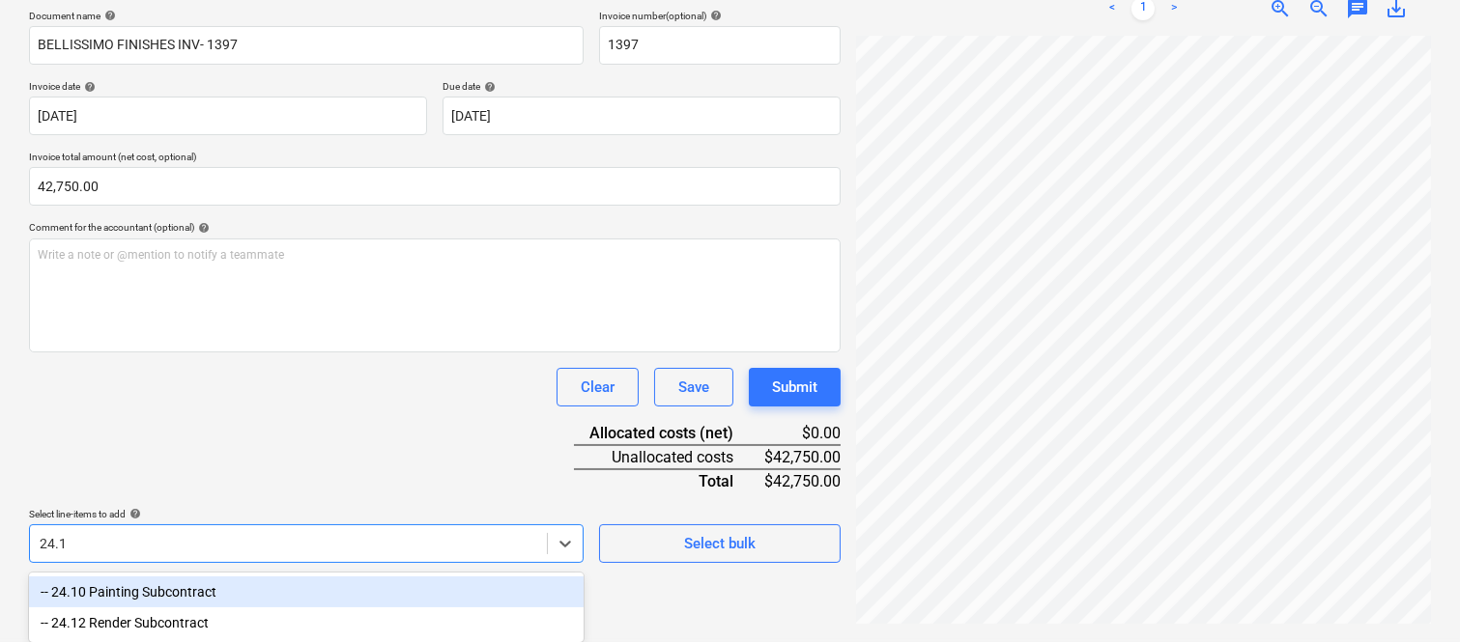
type input "24.12"
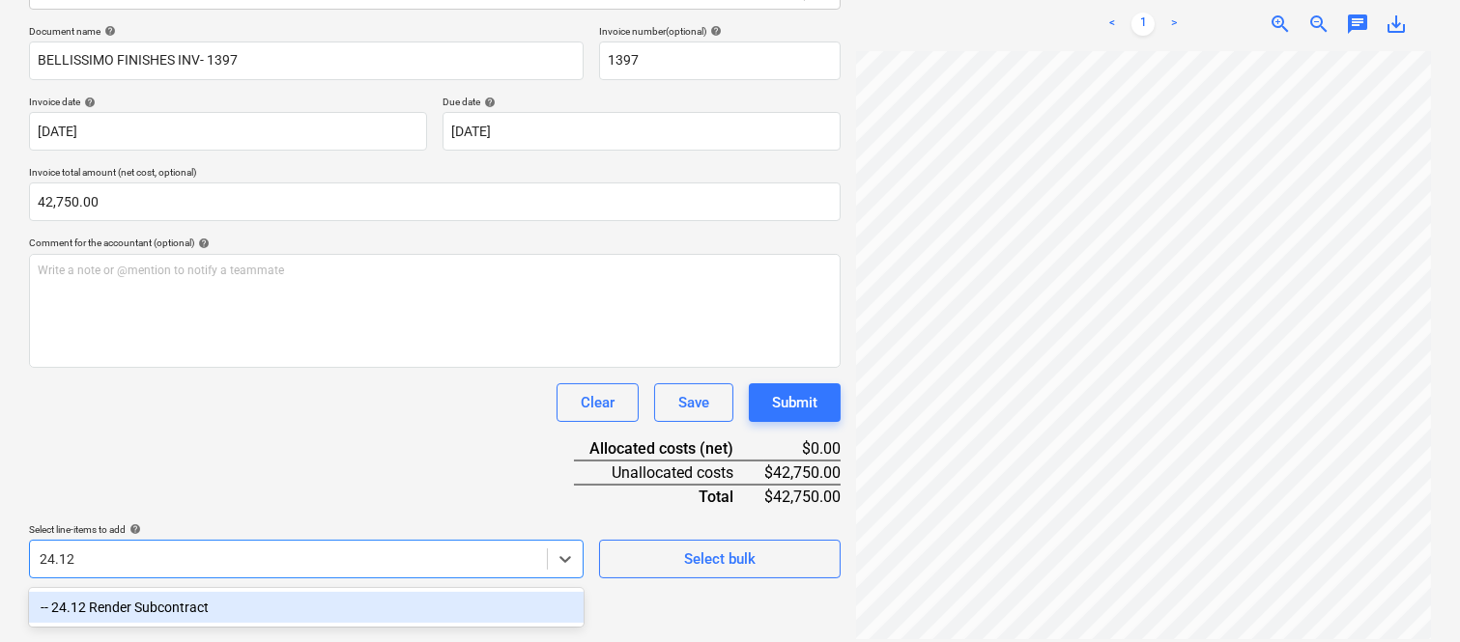
click at [310, 602] on div "-- 24.12 Render Subcontract" at bounding box center [306, 607] width 554 height 31
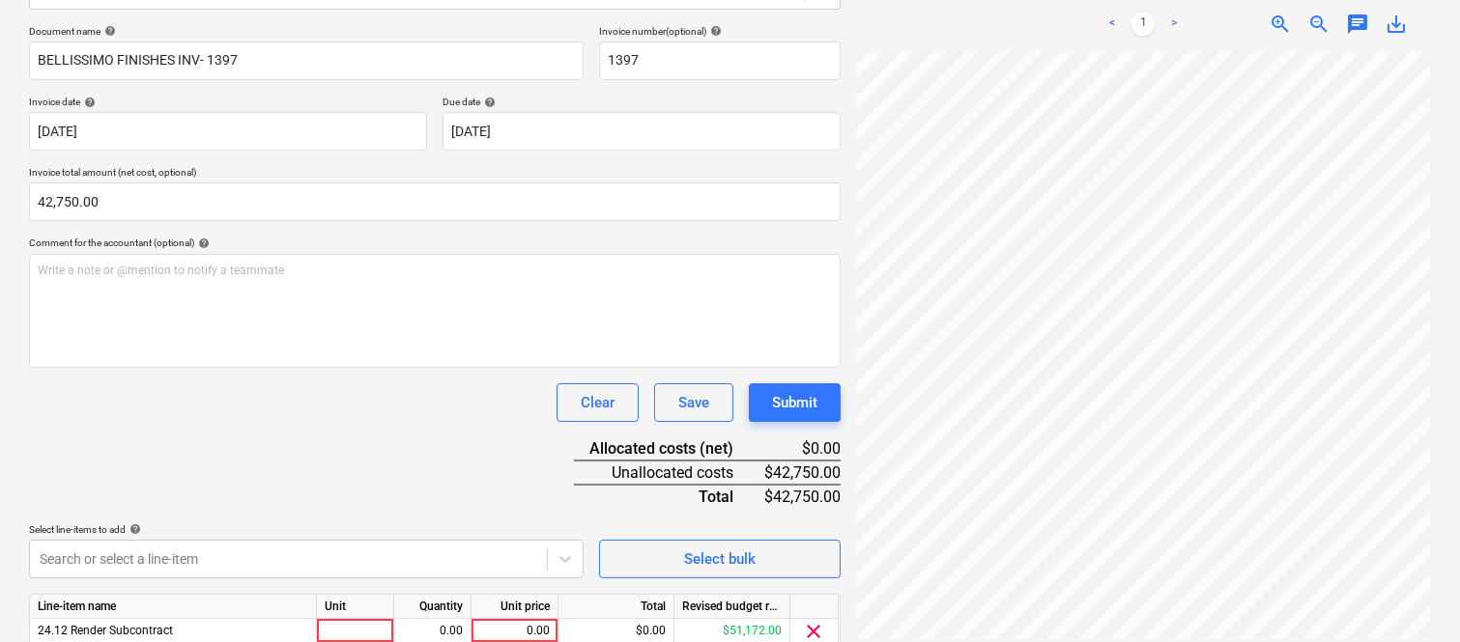
click at [313, 436] on div "Document name help BELLISSIMO FINISHES INV- 1397 Invoice number (optional) help…" at bounding box center [434, 365] width 811 height 681
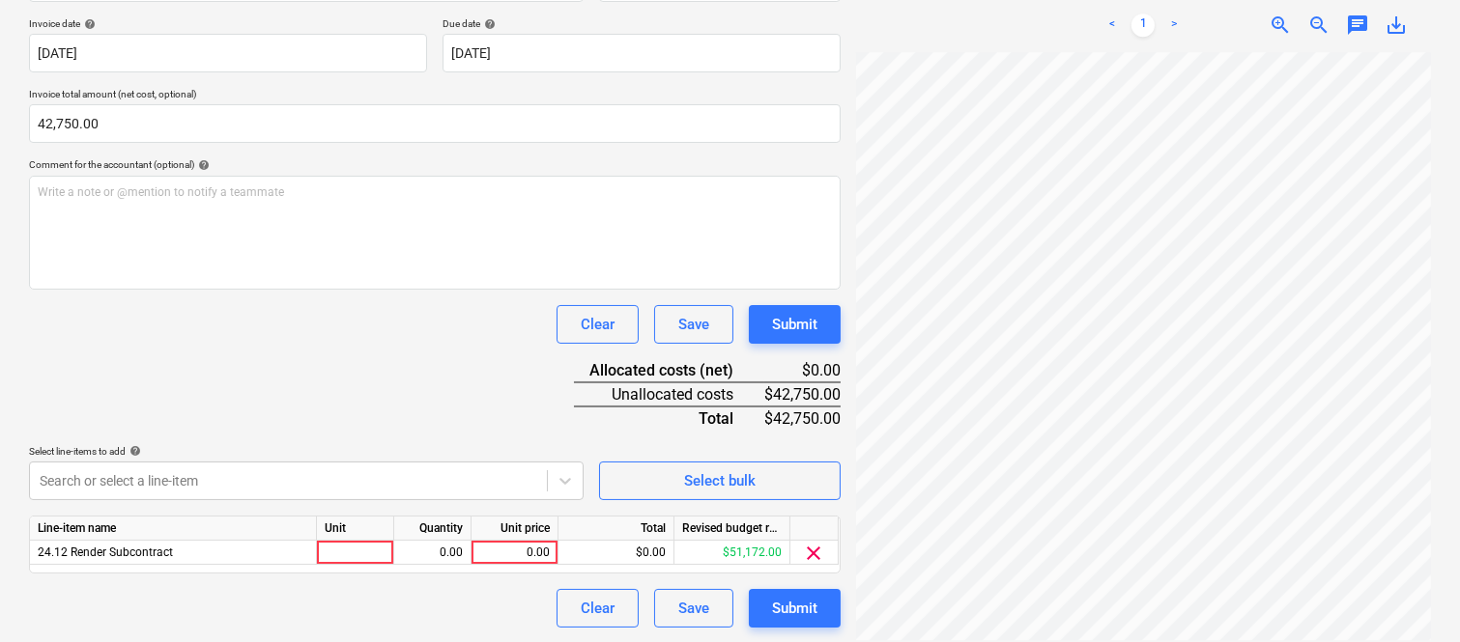
scroll to position [354, 0]
click at [368, 543] on div at bounding box center [355, 552] width 77 height 24
type input "INVOICE"
click at [437, 545] on div "0.00" at bounding box center [432, 552] width 61 height 24
type input "1"
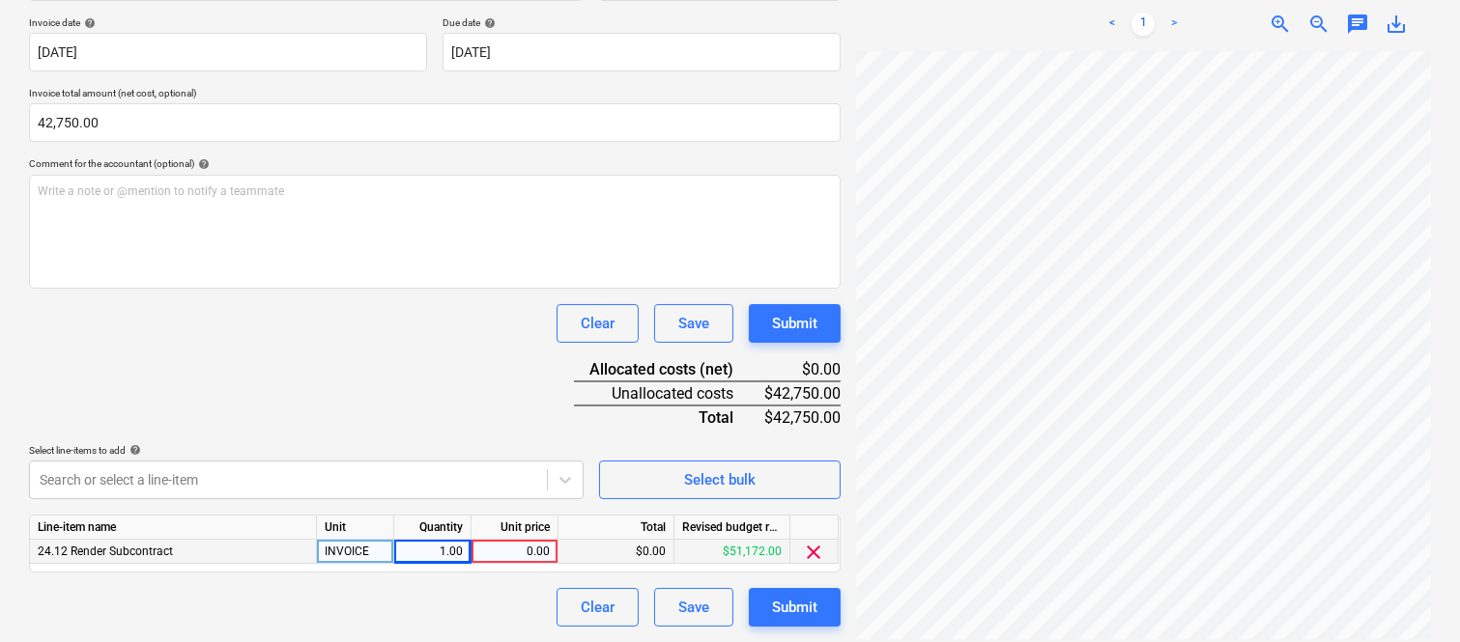
click at [510, 548] on div "0.00" at bounding box center [514, 552] width 71 height 24
type input "42750"
click at [441, 605] on div "Clear Save Submit" at bounding box center [434, 607] width 811 height 39
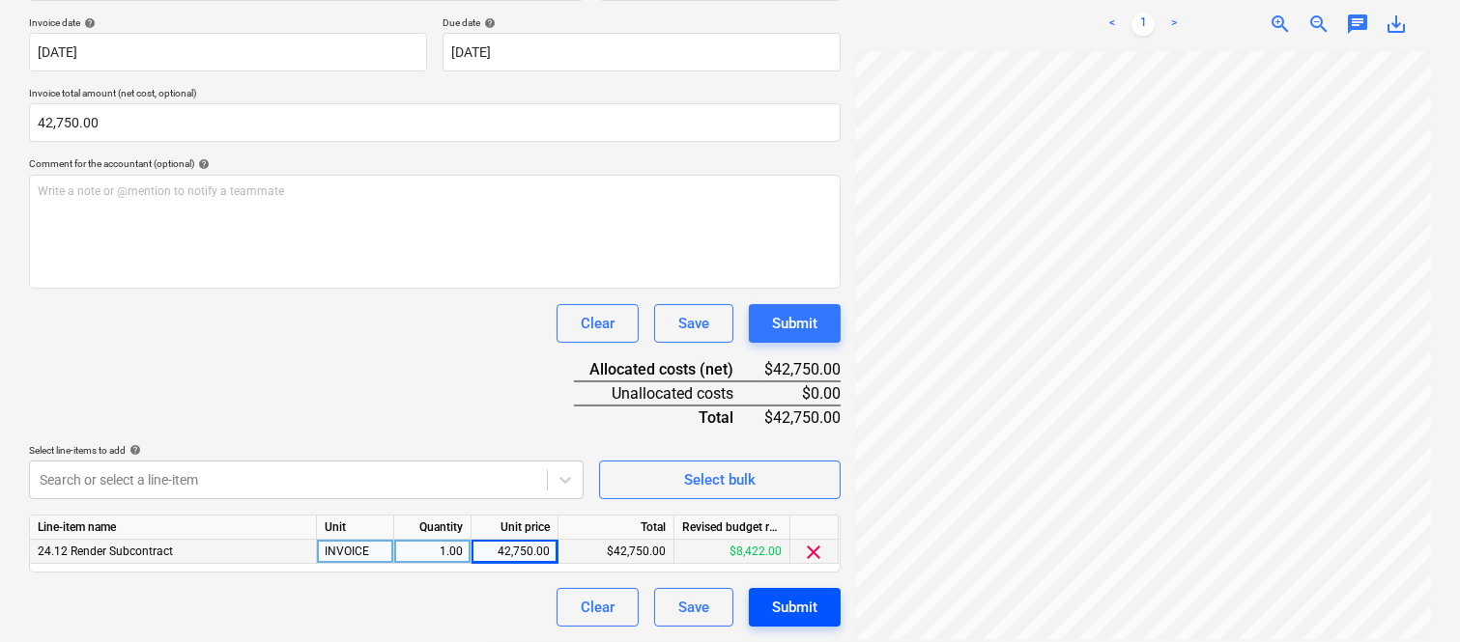
click at [786, 602] on div "Submit" at bounding box center [794, 607] width 45 height 25
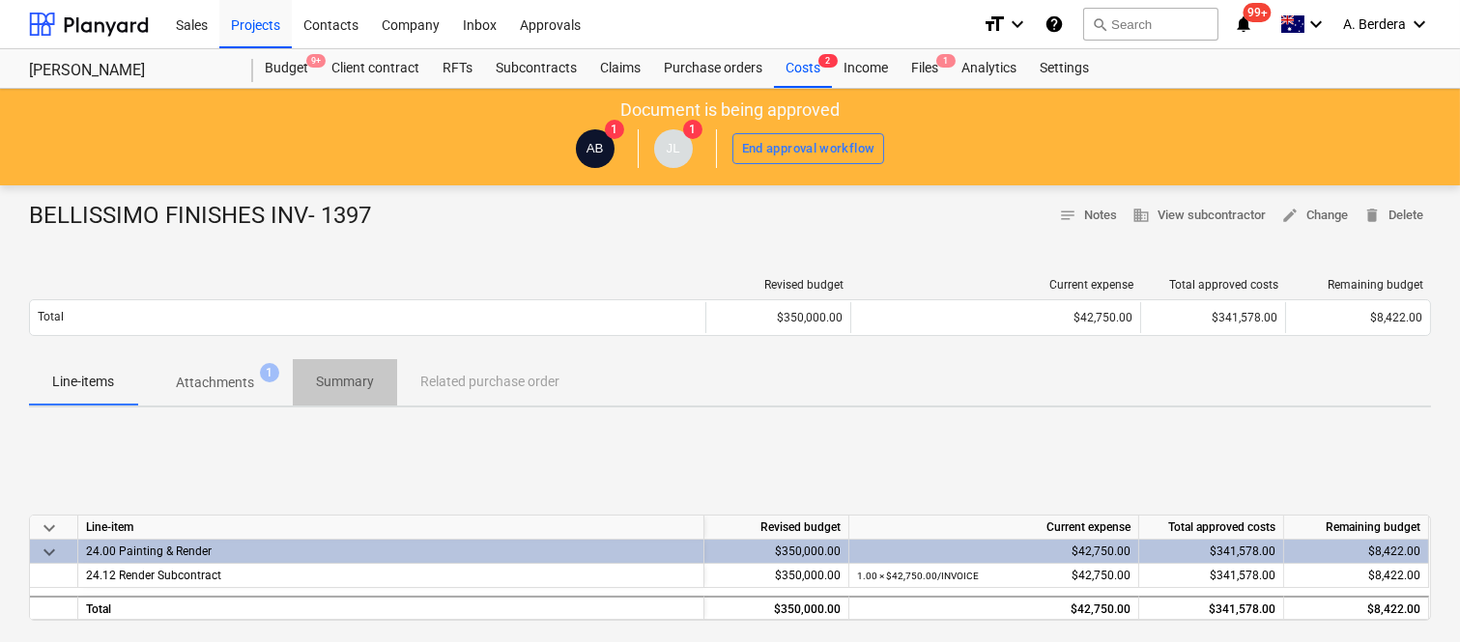
click at [328, 381] on p "Summary" at bounding box center [345, 382] width 58 height 20
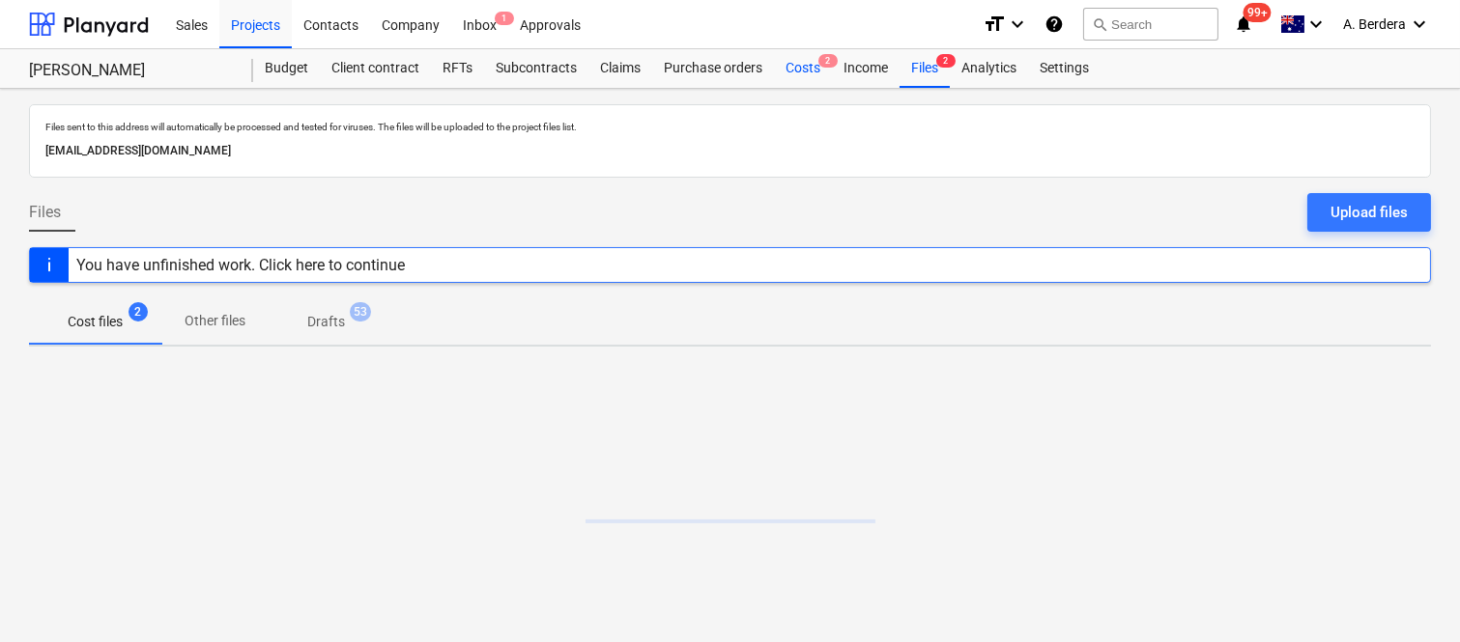
click at [804, 75] on div "Costs 2" at bounding box center [803, 68] width 58 height 39
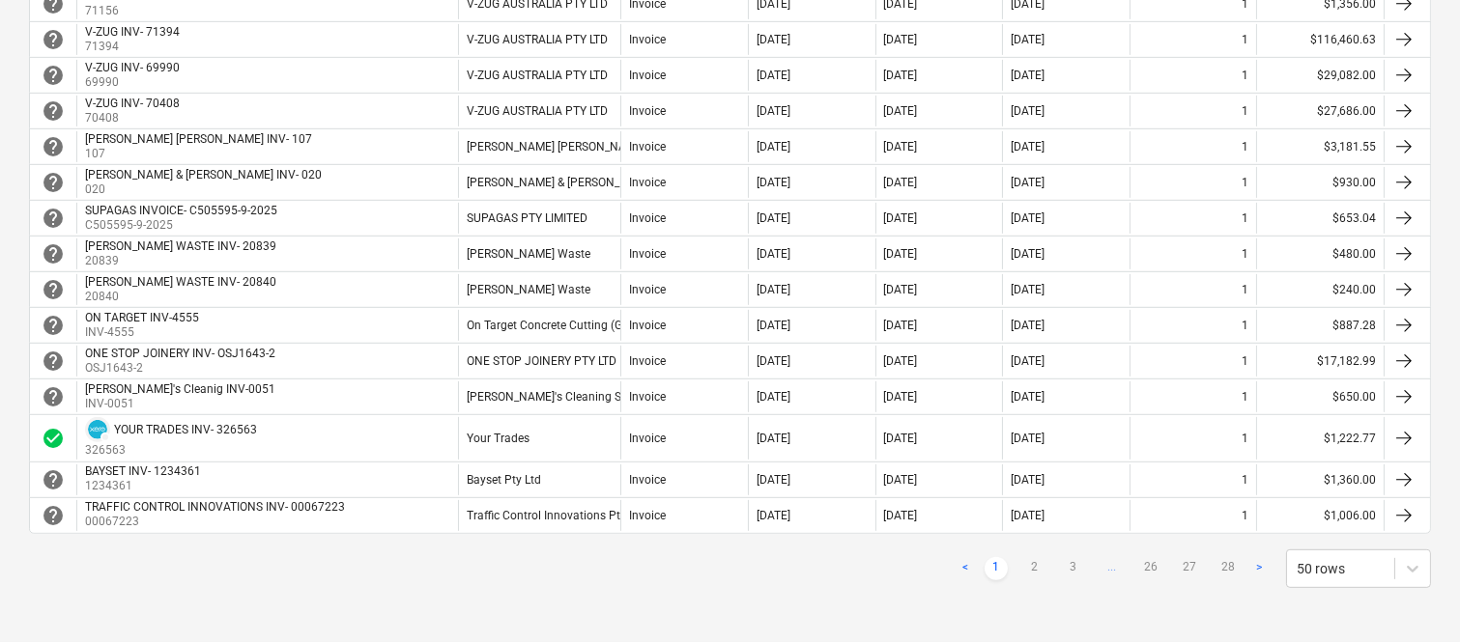
scroll to position [1730, 0]
click at [1040, 557] on link "2" at bounding box center [1034, 568] width 23 height 23
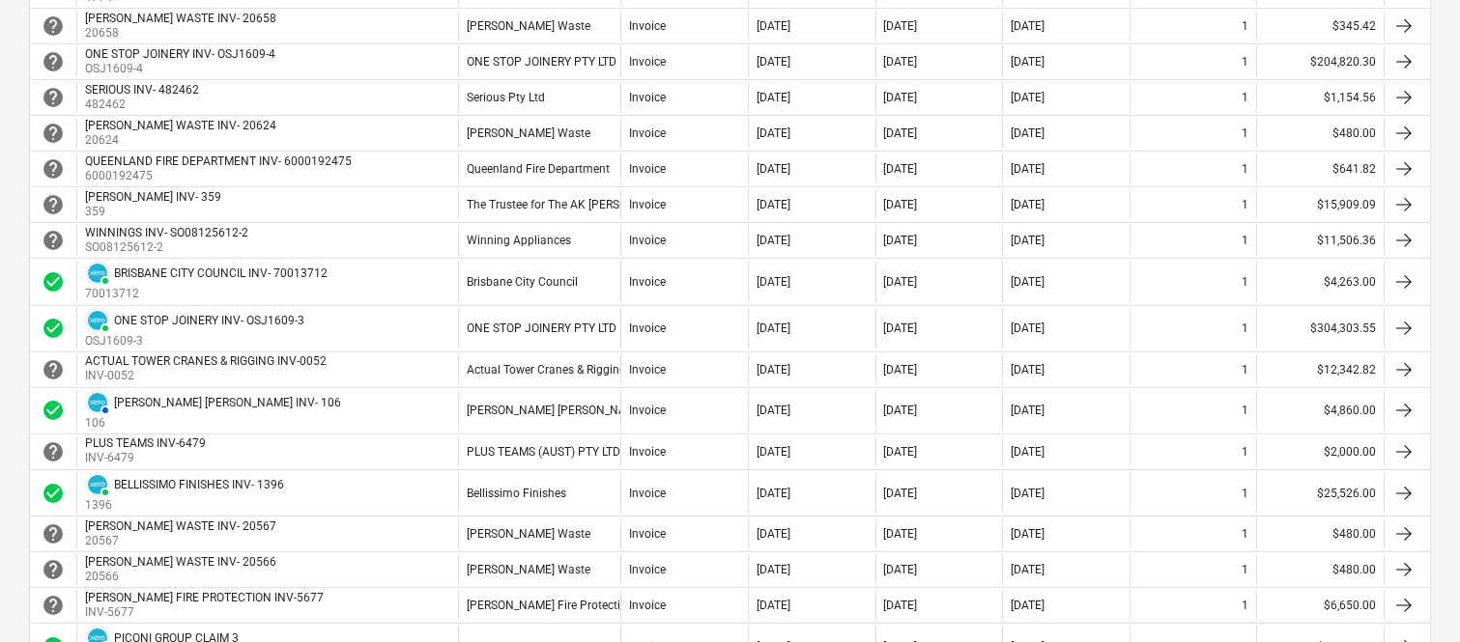
scroll to position [989, 0]
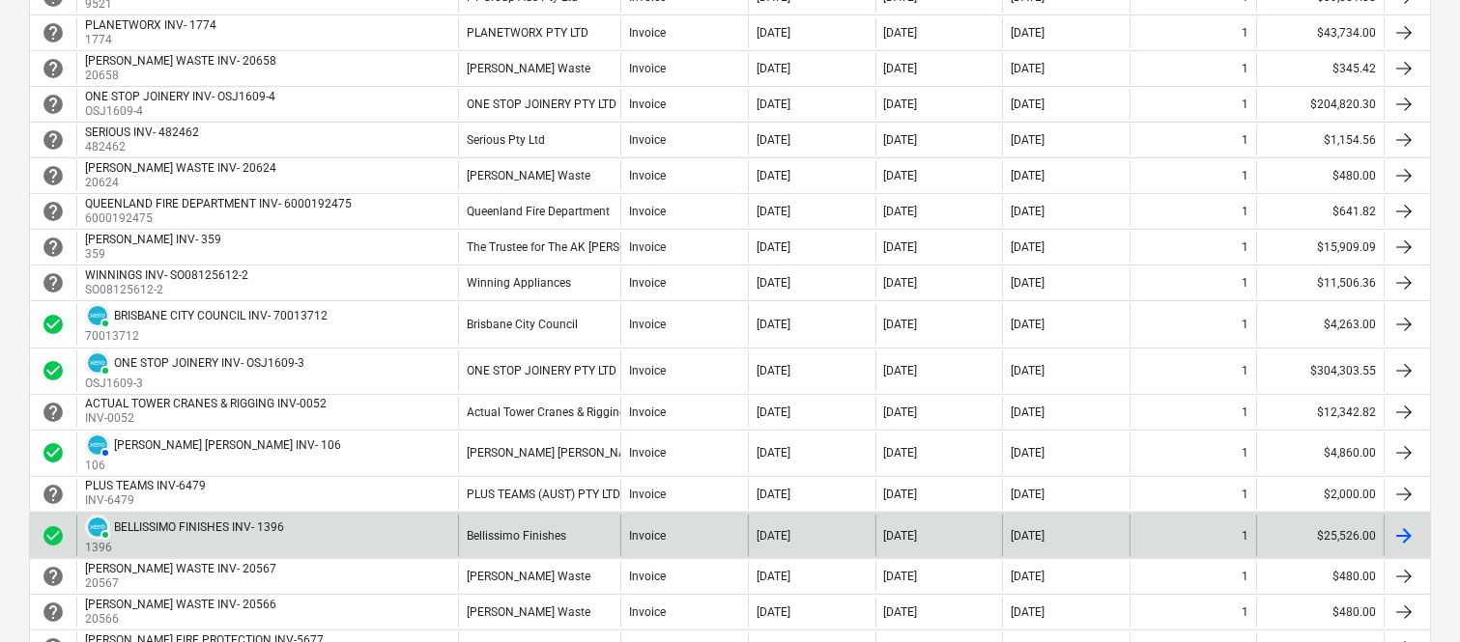
click at [844, 526] on div "[DATE]" at bounding box center [812, 536] width 128 height 42
